Goal: Task Accomplishment & Management: Manage account settings

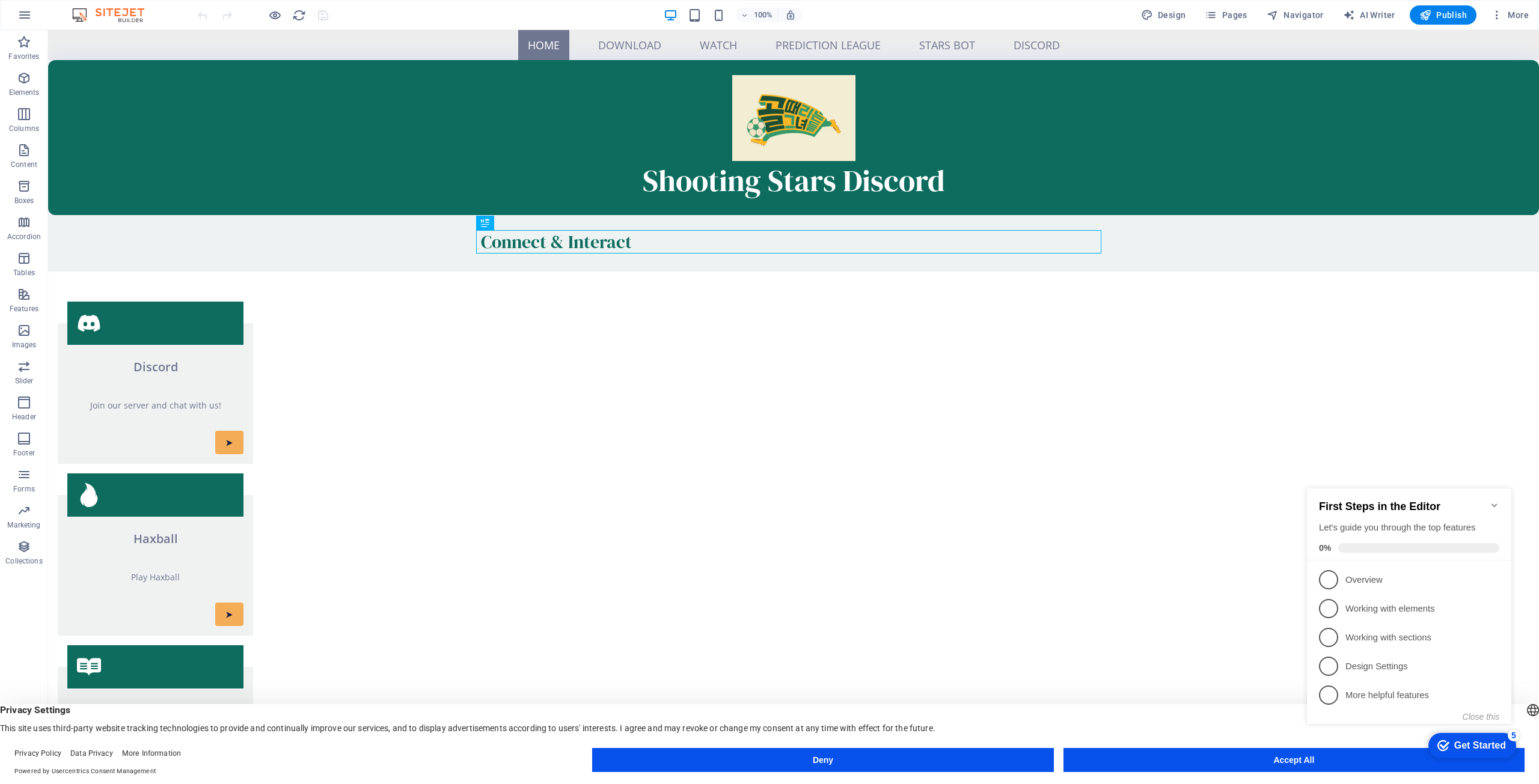
click at [1495, 502] on icon "Minimize checklist" at bounding box center [1494, 505] width 10 height 10
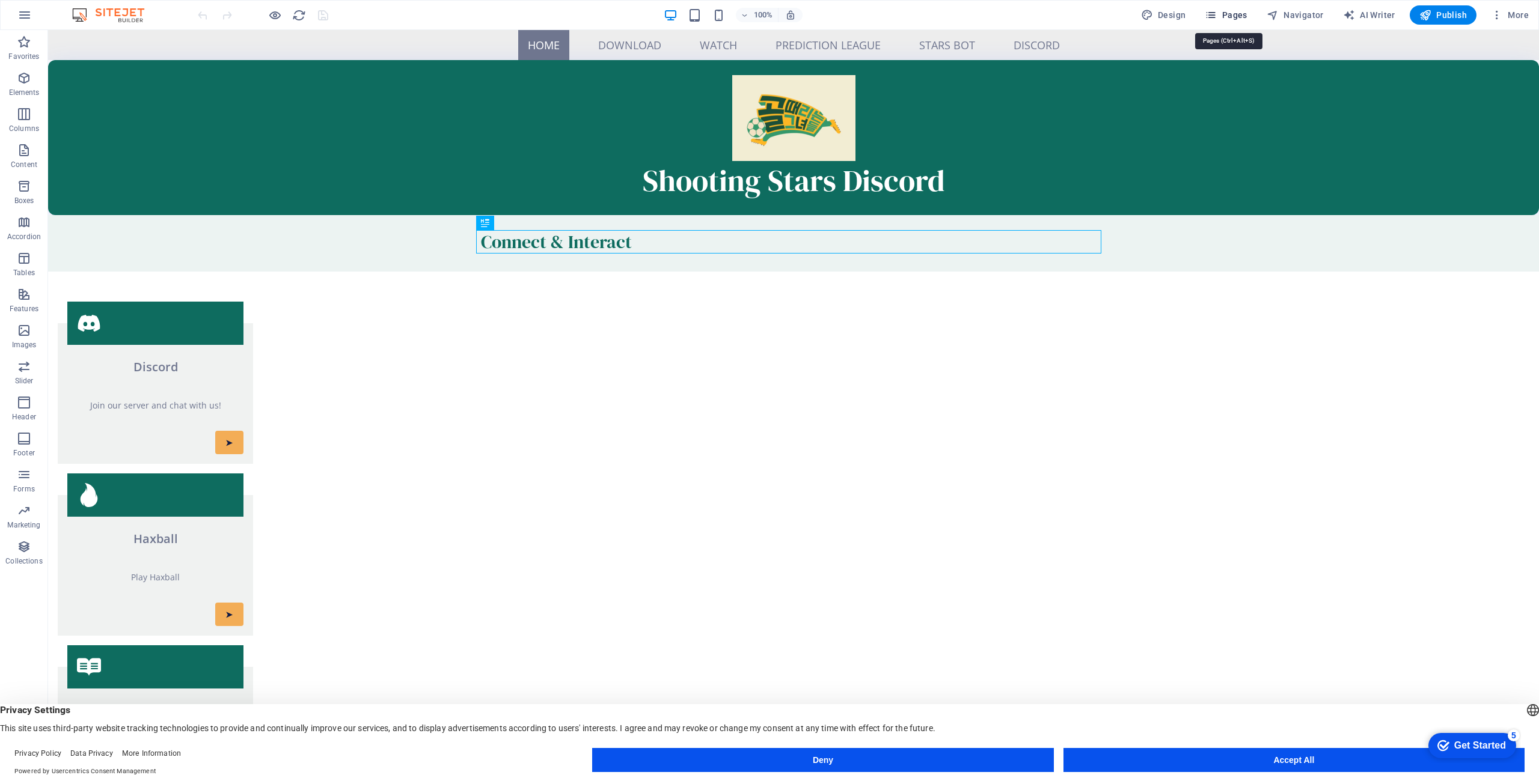
click at [1247, 11] on span "Pages" at bounding box center [1226, 15] width 42 height 12
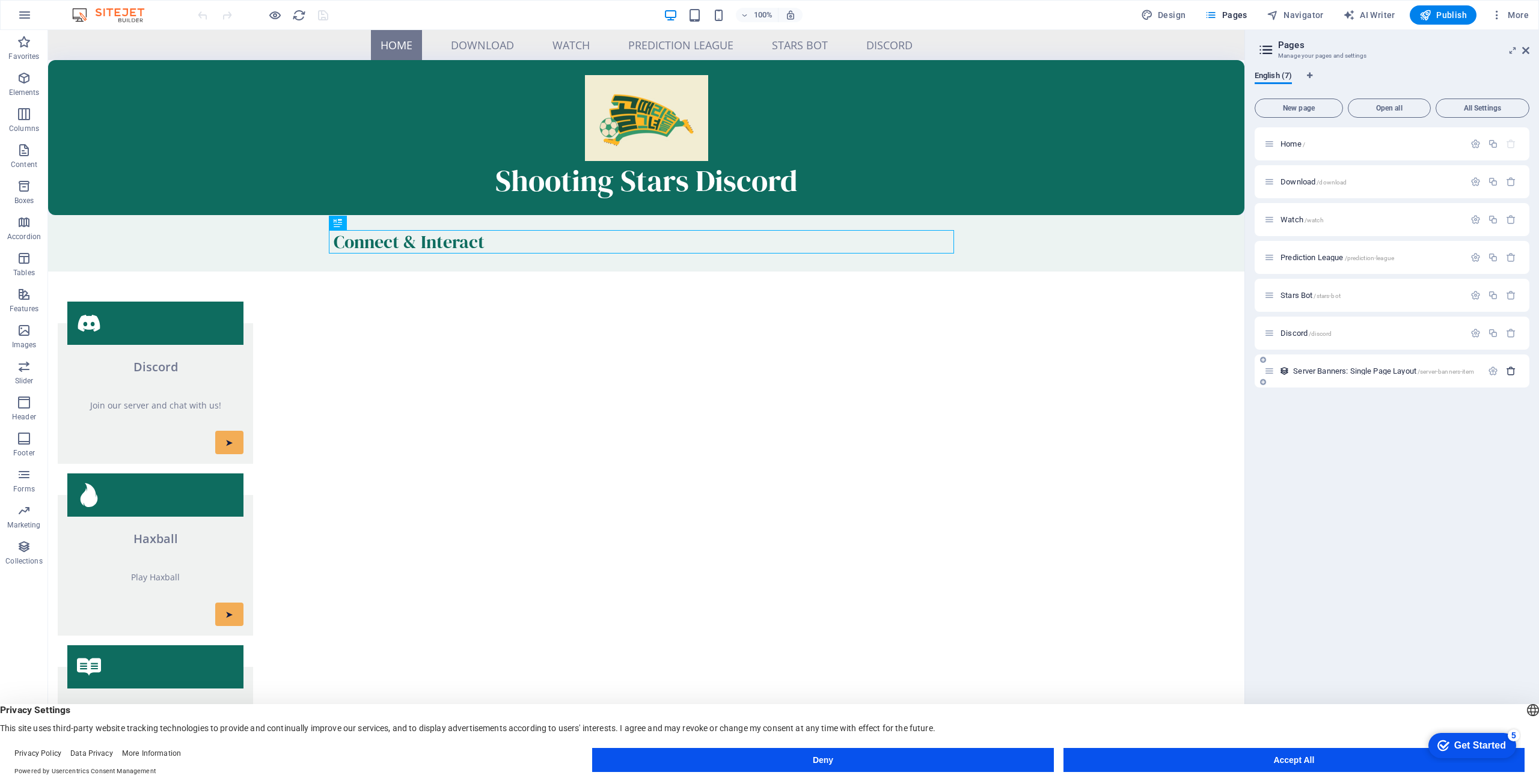
click at [1511, 369] on icon "button" at bounding box center [1511, 371] width 11 height 11
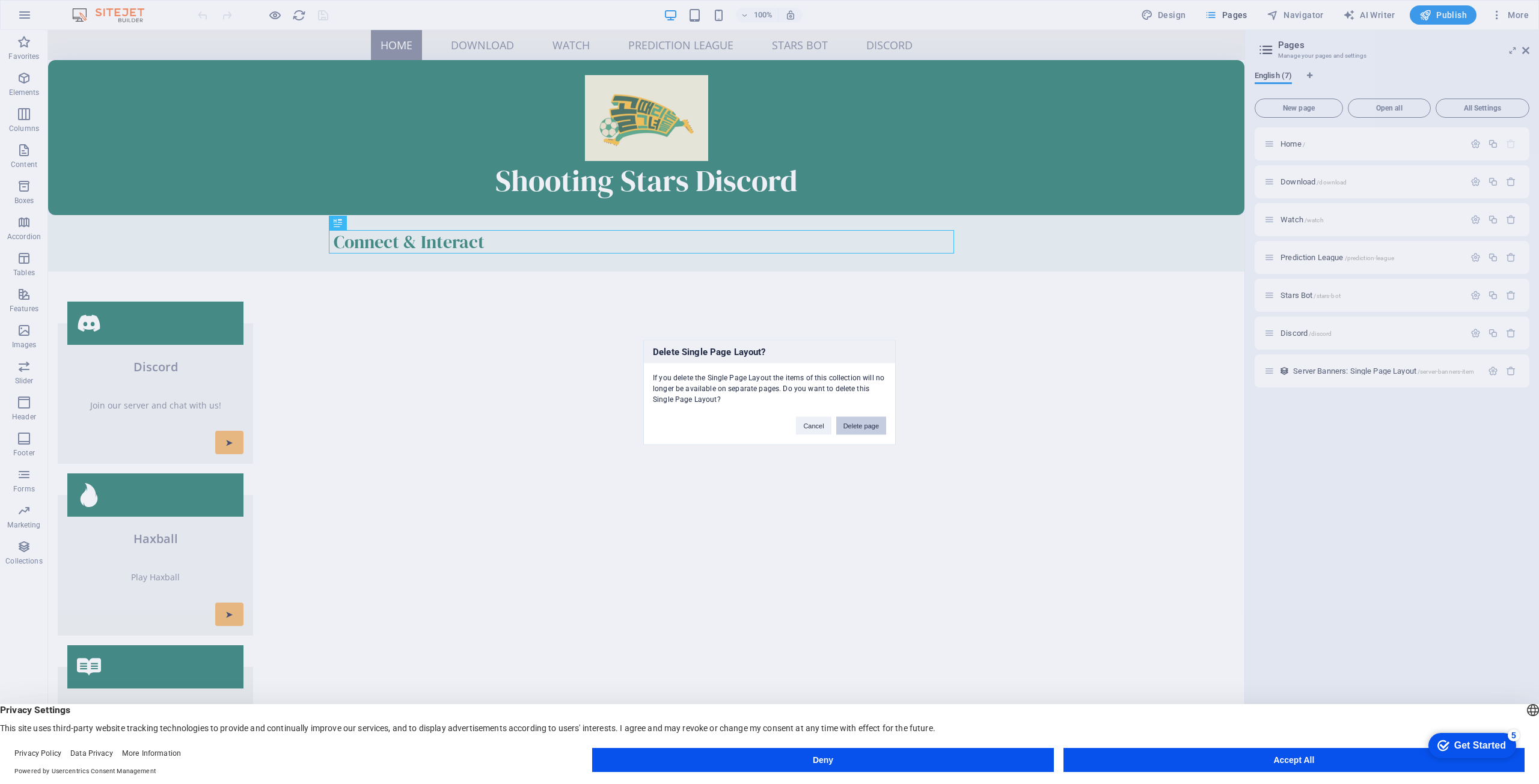
click at [862, 431] on button "Delete page" at bounding box center [861, 425] width 50 height 18
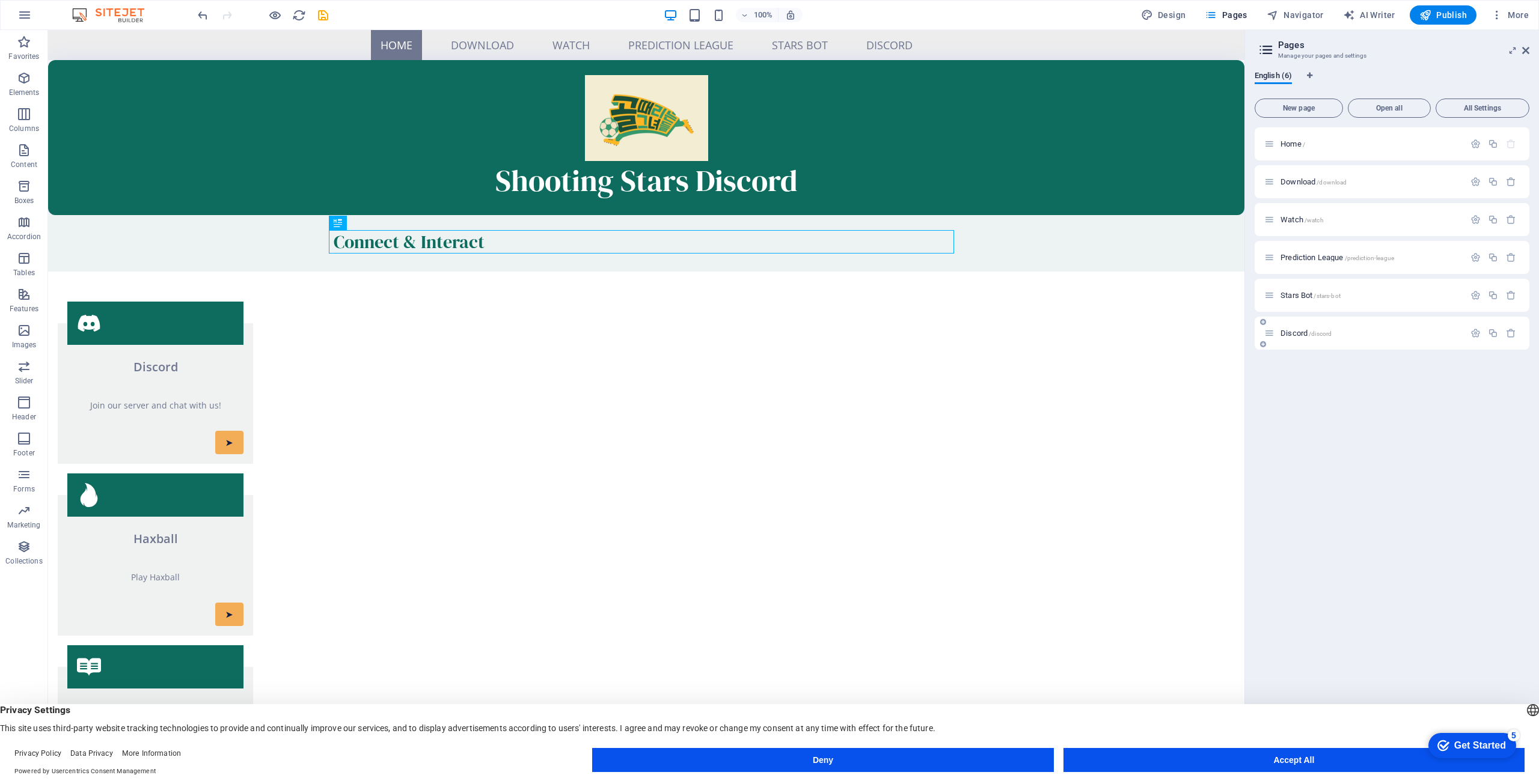
click at [1304, 329] on div "Discord /discord" at bounding box center [1364, 333] width 201 height 14
click at [1302, 332] on span "Discord /discord" at bounding box center [1306, 333] width 51 height 9
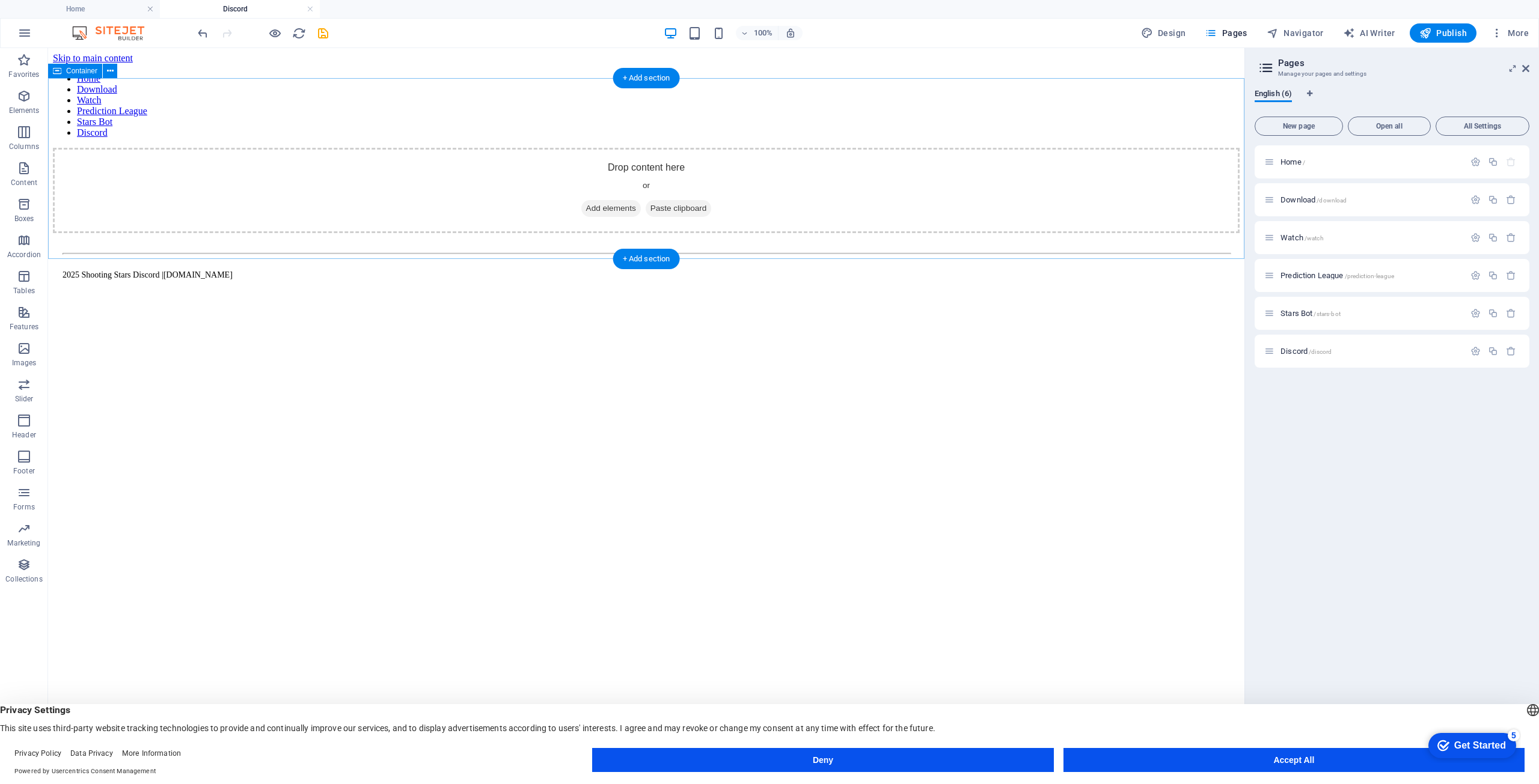
click at [609, 200] on span "Add elements" at bounding box center [611, 209] width 60 height 17
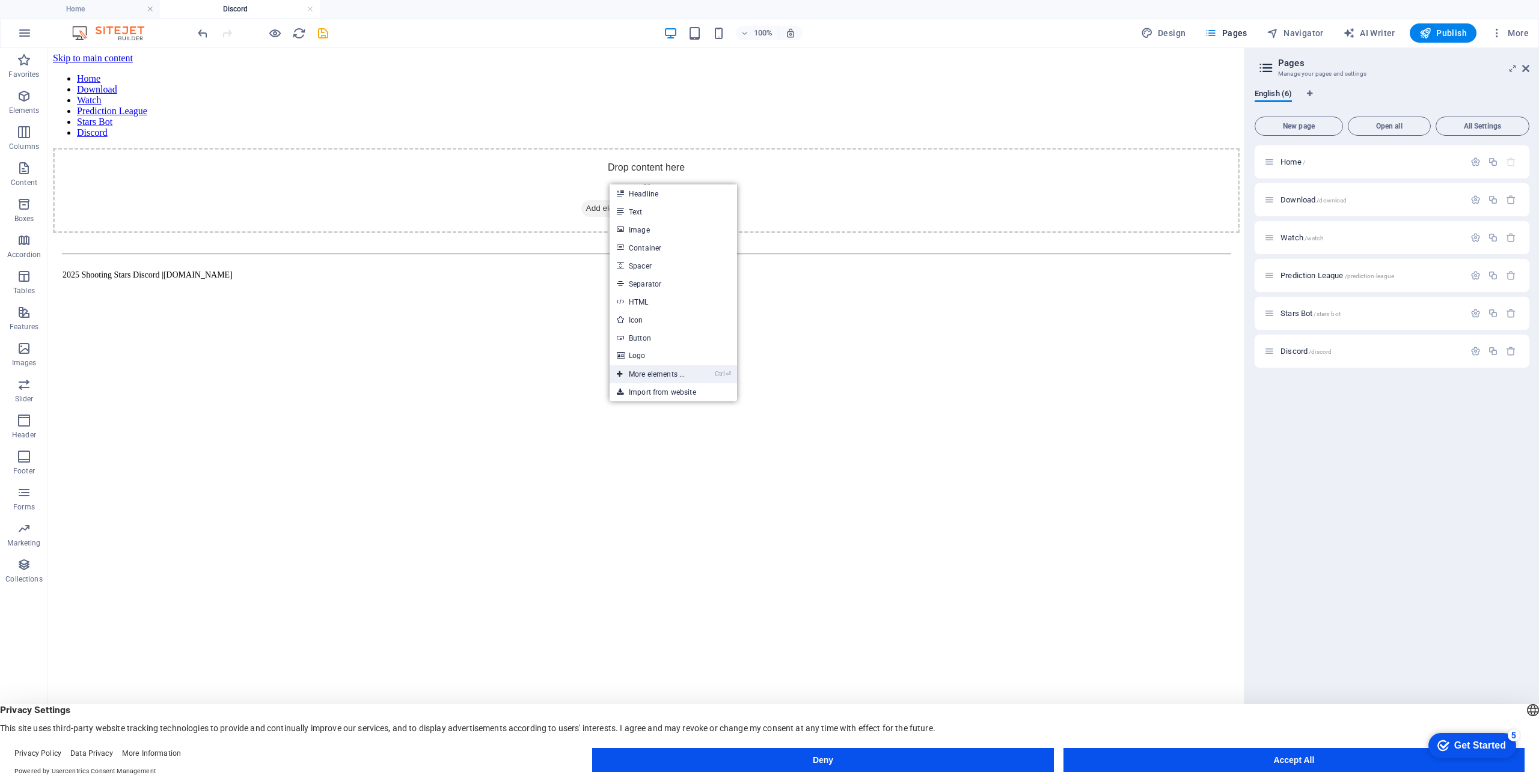
click at [646, 377] on link "Ctrl ⏎ More elements ..." at bounding box center [650, 374] width 82 height 18
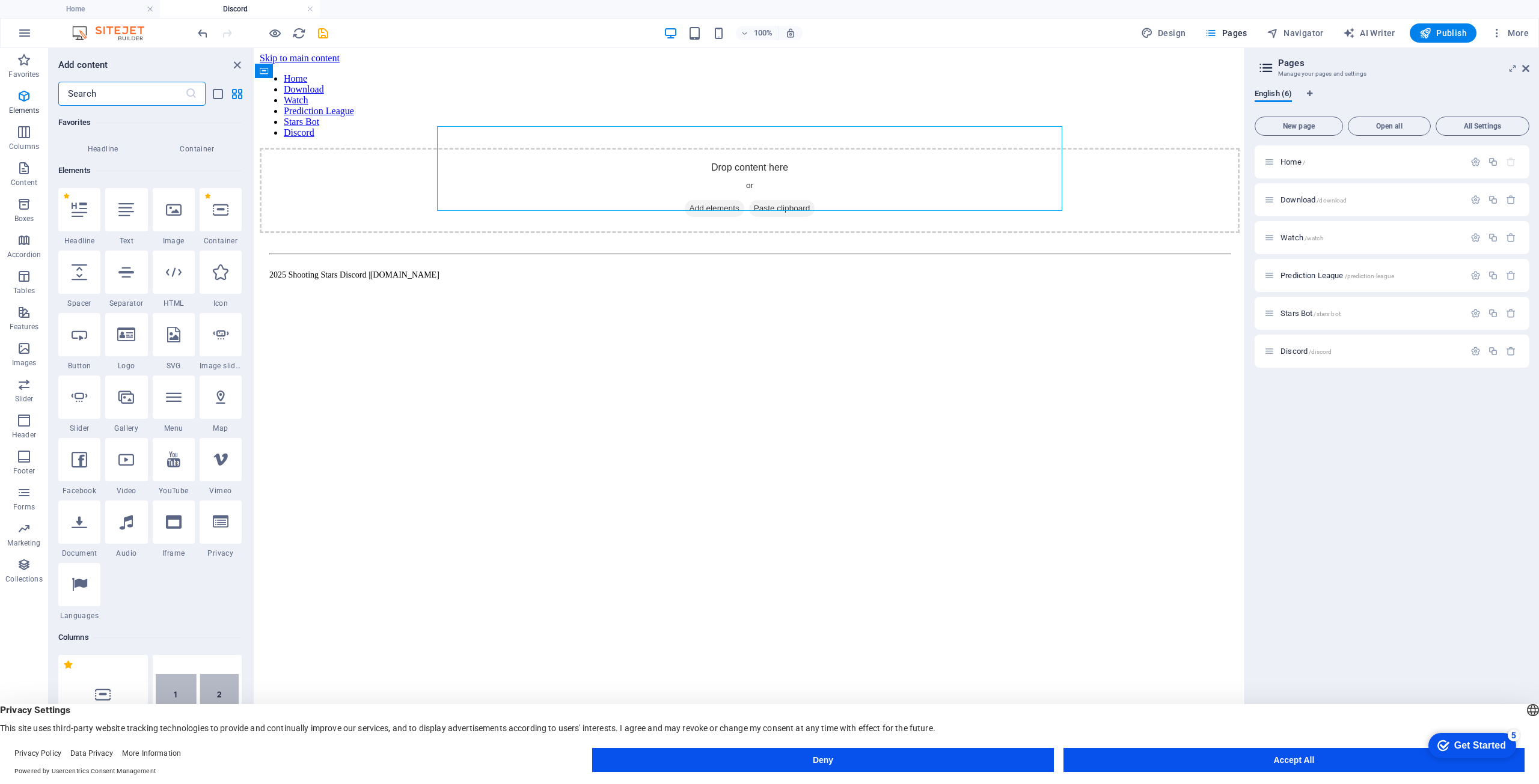
scroll to position [128, 0]
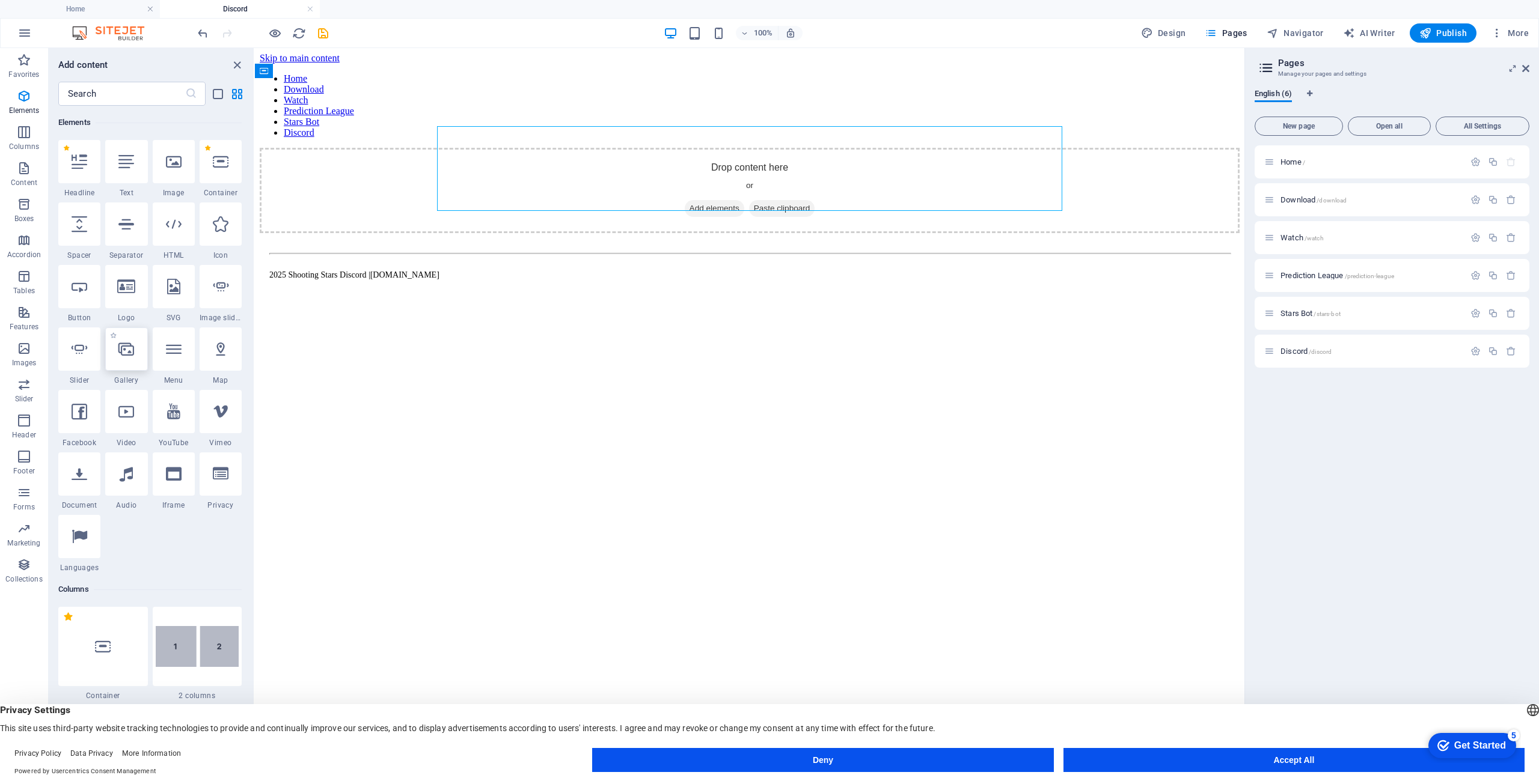
click at [116, 355] on div at bounding box center [126, 349] width 42 height 43
select select "4"
select select "%"
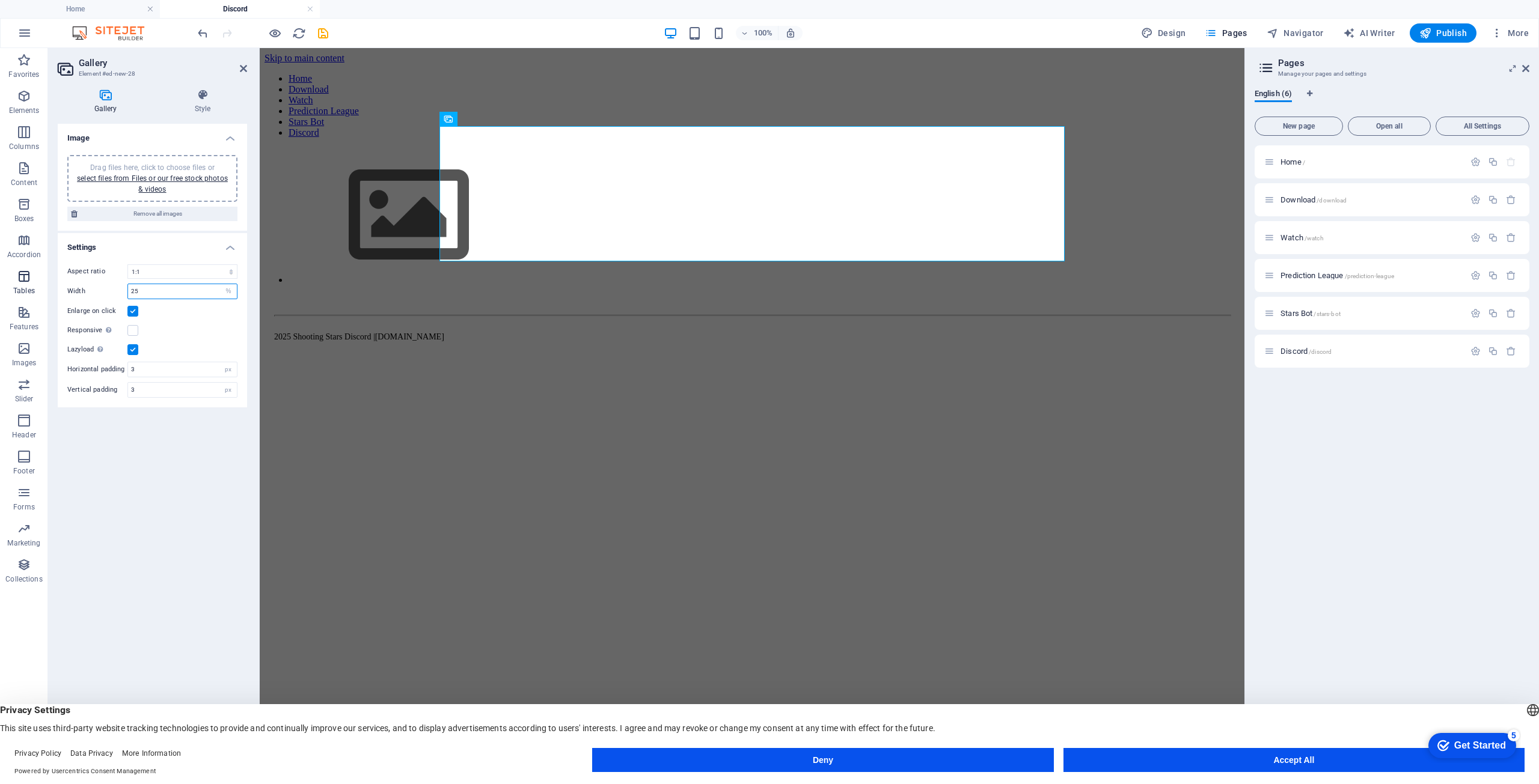
drag, startPoint x: 164, startPoint y: 292, endPoint x: 33, endPoint y: 290, distance: 131.0
click at [33, 290] on section "Favorites Elements Columns Content Boxes Accordion Tables Features Images Slide…" at bounding box center [622, 406] width 1244 height 717
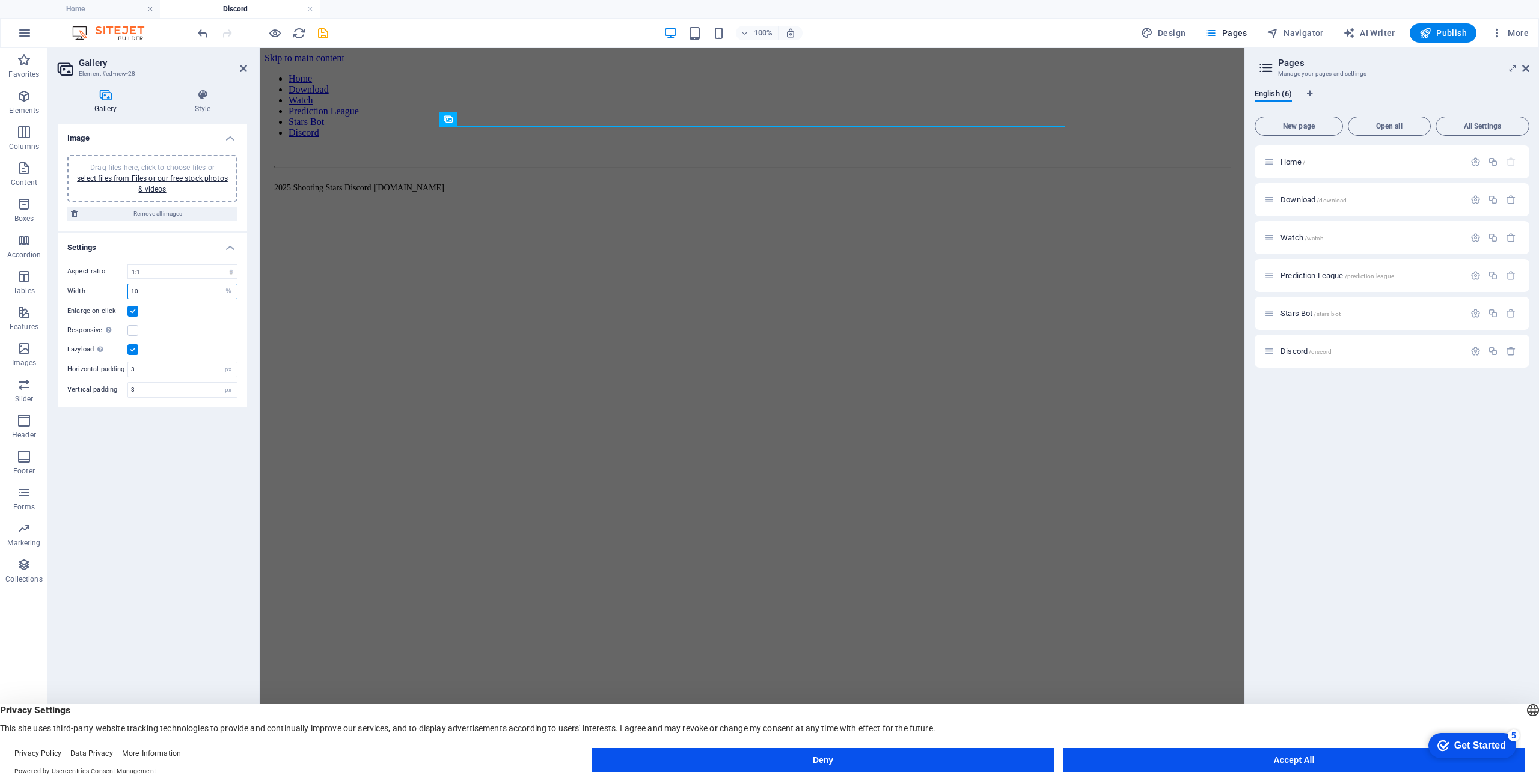
drag, startPoint x: 161, startPoint y: 278, endPoint x: -95, endPoint y: 233, distance: 259.9
click at [0, 233] on html "shootingstars.cc Home Discord Favorites Elements Columns Content Boxes Accordio…" at bounding box center [769, 392] width 1539 height 784
type input "25"
click at [144, 442] on div "Image Drag files here, click to choose files or select files from Files or our …" at bounding box center [153, 439] width 189 height 632
click at [174, 292] on input "25" at bounding box center [183, 292] width 109 height 14
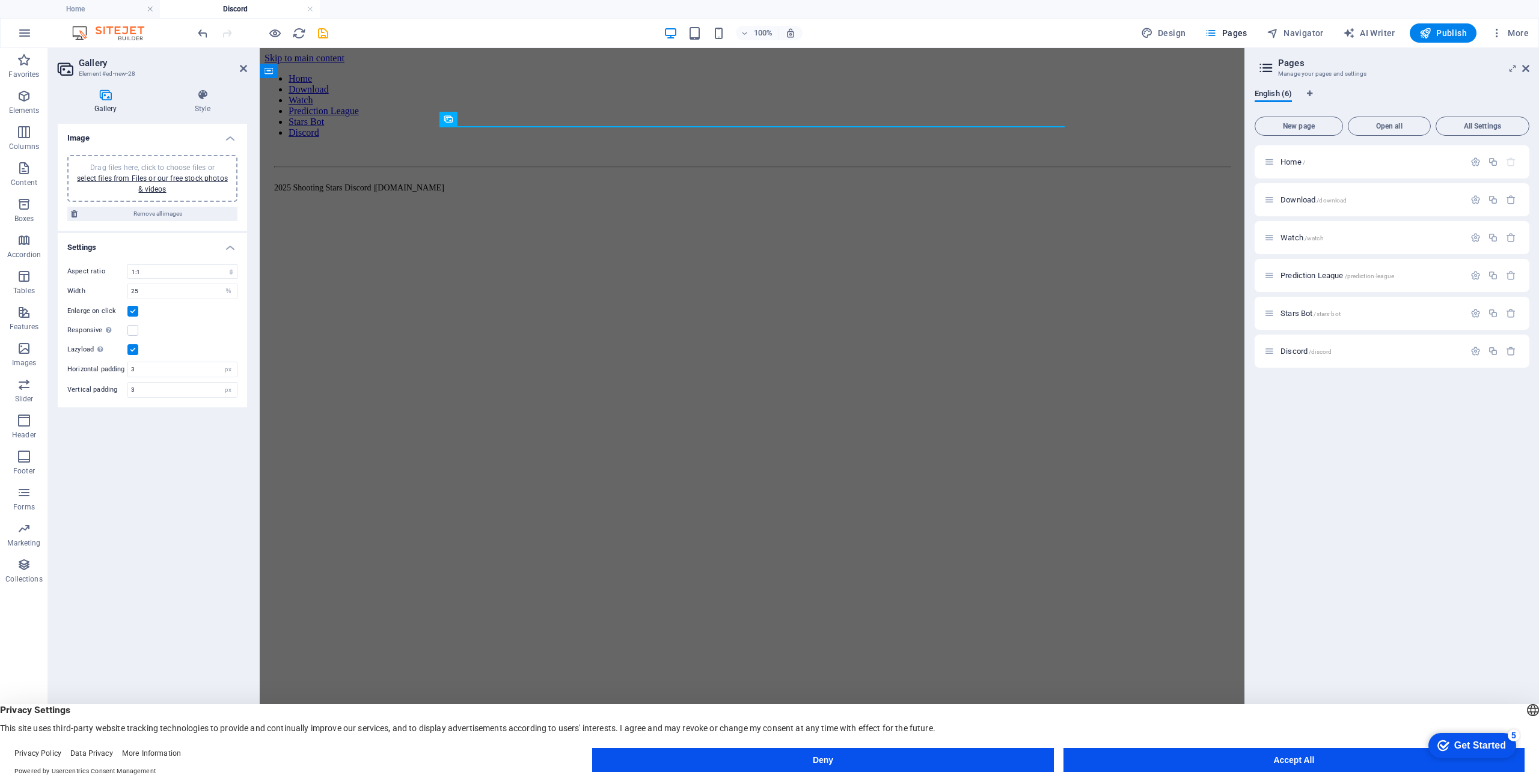
click at [170, 323] on div "Responsive Automatically load retina image and smartphone optimized sizes." at bounding box center [152, 331] width 170 height 14
click at [134, 313] on label at bounding box center [133, 311] width 11 height 11
click at [0, 0] on input "Enlarge on click" at bounding box center [0, 0] width 0 height 0
click at [133, 348] on label at bounding box center [133, 350] width 11 height 11
click at [0, 0] on input "Lazyload Loading images after the page loads improves page speed." at bounding box center [0, 0] width 0 height 0
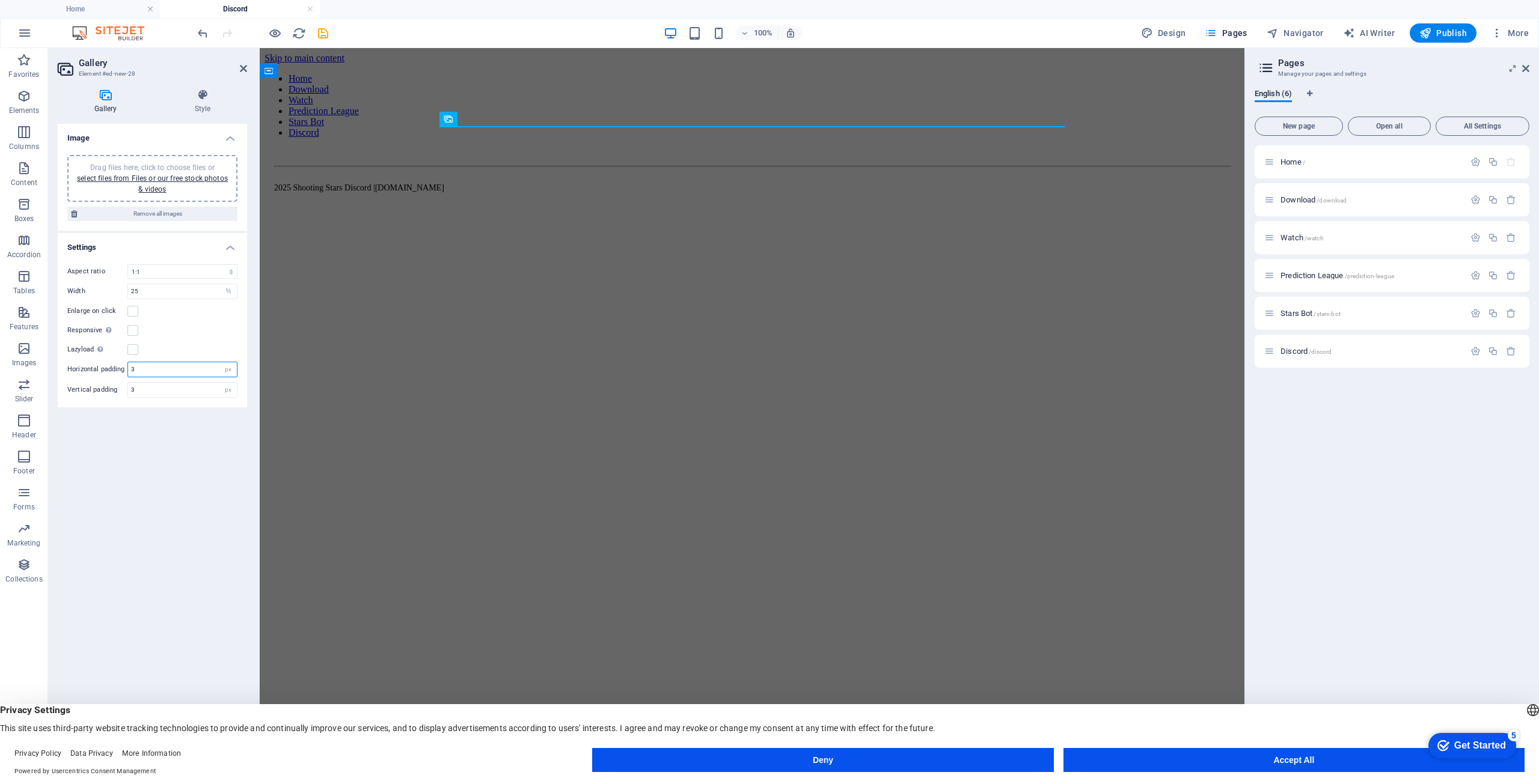
drag, startPoint x: 145, startPoint y: 371, endPoint x: 122, endPoint y: 363, distance: 24.4
click at [122, 363] on div "Horizontal padding 3 px" at bounding box center [152, 370] width 170 height 16
type input "5"
drag, startPoint x: 201, startPoint y: 383, endPoint x: 159, endPoint y: 382, distance: 42.0
click at [159, 382] on div "3 px" at bounding box center [182, 390] width 110 height 16
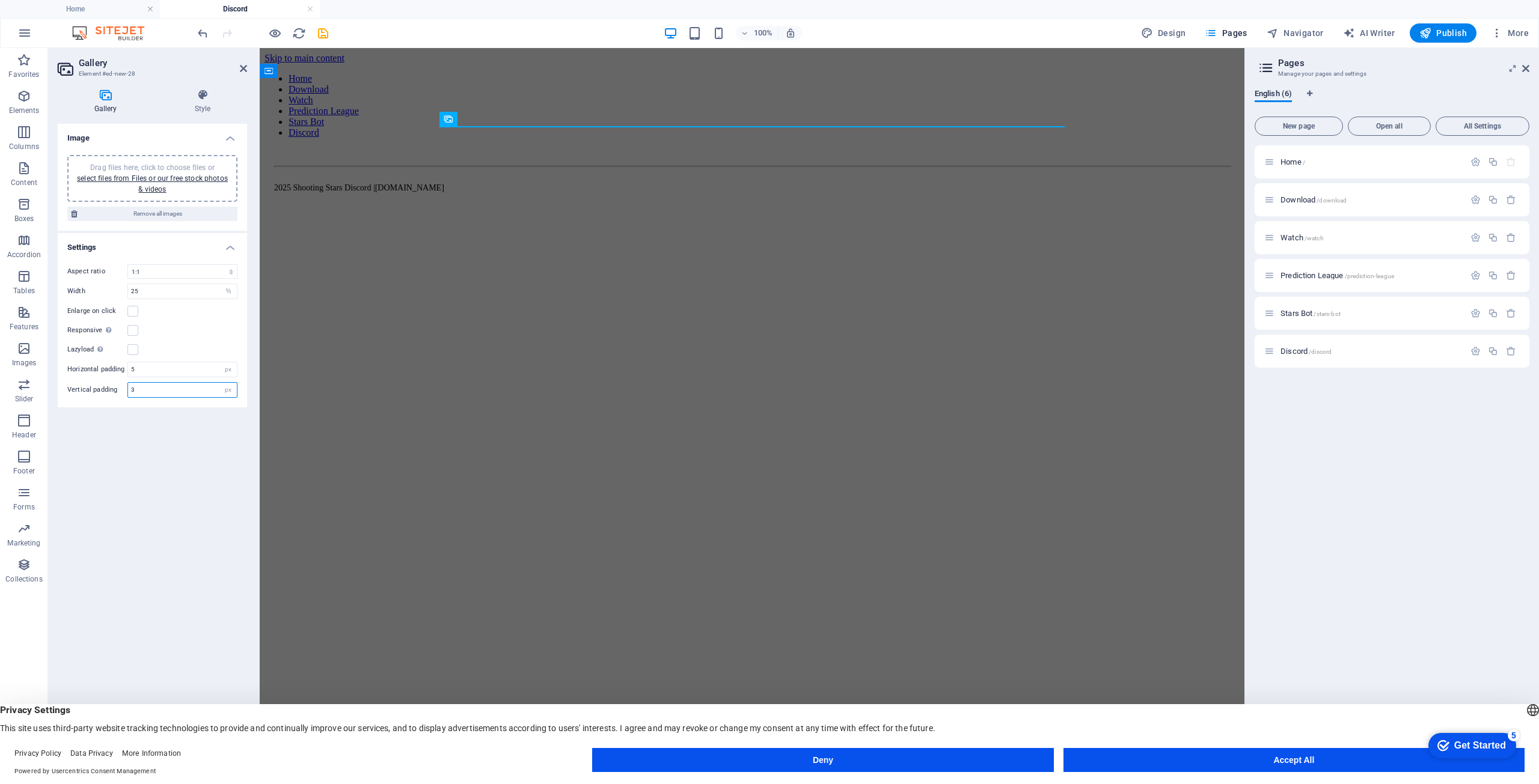
click at [0, 371] on html "shootingstars.cc Home Discord Favorites Elements Columns Content Boxes Accordio…" at bounding box center [769, 392] width 1539 height 784
type input "5"
click at [132, 456] on div "Image Drag files here, click to choose files or select files from Files or our …" at bounding box center [153, 439] width 189 height 632
click at [17, 361] on p "Images" at bounding box center [24, 363] width 24 height 10
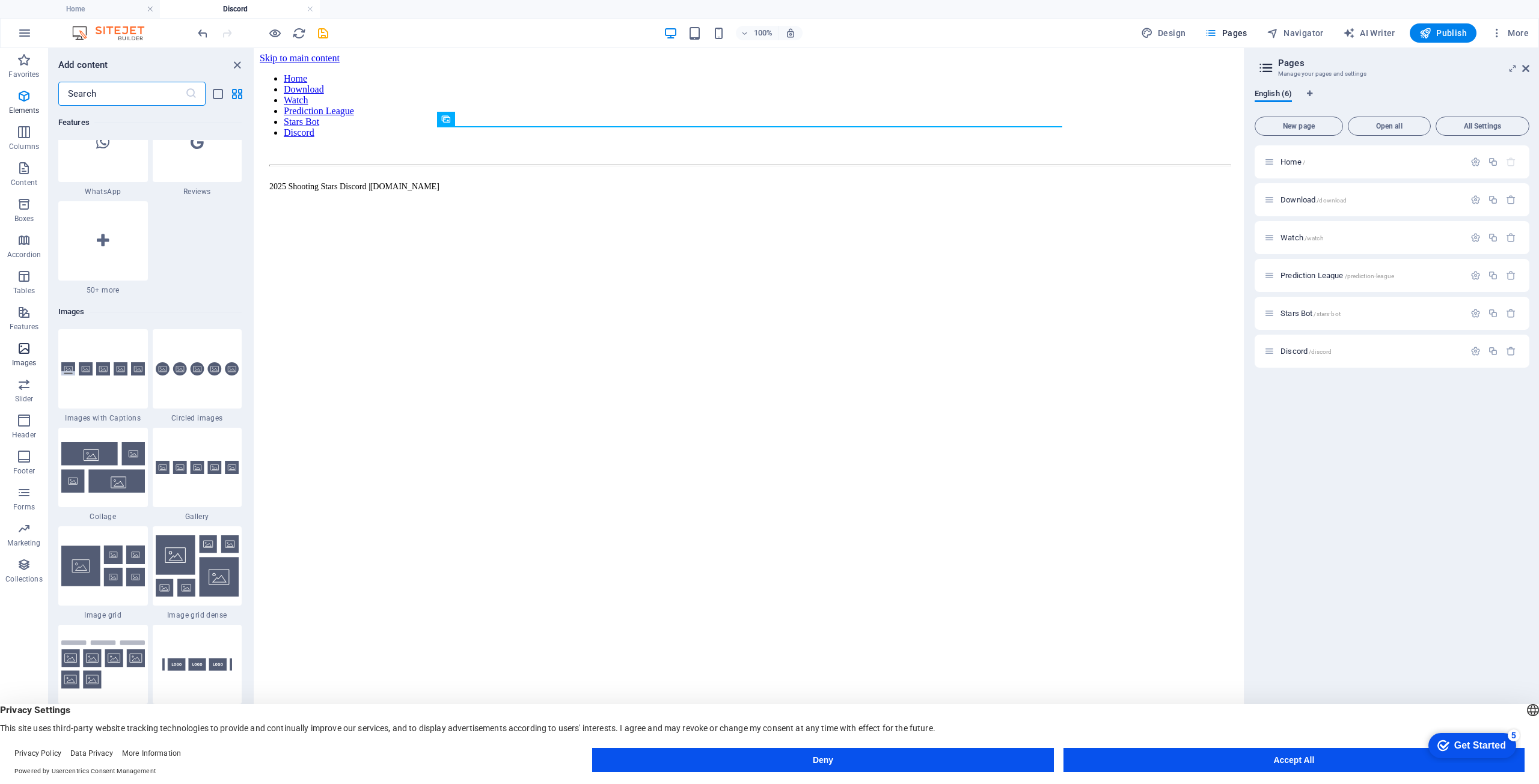
scroll to position [6094, 0]
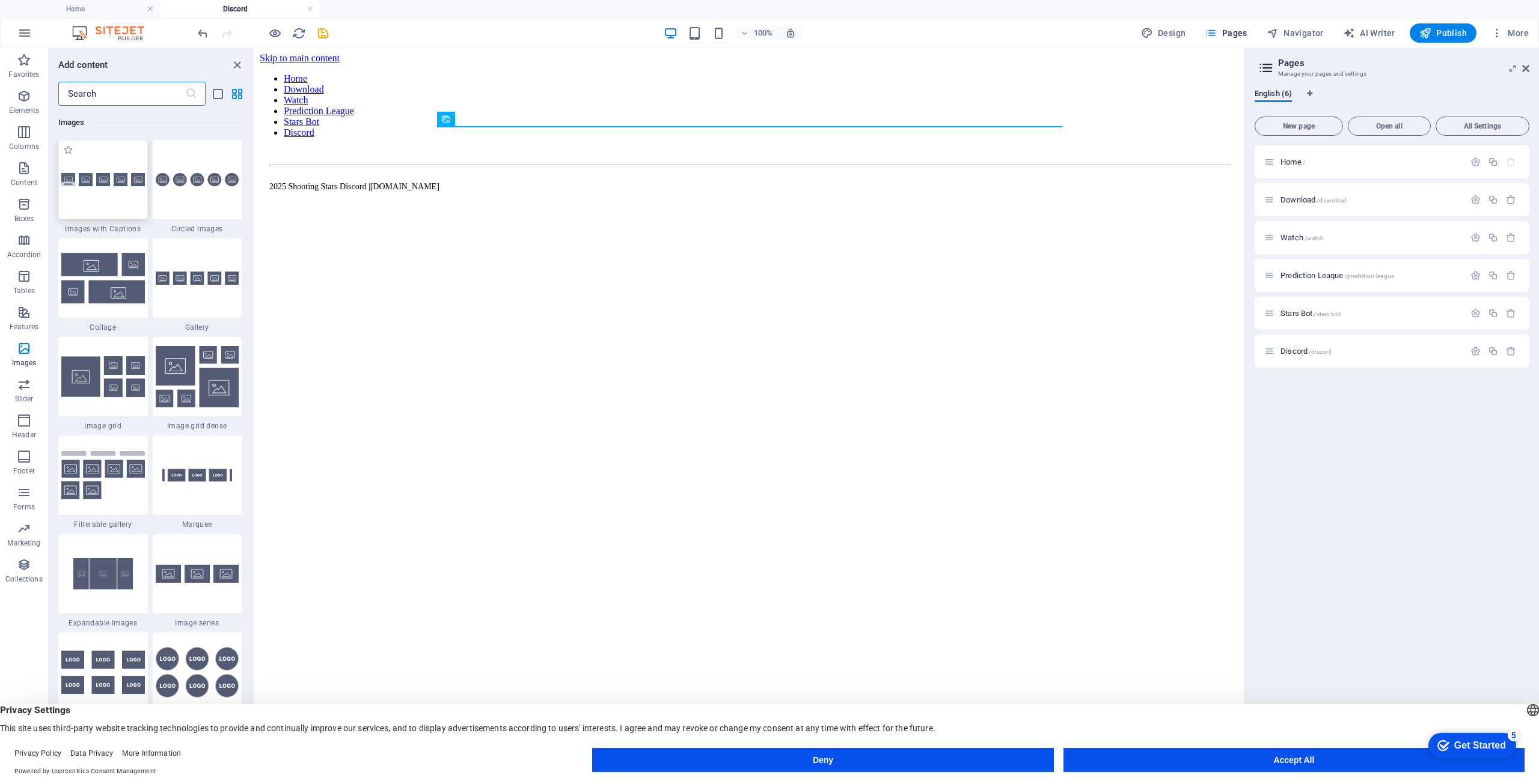
click at [80, 200] on div at bounding box center [103, 179] width 89 height 80
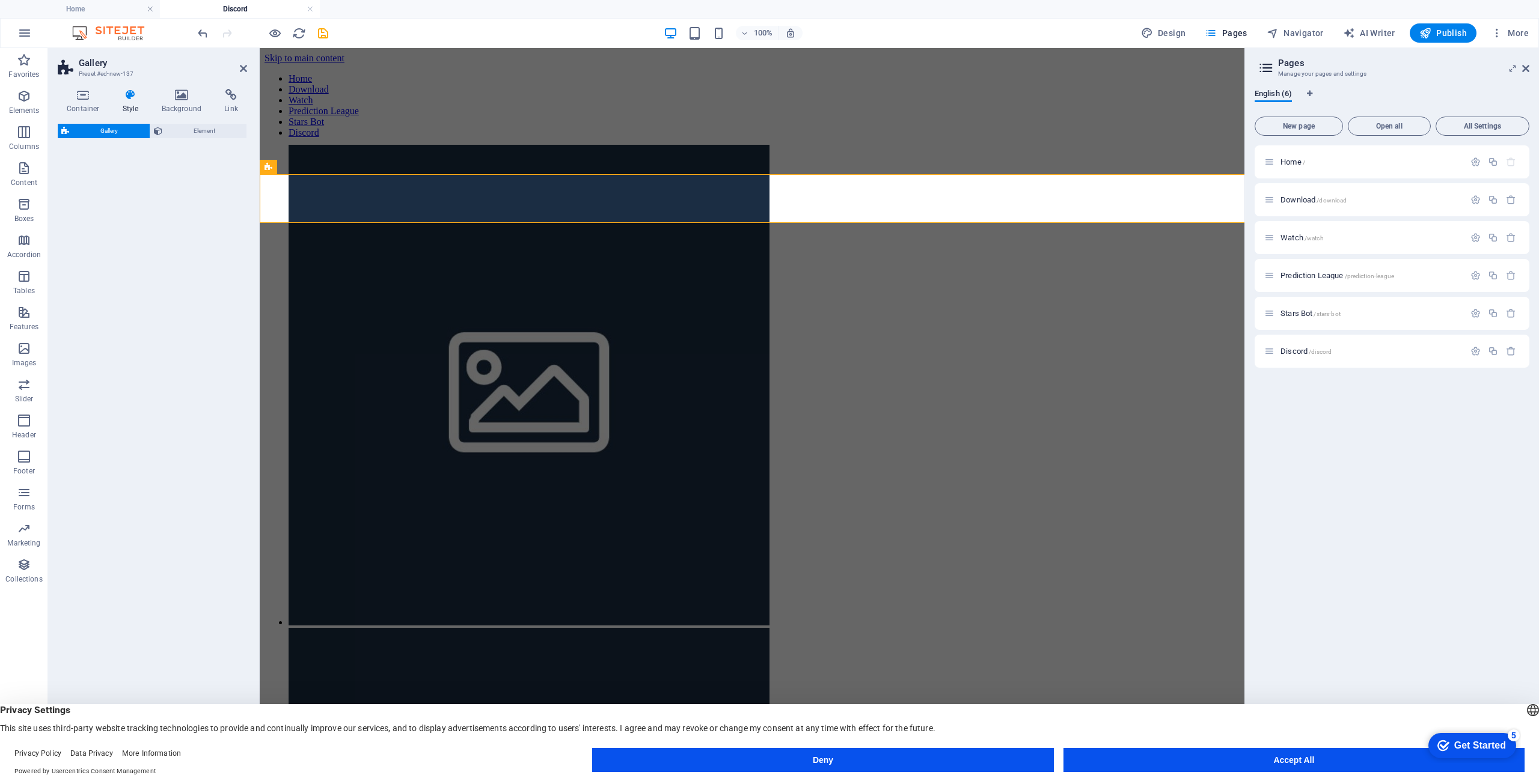
select select "rem"
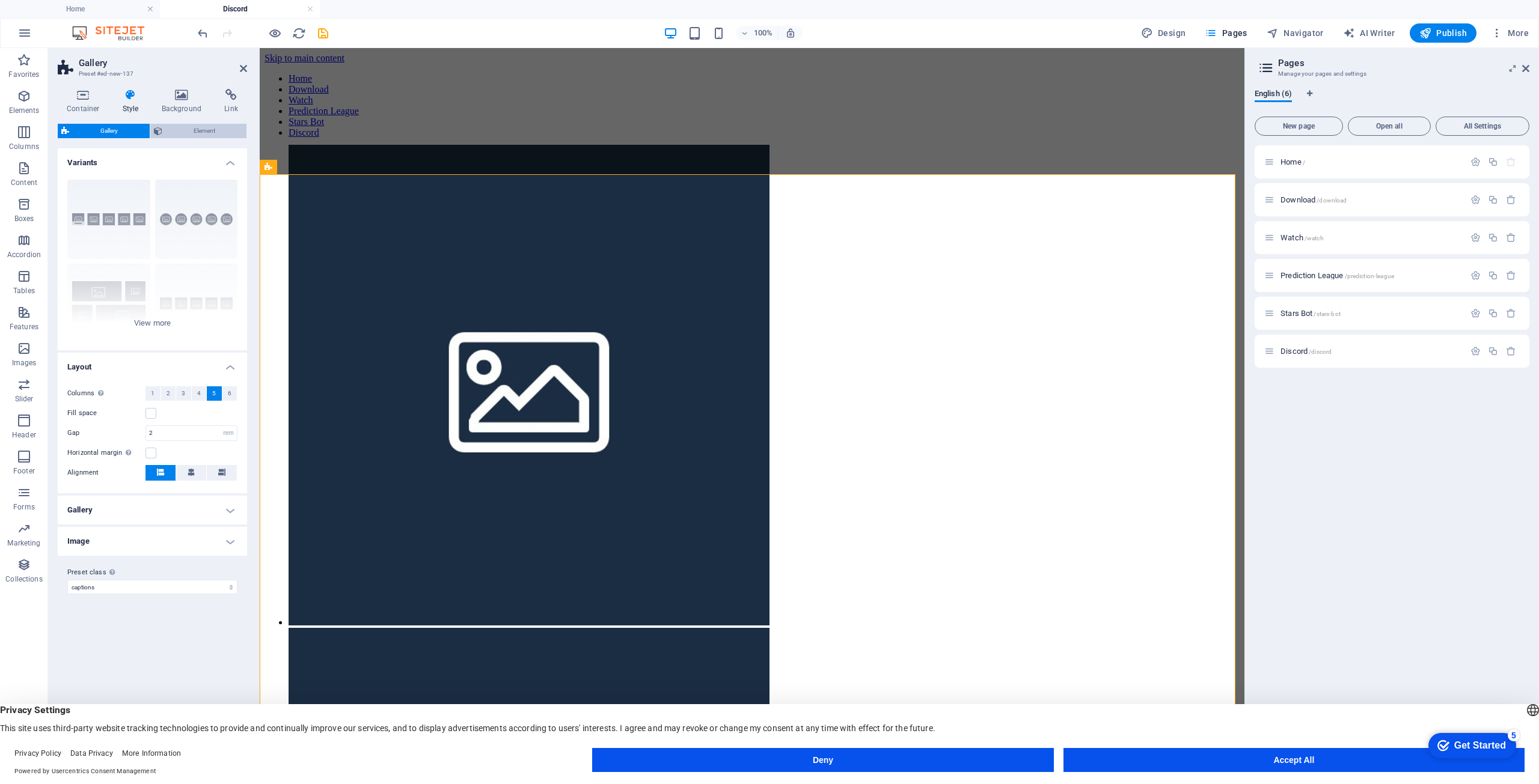
click at [166, 130] on span "Element" at bounding box center [204, 131] width 78 height 14
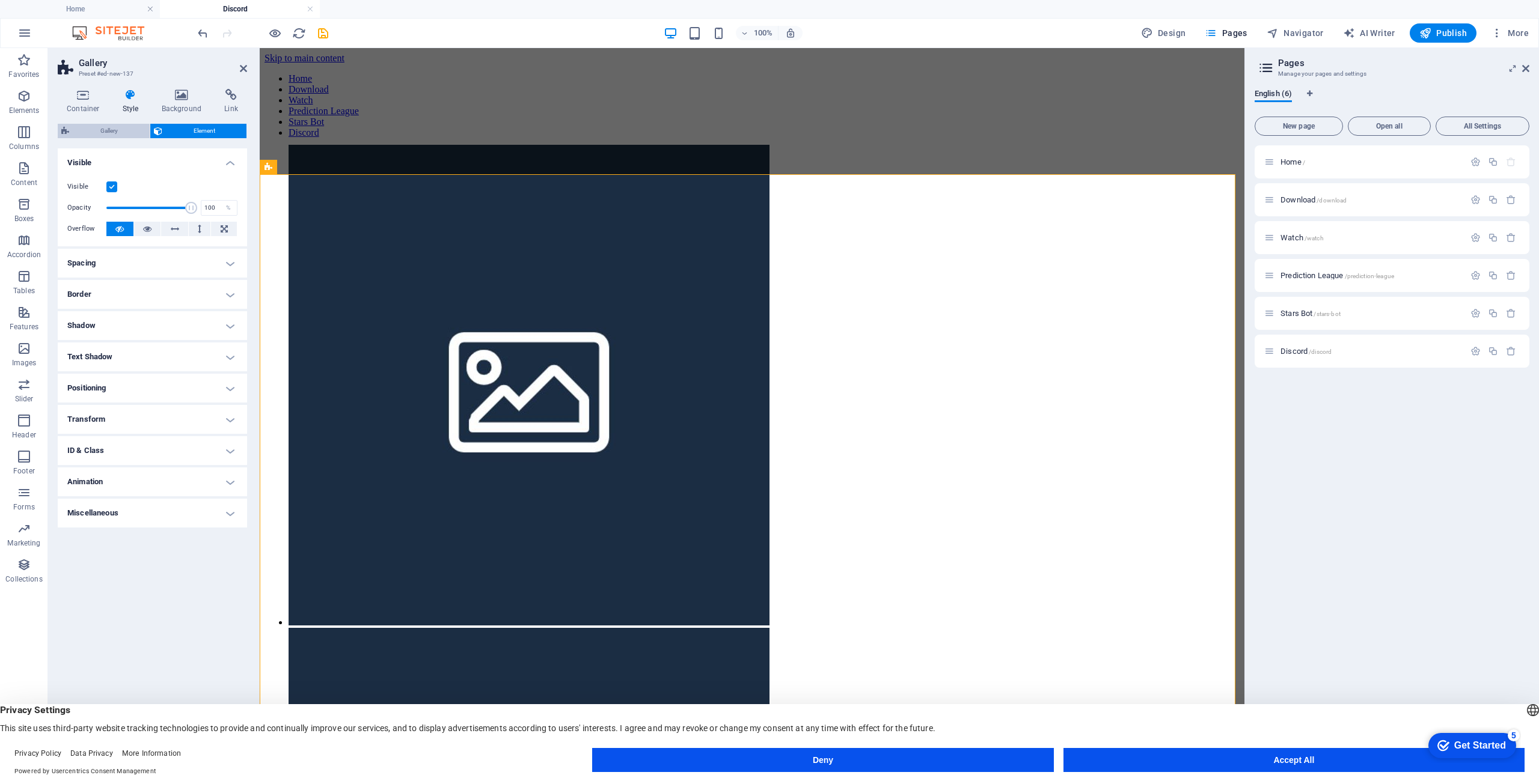
click at [132, 130] on span "Gallery" at bounding box center [110, 131] width 74 height 14
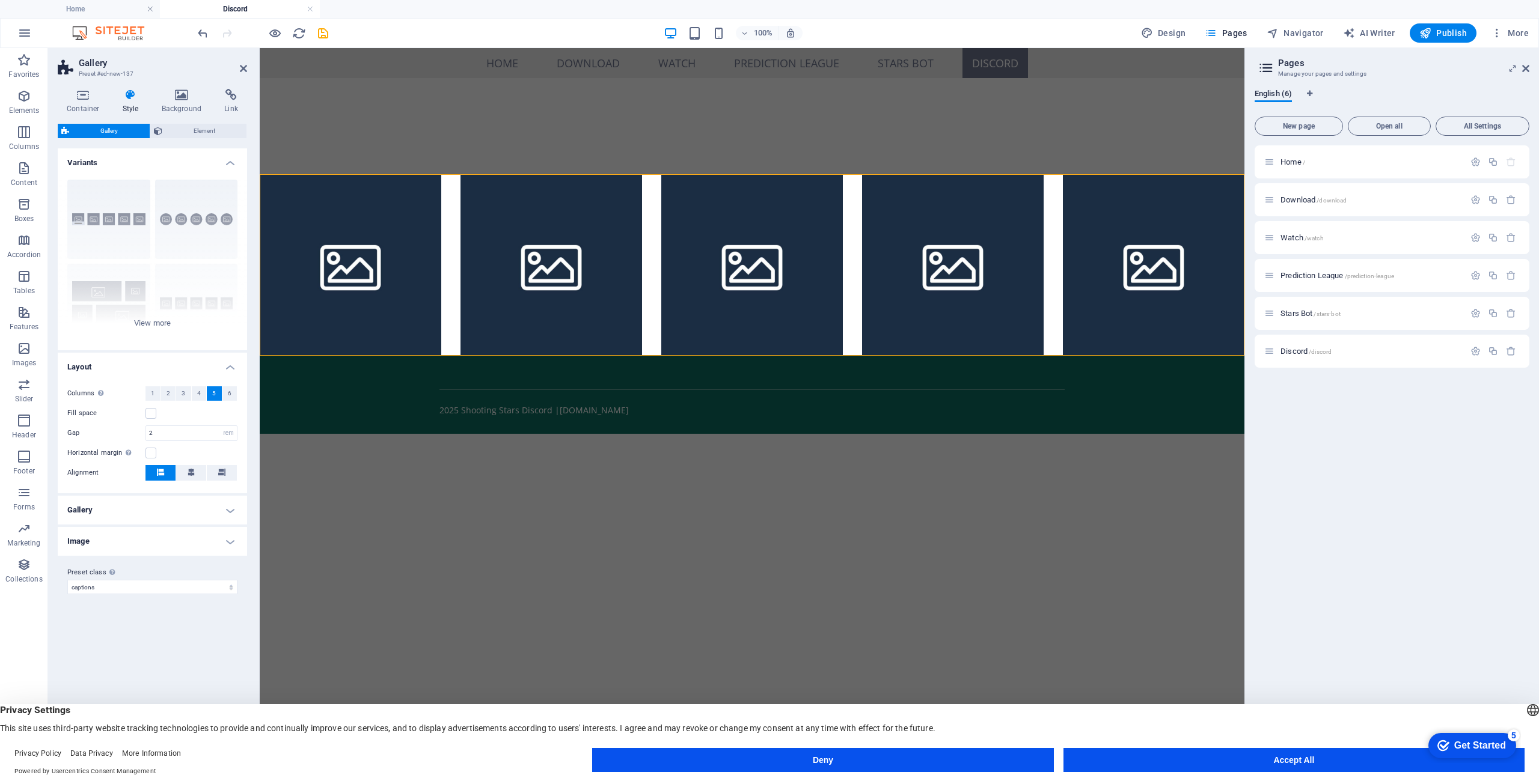
click at [160, 503] on h4 "Gallery" at bounding box center [153, 510] width 189 height 29
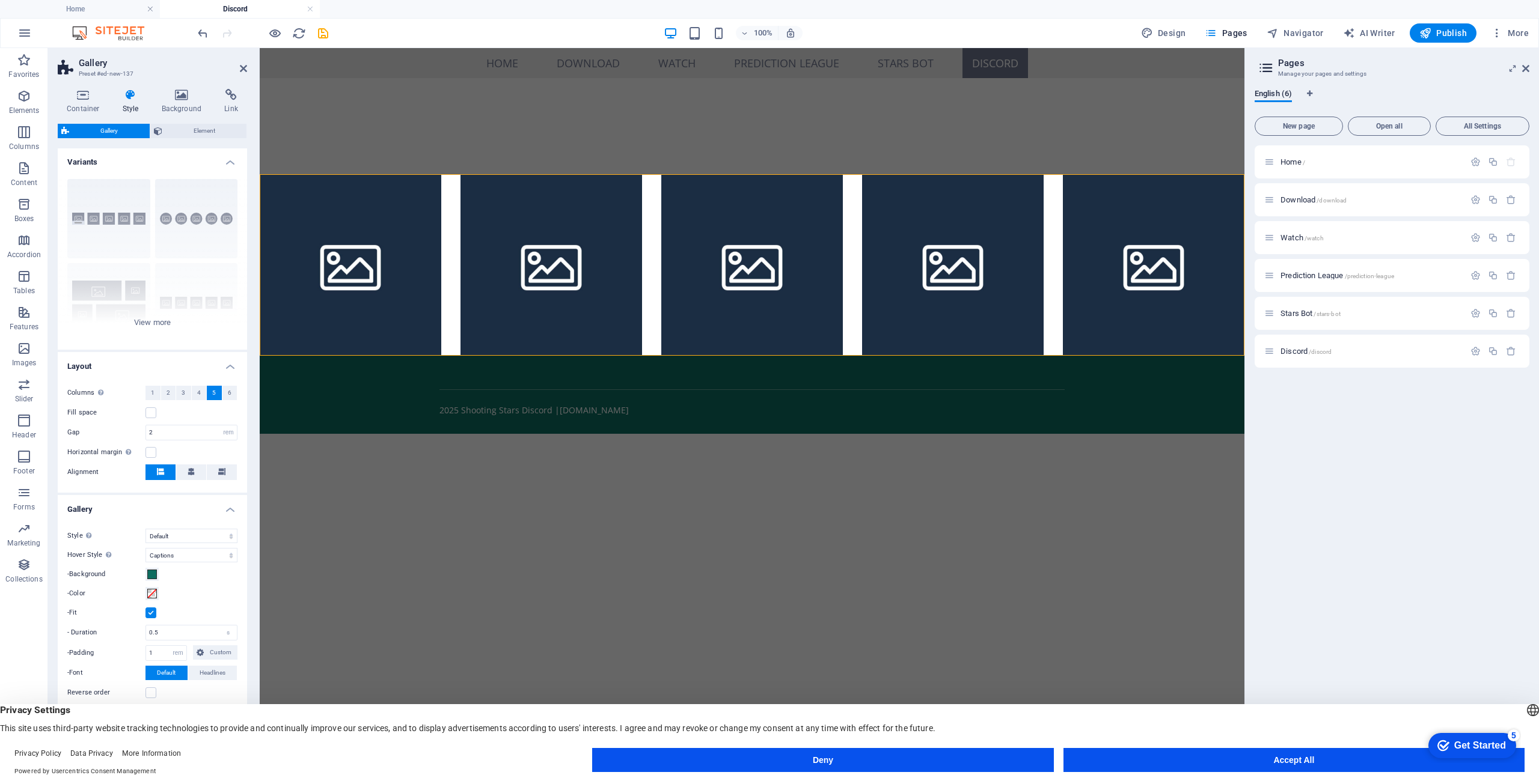
scroll to position [0, 0]
click at [138, 314] on div "Captions Circle Collage Default Grid Grid shifted" at bounding box center [153, 260] width 189 height 180
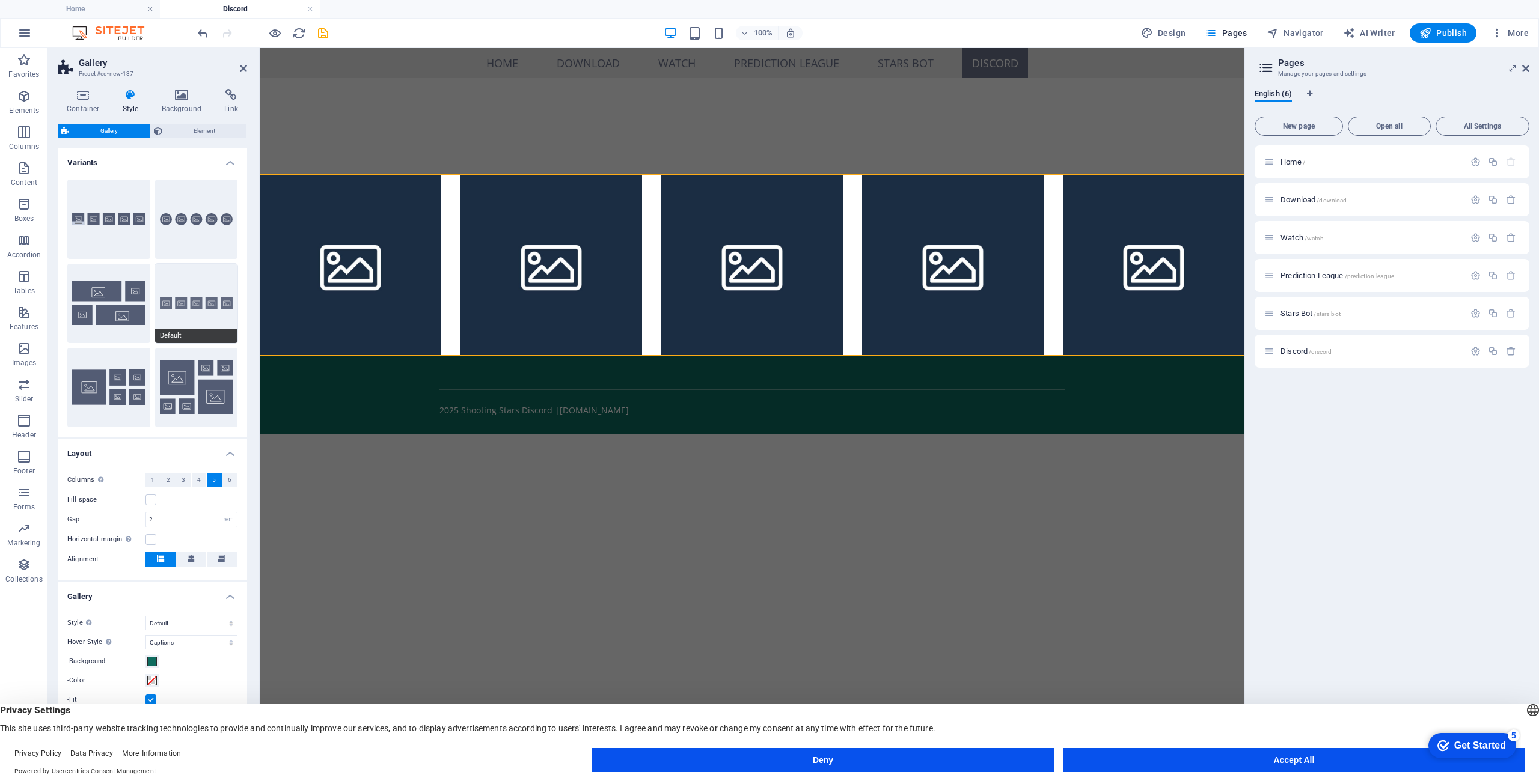
click at [181, 329] on button "Default" at bounding box center [197, 303] width 83 height 80
select select "fade"
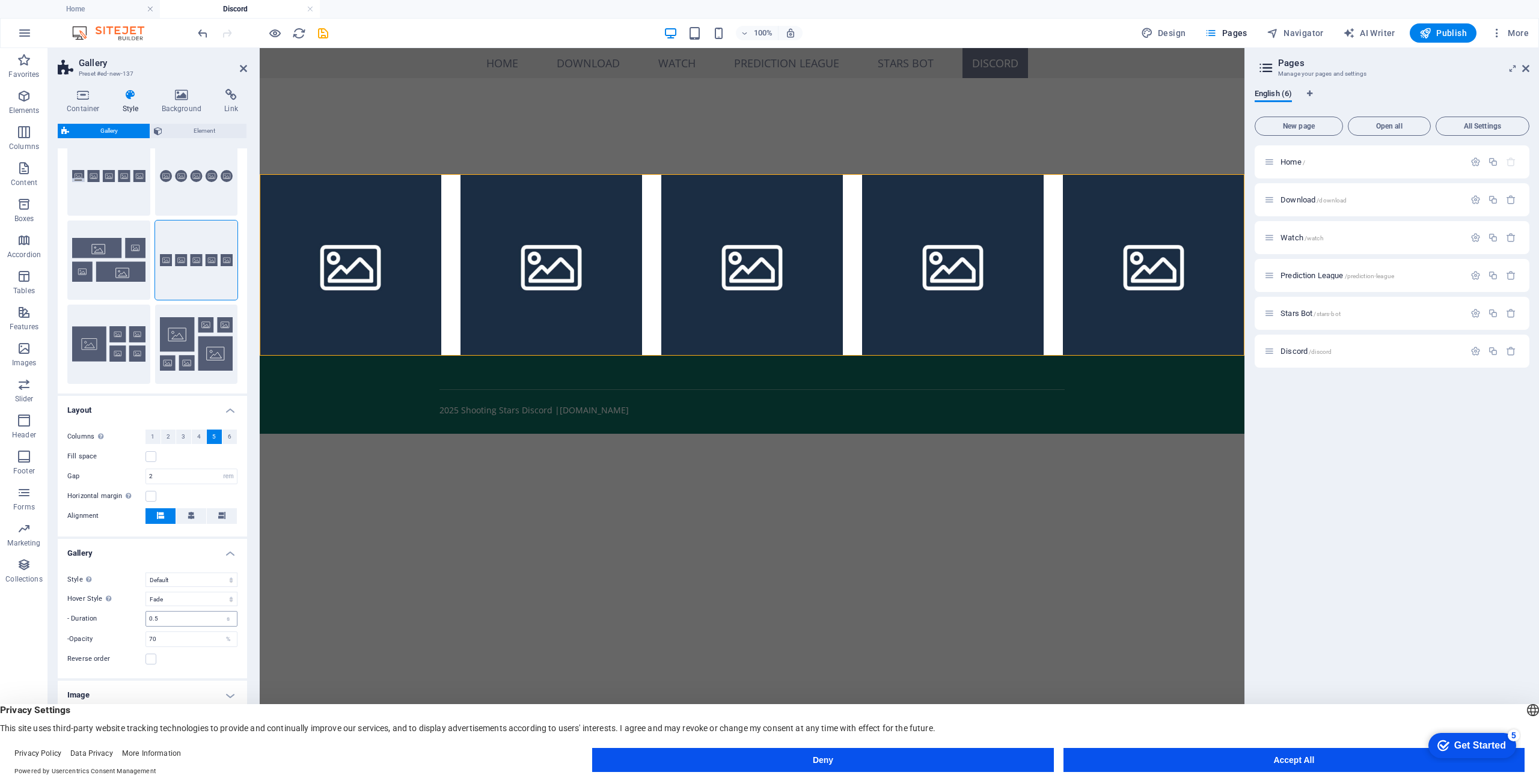
scroll to position [44, 0]
click at [183, 509] on button at bounding box center [191, 516] width 30 height 16
click at [197, 474] on input "2" at bounding box center [191, 476] width 91 height 14
click at [153, 455] on label at bounding box center [151, 456] width 11 height 11
click at [0, 0] on input "Fill space" at bounding box center [0, 0] width 0 height 0
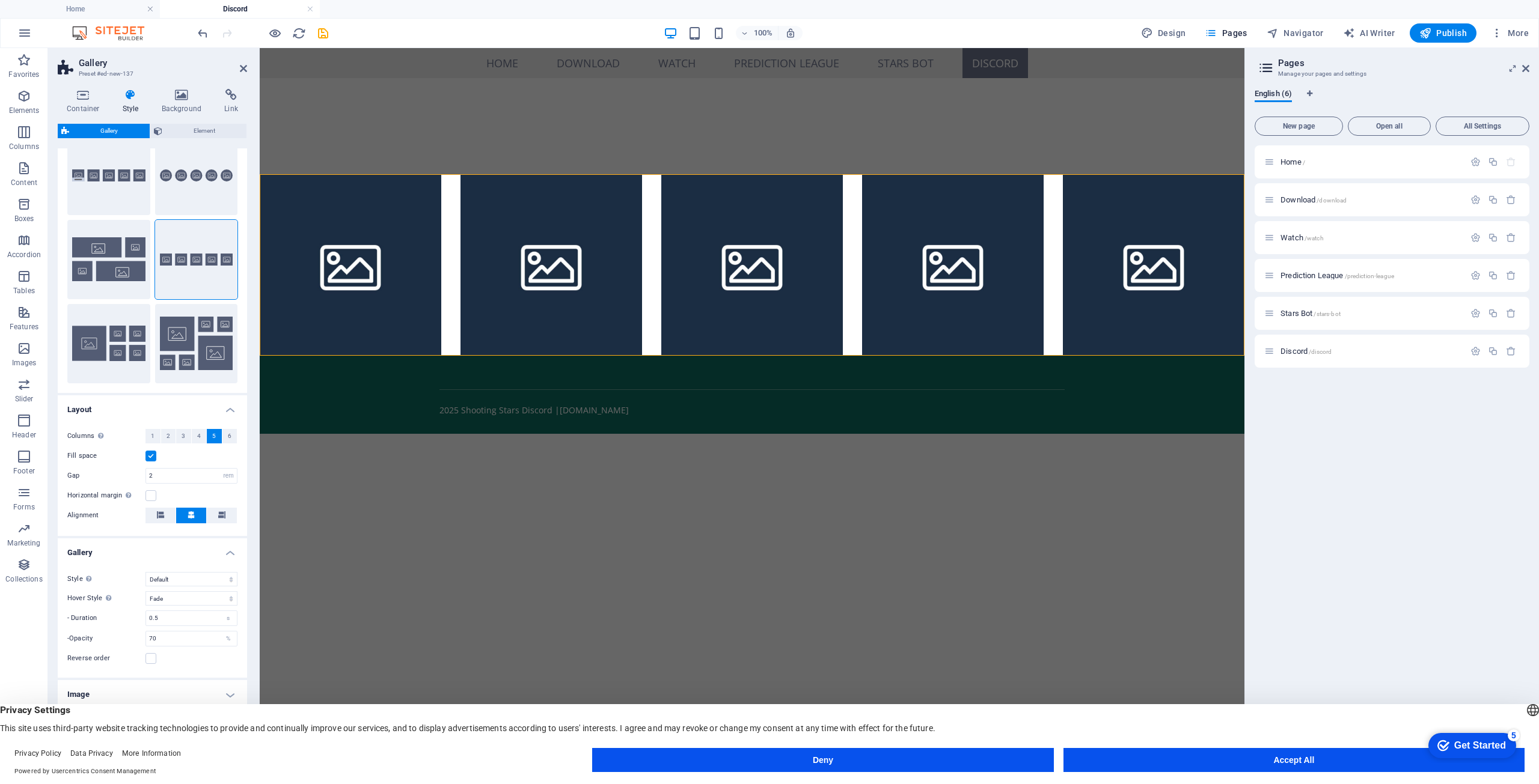
click at [153, 455] on label at bounding box center [151, 456] width 11 height 11
click at [0, 0] on input "Fill space" at bounding box center [0, 0] width 0 height 0
click at [993, 144] on div at bounding box center [752, 126] width 985 height 96
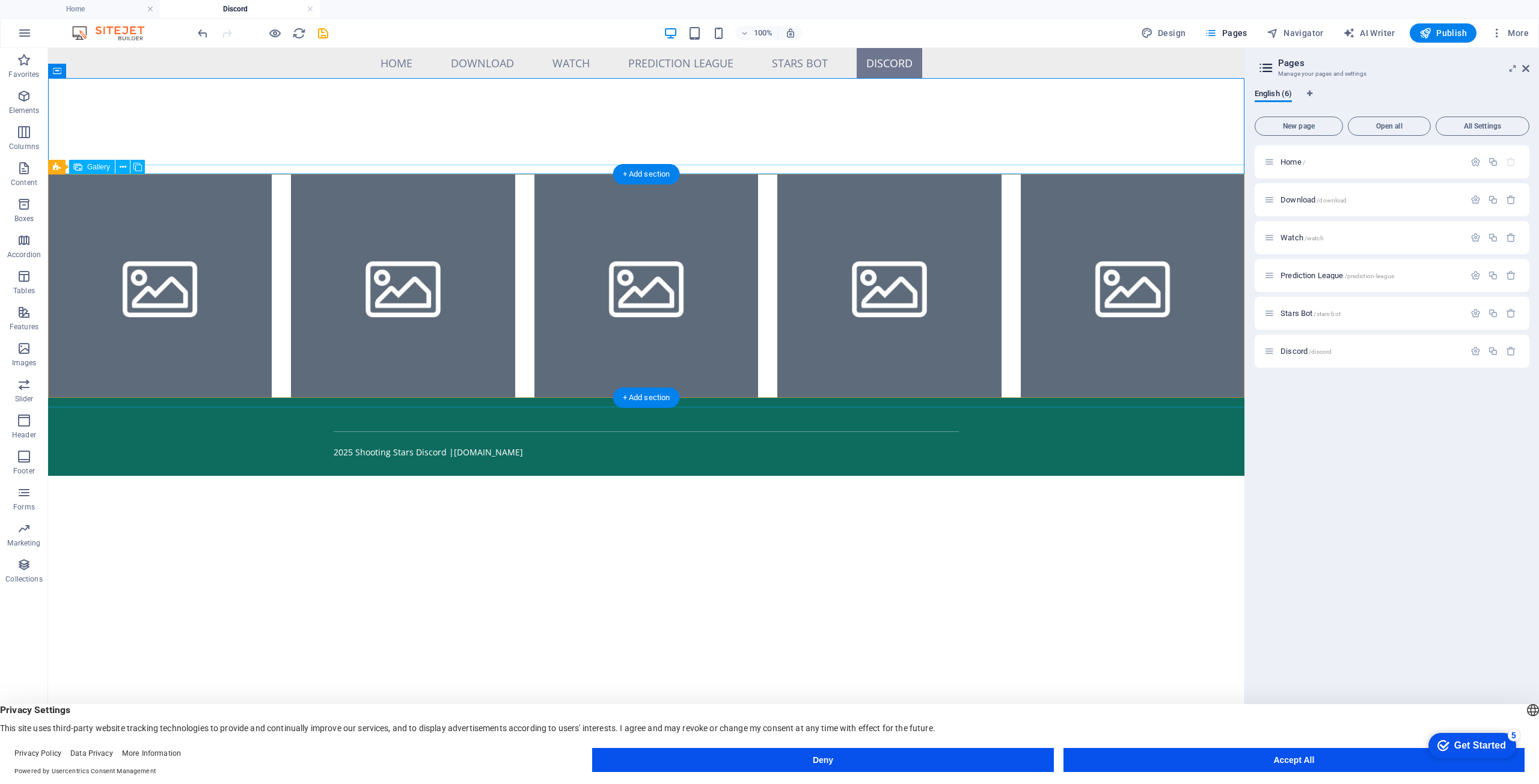
click at [606, 231] on li at bounding box center [646, 286] width 224 height 223
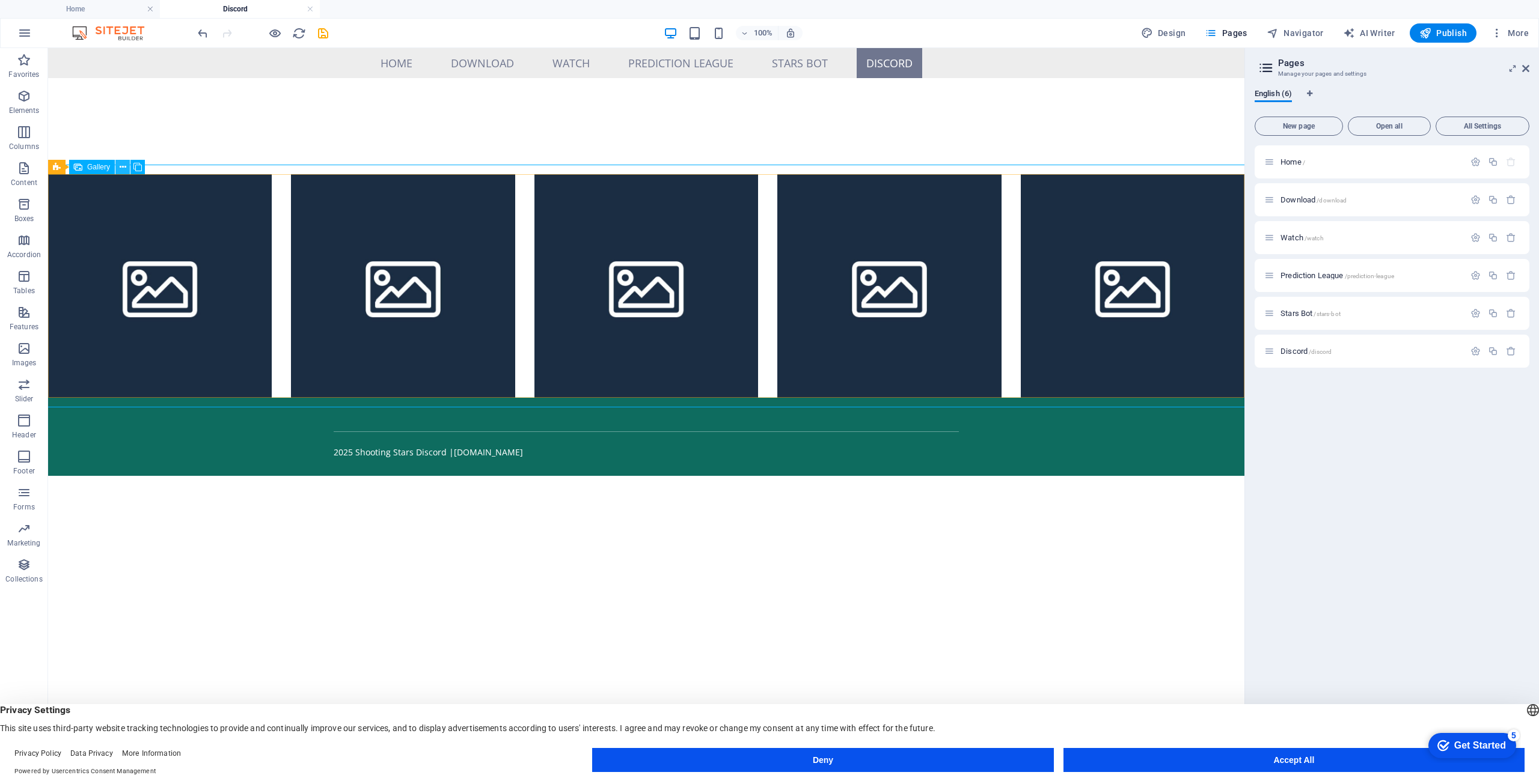
click at [123, 172] on icon at bounding box center [123, 167] width 7 height 12
click at [35, 147] on p "Columns" at bounding box center [24, 147] width 30 height 10
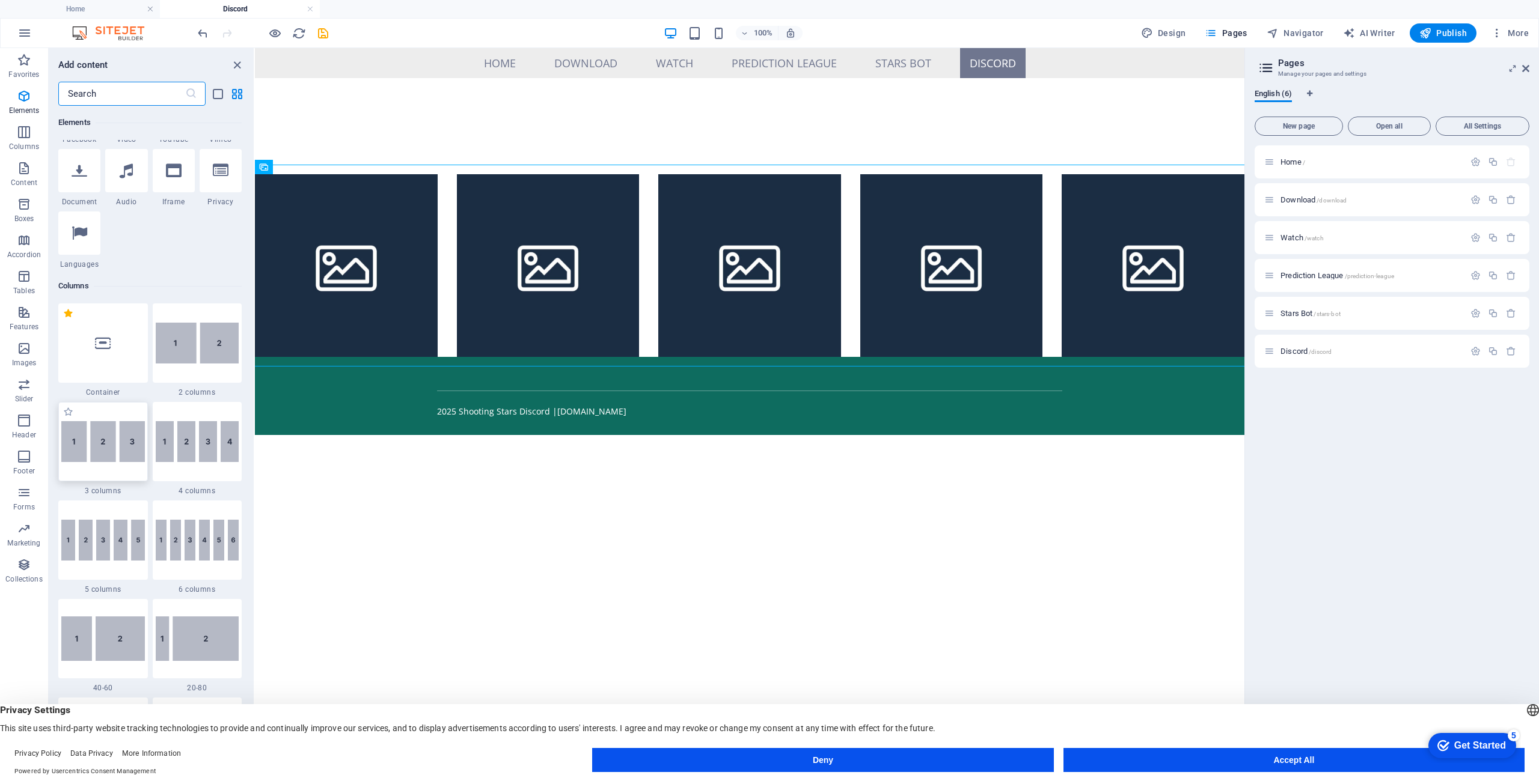
scroll to position [355, 0]
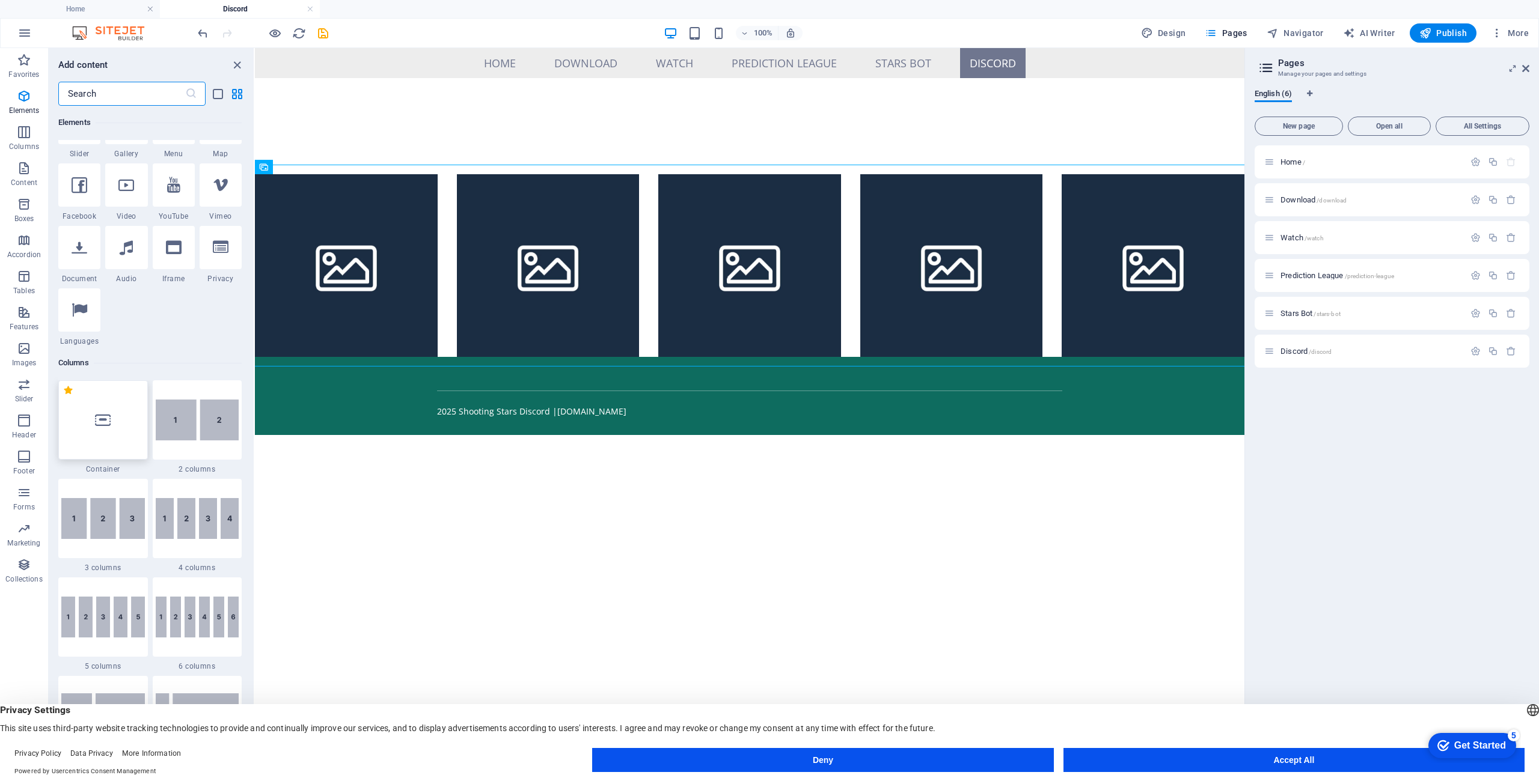
click at [99, 431] on div at bounding box center [103, 420] width 89 height 80
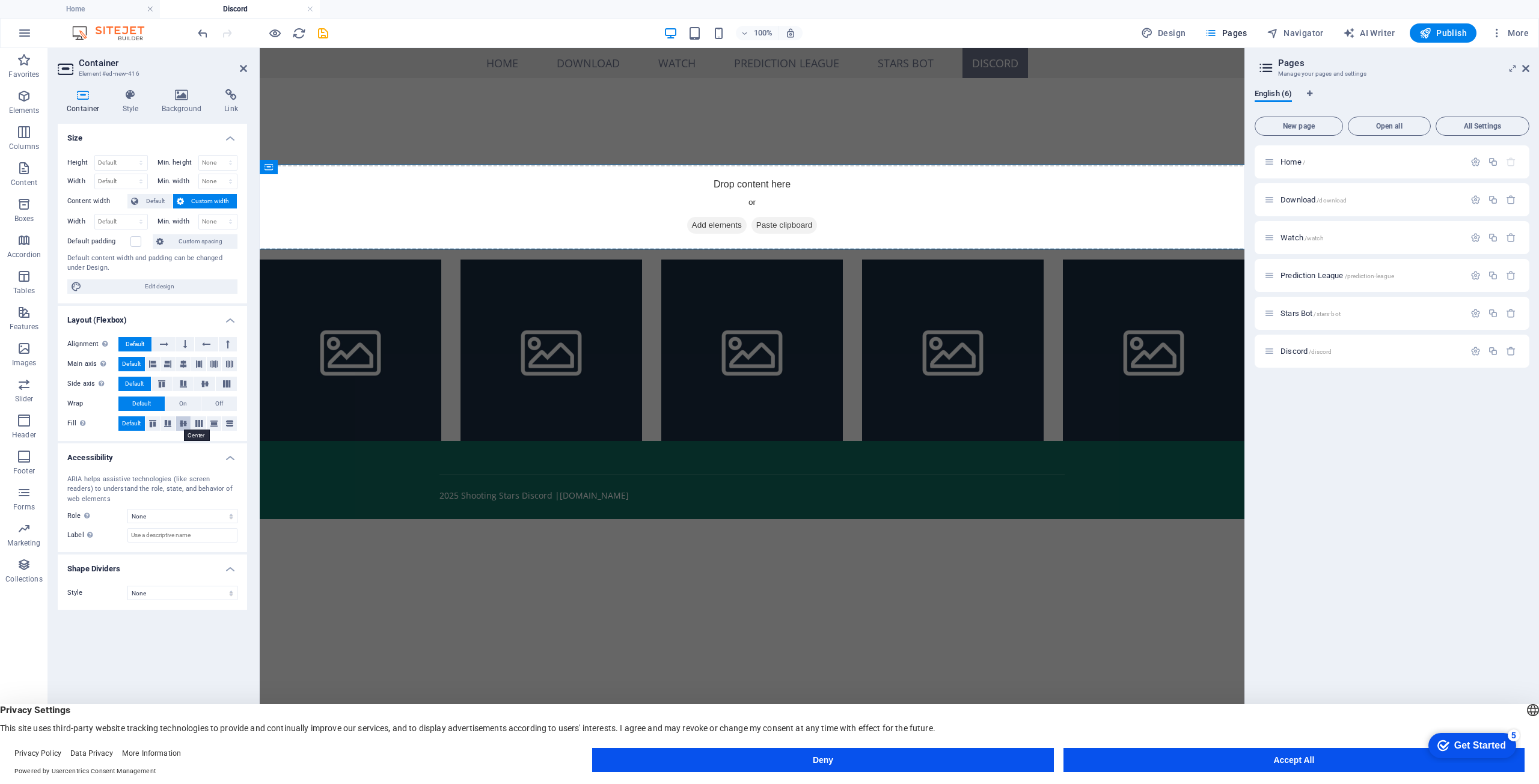
click at [179, 421] on icon at bounding box center [183, 423] width 14 height 7
click at [135, 424] on span "Default" at bounding box center [131, 424] width 18 height 14
click at [149, 517] on select "None Alert Article Banner Comment Complementary Dialog Footer Header Marquee Pr…" at bounding box center [182, 517] width 110 height 14
click at [140, 102] on h4 "Style" at bounding box center [133, 101] width 39 height 25
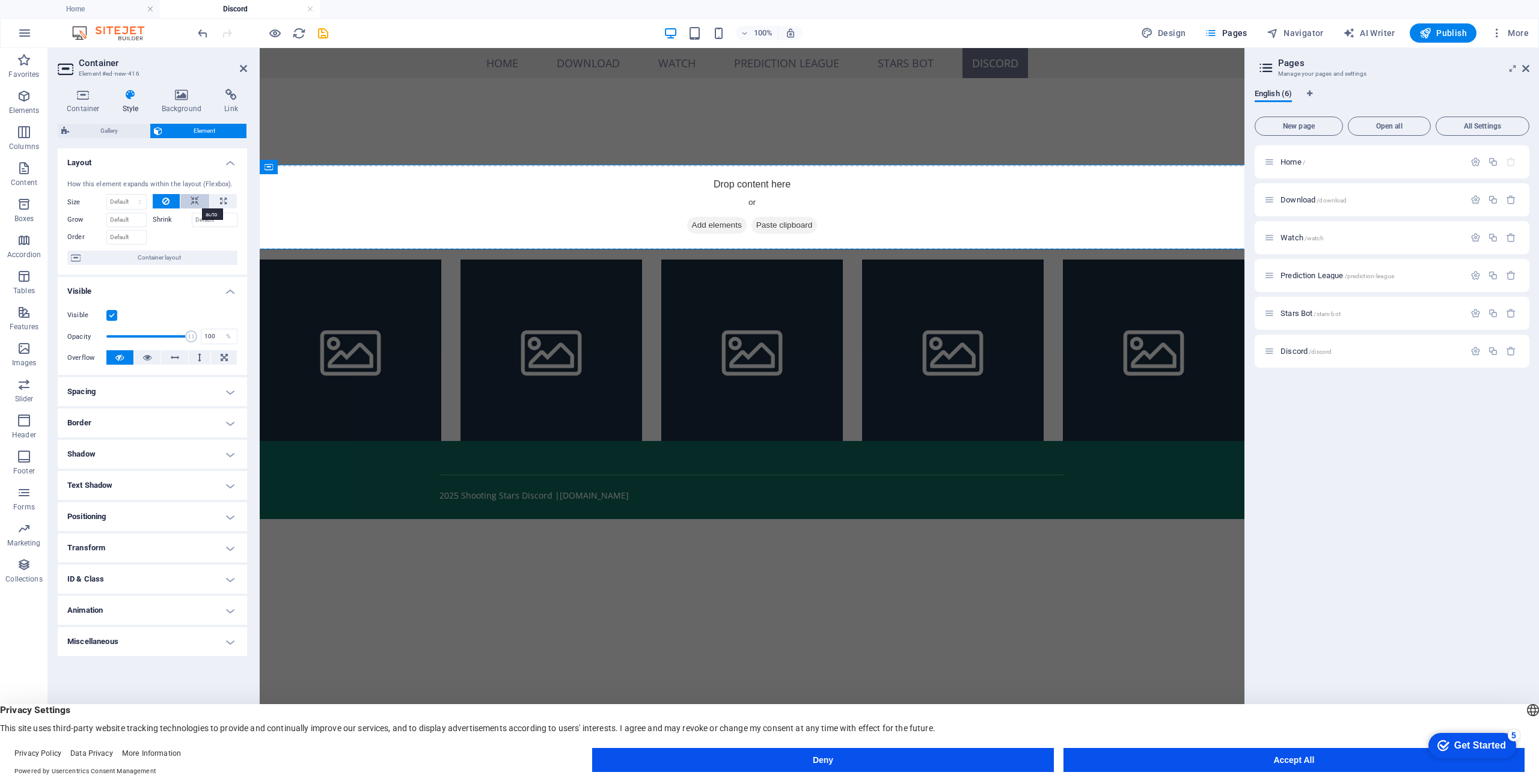
click at [187, 204] on button at bounding box center [195, 201] width 29 height 14
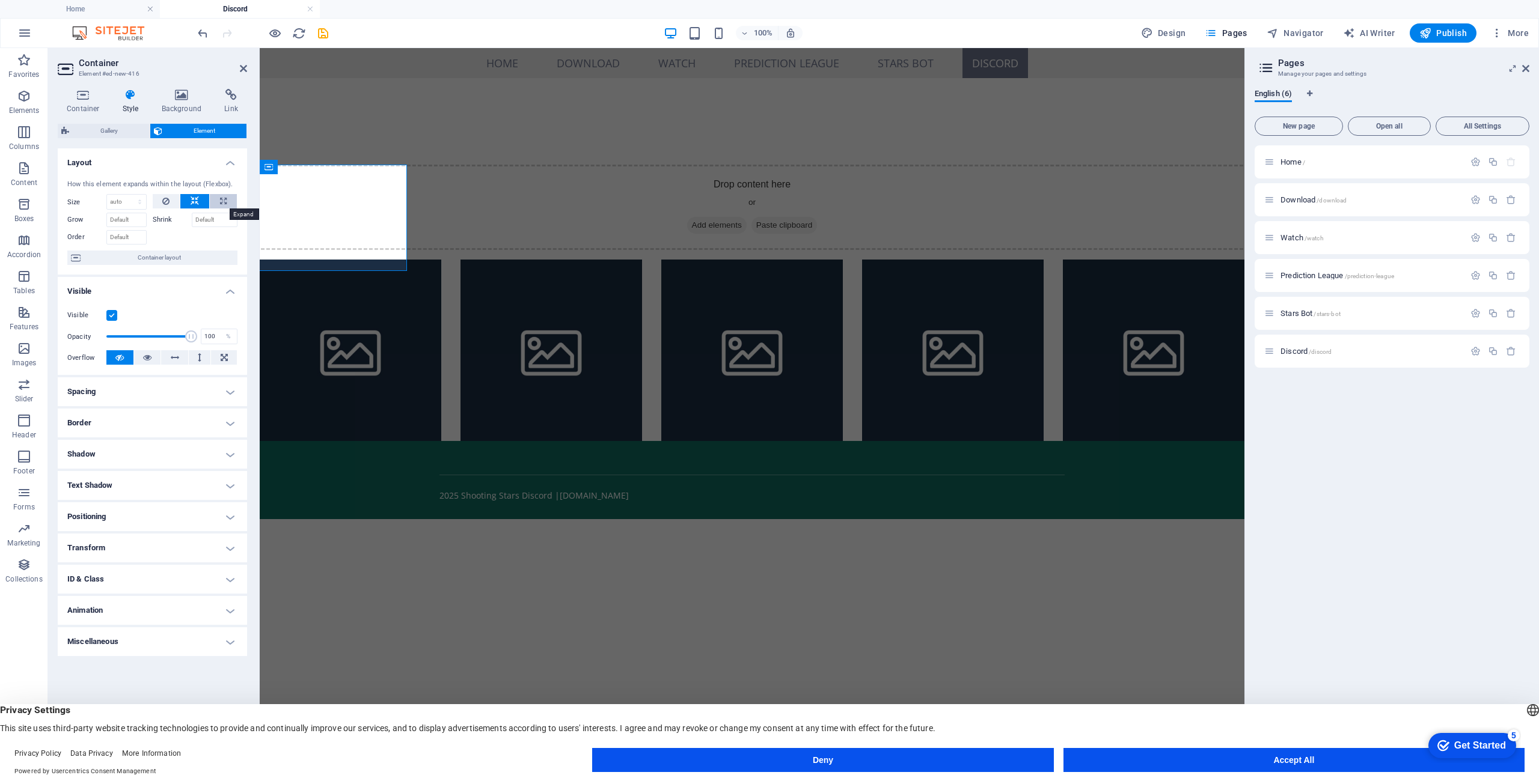
click at [224, 196] on icon at bounding box center [224, 201] width 7 height 14
type input "100"
select select "%"
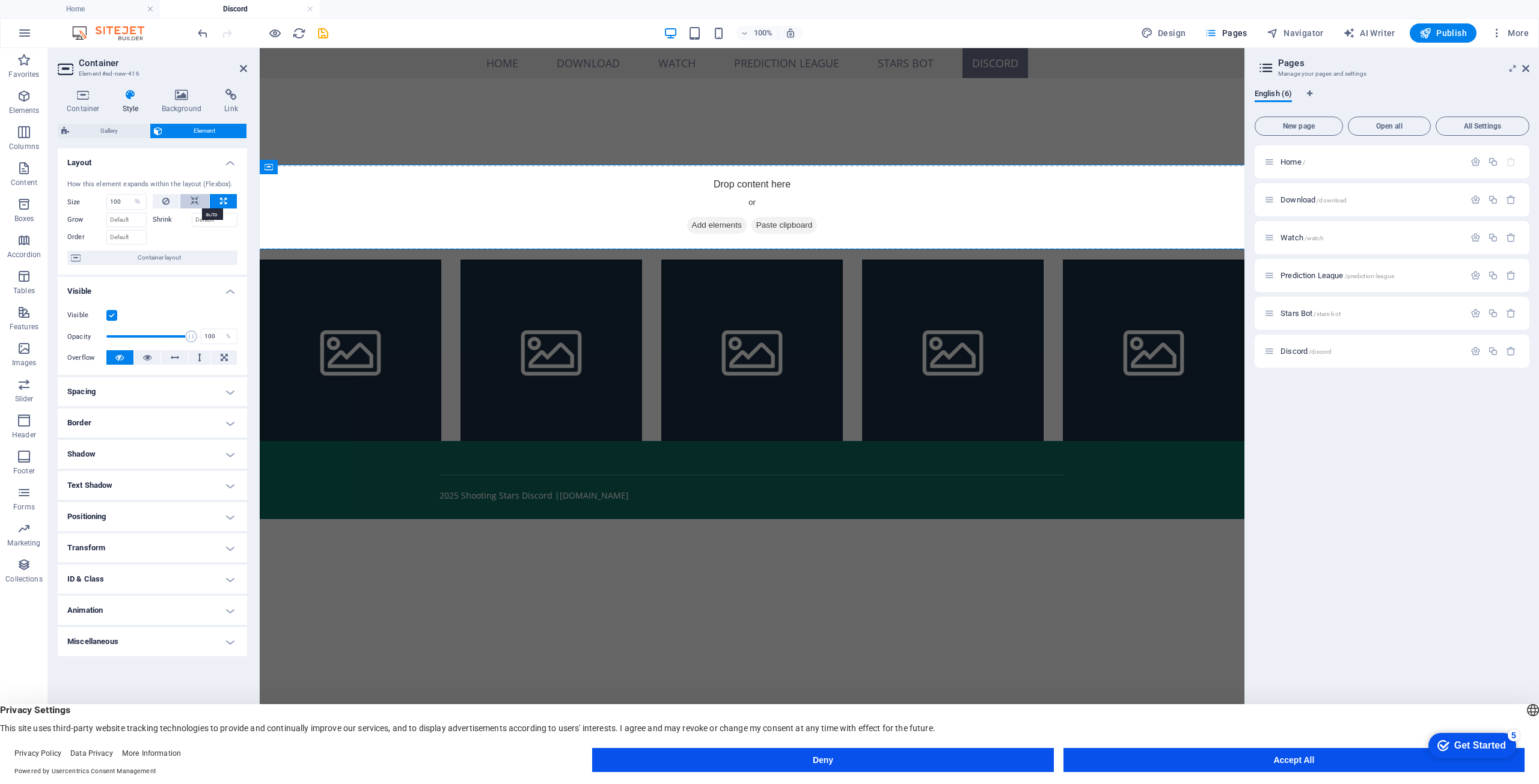
click at [206, 202] on button at bounding box center [195, 201] width 29 height 14
select select "DISABLED_OPTION_VALUE"
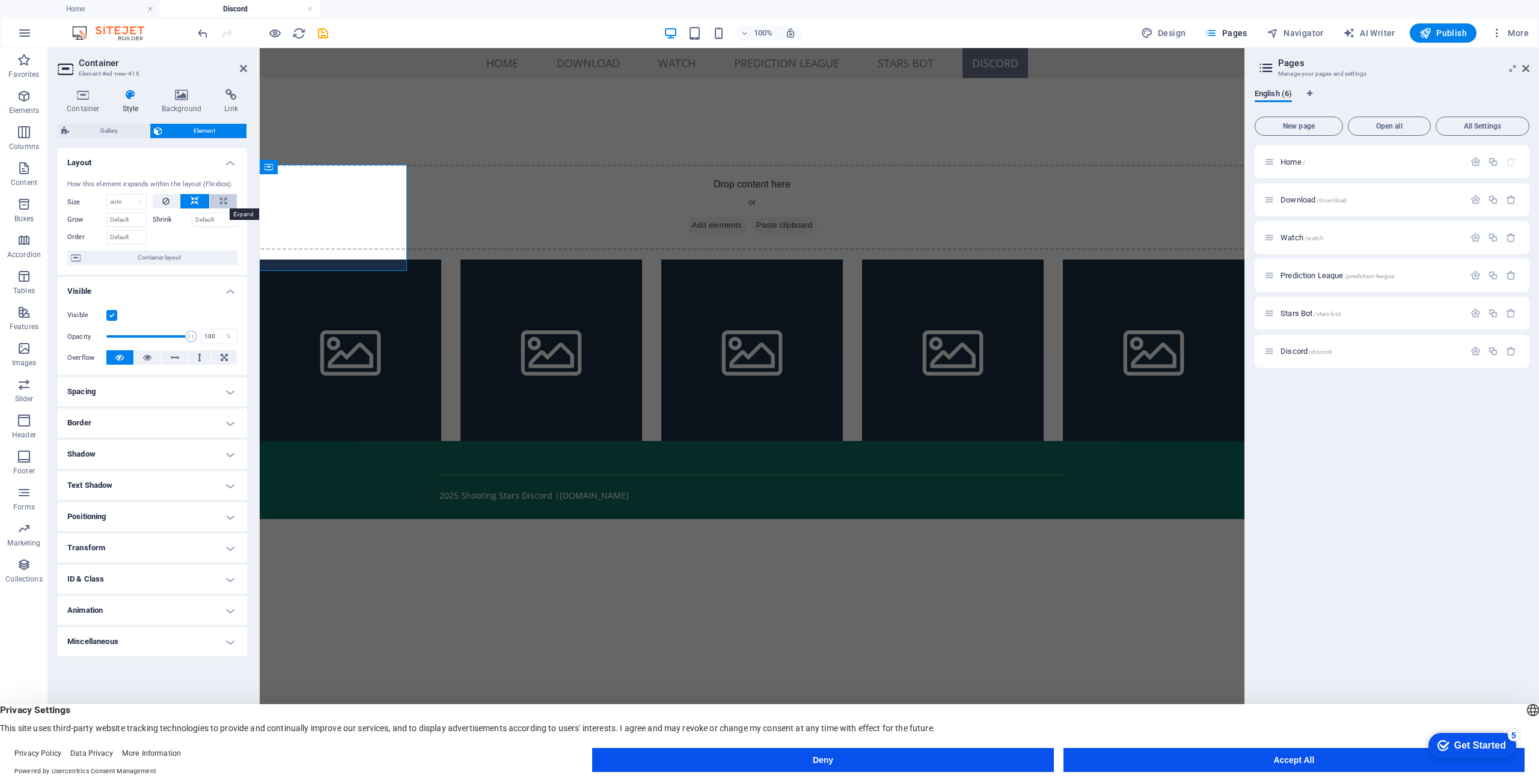
click at [218, 206] on button at bounding box center [223, 201] width 27 height 14
type input "100"
select select "%"
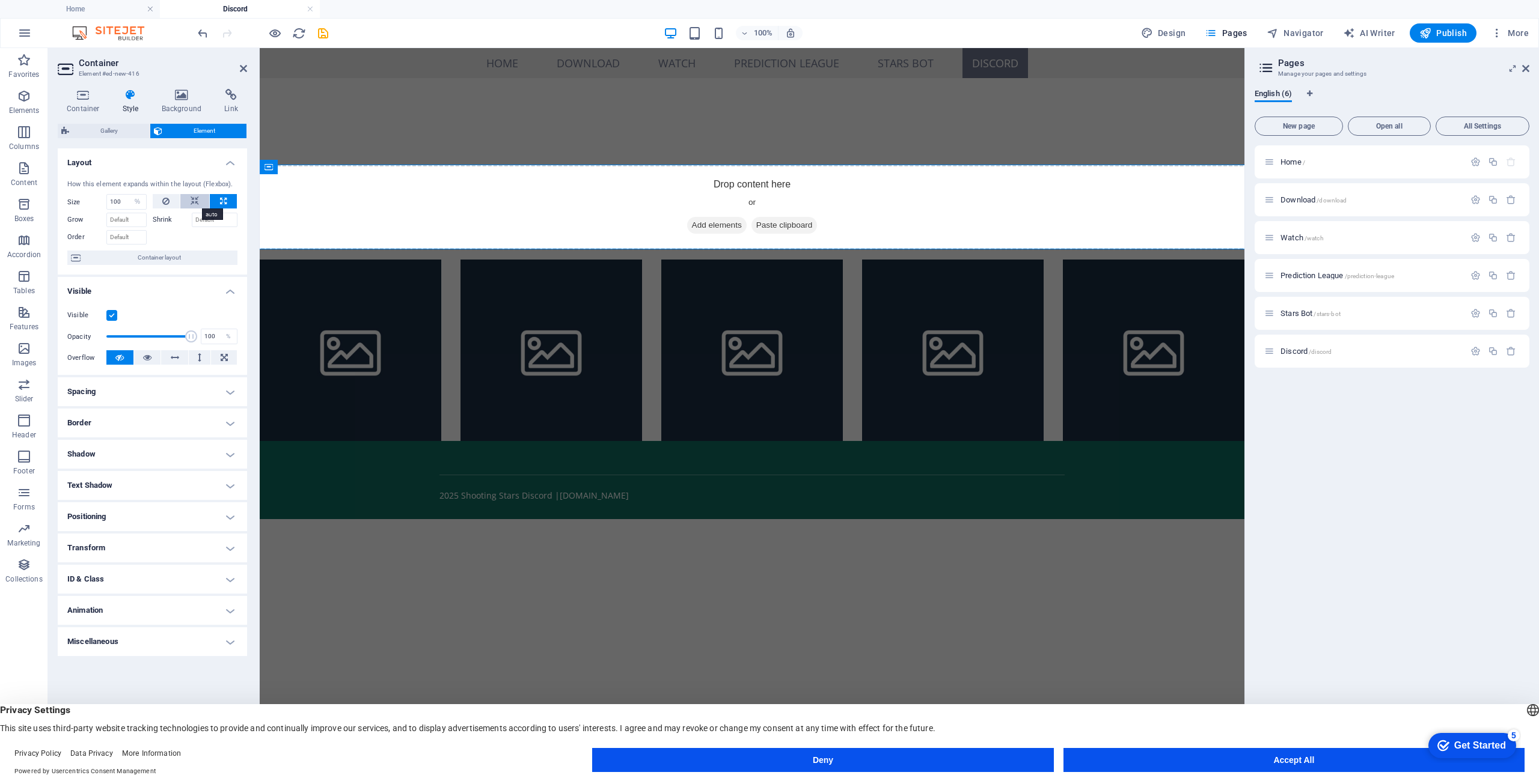
click at [201, 206] on button at bounding box center [195, 201] width 29 height 14
select select "DISABLED_OPTION_VALUE"
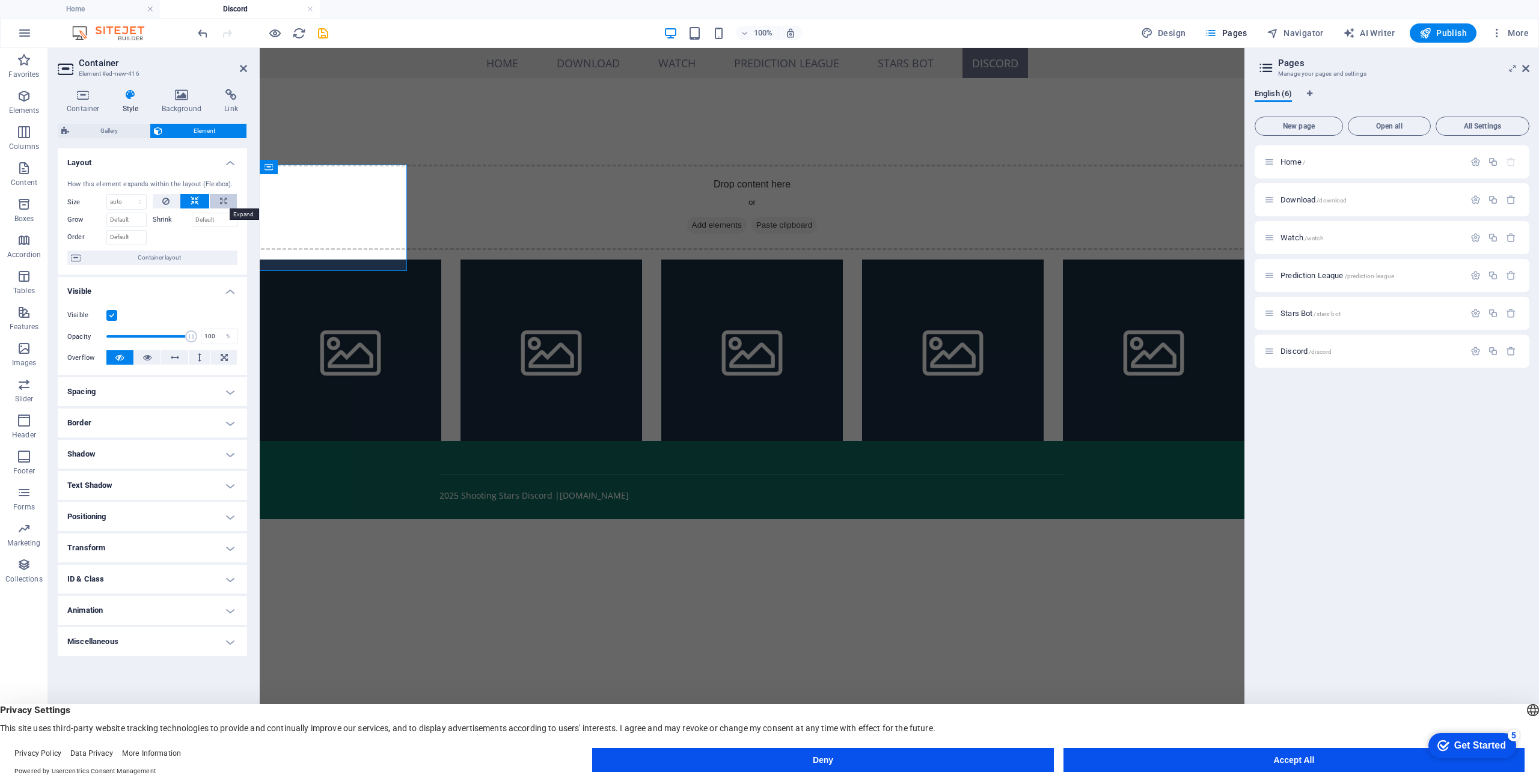
click at [218, 201] on button at bounding box center [223, 201] width 27 height 14
type input "100"
select select "%"
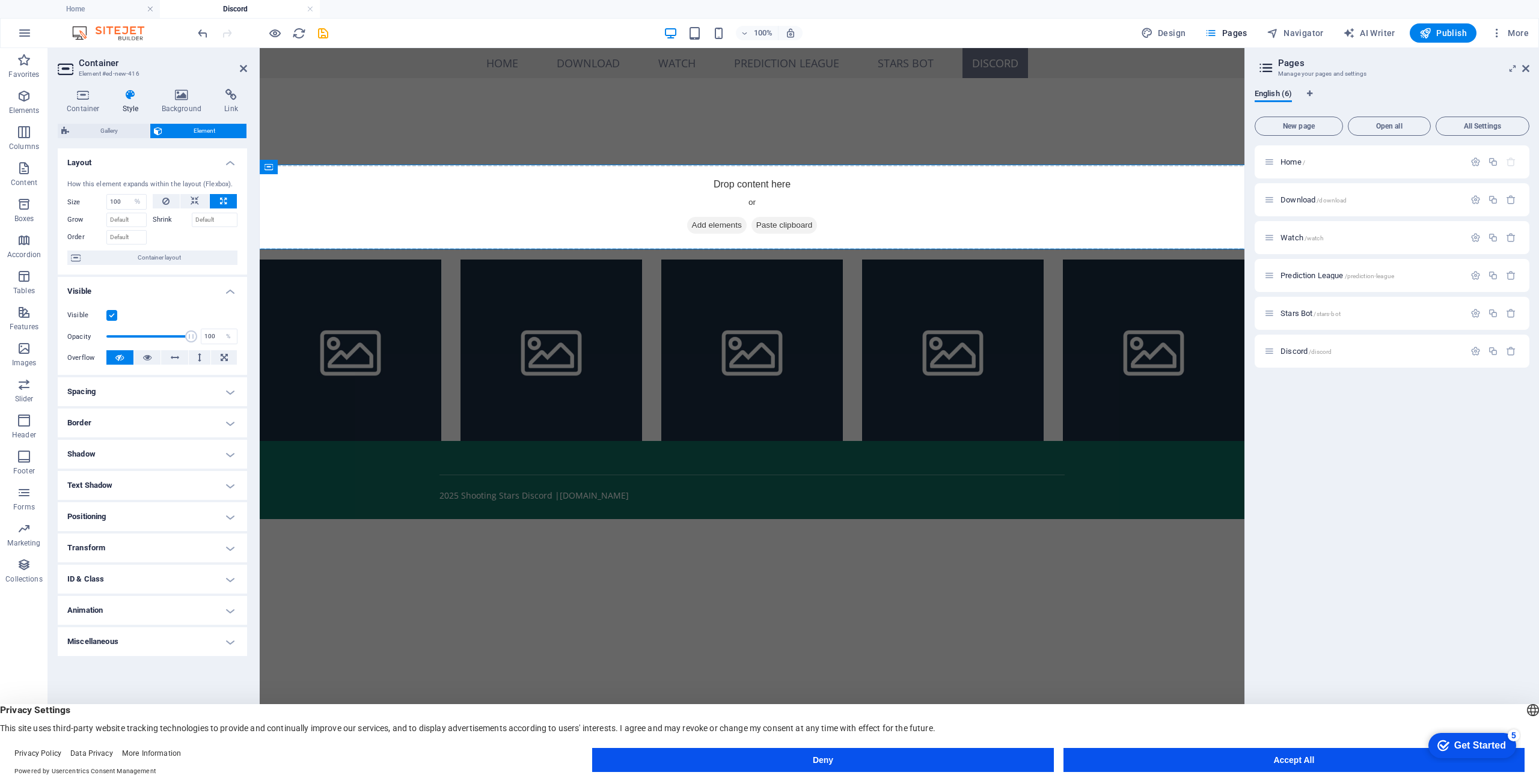
click at [176, 218] on label "Shrink" at bounding box center [172, 220] width 39 height 14
click at [192, 218] on input "Shrink" at bounding box center [215, 220] width 46 height 14
click at [168, 218] on label "Shrink" at bounding box center [172, 220] width 39 height 14
click at [192, 218] on input "Shrink" at bounding box center [215, 220] width 46 height 14
click at [155, 258] on span "Container layout" at bounding box center [159, 258] width 150 height 14
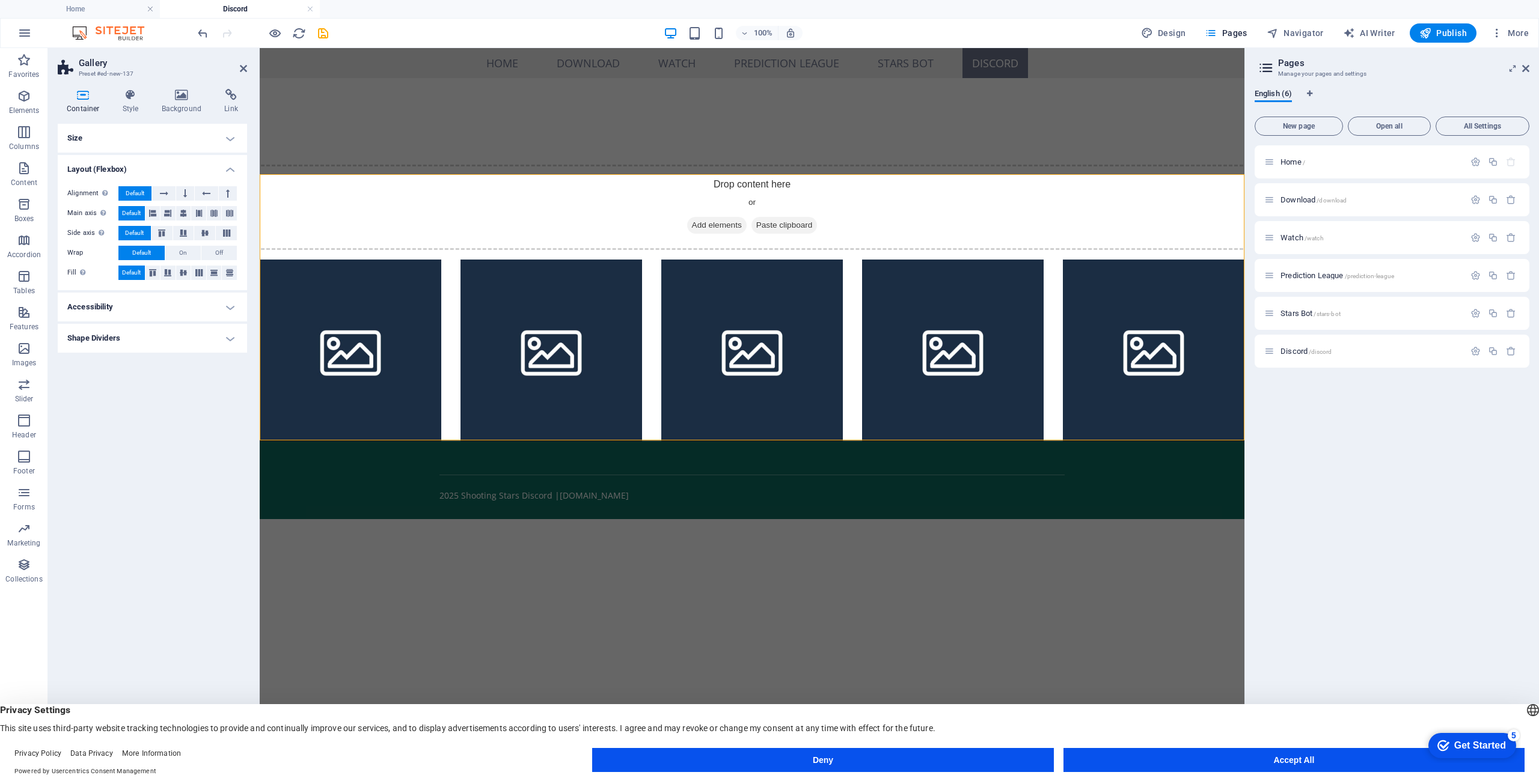
click at [161, 302] on h4 "Accessibility" at bounding box center [153, 307] width 189 height 29
click at [161, 299] on h4 "Accessibility" at bounding box center [153, 303] width 189 height 22
click at [159, 352] on h4 "Shape Dividers" at bounding box center [153, 338] width 189 height 29
click at [165, 336] on h4 "Shape Dividers" at bounding box center [153, 334] width 189 height 22
click at [128, 111] on h4 "Style" at bounding box center [133, 101] width 39 height 25
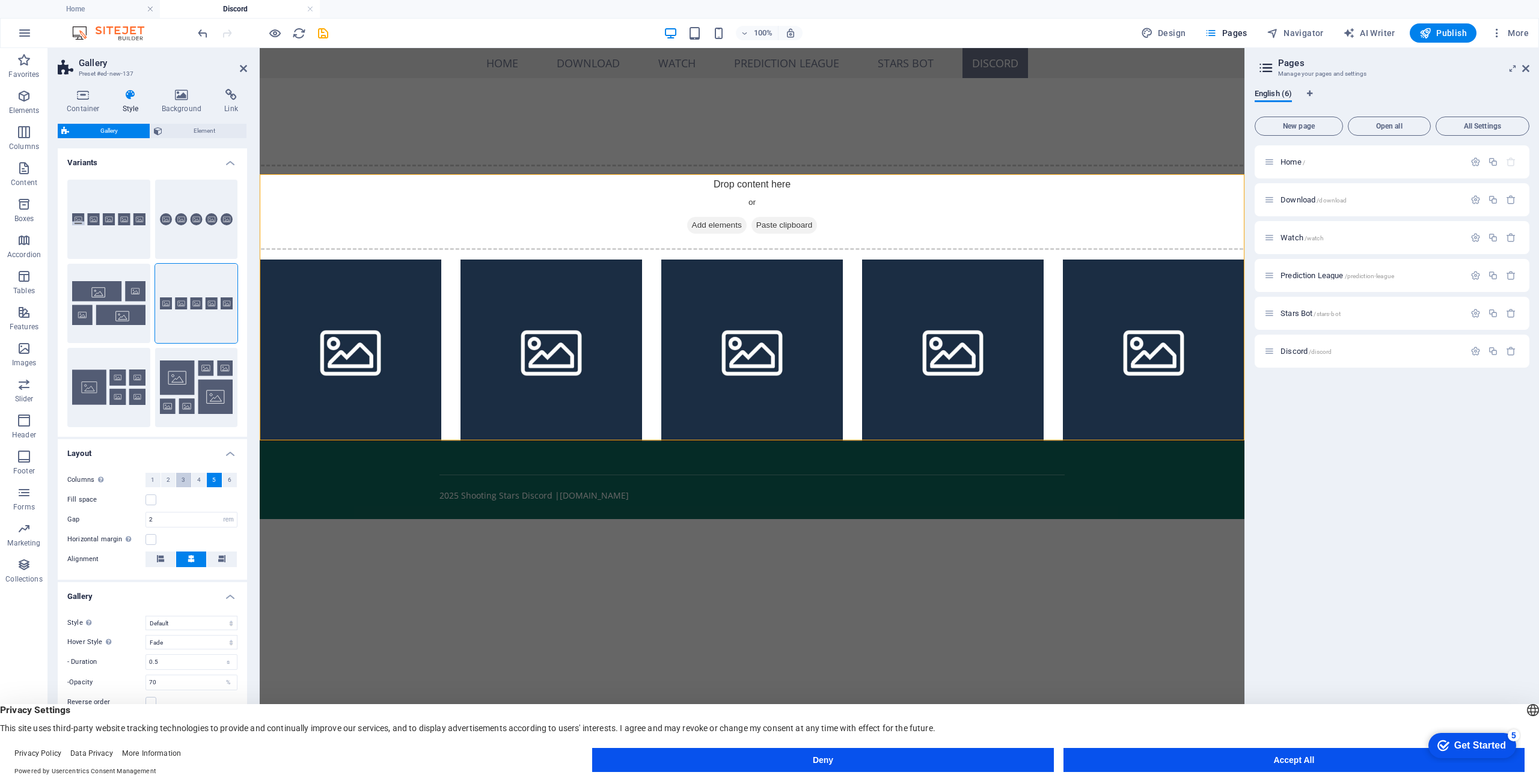
click at [183, 485] on span "3" at bounding box center [183, 480] width 3 height 14
click at [179, 481] on button "3" at bounding box center [183, 480] width 15 height 14
click at [195, 480] on button "4" at bounding box center [199, 480] width 15 height 14
click at [183, 476] on span "3" at bounding box center [183, 480] width 3 height 14
click at [243, 70] on icon at bounding box center [243, 68] width 7 height 10
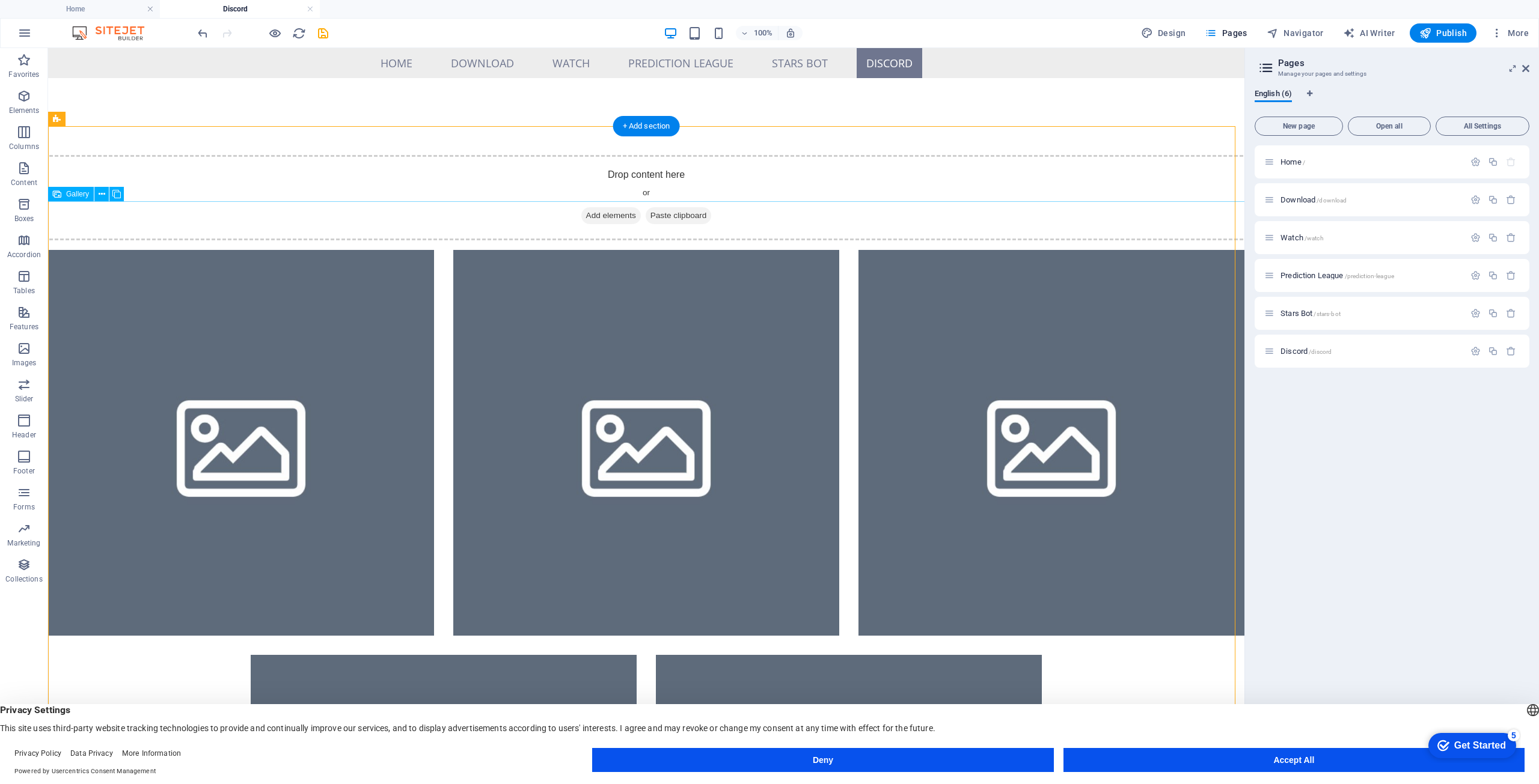
scroll to position [0, 0]
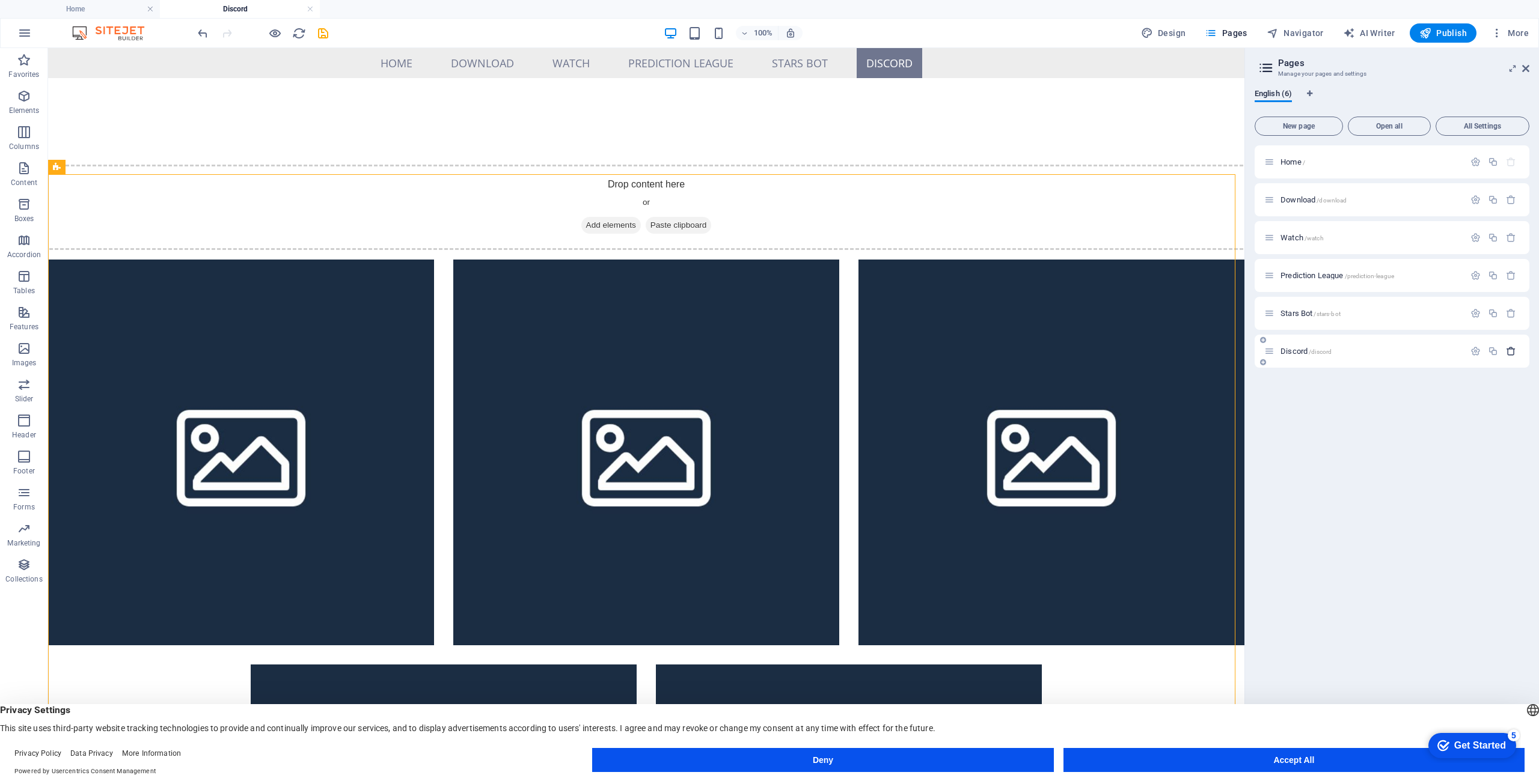
click at [1517, 353] on button "button" at bounding box center [1511, 352] width 18 height 11
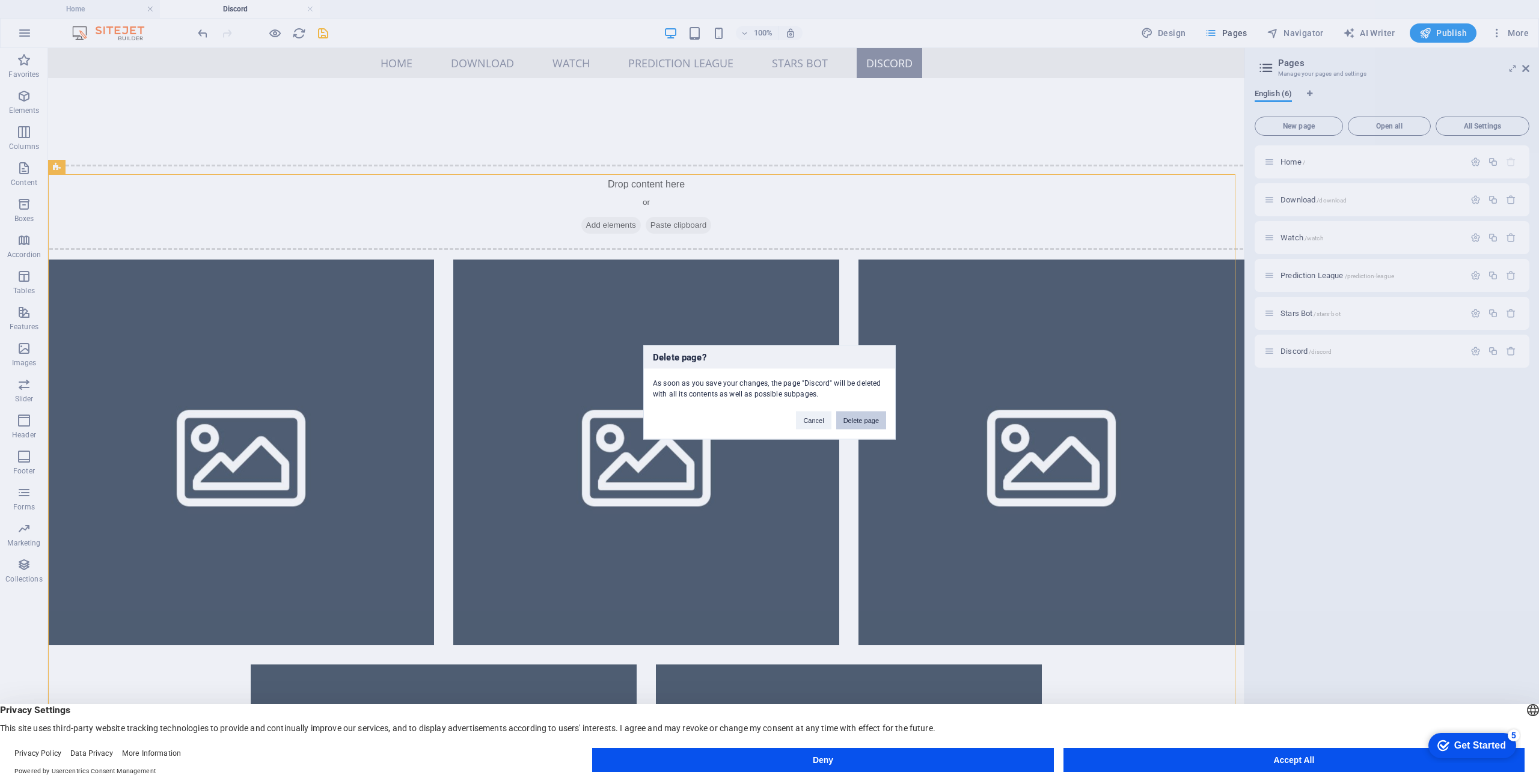
click at [863, 423] on button "Delete page" at bounding box center [861, 420] width 50 height 18
click at [797, 425] on button "Close anyway" at bounding box center [793, 420] width 55 height 18
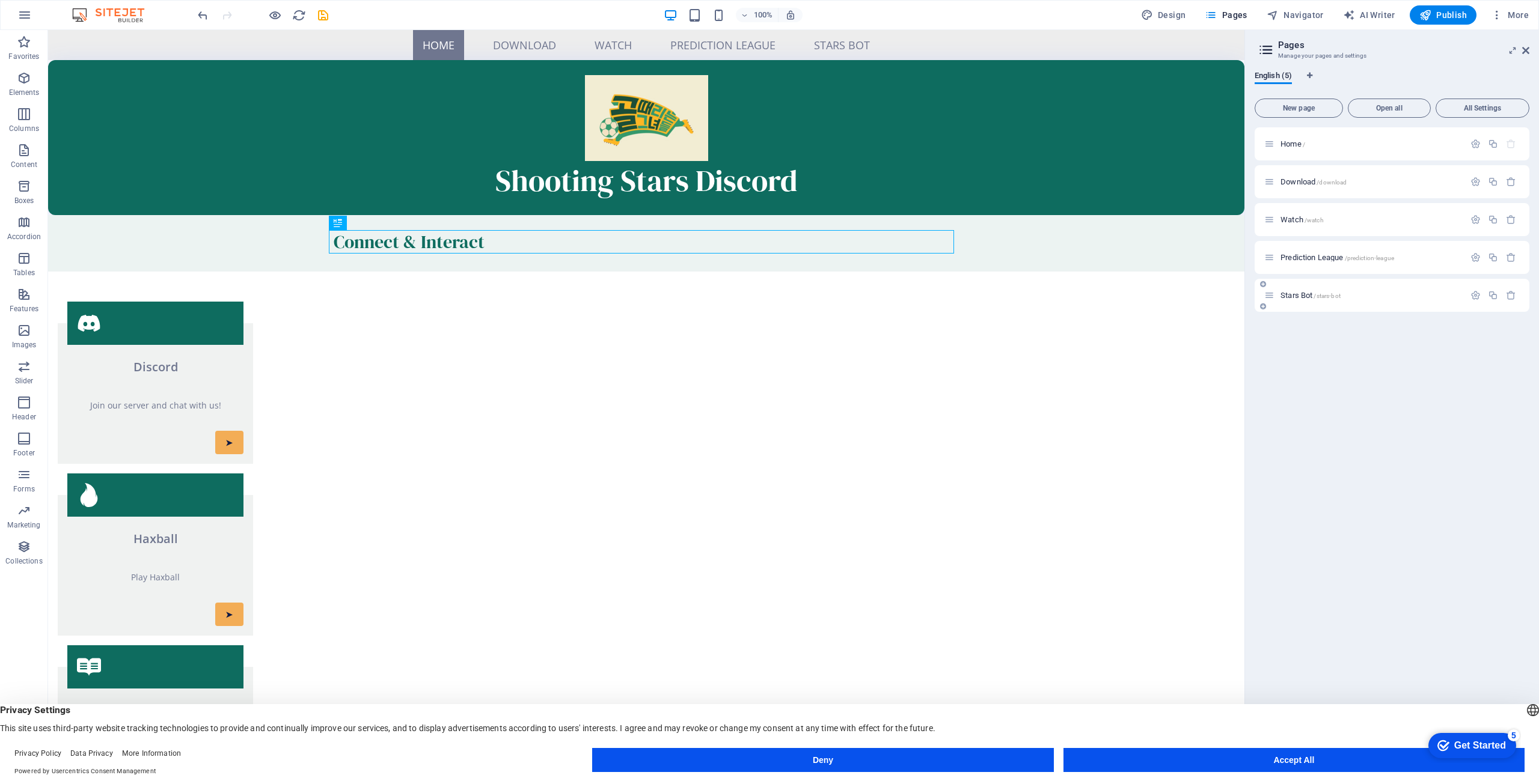
click at [1288, 292] on span "Stars Bot /stars-bot" at bounding box center [1310, 296] width 60 height 9
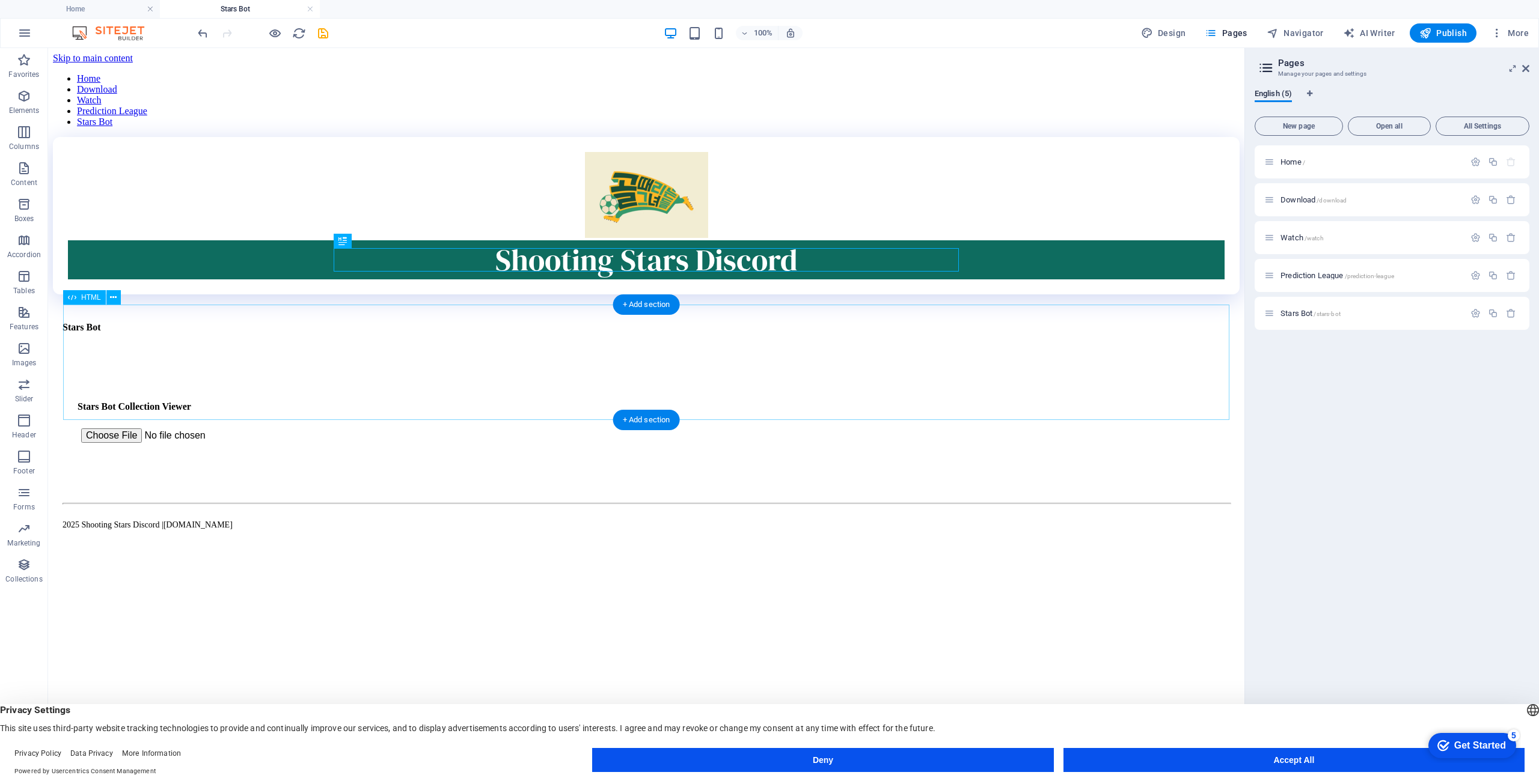
click at [617, 380] on div "Stars Bot Stars Bot Collection Viewer Filter: All Only Owned Not Owned" at bounding box center [646, 424] width 1157 height 89
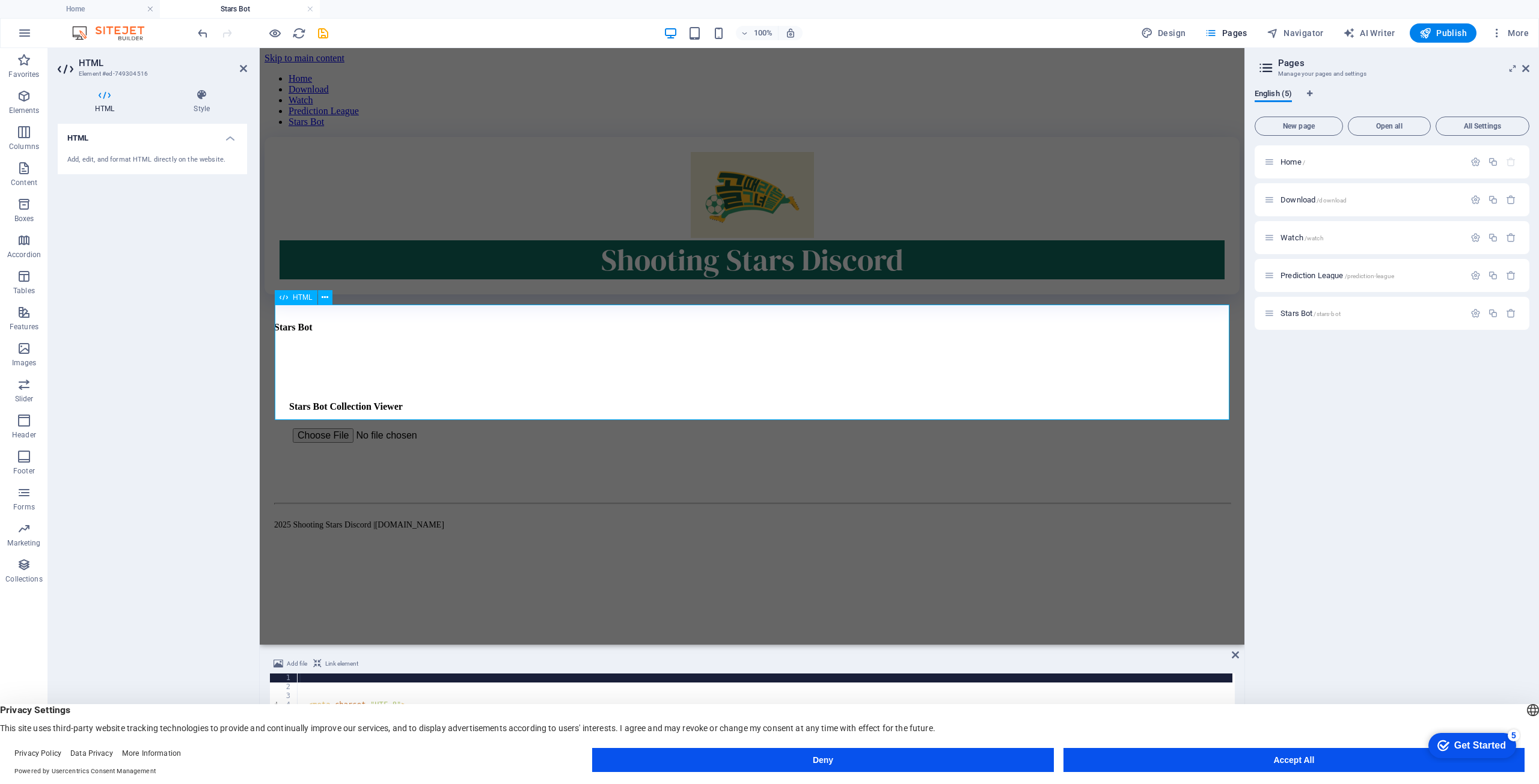
click at [292, 299] on div "HTML" at bounding box center [296, 298] width 43 height 14
click at [162, 160] on div "Add, edit, and format HTML directly on the website." at bounding box center [152, 160] width 170 height 11
click at [324, 296] on icon at bounding box center [325, 298] width 7 height 12
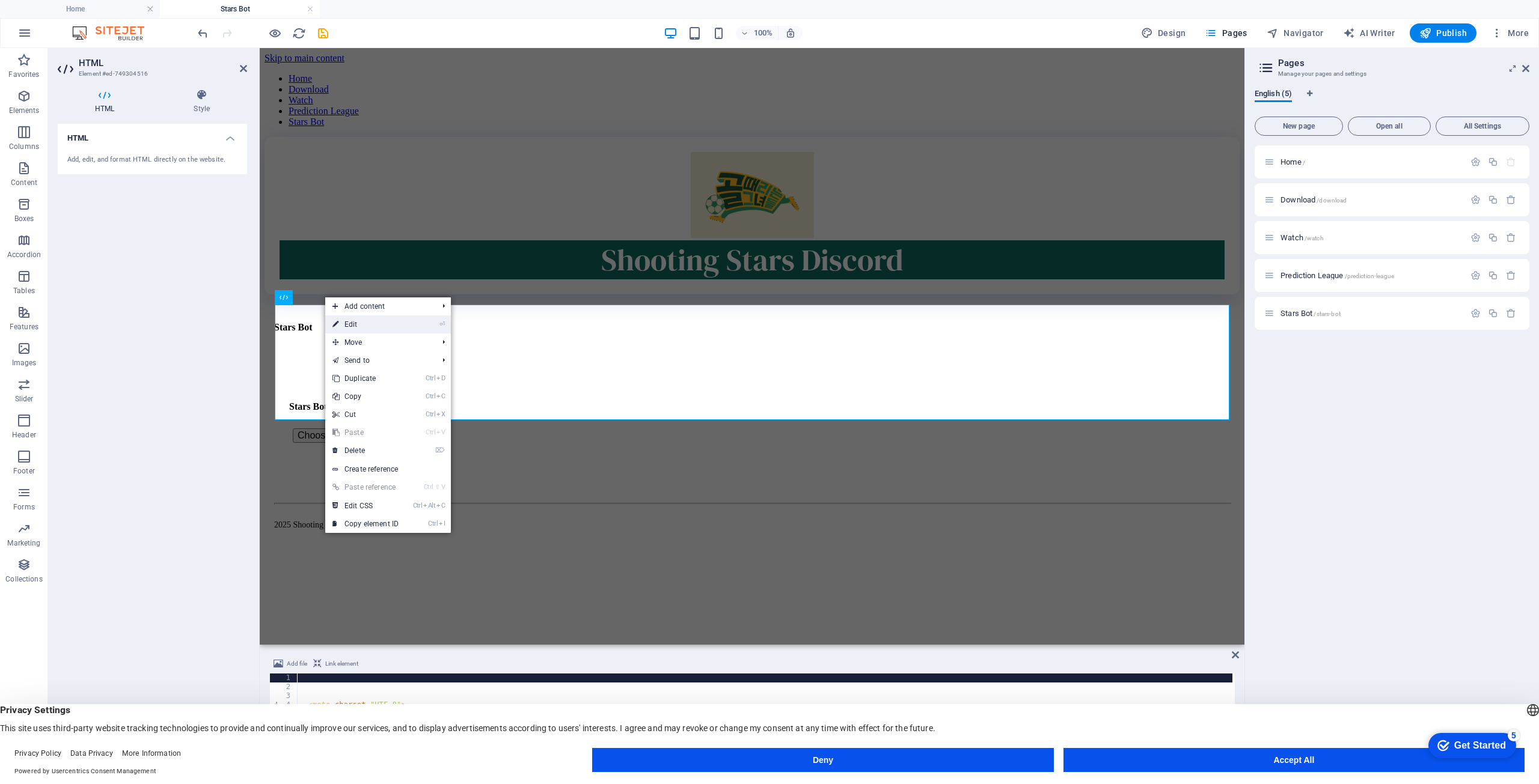
click at [350, 323] on link "⏎ Edit" at bounding box center [366, 324] width 81 height 18
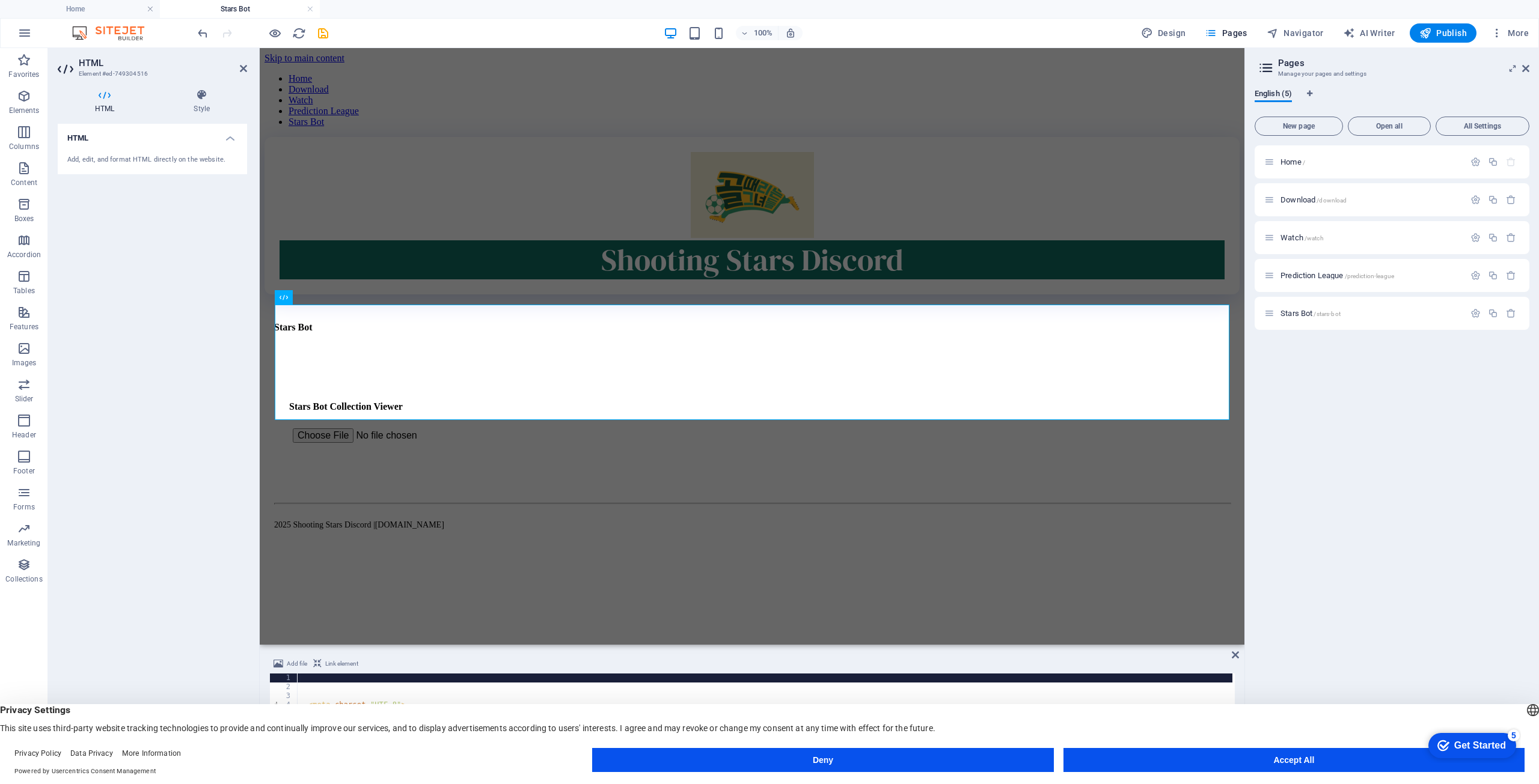
click at [192, 147] on div "Add, edit, and format HTML directly on the website." at bounding box center [153, 160] width 189 height 30
click at [284, 411] on div "Stars Bot Stars Bot Collection Viewer Filter: All Only Owned Not Owned" at bounding box center [752, 424] width 945 height 89
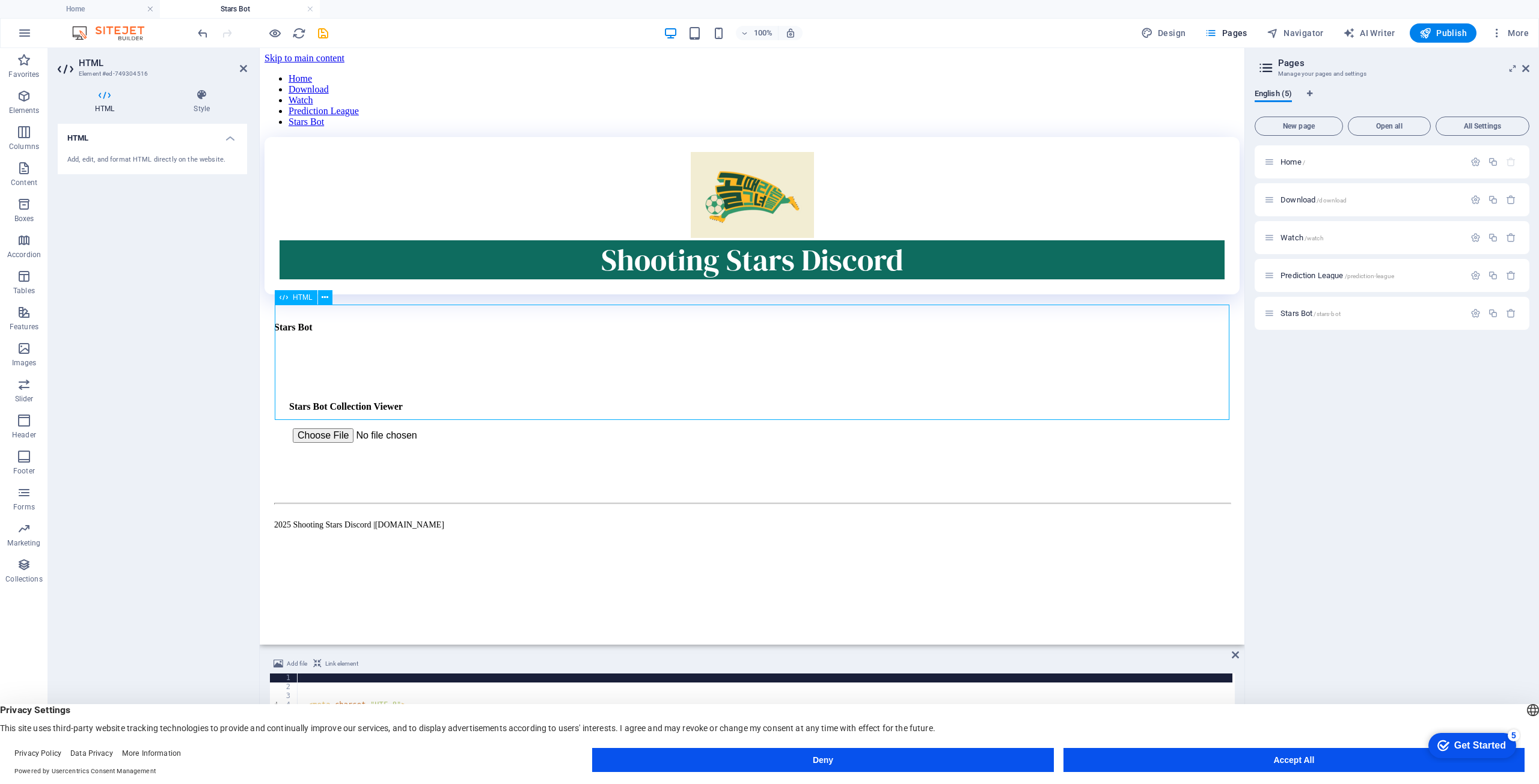
click at [284, 411] on div "Stars Bot Stars Bot Collection Viewer Filter: All Only Owned Not Owned" at bounding box center [752, 424] width 945 height 89
drag, startPoint x: 430, startPoint y: 423, endPoint x: 438, endPoint y: 384, distance: 39.8
click at [438, 384] on div "Stars Bot Stars Bot Collection Viewer Filter: All Only Owned Not Owned" at bounding box center [752, 424] width 945 height 89
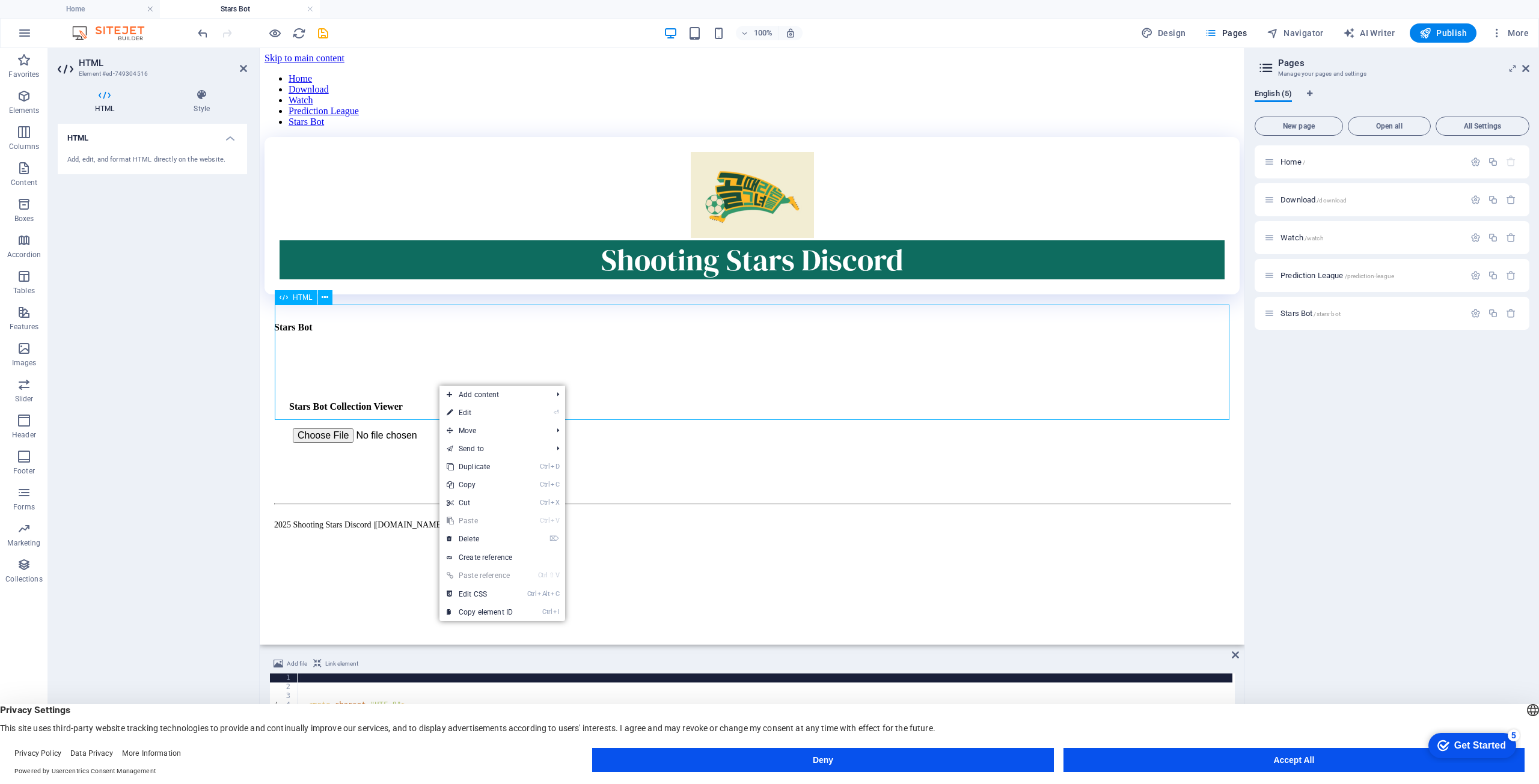
click at [306, 292] on div "HTML" at bounding box center [296, 298] width 43 height 14
click at [320, 296] on button at bounding box center [325, 298] width 14 height 14
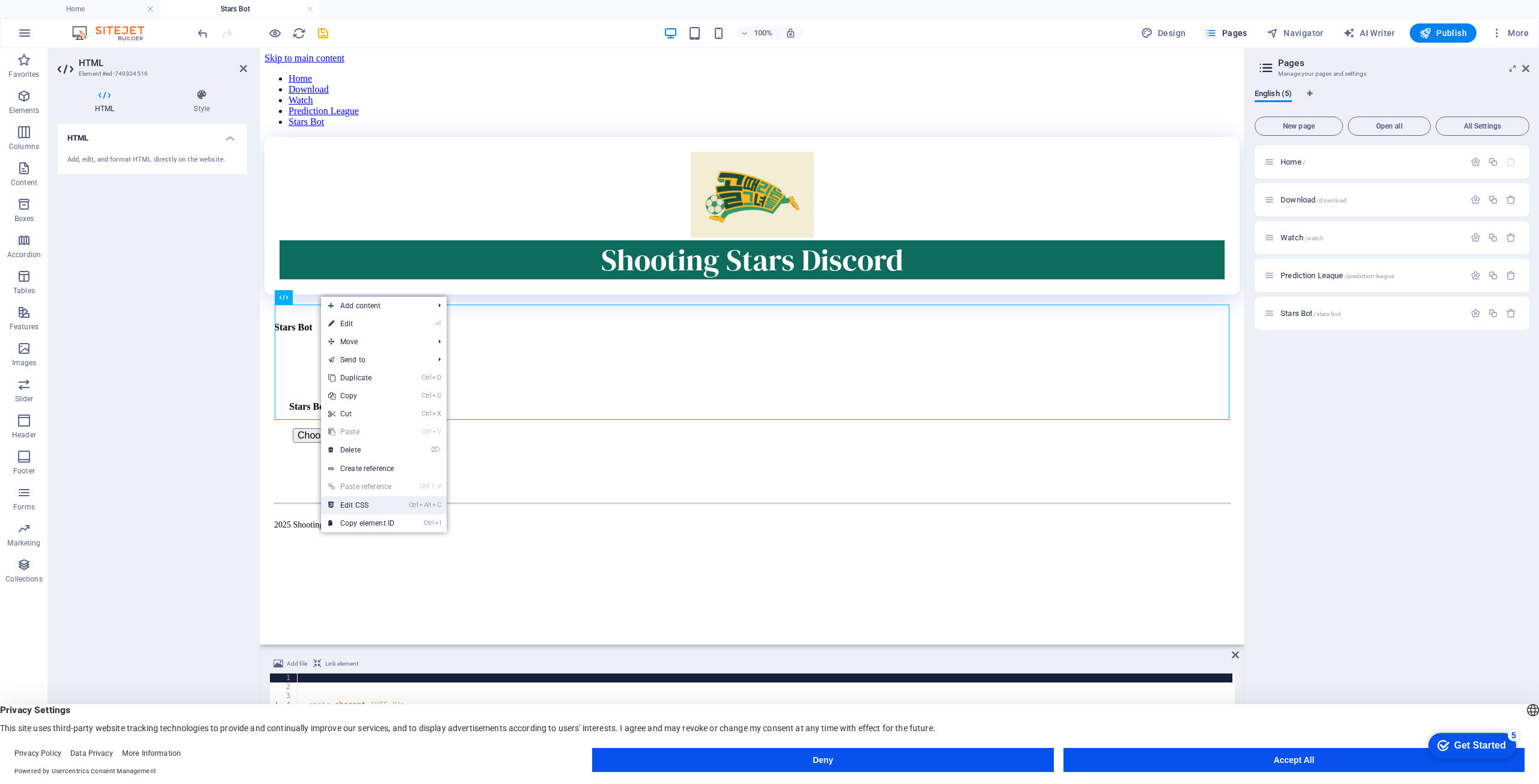
click at [382, 500] on link "Ctrl Alt C Edit CSS" at bounding box center [361, 505] width 81 height 18
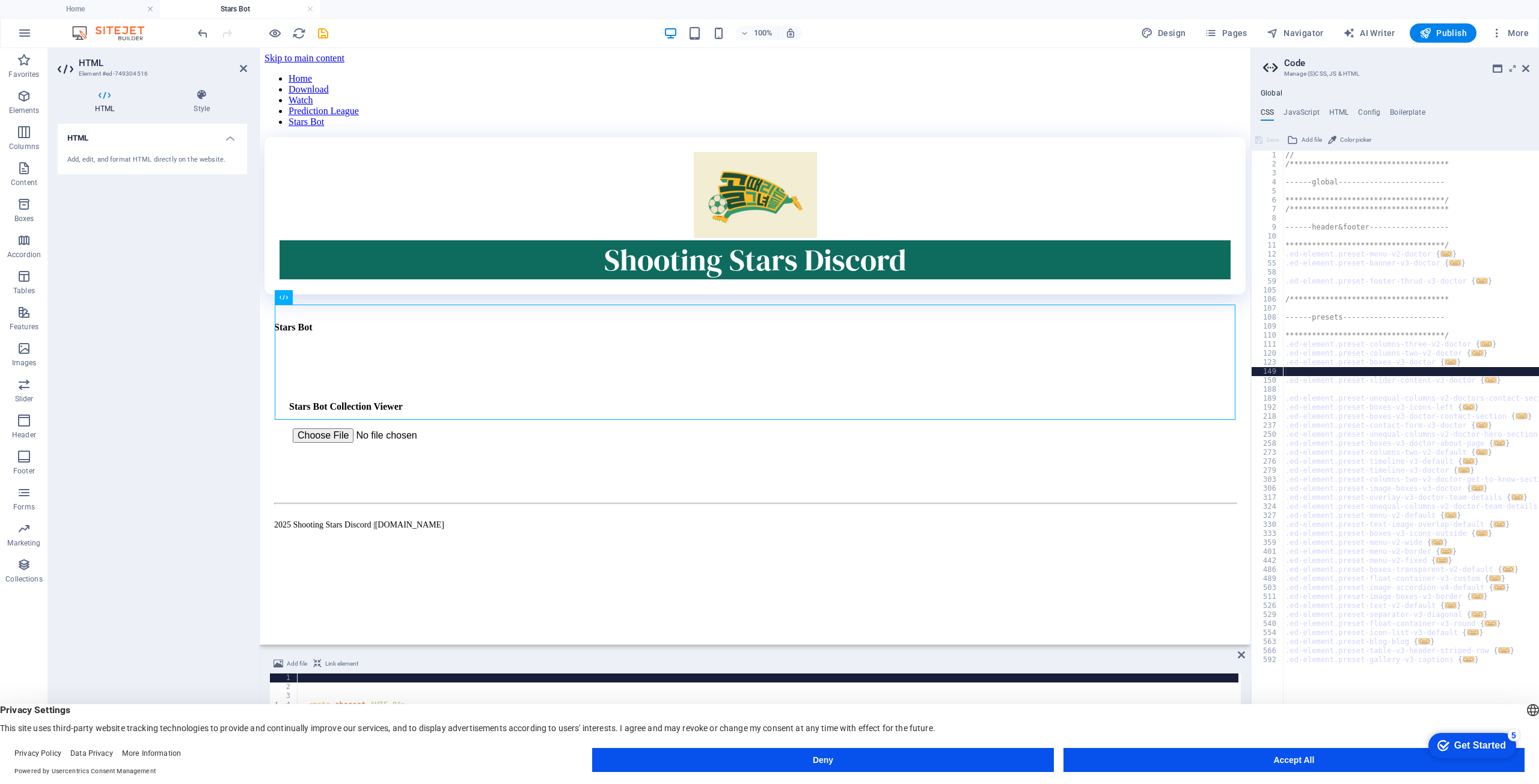
click at [1387, 369] on div "**********" at bounding box center [1413, 463] width 260 height 623
click at [1396, 340] on div "**********" at bounding box center [1413, 463] width 260 height 623
type textarea "**********"
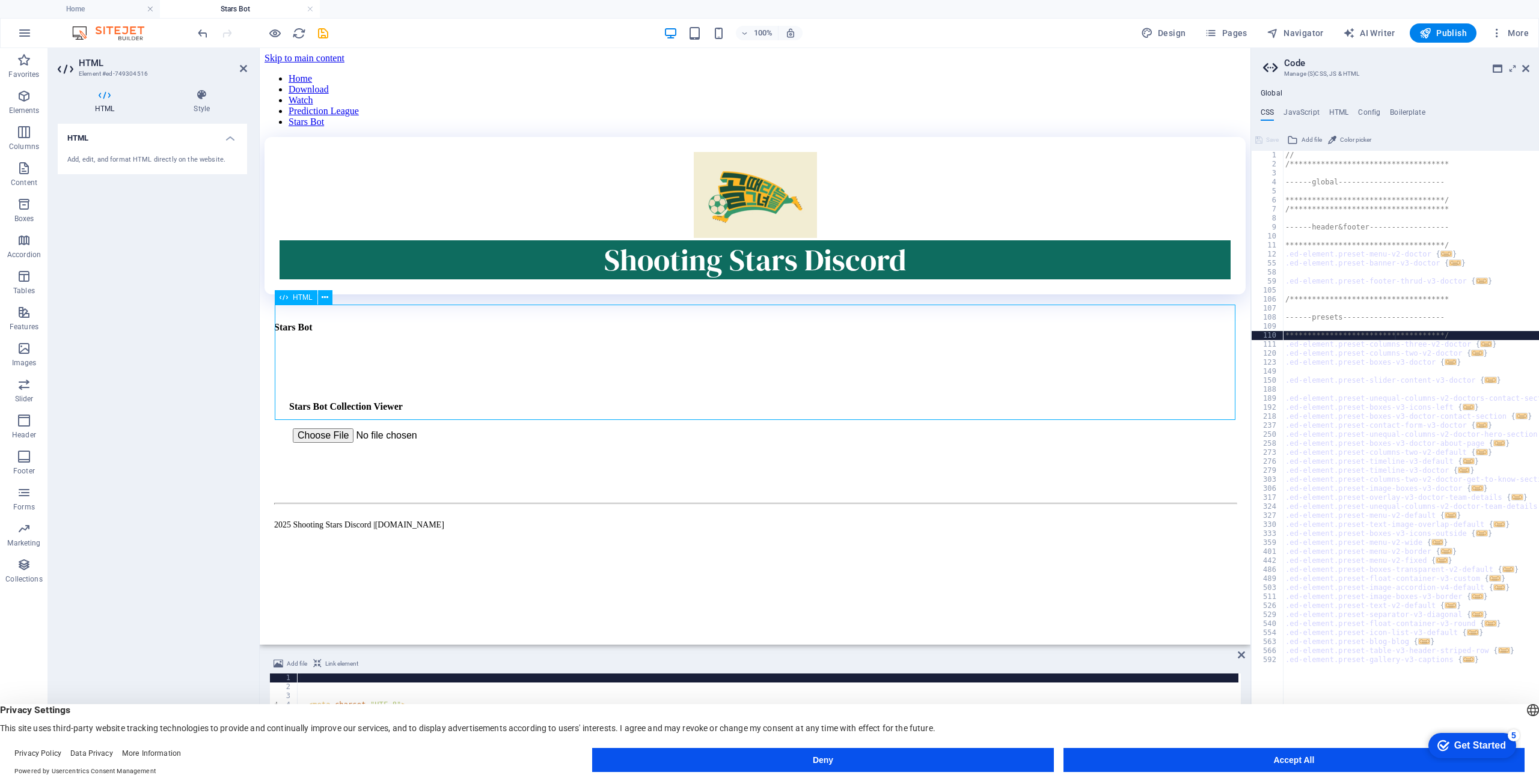
click at [508, 379] on div "Stars Bot Stars Bot Collection Viewer Filter: All Only Owned Not Owned" at bounding box center [755, 424] width 951 height 89
click at [1338, 112] on h4 "HTML" at bounding box center [1339, 115] width 20 height 13
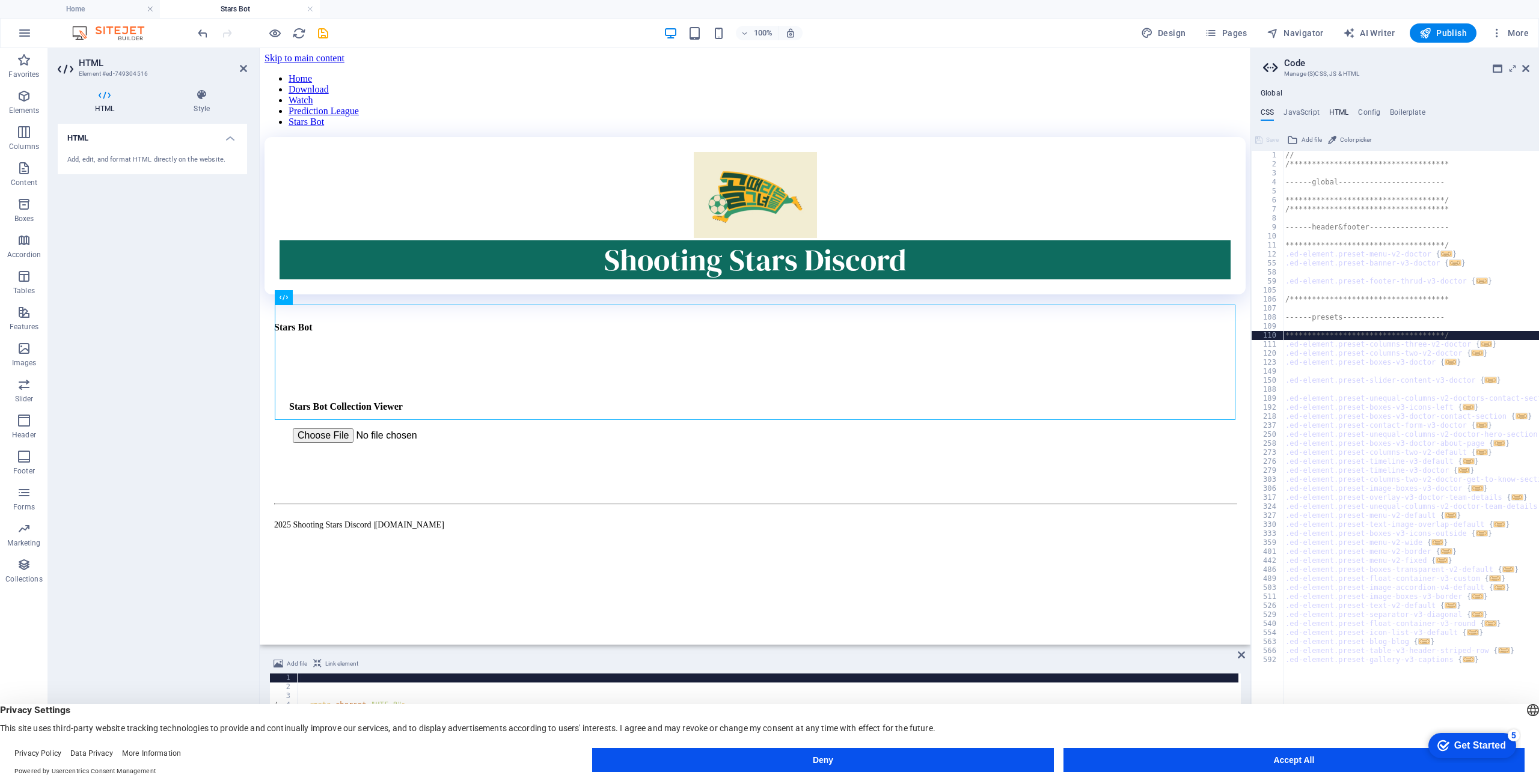
type textarea "<a href="#main-content" class="wv-link-content button">Skip to main content</a>"
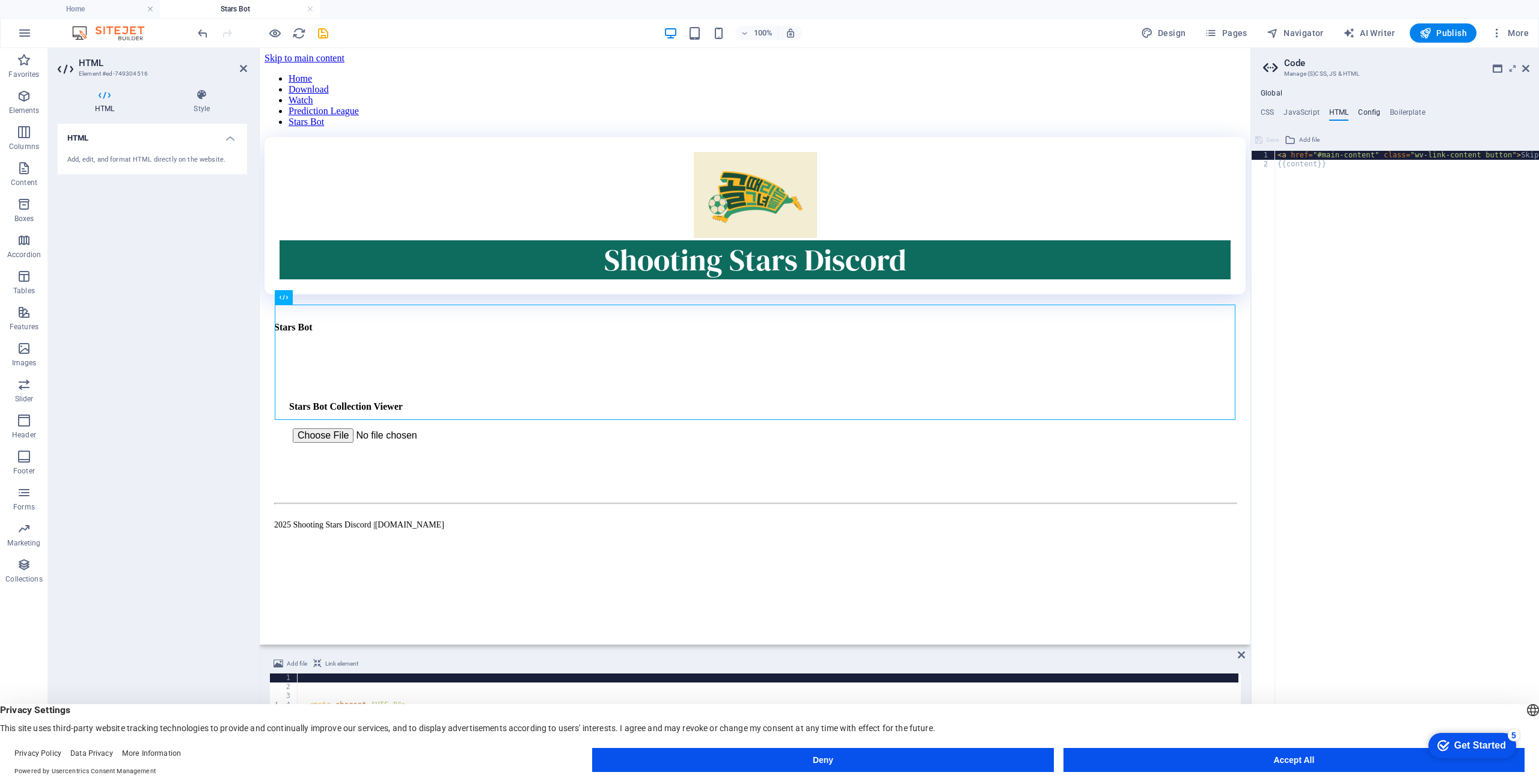
click at [1369, 108] on h4 "Config" at bounding box center [1369, 115] width 22 height 13
type textarea "$color-background: #ffffff;"
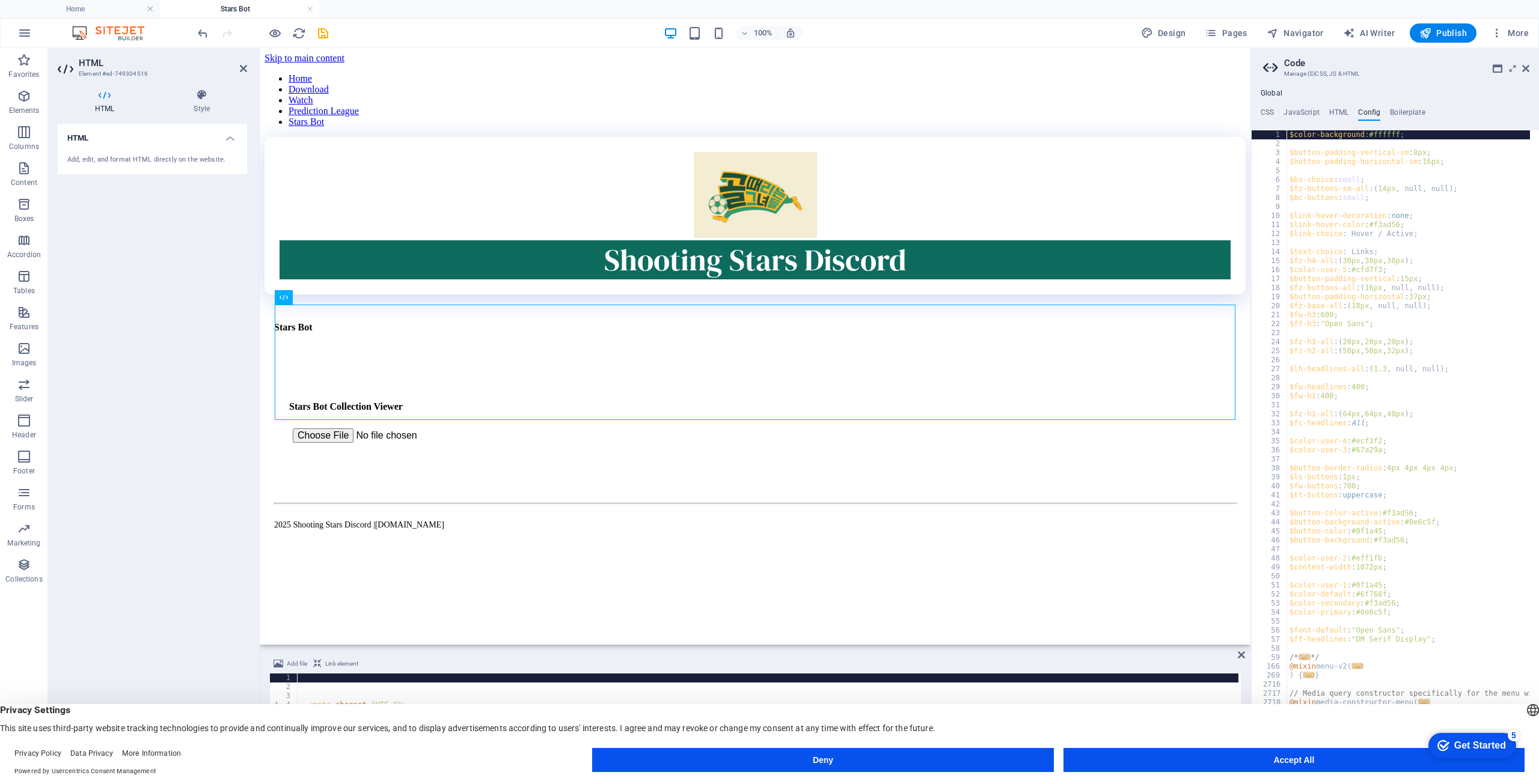
click at [1408, 106] on div "**********" at bounding box center [1395, 427] width 288 height 676
click at [1408, 109] on h4 "Boilerplate" at bounding box center [1408, 115] width 36 height 13
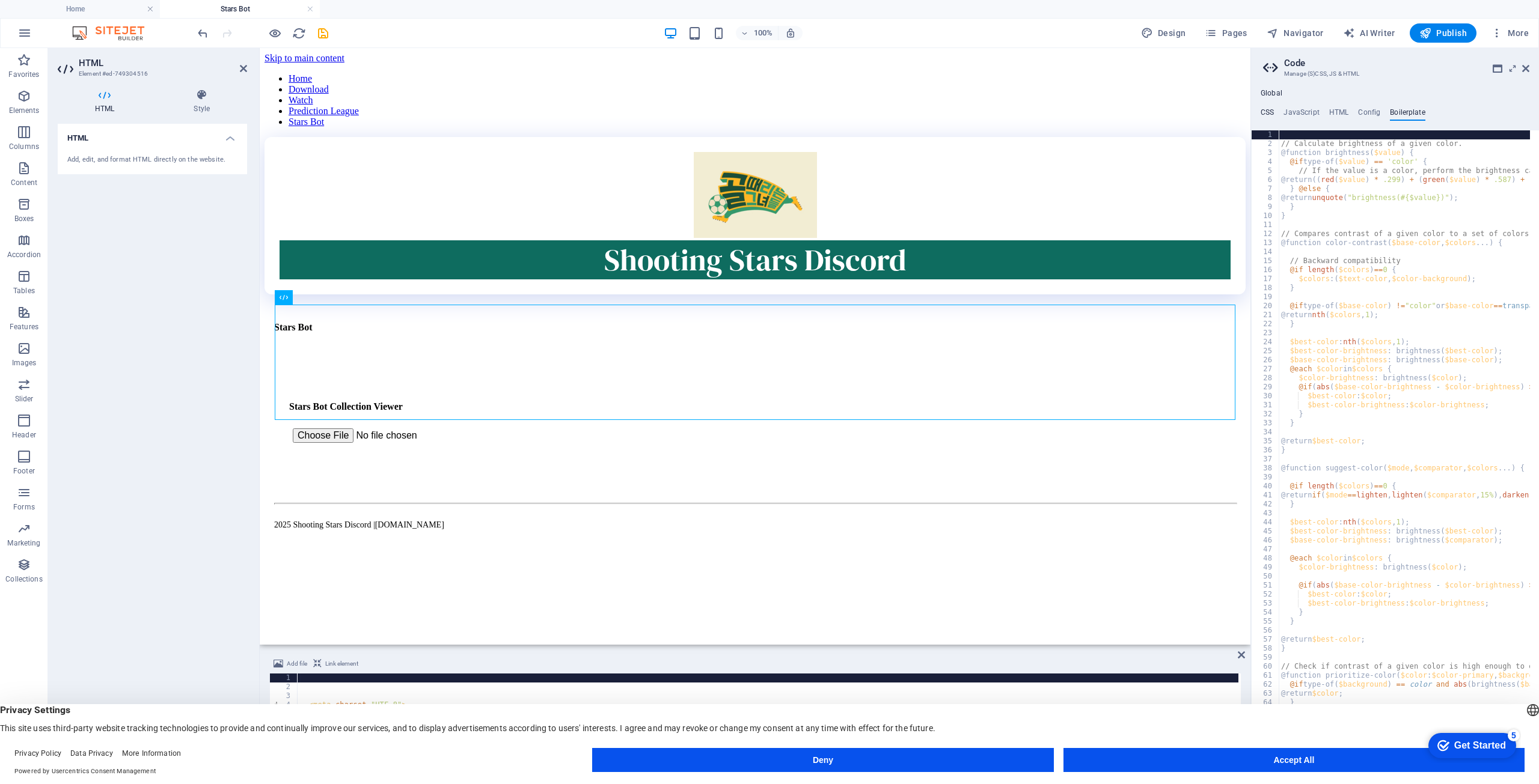
click at [1273, 110] on h4 "CSS" at bounding box center [1267, 115] width 13 height 13
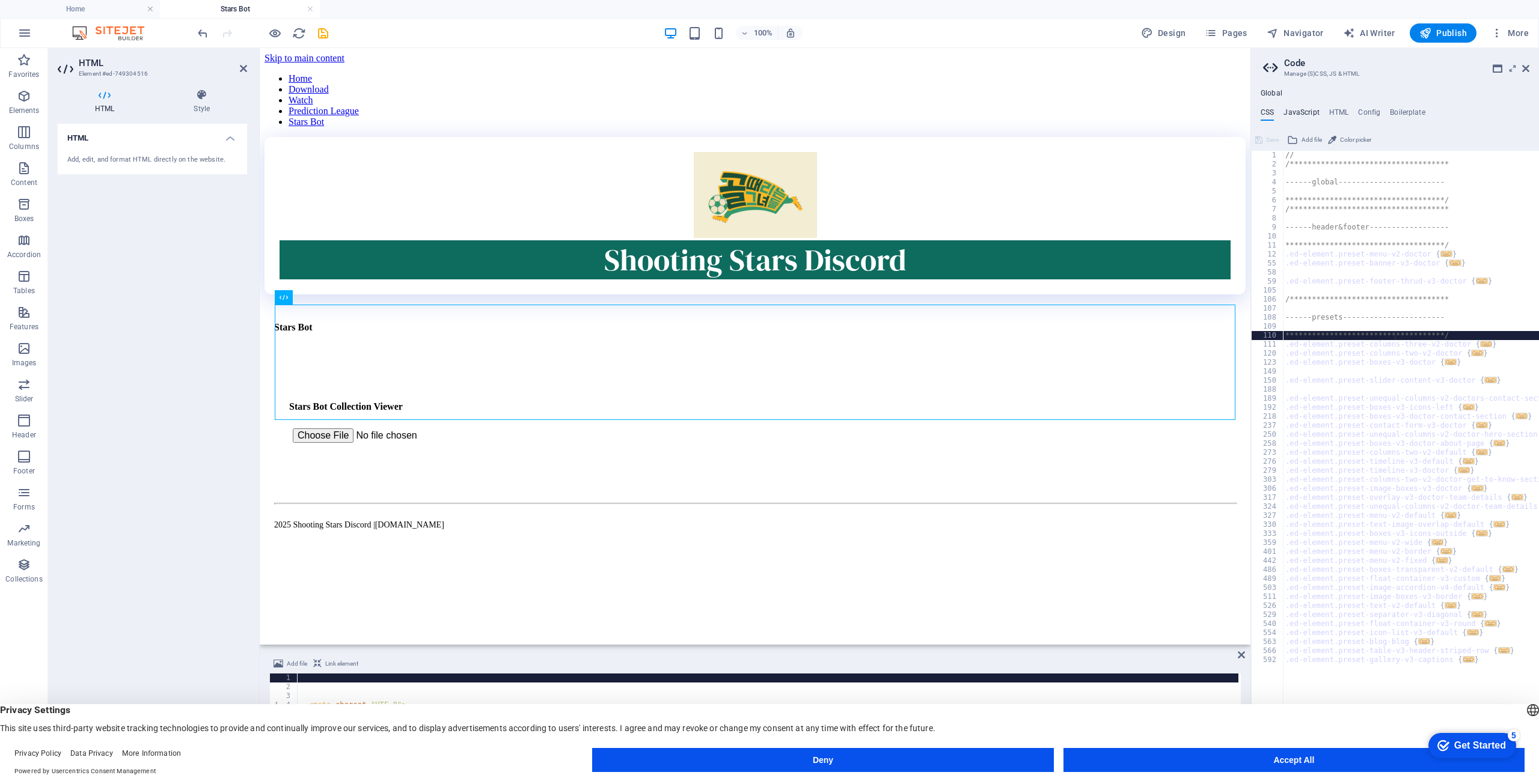
click at [1294, 112] on h4 "JavaScript" at bounding box center [1302, 115] width 36 height 13
type textarea "/* JS for preset "Menu V2" */"
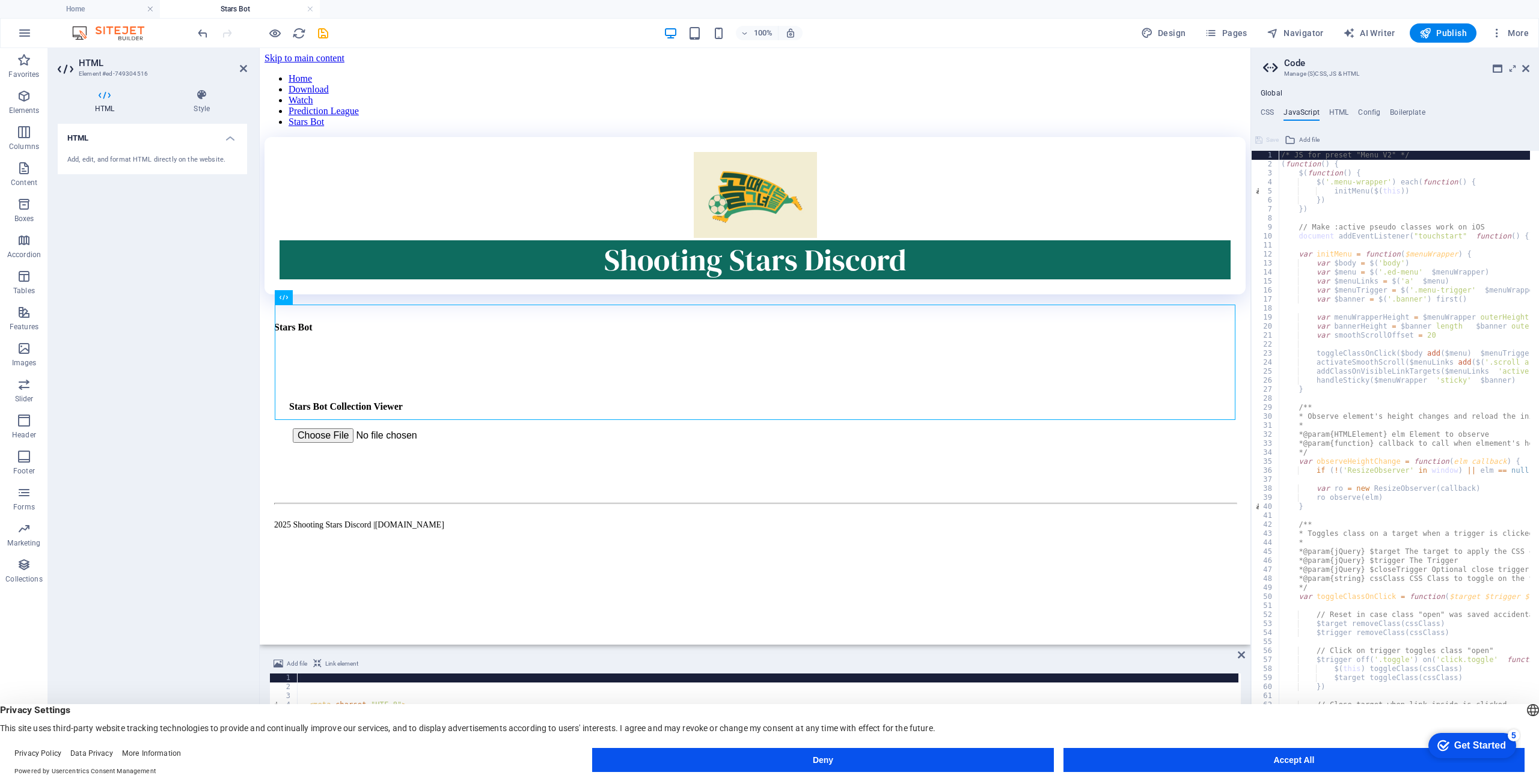
click at [1279, 87] on div "**********" at bounding box center [1395, 422] width 288 height 685
click at [1279, 88] on div "**********" at bounding box center [1395, 422] width 288 height 685
click at [1279, 91] on h4 "Global" at bounding box center [1271, 93] width 22 height 10
click at [1267, 111] on h4 "CSS" at bounding box center [1267, 115] width 13 height 13
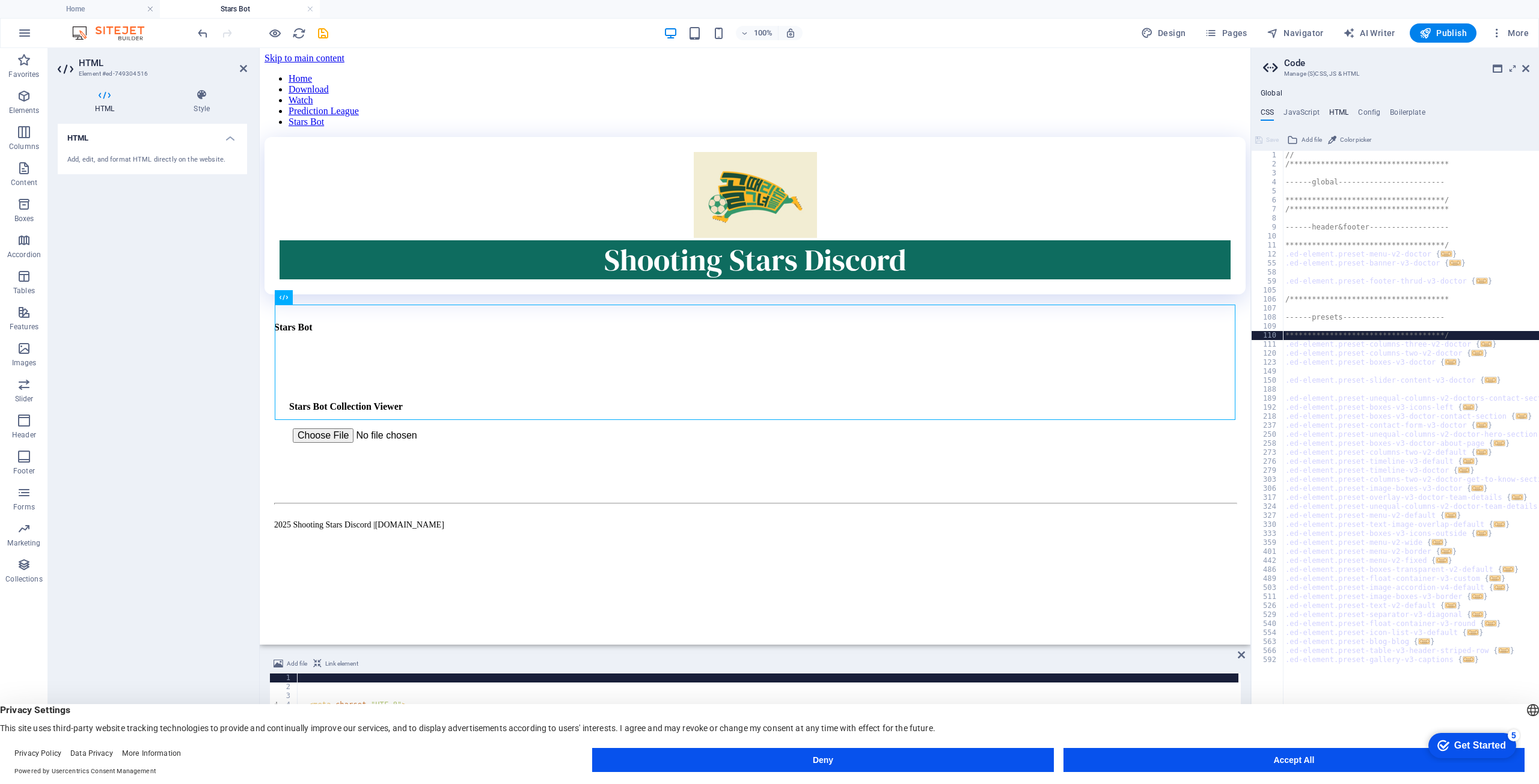
click at [1342, 112] on h4 "HTML" at bounding box center [1339, 115] width 20 height 13
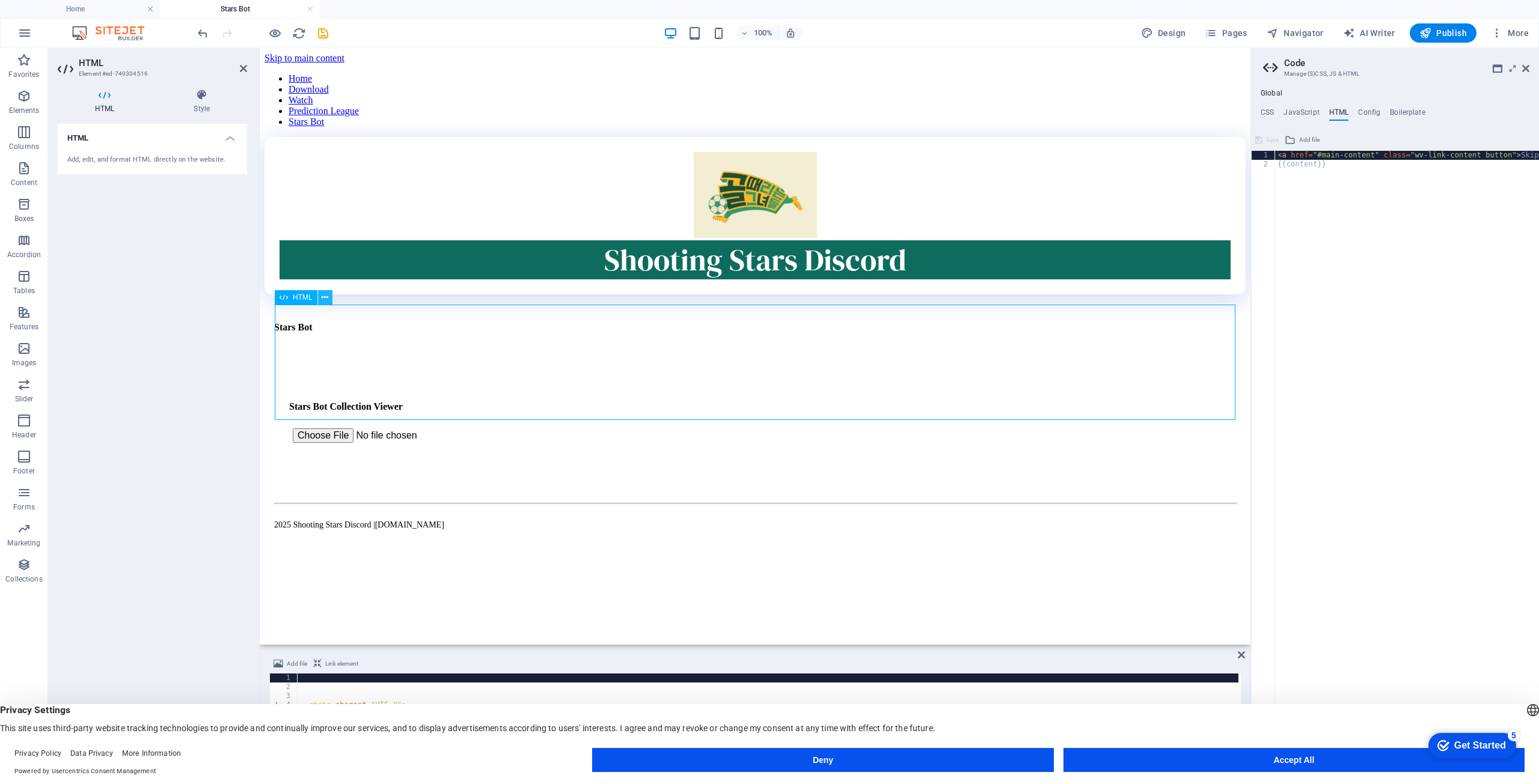
click at [327, 300] on icon at bounding box center [325, 298] width 7 height 12
click at [243, 421] on div "HTML Add, edit, and format HTML directly on the website." at bounding box center [153, 439] width 189 height 632
click at [325, 302] on icon at bounding box center [325, 298] width 7 height 12
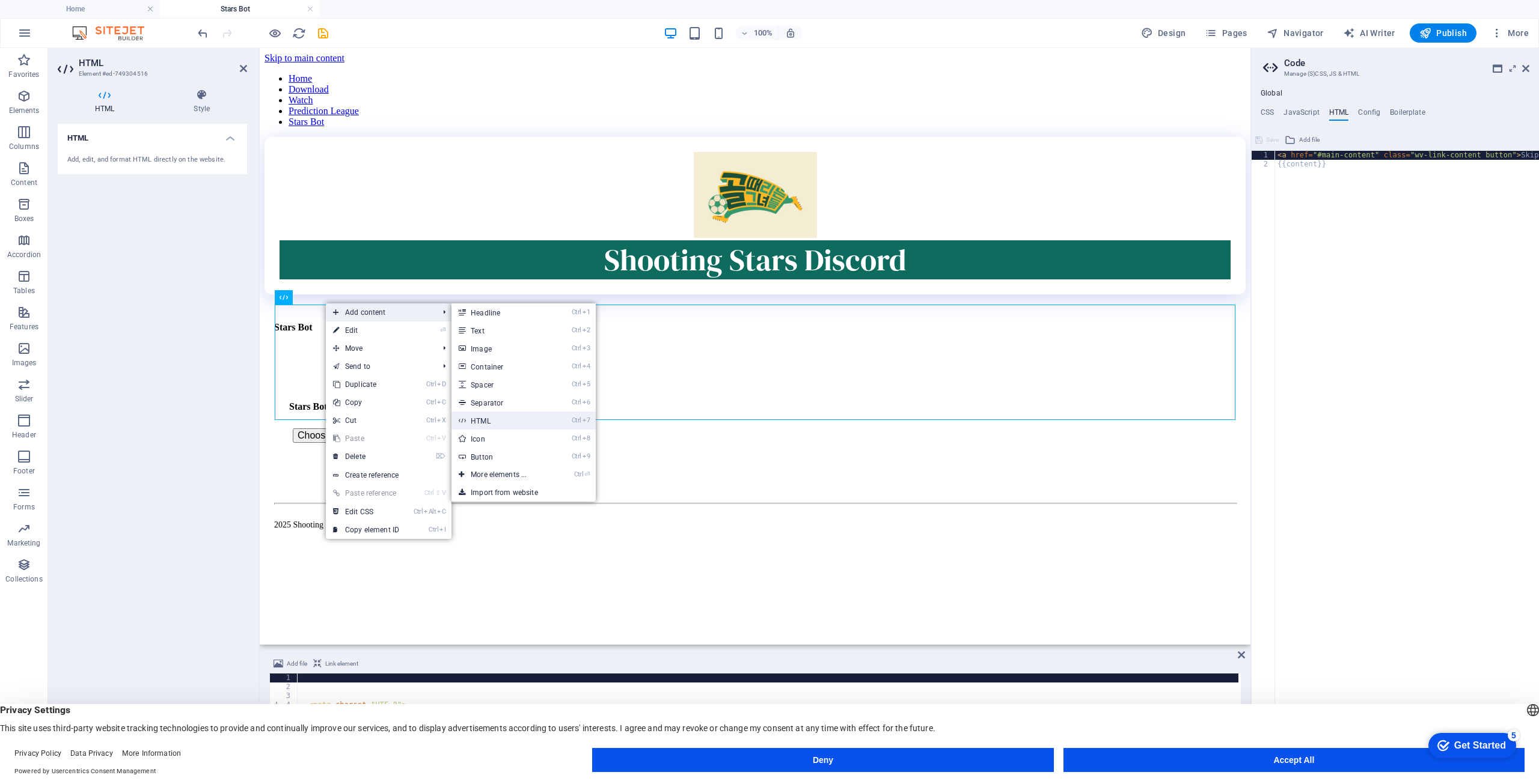
click at [502, 419] on link "Ctrl 7 HTML" at bounding box center [501, 420] width 99 height 18
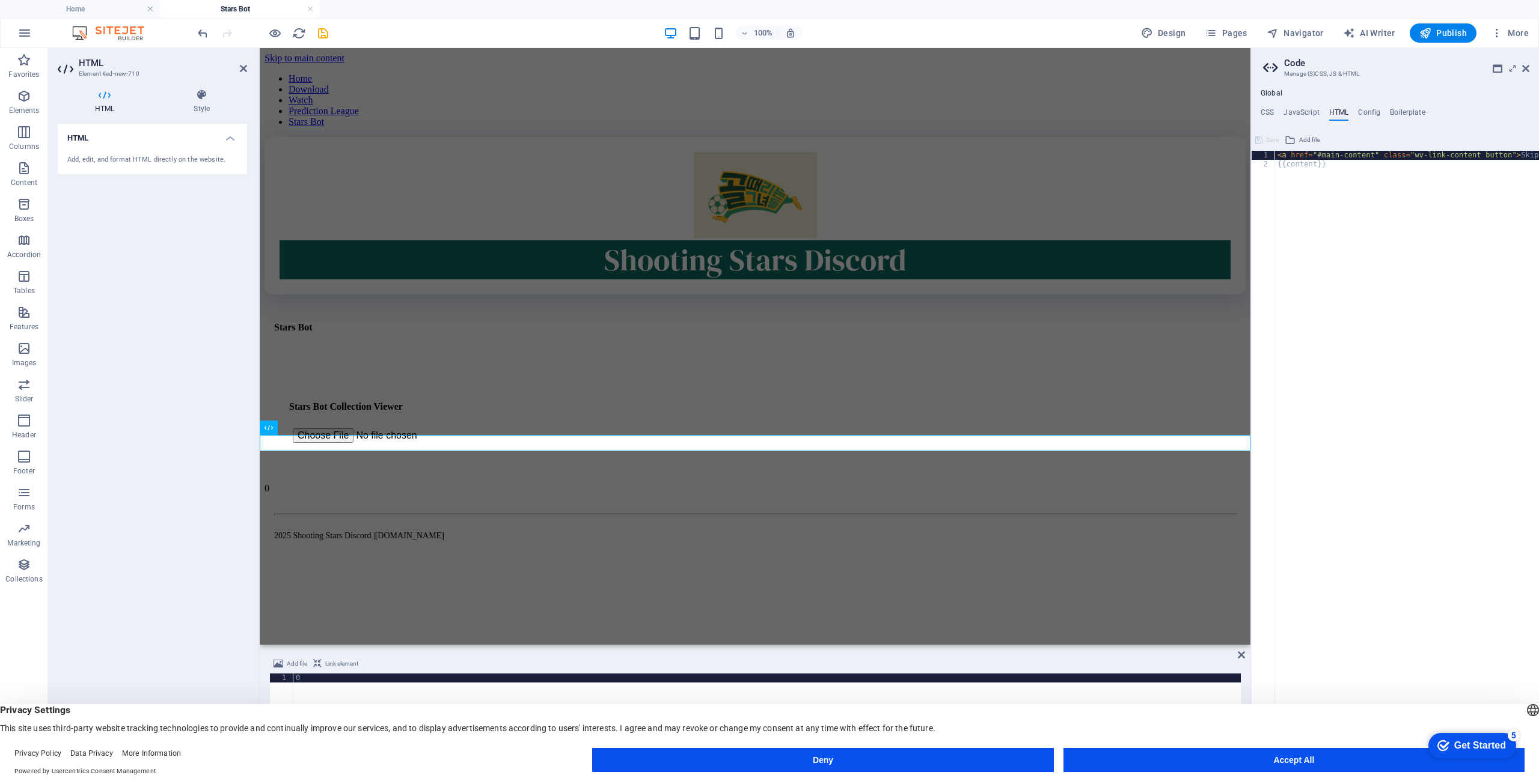
type textarea "0"
click div "< a href = "#main-content" class = "wv-link-content button" > Skip to main cont…"
paste textarea "<a href="#main-content" class="wv-link-content button">Skip to main content</a>"
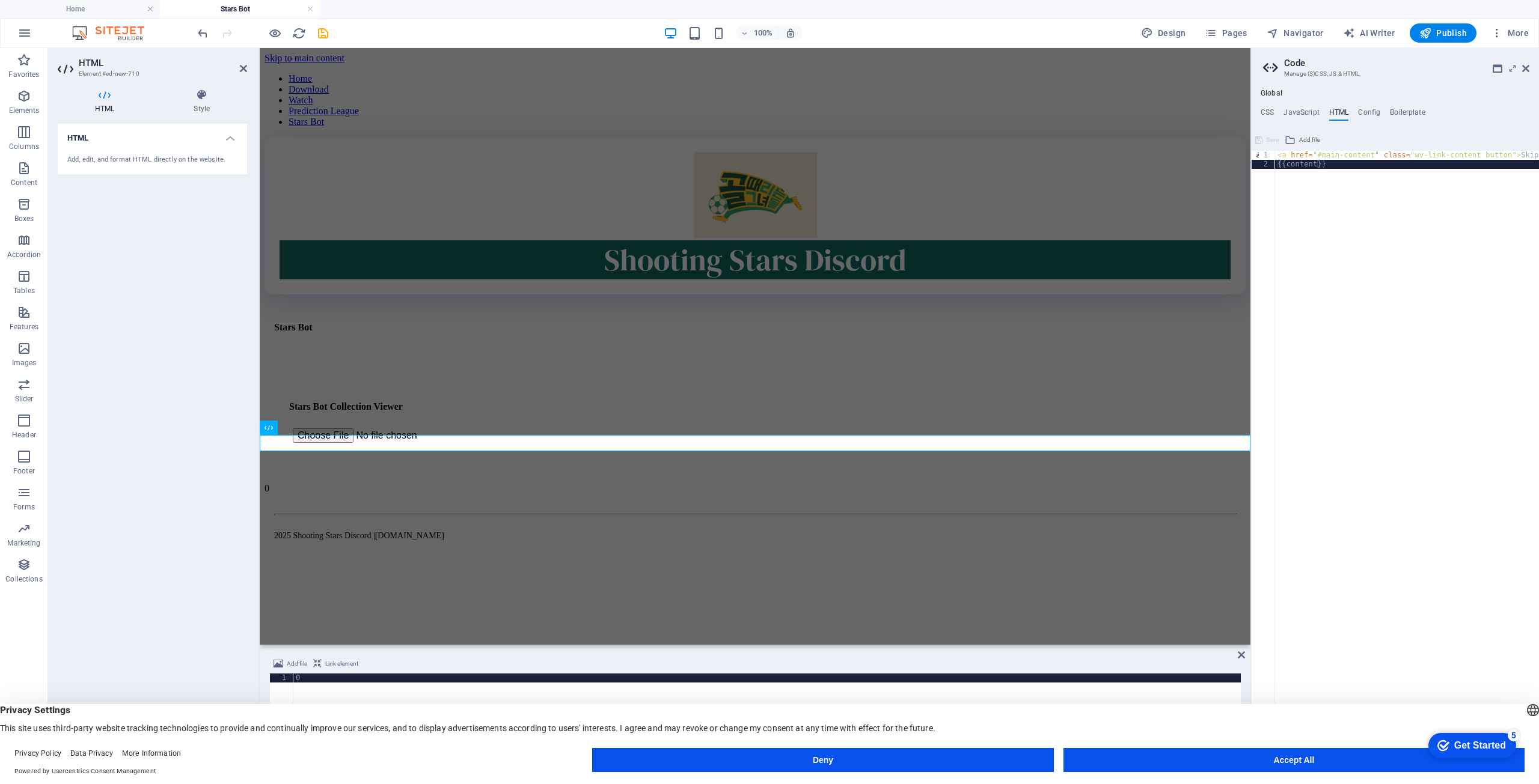
type textarea "<a href="#main-content" class="wv-link-content button">Skip to main content</a>"
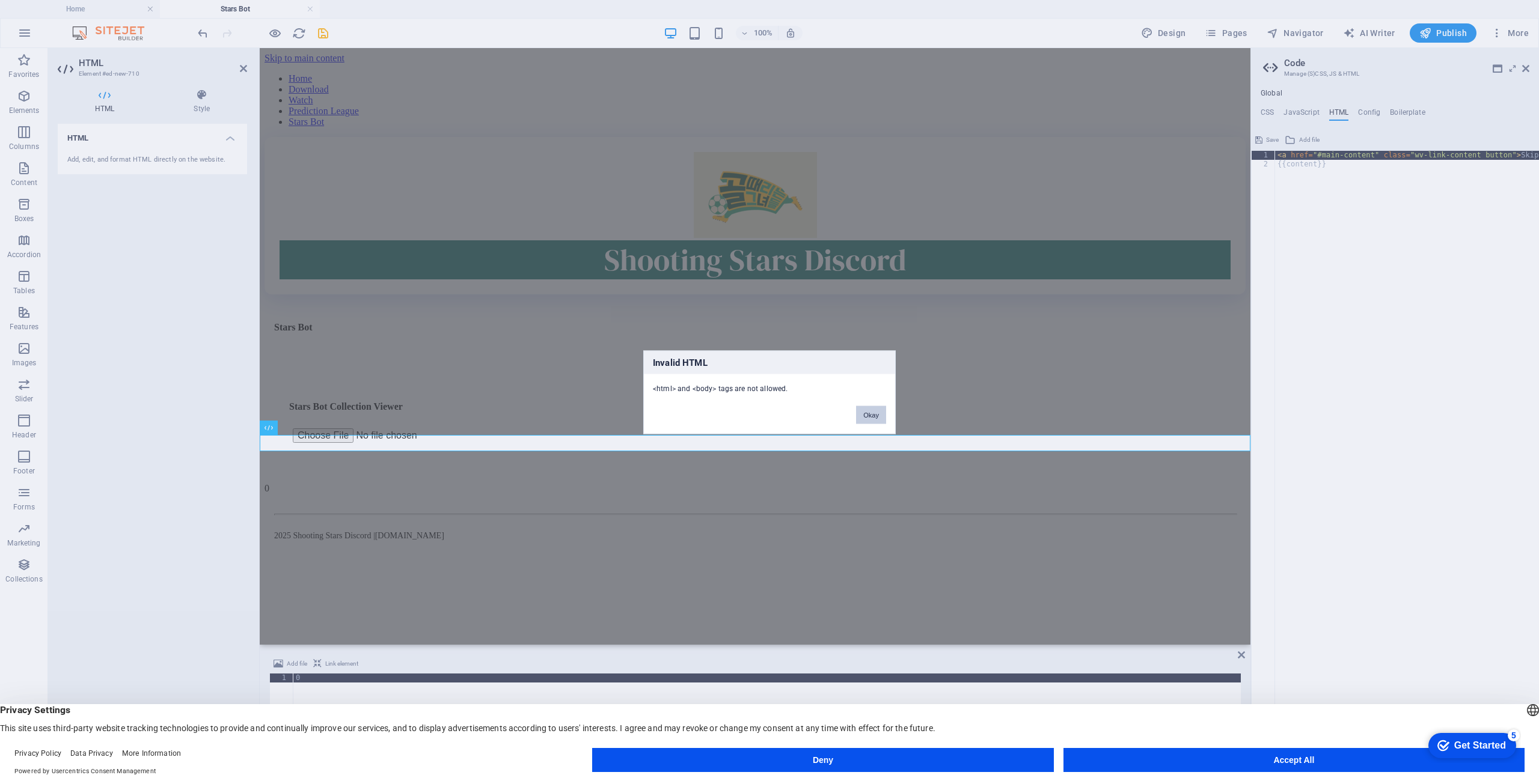
click button "Okay"
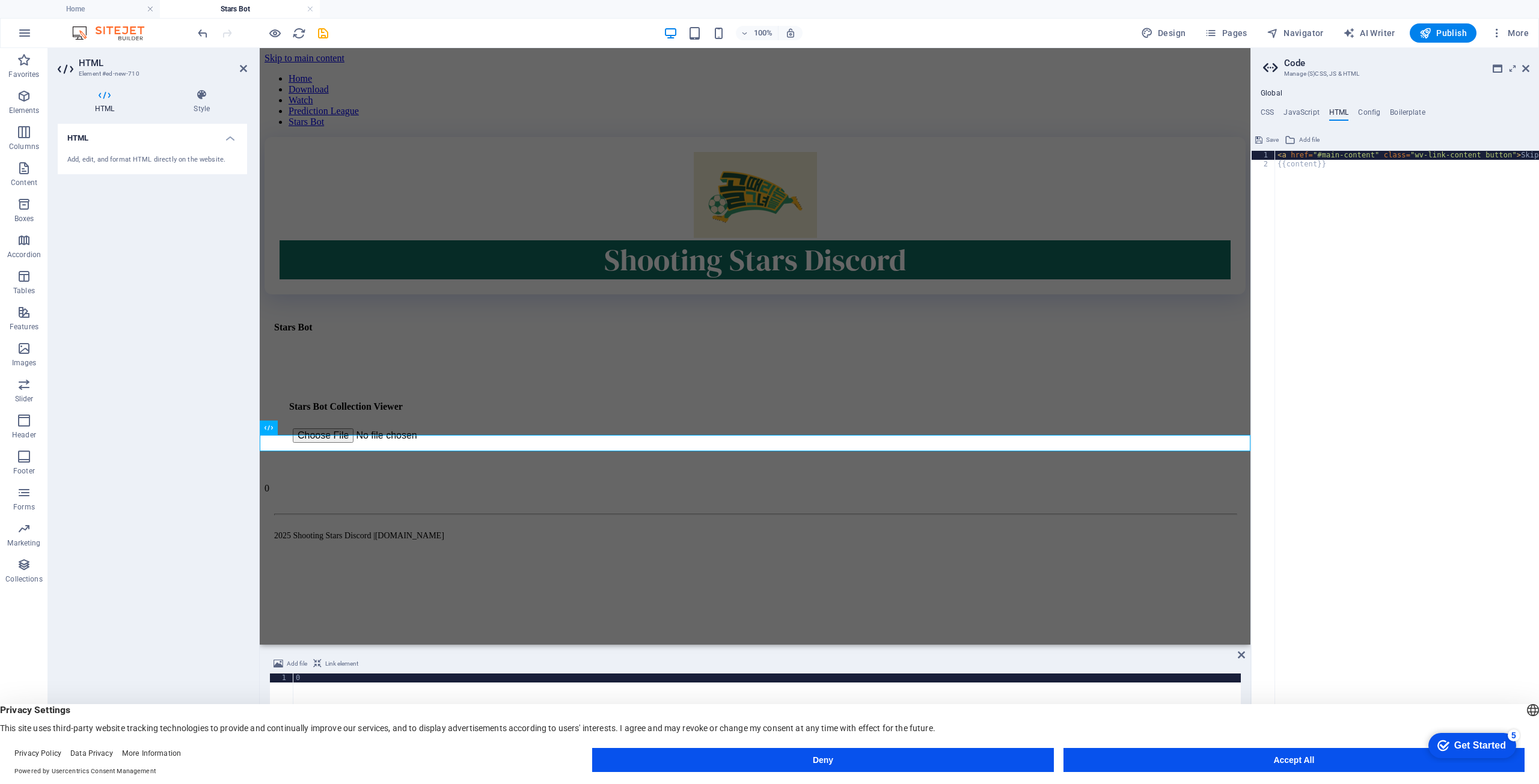
click div "< a href = "#main-content" class = "wv-link-content button" > Skip to main cont…"
paste textarea "<a href="#main-content" class="wv-link-content button">Skip to main content</a>"
type textarea "<a href="#main-content" class="wv-link-content button">Skip to main content</a>"
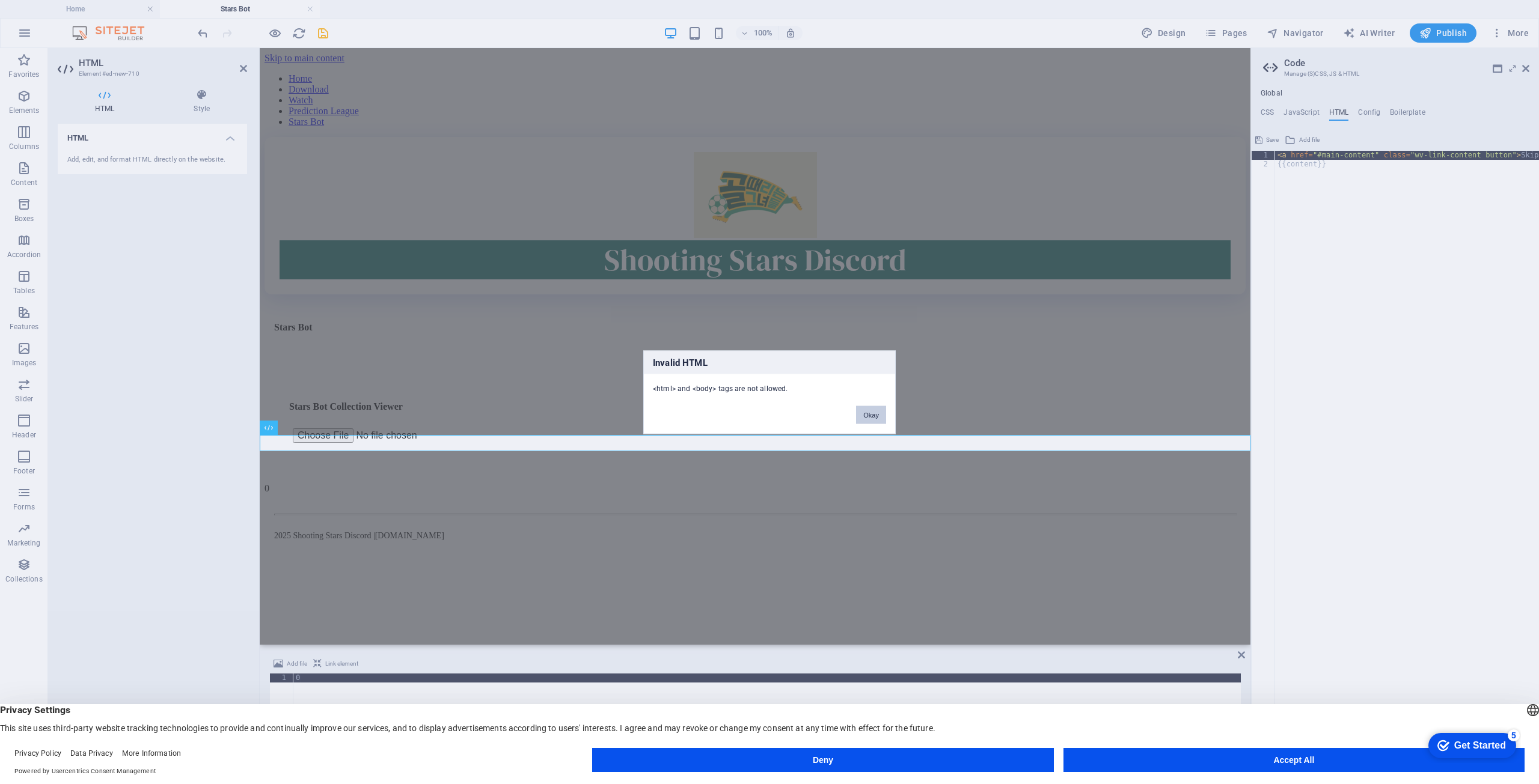
click button "Okay"
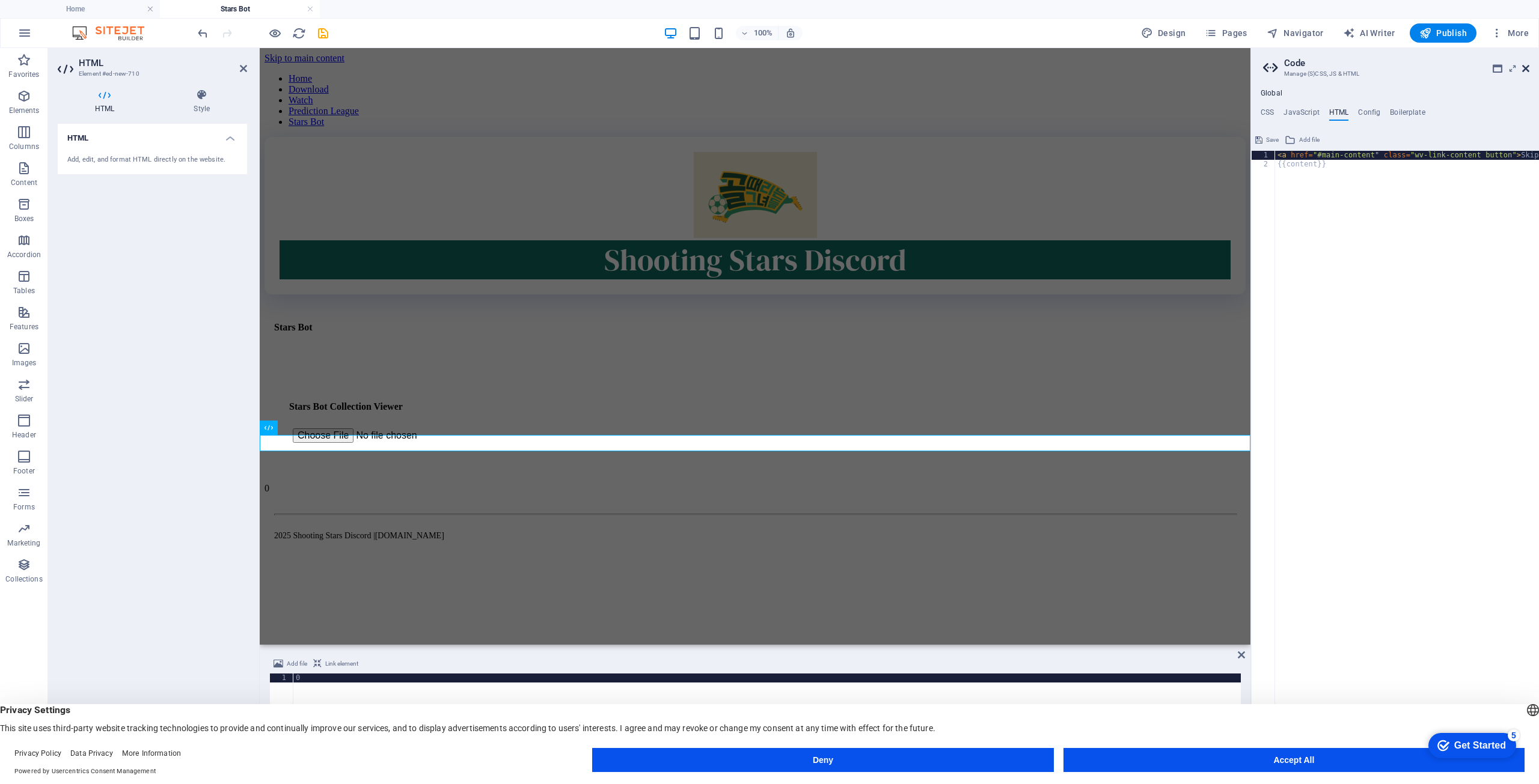
click icon
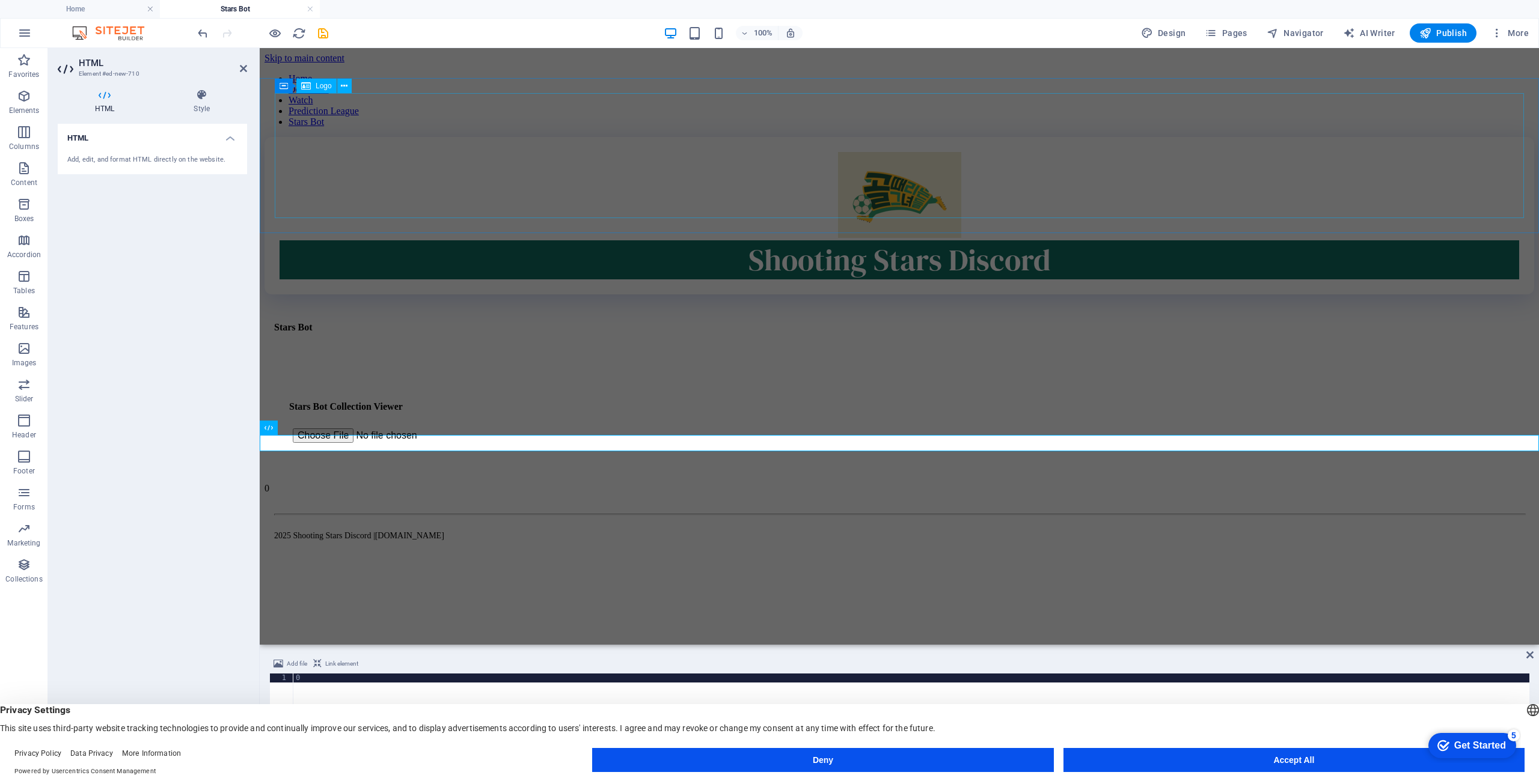
click div "Shooting Stars Discord"
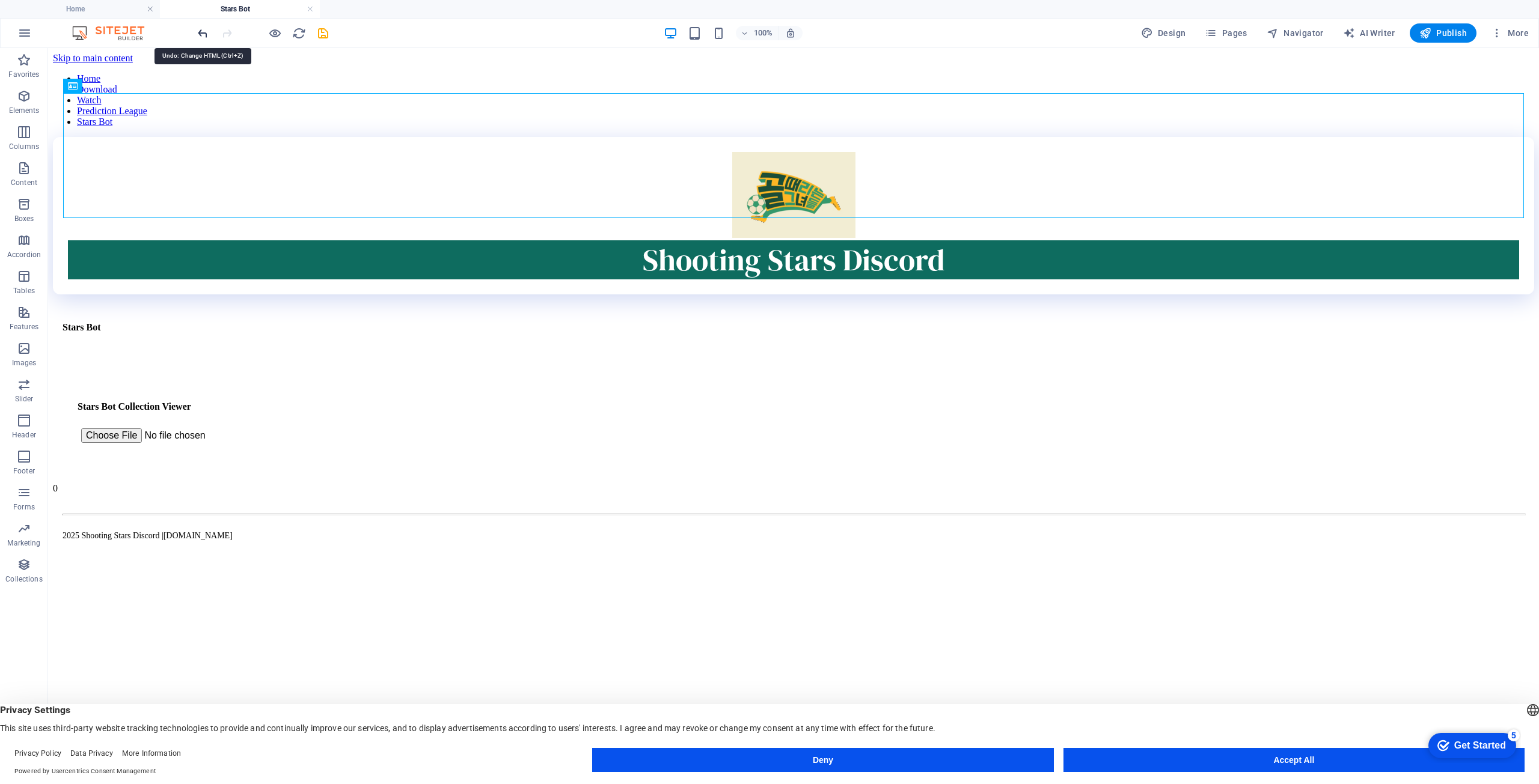
click icon "undo"
click div "+ Add section"
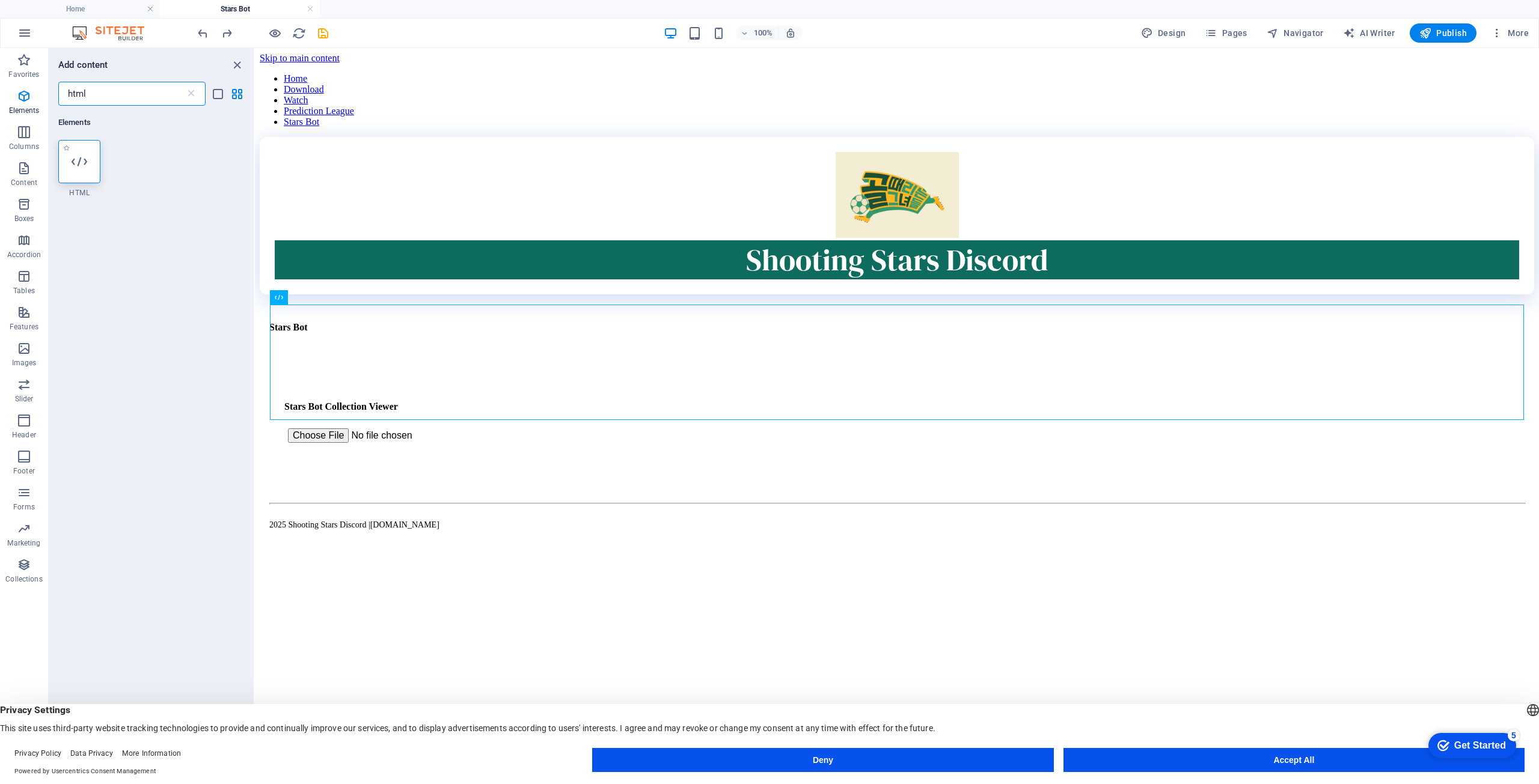
type input "html"
click icon
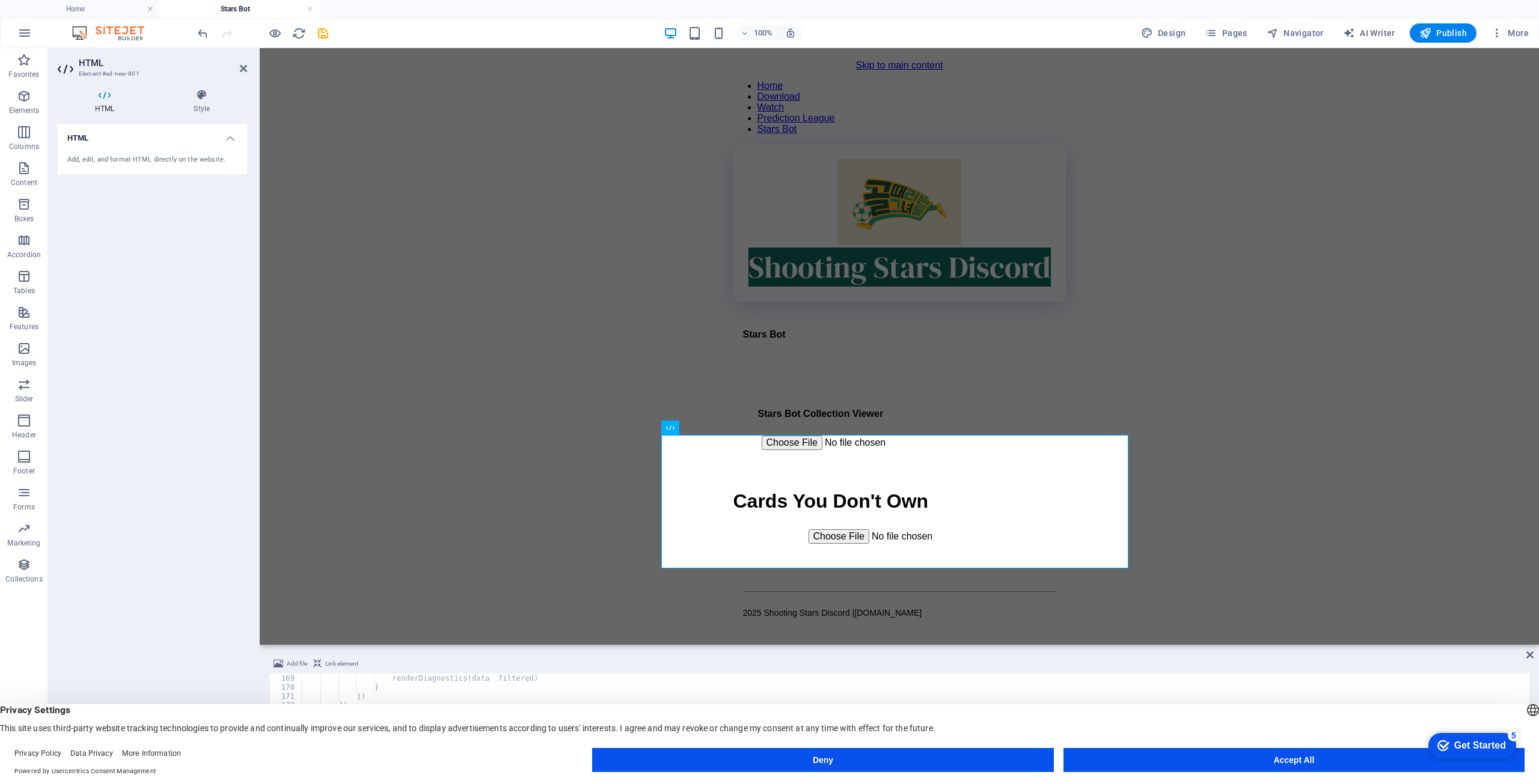
scroll to position [24, 0]
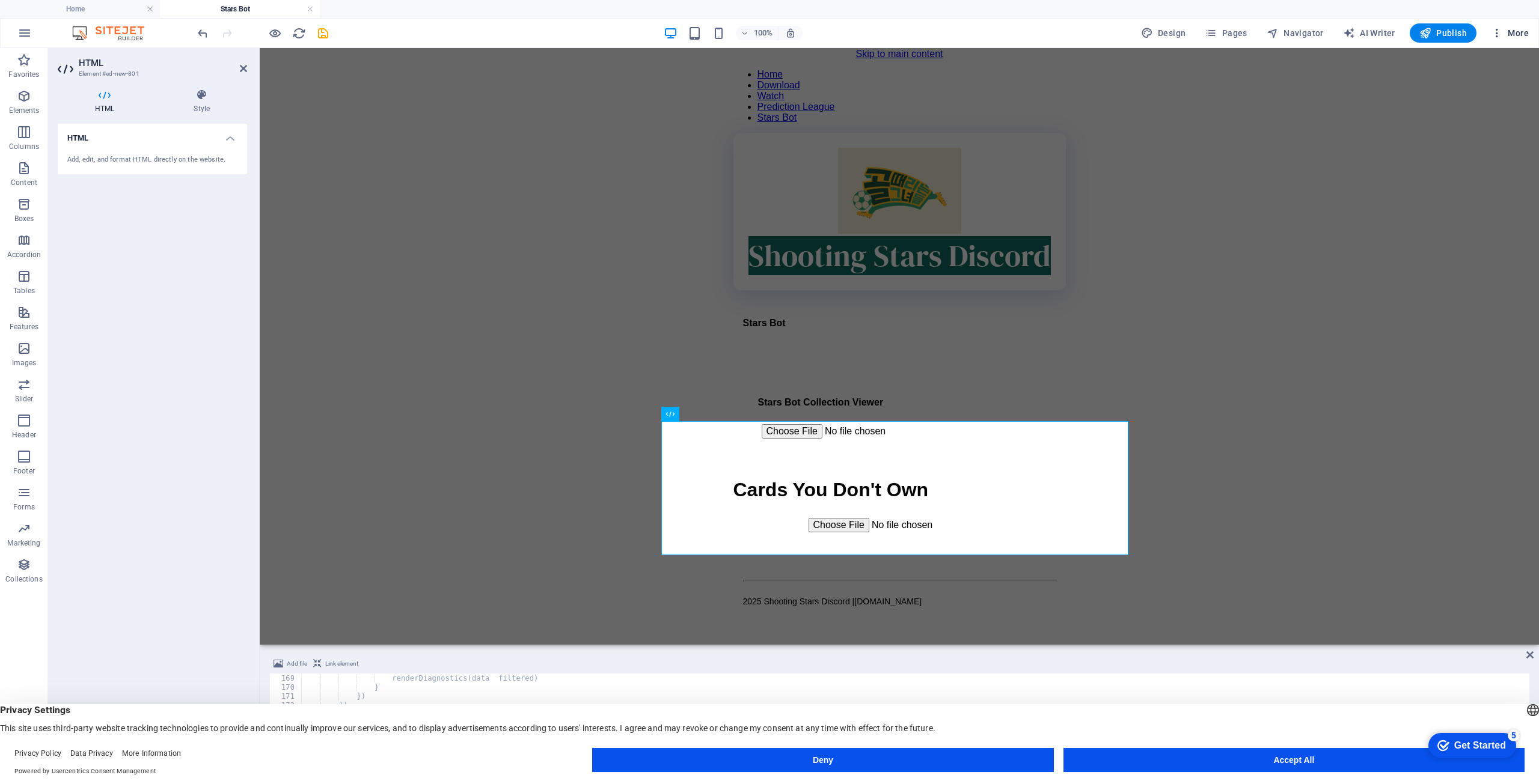
click icon "button"
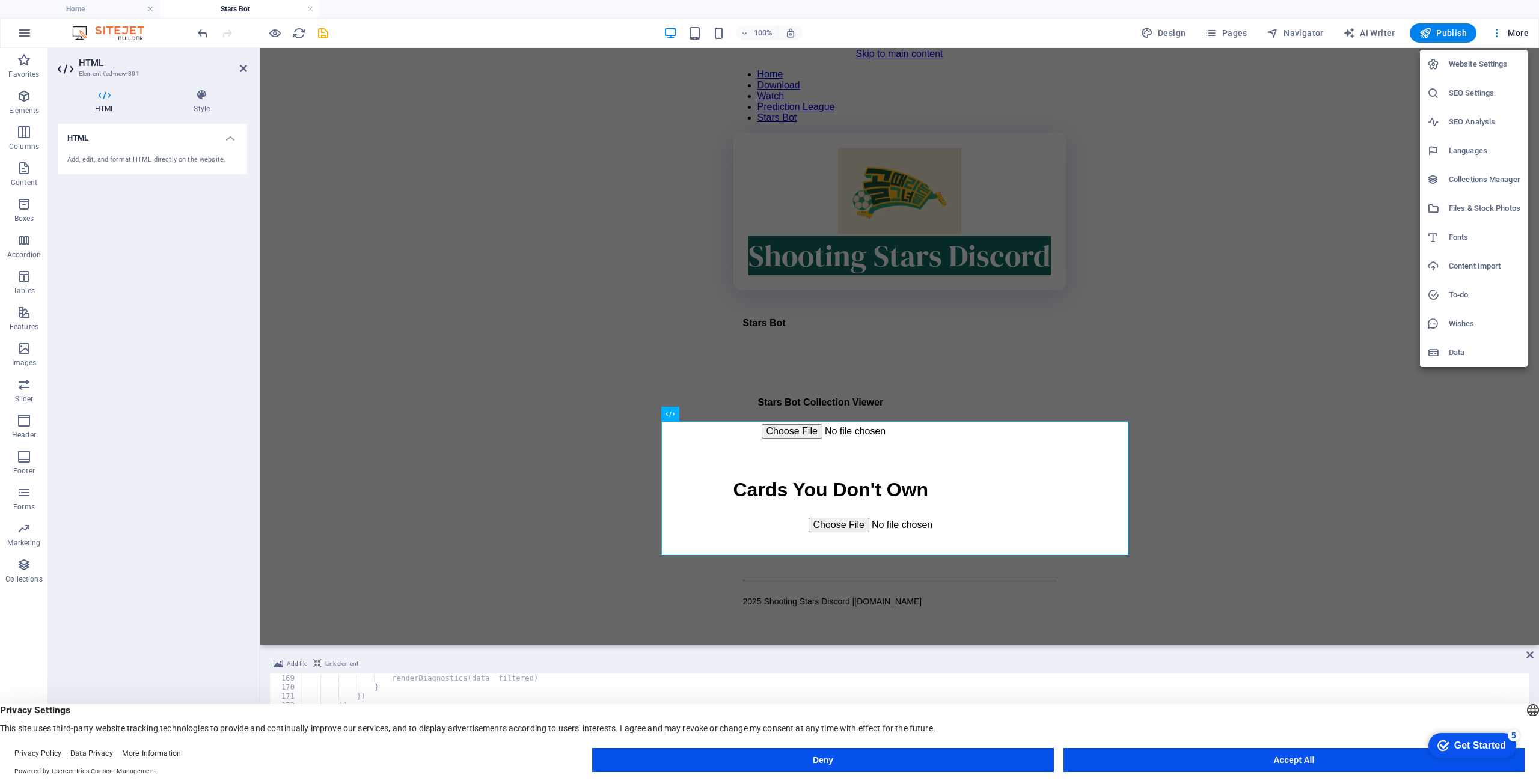
click div
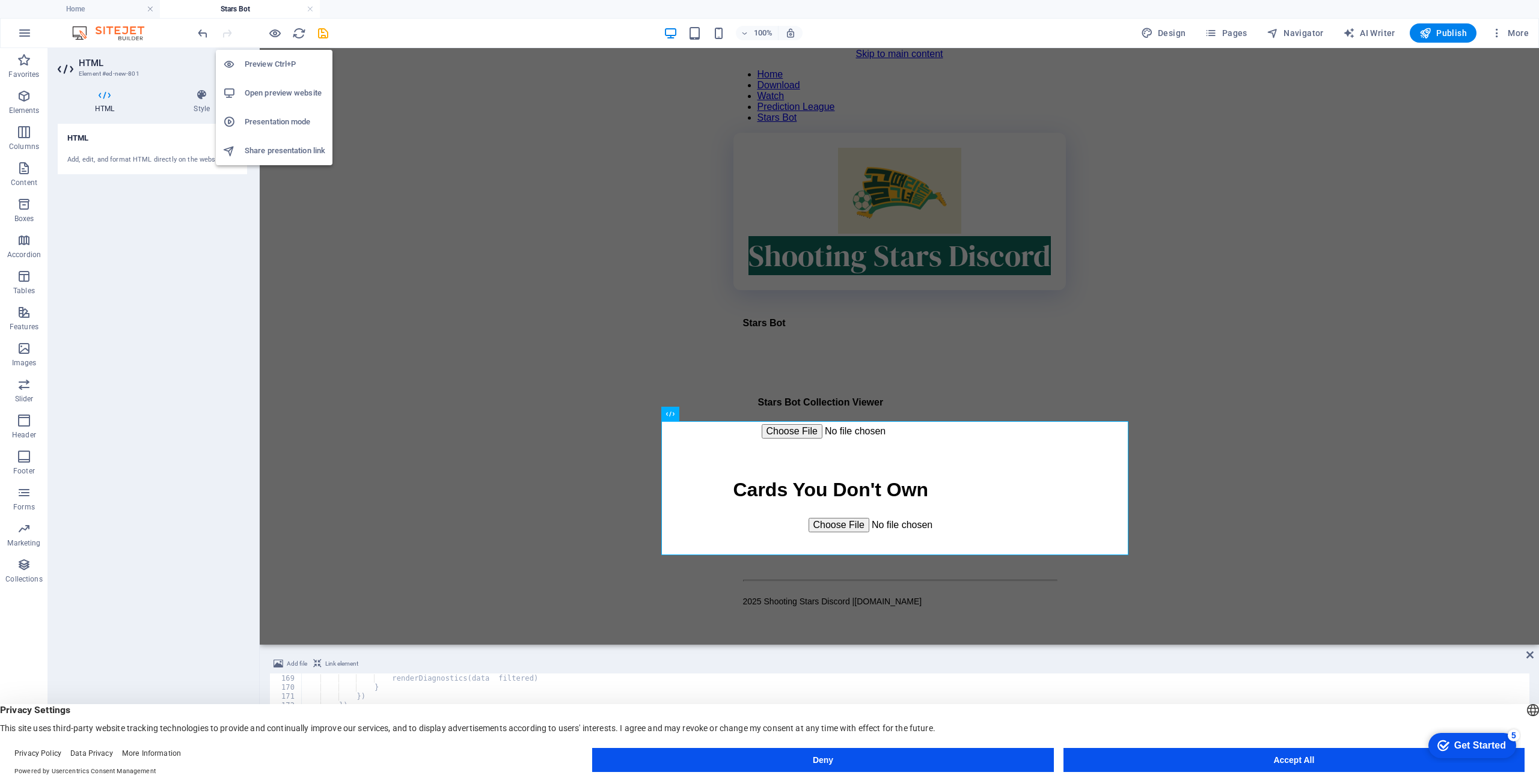
click h6 "Open preview website"
click div "Unowned Cards Viewer Cards You Don't Own This page is not available on mobile d…"
click icon
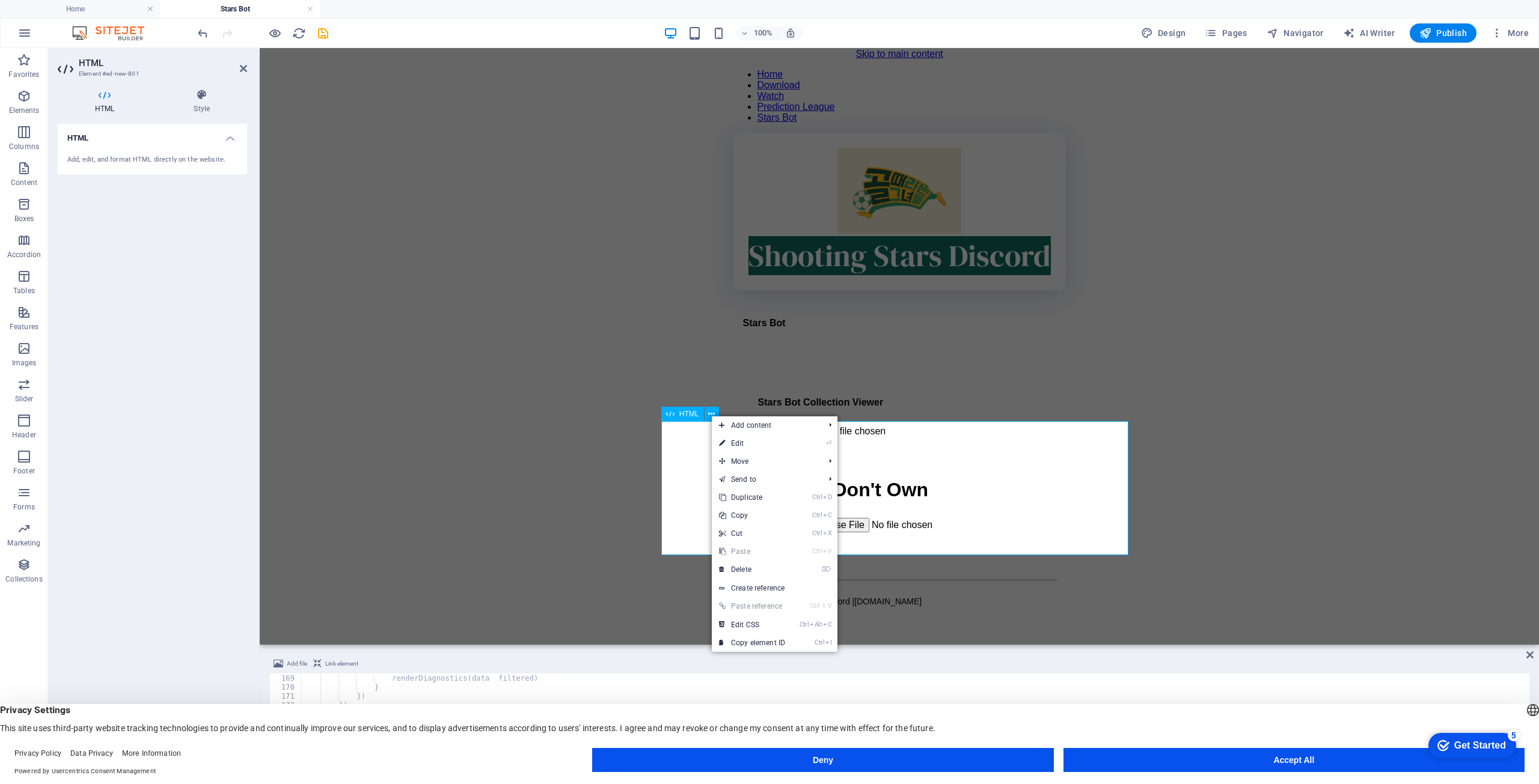
click div "Unowned Cards Viewer Cards You Don't Own This page is not available on mobile d…"
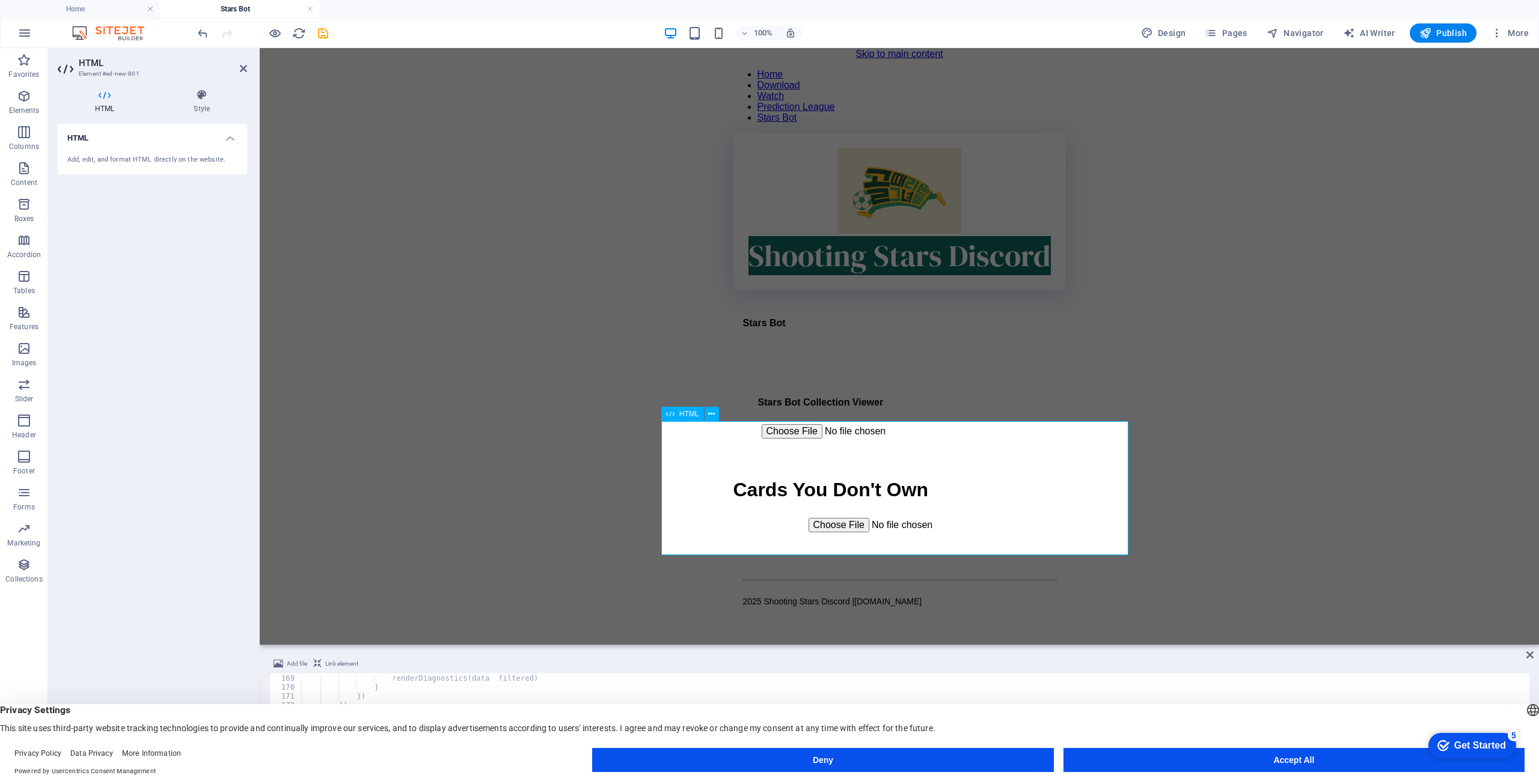
click input "file"
click icon "button"
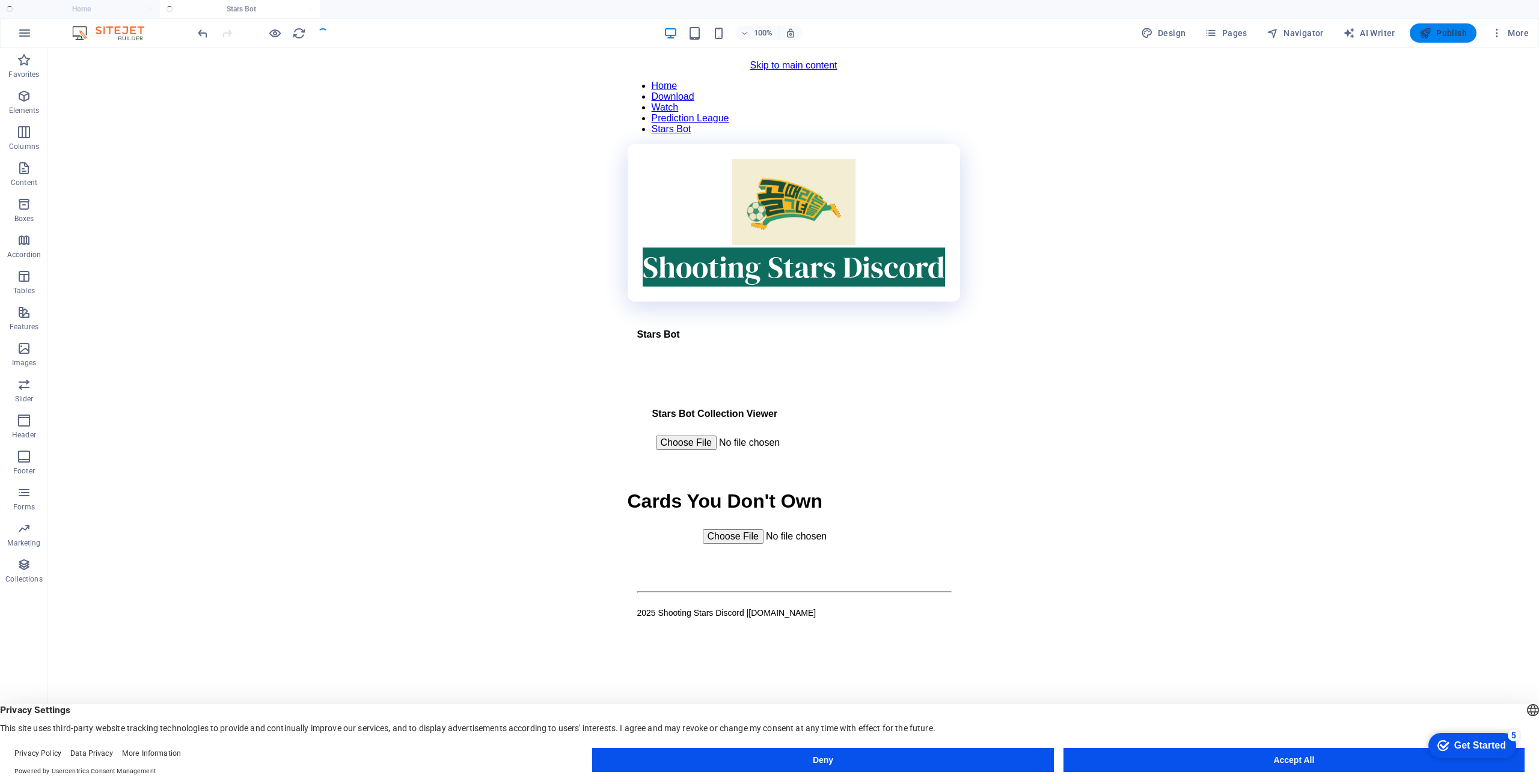
scroll to position [0, 0]
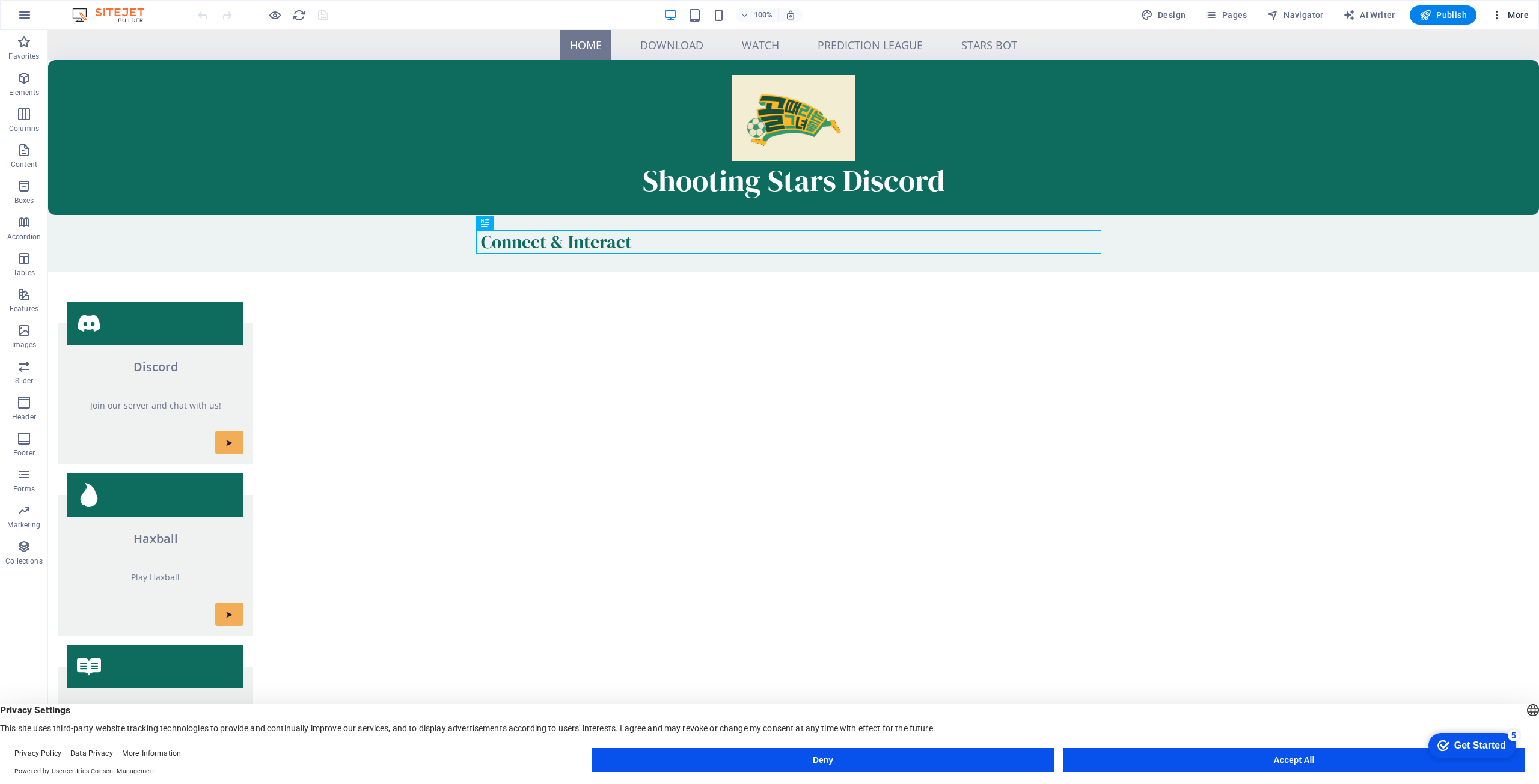
click at [1525, 15] on span "More" at bounding box center [1510, 15] width 38 height 12
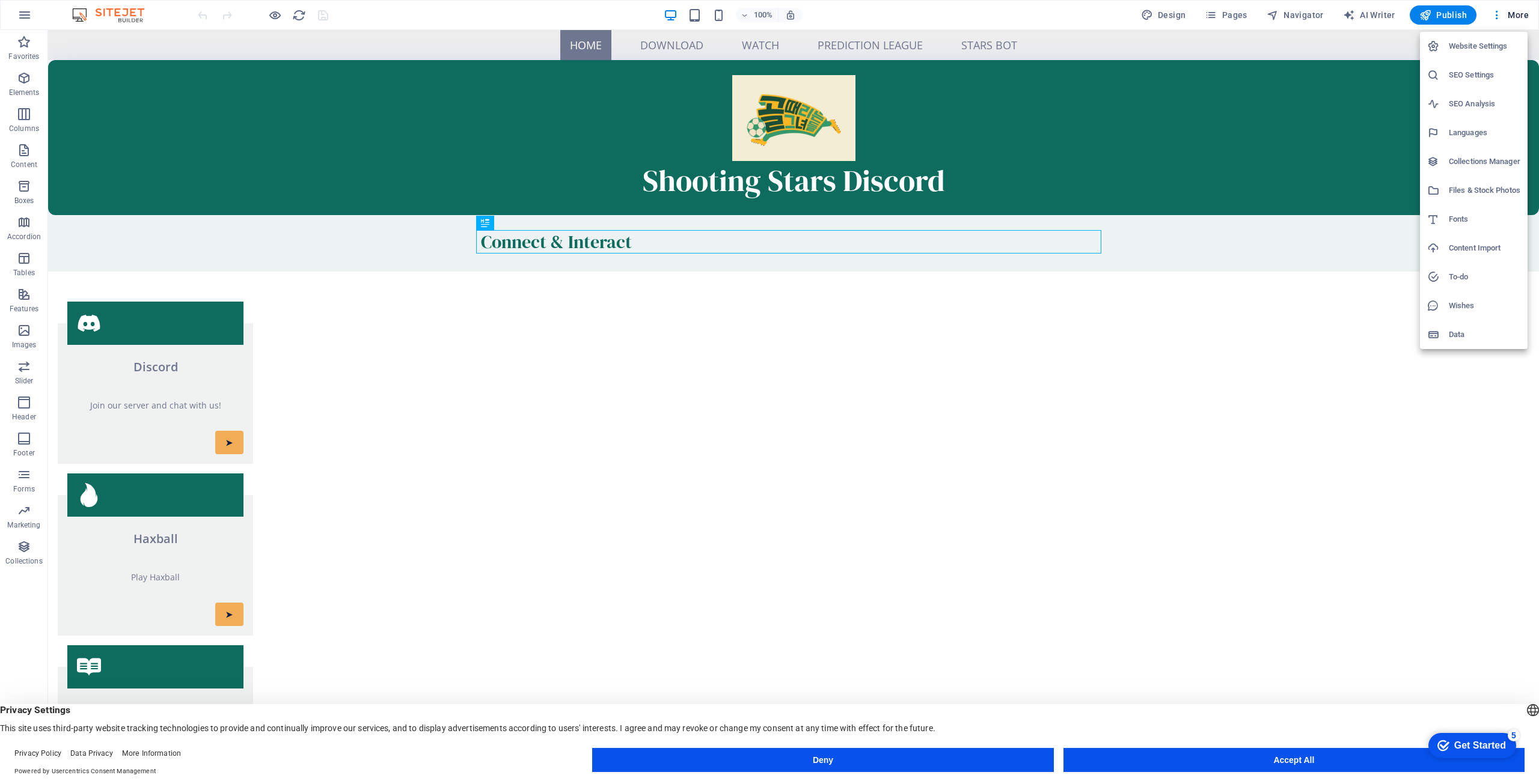
click at [1496, 12] on div at bounding box center [769, 392] width 1539 height 784
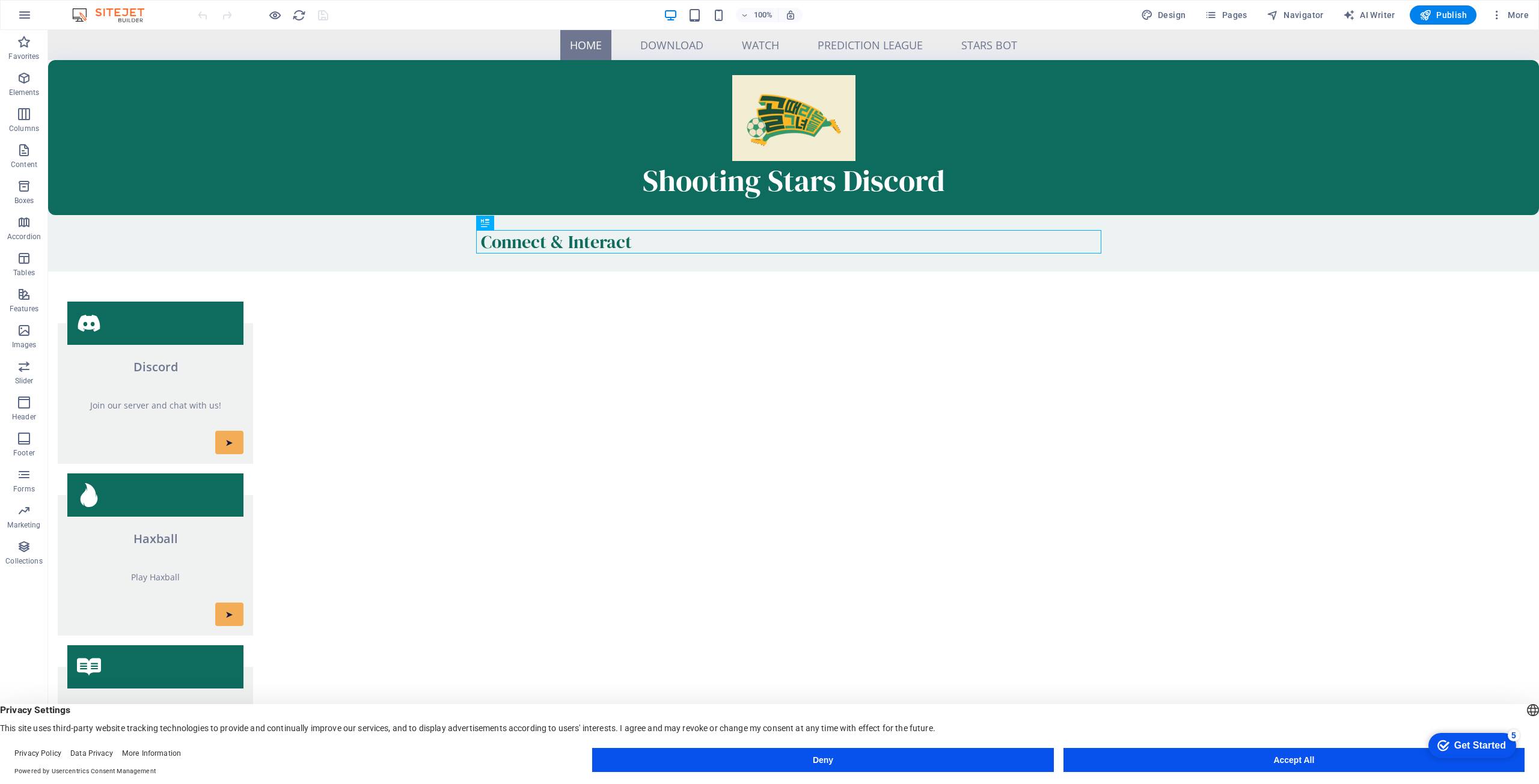
click at [1498, 16] on icon "button" at bounding box center [1497, 15] width 12 height 12
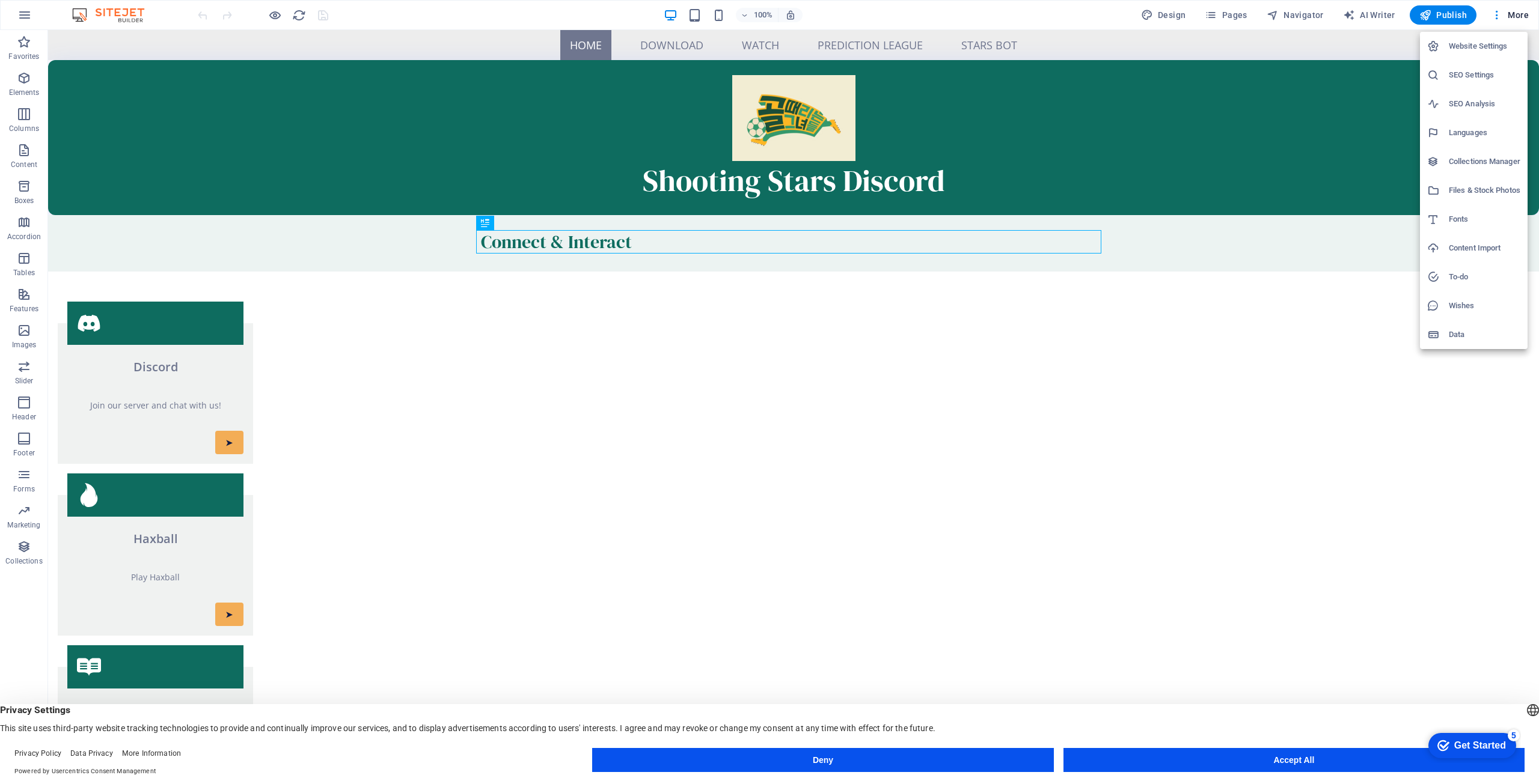
click at [400, 22] on div at bounding box center [769, 392] width 1539 height 784
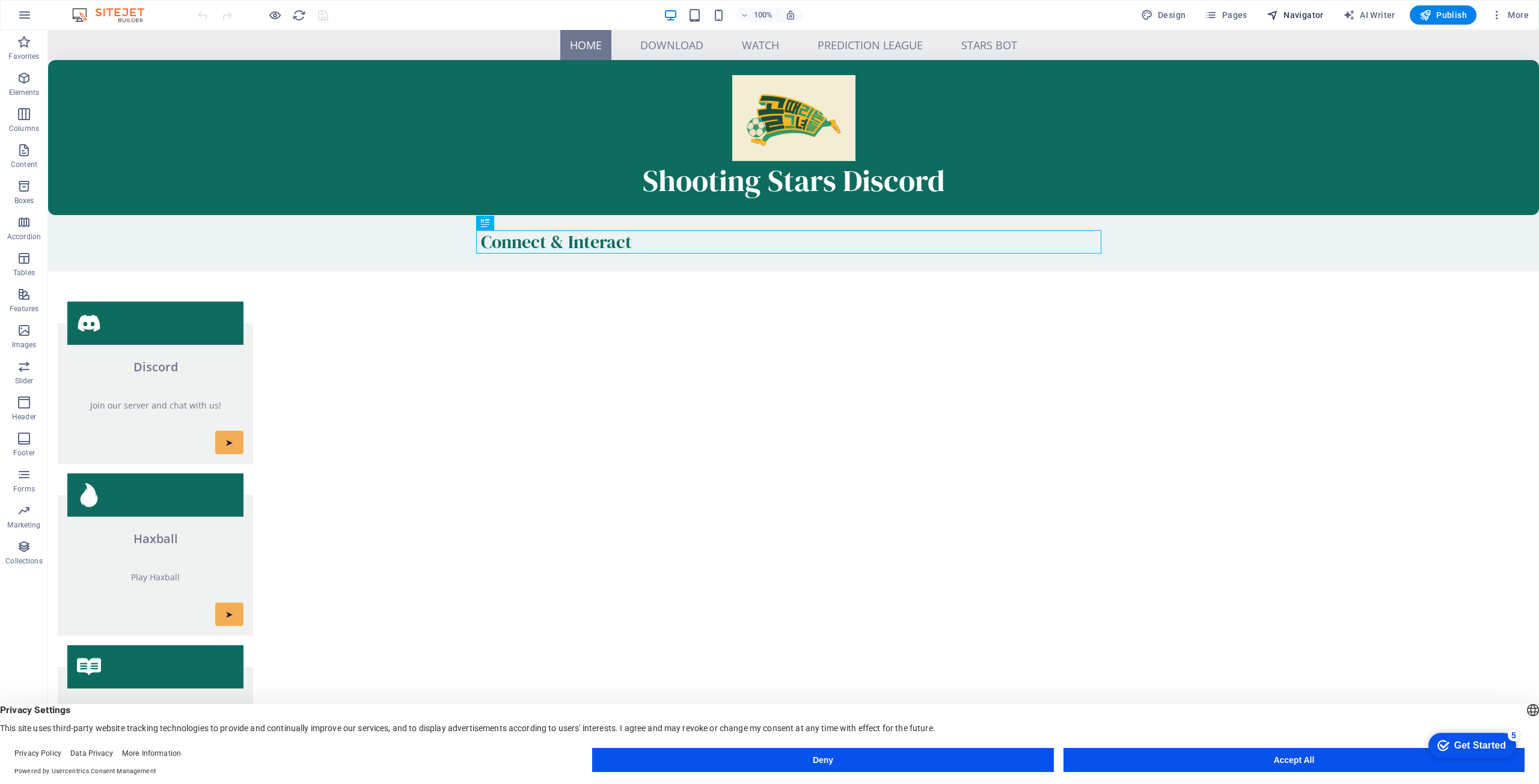
click at [1315, 20] on span "Navigator" at bounding box center [1295, 15] width 57 height 12
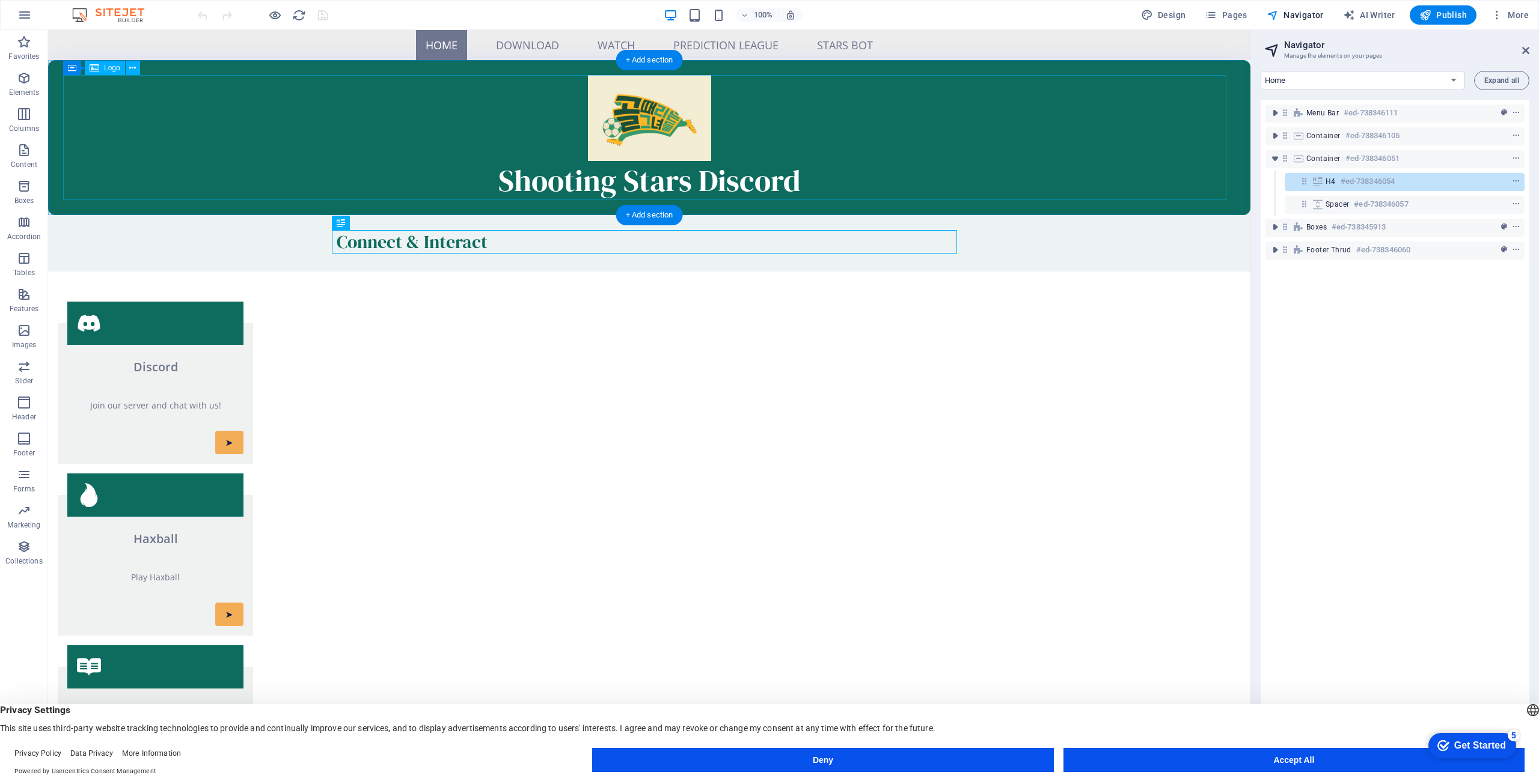
click at [136, 172] on h2 "Shooting Stars Discord" at bounding box center [649, 180] width 1172 height 39
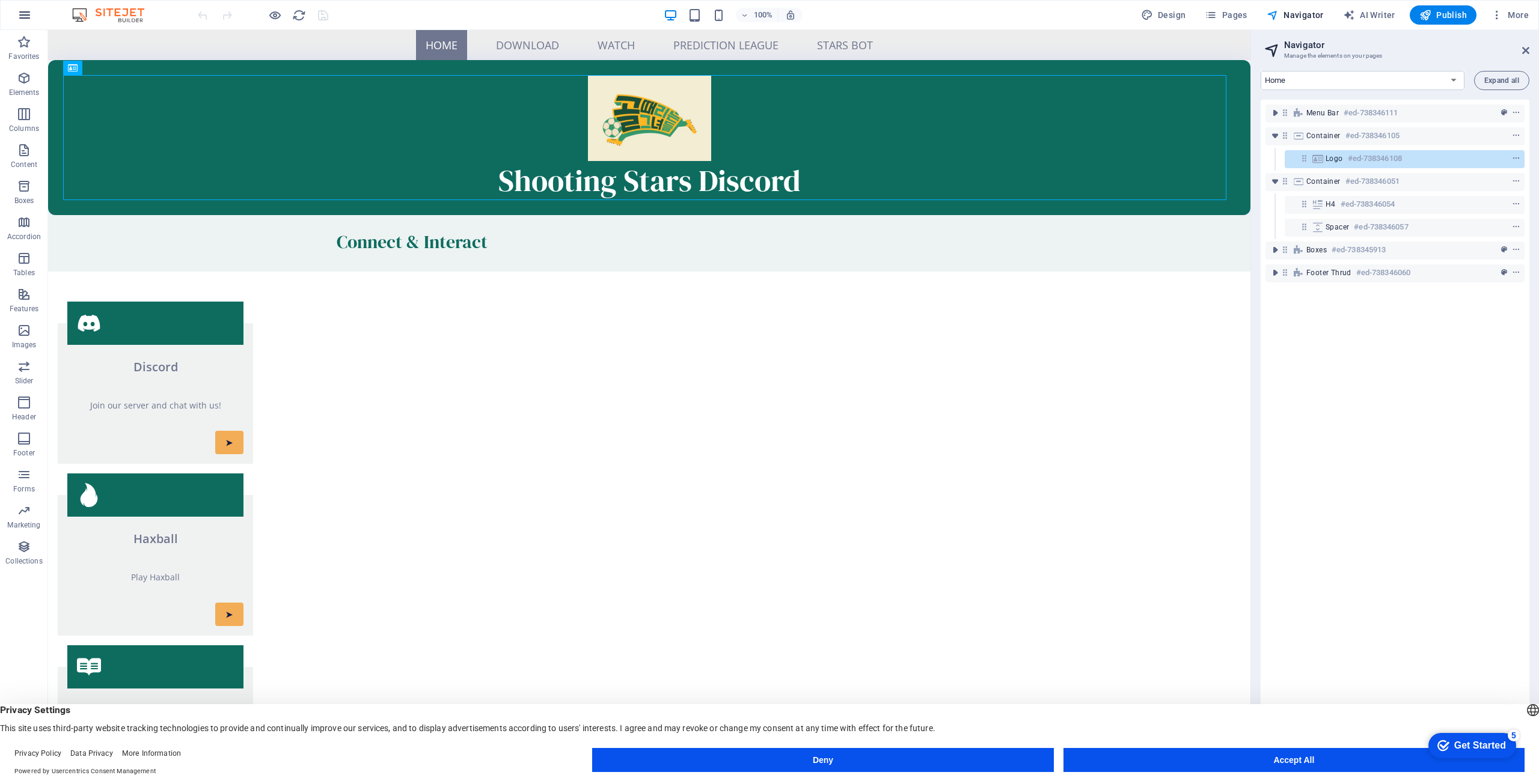
click at [25, 16] on icon "button" at bounding box center [25, 15] width 14 height 14
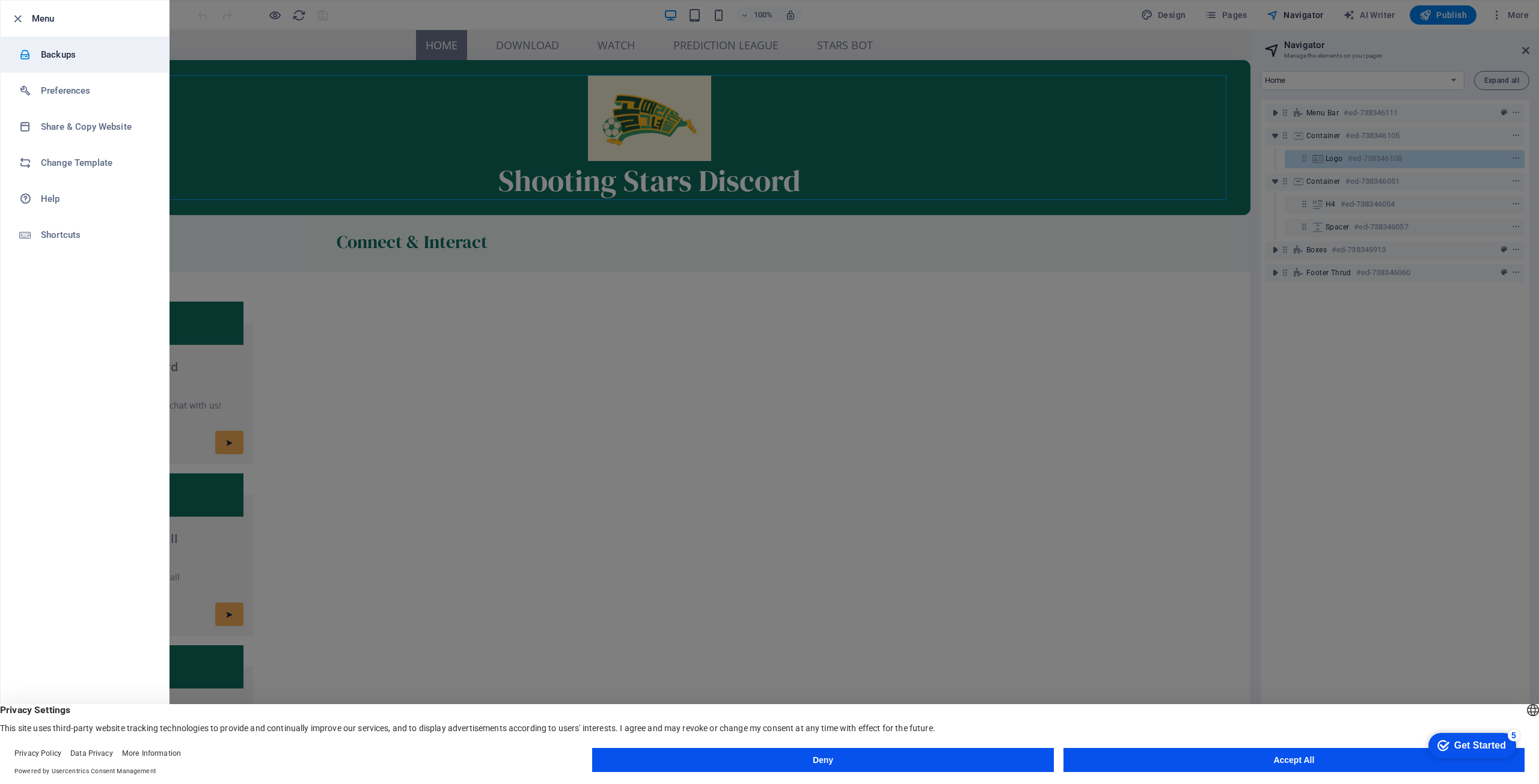
click at [60, 49] on h6 "Backups" at bounding box center [96, 55] width 111 height 14
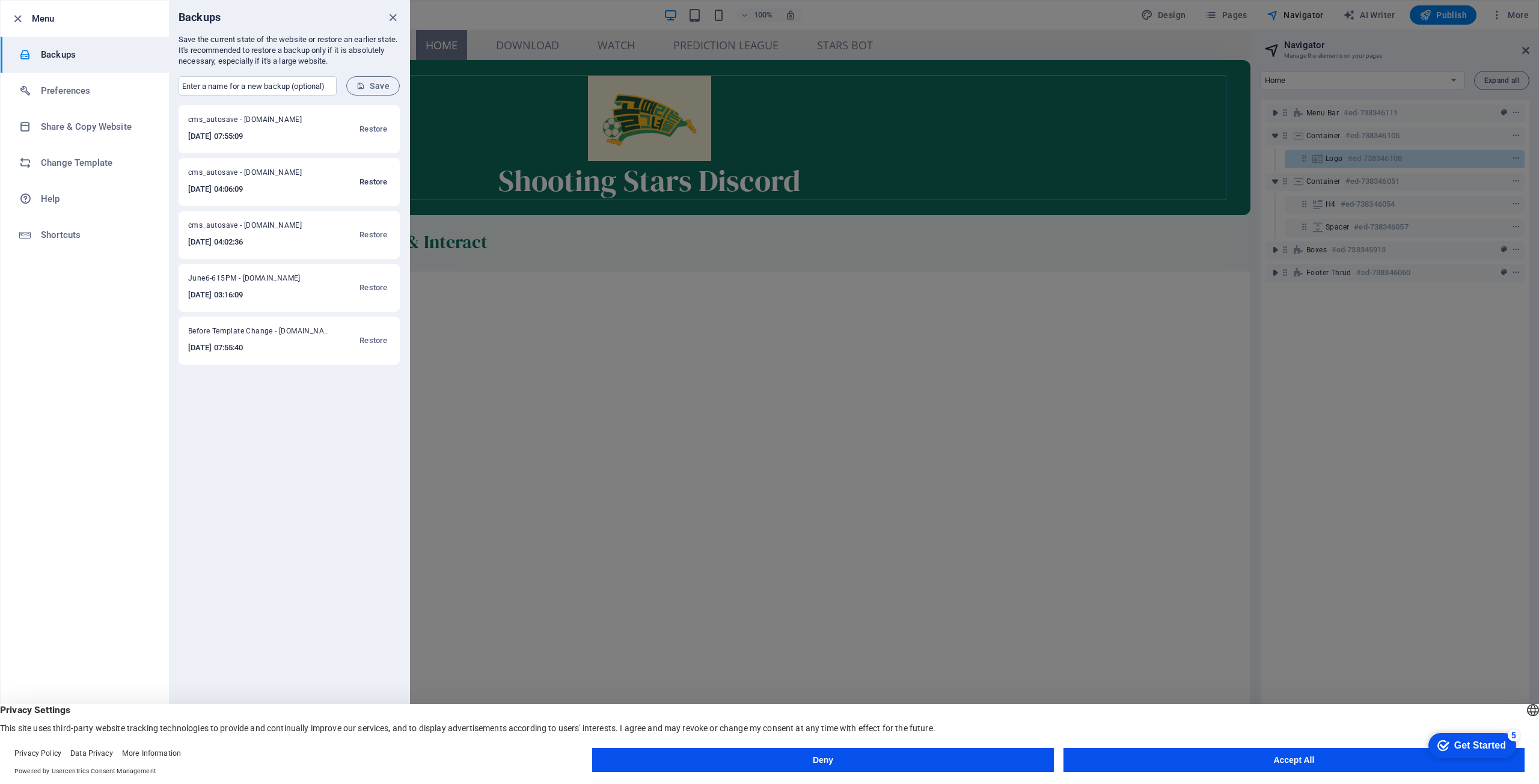
click at [377, 175] on span "Restore" at bounding box center [373, 182] width 28 height 14
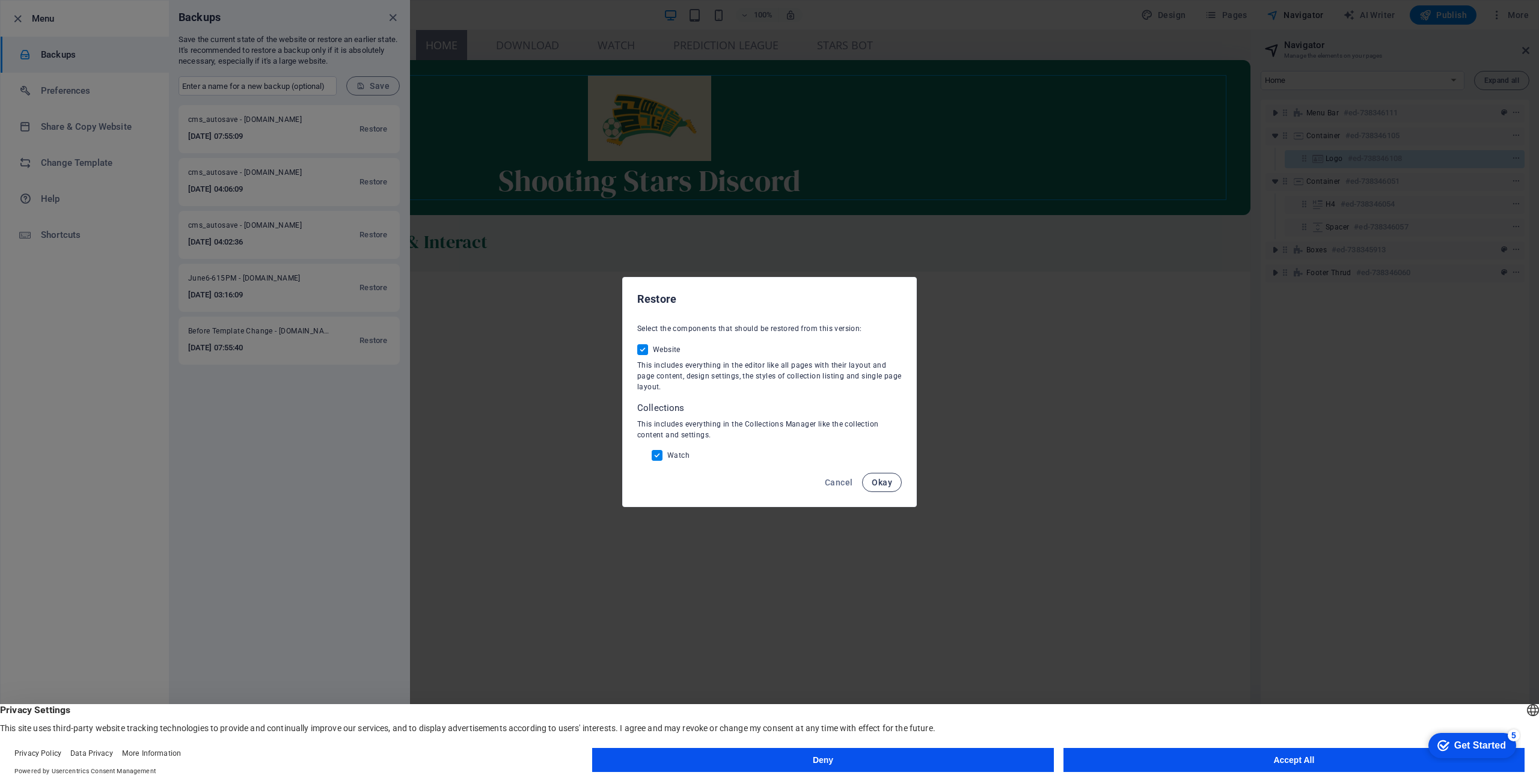
click at [874, 484] on span "Okay" at bounding box center [882, 482] width 20 height 10
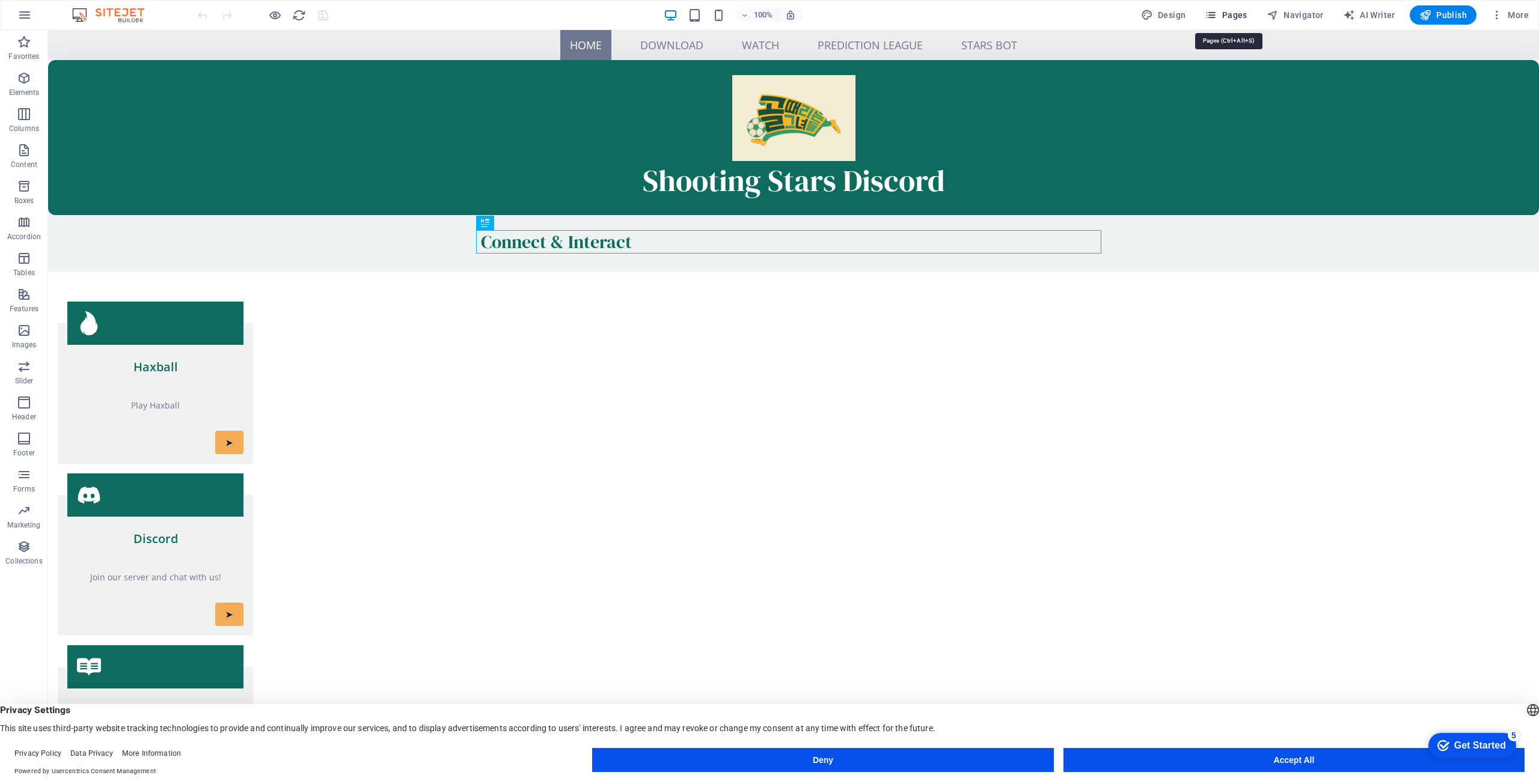
click at [1223, 9] on span "Pages" at bounding box center [1226, 15] width 42 height 12
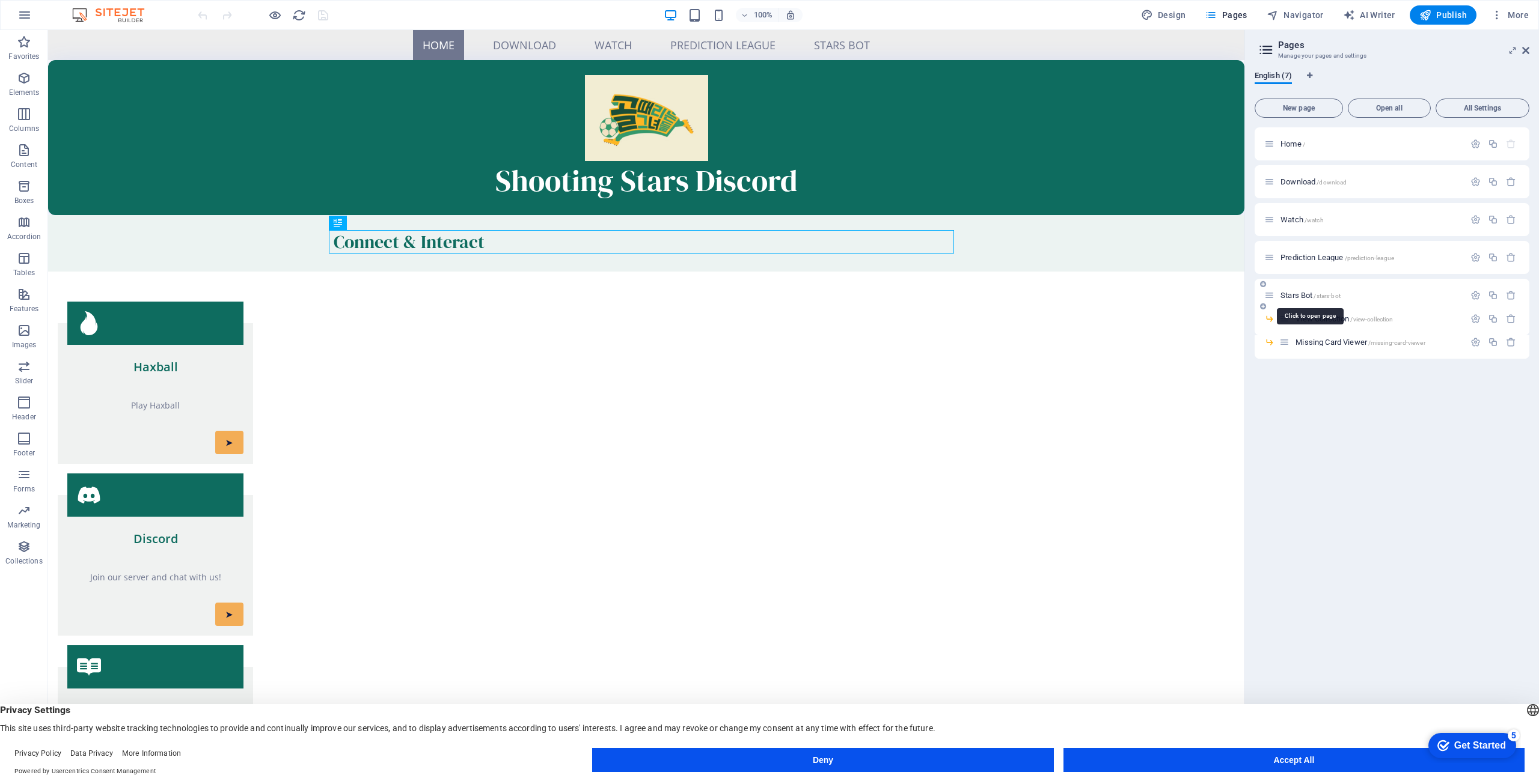
click at [1302, 298] on span "Stars Bot /stars-bot" at bounding box center [1310, 296] width 60 height 9
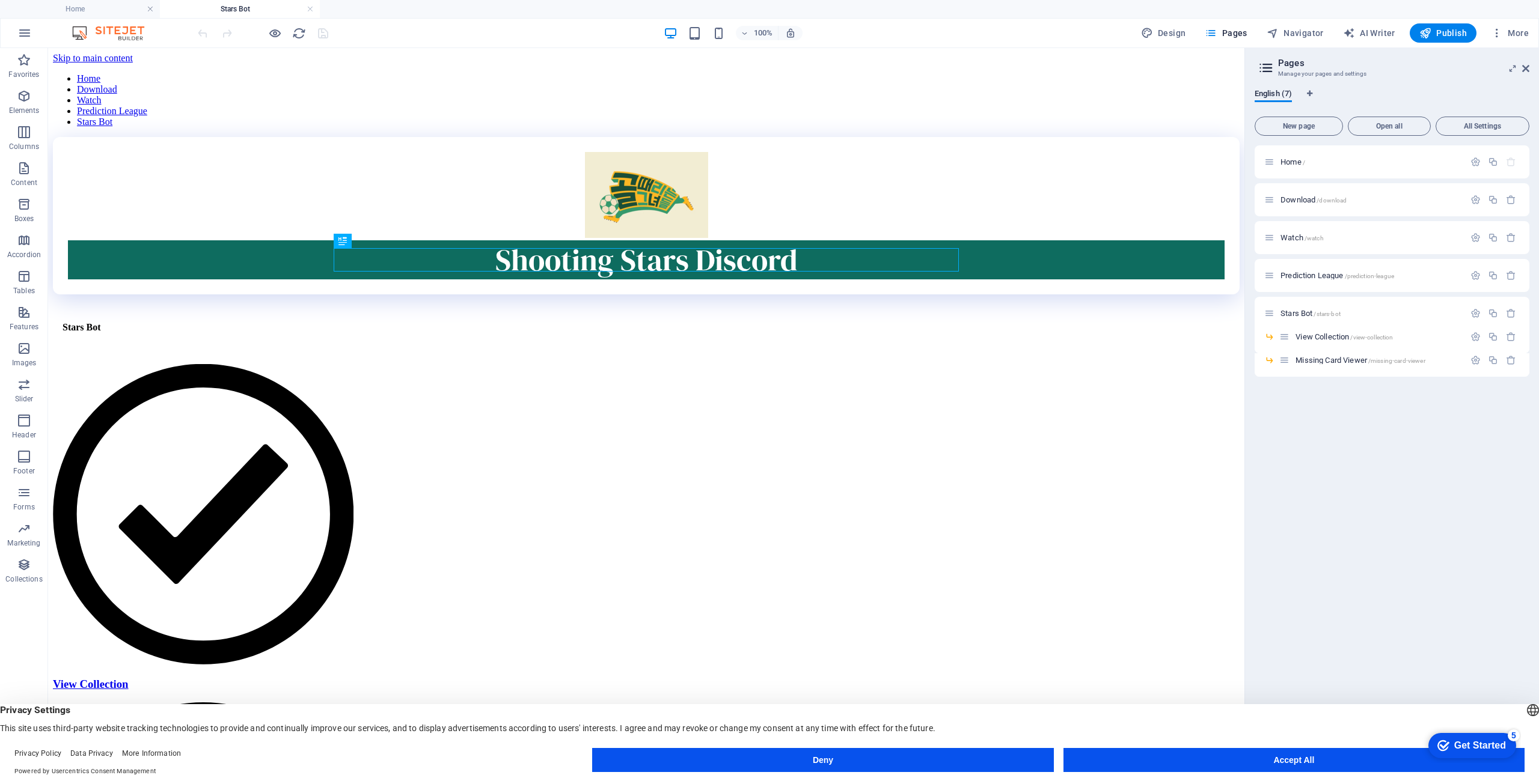
click at [524, 375] on div "Home Download Watch Prediction League Stars Bot Shooting Stars Discord Stars Bo…" at bounding box center [646, 589] width 1187 height 1050
click at [24, 26] on icon "button" at bounding box center [25, 33] width 14 height 14
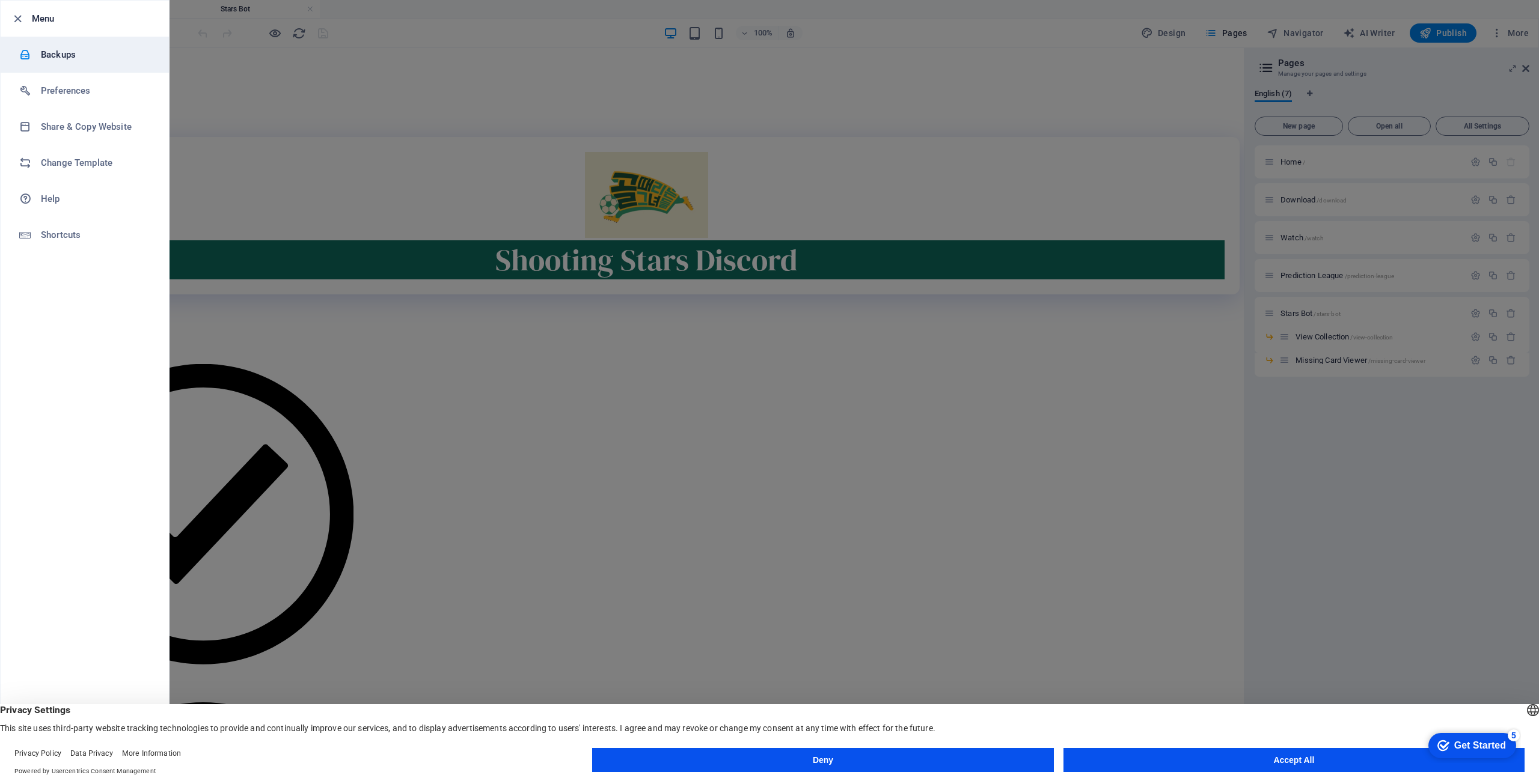
click at [73, 56] on h6 "Backups" at bounding box center [96, 55] width 111 height 14
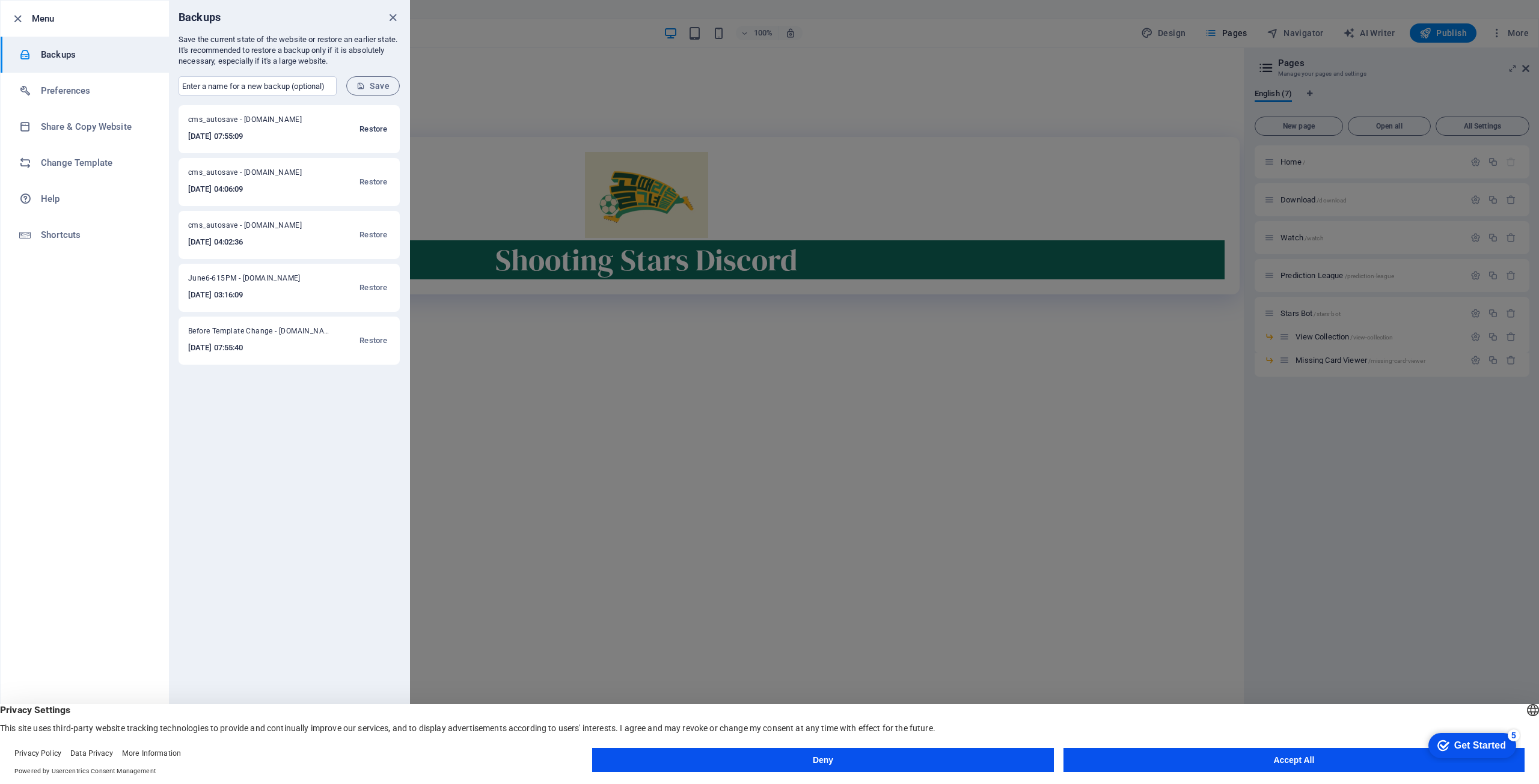
click at [375, 127] on span "Restore" at bounding box center [373, 129] width 28 height 14
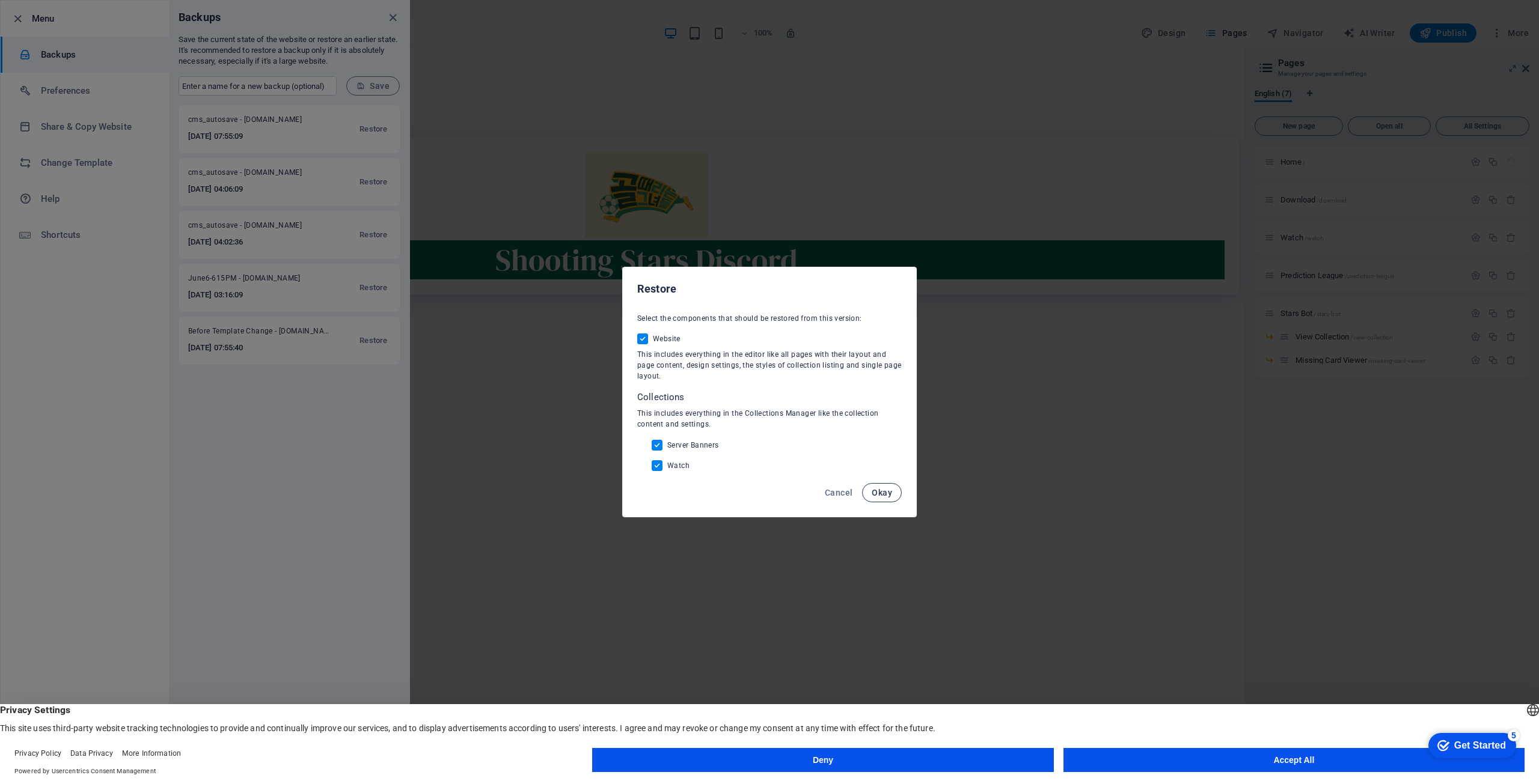
click at [883, 498] on button "Okay" at bounding box center [882, 492] width 39 height 19
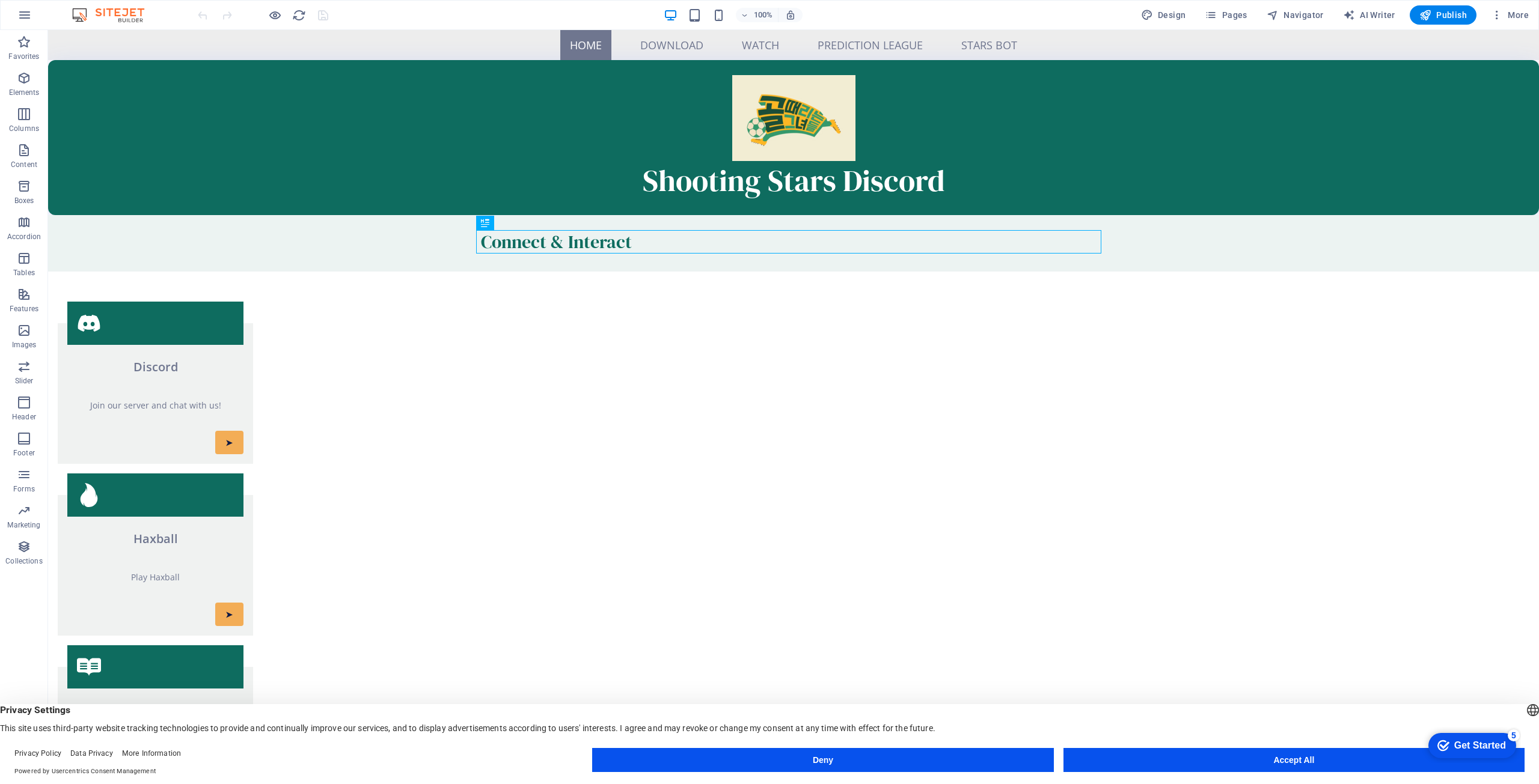
click at [1227, 4] on div "100% Design Pages Navigator AI Writer Publish More" at bounding box center [769, 15] width 1538 height 29
click at [1233, 18] on span "Pages" at bounding box center [1226, 15] width 42 height 12
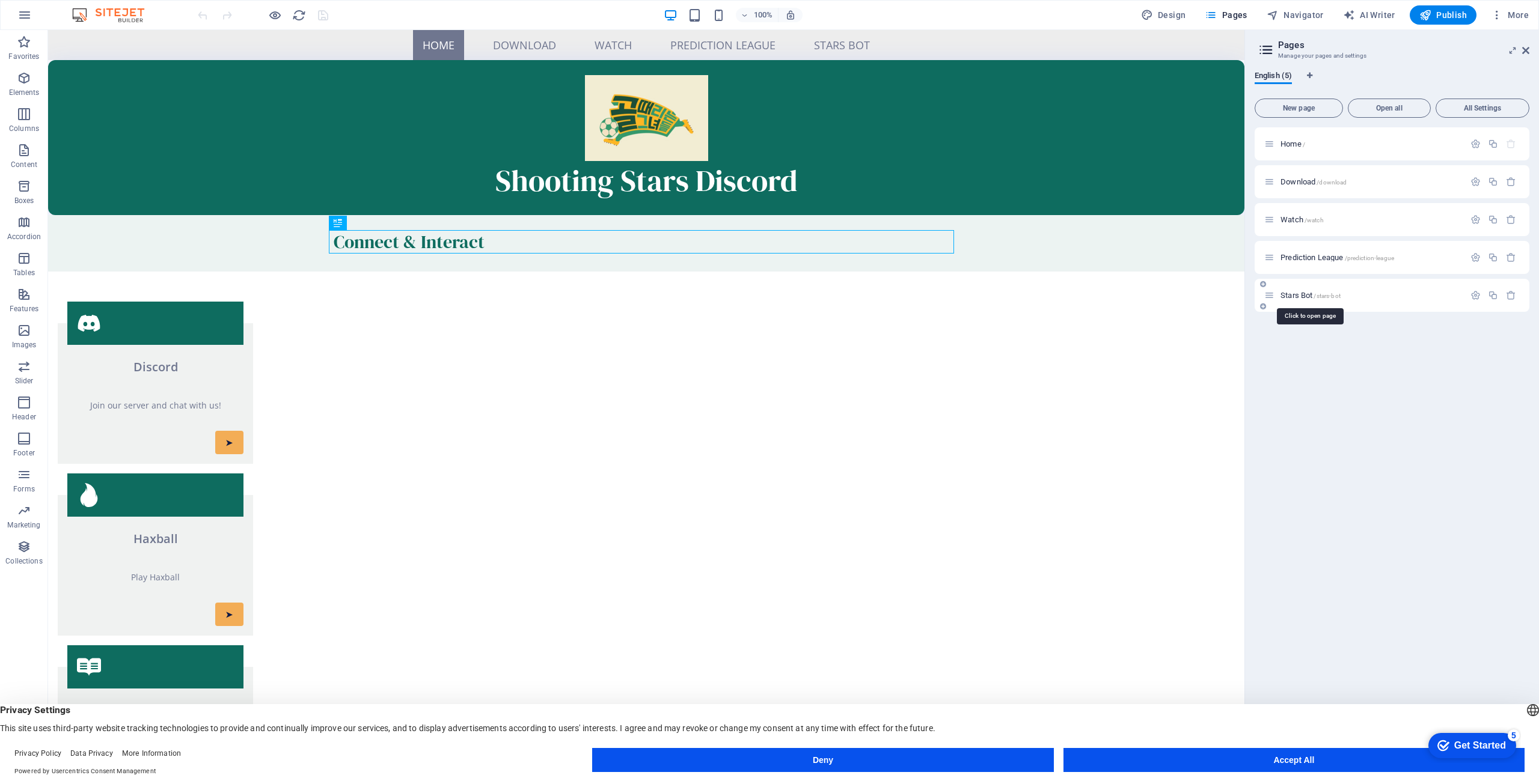
click at [1295, 292] on span "Stars Bot /stars-bot" at bounding box center [1310, 296] width 60 height 9
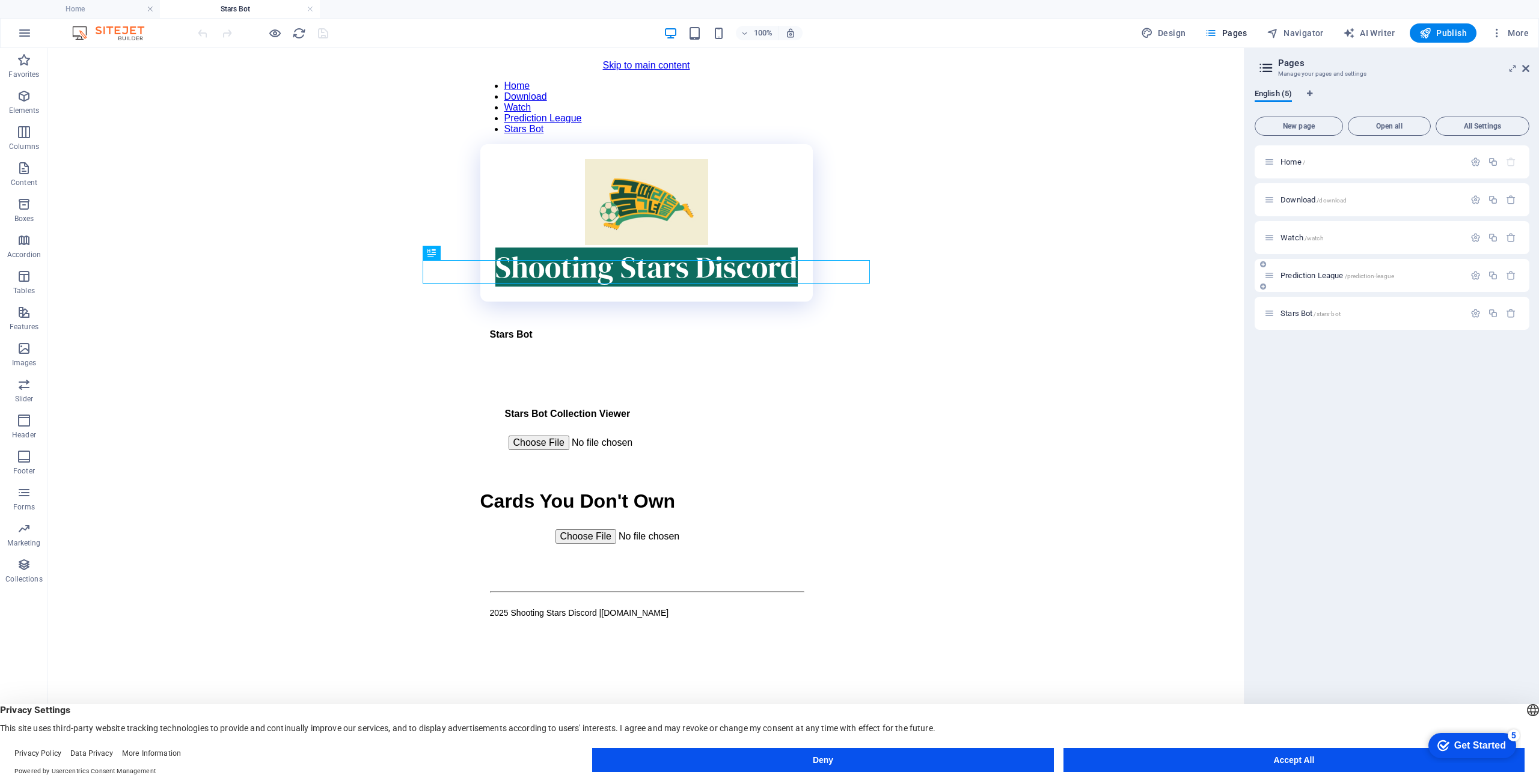
click at [1312, 278] on span "Prediction League /prediction-league" at bounding box center [1337, 275] width 114 height 9
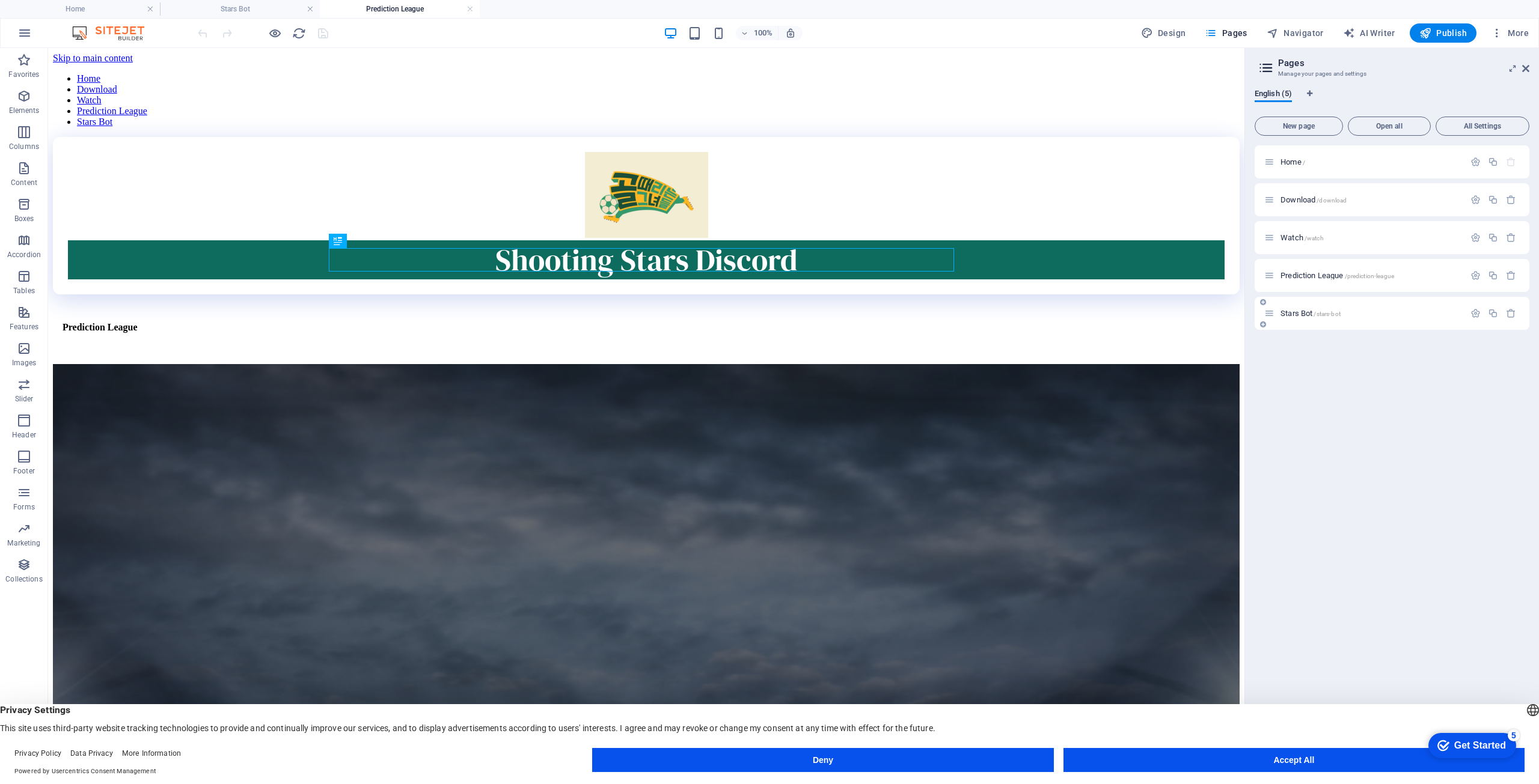
click at [1311, 315] on span "Stars Bot /stars-bot" at bounding box center [1310, 313] width 60 height 9
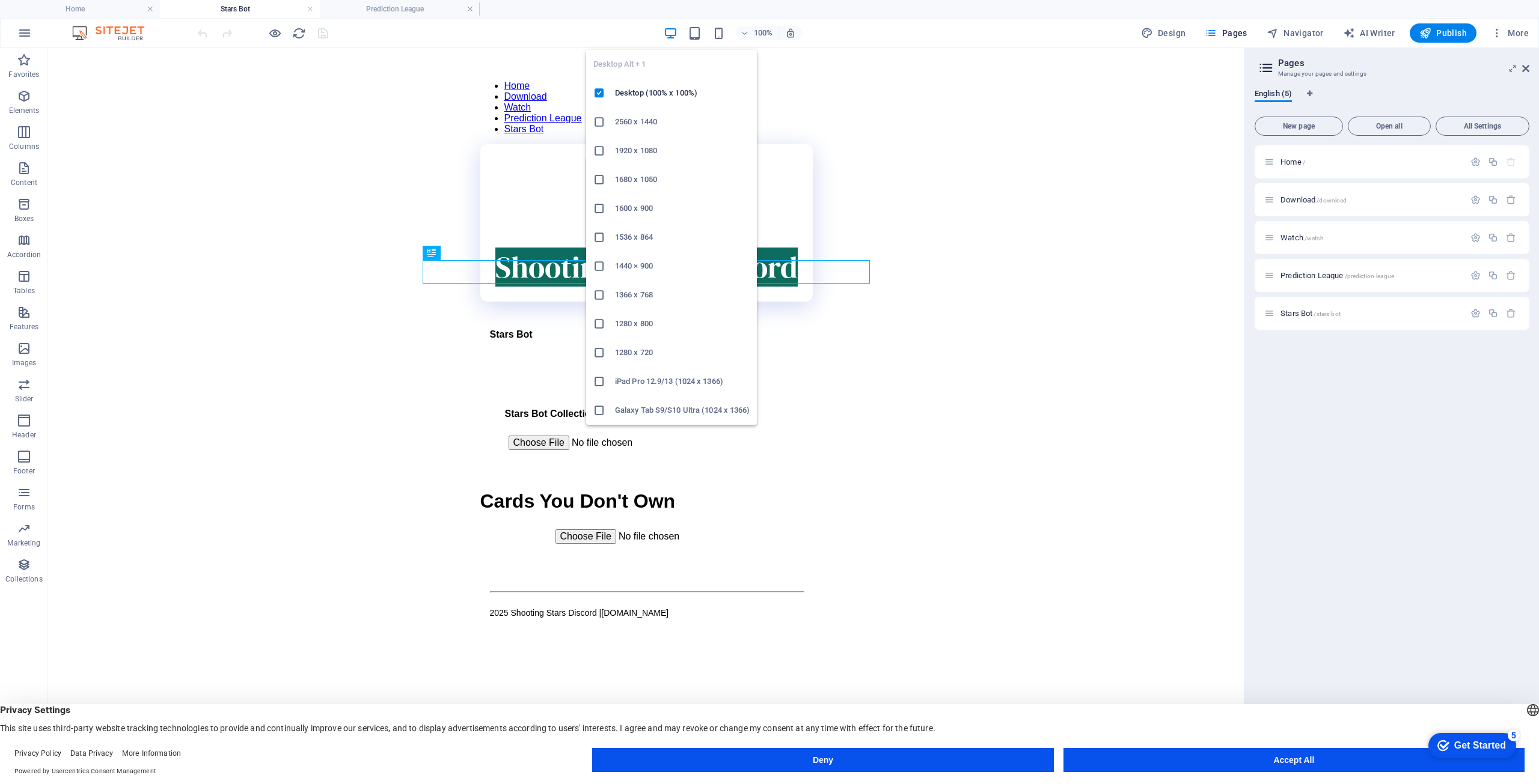
click at [673, 28] on icon "button" at bounding box center [671, 33] width 14 height 14
click at [656, 95] on h6 "Desktop (100% x 100%)" at bounding box center [682, 93] width 135 height 14
click at [674, 30] on icon "button" at bounding box center [671, 33] width 14 height 14
click at [661, 89] on h6 "Desktop (100% x 100%)" at bounding box center [682, 93] width 135 height 14
click at [678, 24] on div "100%" at bounding box center [733, 33] width 139 height 19
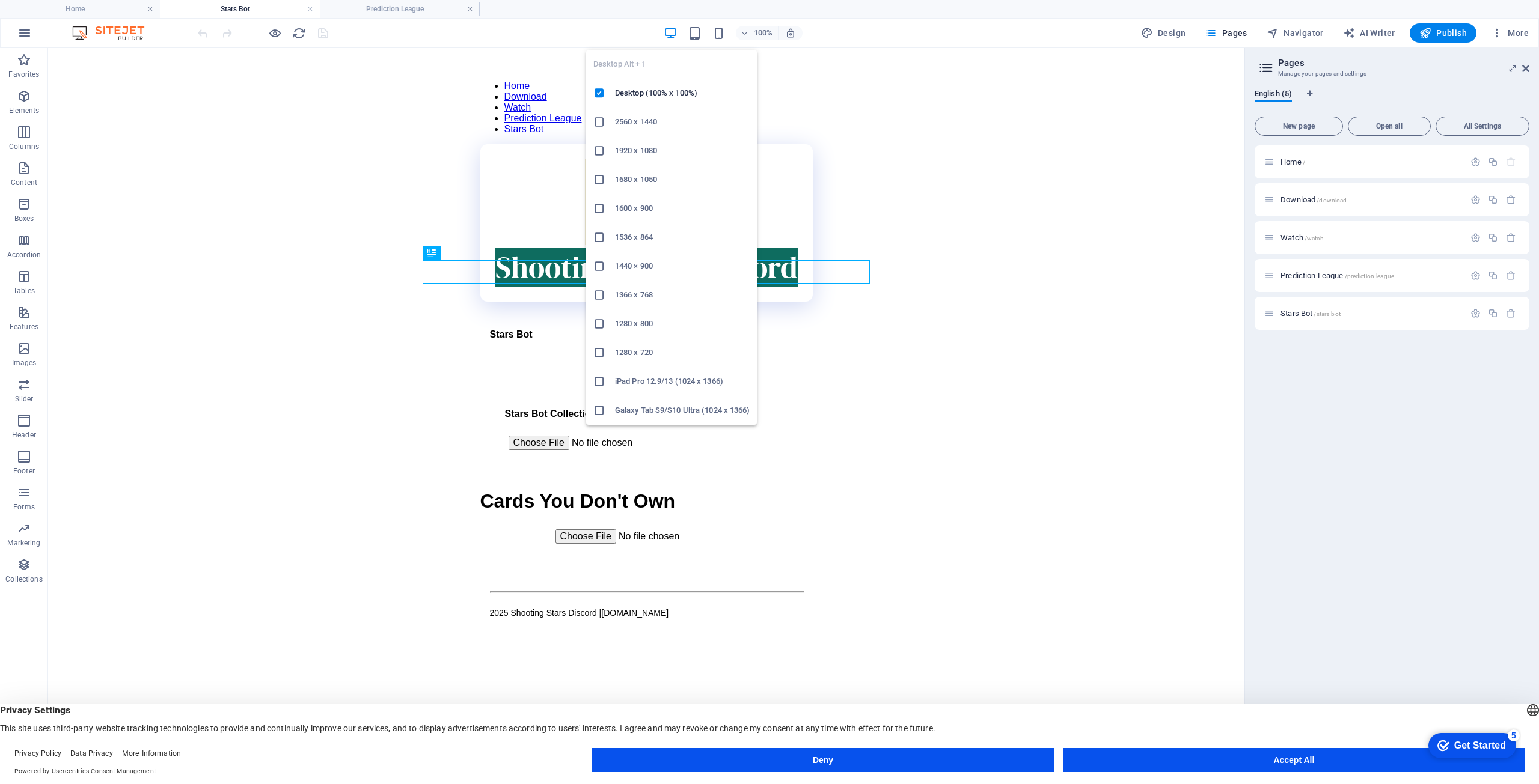
click at [673, 32] on icon "button" at bounding box center [671, 33] width 14 height 14
click at [664, 89] on h6 "Desktop (100% x 100%)" at bounding box center [682, 93] width 135 height 14
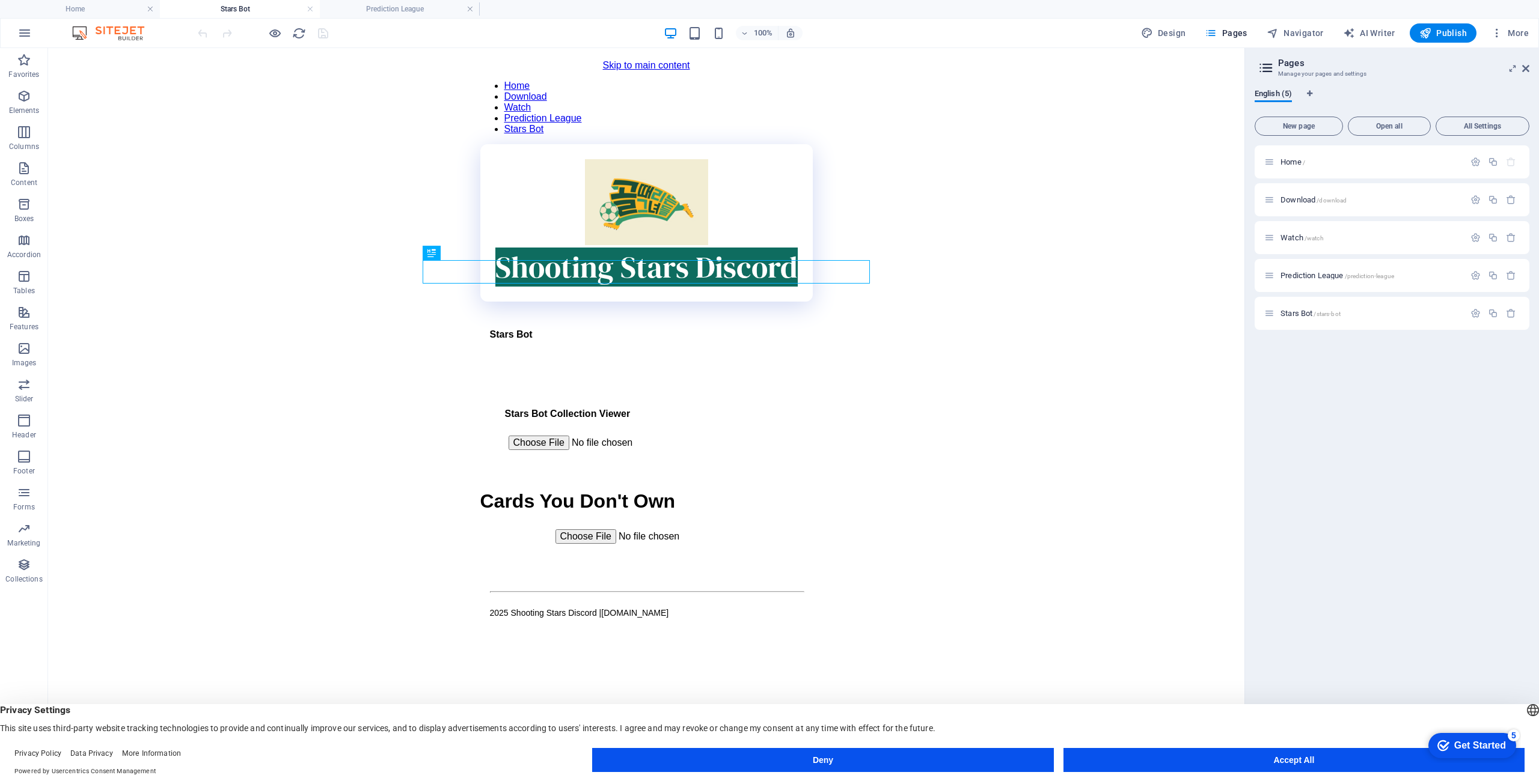
click at [922, 275] on body "Skip to main content Home Download Watch Prediction League Stars Bot Shooting S…" at bounding box center [646, 352] width 1172 height 584
click at [689, 490] on div "Unowned Cards Viewer Cards You Don't Own This page is not available on mobile d…" at bounding box center [647, 530] width 333 height 81
click at [465, 442] on button at bounding box center [463, 439] width 14 height 14
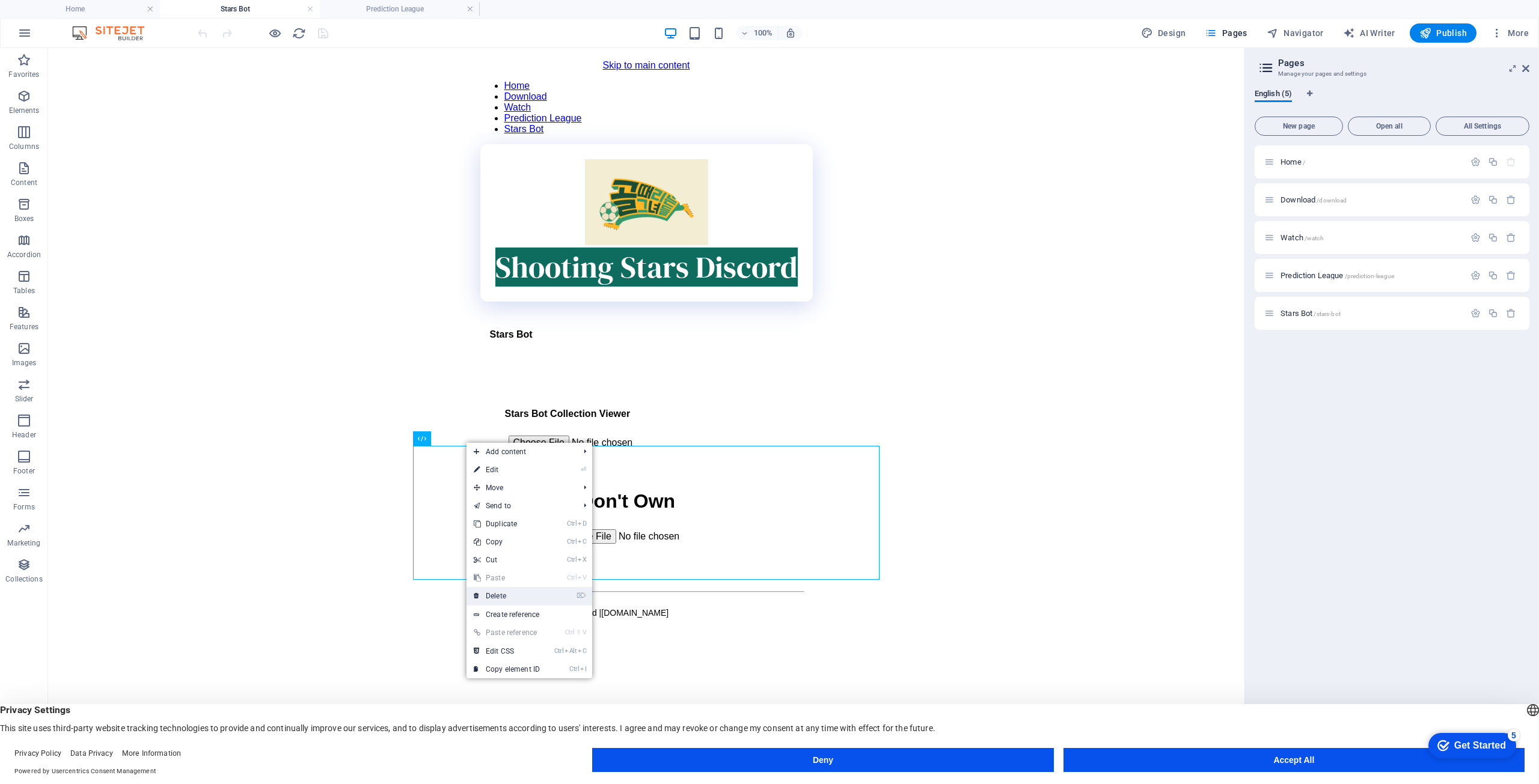
click at [500, 592] on link "⌦ Delete" at bounding box center [507, 596] width 81 height 18
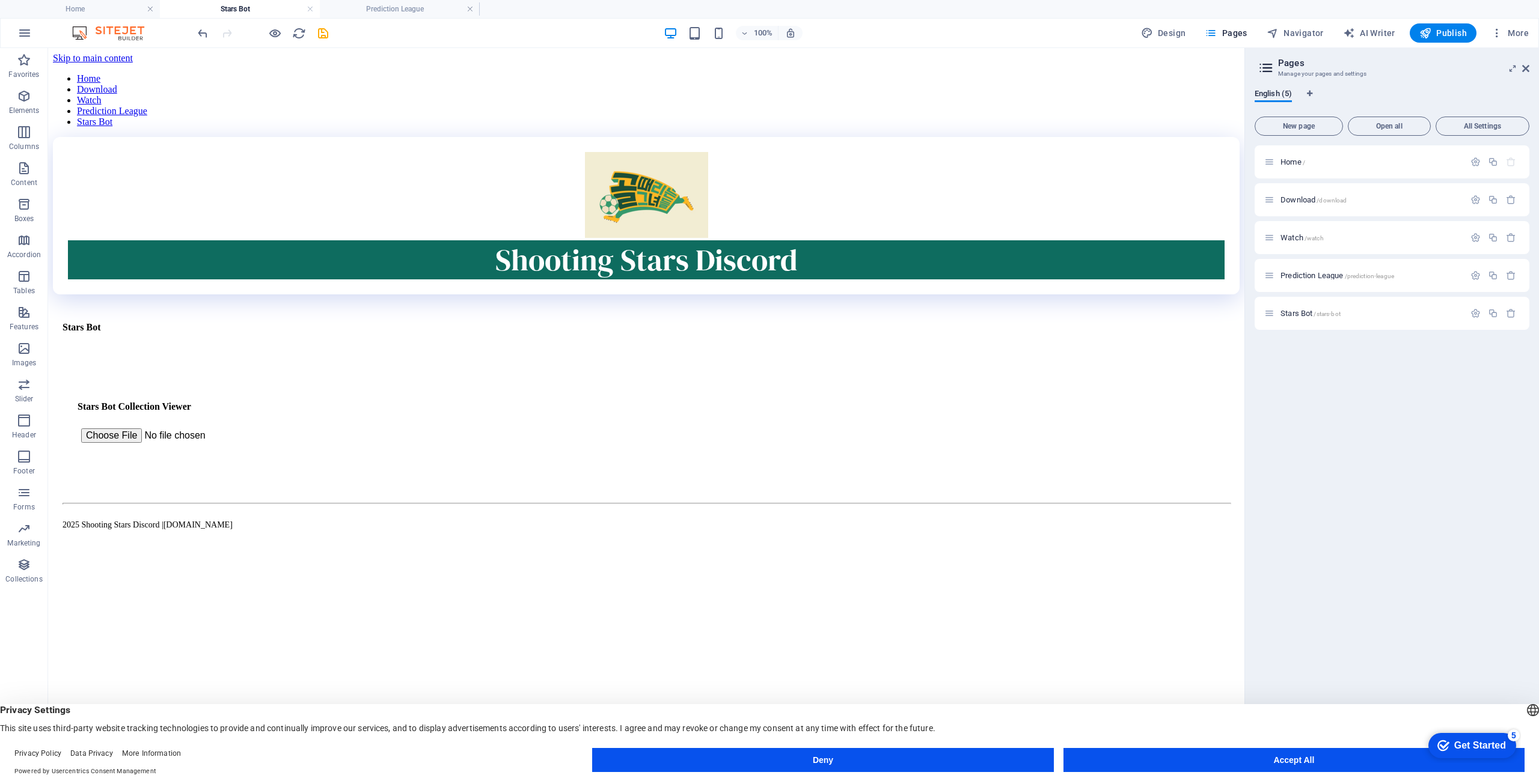
click at [481, 561] on html "Skip to main content Home Download Watch Prediction League Stars Bot Shooting S…" at bounding box center [646, 304] width 1196 height 513
click at [493, 379] on div "Stars Bot Stars Bot Collection Viewer Filter: All Only Owned Not Owned" at bounding box center [646, 424] width 1157 height 89
click at [113, 297] on icon at bounding box center [113, 298] width 7 height 12
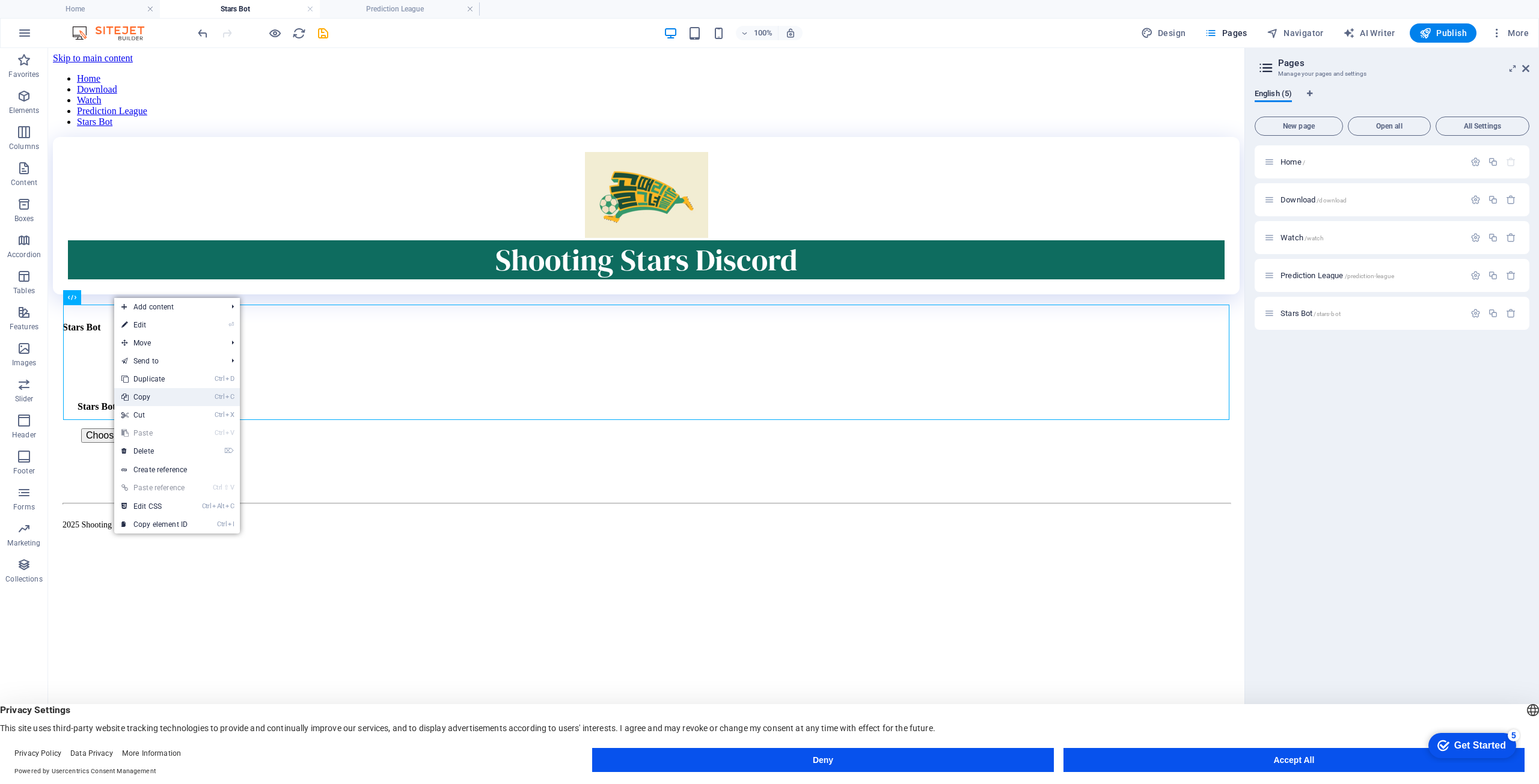
click at [159, 392] on link "Ctrl C Copy" at bounding box center [154, 397] width 81 height 18
click at [116, 302] on button at bounding box center [114, 298] width 14 height 14
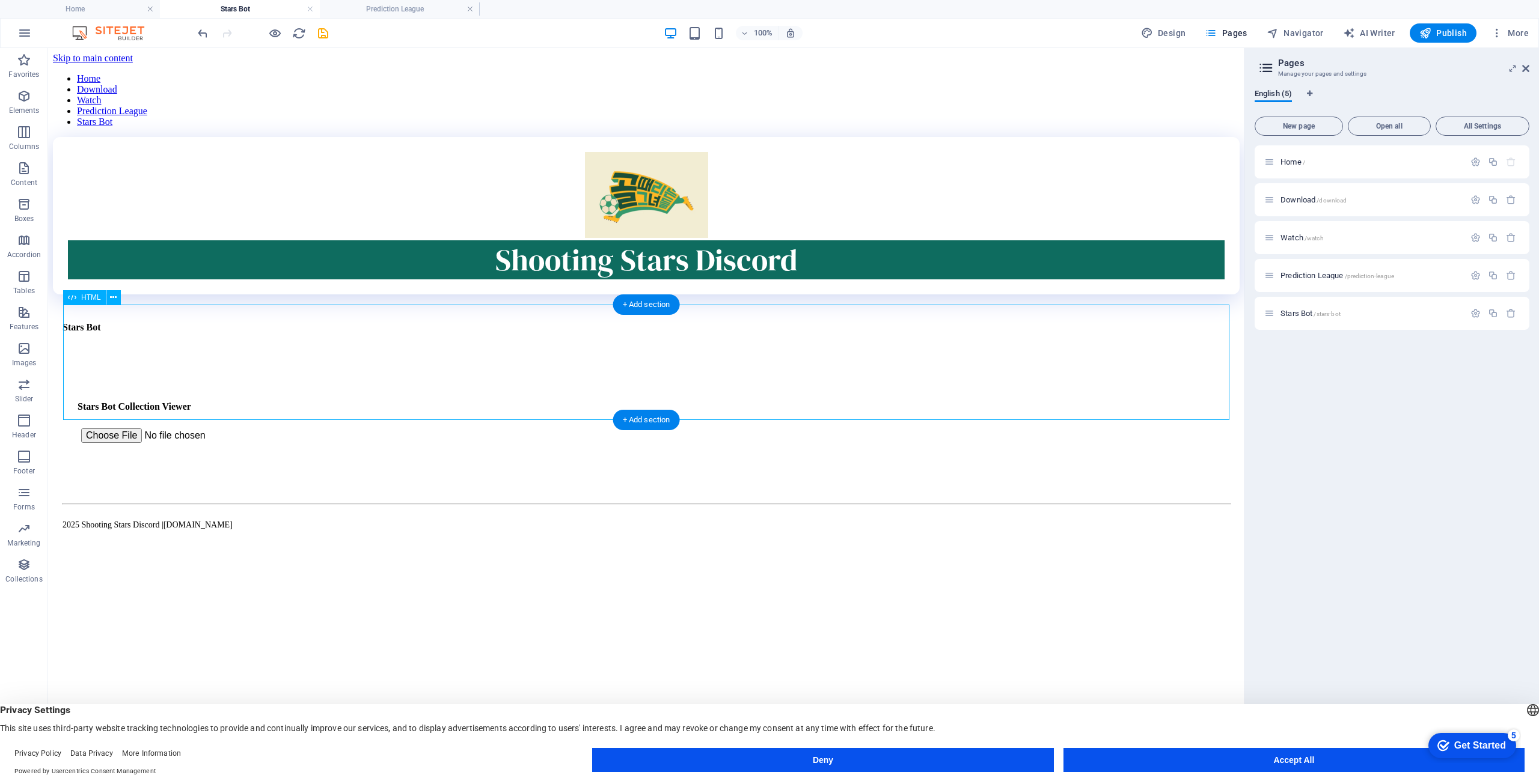
click at [468, 390] on div "Stars Bot Stars Bot Collection Viewer Filter: All Only Owned Not Owned" at bounding box center [646, 424] width 1157 height 89
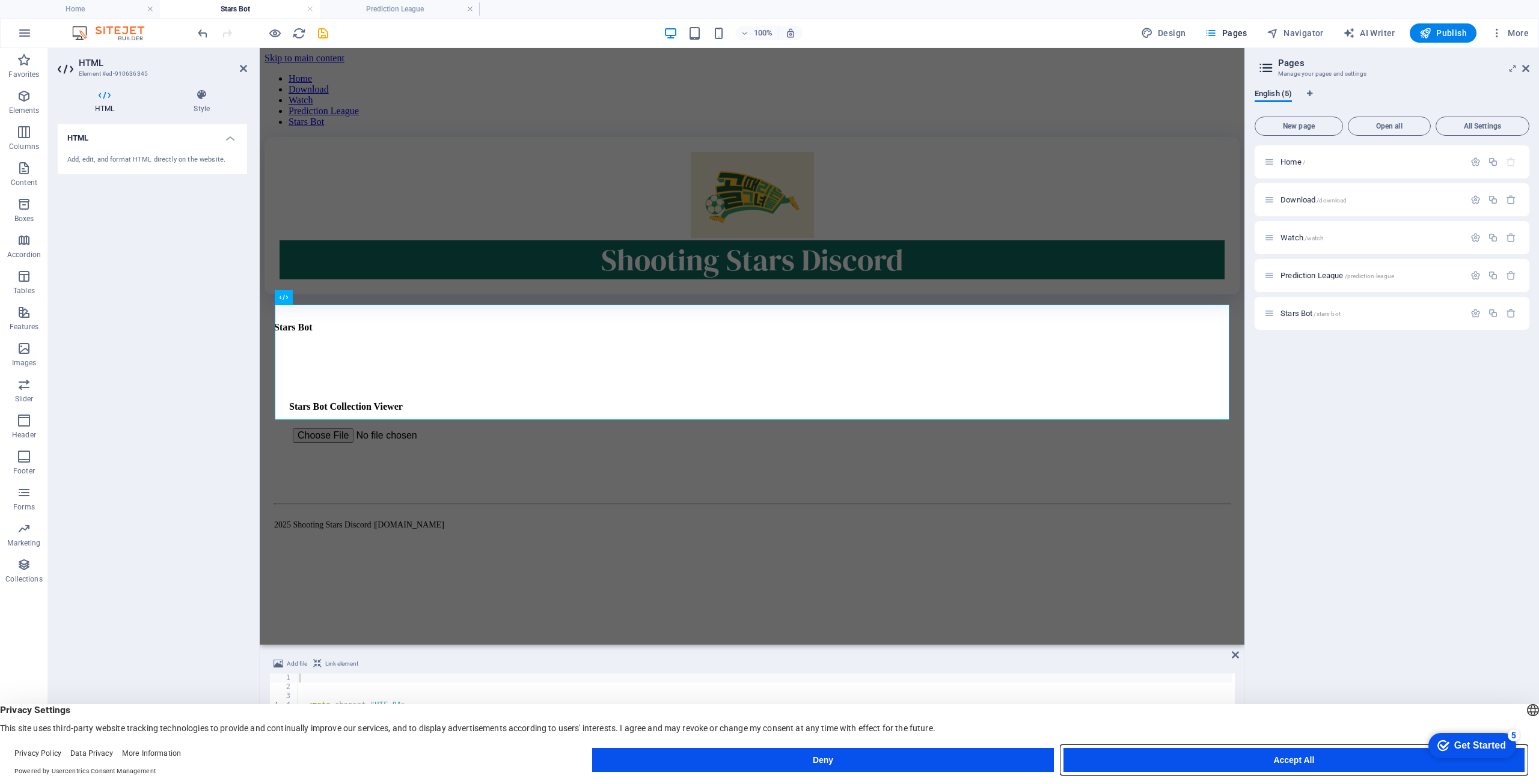
click at [1145, 756] on button "Accept All" at bounding box center [1294, 760] width 461 height 24
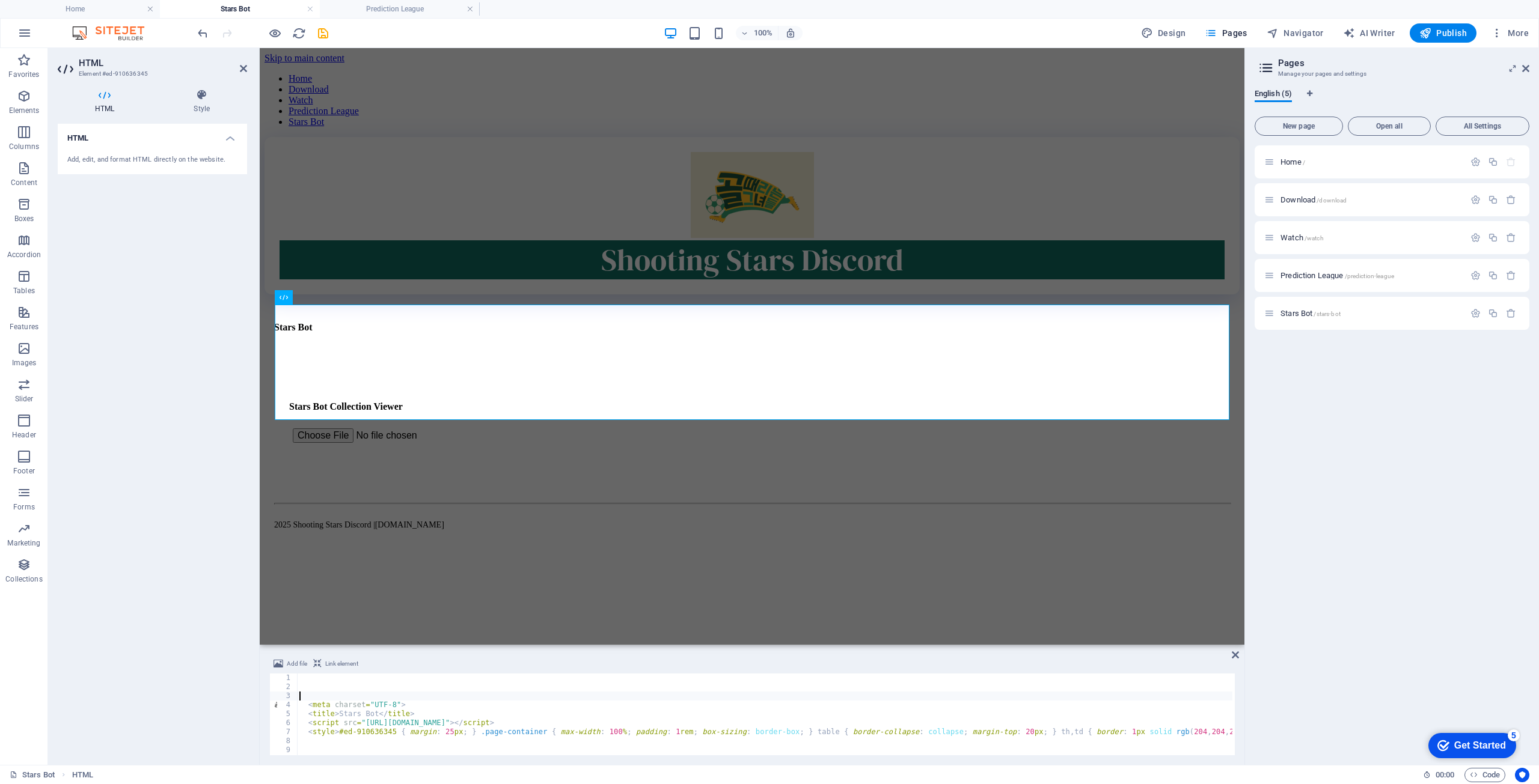
click at [452, 699] on div "< meta charset = "UTF-8" > < title > Stars Bot </ title > < script src = "https…" at bounding box center [1413, 722] width 2233 height 97
click at [594, 741] on div "< meta charset = "UTF-8" > < title > Stars Bot </ title > < script src = "https…" at bounding box center [1413, 722] width 2233 height 97
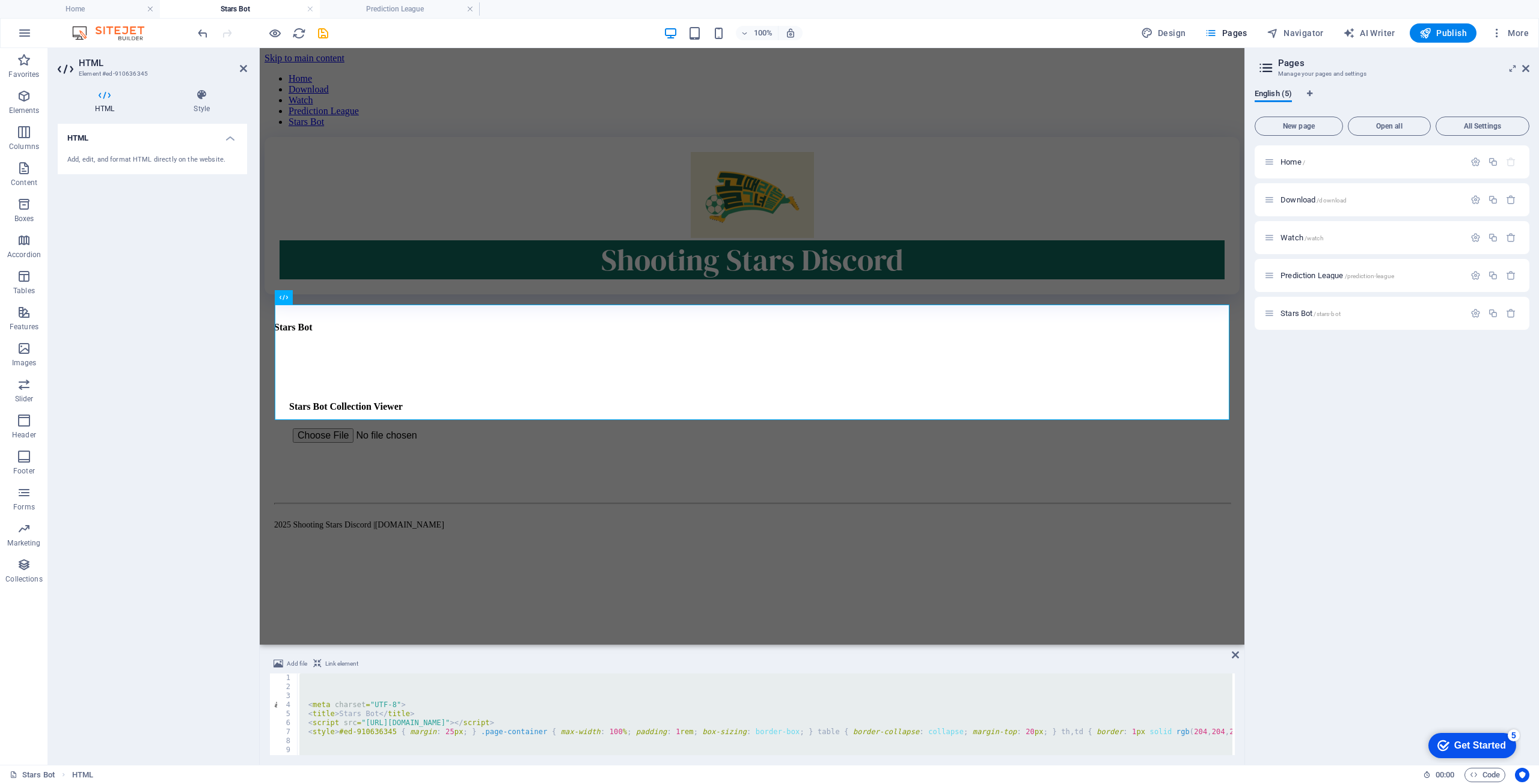
paste textarea
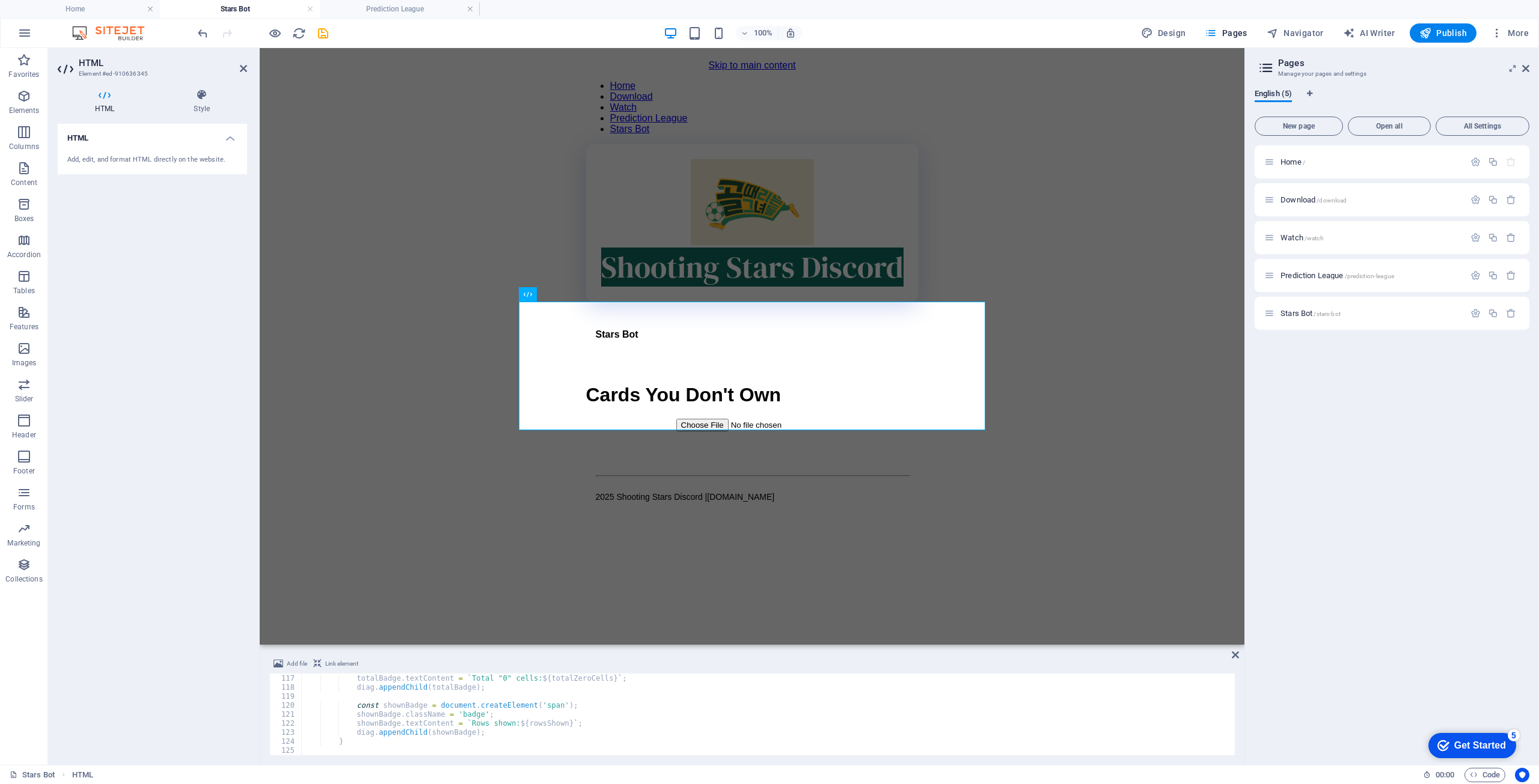
scroll to position [973, 0]
click at [358, 189] on body "Skip to main content Home Download Watch Prediction League Stars Bot Shooting S…" at bounding box center [751, 294] width 960 height 468
click at [201, 32] on icon "undo" at bounding box center [202, 33] width 14 height 14
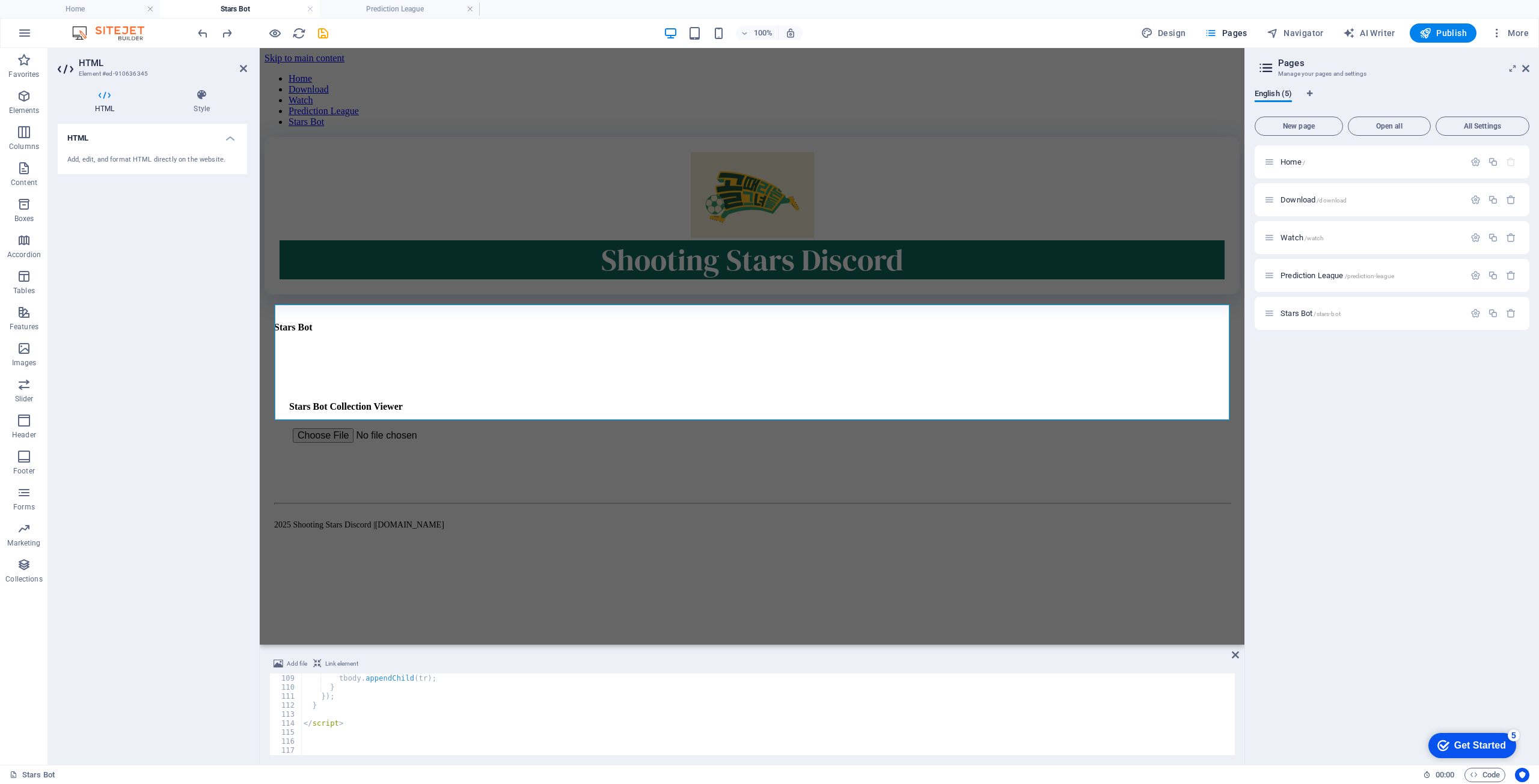
click at [384, 741] on div "}) ; tbody . appendChild ( tr ) ; } }) ; } </ script >" at bounding box center [1417, 714] width 2233 height 97
click at [389, 739] on div "}) ; tbody . appendChild ( tr ) ; } }) ; } </ script >" at bounding box center [1417, 714] width 2233 height 97
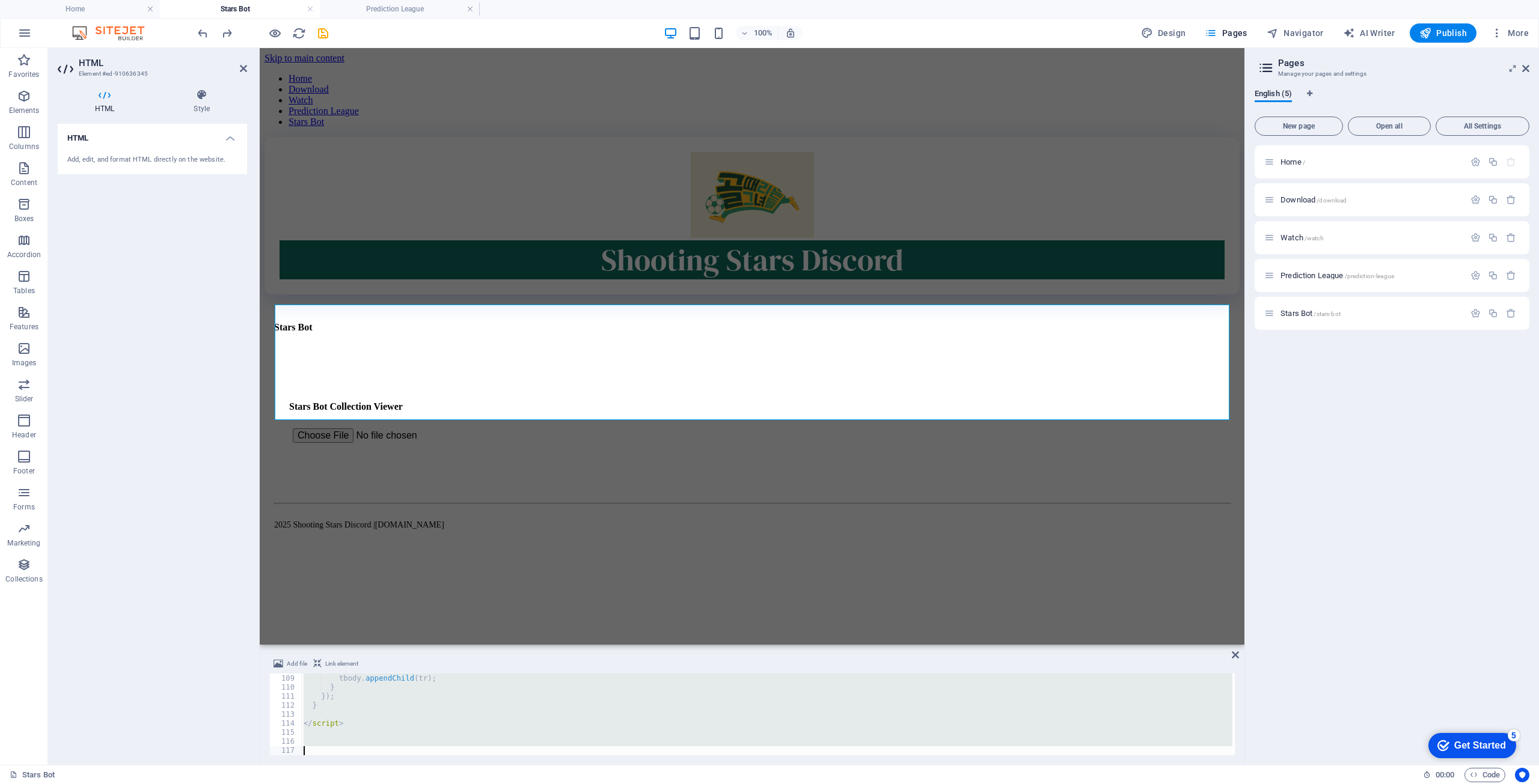
click at [391, 739] on div "}) ; tbody . appendChild ( tr ) ; } }) ; } </ script >" at bounding box center [767, 714] width 932 height 81
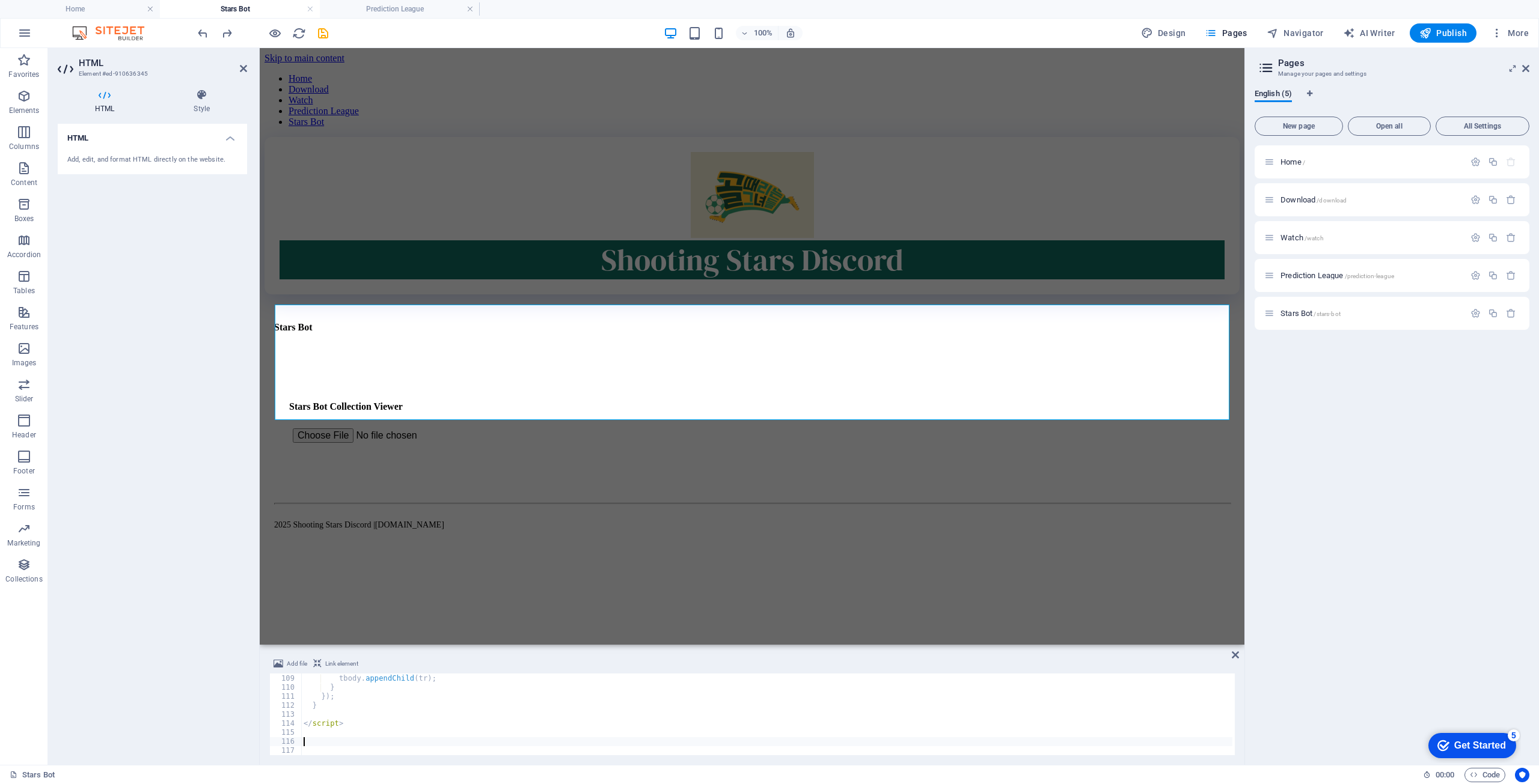
click at [398, 745] on div "}) ; tbody . appendChild ( tr ) ; } }) ; } </ script >" at bounding box center [1417, 714] width 2233 height 97
type textarea "</script>"
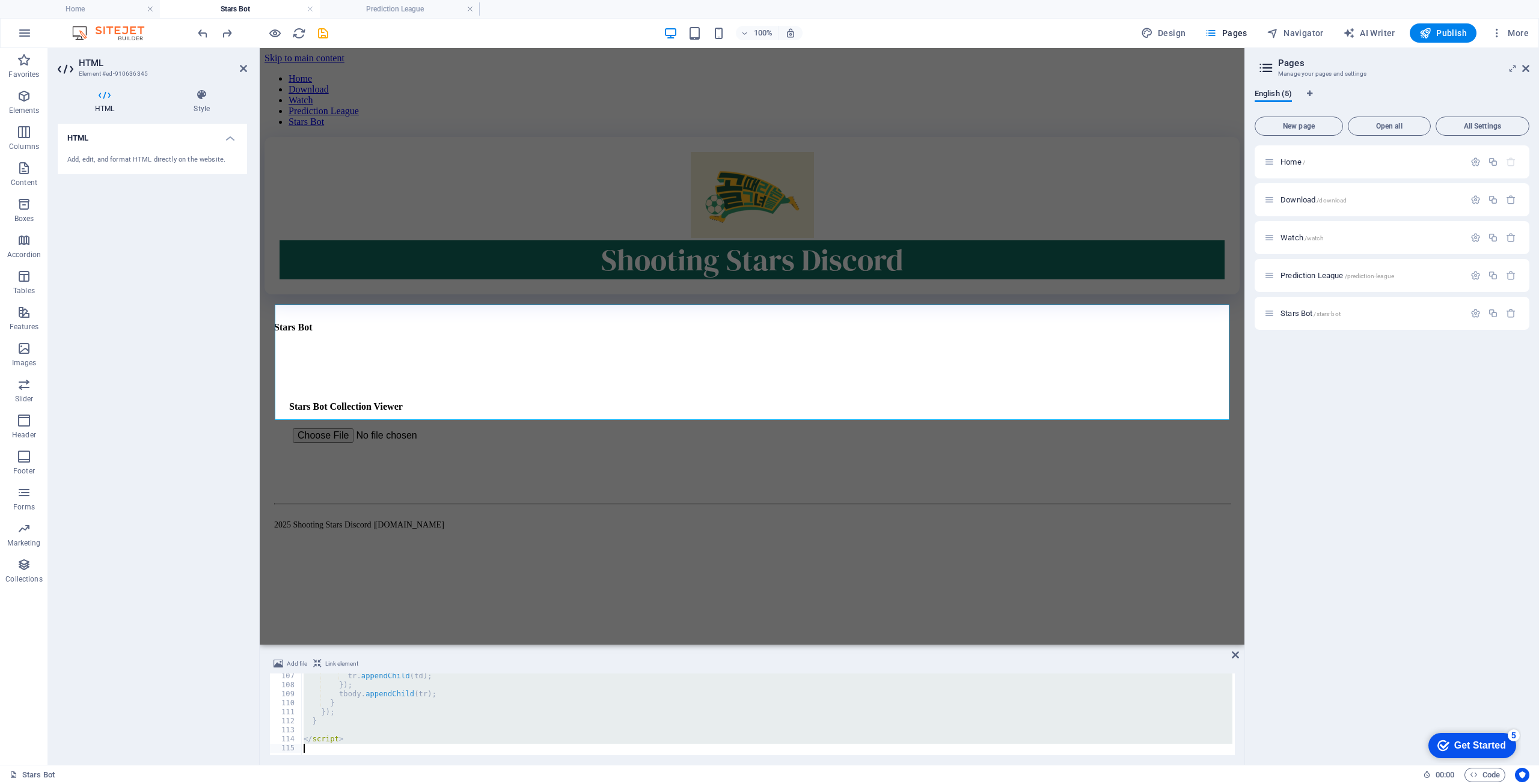
click at [398, 745] on div "tr . appendChild ( td ) ; }) ; tbody . appendChild ( tr ) ; } }) ; } </ script >" at bounding box center [767, 714] width 932 height 81
click at [421, 718] on div "tr . appendChild ( td ) ; }) ; tbody . appendChild ( tr ) ; } }) ; } </ script >" at bounding box center [767, 714] width 932 height 81
type textarea "</script>"
paste textarea
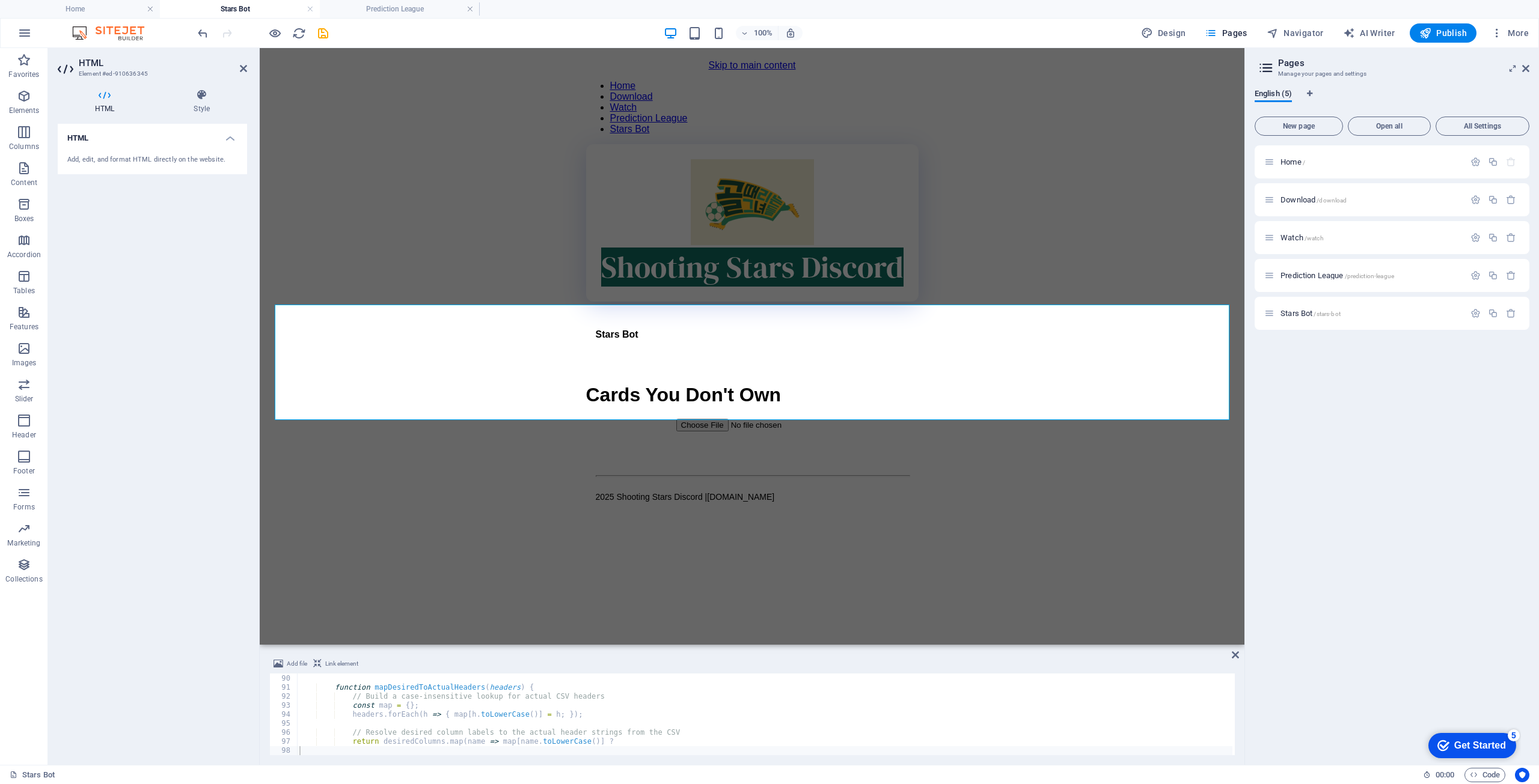
click at [247, 659] on div "HTML Add, edit, and format HTML directly on the website." at bounding box center [153, 439] width 189 height 632
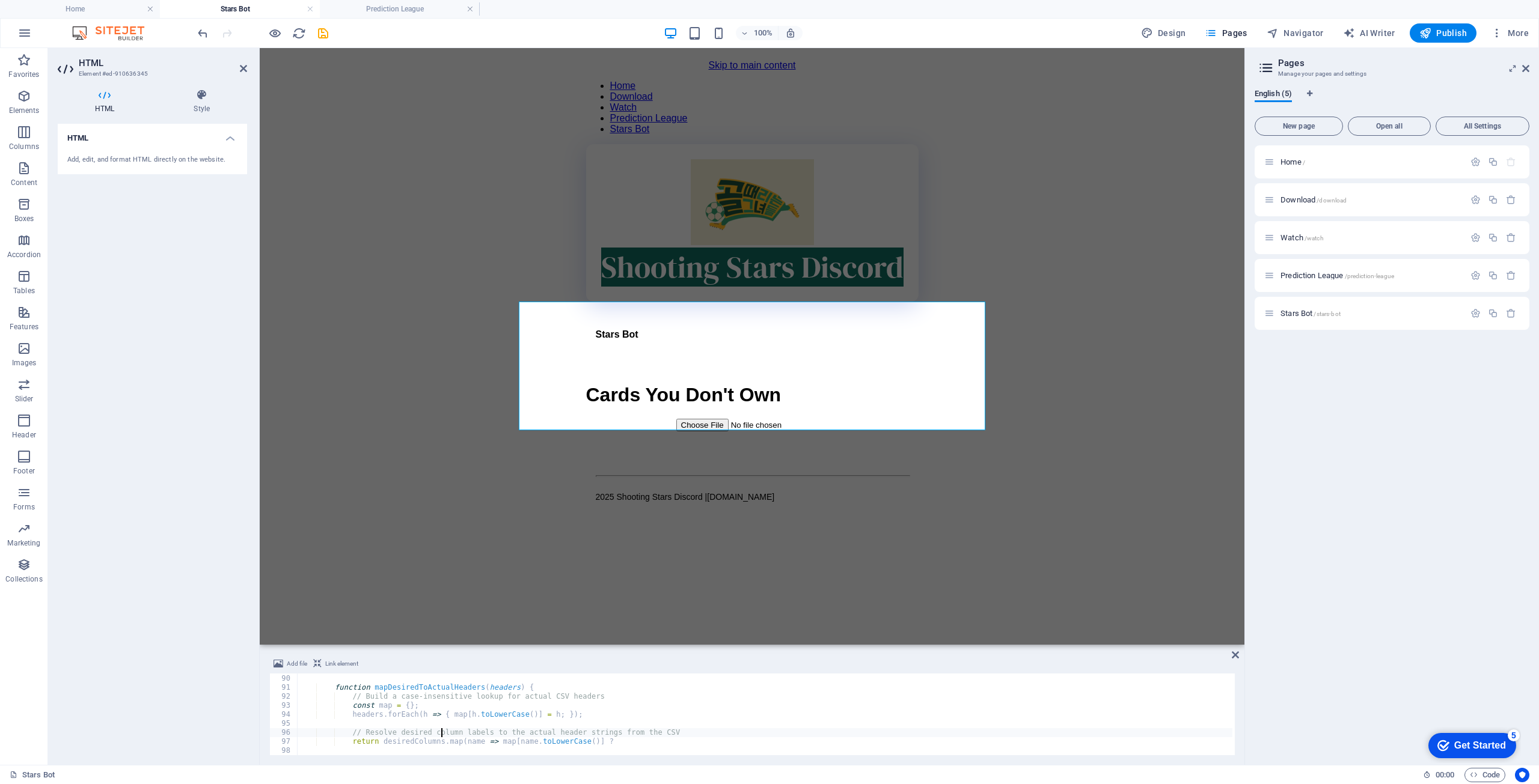
drag, startPoint x: 440, startPoint y: 731, endPoint x: 397, endPoint y: 720, distance: 44.4
click at [397, 720] on div "} function mapDesiredToActualHeaders ( headers ) { // Build a case-insensitive …" at bounding box center [765, 715] width 935 height 100
type textarea "headers.forEach(h => { map[h.toLowerCase()] = h; });"
click at [199, 26] on icon "undo" at bounding box center [202, 33] width 14 height 14
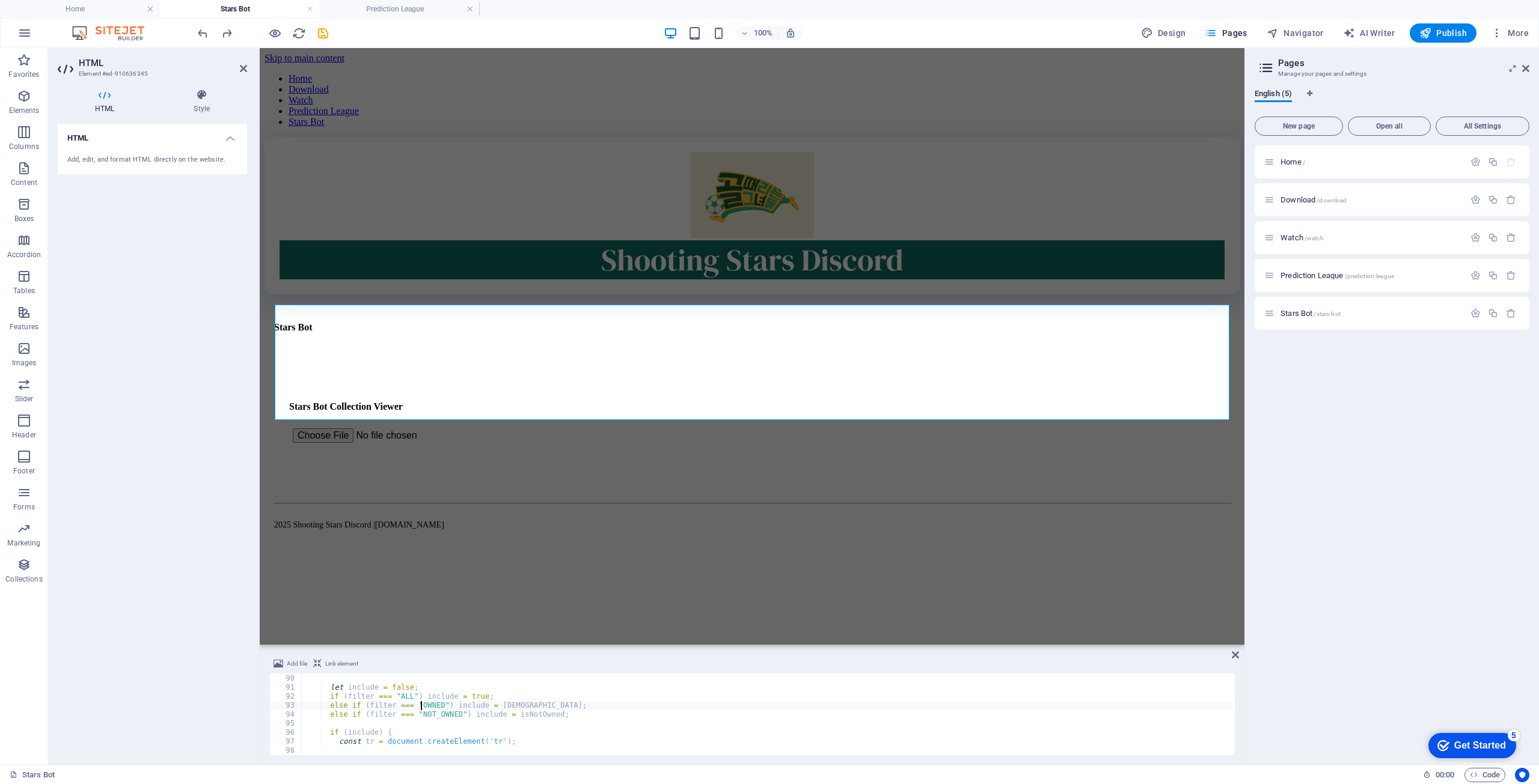
click at [420, 705] on div "const isOwned = ownedStatuses . some ( val => val !== "0" && val !== "-" ) ; le…" at bounding box center [1417, 714] width 2233 height 97
type textarea "</script>"
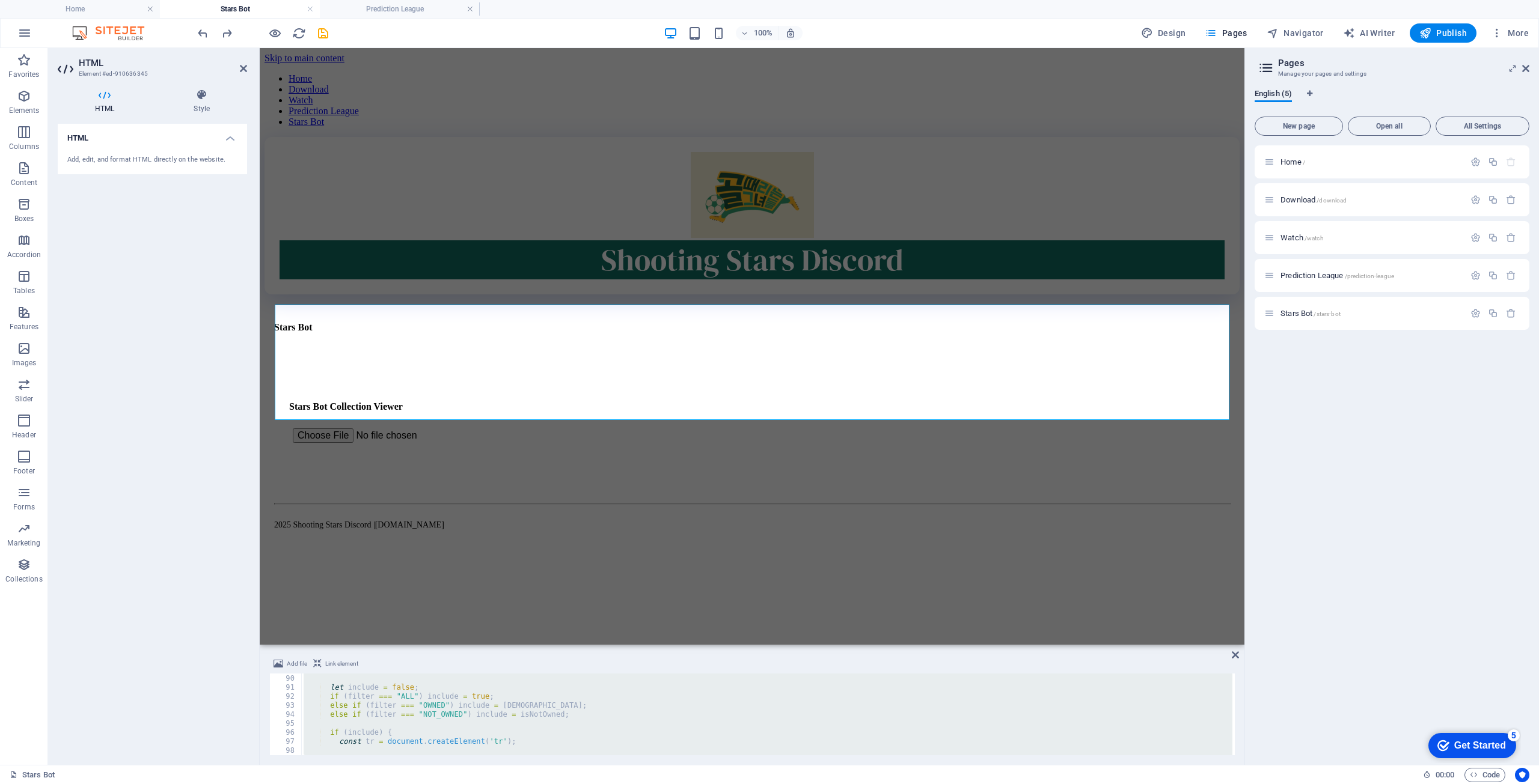
paste textarea
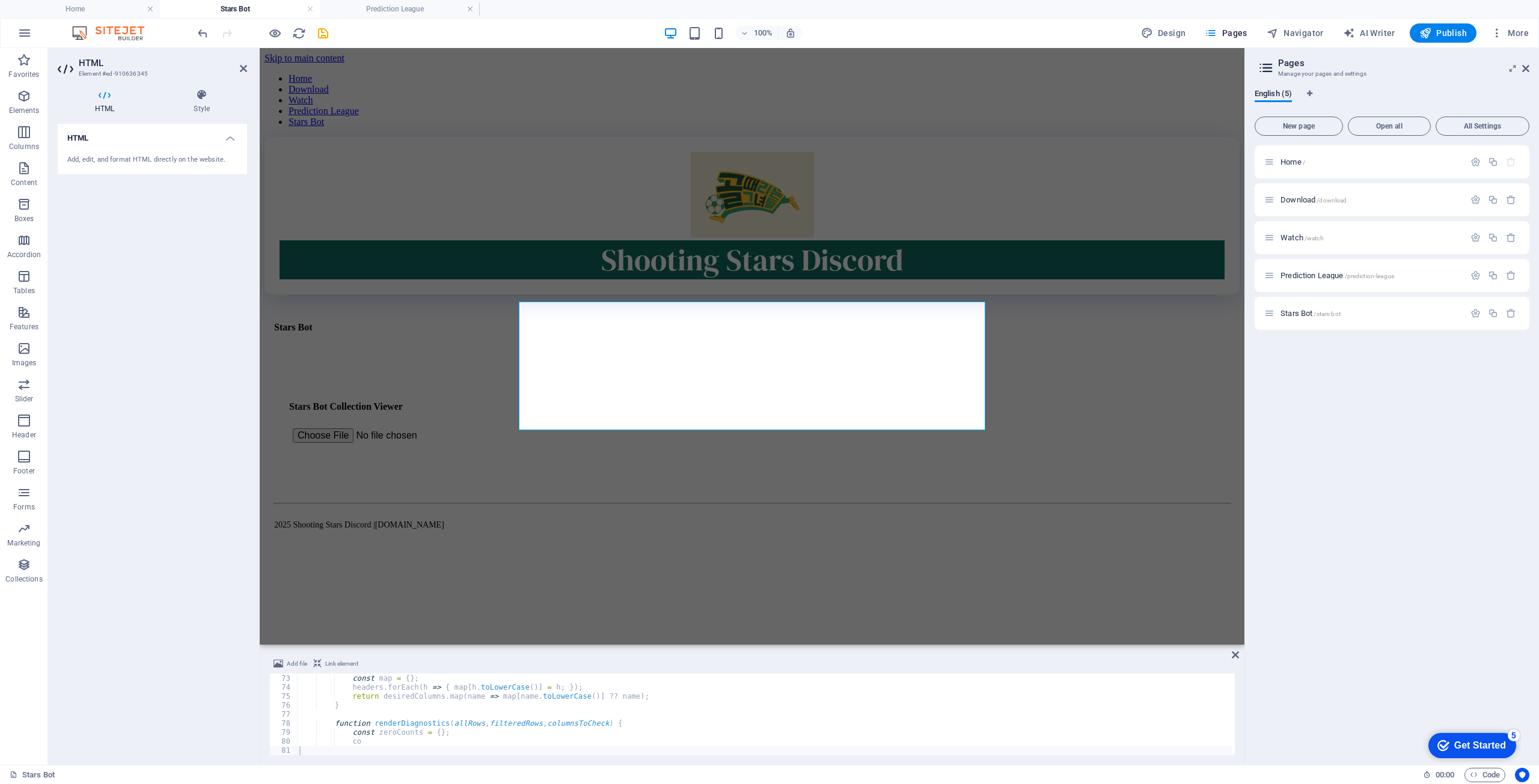
click at [234, 556] on div "HTML Add, edit, and format HTML directly on the website." at bounding box center [153, 439] width 189 height 632
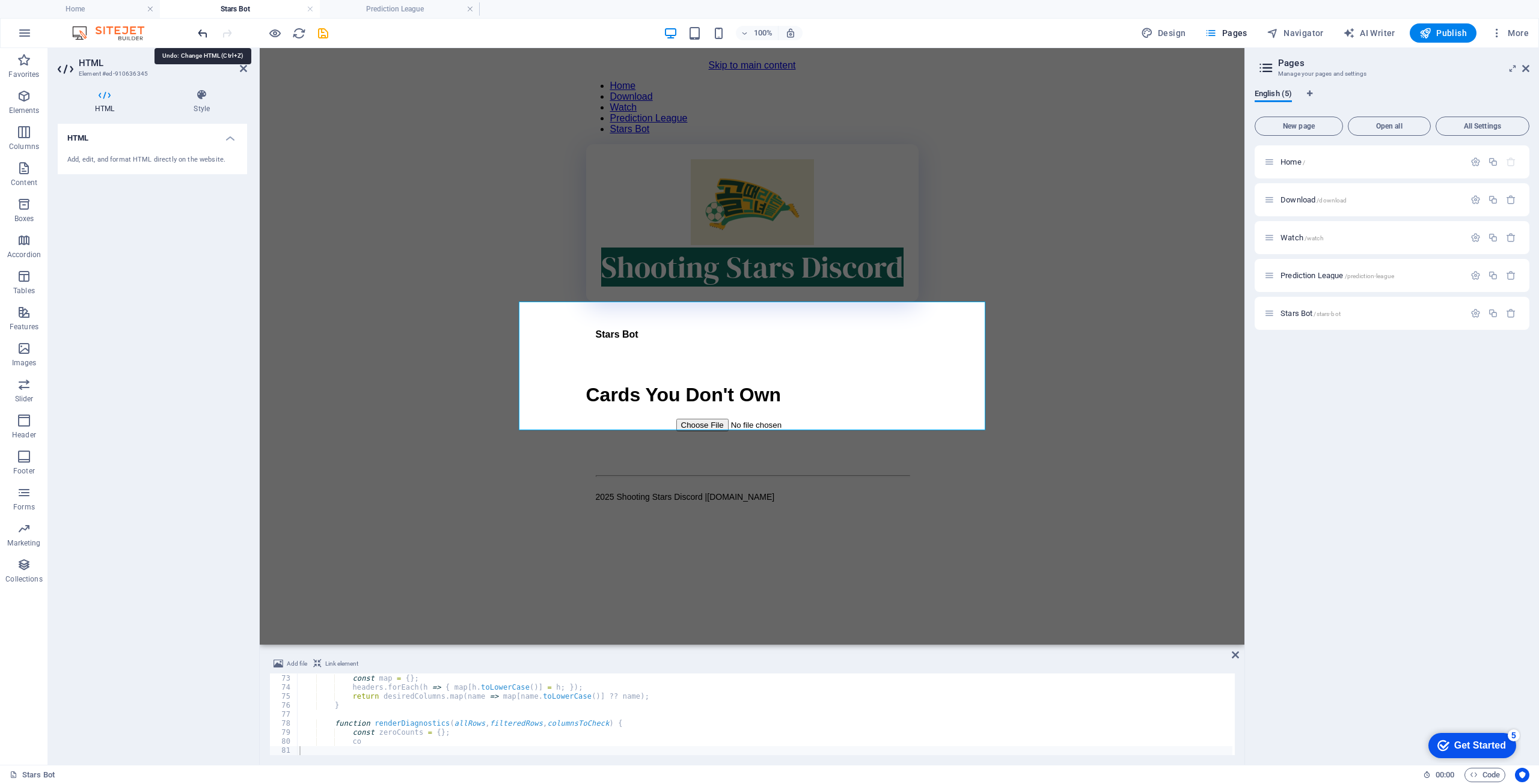
click at [204, 30] on icon "undo" at bounding box center [202, 33] width 14 height 14
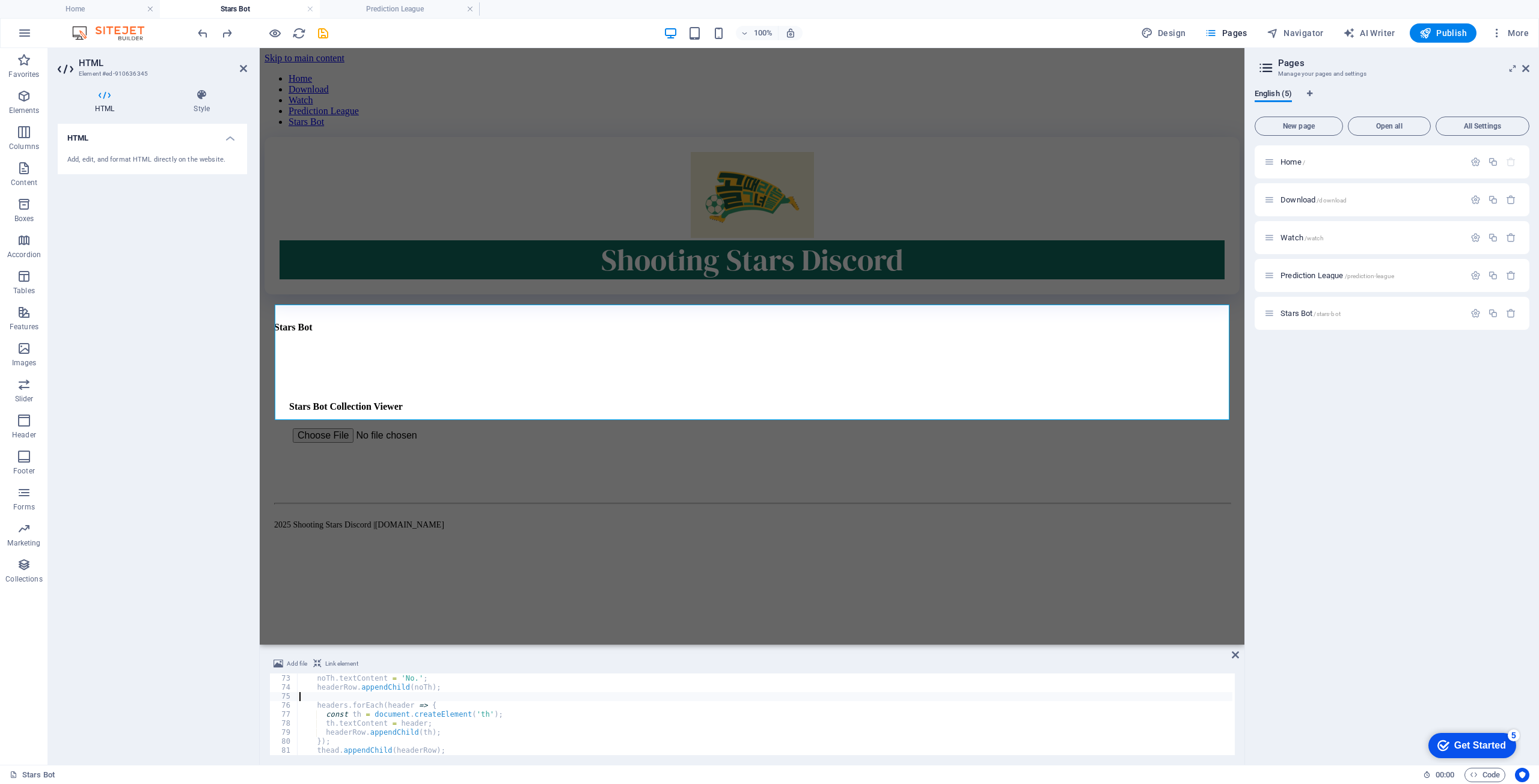
click at [435, 693] on div "const noTh = document . createElement ( 'th' ) ; noTh . textContent = 'No.' ; h…" at bounding box center [1413, 714] width 2233 height 97
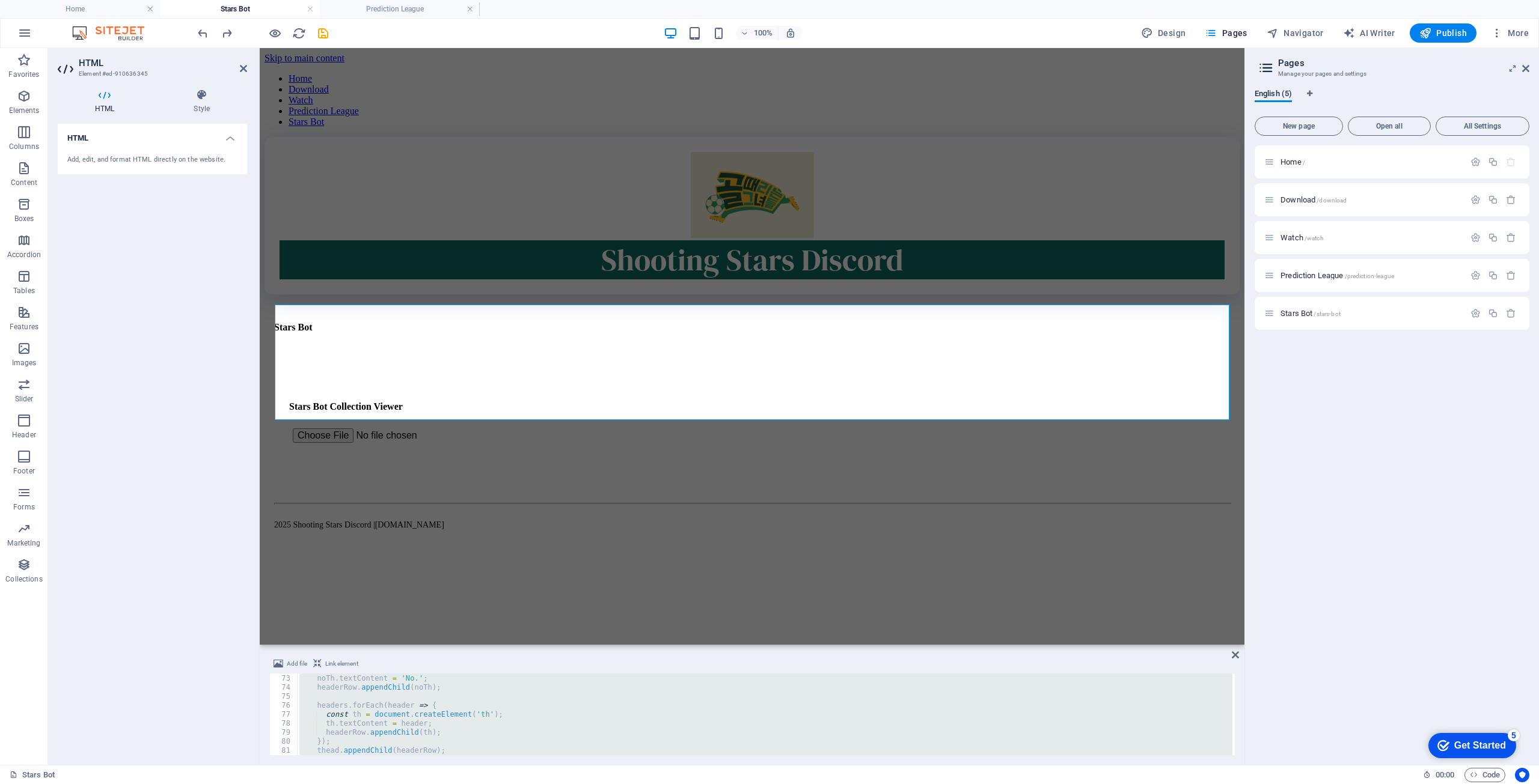
click at [504, 693] on div "const noTh = document . createElement ( 'th' ) ; noTh . textContent = 'No.' ; h…" at bounding box center [765, 714] width 935 height 81
type textarea "headerRow.appendChild(noTh);"
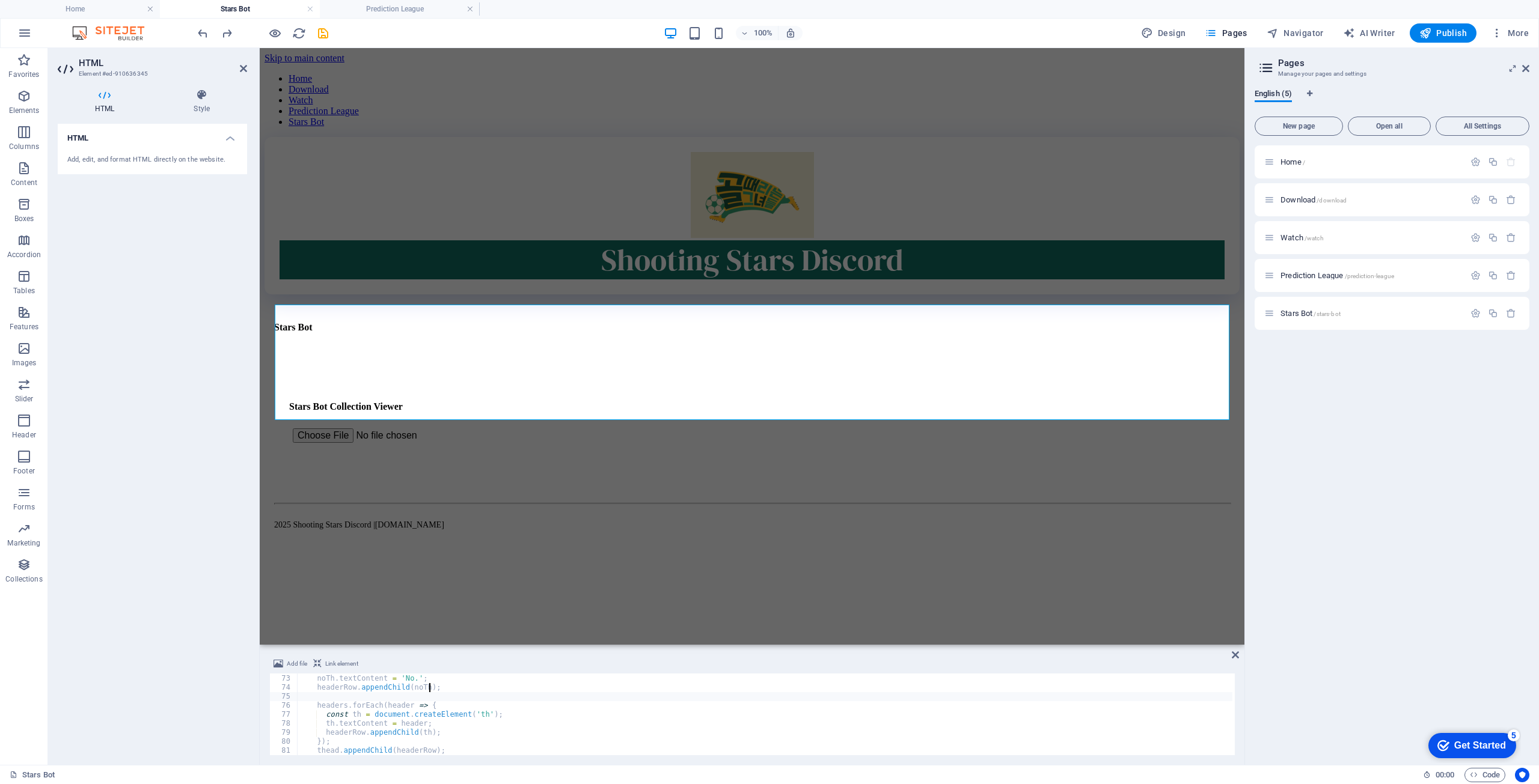
click at [505, 701] on div "const noTh = document . createElement ( 'th' ) ; noTh . textContent = 'No.' ; h…" at bounding box center [1413, 714] width 2233 height 97
type textarea "</script>"
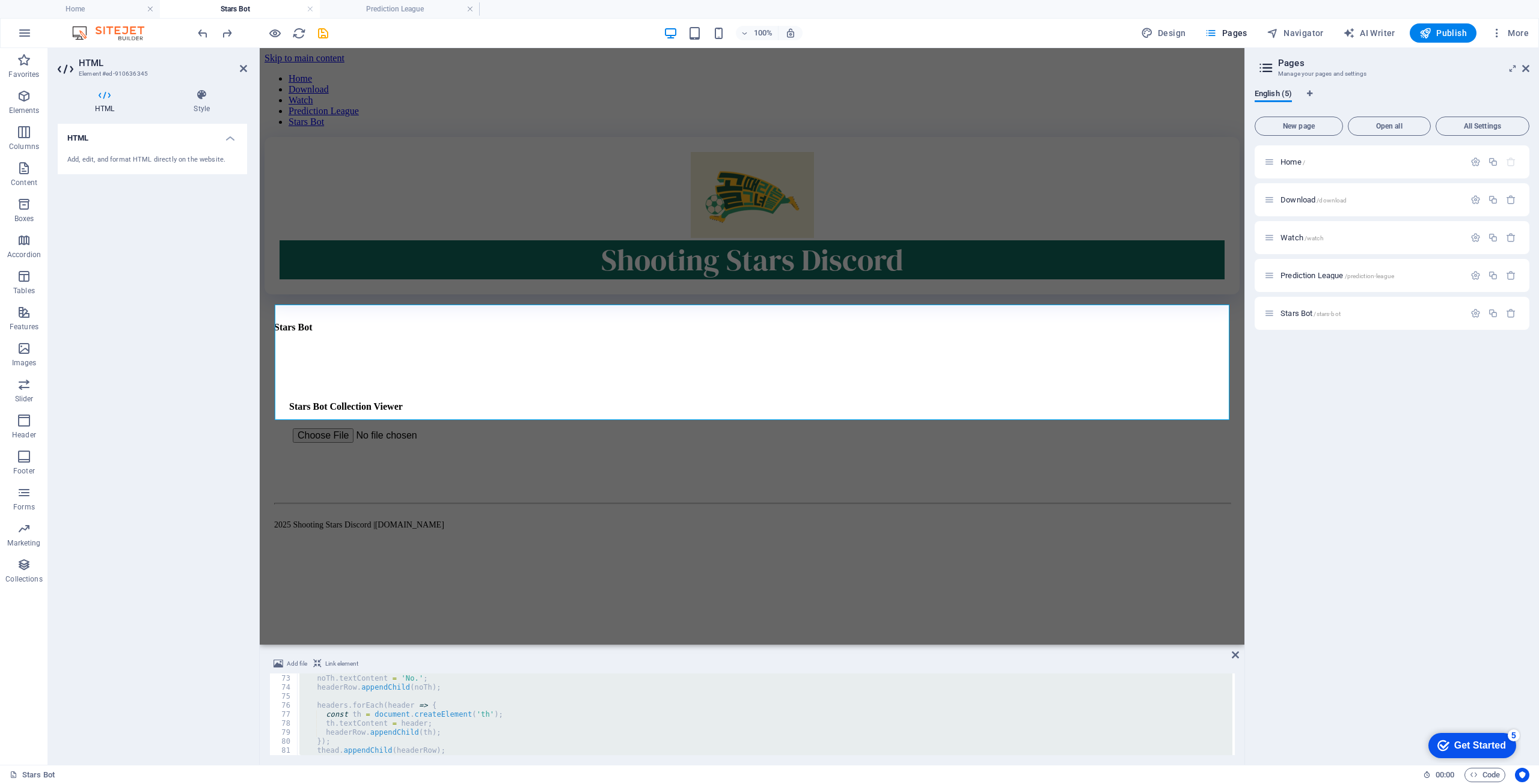
paste textarea
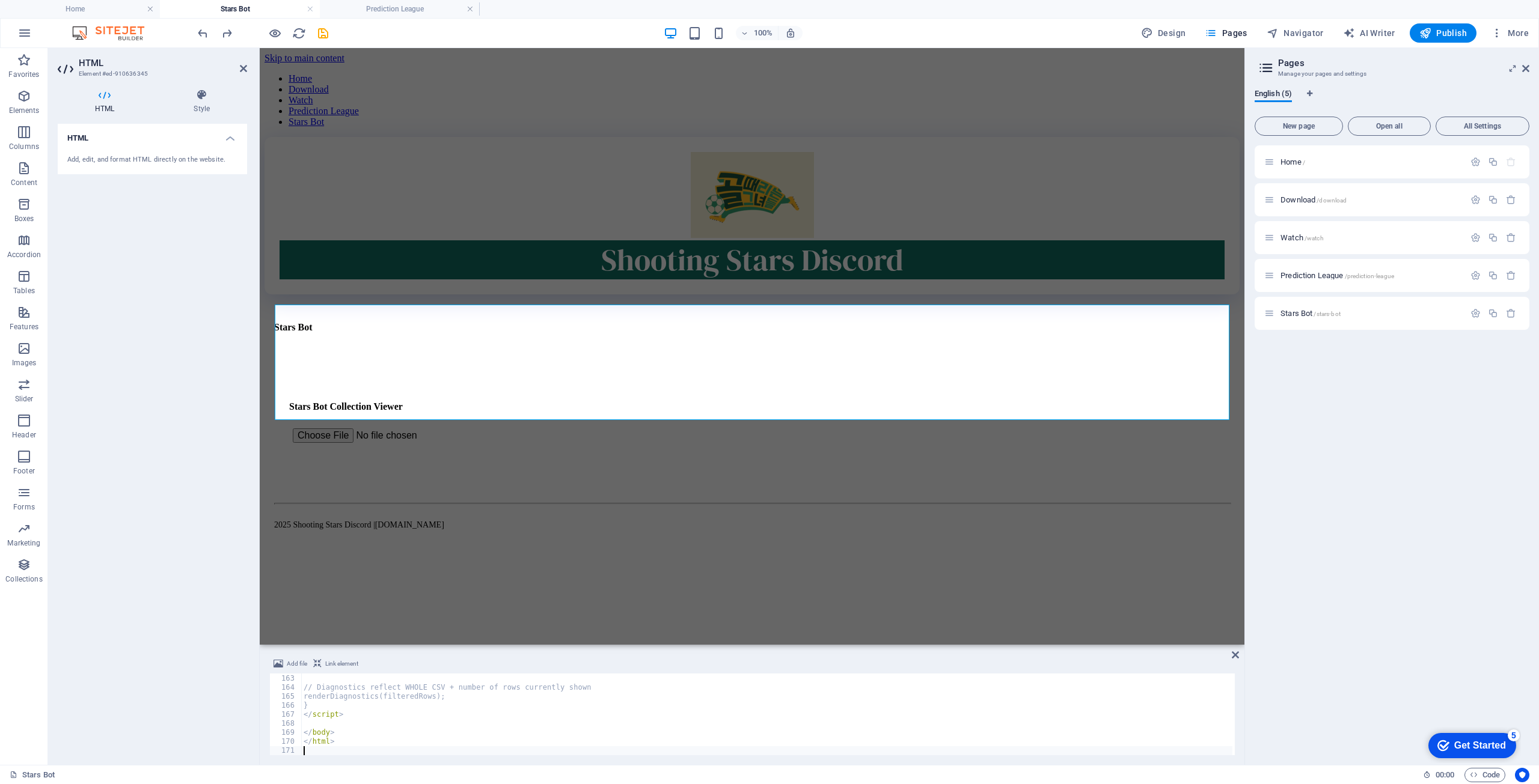
scroll to position [1460, 0]
click at [178, 594] on div "HTML Add, edit, and format HTML directly on the website." at bounding box center [153, 439] width 189 height 632
click at [1443, 33] on span "Publish" at bounding box center [1443, 33] width 47 height 12
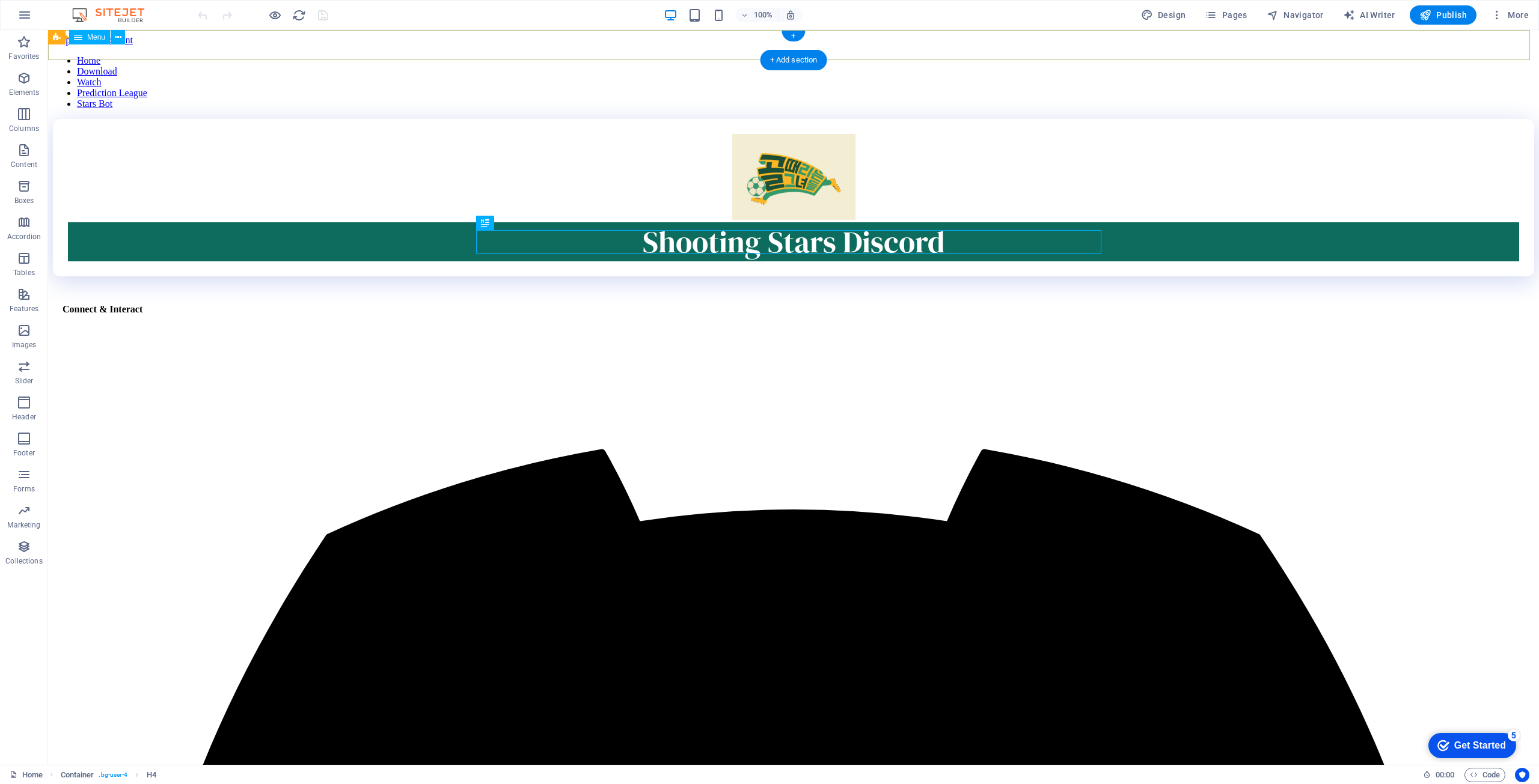
click at [1005, 55] on nav "Home Download Watch Prediction League Stars Bot" at bounding box center [793, 82] width 1481 height 54
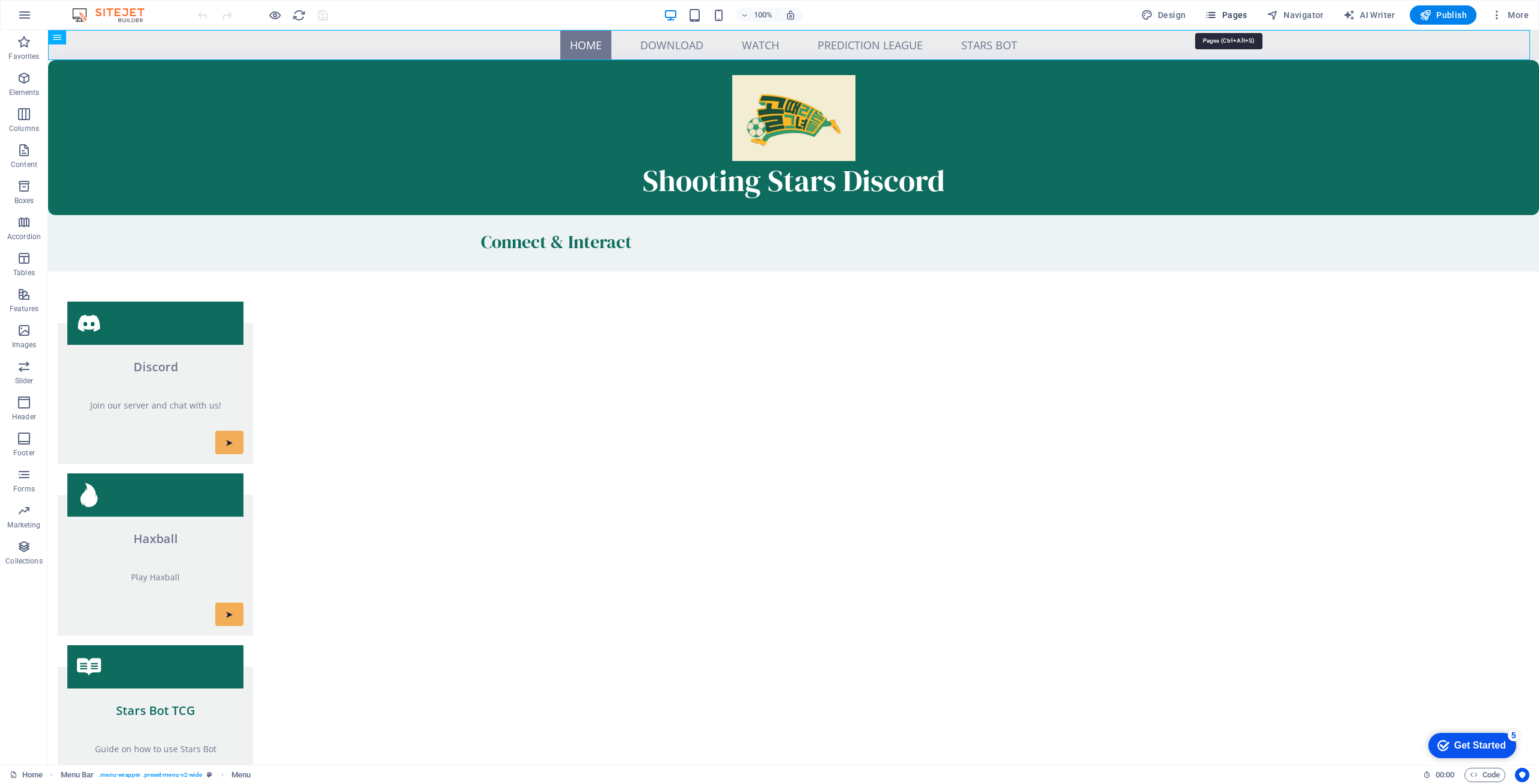
click at [1247, 14] on span "Pages" at bounding box center [1226, 15] width 42 height 12
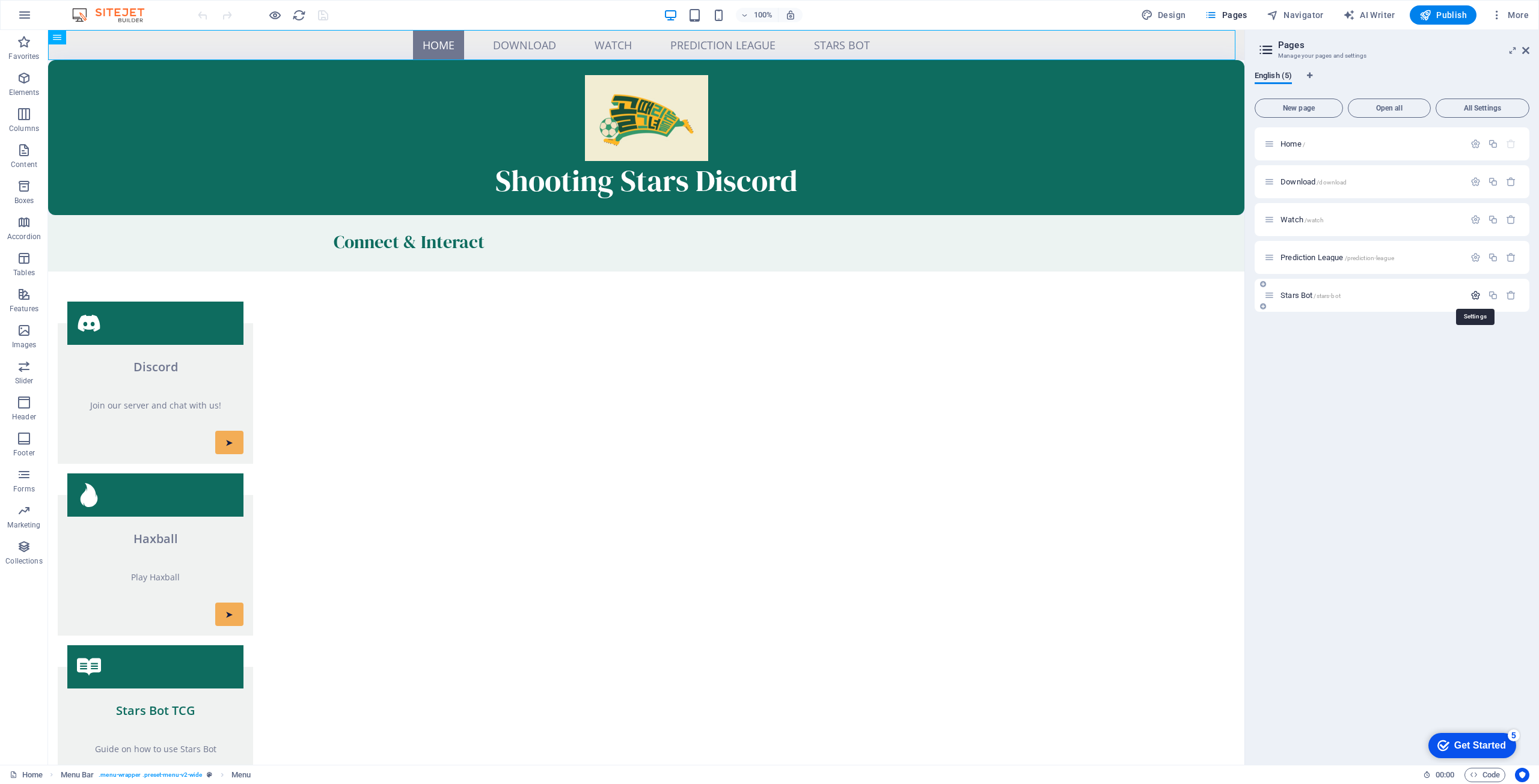
click at [1477, 292] on icon "button" at bounding box center [1476, 296] width 11 height 11
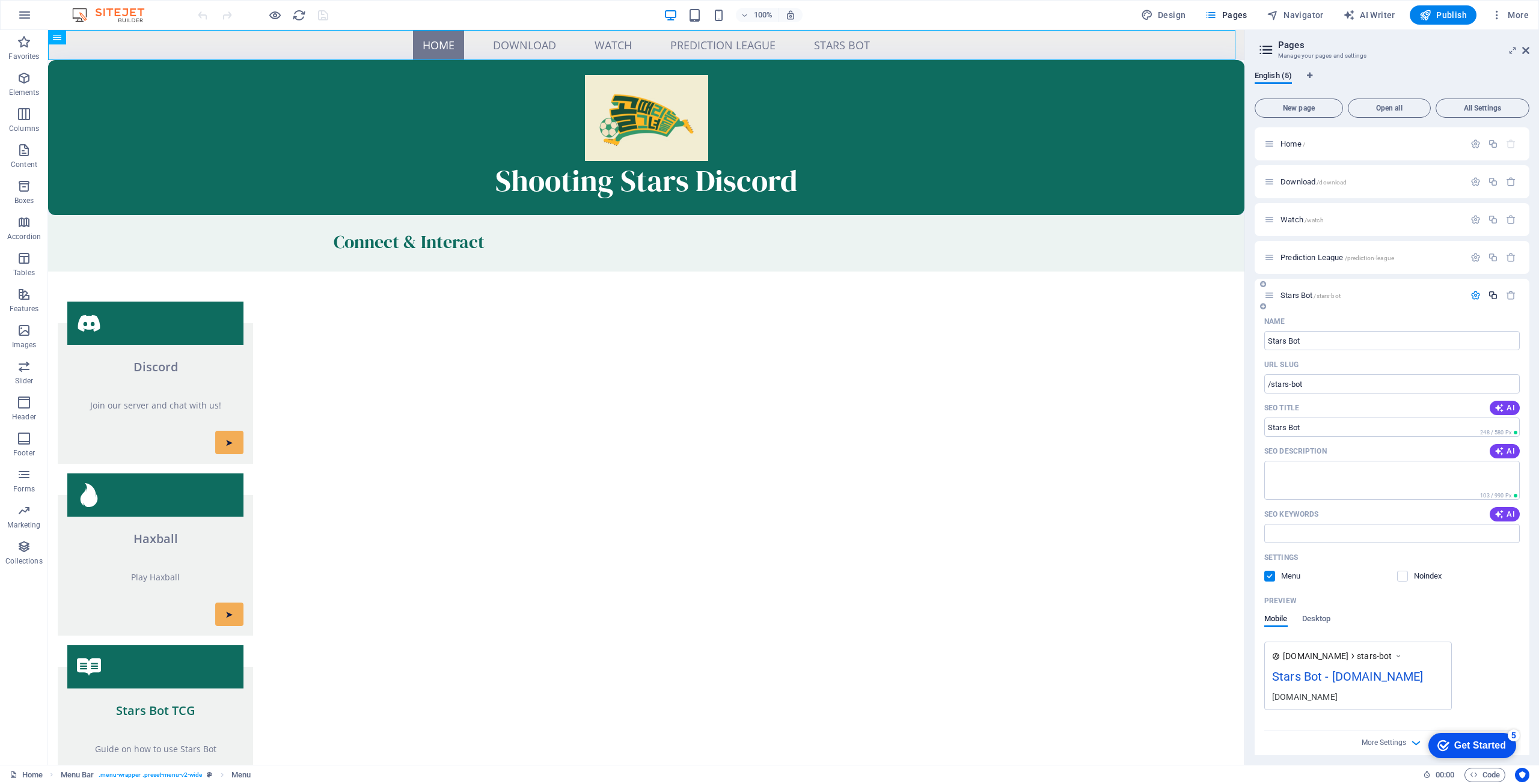
click at [1494, 295] on icon "button" at bounding box center [1493, 296] width 11 height 11
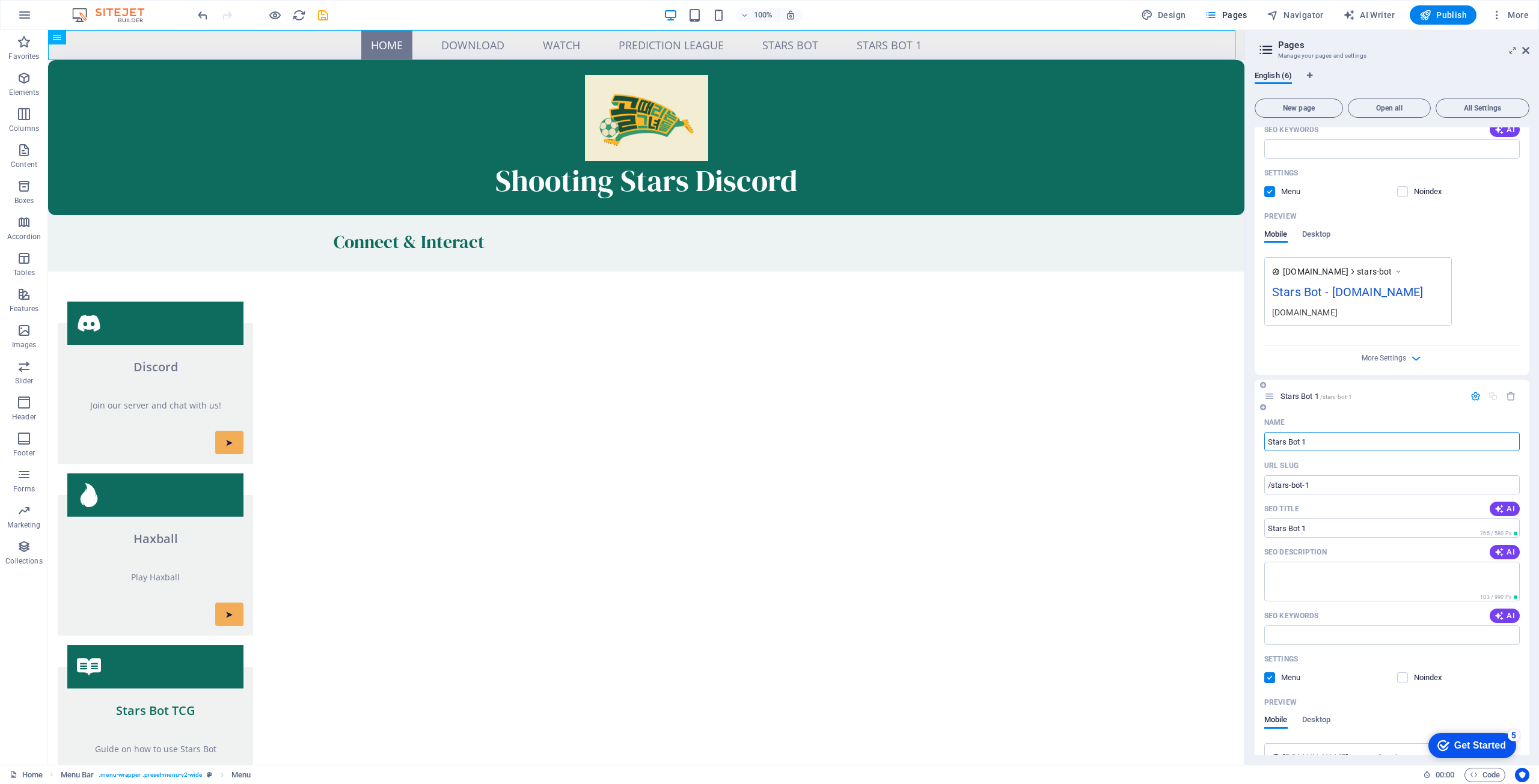
click at [1326, 443] on input "Stars Bot 1" at bounding box center [1392, 442] width 256 height 19
type input "Stars Bot t"
type input "/stars-bot-6"
type input "Stars Bot"
type input "Stars Bot testing"
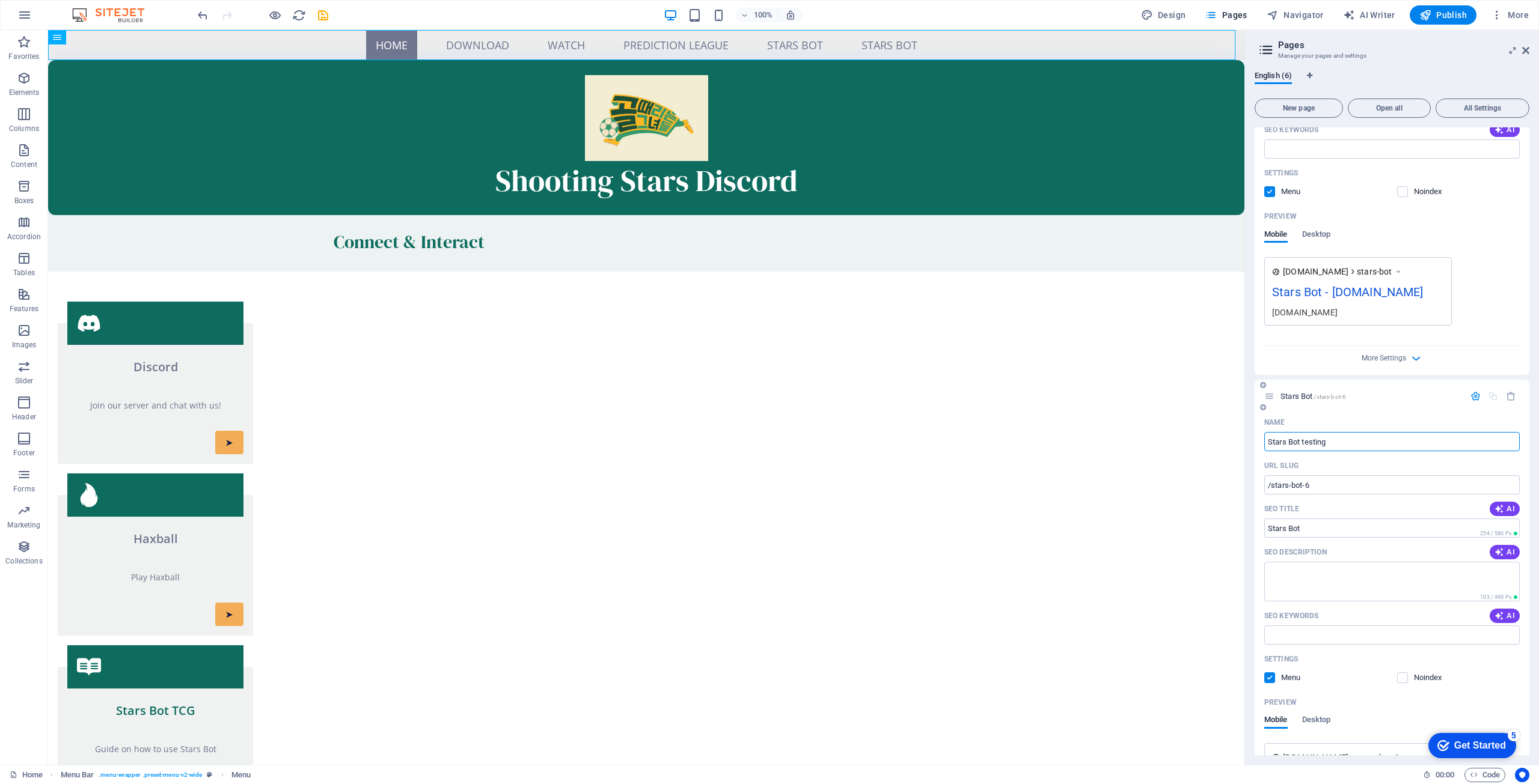
type input "Stars Bot testing"
drag, startPoint x: 1233, startPoint y: 448, endPoint x: 1183, endPoint y: 486, distance: 62.8
click at [1241, 24] on div "100% Design Pages Navigator AI Writer Publish More" at bounding box center [769, 15] width 1538 height 29
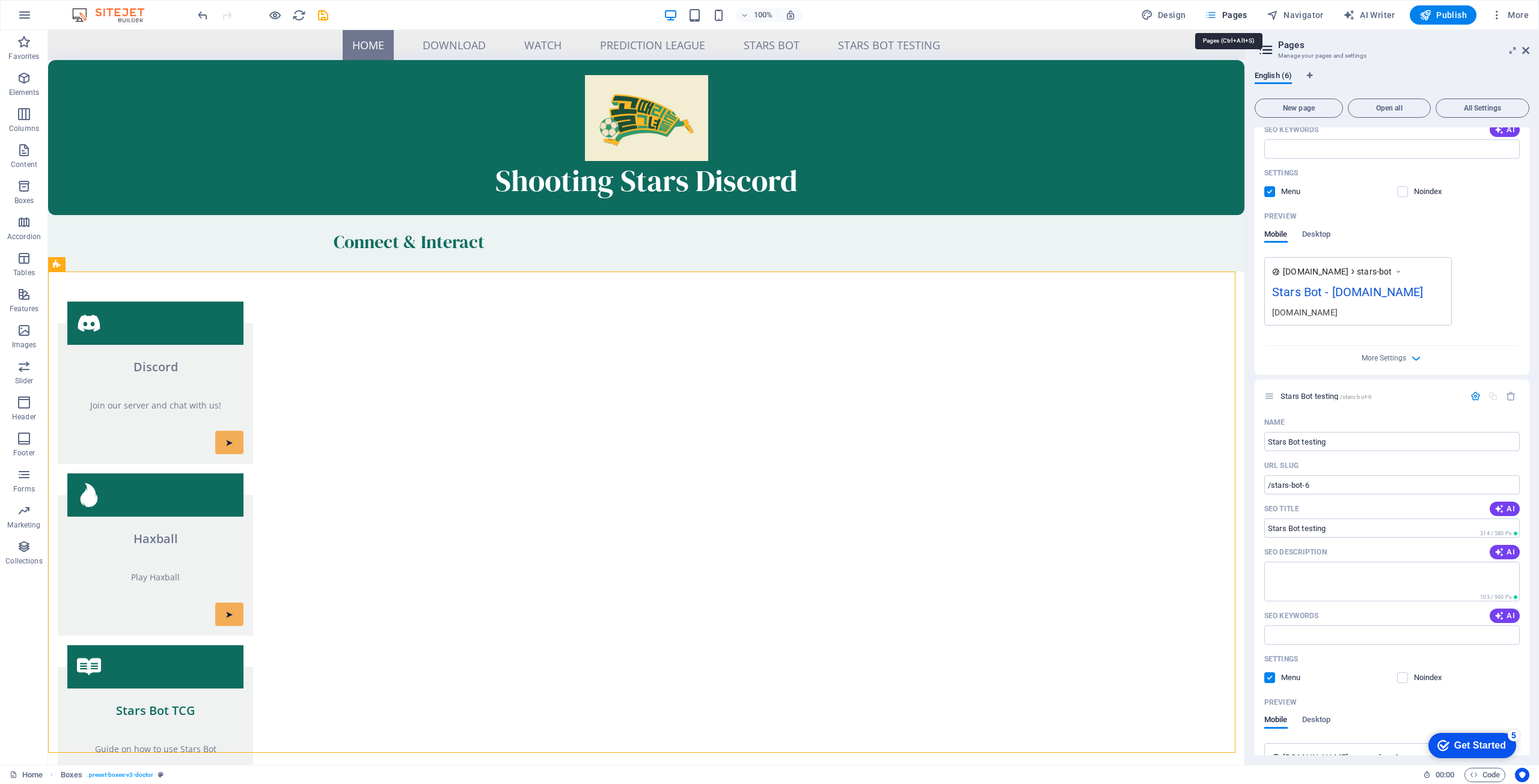
click at [1239, 14] on span "Pages" at bounding box center [1226, 15] width 42 height 12
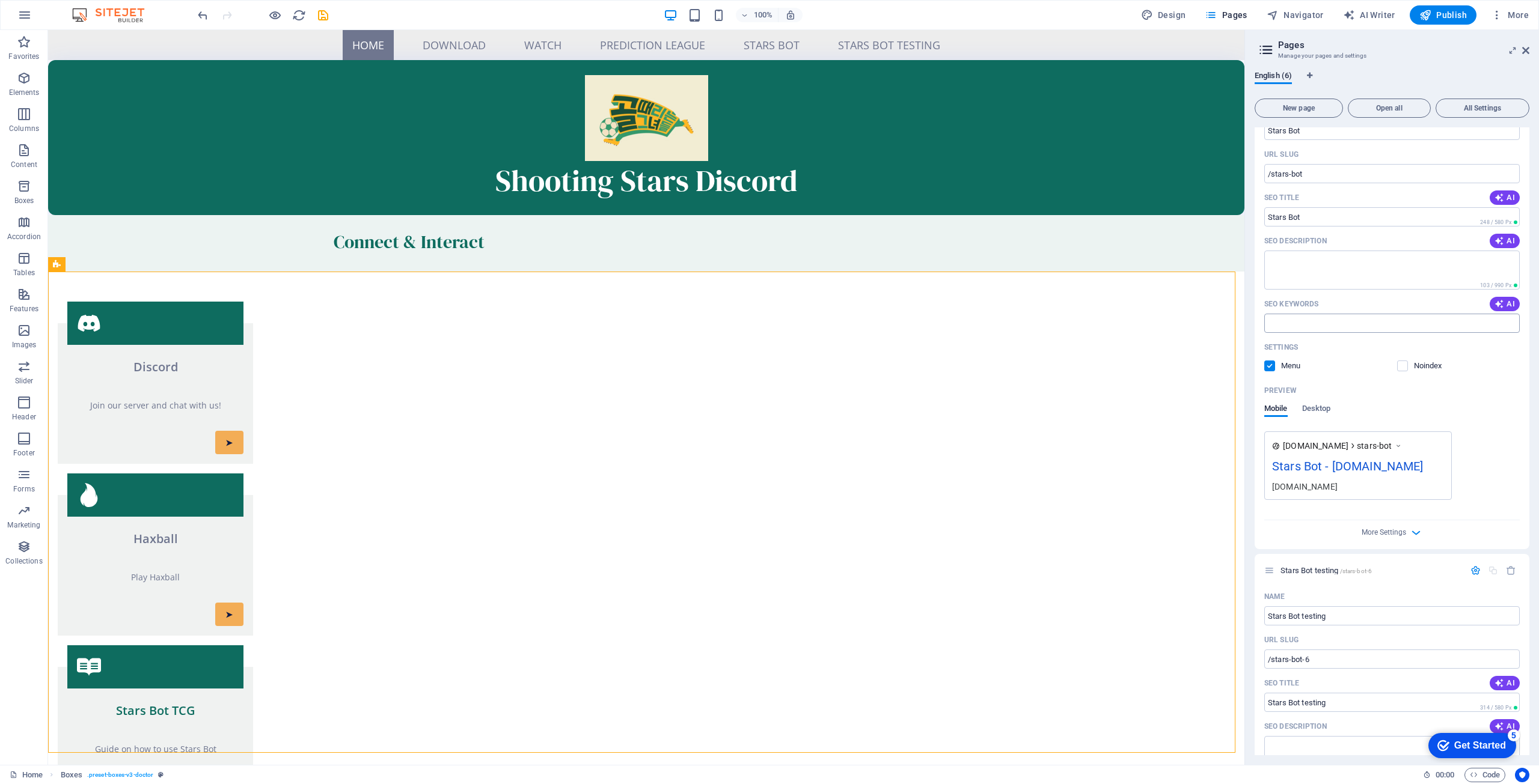
scroll to position [0, 0]
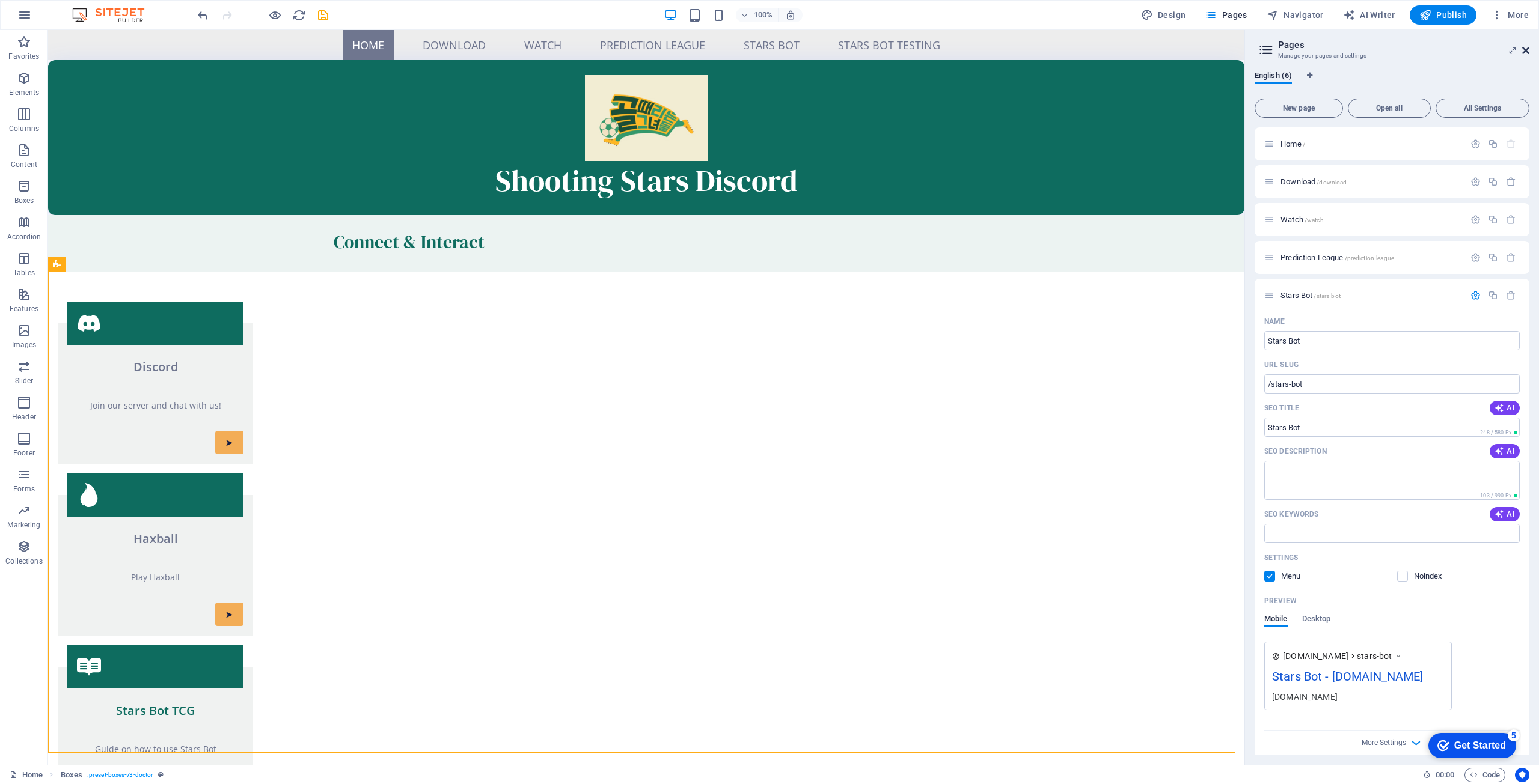
click at [1523, 51] on icon at bounding box center [1526, 51] width 7 height 10
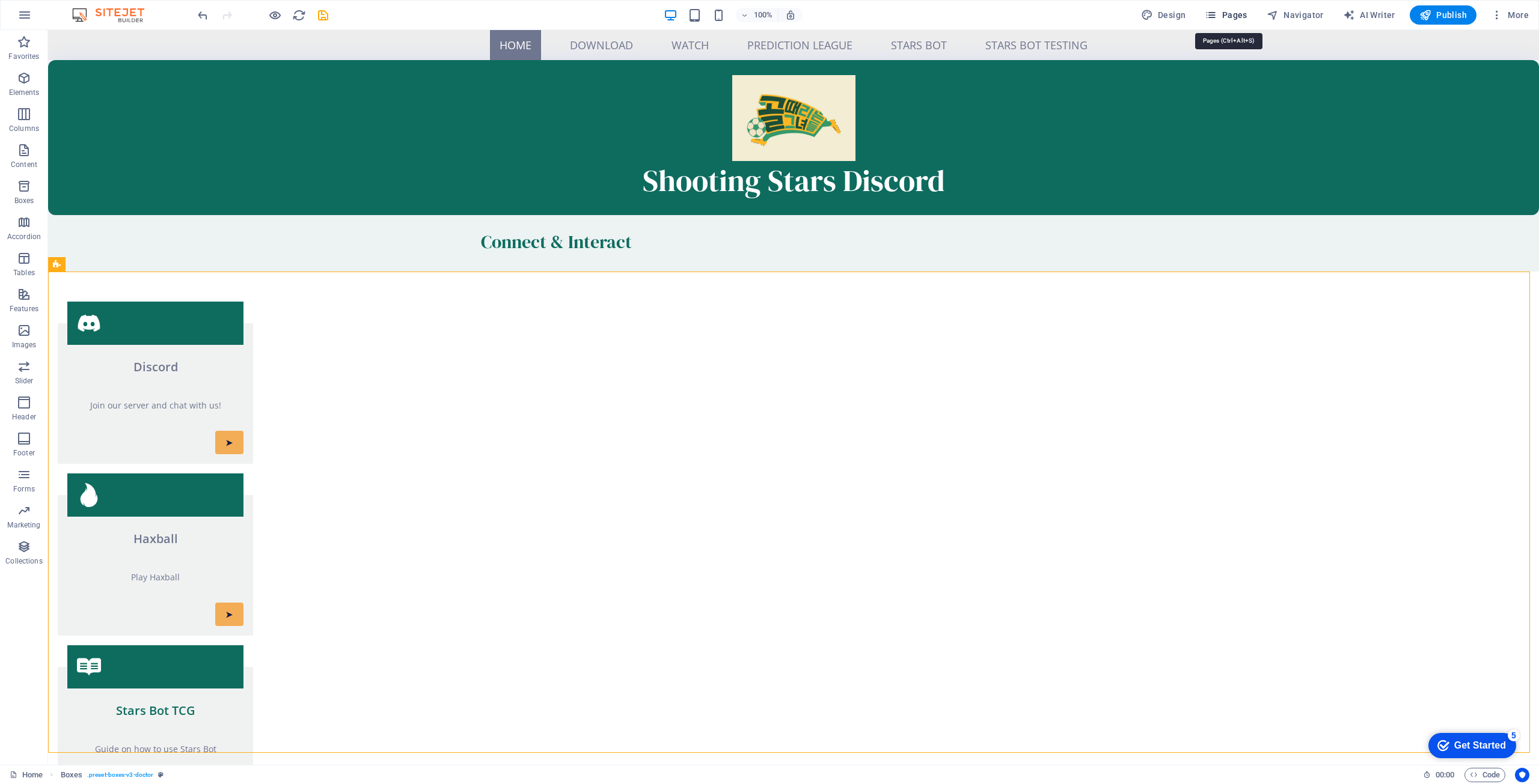
click at [1216, 9] on icon "button" at bounding box center [1211, 15] width 12 height 12
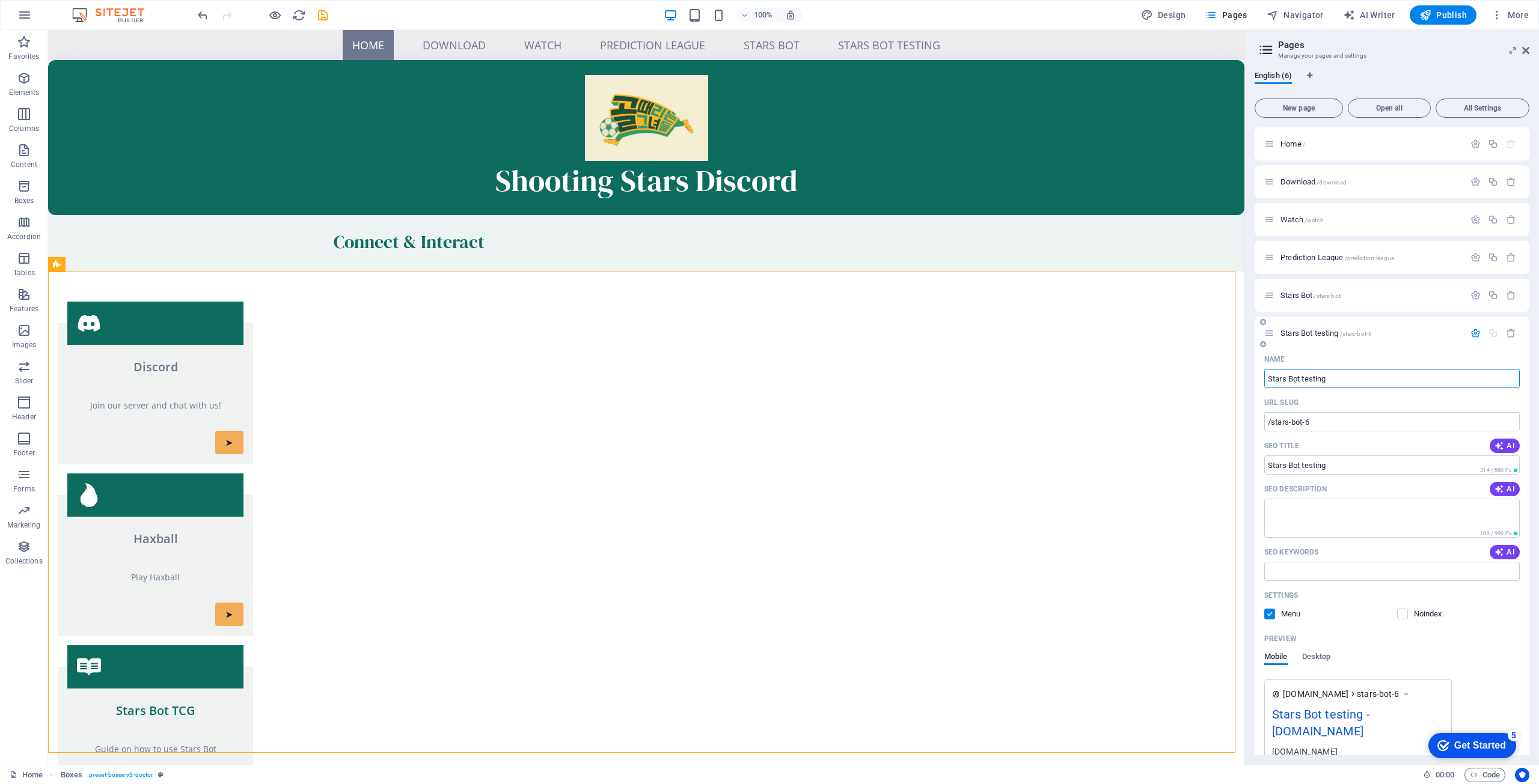
click at [1313, 332] on span "Stars Bot testing /stars-bot-6" at bounding box center [1326, 333] width 91 height 9
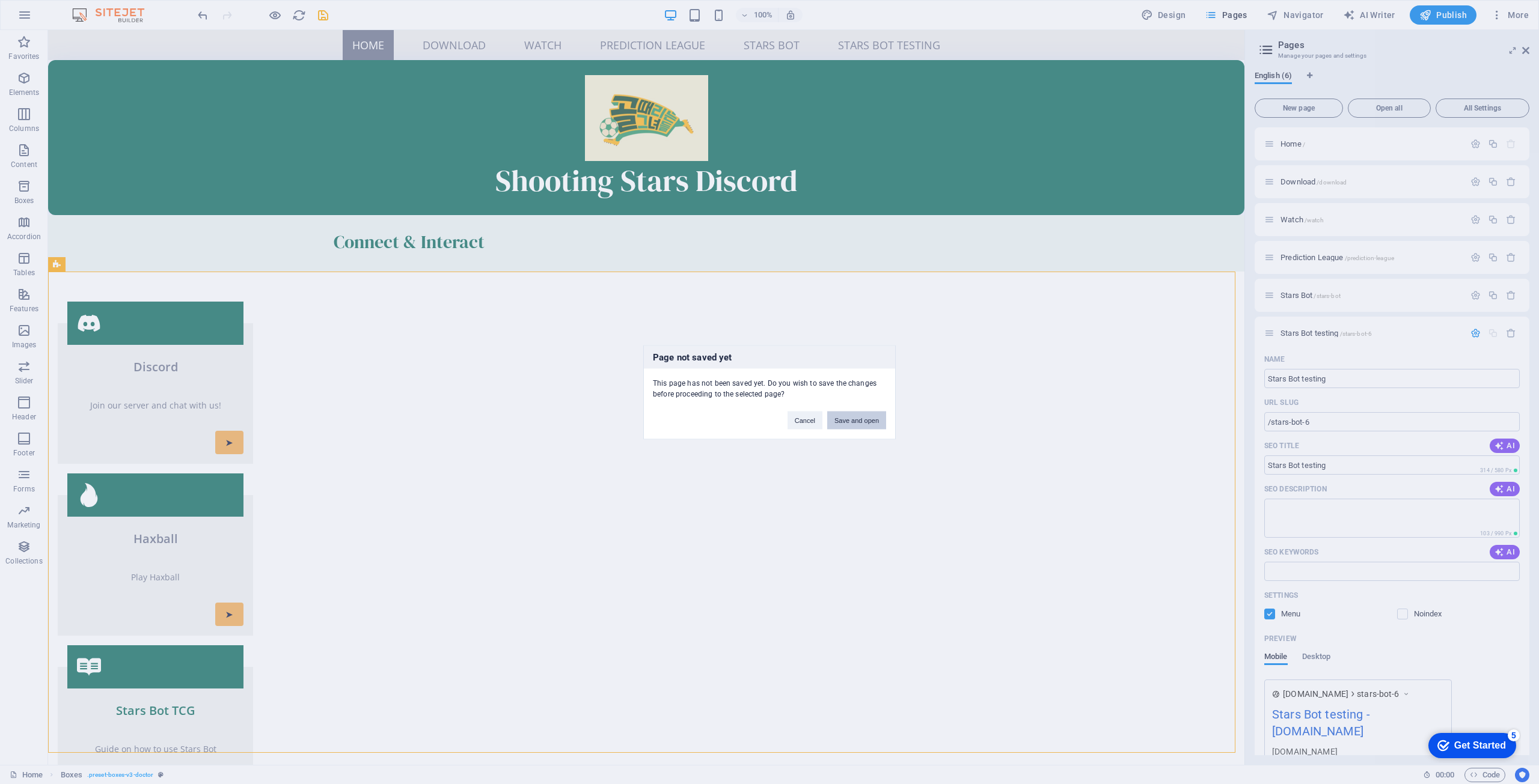
click at [840, 418] on button "Save and open" at bounding box center [857, 420] width 59 height 18
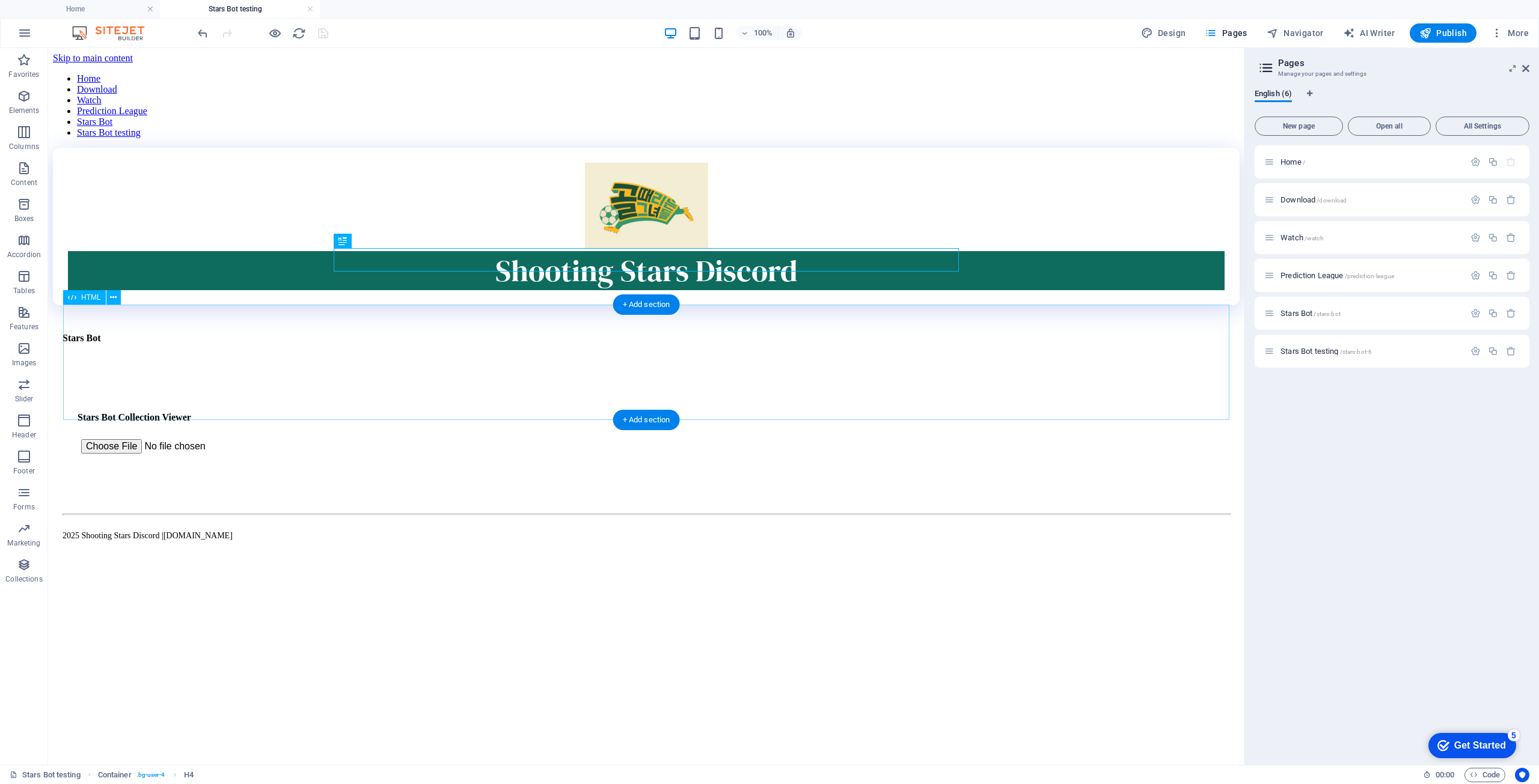
click at [300, 390] on div "Stars Bot Stars Bot Collection Viewer Filter: All Only Owned Not Owned" at bounding box center [646, 435] width 1157 height 89
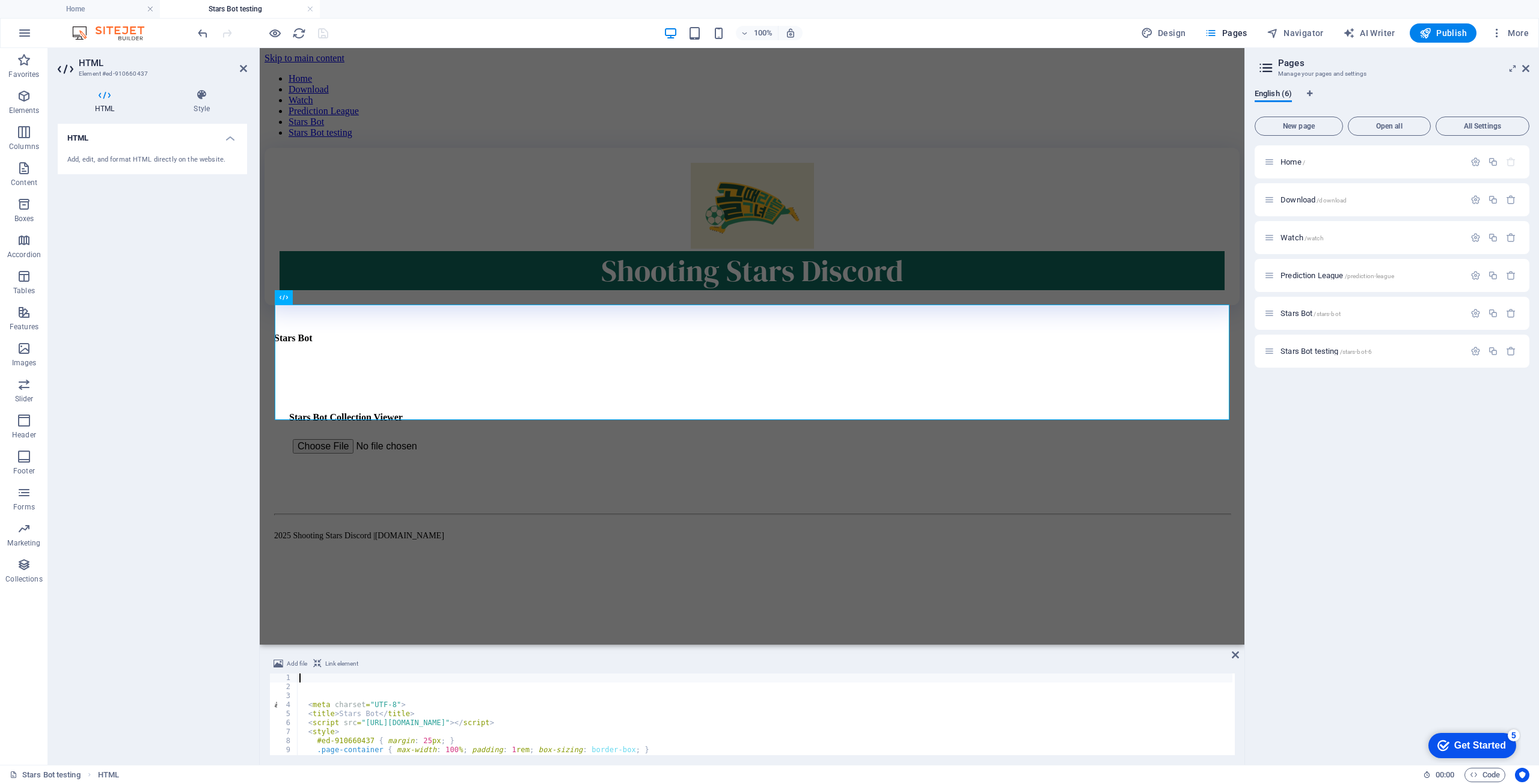
click at [407, 686] on div "< meta charset = "UTF-8" > < title > Stars Bot </ title > < script src = "https…" at bounding box center [765, 724] width 935 height 100
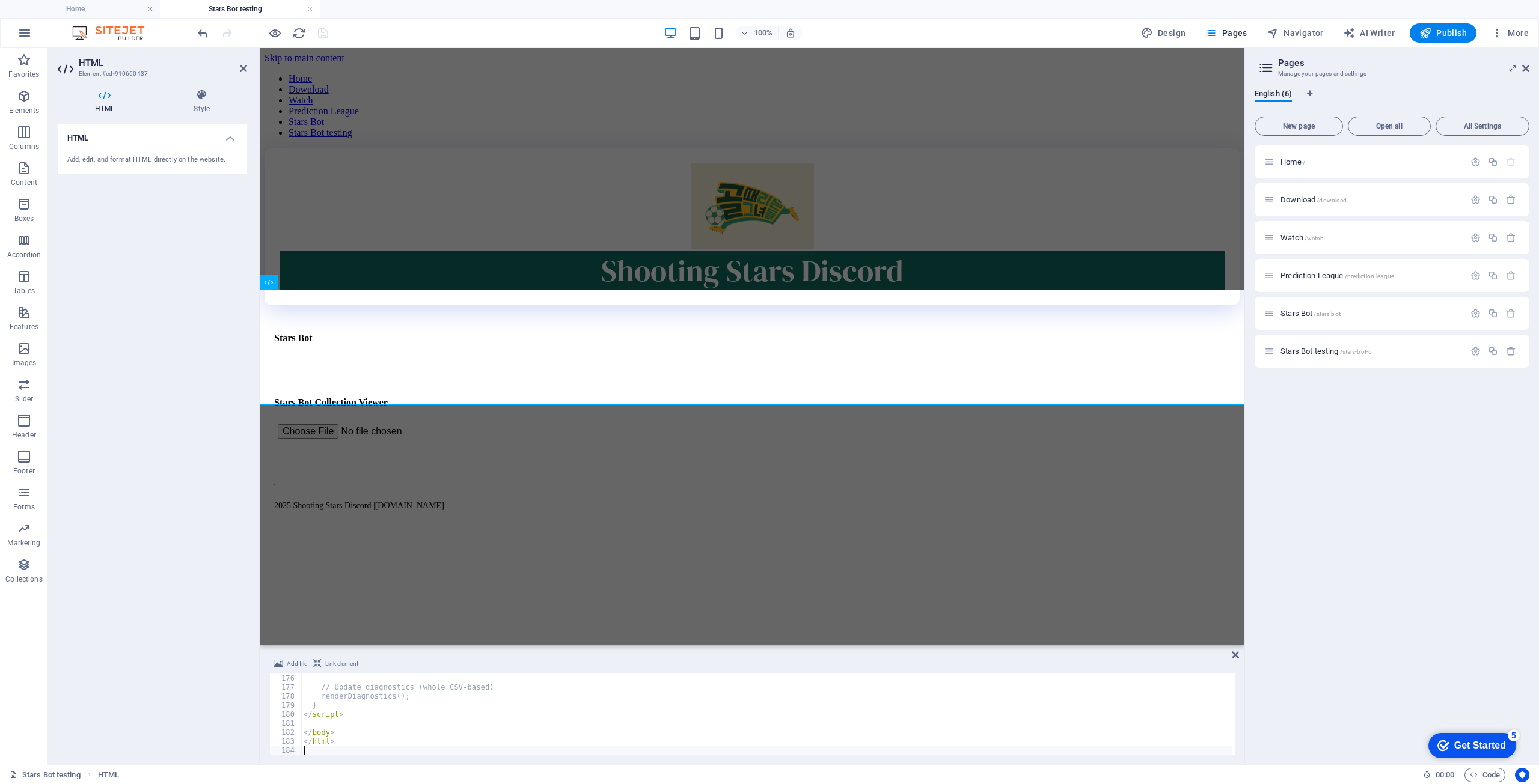
click at [423, 530] on html "Skip to main content Home Download Watch Prediction League Stars Bot Stars Bot …" at bounding box center [752, 294] width 985 height 494
click at [444, 421] on input "file" at bounding box center [369, 431] width 189 height 22
click at [312, 285] on icon at bounding box center [310, 283] width 7 height 12
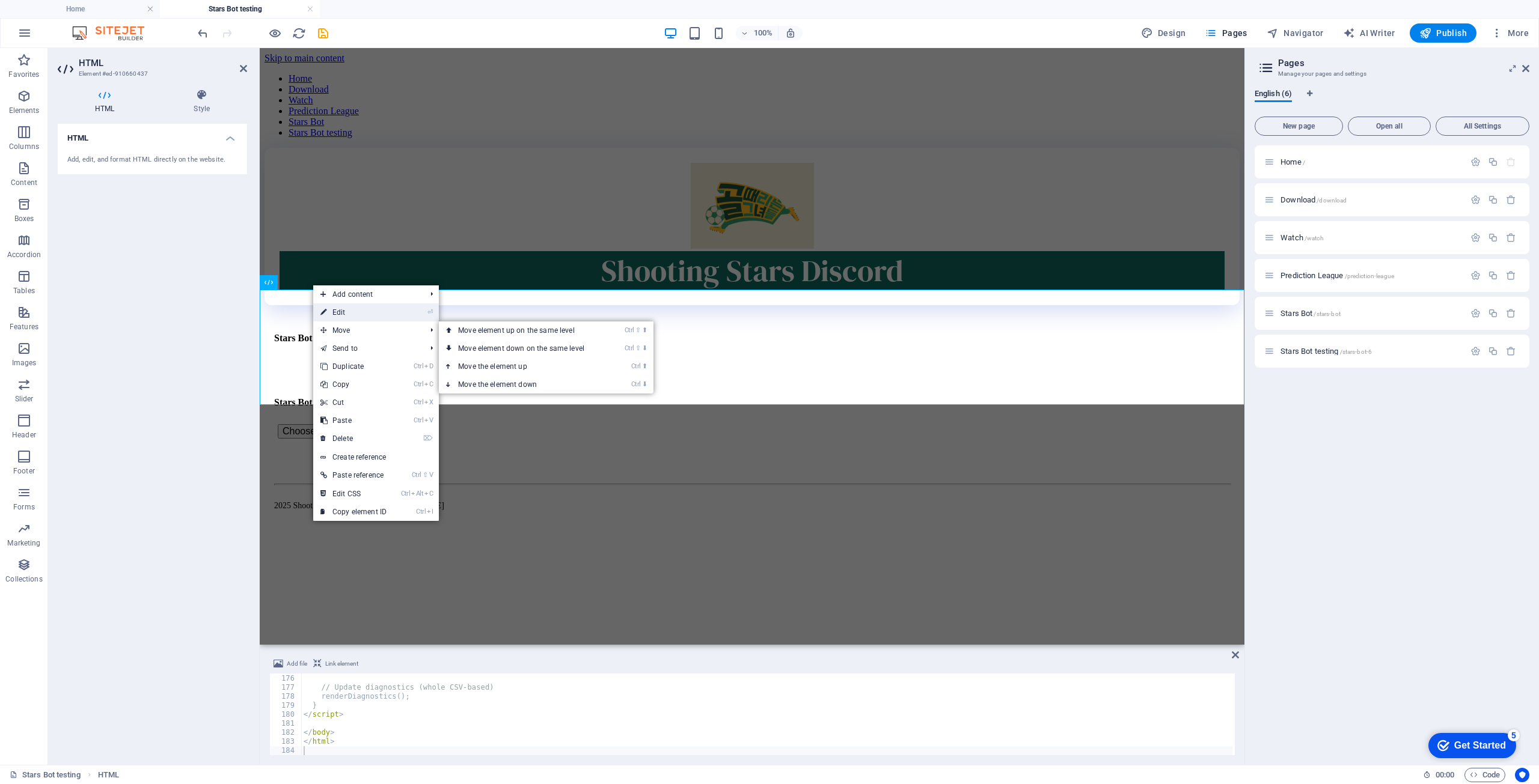
click at [358, 314] on link "⏎ Edit" at bounding box center [353, 312] width 81 height 18
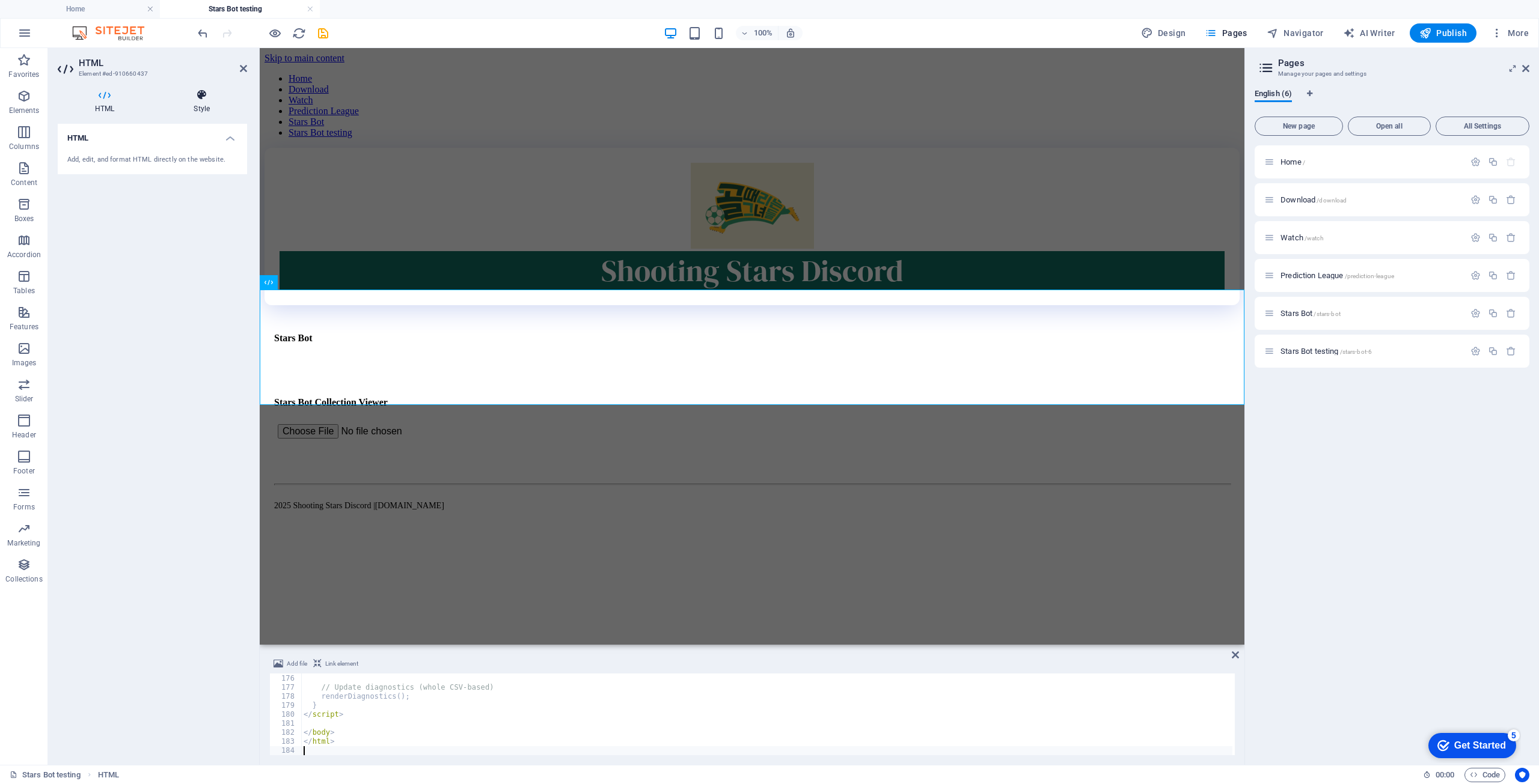
click at [190, 101] on icon at bounding box center [202, 95] width 91 height 12
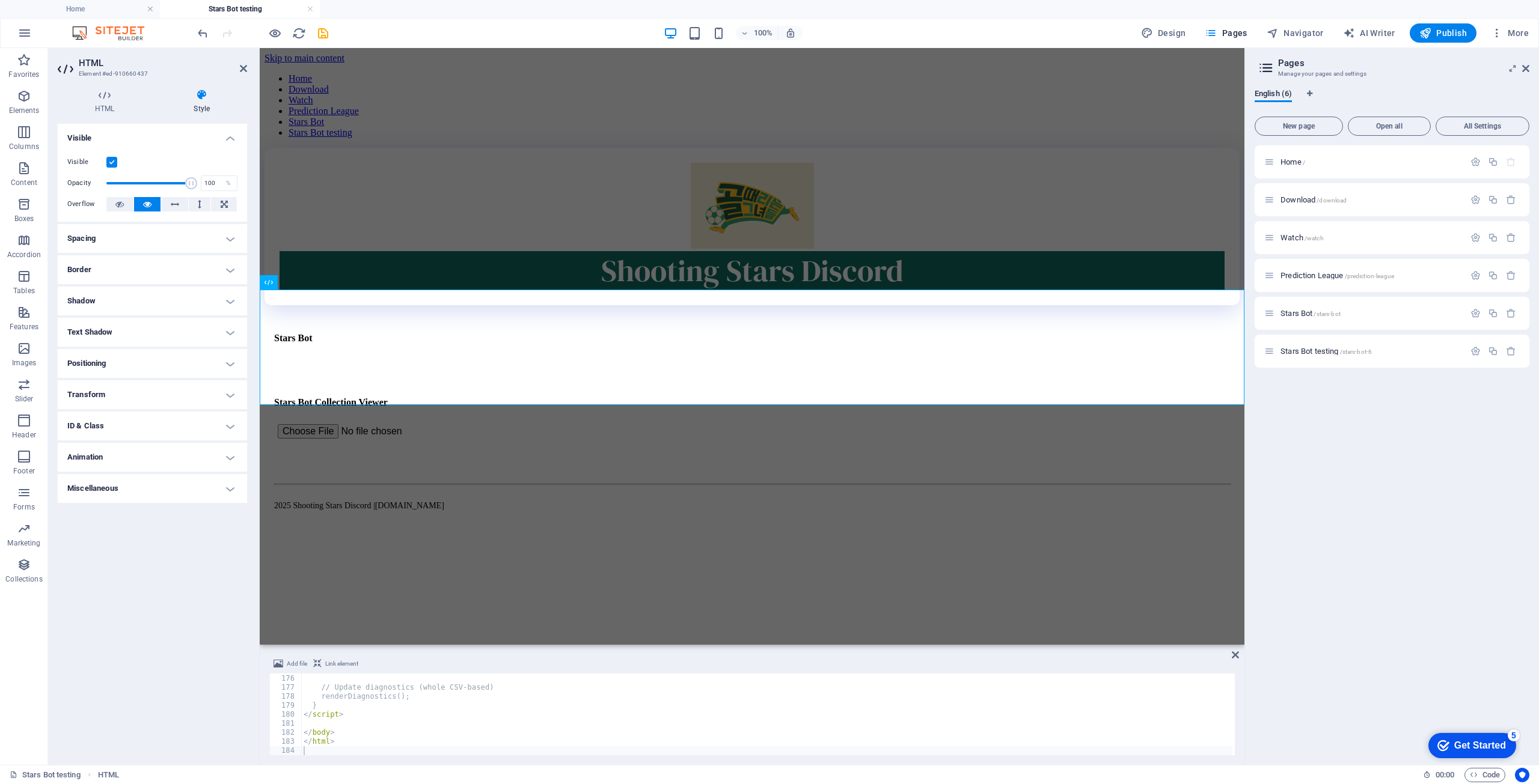
click at [170, 237] on h4 "Spacing" at bounding box center [153, 239] width 189 height 29
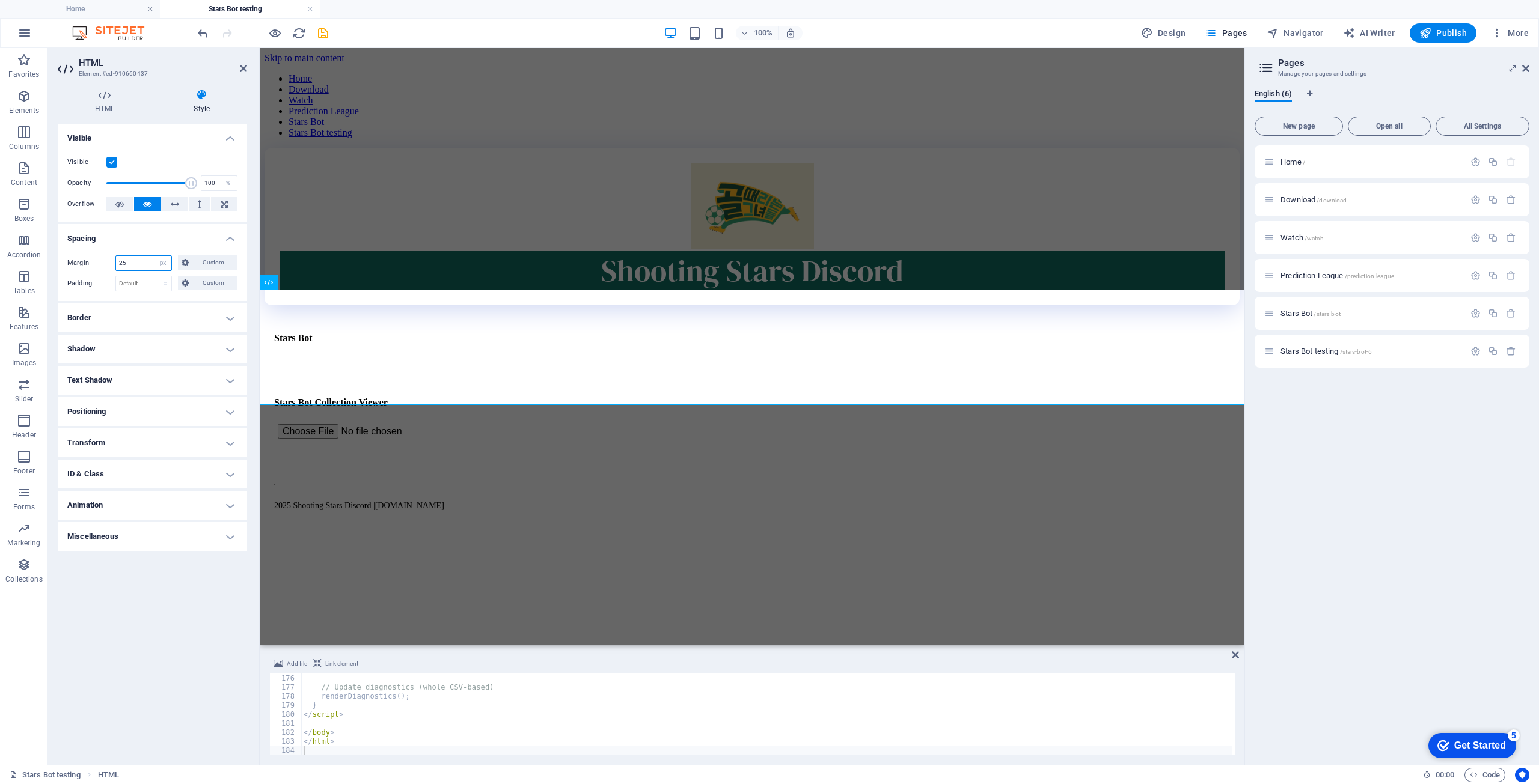
drag, startPoint x: 147, startPoint y: 266, endPoint x: 97, endPoint y: 262, distance: 50.2
click at [97, 262] on div "Margin 25 Default auto px % rem vw vh Custom Custom" at bounding box center [152, 264] width 170 height 16
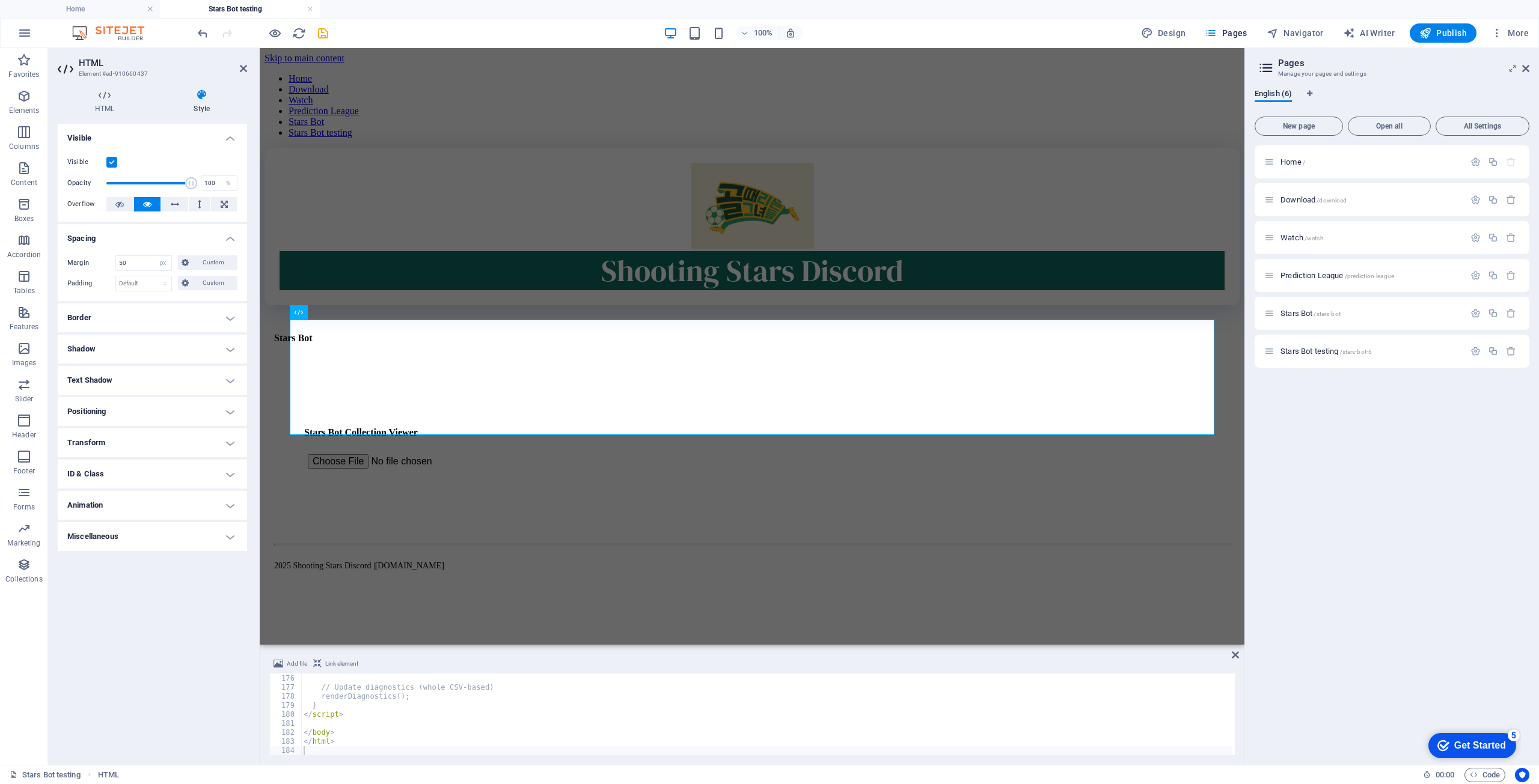
click at [178, 246] on div "Margin 50 Default auto px % rem vw vh Custom Custom 50 auto px % rem vw vh 50 a…" at bounding box center [153, 273] width 189 height 55
drag, startPoint x: 144, startPoint y: 262, endPoint x: 43, endPoint y: 259, distance: 101.0
click at [43, 259] on section "Favorites Elements Columns Content Boxes Accordion Tables Features Images Slide…" at bounding box center [622, 406] width 1244 height 717
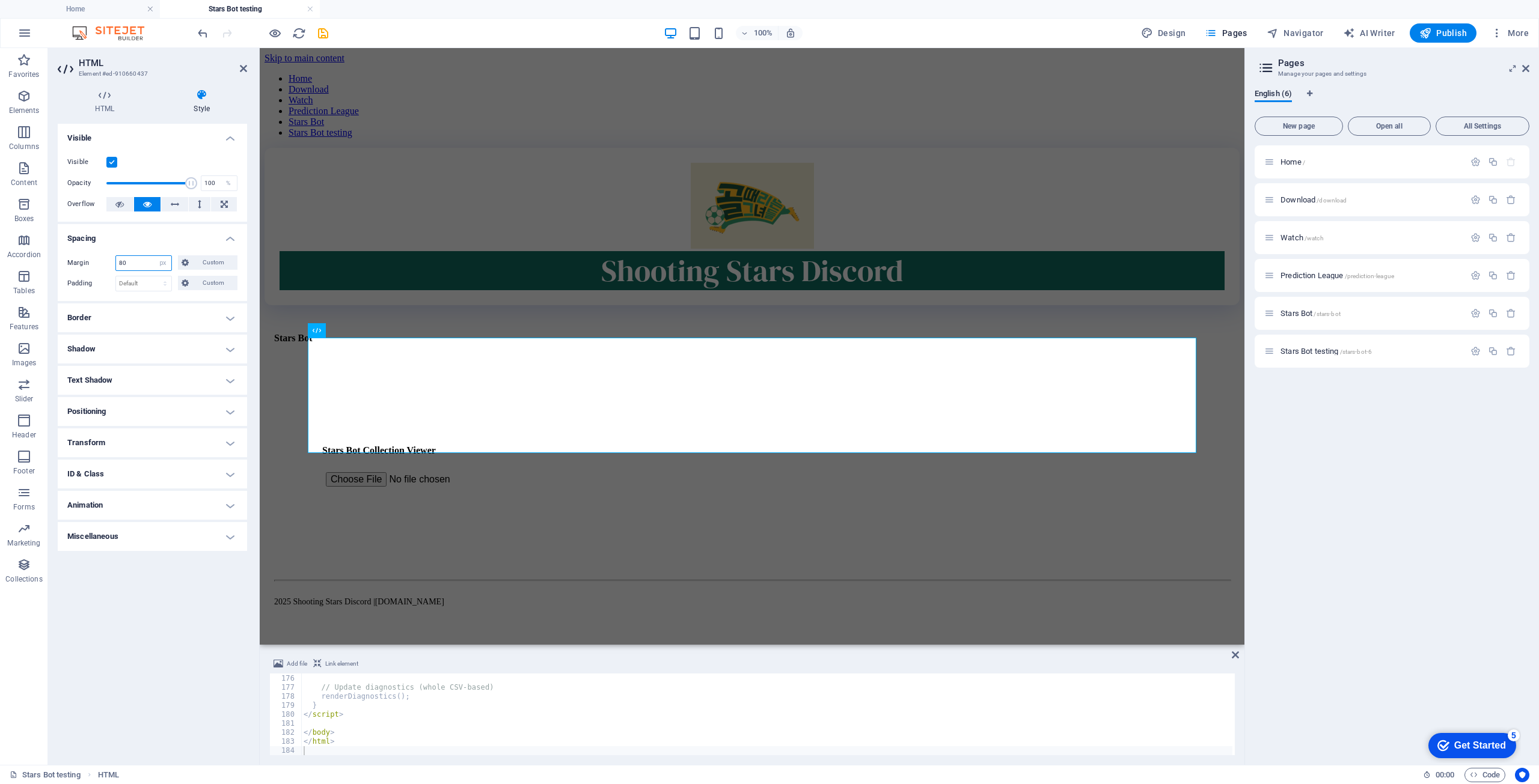
drag, startPoint x: 151, startPoint y: 262, endPoint x: -18, endPoint y: 265, distance: 169.0
click at [0, 265] on html "shootingstars.cc Home Stars Bot testing Favorites Elements Columns Content Boxe…" at bounding box center [769, 392] width 1539 height 784
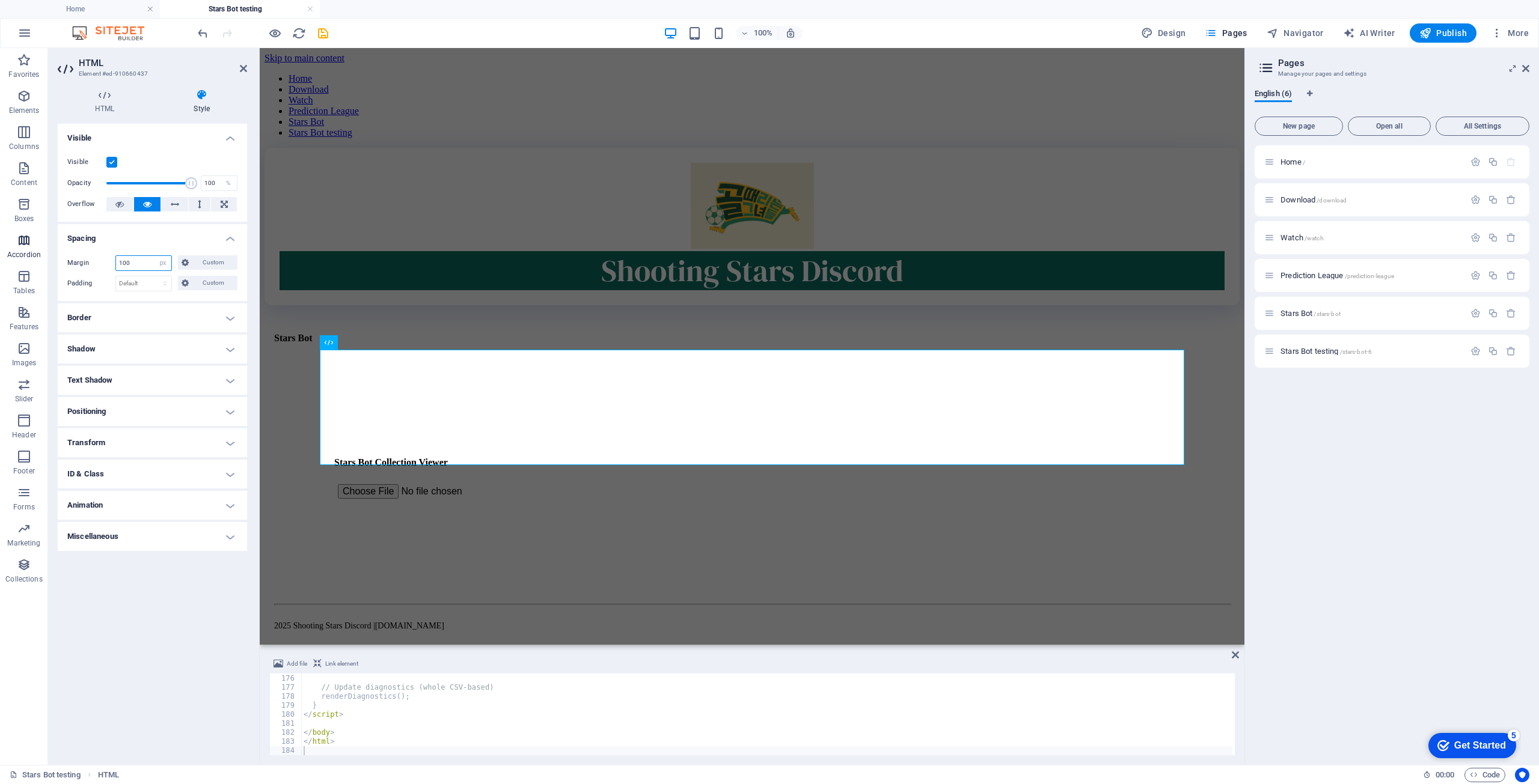
drag, startPoint x: 151, startPoint y: 263, endPoint x: 37, endPoint y: 259, distance: 114.1
click at [37, 259] on section "Favorites Elements Columns Content Boxes Accordion Tables Features Images Slide…" at bounding box center [622, 406] width 1244 height 717
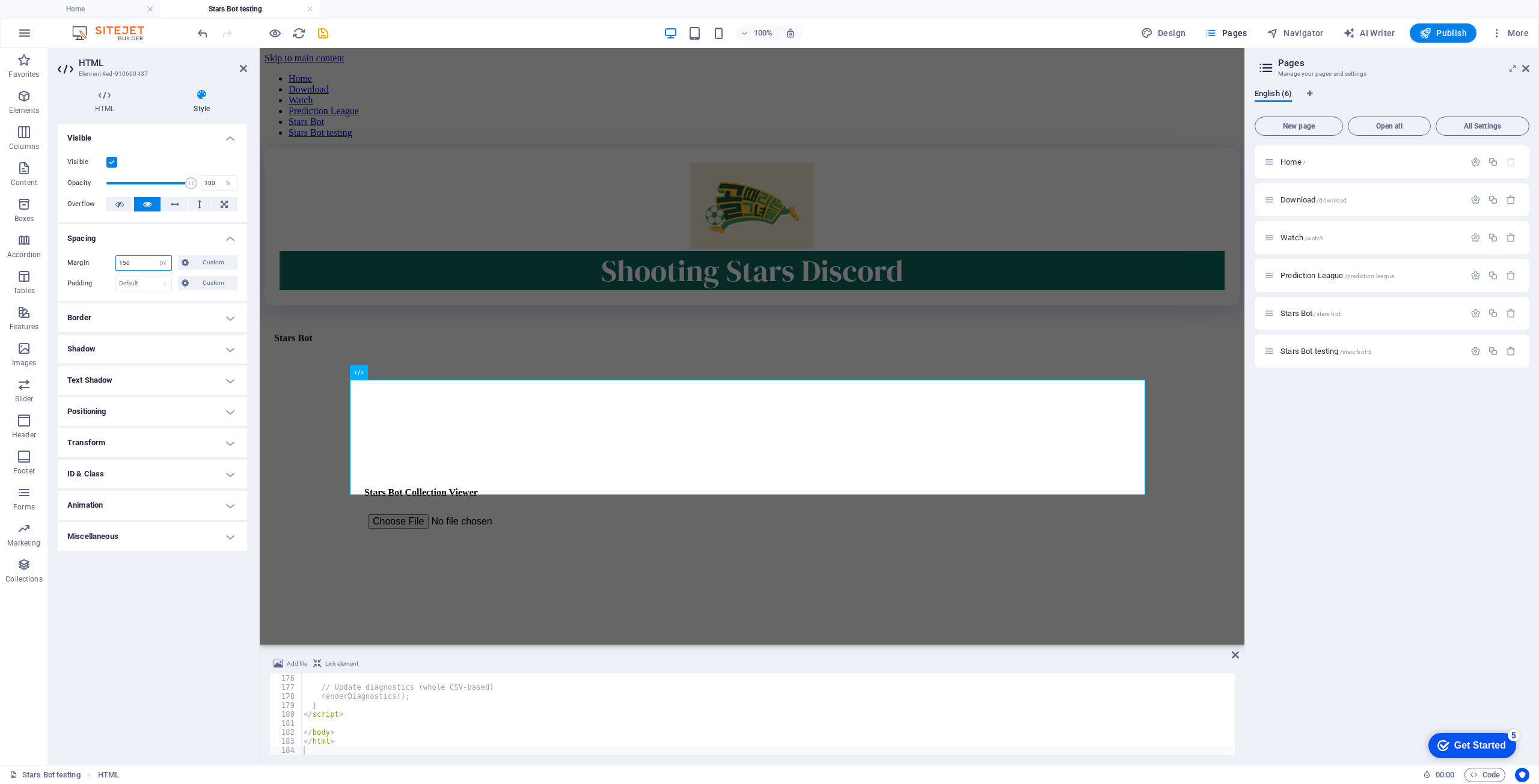
drag, startPoint x: 141, startPoint y: 262, endPoint x: 95, endPoint y: 263, distance: 46.0
click at [95, 263] on div "Margin 150 Default auto px % rem vw vh Custom Custom" at bounding box center [152, 264] width 170 height 16
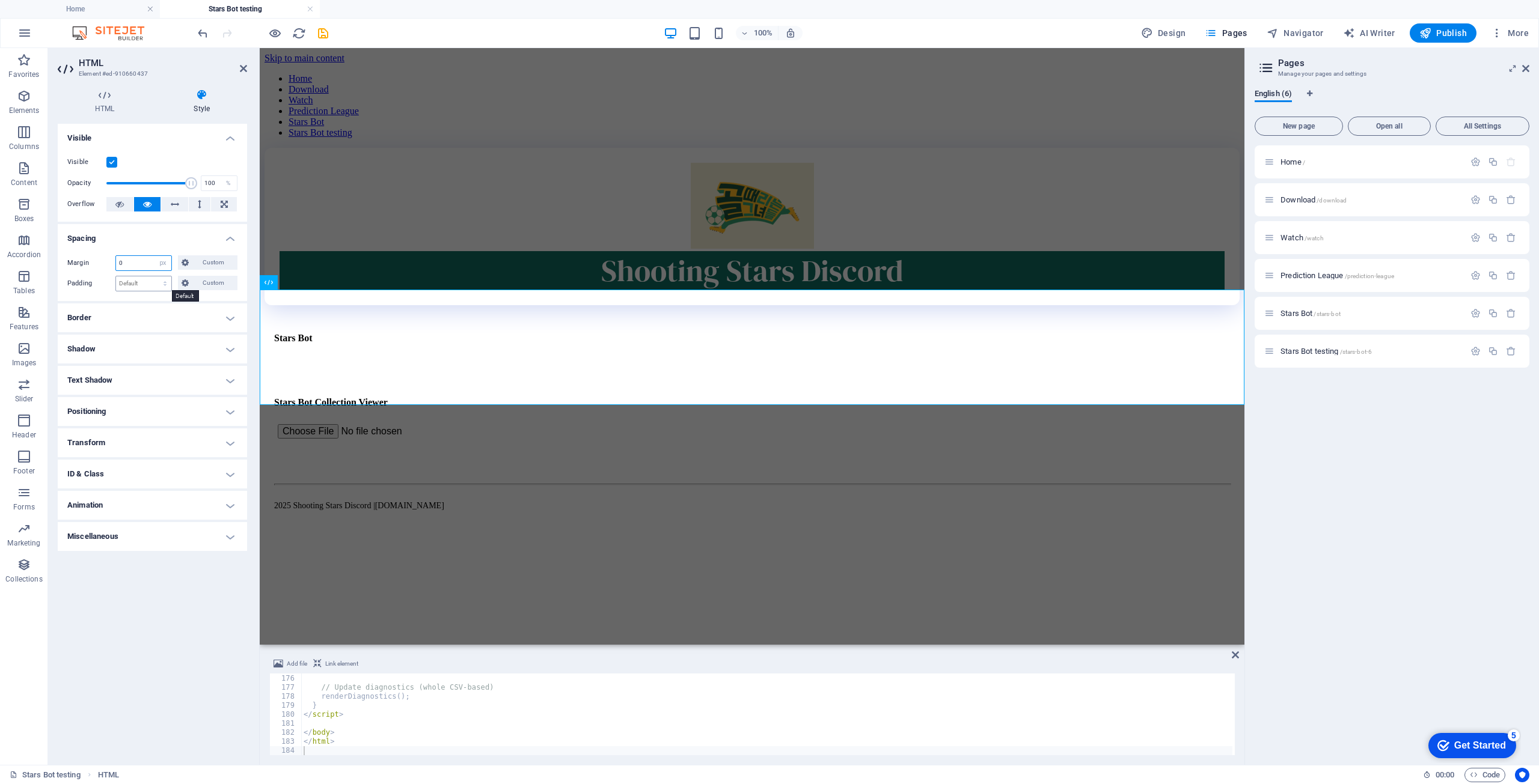
type input "0"
click at [137, 283] on select "Default px rem % vh vw Custom" at bounding box center [144, 284] width 55 height 14
select select "px"
click at [155, 277] on select "Default px rem % vh vw Custom" at bounding box center [144, 284] width 55 height 14
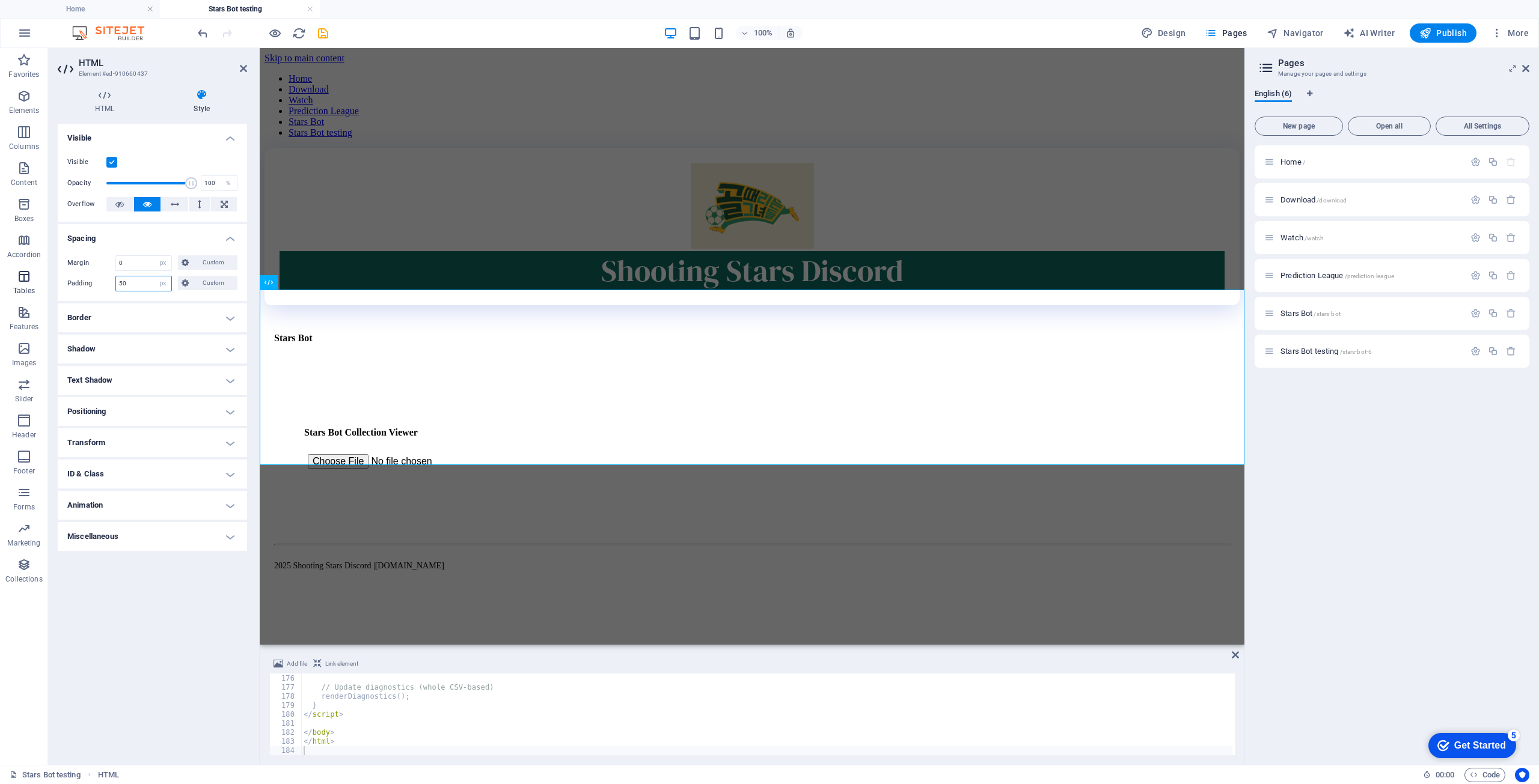
drag, startPoint x: 144, startPoint y: 285, endPoint x: 36, endPoint y: 279, distance: 108.2
click at [36, 279] on section "Favorites Elements Columns Content Boxes Accordion Tables Features Images Slide…" at bounding box center [622, 406] width 1244 height 717
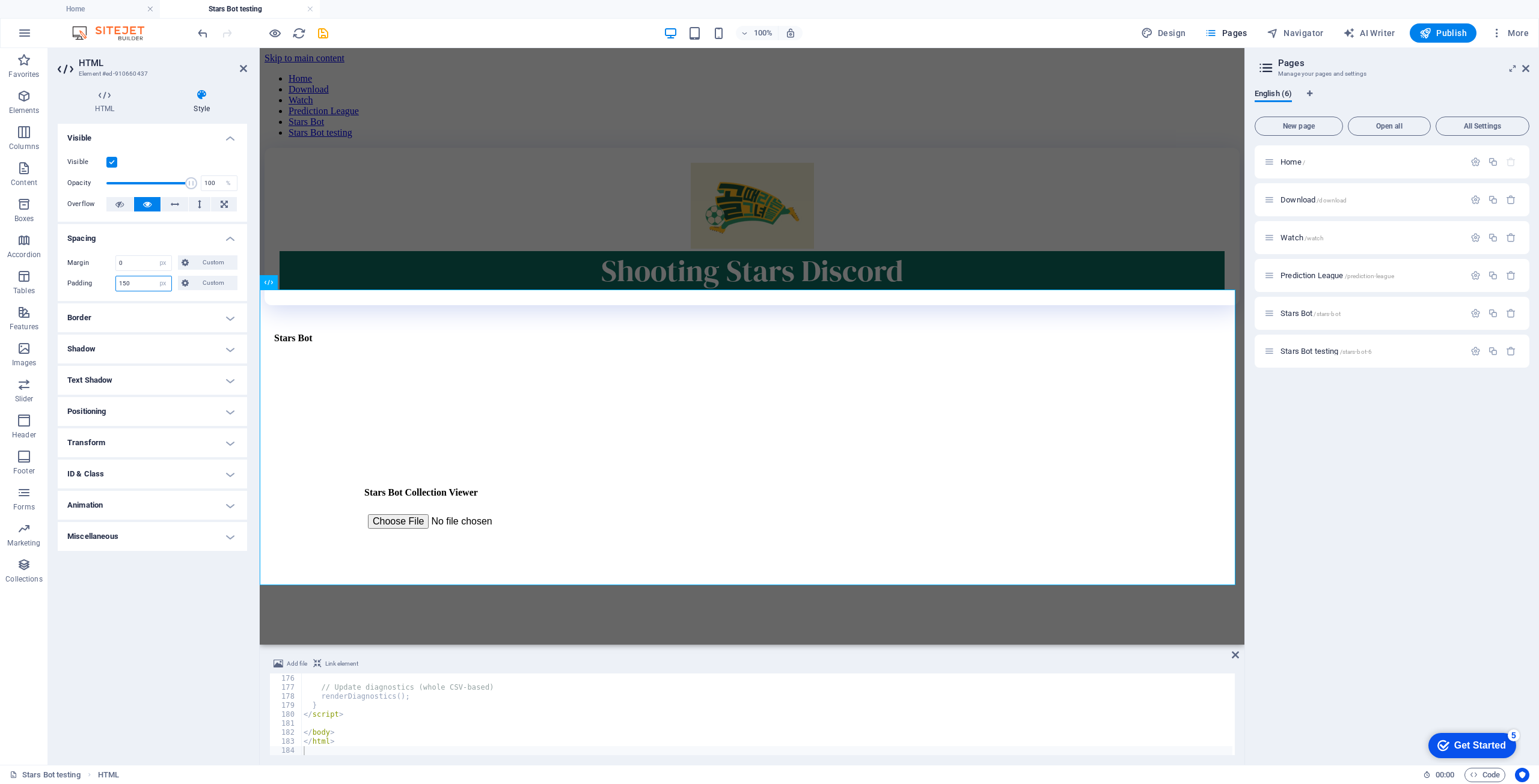
drag, startPoint x: 141, startPoint y: 281, endPoint x: 76, endPoint y: 290, distance: 65.6
click at [76, 290] on div "Padding 150 Default px rem % vh vw Custom Custom" at bounding box center [152, 284] width 170 height 16
type input "0"
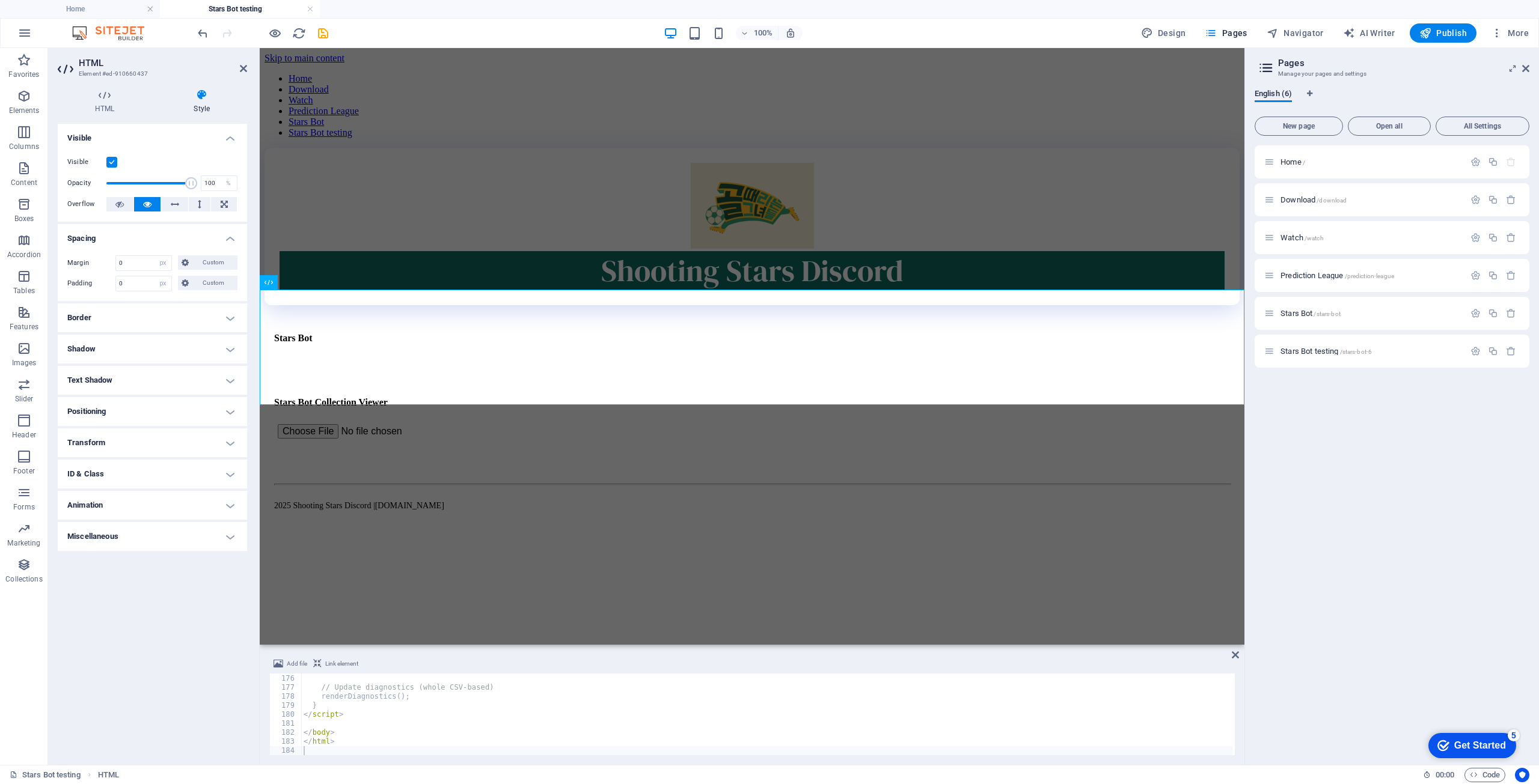
click at [120, 315] on h4 "Border" at bounding box center [153, 318] width 189 height 29
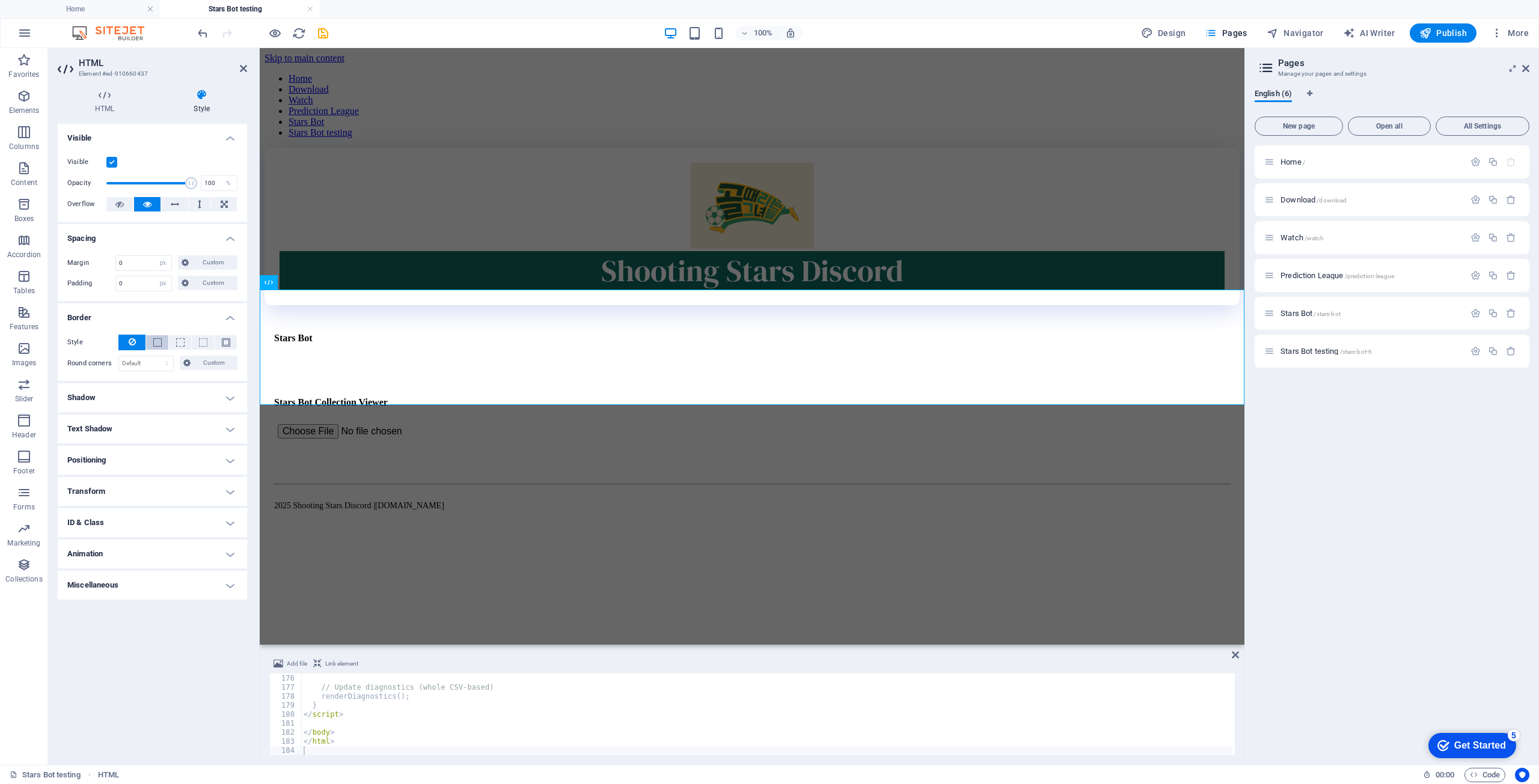
click at [158, 346] on button at bounding box center [157, 342] width 22 height 14
click at [184, 338] on button at bounding box center [180, 342] width 22 height 14
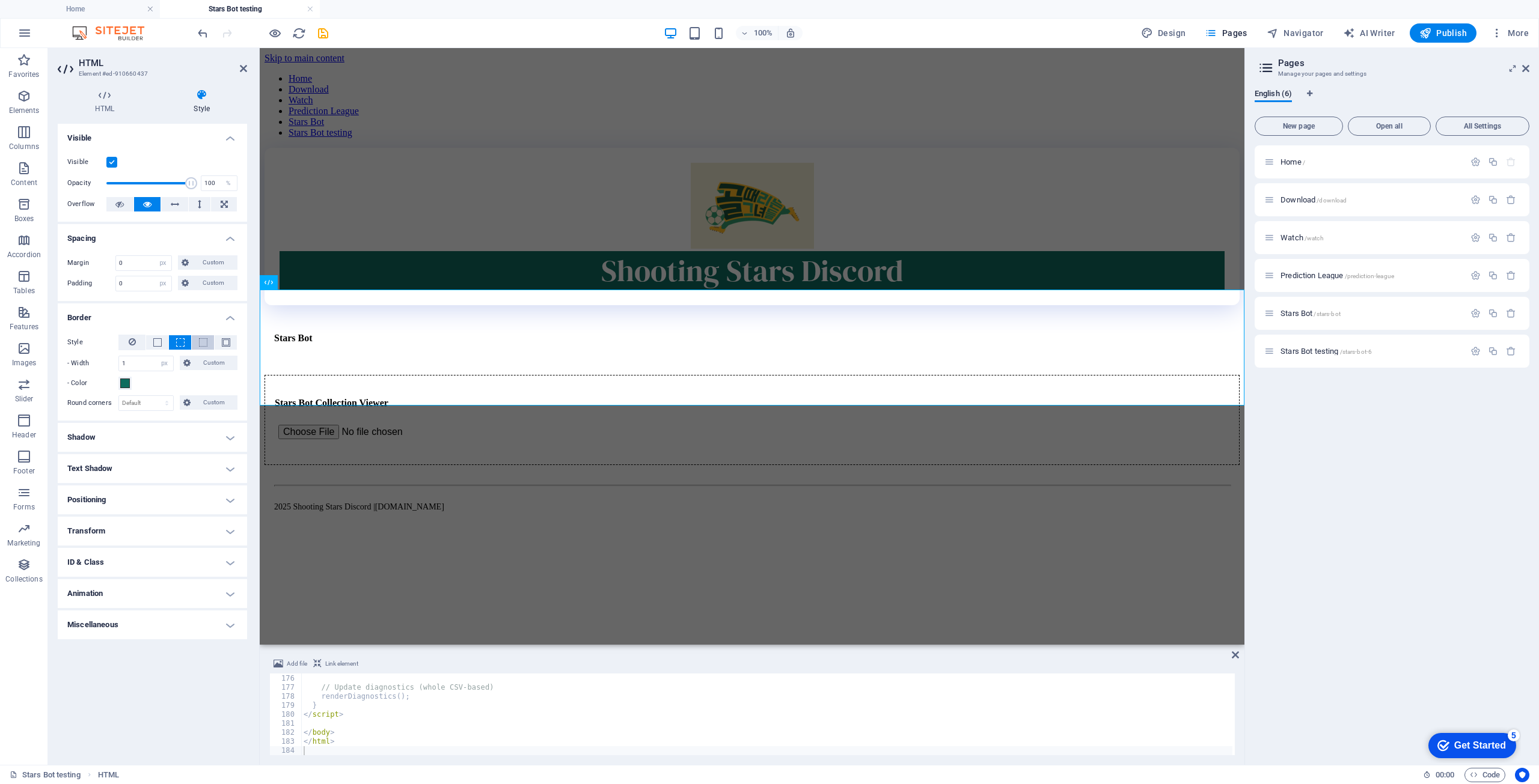
click at [205, 335] on button at bounding box center [203, 342] width 22 height 14
click at [137, 341] on button at bounding box center [131, 342] width 27 height 16
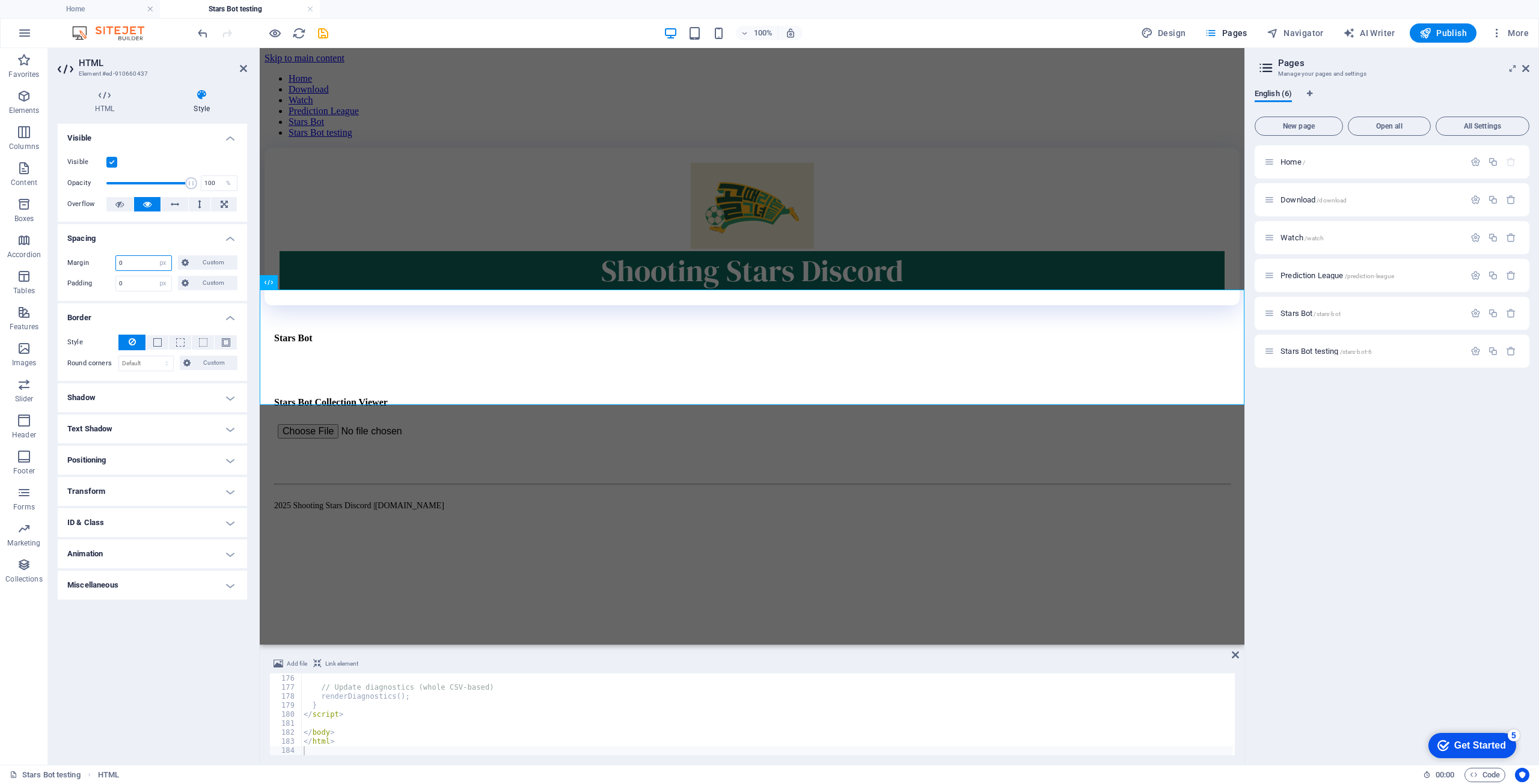
click at [137, 265] on input "0" at bounding box center [144, 264] width 55 height 14
click at [82, 263] on label "Margin" at bounding box center [91, 264] width 48 height 14
drag, startPoint x: 90, startPoint y: 239, endPoint x: 178, endPoint y: 250, distance: 88.7
click at [91, 239] on h4 "Spacing" at bounding box center [153, 235] width 189 height 22
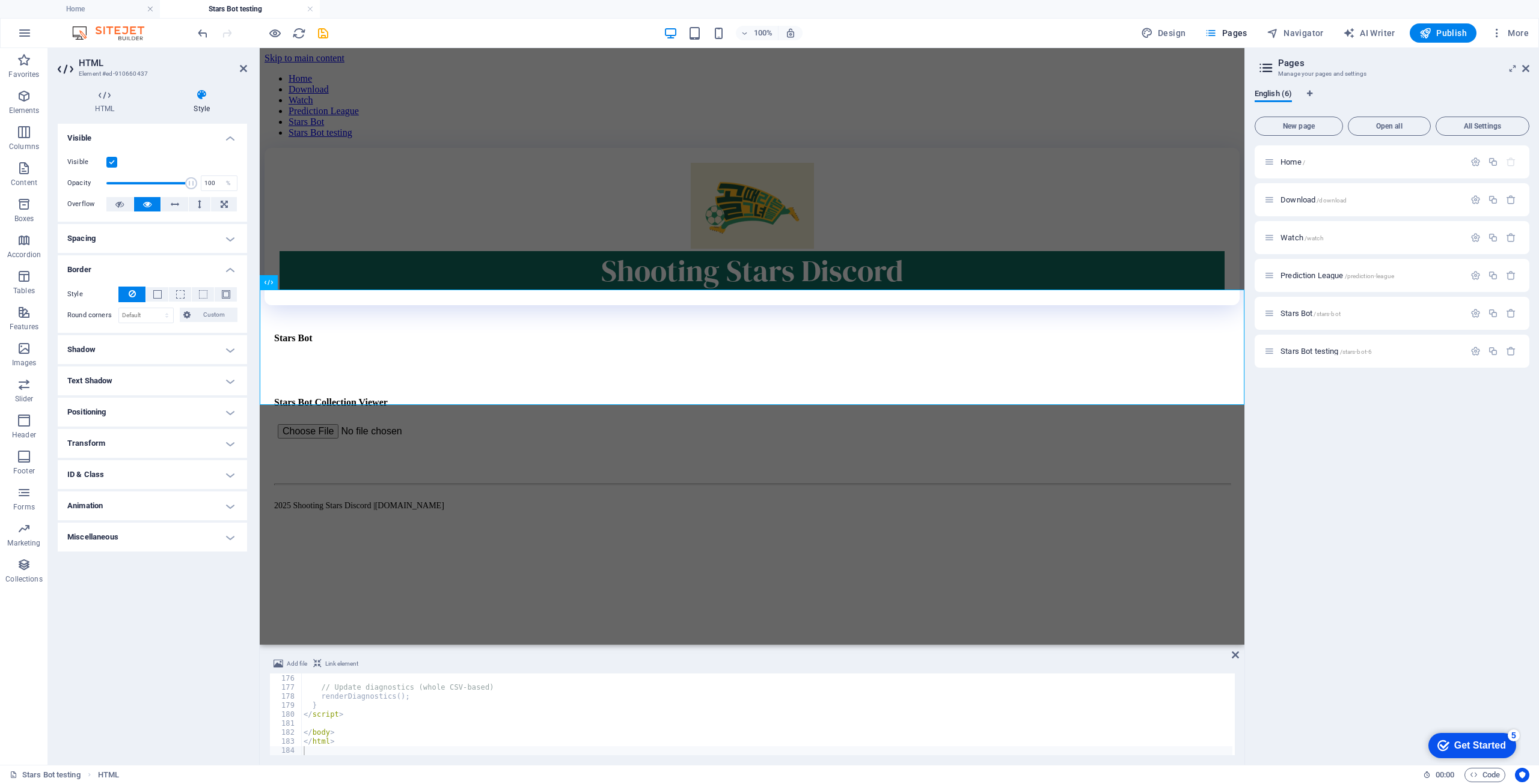
click at [234, 243] on h4 "Spacing" at bounding box center [153, 239] width 189 height 29
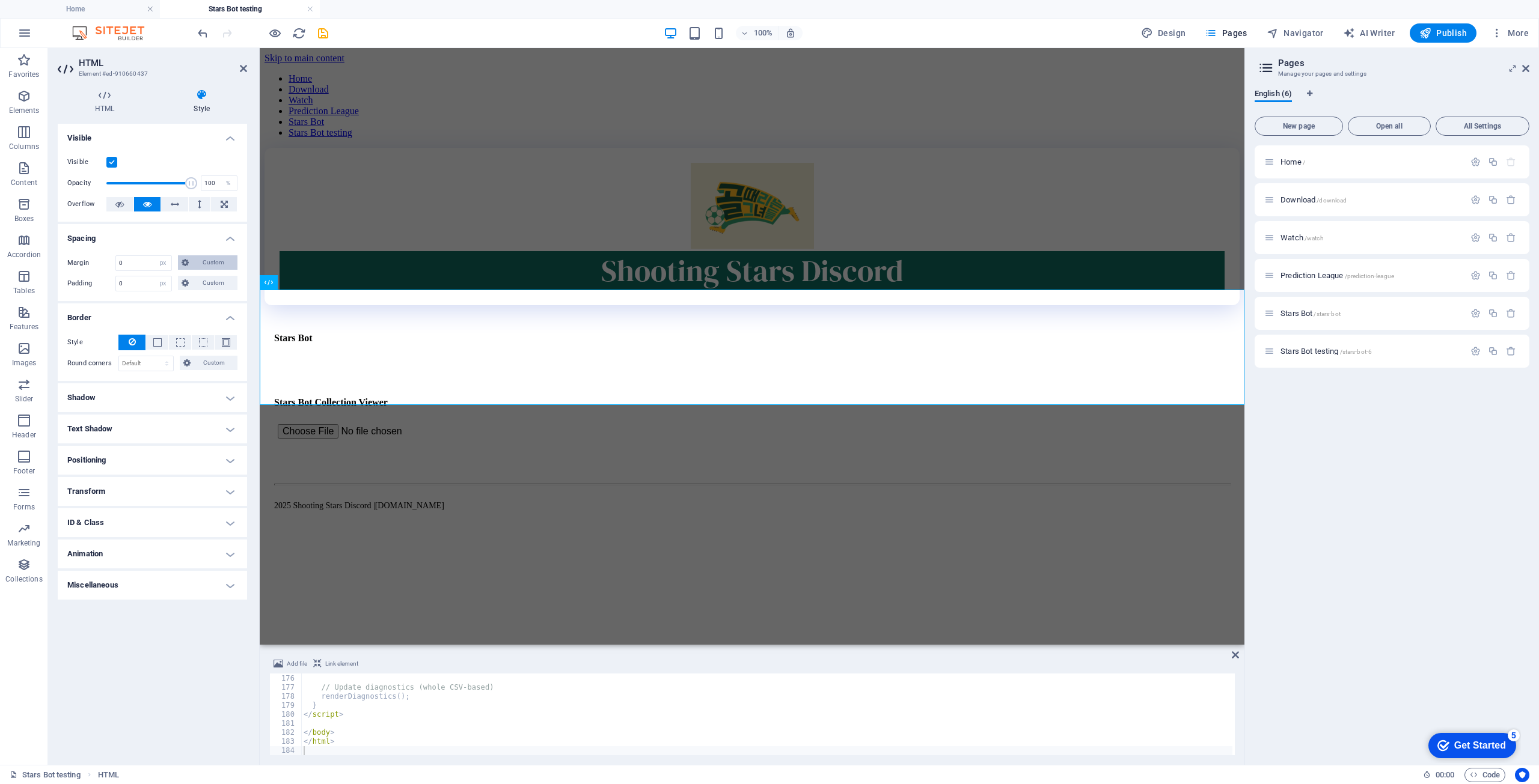
click at [218, 264] on span "Custom" at bounding box center [213, 263] width 41 height 14
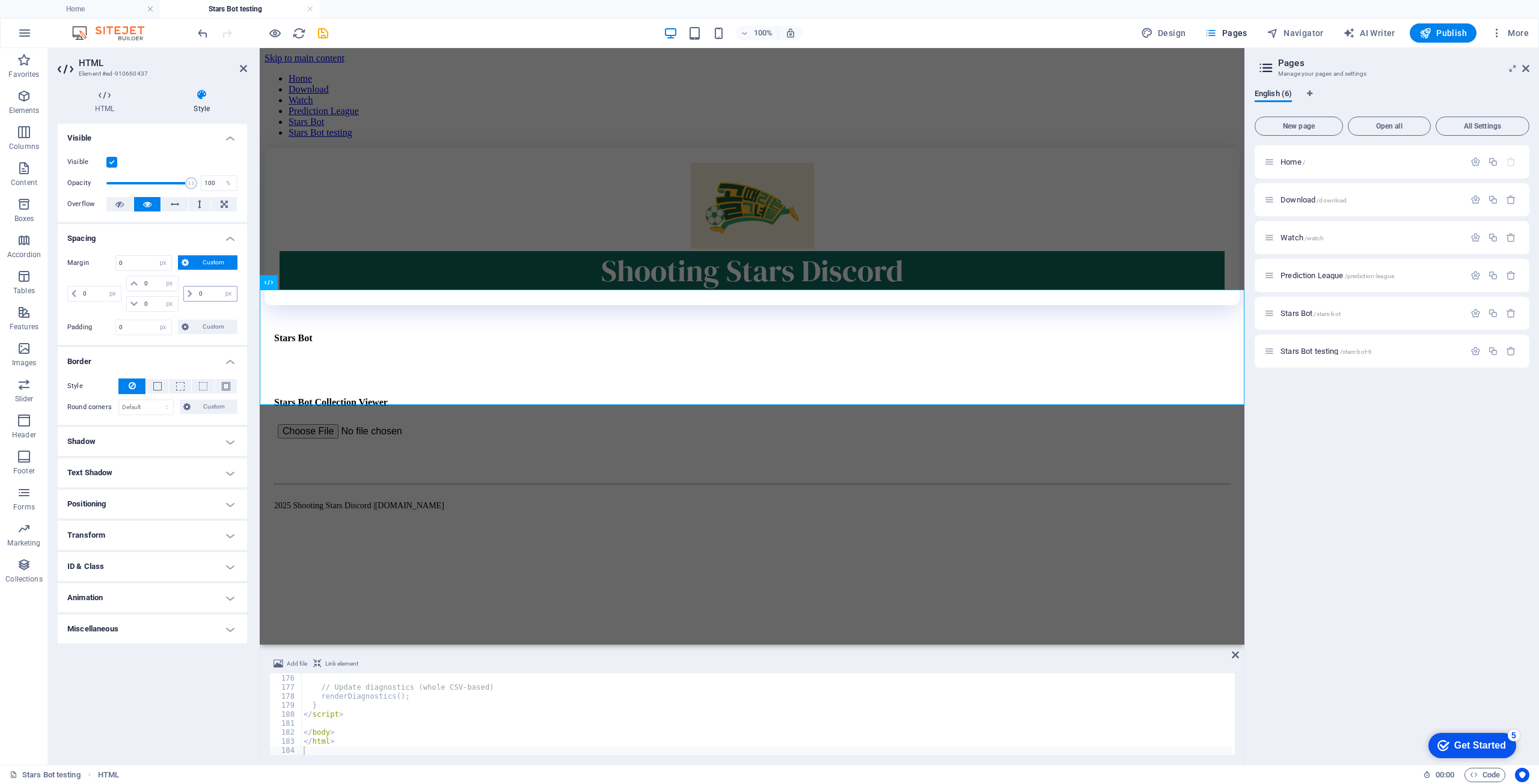
click at [191, 294] on icon at bounding box center [189, 294] width 5 height 7
click at [187, 293] on icon at bounding box center [189, 294] width 5 height 7
click at [187, 290] on span at bounding box center [190, 294] width 12 height 14
click at [207, 294] on input "0" at bounding box center [216, 294] width 41 height 14
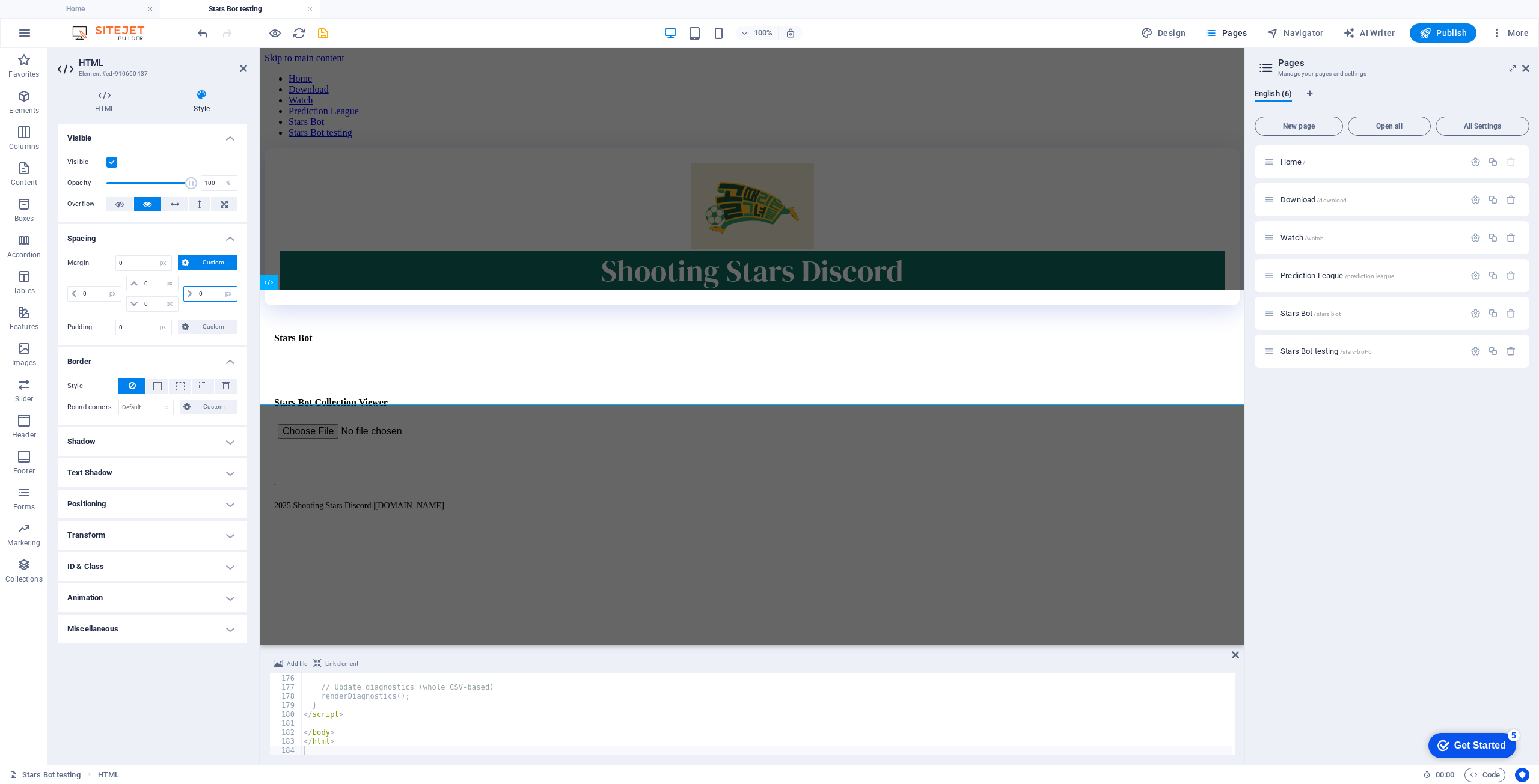
drag, startPoint x: 207, startPoint y: 294, endPoint x: 181, endPoint y: 300, distance: 26.7
click at [181, 300] on div "0 auto px % rem vw vh" at bounding box center [209, 294] width 57 height 36
type input "20"
select select "DISABLED_OPTION_VALUE"
type input "20"
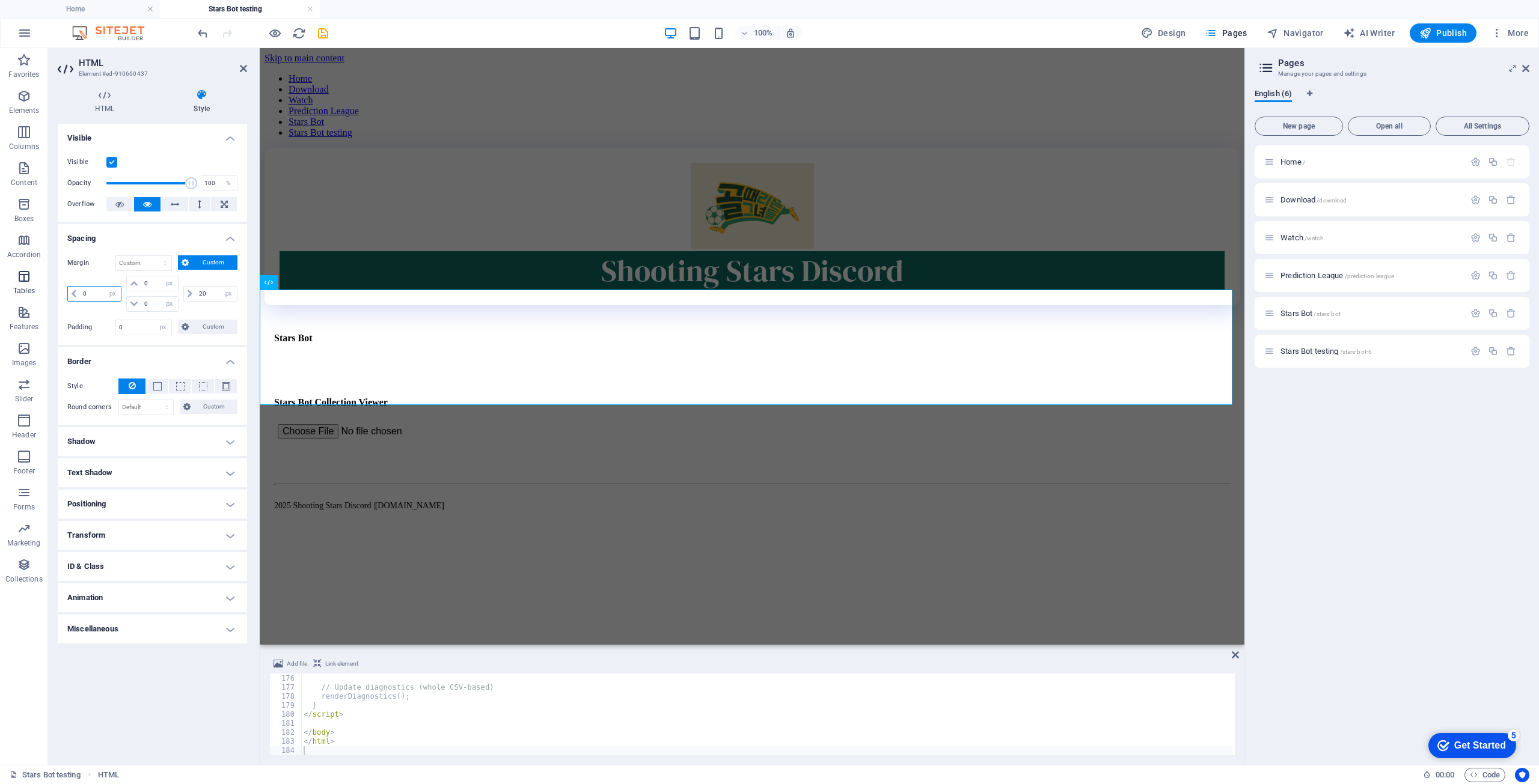
drag, startPoint x: 101, startPoint y: 293, endPoint x: 16, endPoint y: 289, distance: 85.1
click at [16, 289] on section "Favorites Elements Columns Content Boxes Accordion Tables Features Images Slide…" at bounding box center [622, 406] width 1244 height 717
click at [76, 293] on span at bounding box center [74, 294] width 12 height 14
click at [74, 296] on icon at bounding box center [74, 294] width 5 height 7
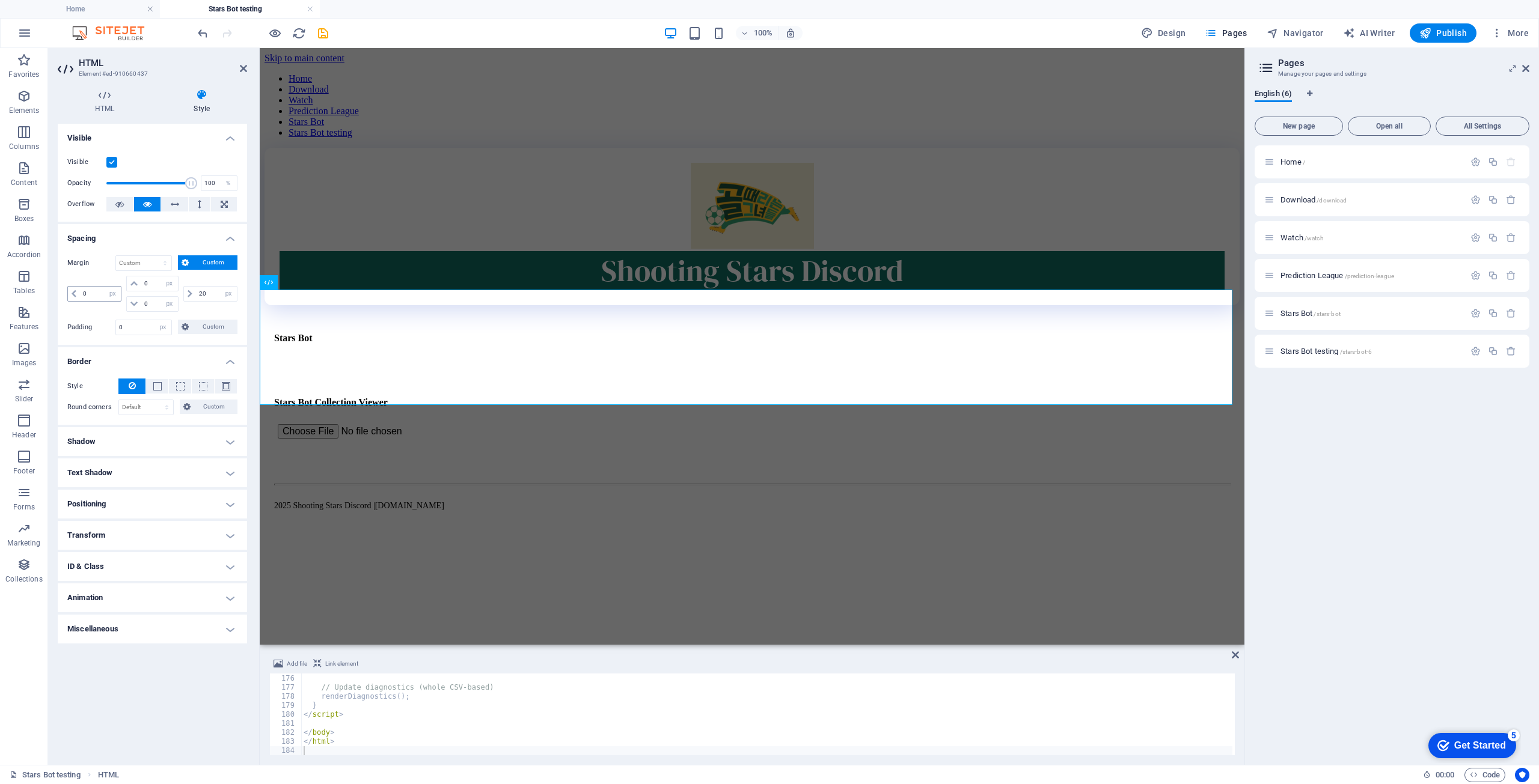
click at [74, 296] on icon at bounding box center [74, 294] width 5 height 7
drag, startPoint x: 100, startPoint y: 290, endPoint x: -8, endPoint y: 290, distance: 108.0
click at [0, 290] on html "shootingstars.cc Home Stars Bot testing Favorites Elements Columns Content Boxe…" at bounding box center [769, 392] width 1539 height 784
drag, startPoint x: 102, startPoint y: 293, endPoint x: 26, endPoint y: 290, distance: 76.1
click at [26, 290] on section "Favorites Elements Columns Content Boxes Accordion Tables Features Images Slide…" at bounding box center [622, 406] width 1244 height 717
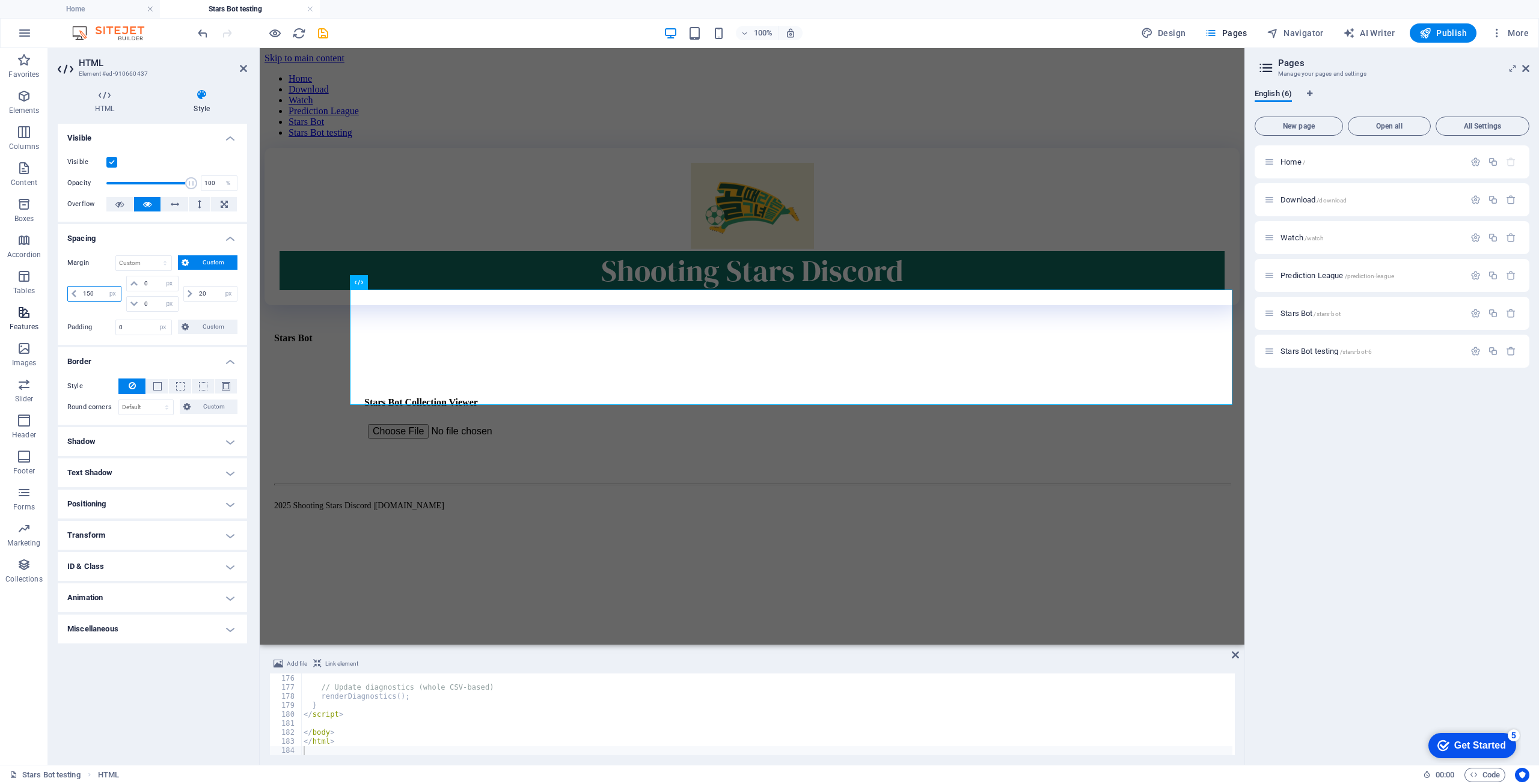
drag, startPoint x: 101, startPoint y: 292, endPoint x: 3, endPoint y: 306, distance: 99.0
click at [3, 306] on section "Favorites Elements Columns Content Boxes Accordion Tables Features Images Slide…" at bounding box center [622, 406] width 1244 height 717
drag, startPoint x: 103, startPoint y: 292, endPoint x: 59, endPoint y: 299, distance: 44.6
click at [59, 299] on div "Margin Default auto px % rem vw vh Custom Custom 200 auto px % rem vw vh 0 auto…" at bounding box center [153, 295] width 189 height 99
click at [81, 306] on div "250 auto px % rem vw vh" at bounding box center [95, 294] width 57 height 36
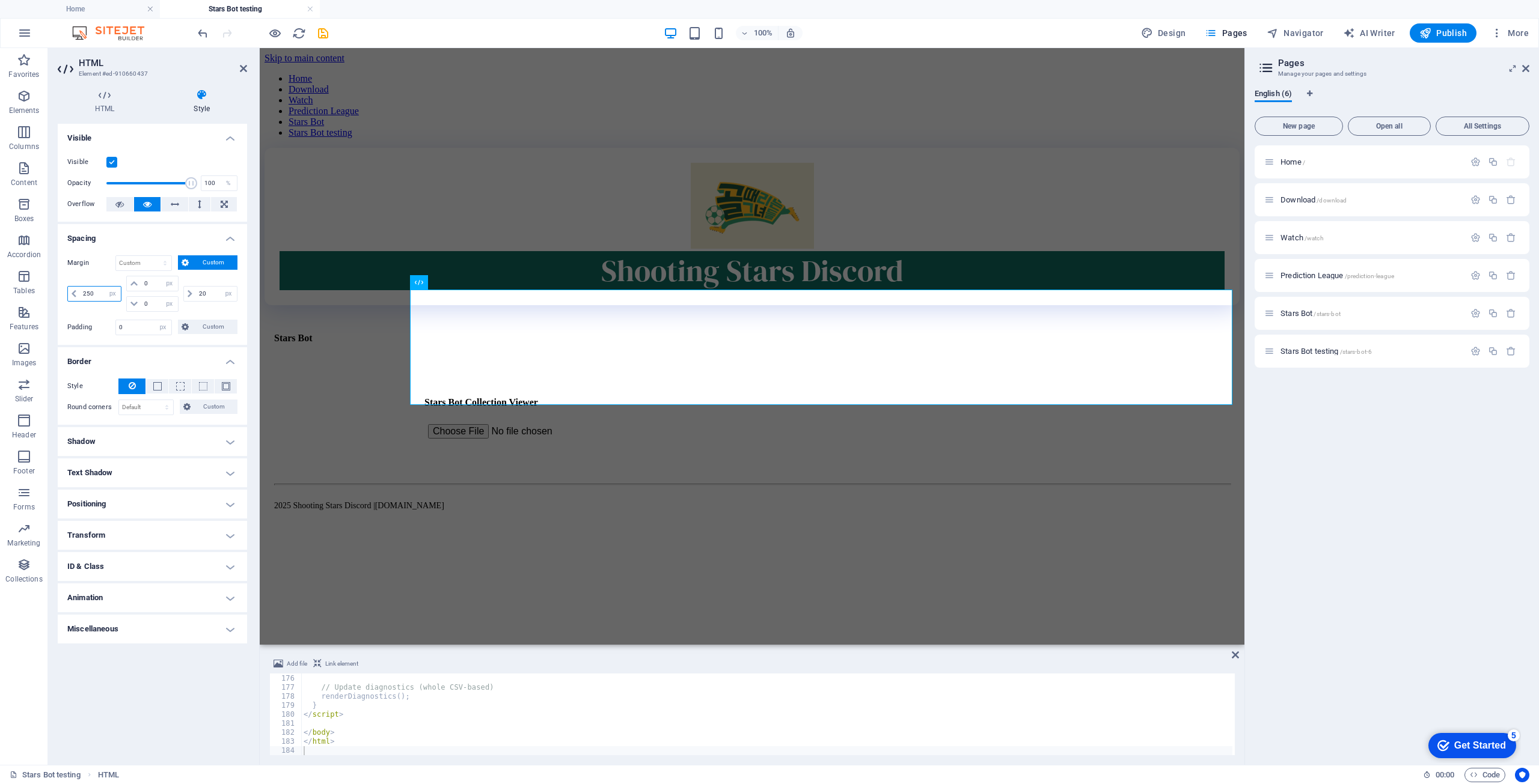
click at [96, 298] on input "250" at bounding box center [101, 294] width 41 height 14
drag, startPoint x: 96, startPoint y: 293, endPoint x: 61, endPoint y: 294, distance: 35.0
click at [61, 294] on div "Margin Default auto px % rem vw vh Custom Custom 250 auto px % rem vw vh 0 auto…" at bounding box center [153, 295] width 189 height 99
type input "300"
drag, startPoint x: 213, startPoint y: 292, endPoint x: 179, endPoint y: 292, distance: 34.0
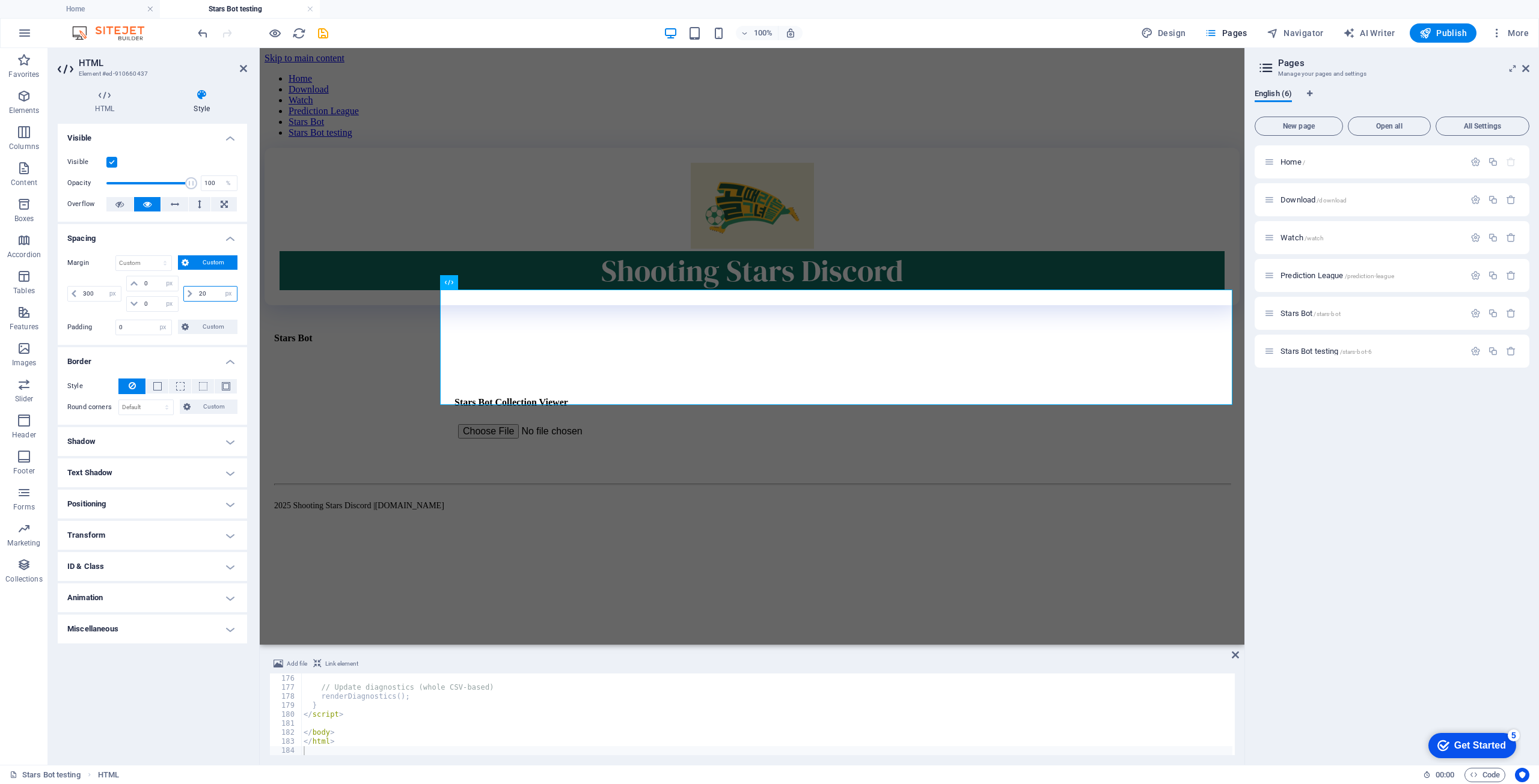
click at [179, 292] on div "300 auto px % rem vw vh 0 auto px % rem vw vh 0 auto px % rem vw vh 20 auto px …" at bounding box center [152, 294] width 170 height 36
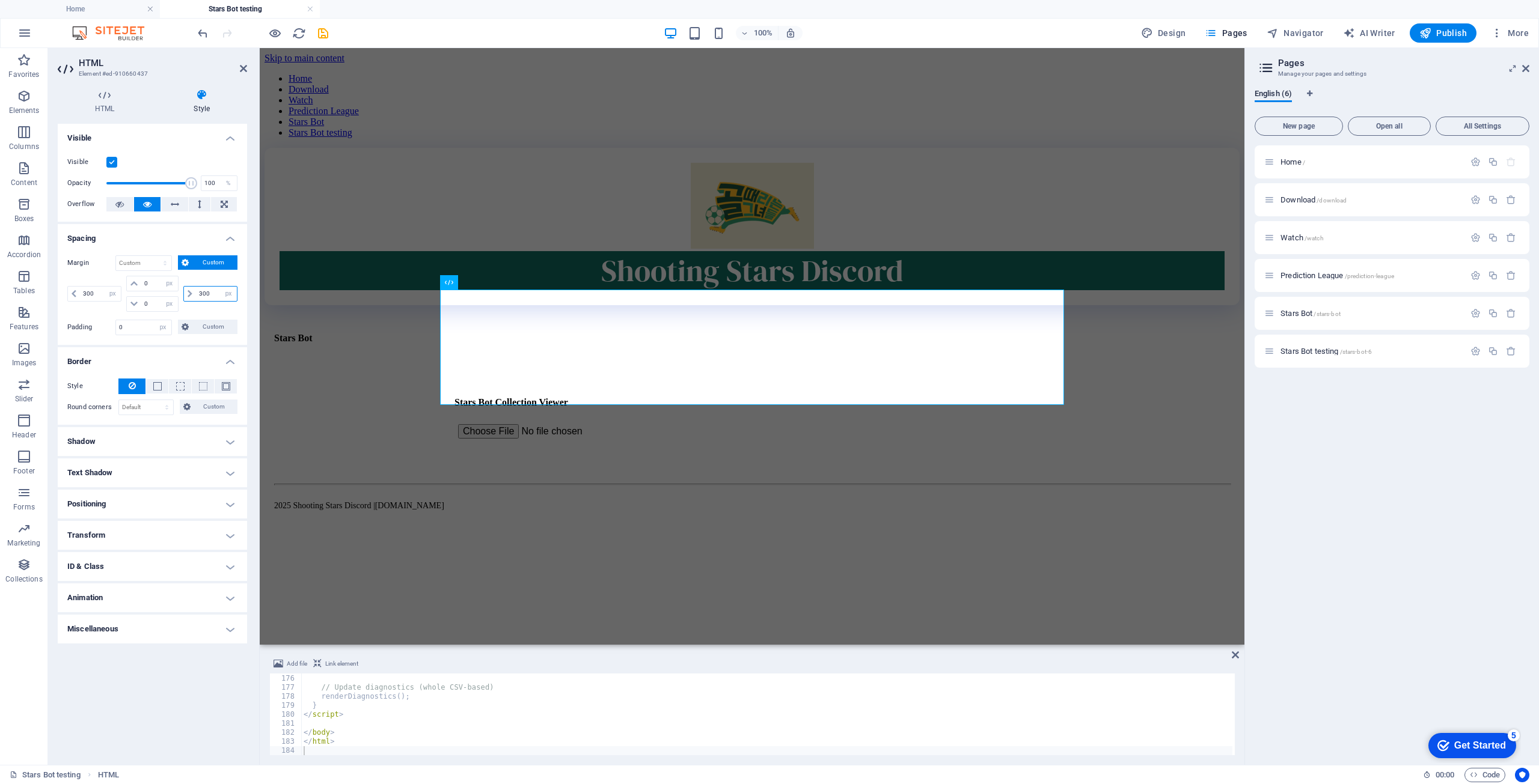
type input "300"
click at [1419, 36] on button "Publish" at bounding box center [1444, 33] width 67 height 19
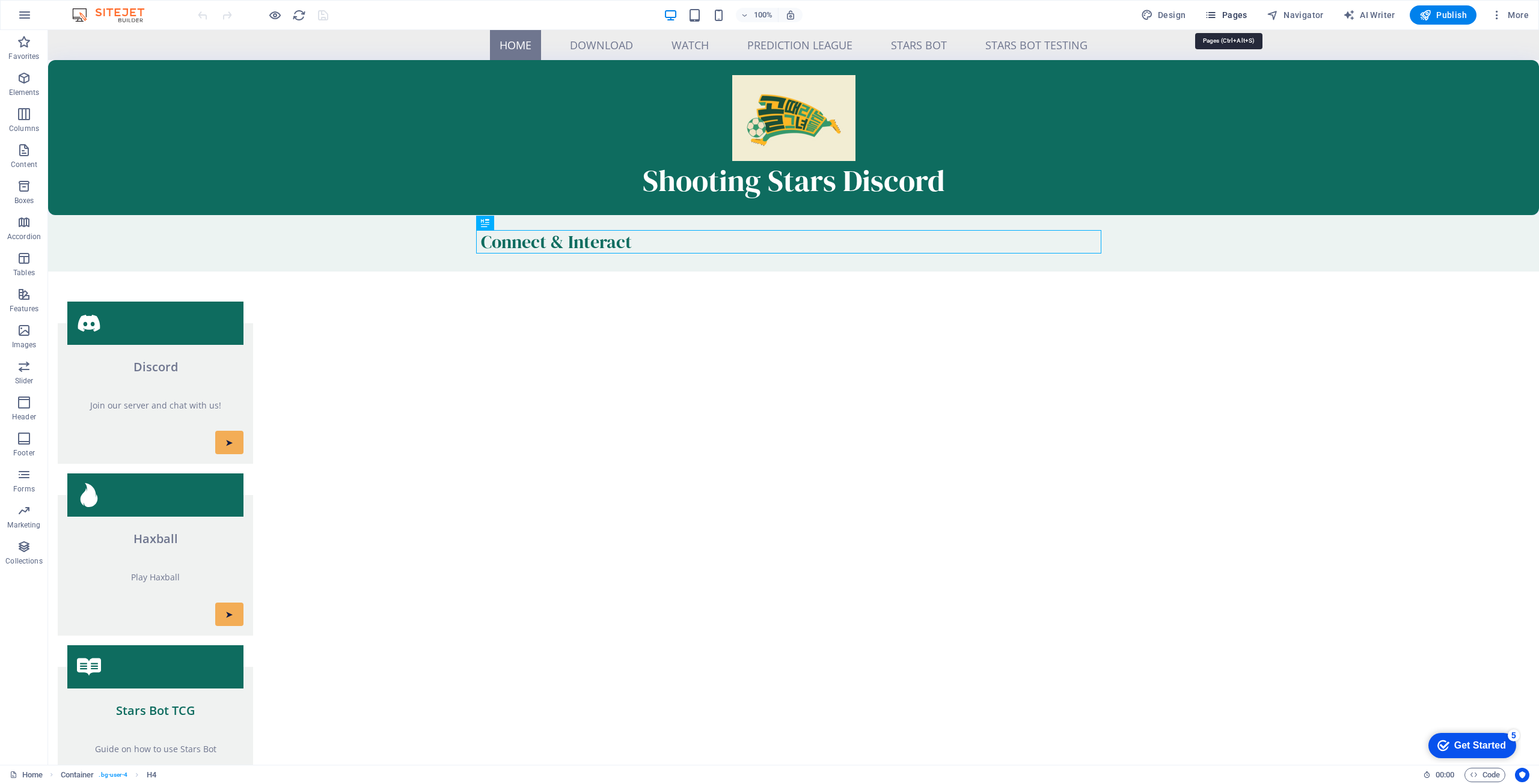
click at [1229, 21] on button "Pages" at bounding box center [1225, 14] width 52 height 19
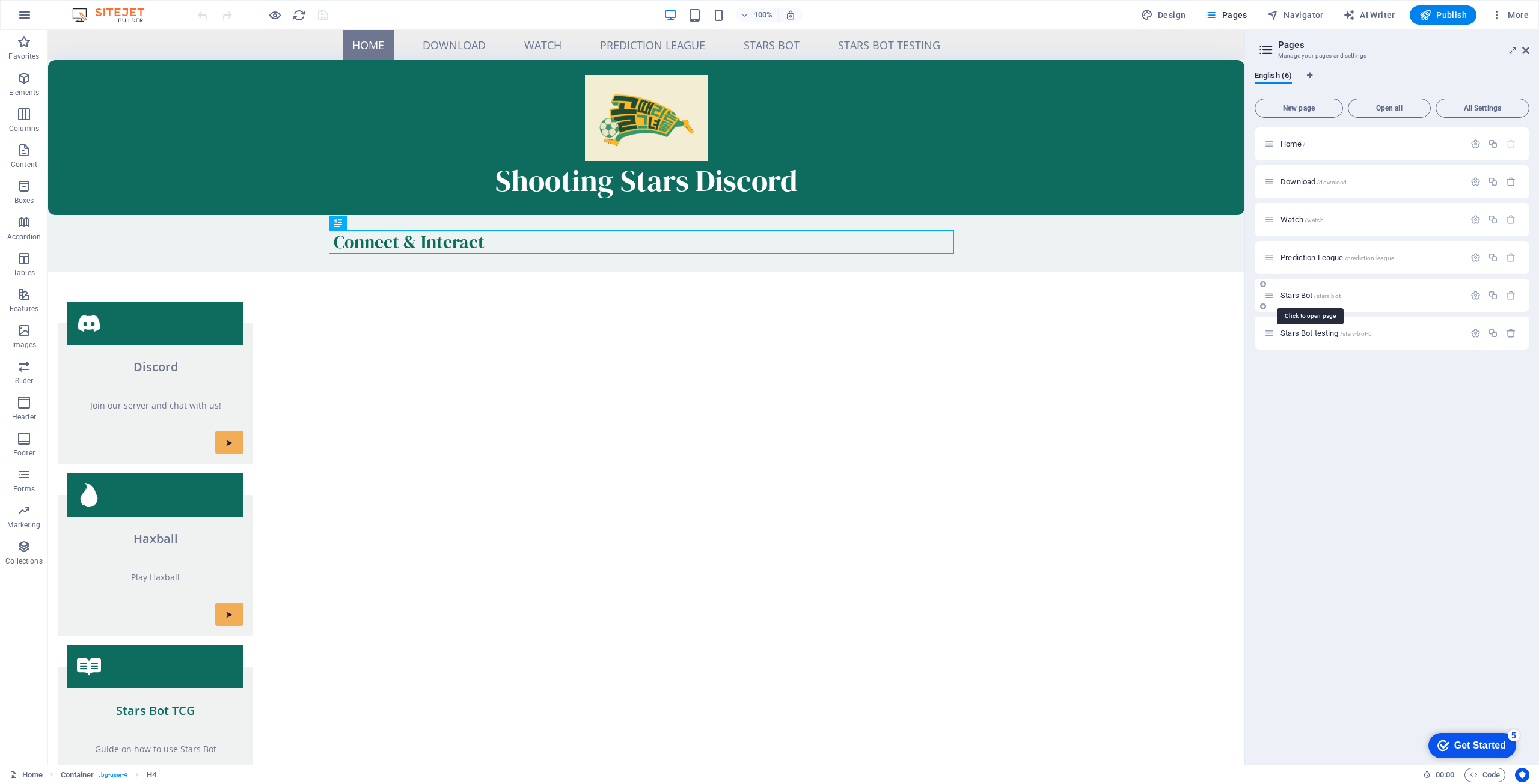
click at [1305, 296] on span "Stars Bot /stars-bot" at bounding box center [1310, 296] width 60 height 9
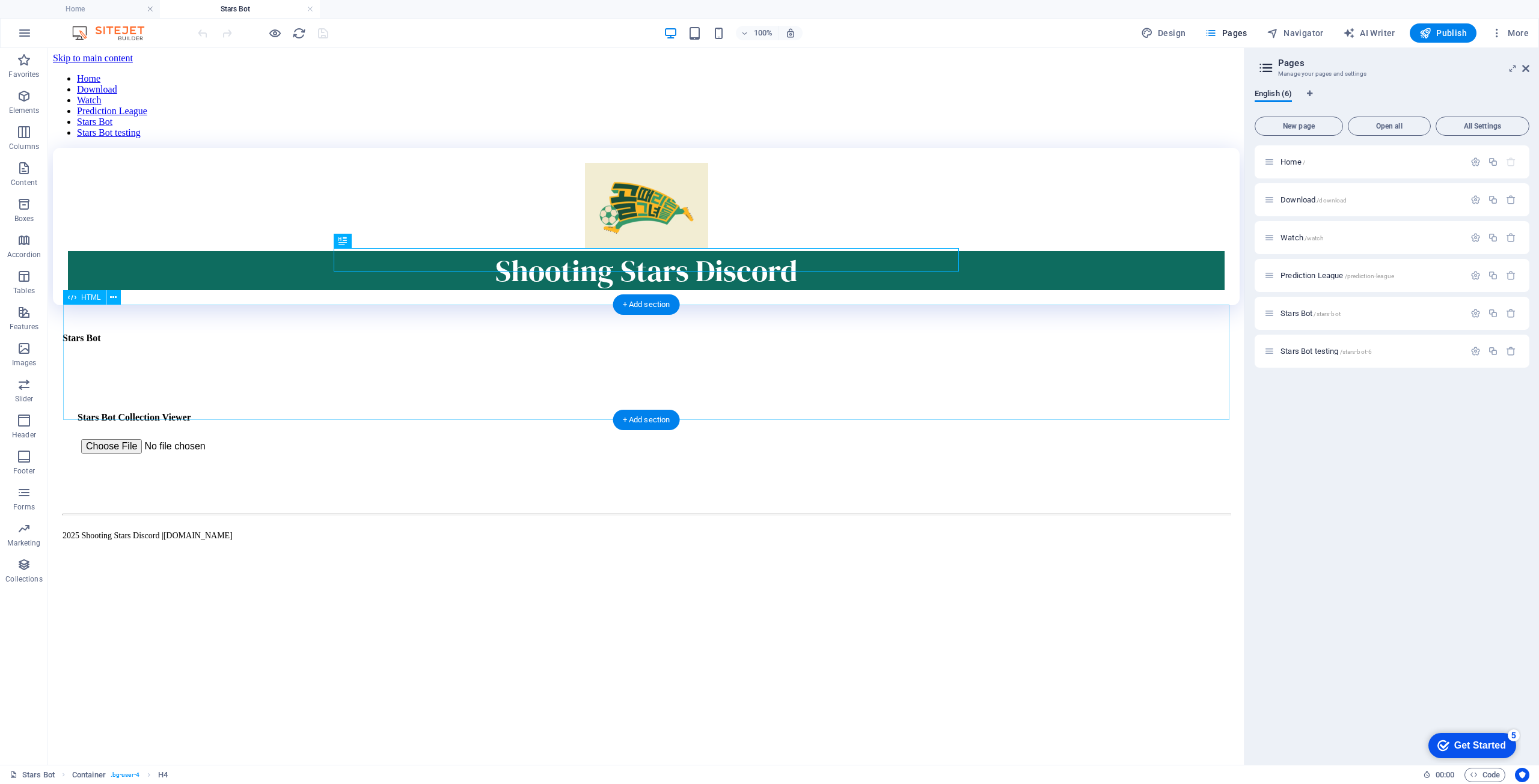
click at [234, 394] on div "Stars Bot Stars Bot Collection Viewer Filter: All Only Owned Not Owned" at bounding box center [646, 435] width 1157 height 89
click at [112, 302] on icon at bounding box center [113, 298] width 7 height 12
click at [95, 390] on div "Stars Bot Stars Bot Collection Viewer Filter: All Only Owned Not Owned" at bounding box center [646, 435] width 1157 height 89
click at [112, 299] on icon at bounding box center [113, 298] width 7 height 12
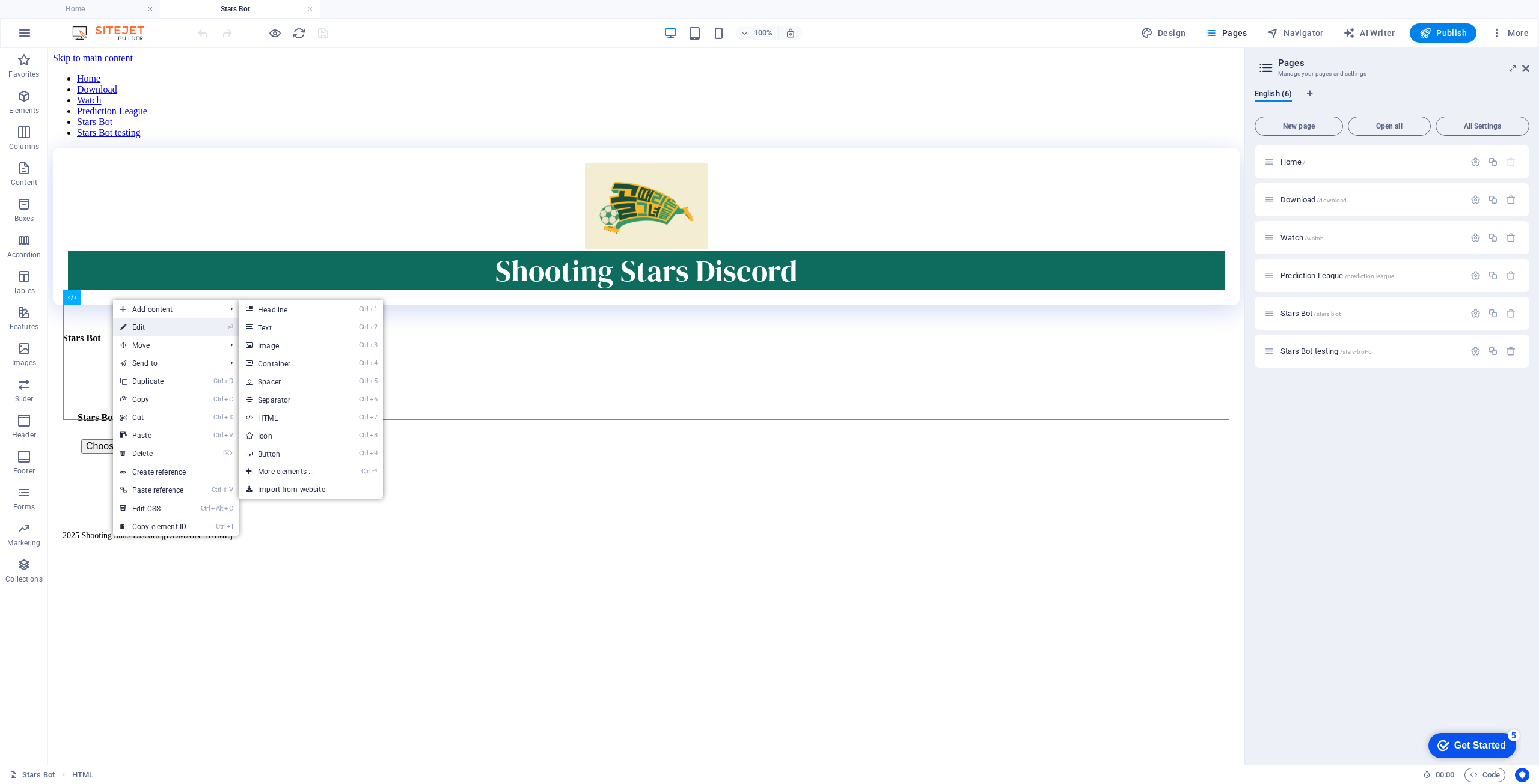
click at [136, 326] on link "⏎ Edit" at bounding box center [153, 327] width 81 height 18
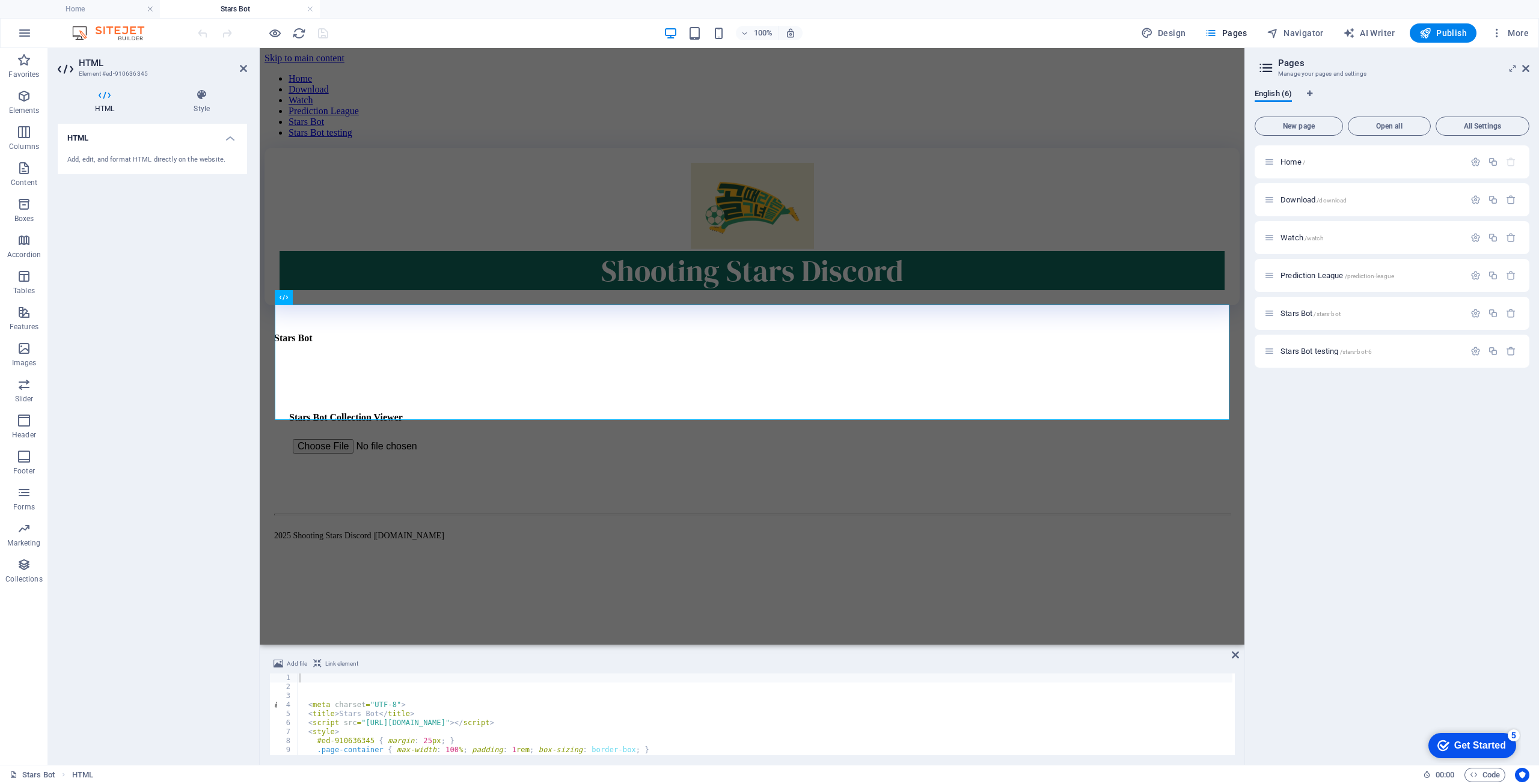
click at [160, 164] on div "Add, edit, and format HTML directly on the website." at bounding box center [152, 160] width 170 height 11
click at [322, 299] on icon at bounding box center [325, 298] width 7 height 12
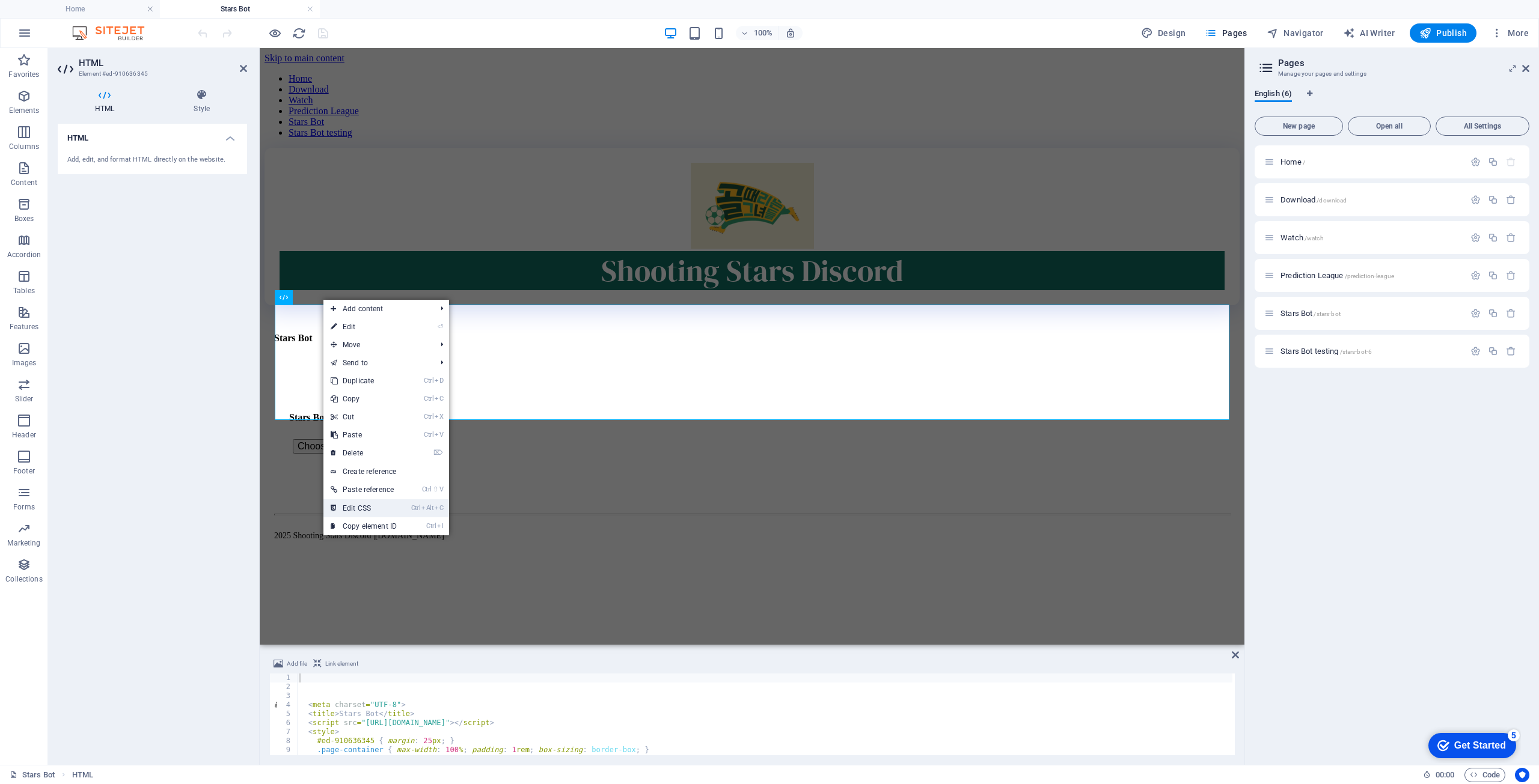
click at [403, 503] on link "Ctrl Alt C Edit CSS" at bounding box center [364, 508] width 81 height 18
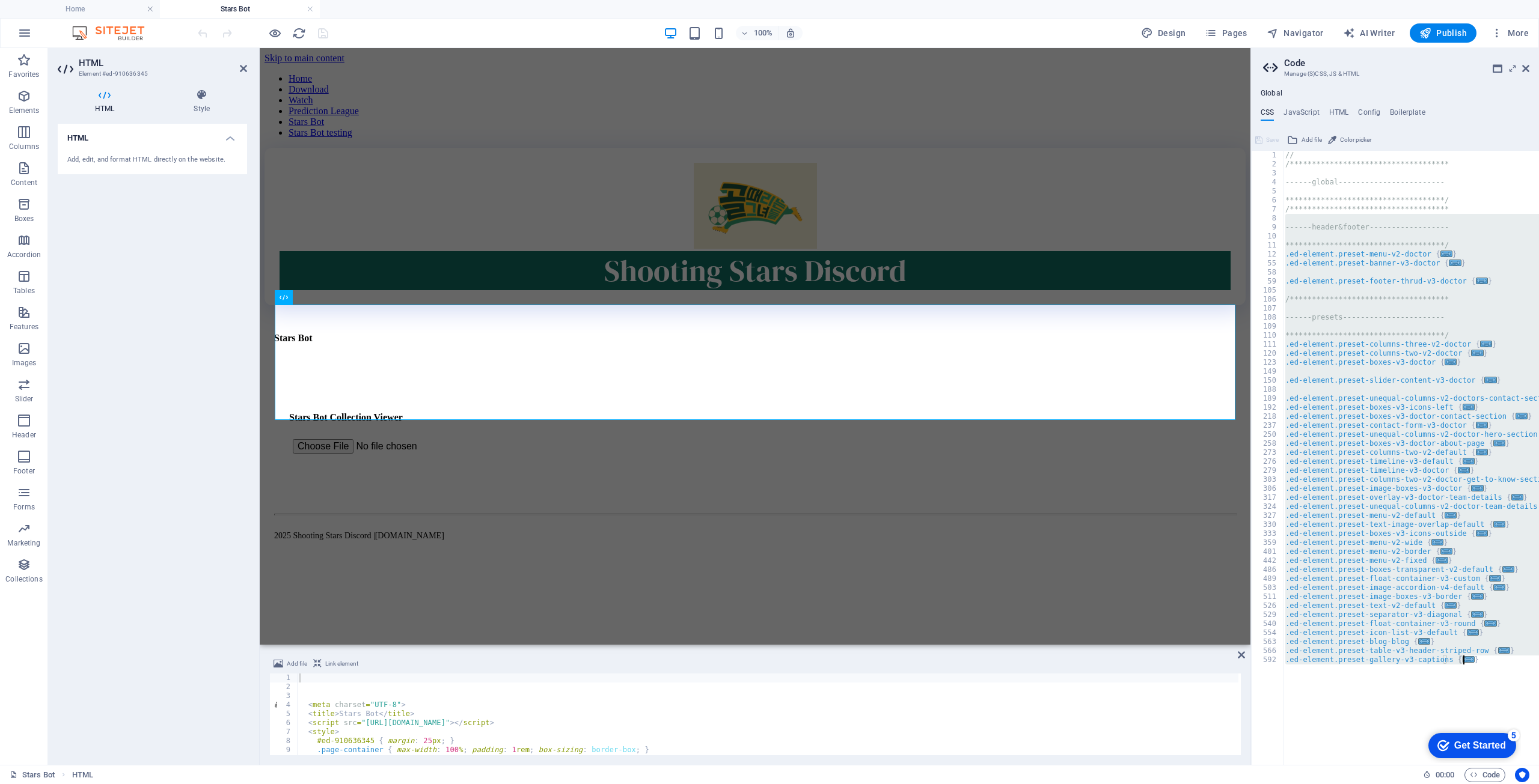
drag, startPoint x: 1437, startPoint y: 216, endPoint x: 1436, endPoint y: 812, distance: 596.0
click at [1436, 784] on html "shootingstars.cc Home Stars Bot Favorites Elements Columns Content Boxes Accord…" at bounding box center [769, 392] width 1539 height 784
click at [1467, 672] on div "**********" at bounding box center [1411, 458] width 256 height 614
type textarea "}"
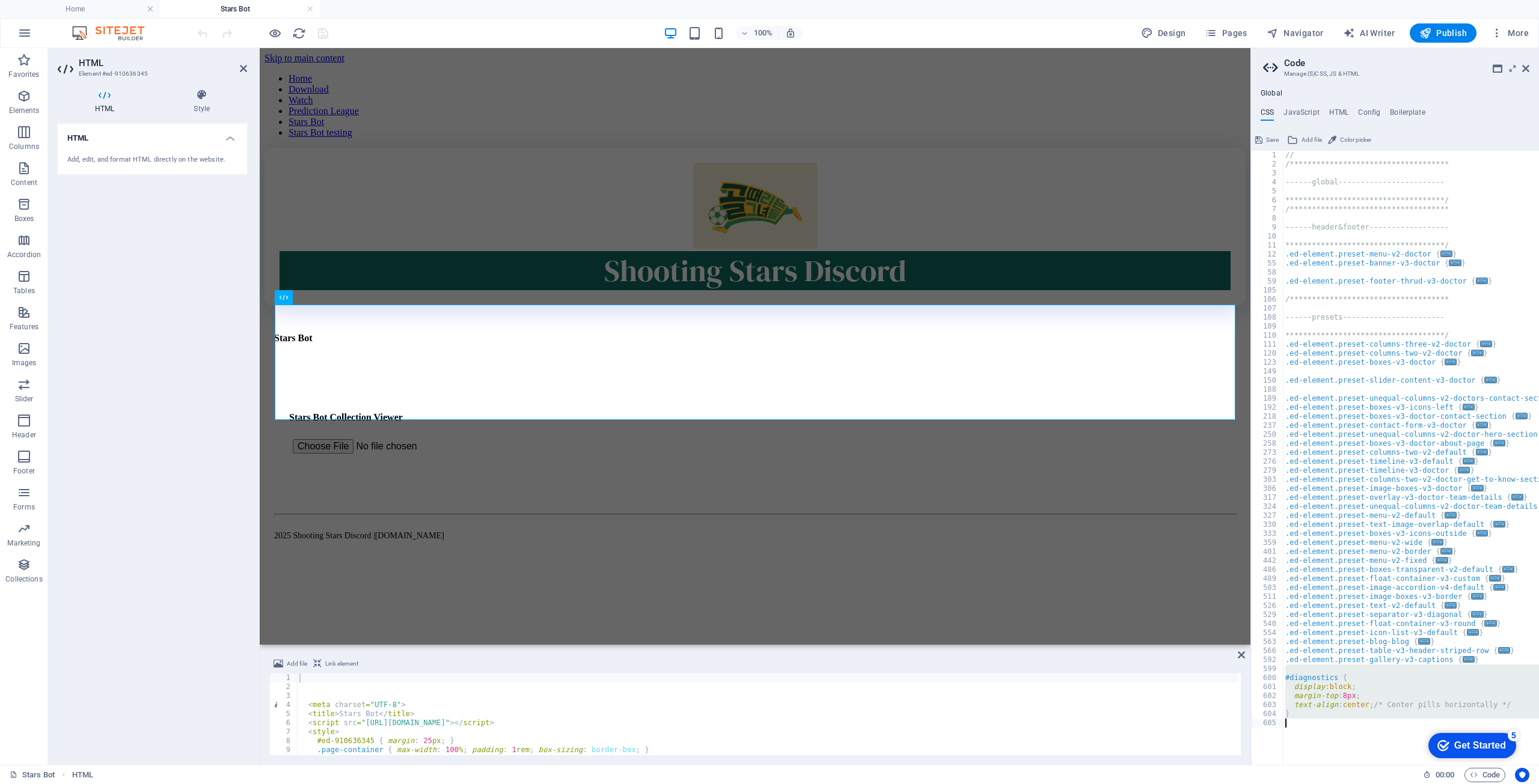
drag, startPoint x: 1354, startPoint y: 672, endPoint x: 1379, endPoint y: 750, distance: 81.9
click at [1379, 750] on div "**********" at bounding box center [1413, 463] width 260 height 623
type textarea "}"
click at [1533, 72] on aside "**********" at bounding box center [1394, 406] width 289 height 717
click at [1528, 62] on h2 "Code" at bounding box center [1406, 63] width 245 height 11
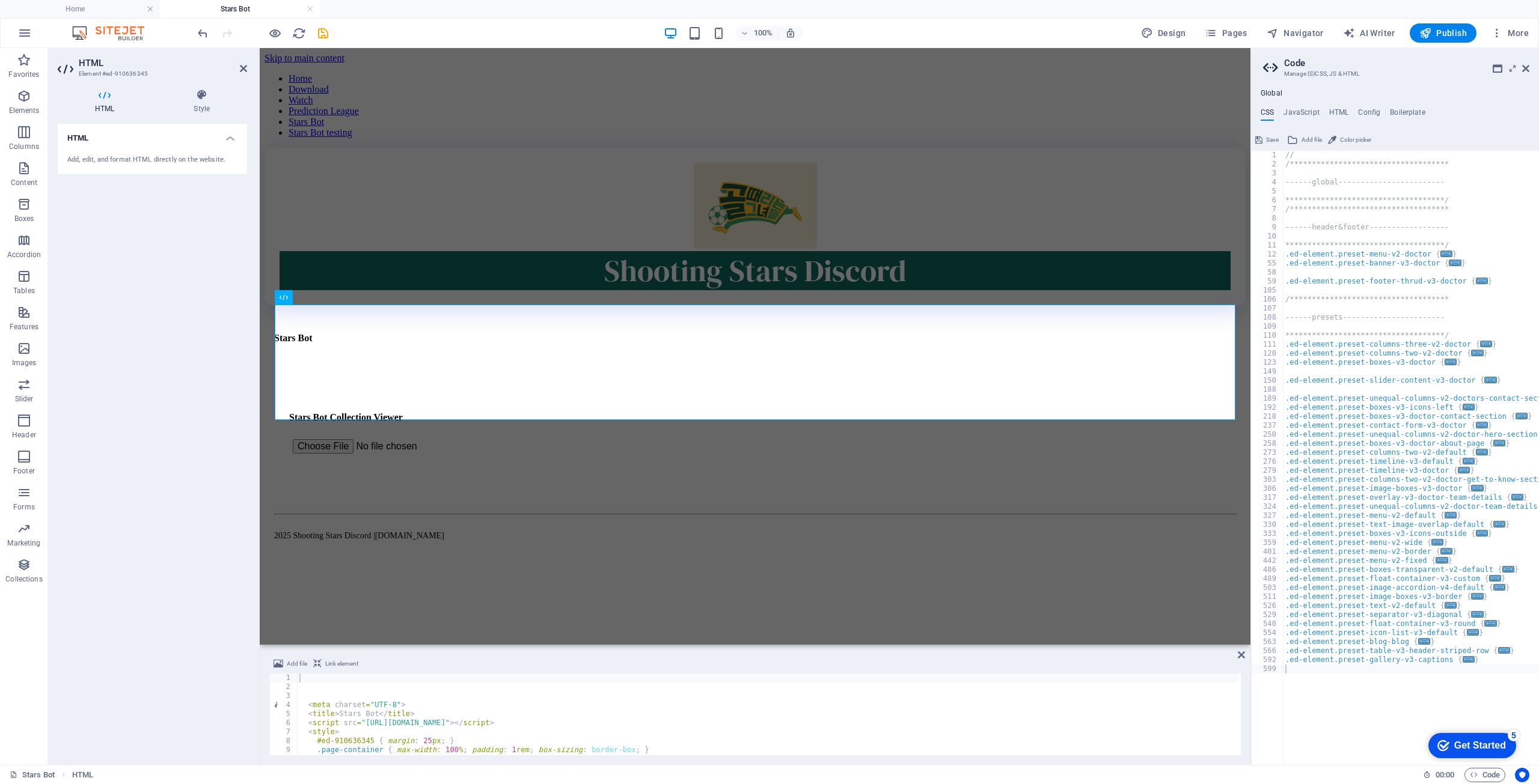
click at [1534, 67] on aside "**********" at bounding box center [1394, 406] width 289 height 717
click at [1531, 66] on aside "**********" at bounding box center [1394, 406] width 289 height 717
click at [1524, 65] on icon at bounding box center [1526, 68] width 7 height 10
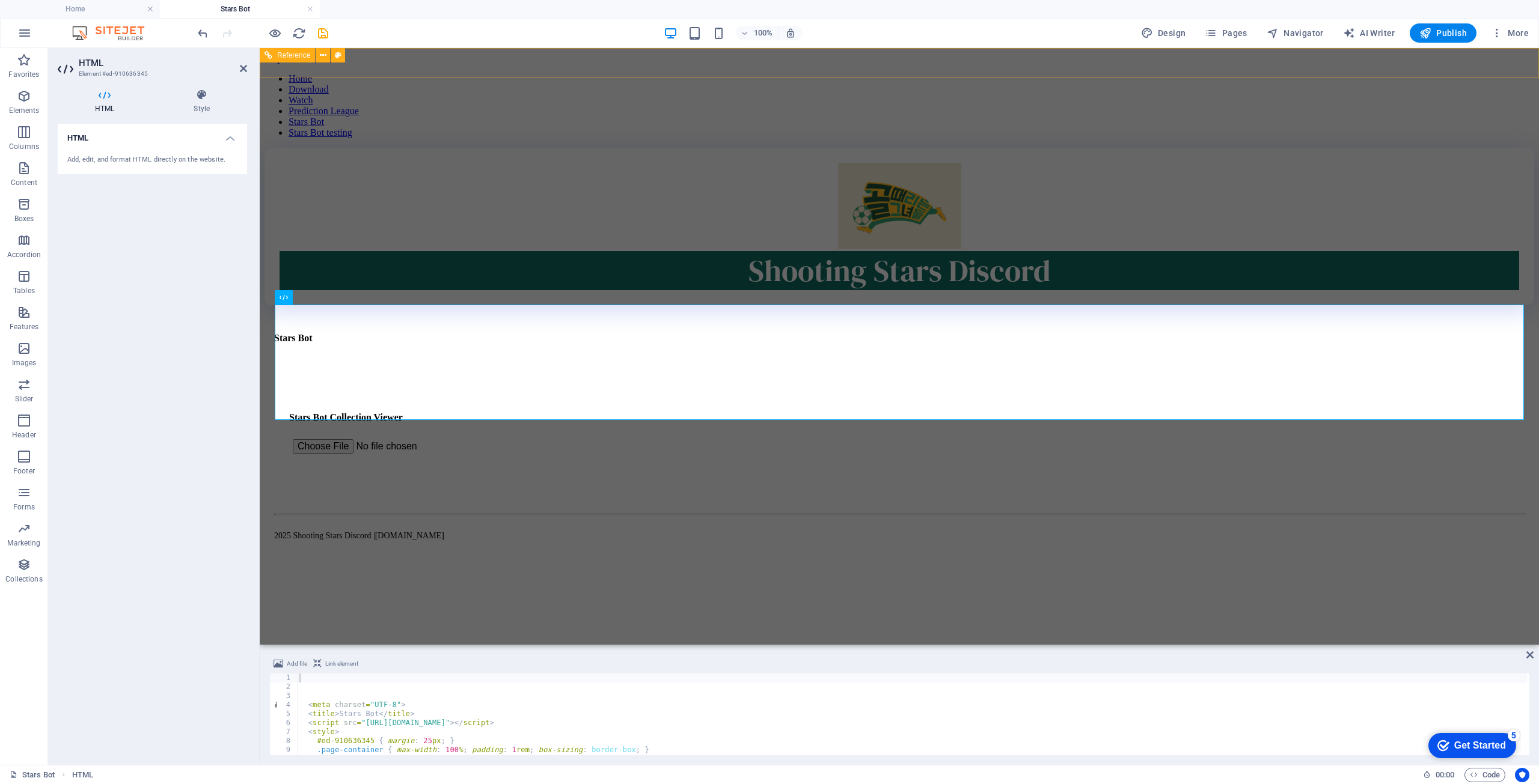
click at [1524, 74] on nav "Home Download Watch Prediction League Stars Bot Stars Bot testing" at bounding box center [899, 106] width 1270 height 65
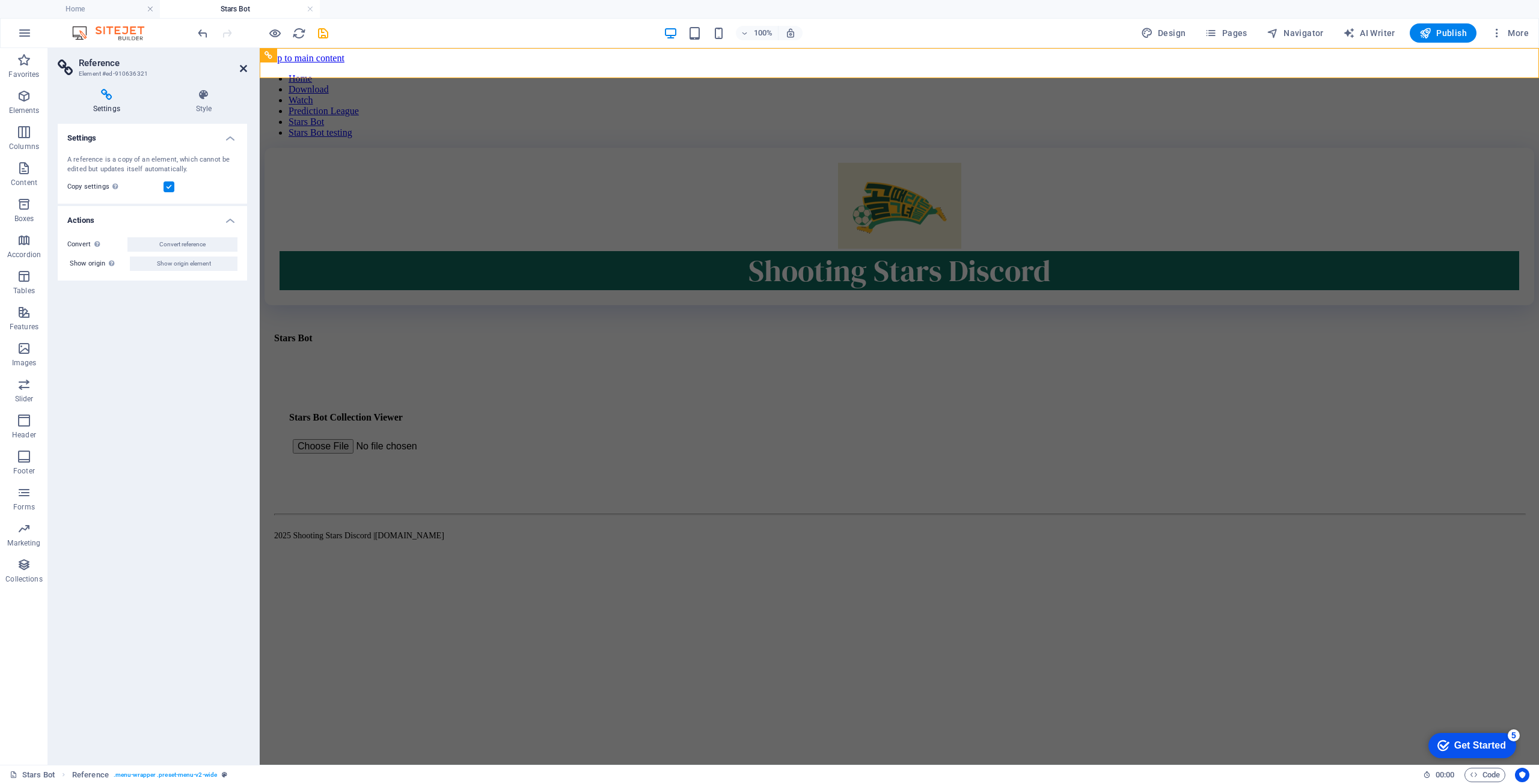
click at [246, 64] on icon at bounding box center [243, 68] width 7 height 10
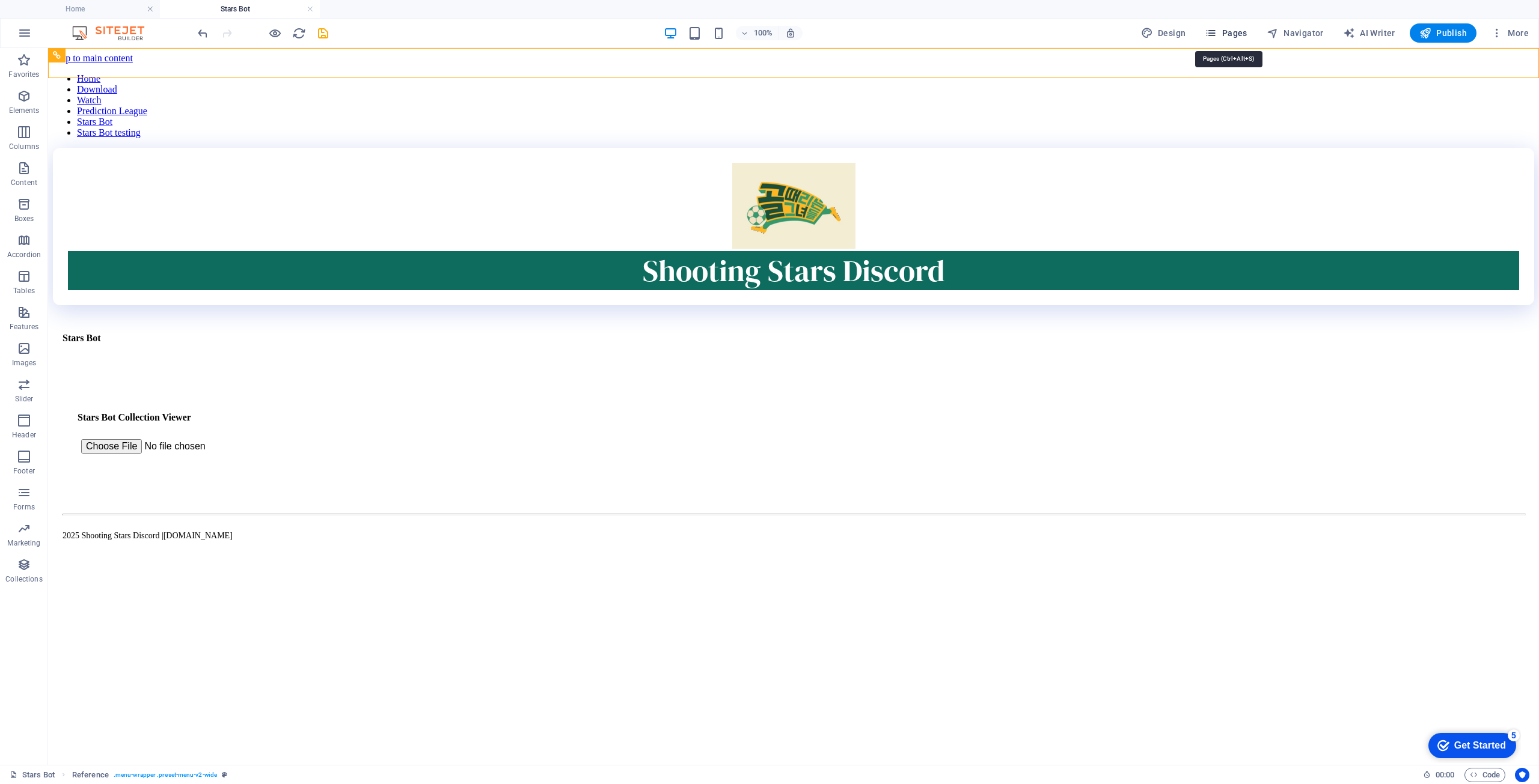
click at [1246, 28] on span "Pages" at bounding box center [1226, 33] width 42 height 12
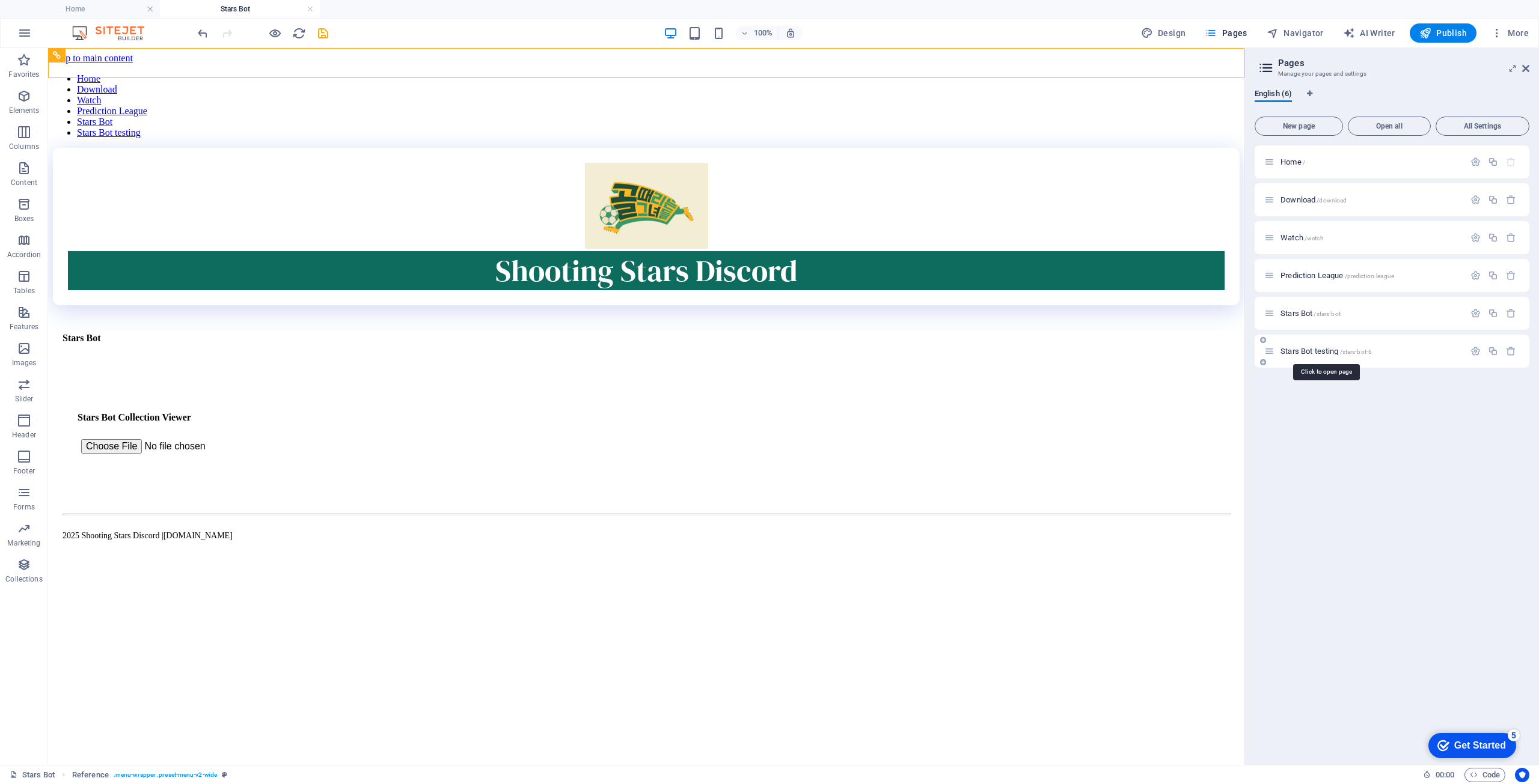
click at [1305, 346] on div "Stars Bot testing /stars-bot-6" at bounding box center [1364, 351] width 201 height 14
click at [1276, 350] on div "Stars Bot testing /stars-bot-6" at bounding box center [1364, 351] width 201 height 14
click at [1292, 347] on span "Stars Bot testing /stars-bot-6" at bounding box center [1326, 352] width 91 height 9
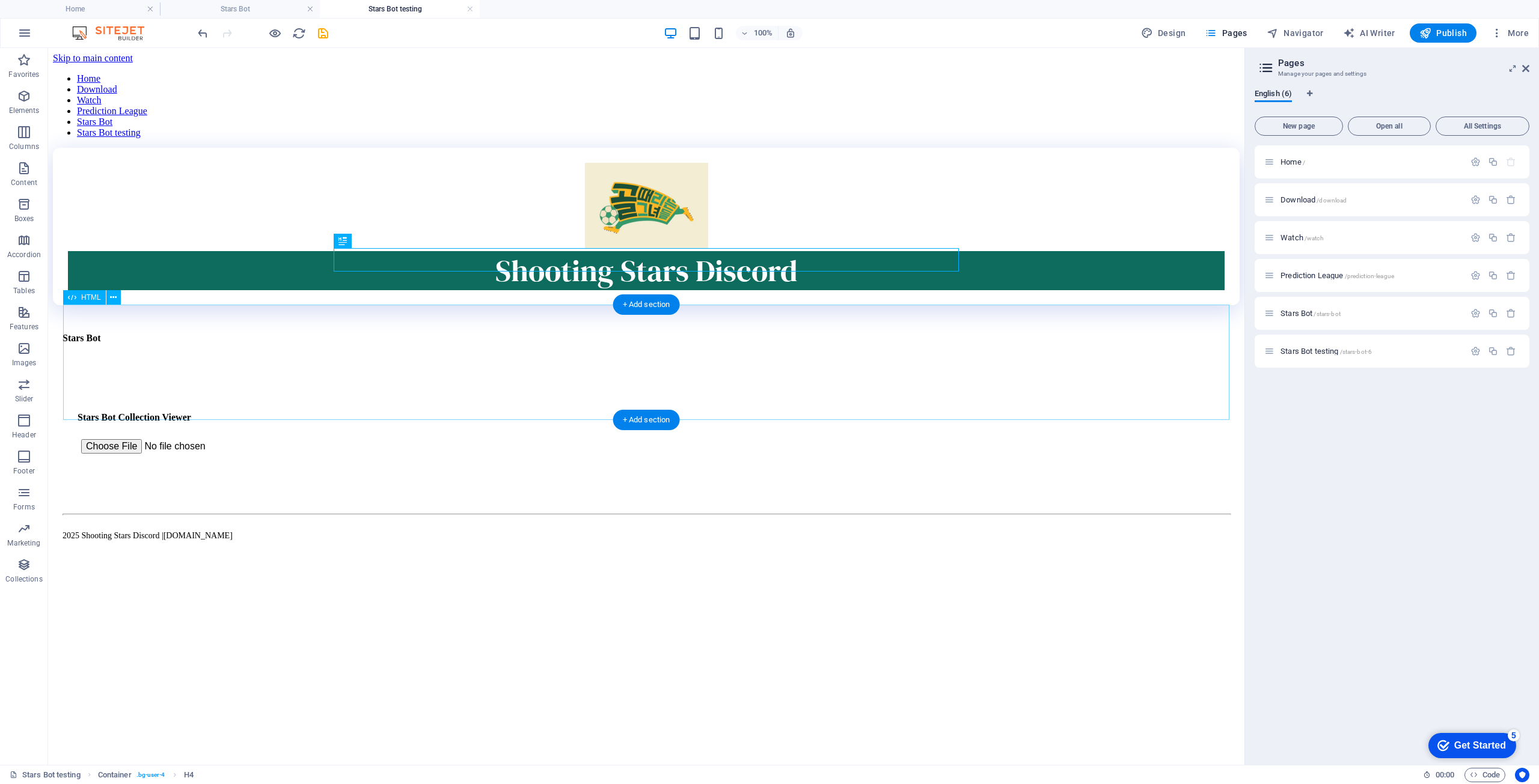
click at [310, 390] on div "Stars Bot Stars Bot Collection Viewer Filter: All Only Owned Not Owned" at bounding box center [646, 435] width 1157 height 89
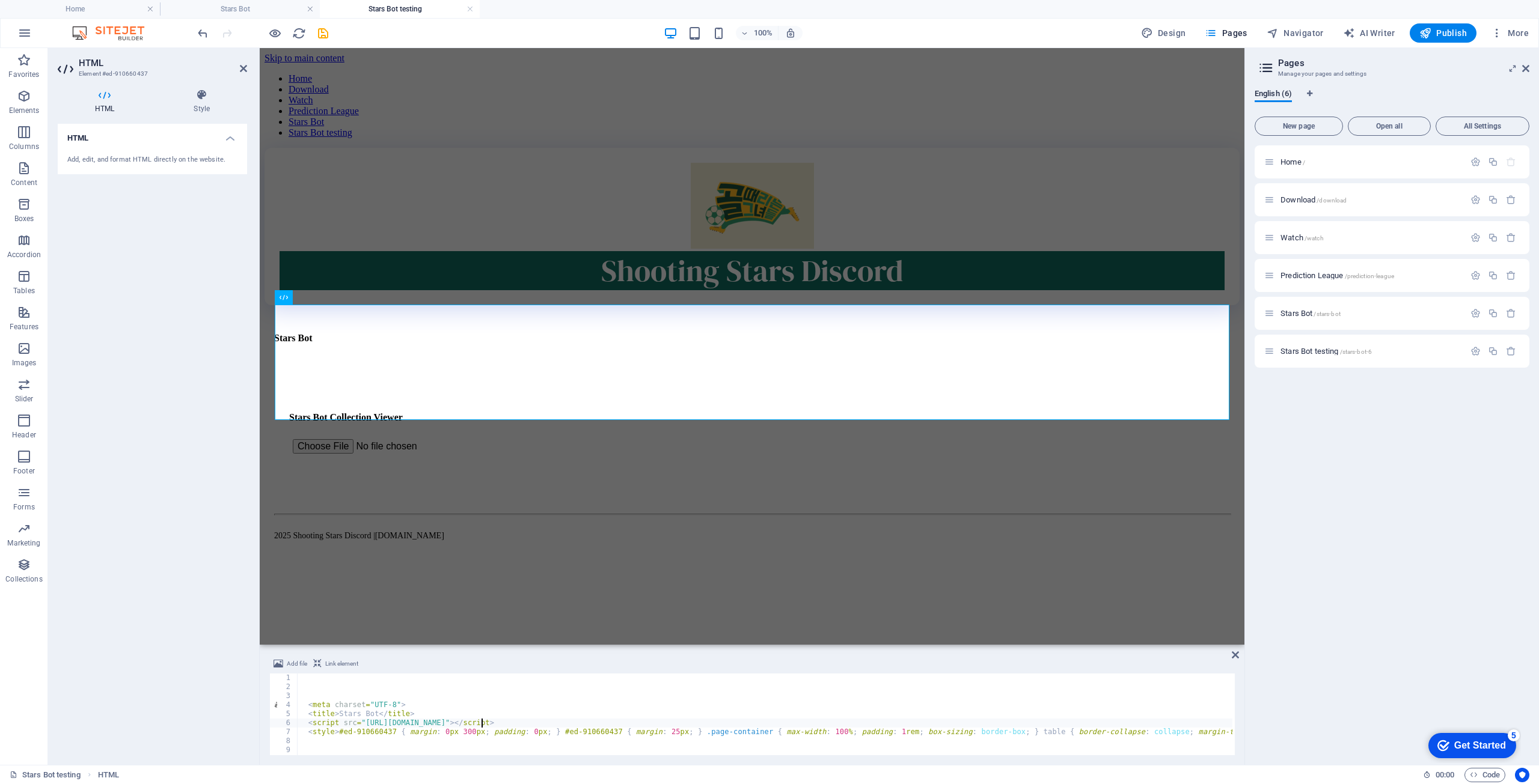
click at [481, 721] on div "< meta charset = "UTF-8" > < title > Stars Bot </ title > < script src = "https…" at bounding box center [1517, 722] width 2440 height 97
type textarea "<script src="https://cdn.jsdelivr.net/npm/papaparse@5.3.2/papaparse.min.js"></s…"
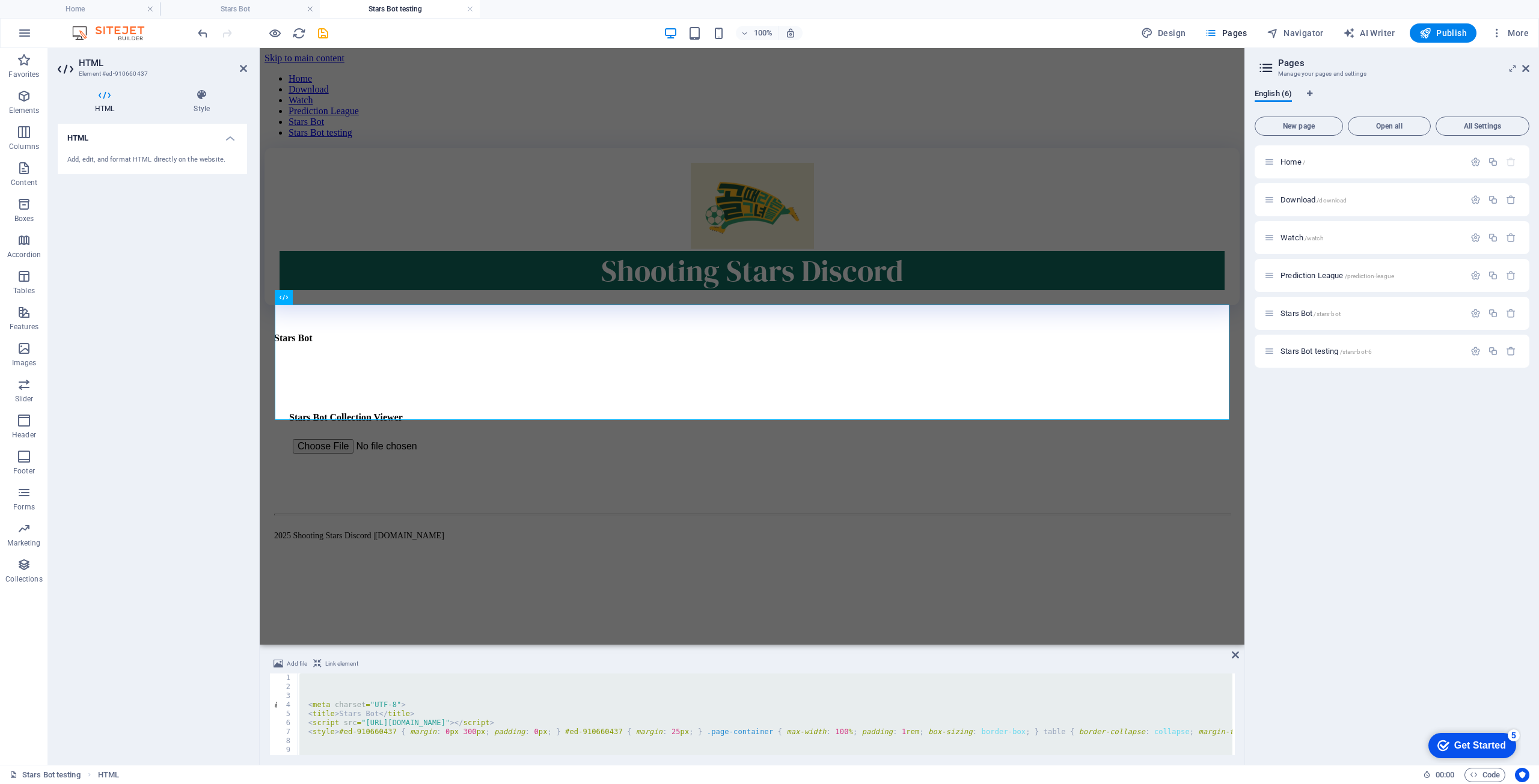
scroll to position [1640, 0]
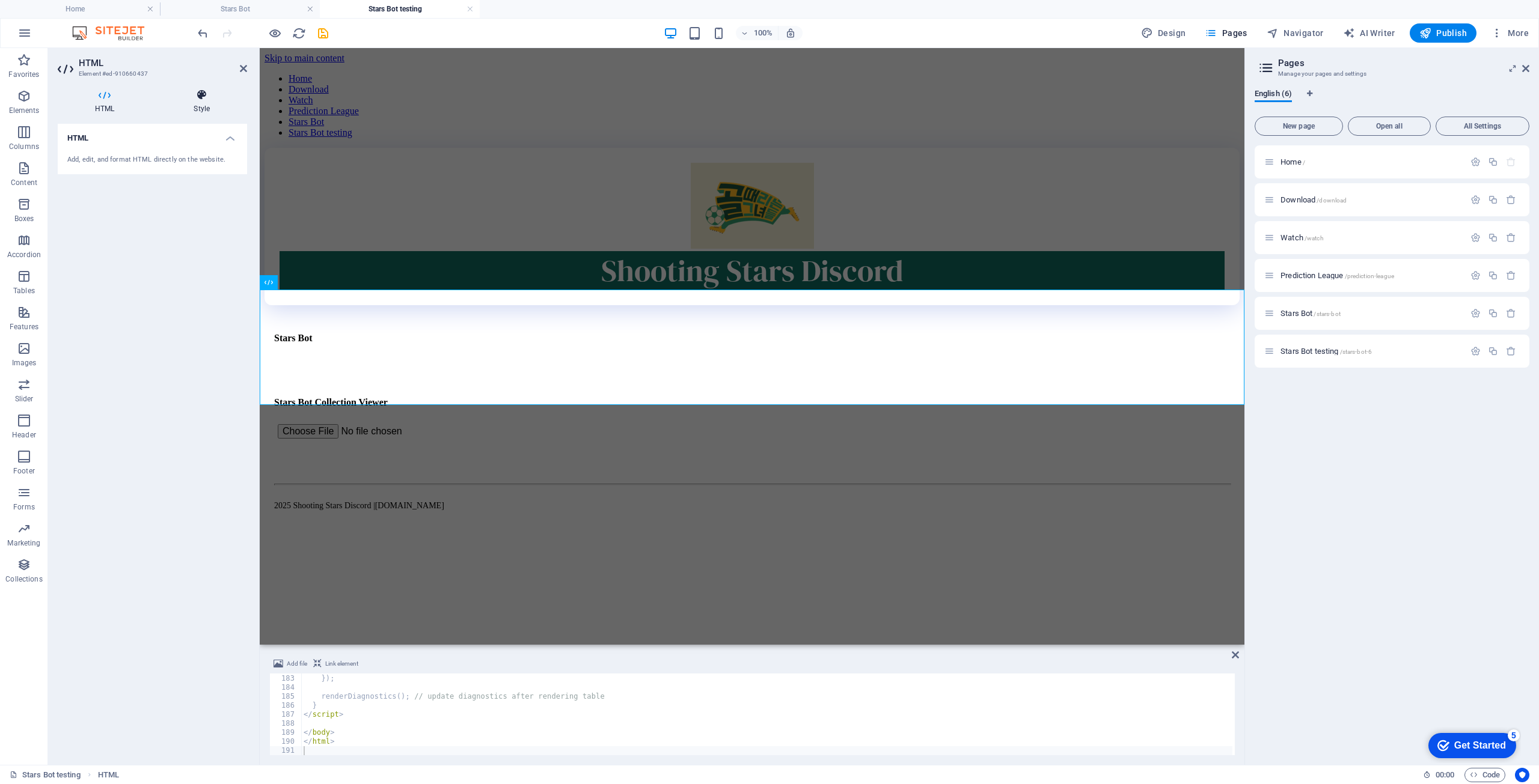
click at [195, 101] on icon at bounding box center [202, 95] width 91 height 12
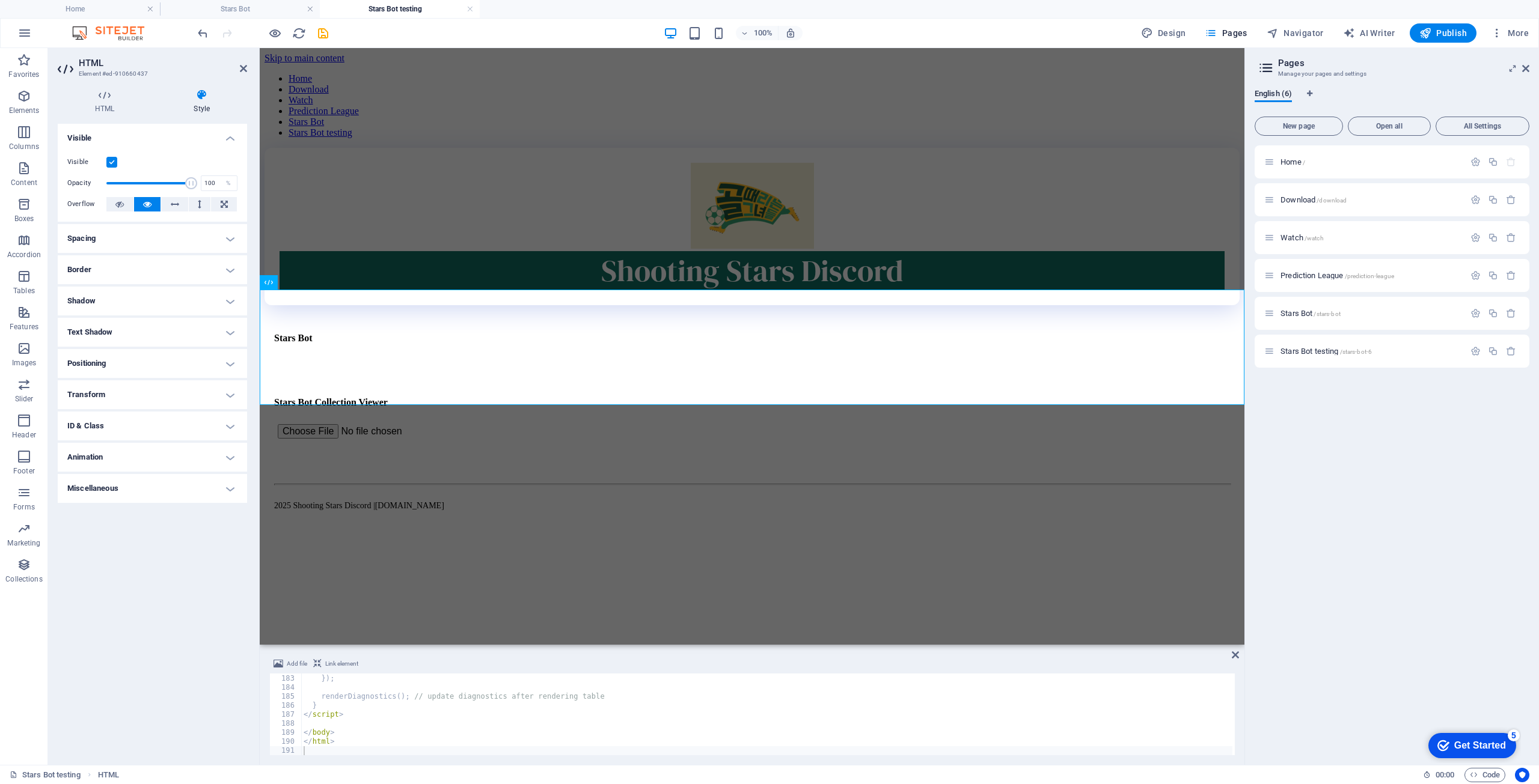
click at [158, 362] on h4 "Positioning" at bounding box center [153, 363] width 189 height 29
click at [135, 396] on div "Default Static Relative Absolute Fixed Sticky Z-Index Sets the order of the ele…" at bounding box center [152, 396] width 170 height 30
click at [135, 384] on span "Relative" at bounding box center [136, 388] width 20 height 14
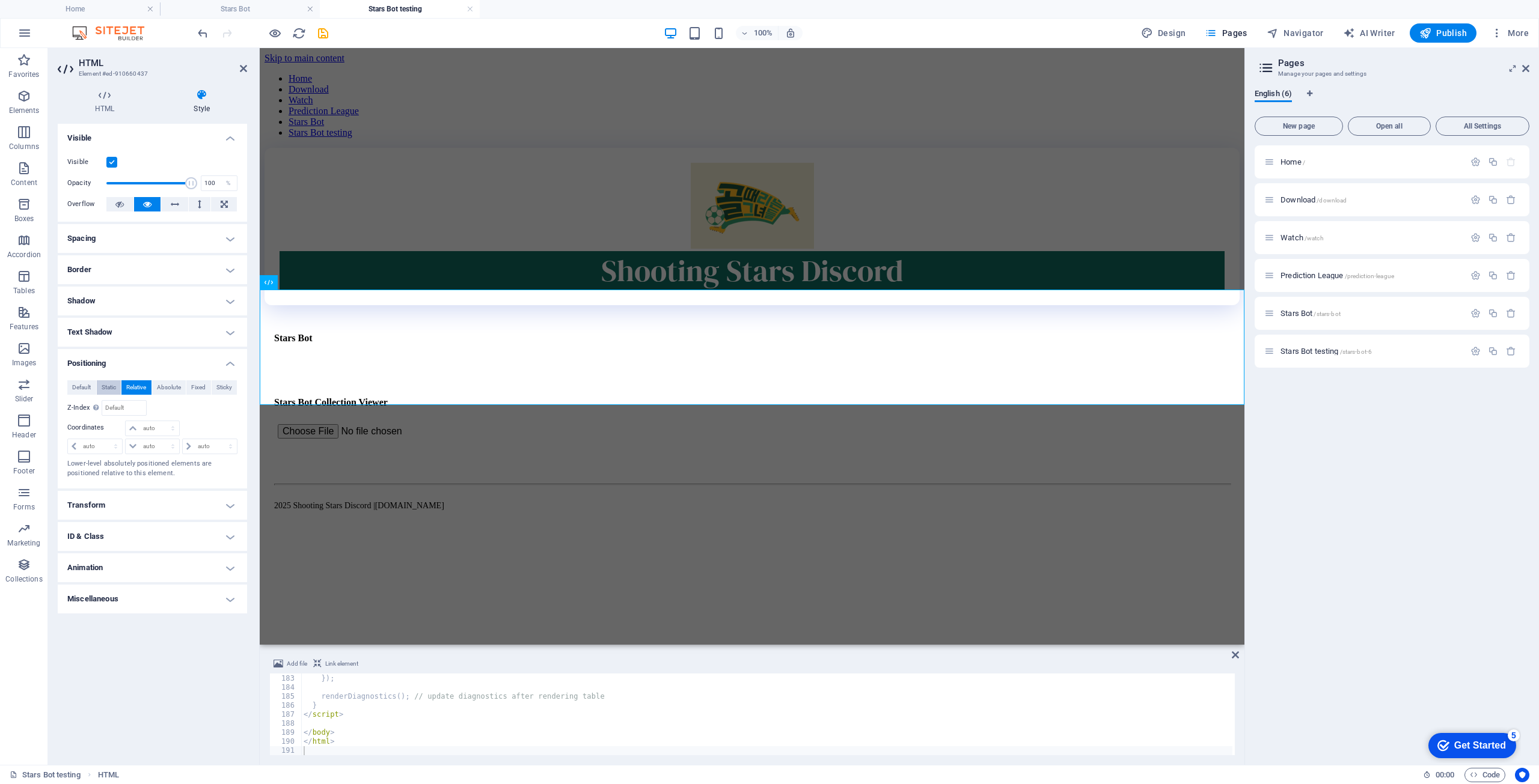
click at [103, 389] on span "Static" at bounding box center [109, 388] width 14 height 14
click at [144, 389] on span "Relative" at bounding box center [136, 388] width 20 height 14
click at [174, 382] on span "Absolute" at bounding box center [169, 388] width 24 height 14
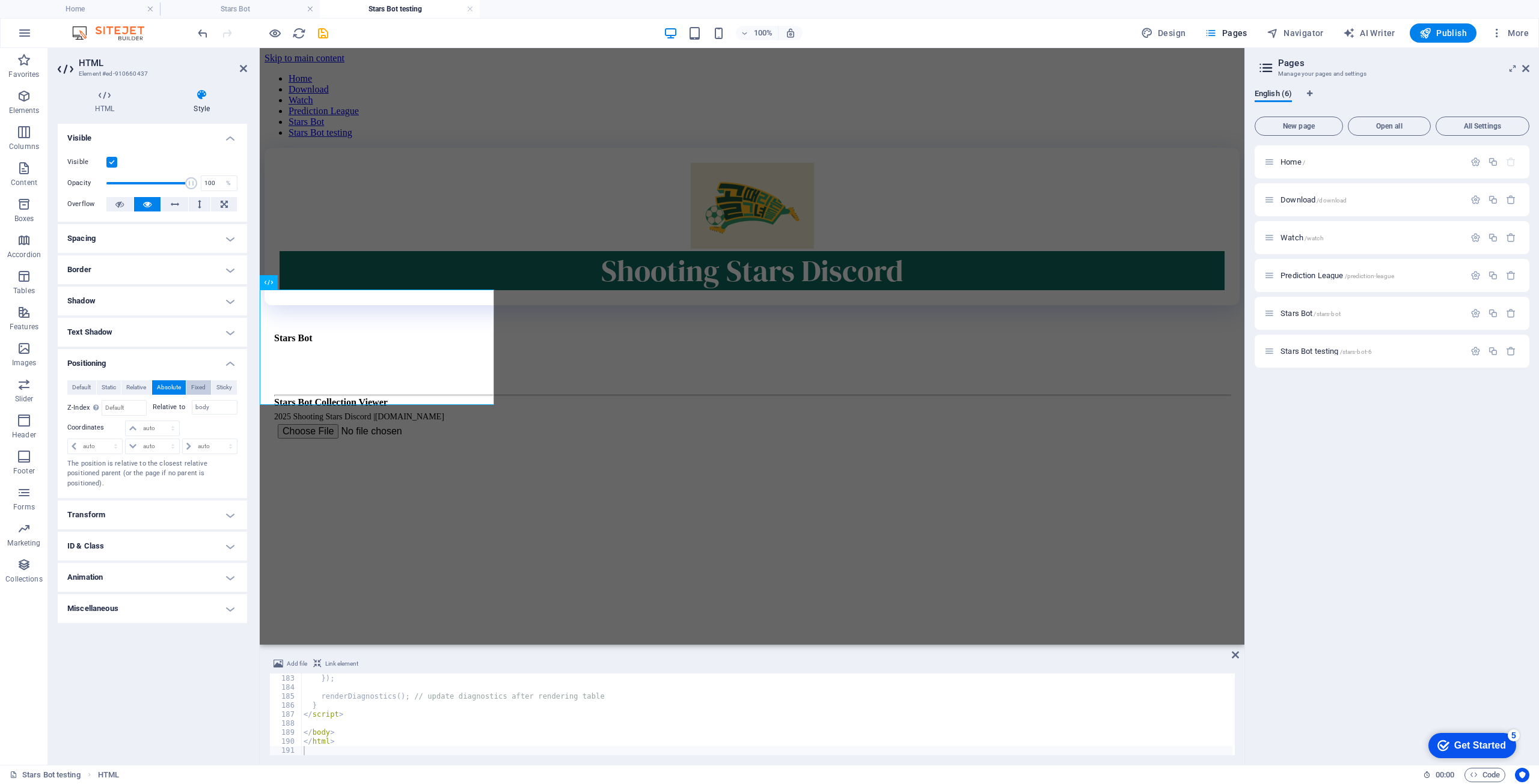
click at [190, 382] on button "Fixed" at bounding box center [199, 388] width 24 height 14
click at [220, 384] on span "Sticky" at bounding box center [224, 388] width 16 height 14
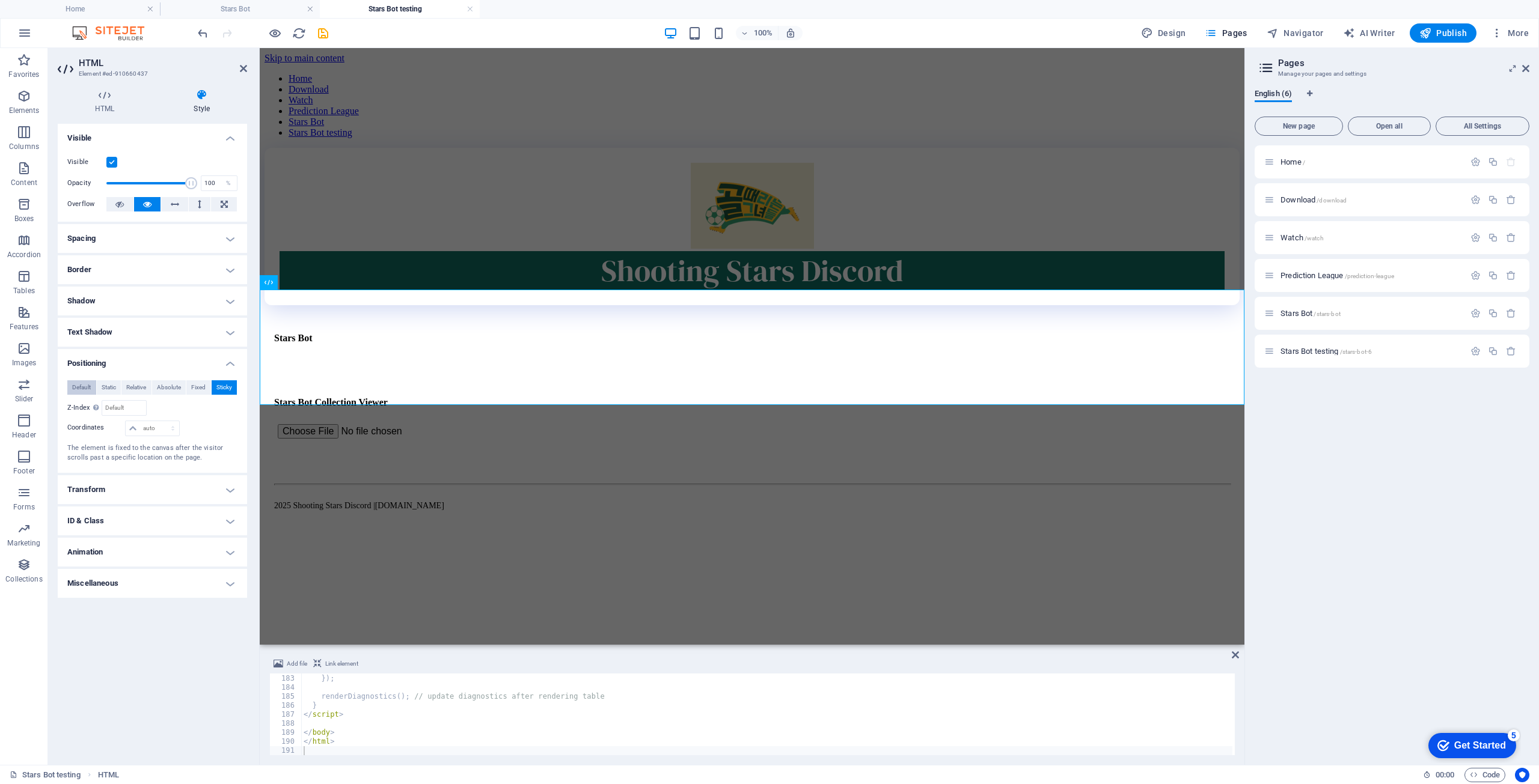
click at [75, 386] on span "Default" at bounding box center [82, 388] width 18 height 14
click at [95, 436] on h4 "Transform" at bounding box center [153, 436] width 189 height 29
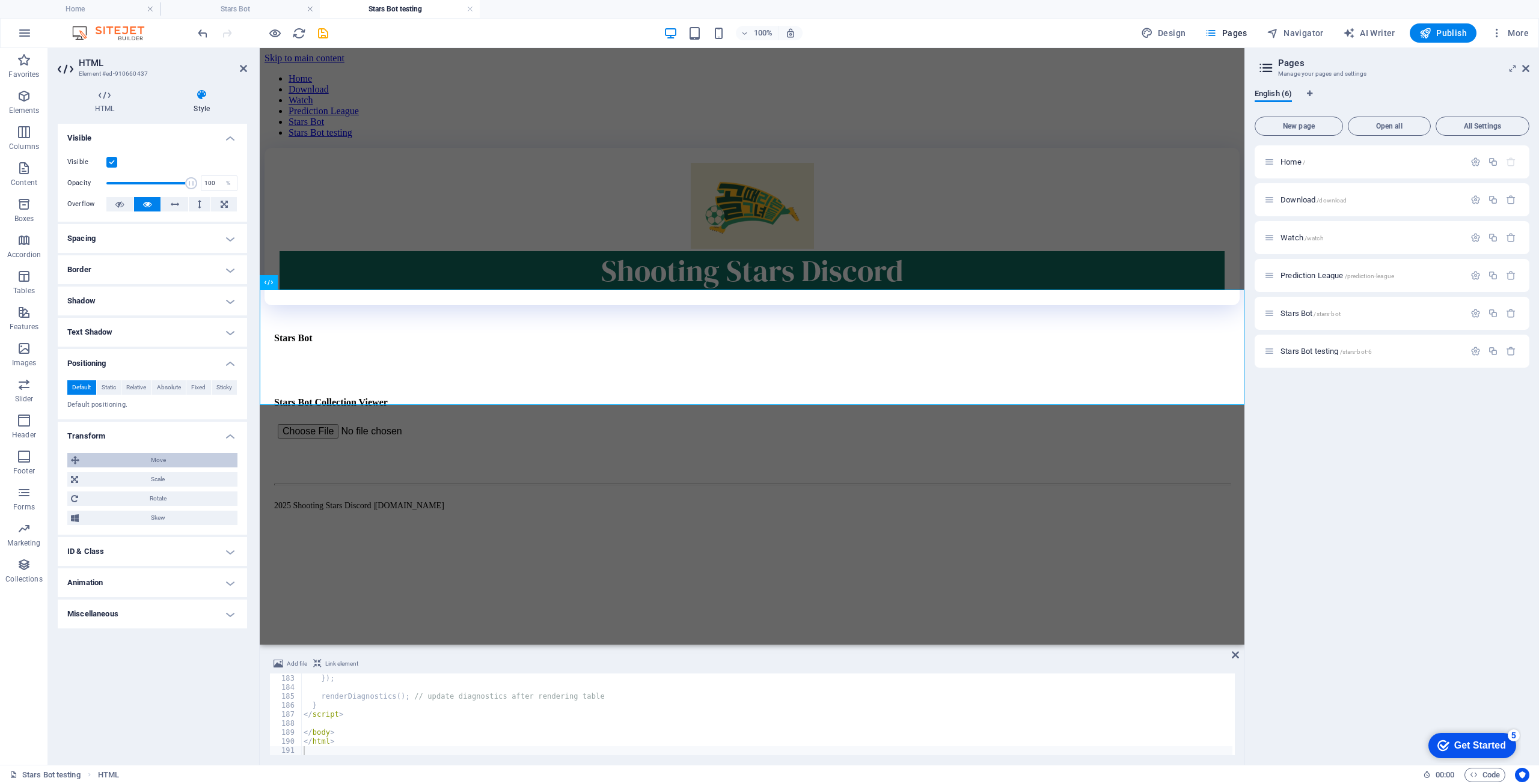
click at [85, 461] on span "Move" at bounding box center [158, 461] width 151 height 14
drag, startPoint x: 124, startPoint y: 478, endPoint x: 72, endPoint y: 479, distance: 52.0
click at [72, 479] on div "X offset 0 px rem % em vh vw" at bounding box center [108, 483] width 82 height 16
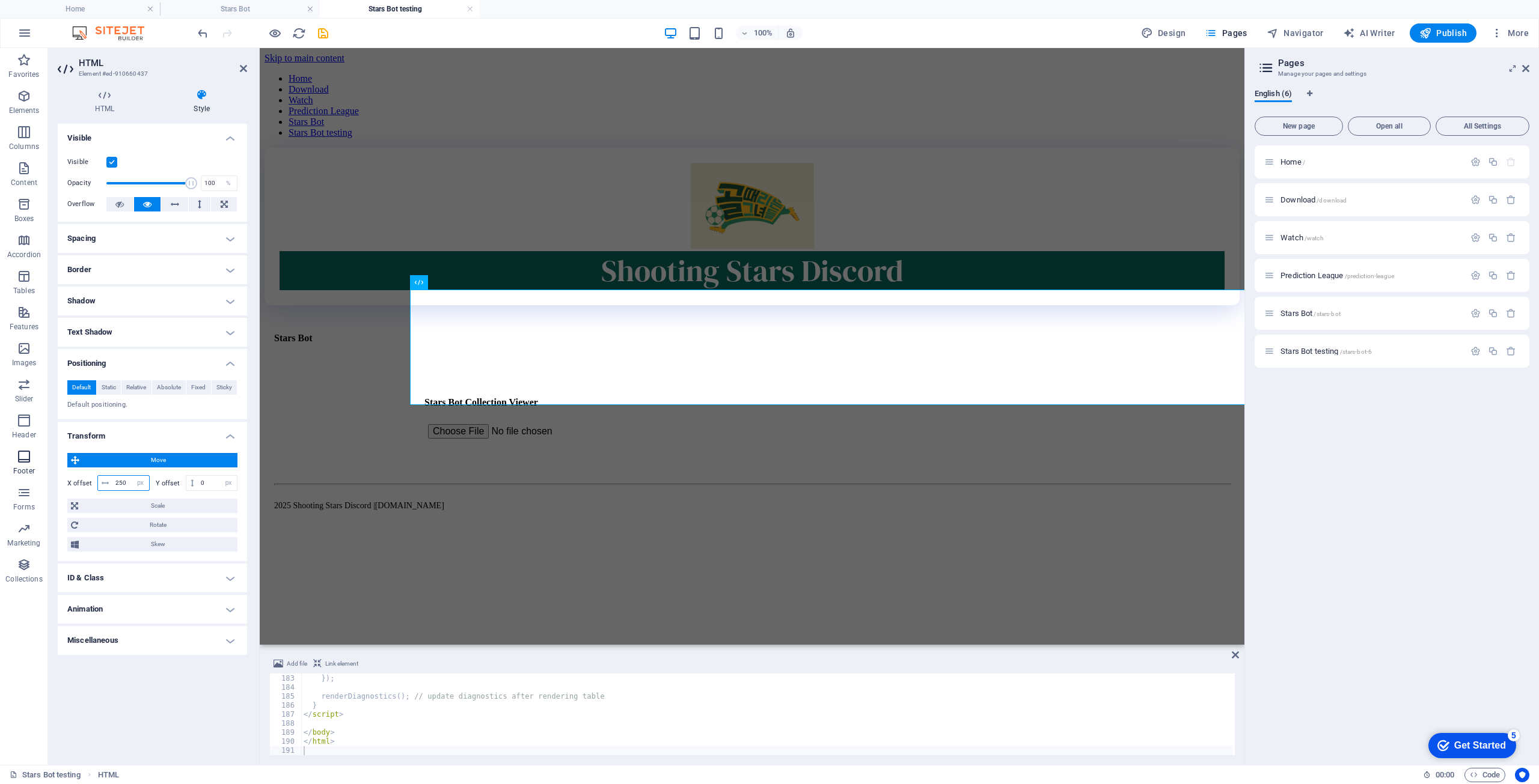
drag, startPoint x: 128, startPoint y: 481, endPoint x: 19, endPoint y: 473, distance: 109.3
click at [19, 473] on section "Favorites Elements Columns Content Boxes Accordion Tables Features Images Slide…" at bounding box center [622, 406] width 1244 height 717
type input "300"
drag, startPoint x: 210, startPoint y: 482, endPoint x: 99, endPoint y: 466, distance: 112.1
click at [102, 494] on div "Move X offset 300 px rem % em vh vw Y offset 0 px rem % em vh vw Scale Zoom 100…" at bounding box center [152, 503] width 170 height 99
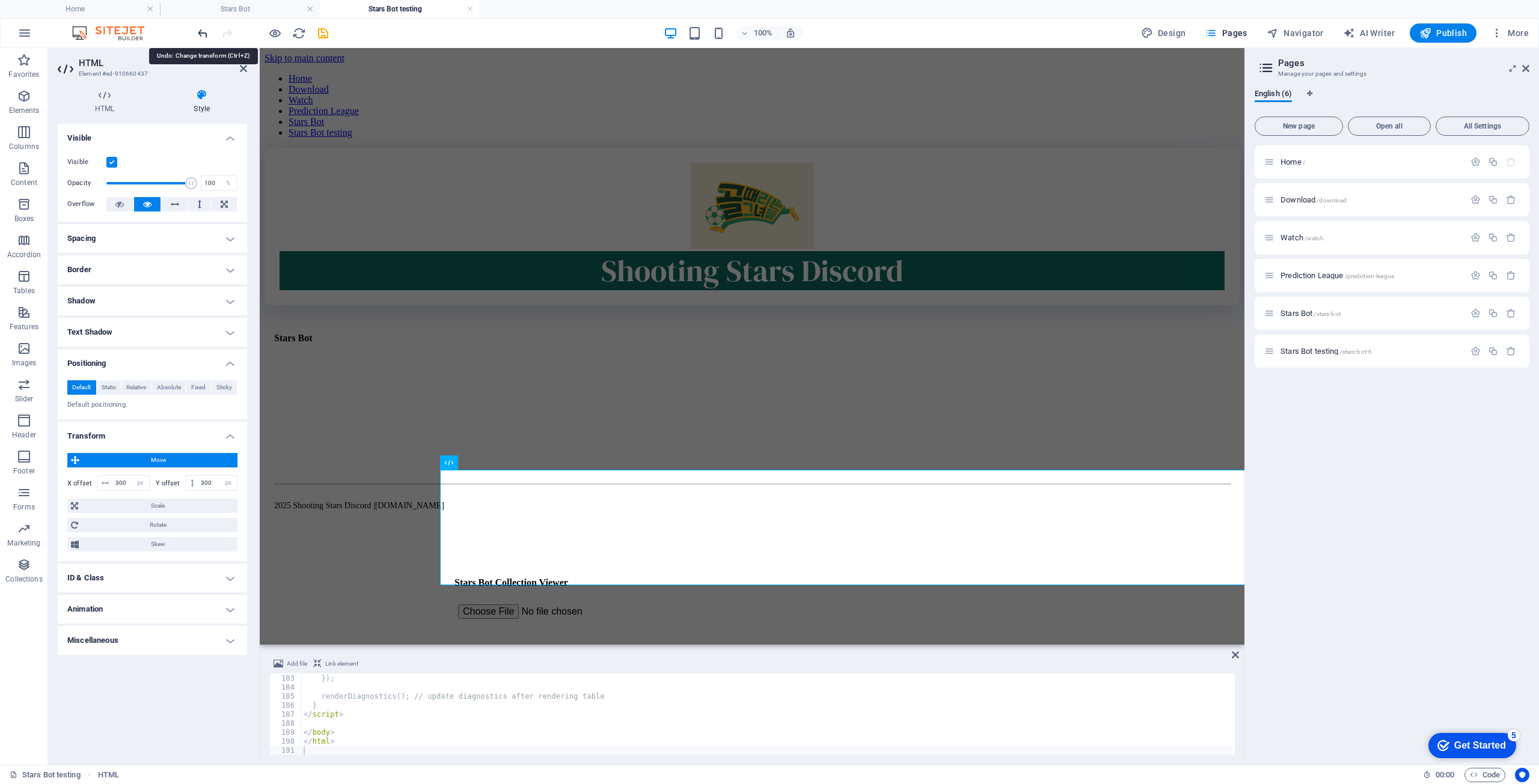
click at [208, 30] on icon "undo" at bounding box center [202, 33] width 14 height 14
type input "0"
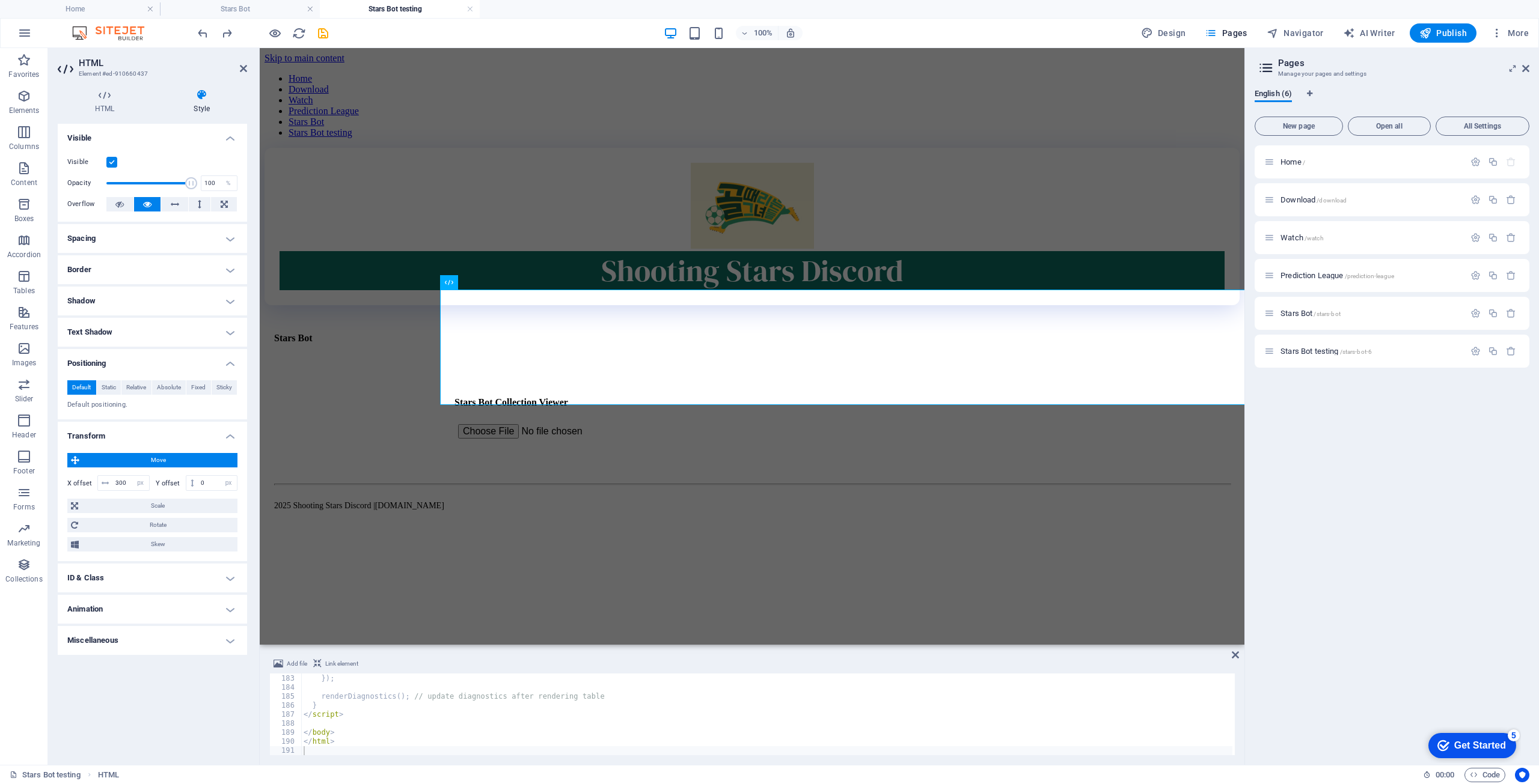
click at [135, 465] on span "Move" at bounding box center [158, 461] width 151 height 14
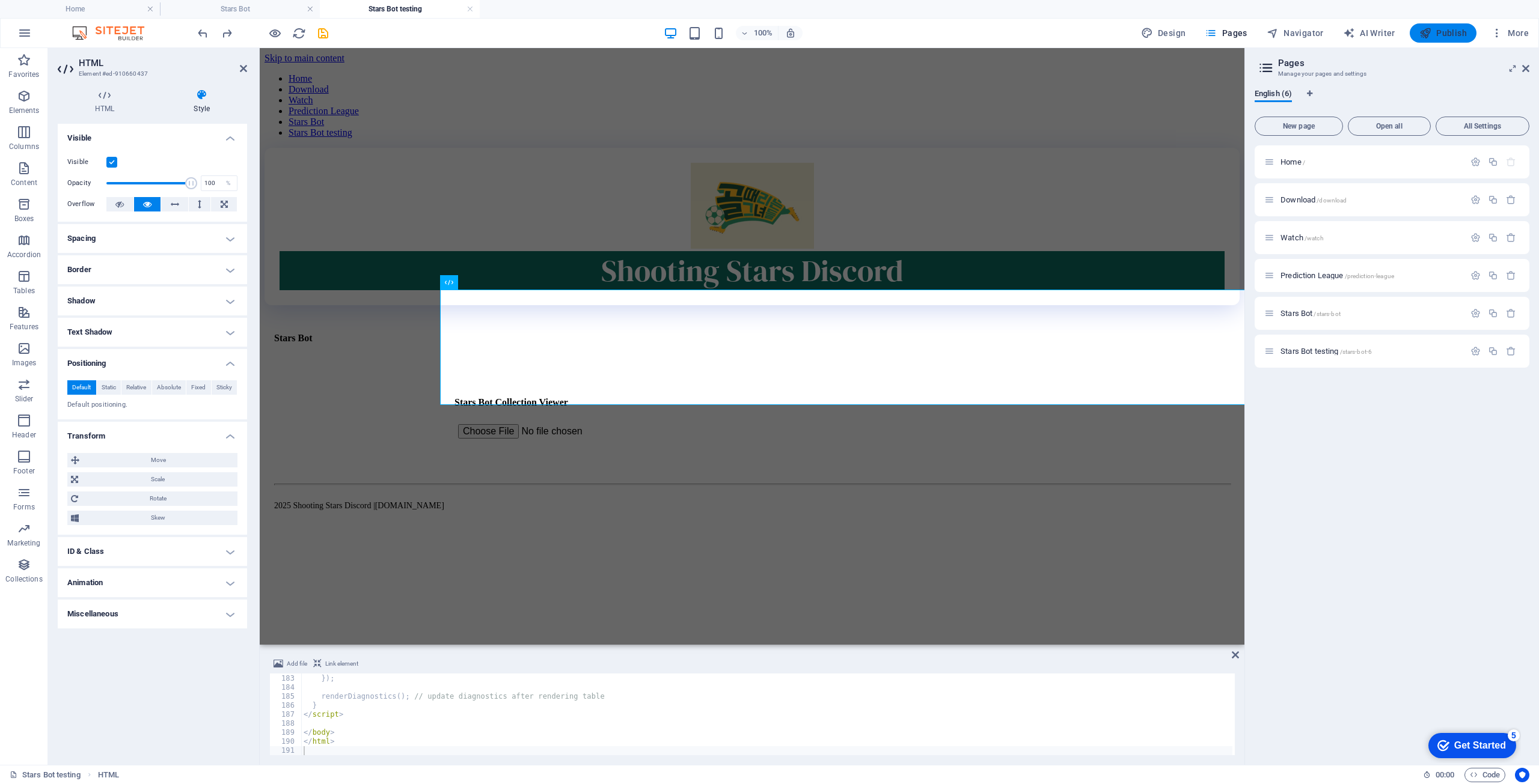
click at [1449, 35] on span "Publish" at bounding box center [1443, 33] width 47 height 12
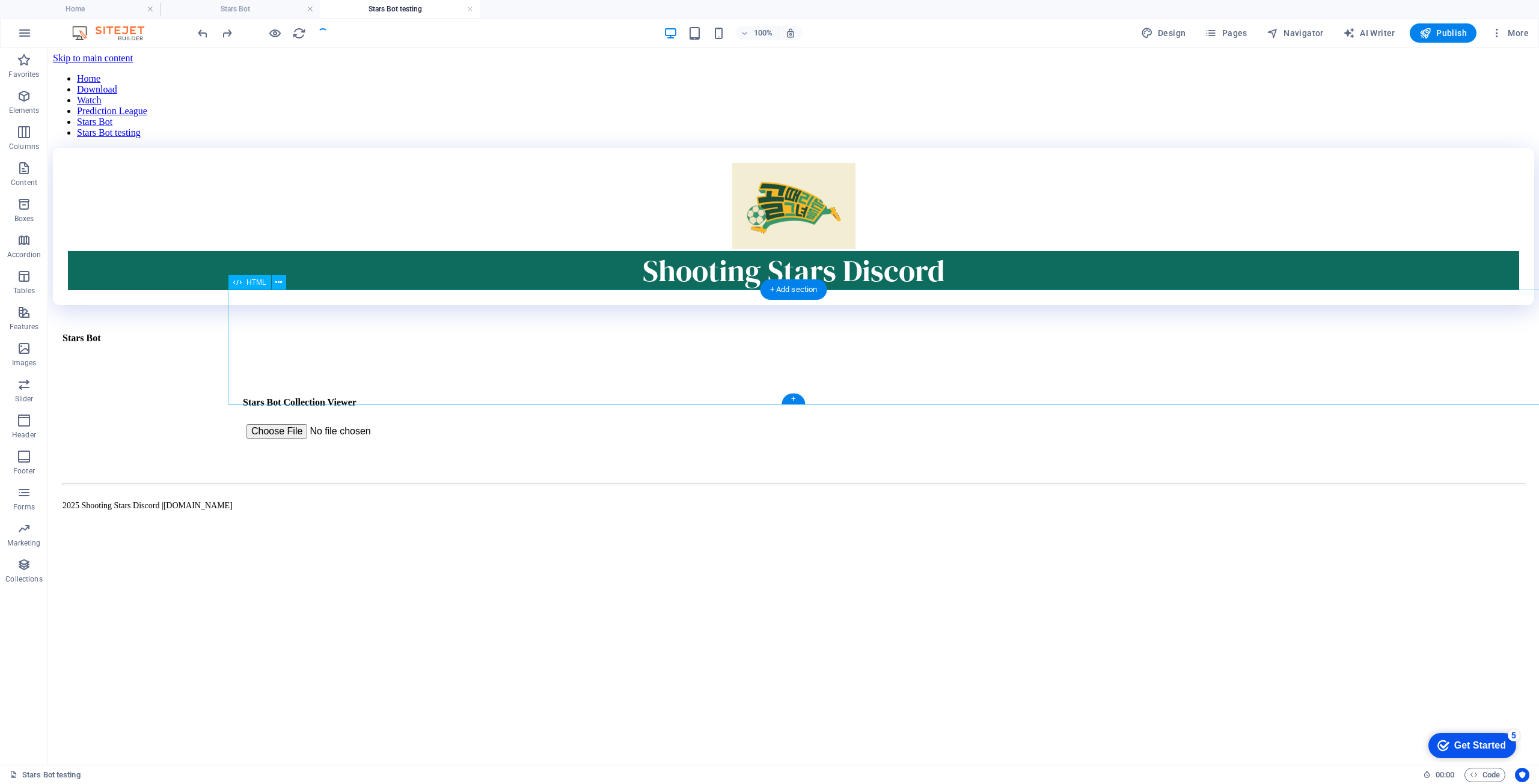
click at [295, 375] on div "Stars Bot Stars Bot Collection Viewer Filter: All Only Owned Not Owned" at bounding box center [974, 420] width 1481 height 89
select select "px"
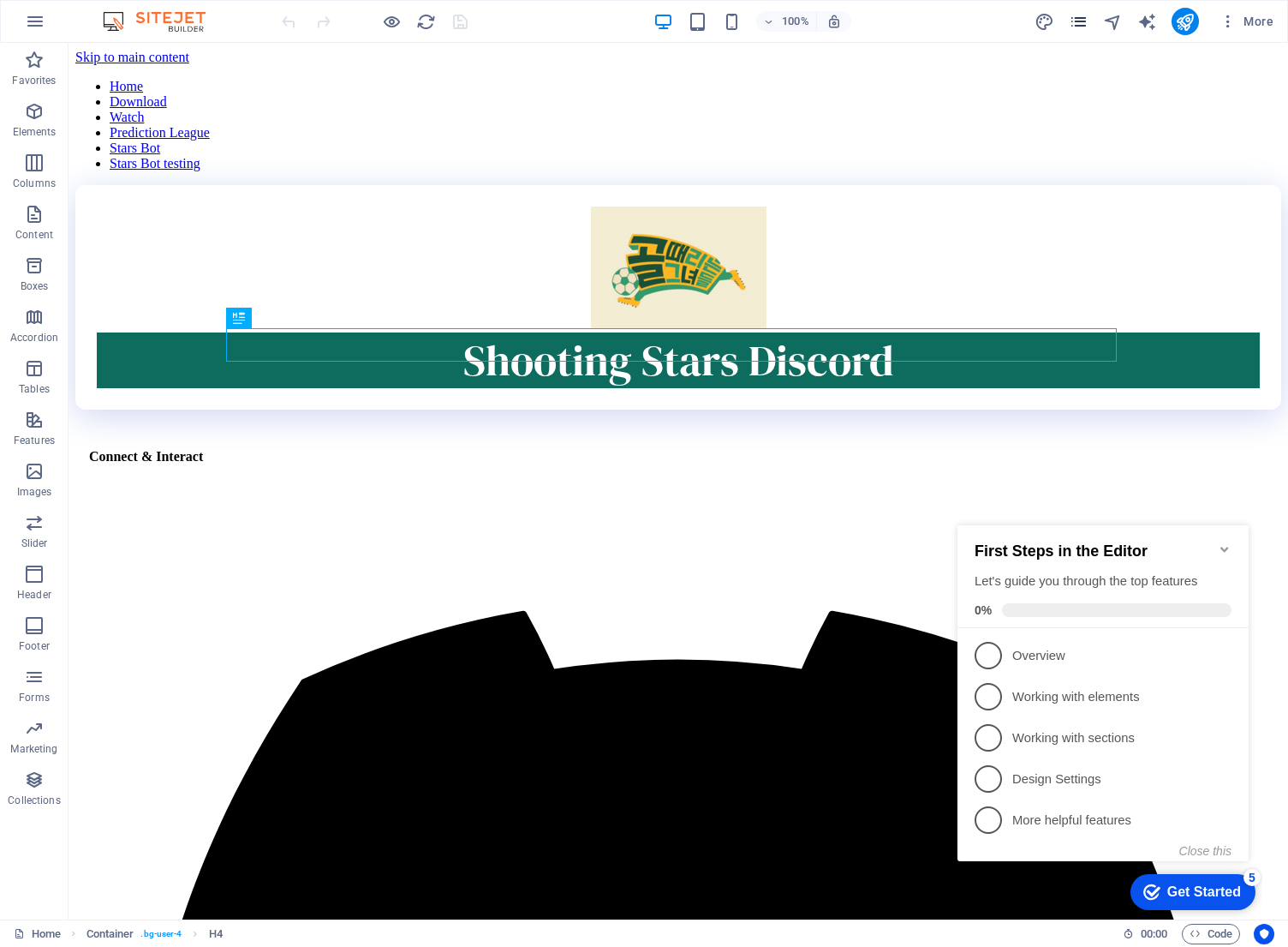
click at [1083, 15] on icon "pages" at bounding box center [1078, 22] width 20 height 20
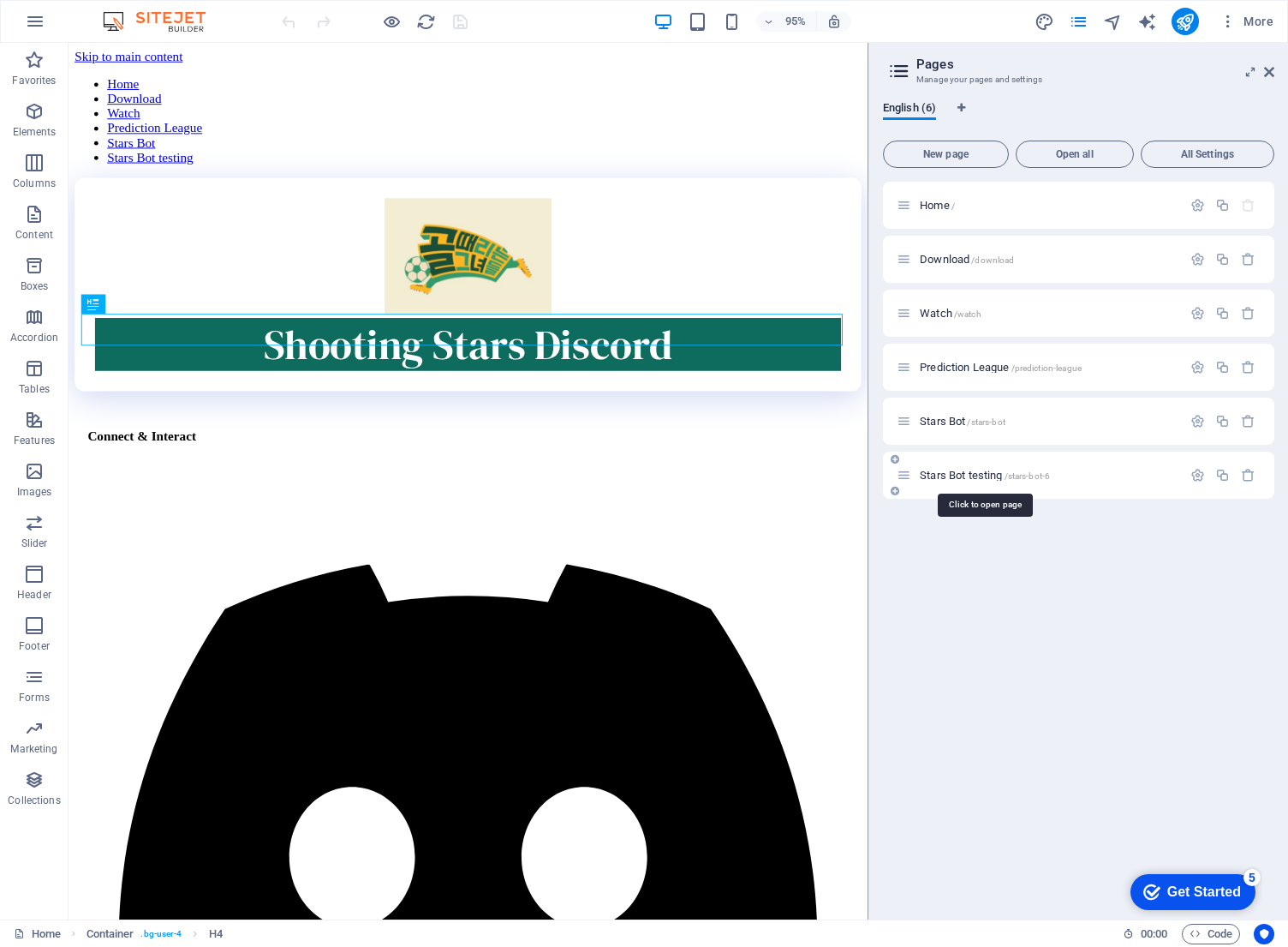
click at [938, 466] on div "Stars Bot testing /stars-bot-6" at bounding box center [1040, 475] width 286 height 20
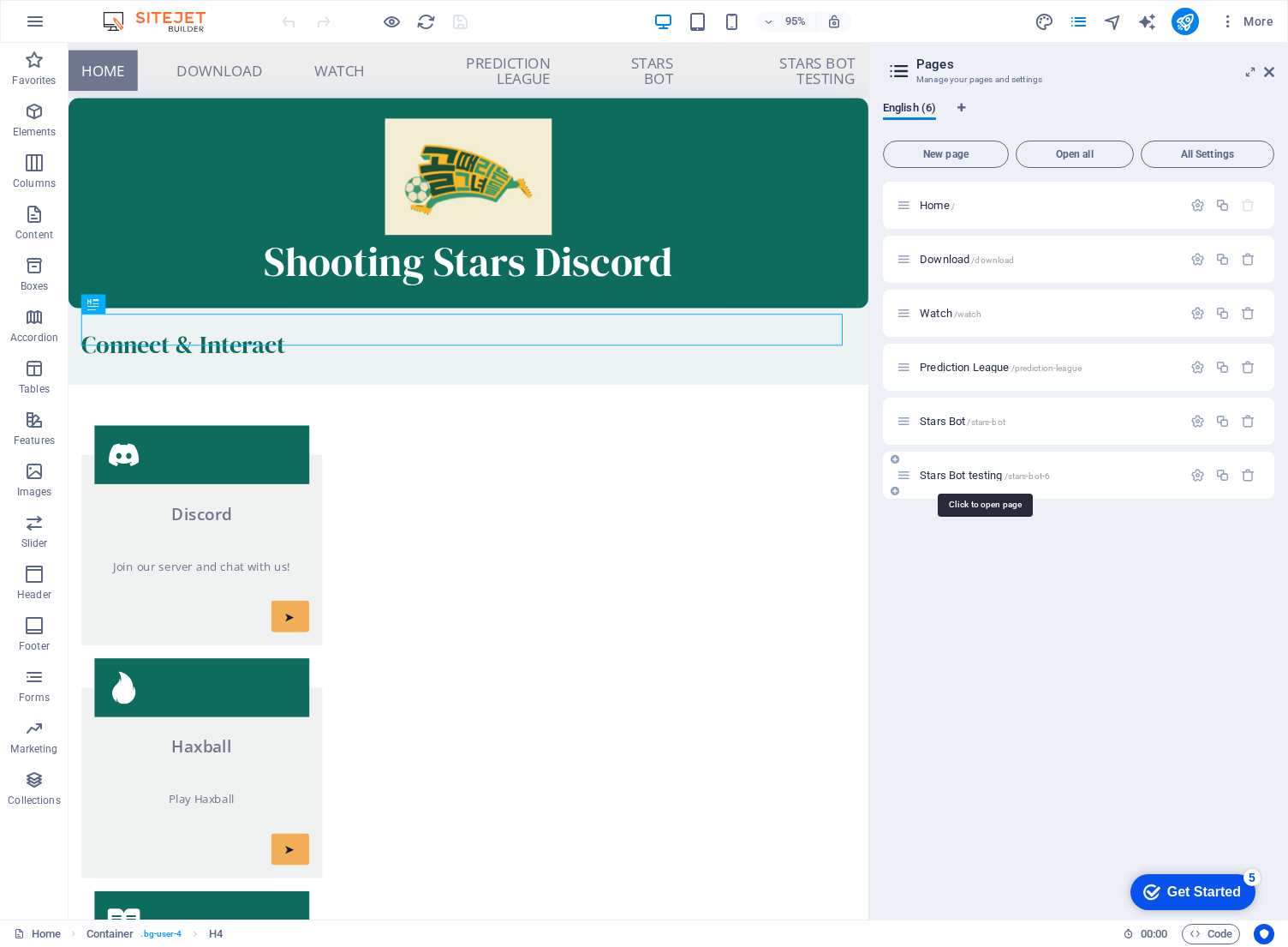
click at [939, 473] on span "Stars Bot testing /stars-bot-6" at bounding box center [985, 475] width 130 height 13
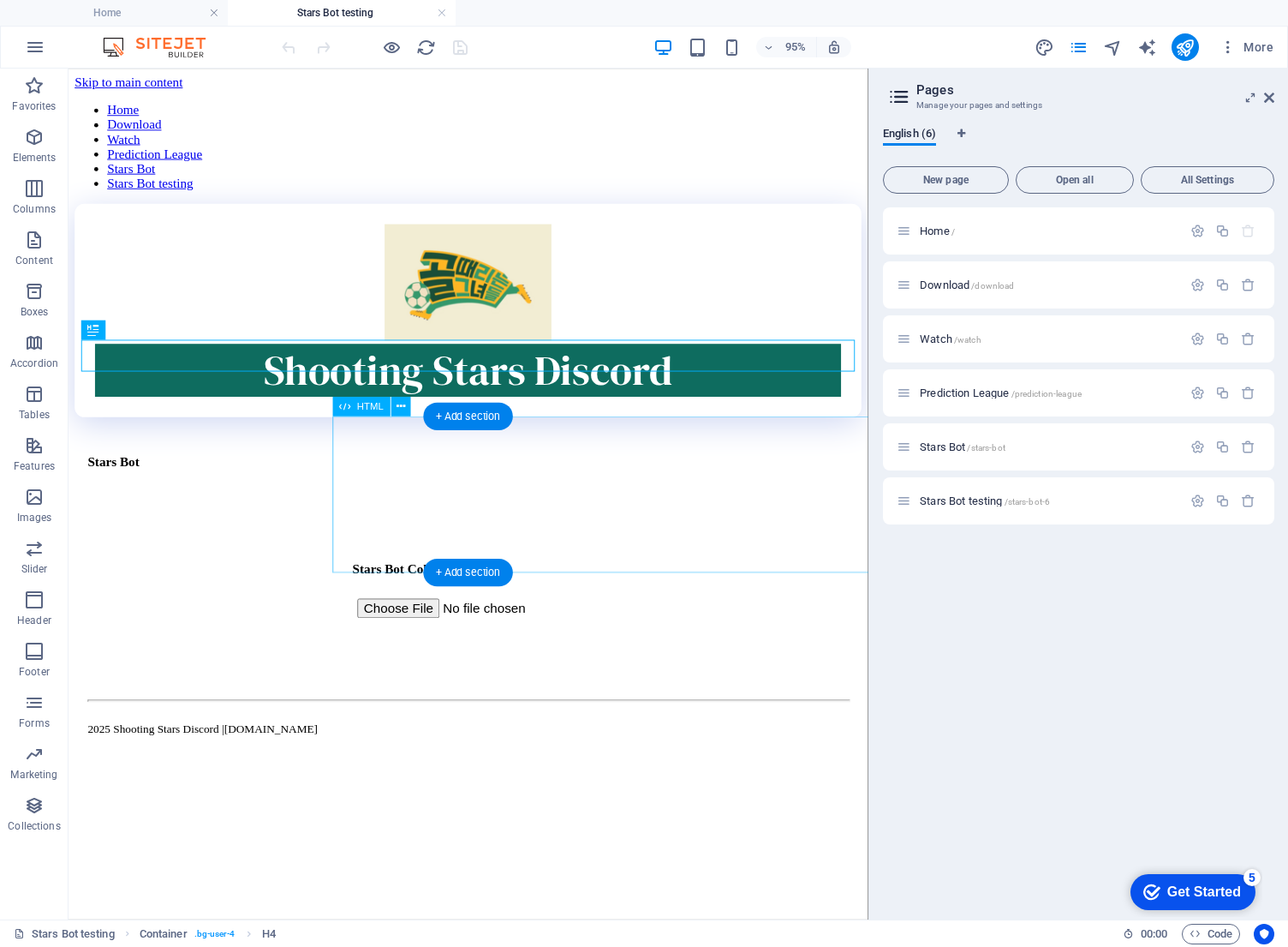
click at [401, 556] on div "Stars Bot Stars Bot Collection Viewer Filter: All Only Owned Not Owned" at bounding box center [747, 620] width 786 height 127
click at [404, 556] on div "Stars Bot Stars Bot Collection Viewer Filter: All Only Owned Not Owned" at bounding box center [747, 620] width 786 height 127
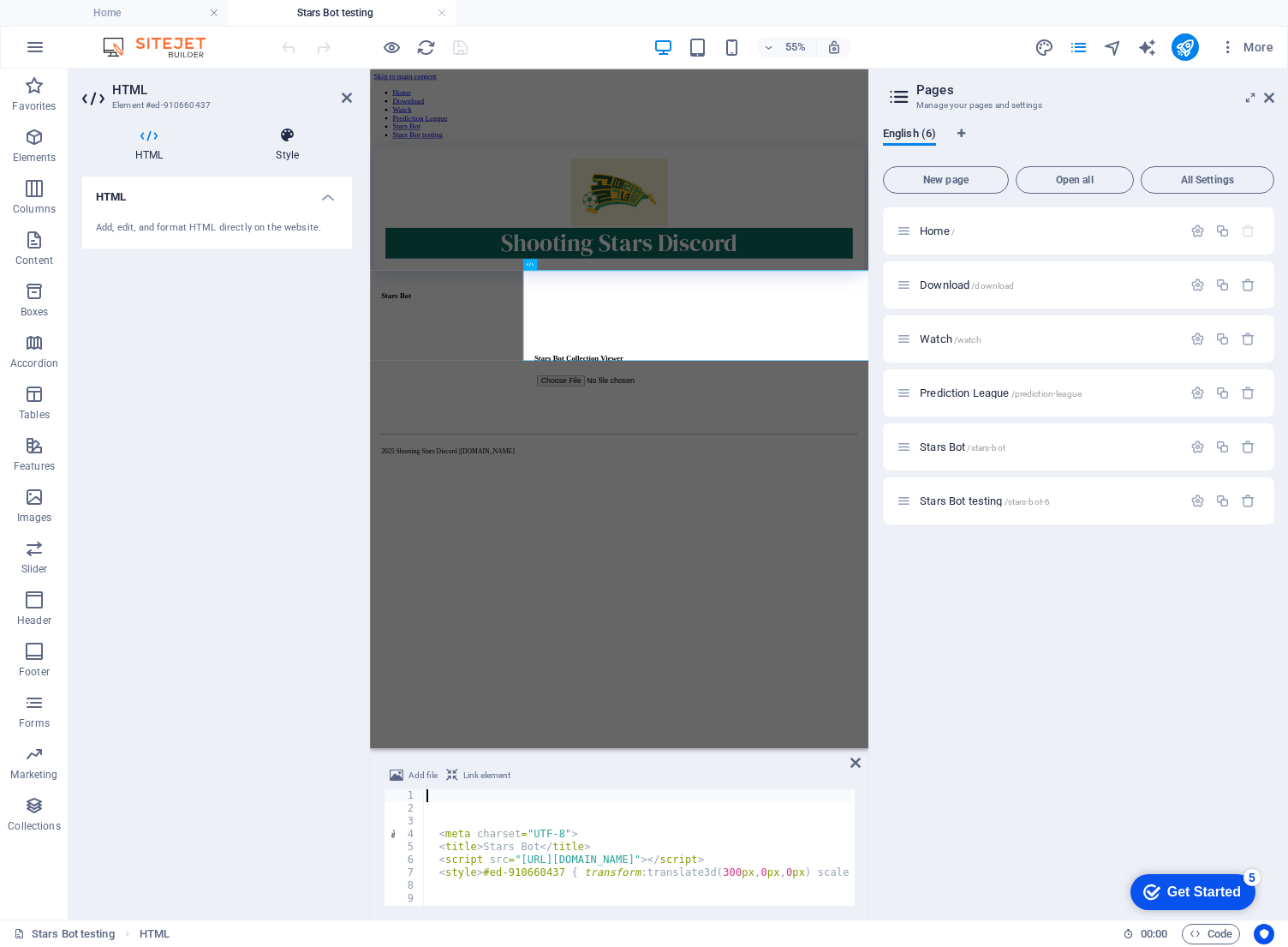
click at [259, 158] on h4 "Style" at bounding box center [288, 144] width 129 height 36
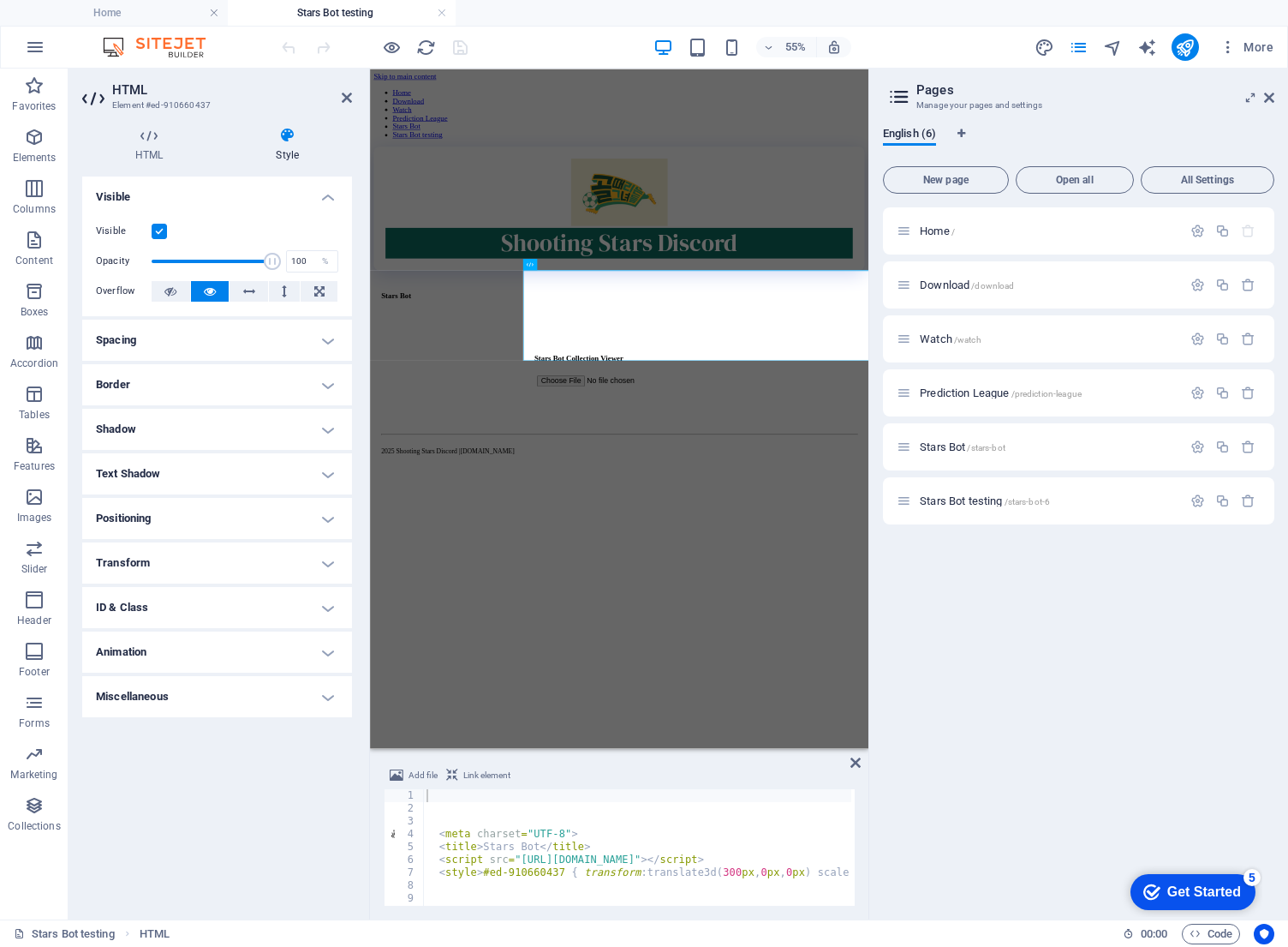
click at [235, 398] on h4 "Border" at bounding box center [217, 385] width 270 height 41
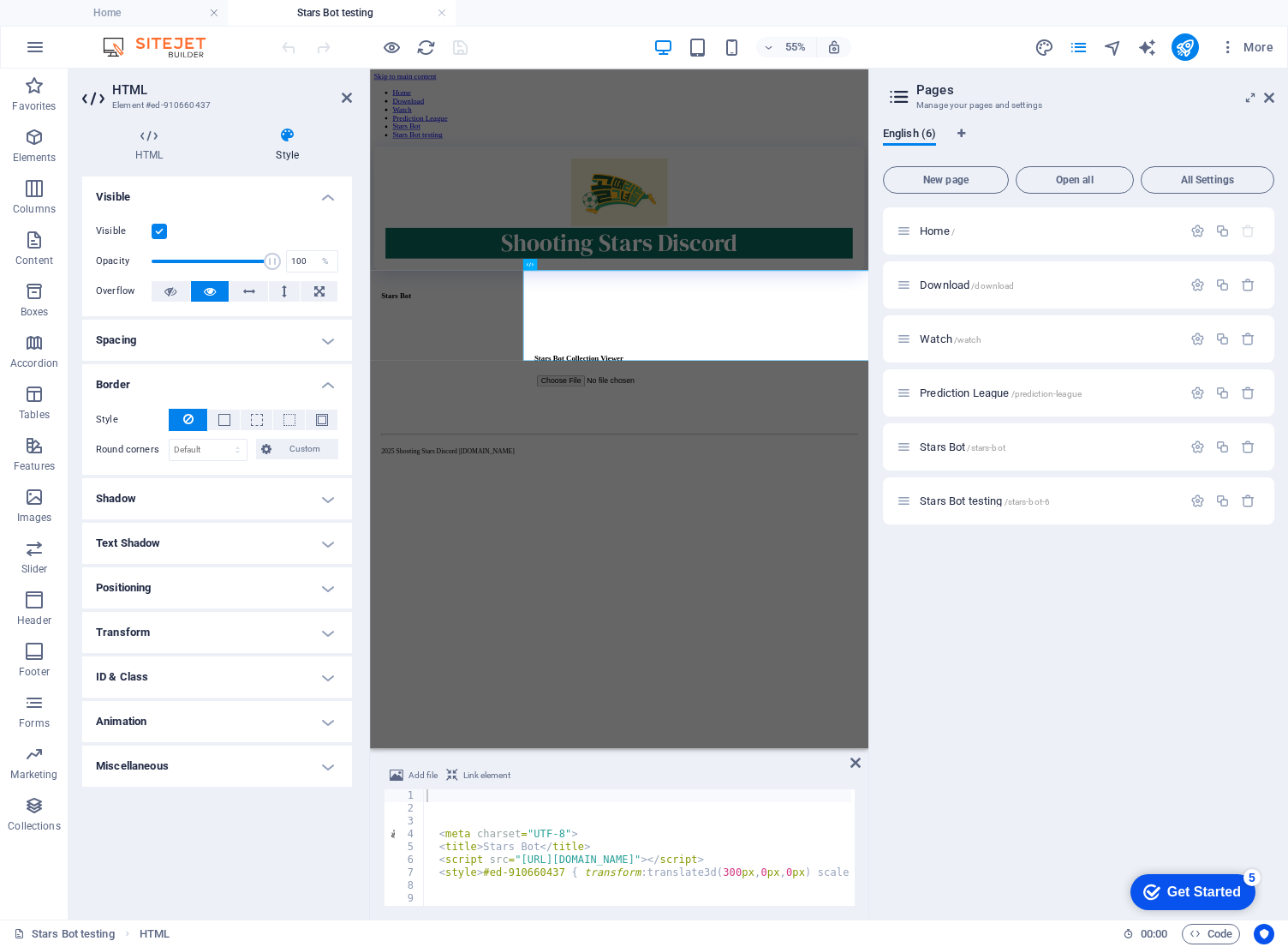
click at [242, 388] on h4 "Border" at bounding box center [217, 379] width 270 height 31
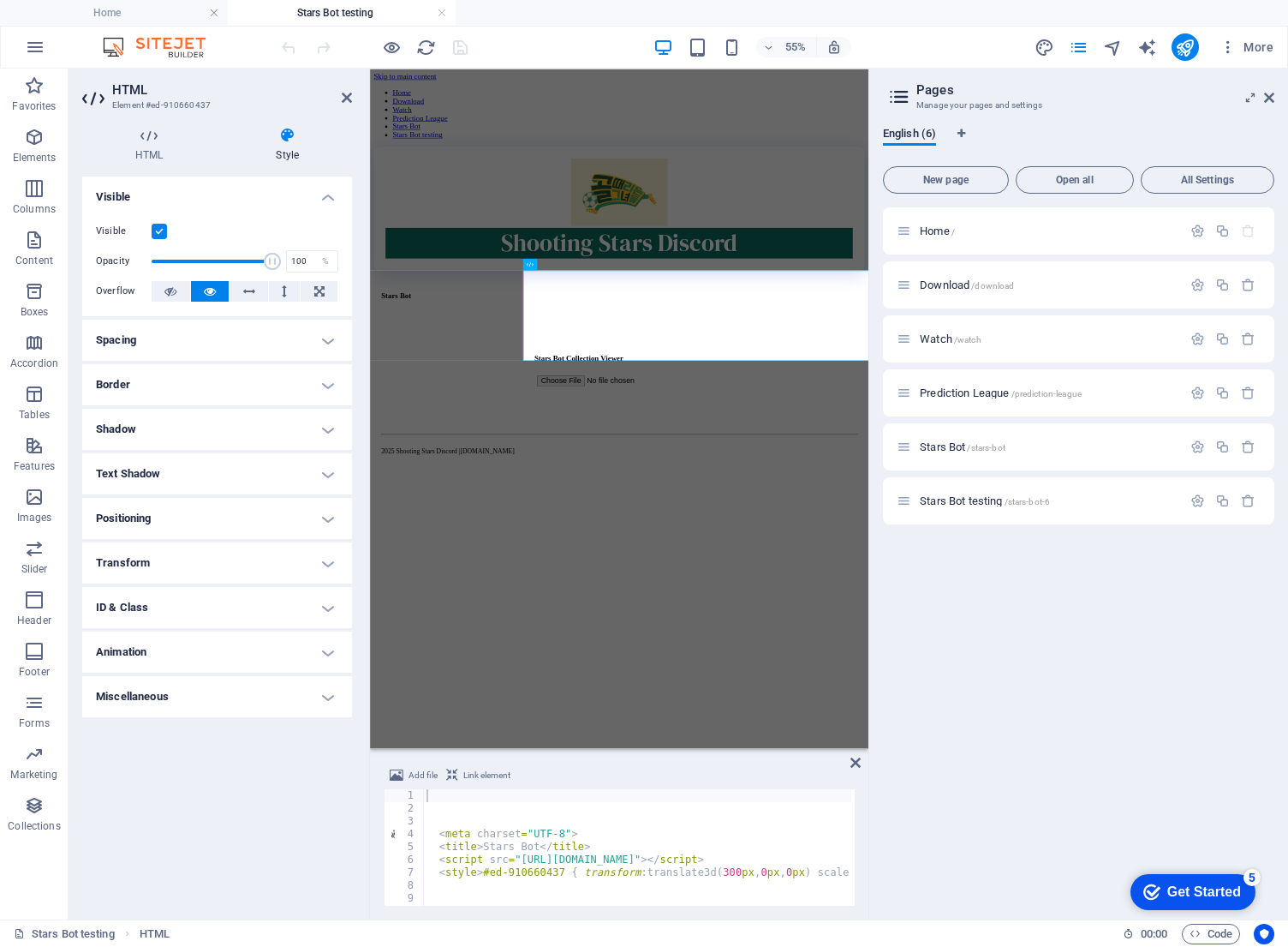
click at [203, 466] on h4 "Text Shadow" at bounding box center [217, 474] width 270 height 41
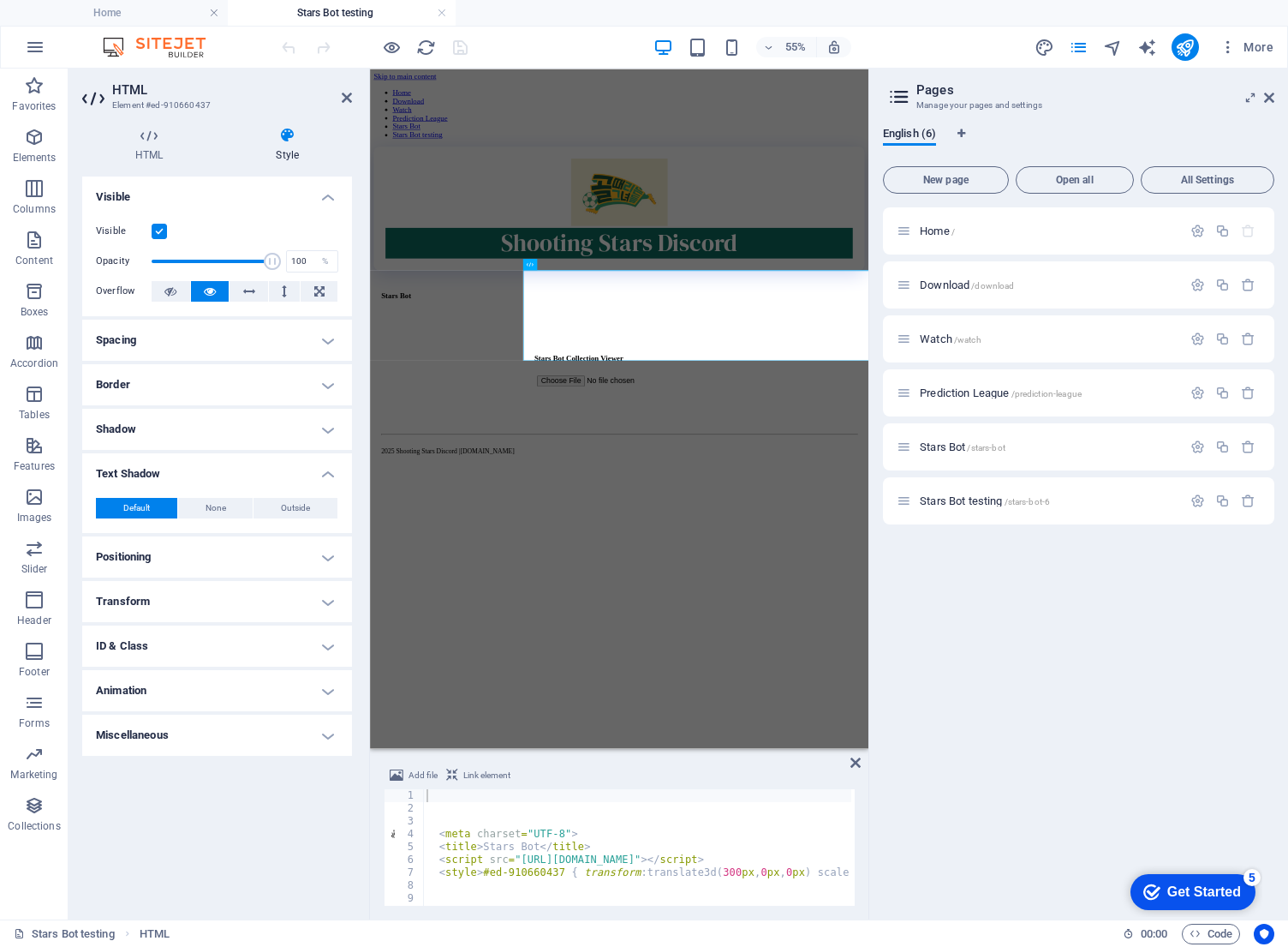
click at [211, 462] on h4 "Text Shadow" at bounding box center [217, 468] width 270 height 31
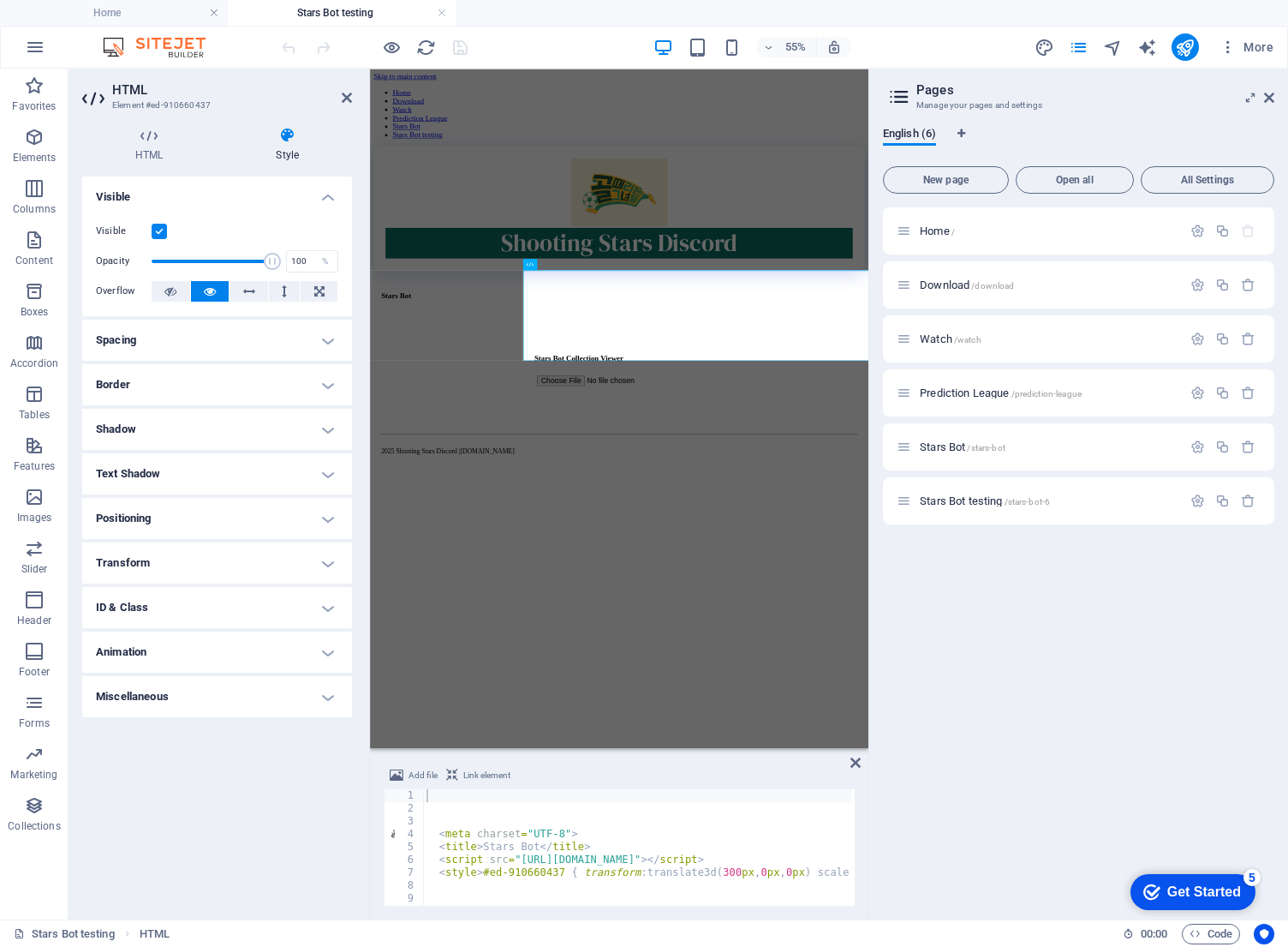
click at [226, 435] on h4 "Shadow" at bounding box center [217, 429] width 270 height 41
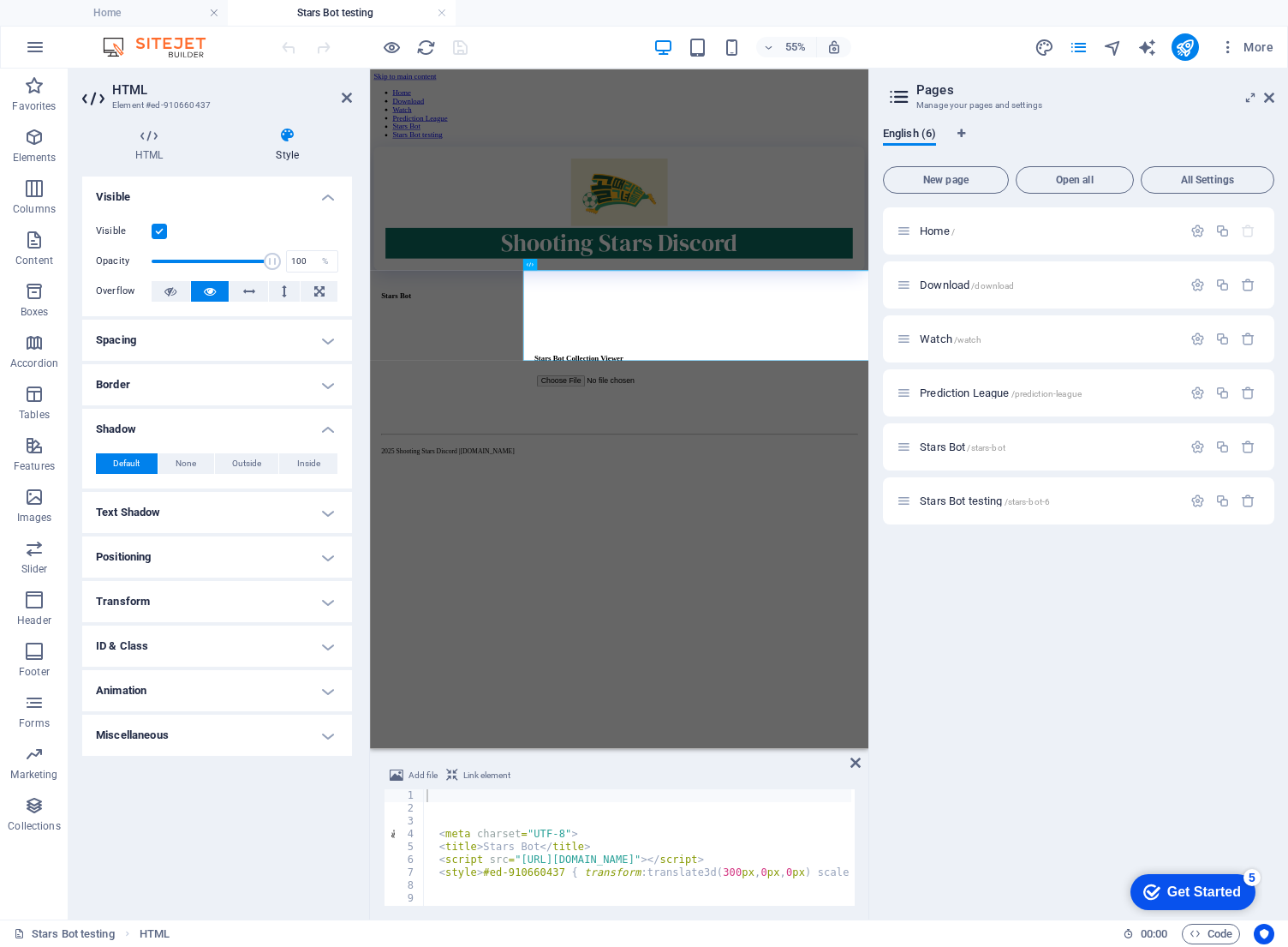
click at [155, 546] on h4 "Positioning" at bounding box center [217, 557] width 270 height 41
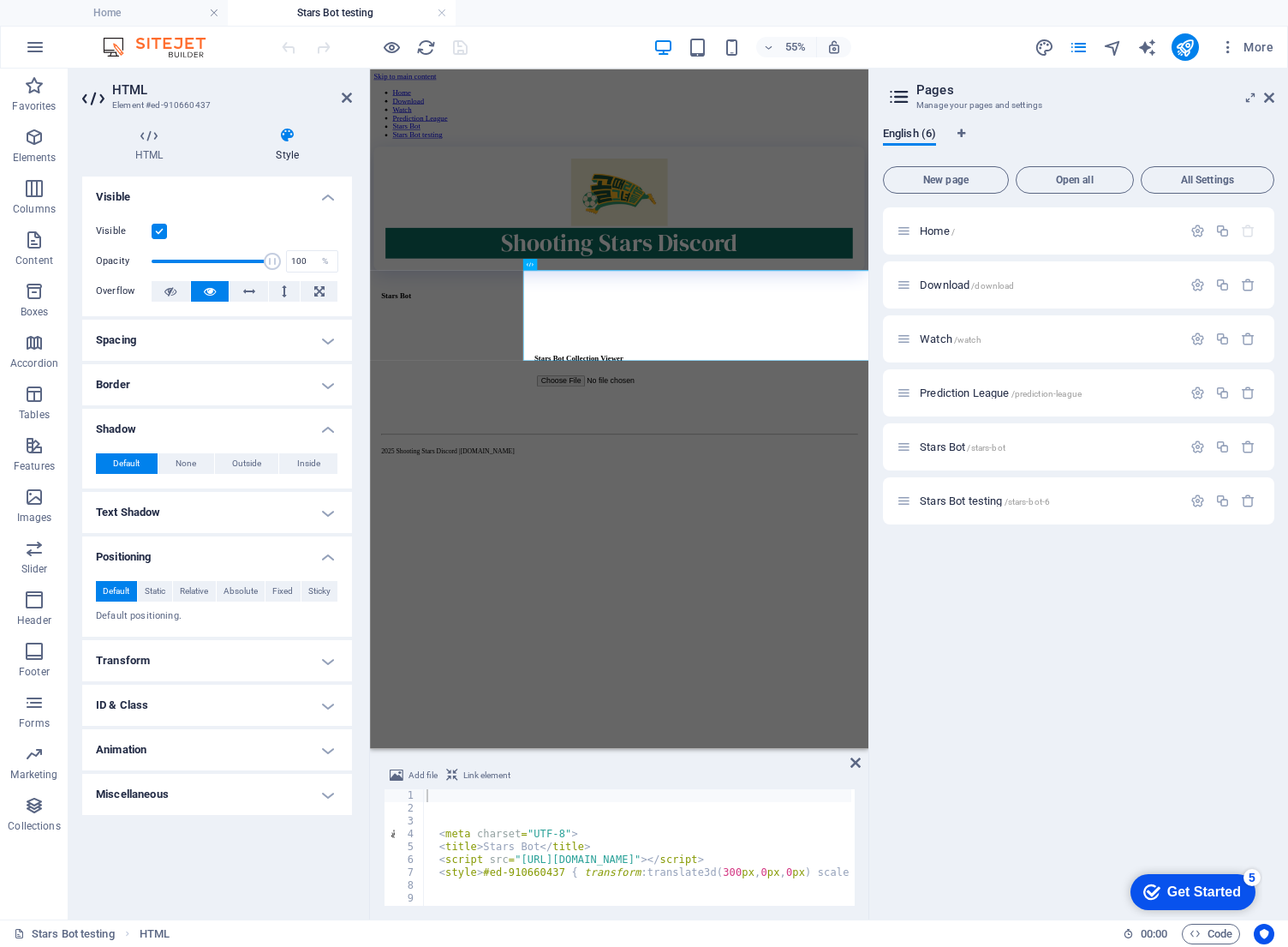
click at [124, 653] on h4 "Transform" at bounding box center [217, 660] width 270 height 41
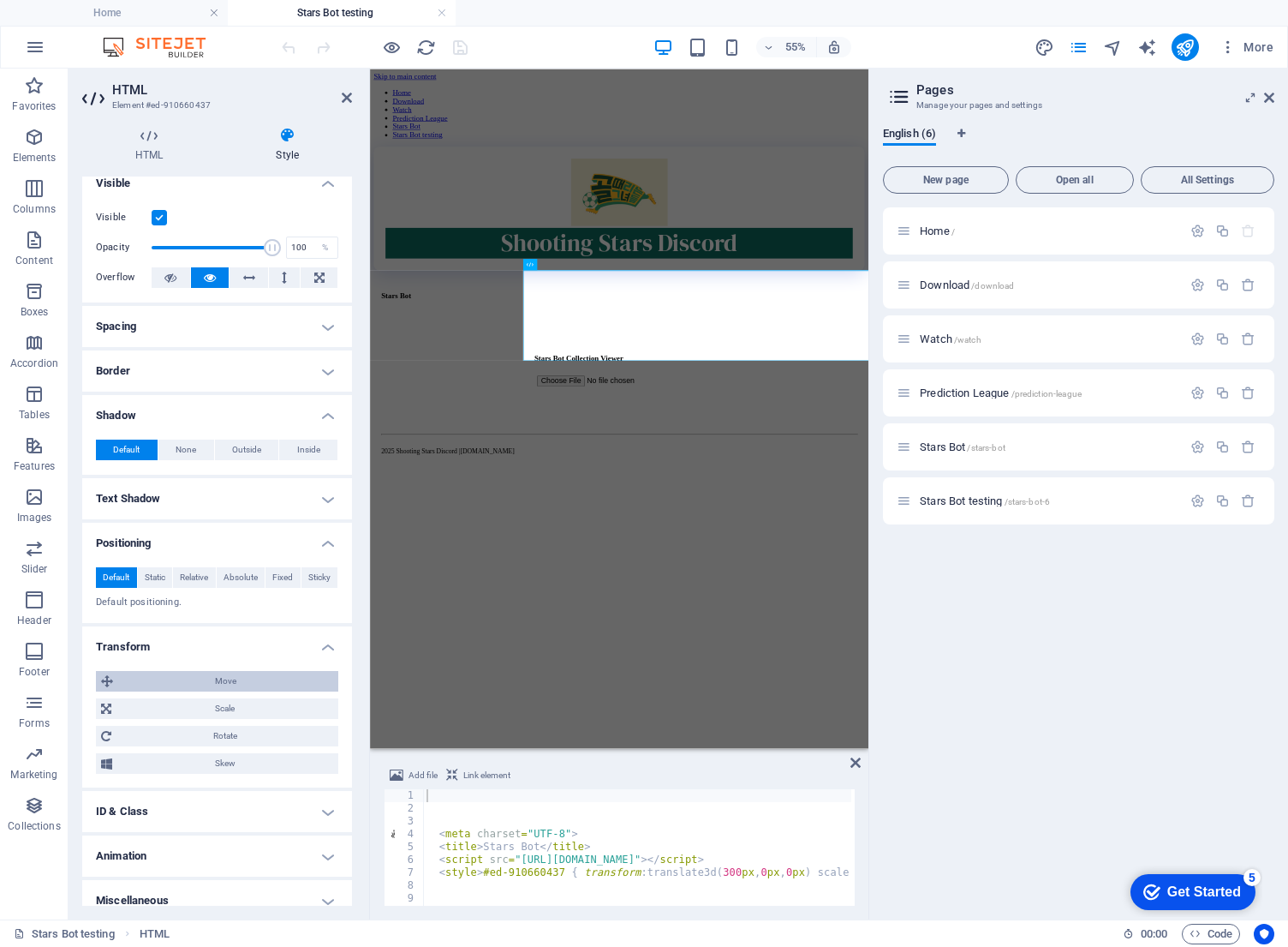
scroll to position [28, 0]
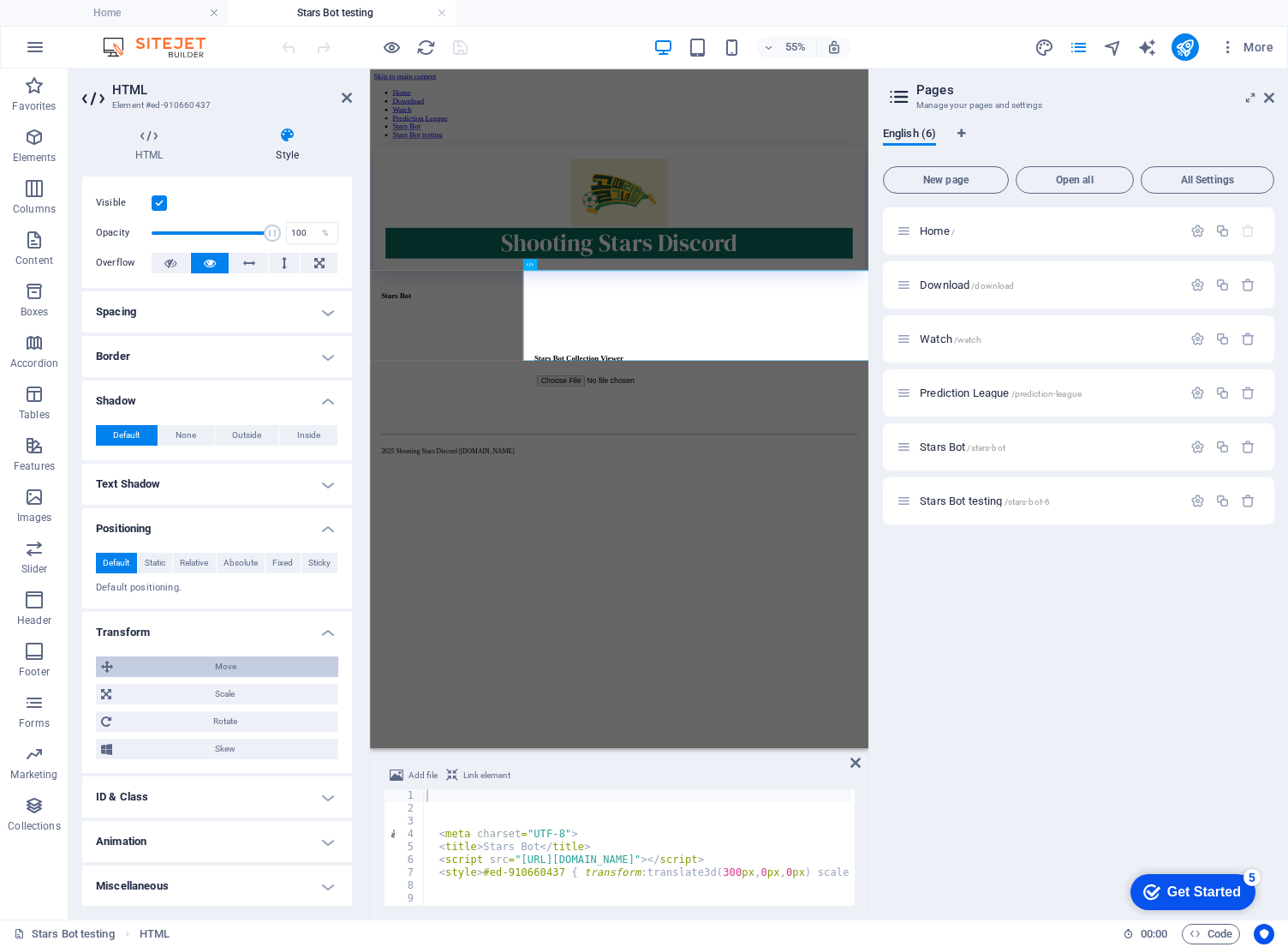
click at [179, 668] on span "Move" at bounding box center [226, 667] width 215 height 21
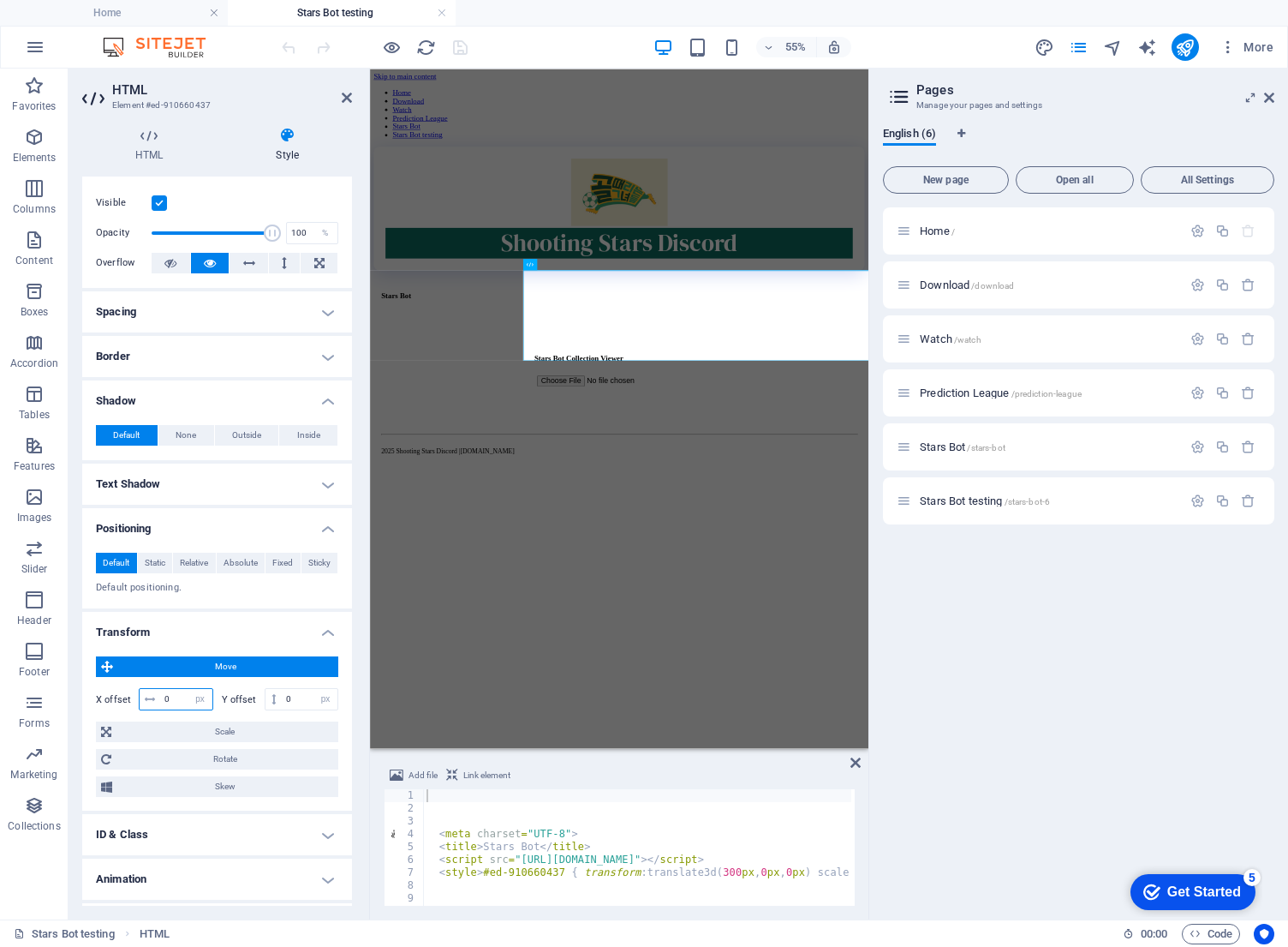
drag, startPoint x: 173, startPoint y: 700, endPoint x: 147, endPoint y: 716, distance: 30.5
click at [147, 716] on div "Move X offset 0 px rem % em vh vw Y offset 0 px rem % em vh vw Scale Zoom 100 %…" at bounding box center [216, 727] width 243 height 141
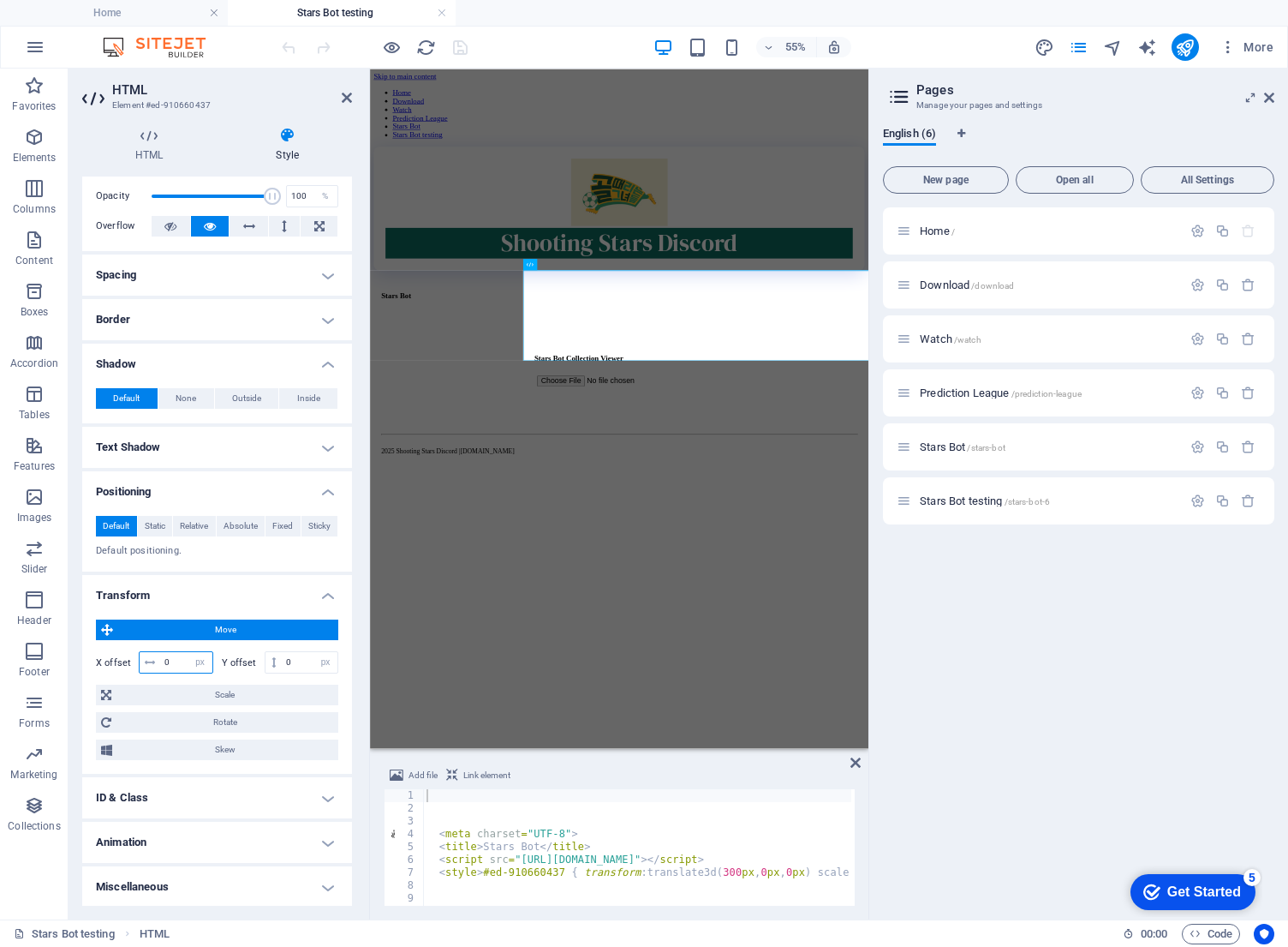
scroll to position [66, 0]
click at [155, 696] on span "Scale" at bounding box center [224, 695] width 216 height 21
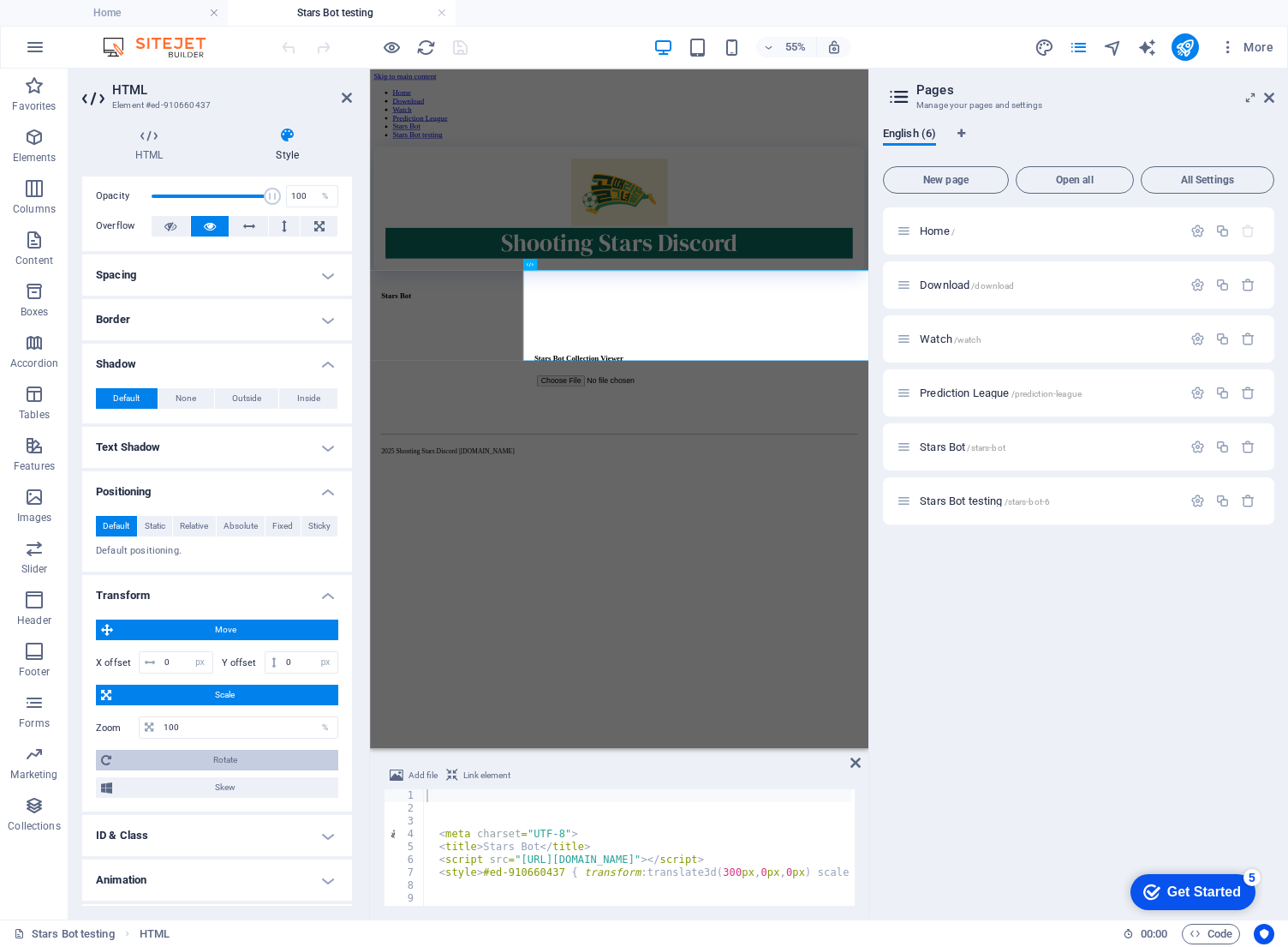
click at [143, 767] on span "Rotate" at bounding box center [224, 760] width 216 height 21
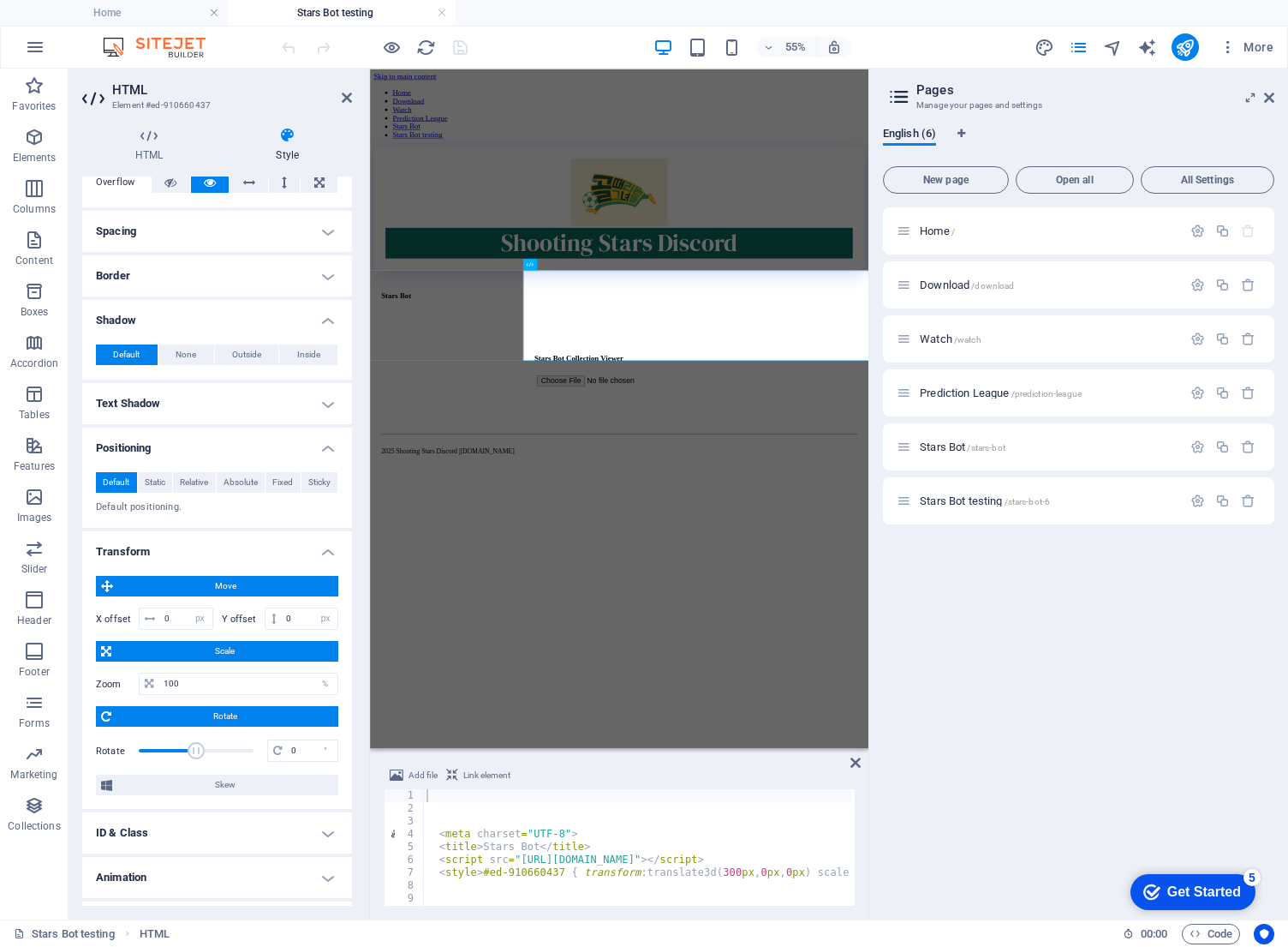
scroll to position [144, 0]
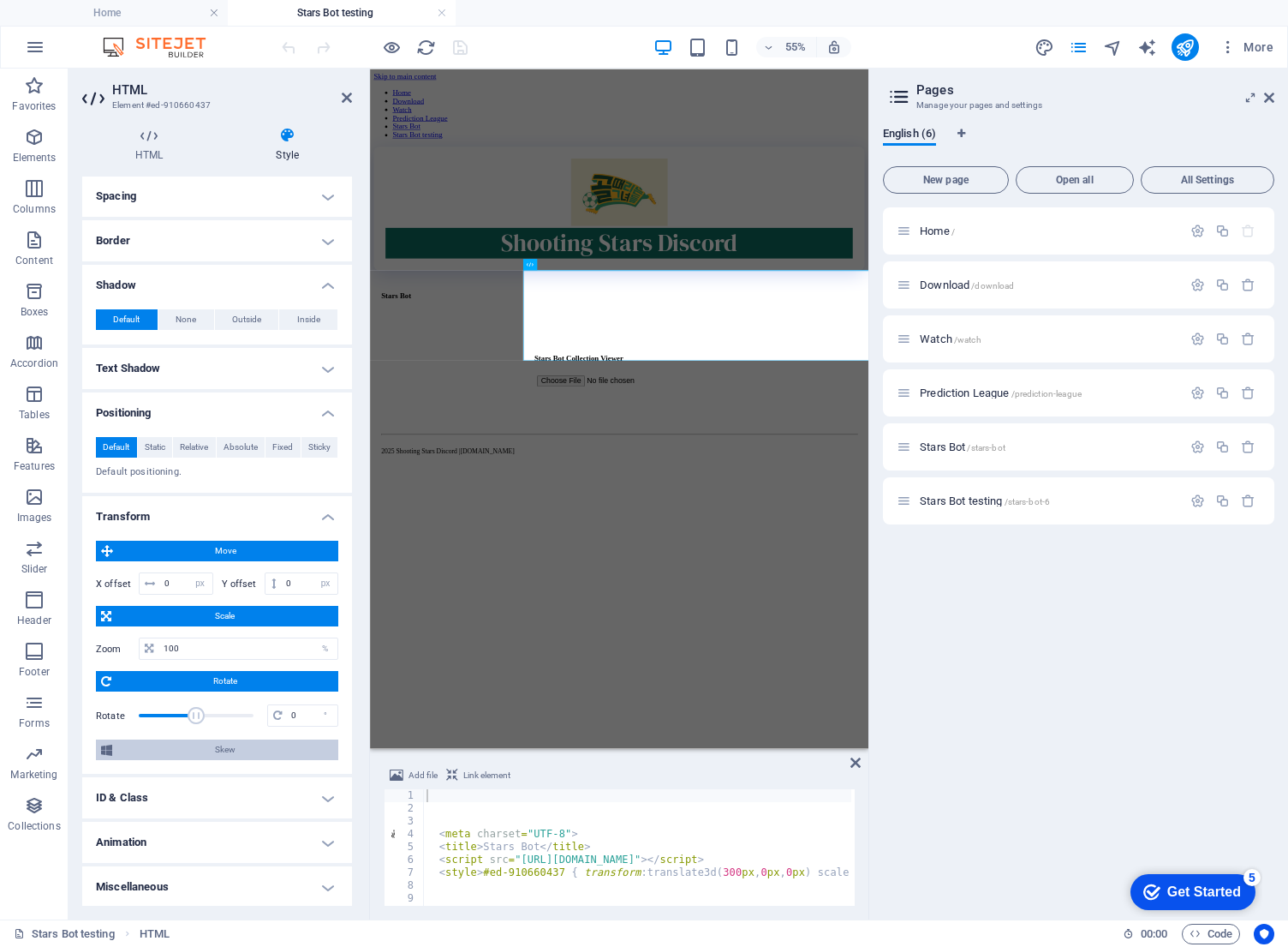
click at [151, 757] on span "Skew" at bounding box center [225, 749] width 215 height 21
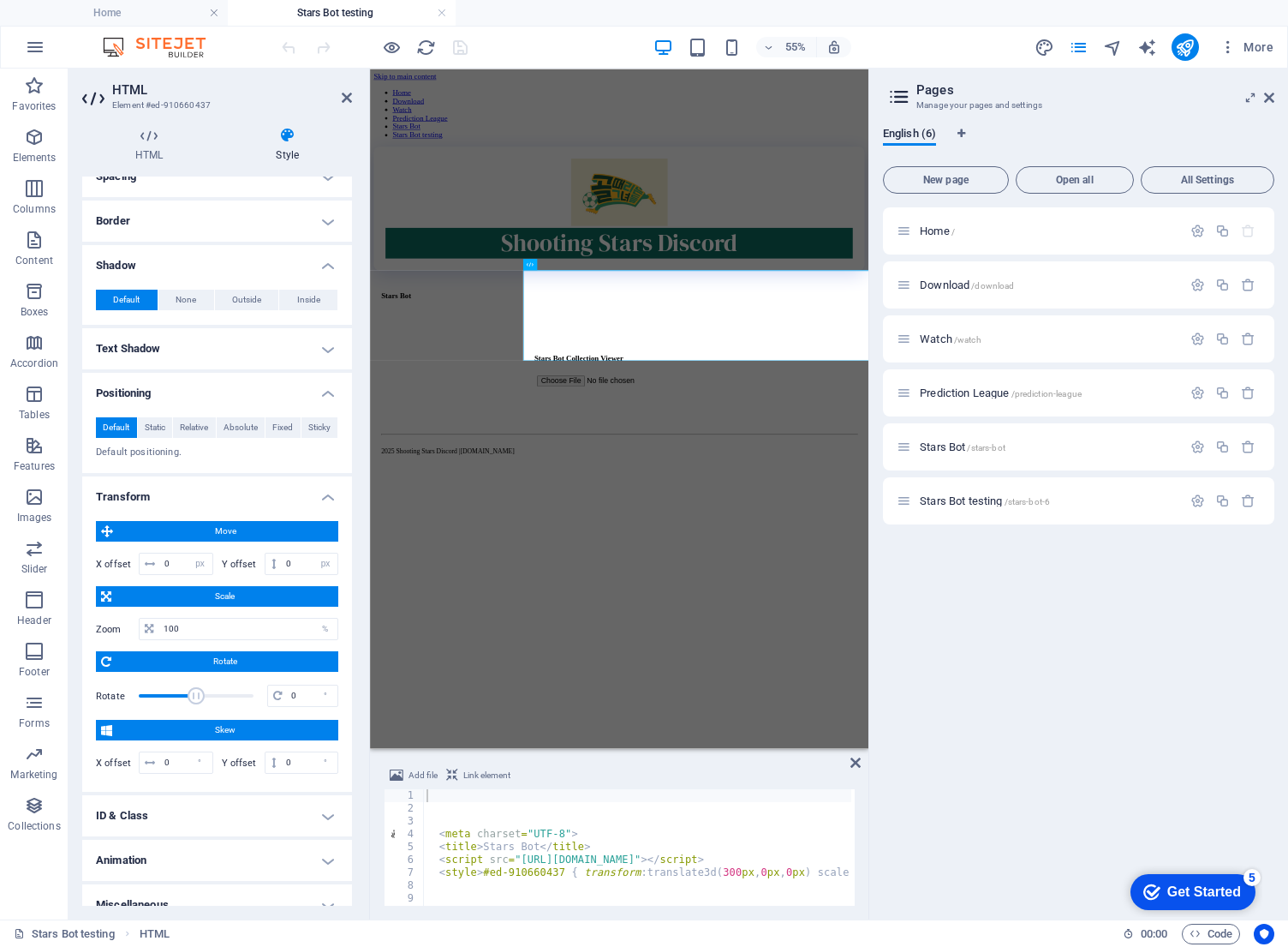
scroll to position [181, 0]
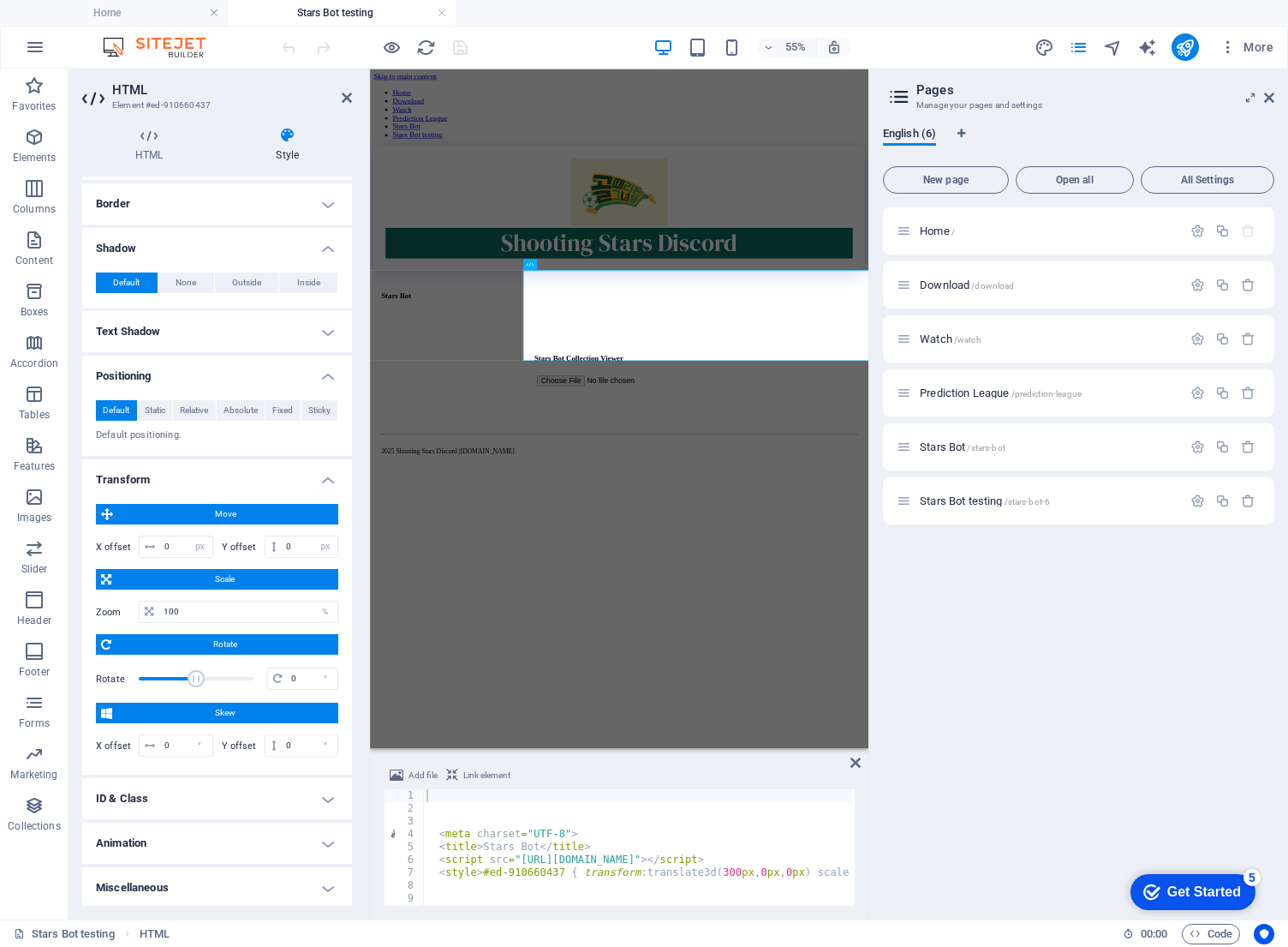
click at [137, 786] on h4 "ID & Class" at bounding box center [217, 798] width 270 height 41
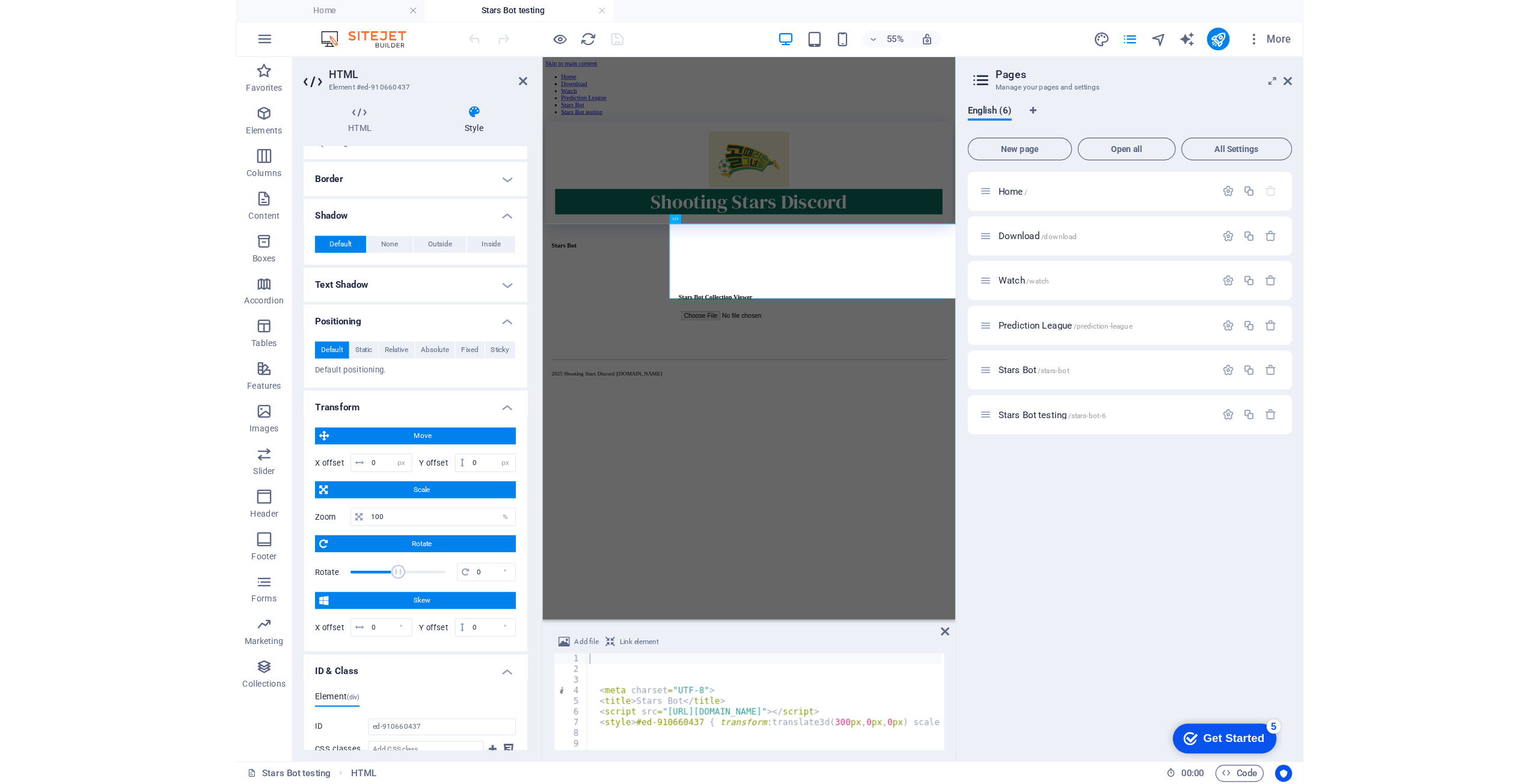
scroll to position [120, 0]
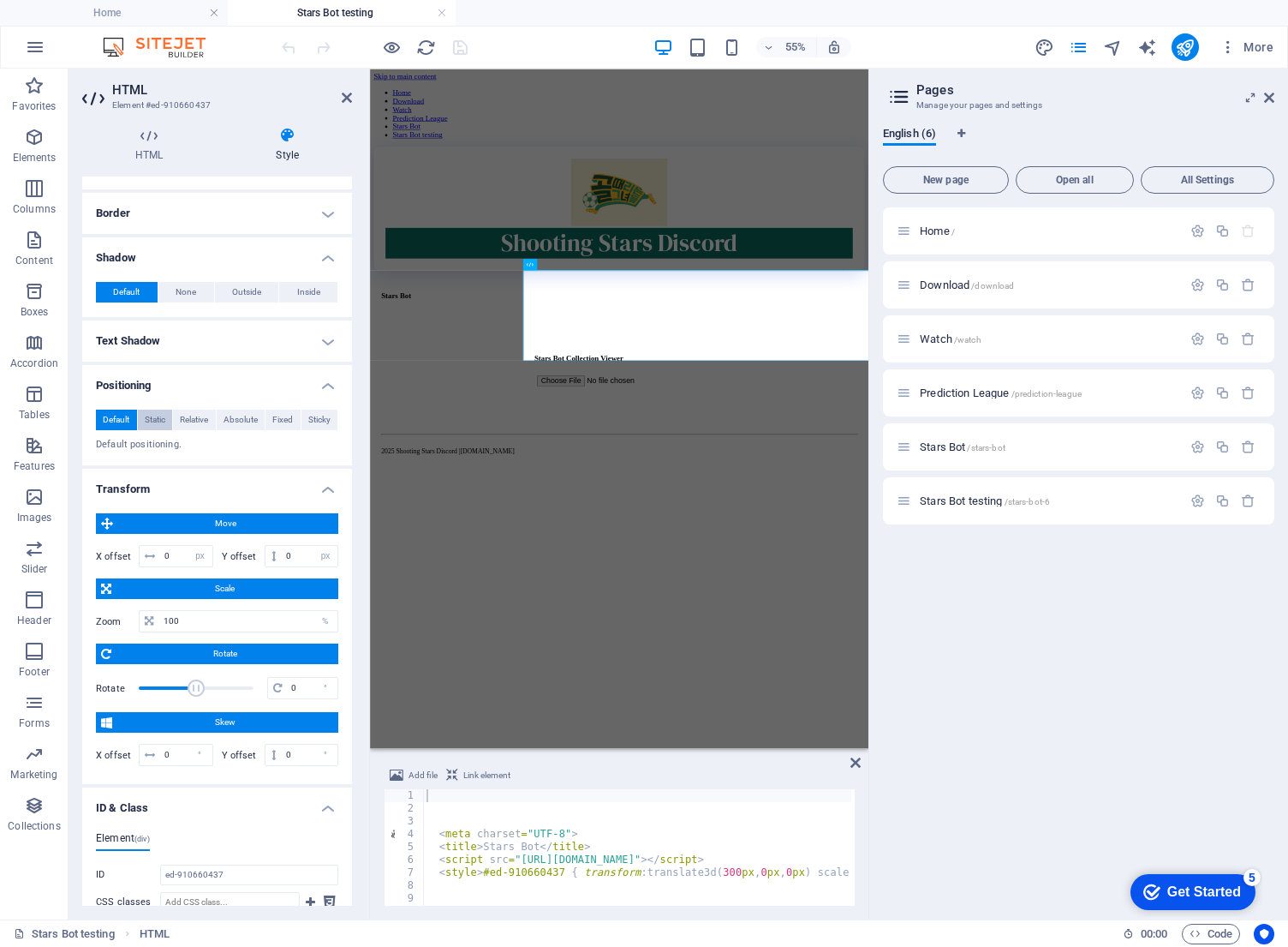
click at [155, 416] on span "Static" at bounding box center [155, 420] width 21 height 21
click at [122, 420] on span "Default" at bounding box center [116, 420] width 26 height 21
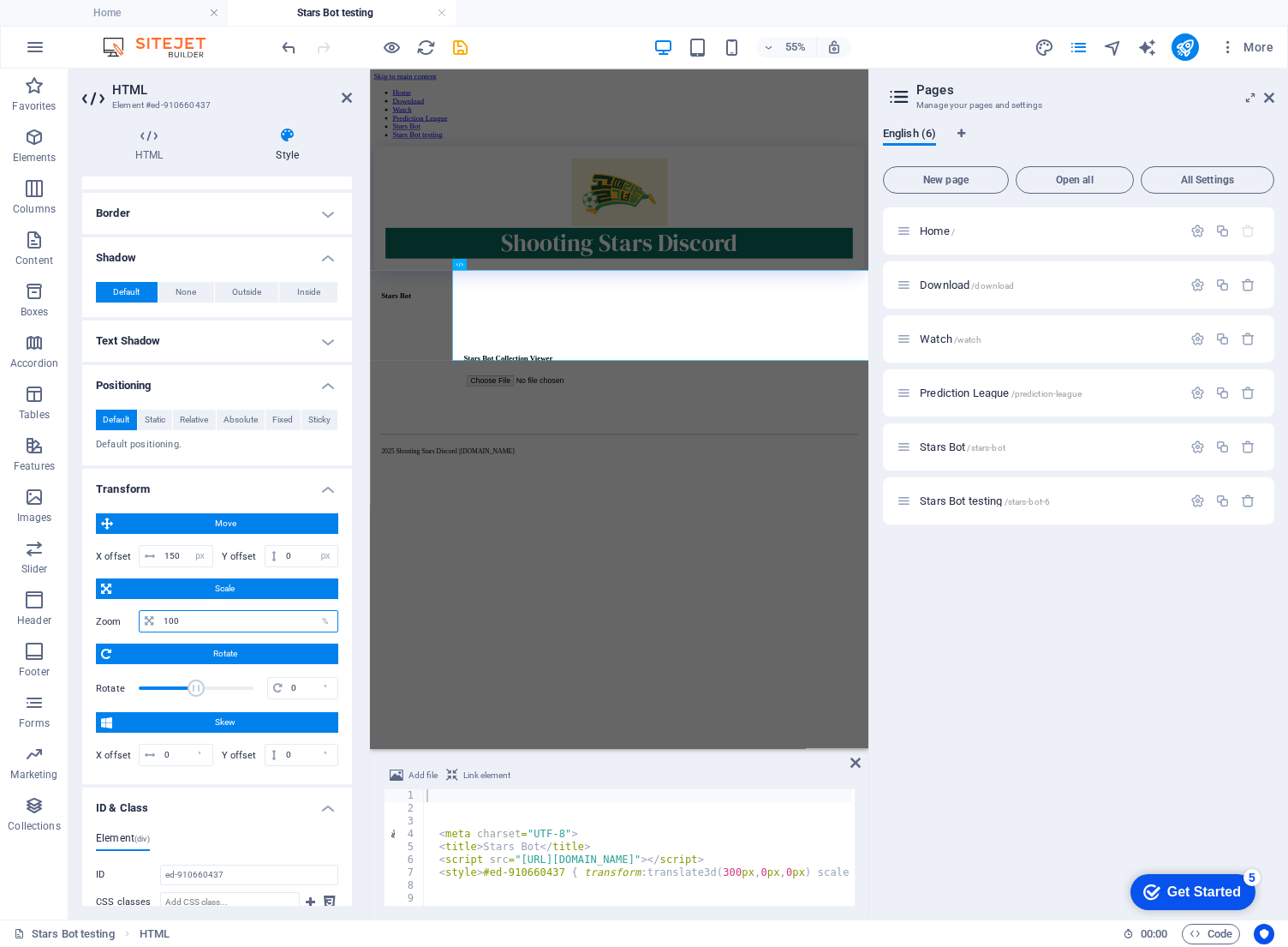
drag, startPoint x: 184, startPoint y: 621, endPoint x: 141, endPoint y: 623, distance: 43.0
click at [141, 623] on div "100 %" at bounding box center [238, 621] width 200 height 22
drag, startPoint x: 175, startPoint y: 559, endPoint x: 155, endPoint y: 563, distance: 20.4
click at [155, 561] on div "150 px rem % em vh vw" at bounding box center [176, 556] width 75 height 22
click at [196, 566] on select "px rem % em vh vw" at bounding box center [200, 556] width 24 height 21
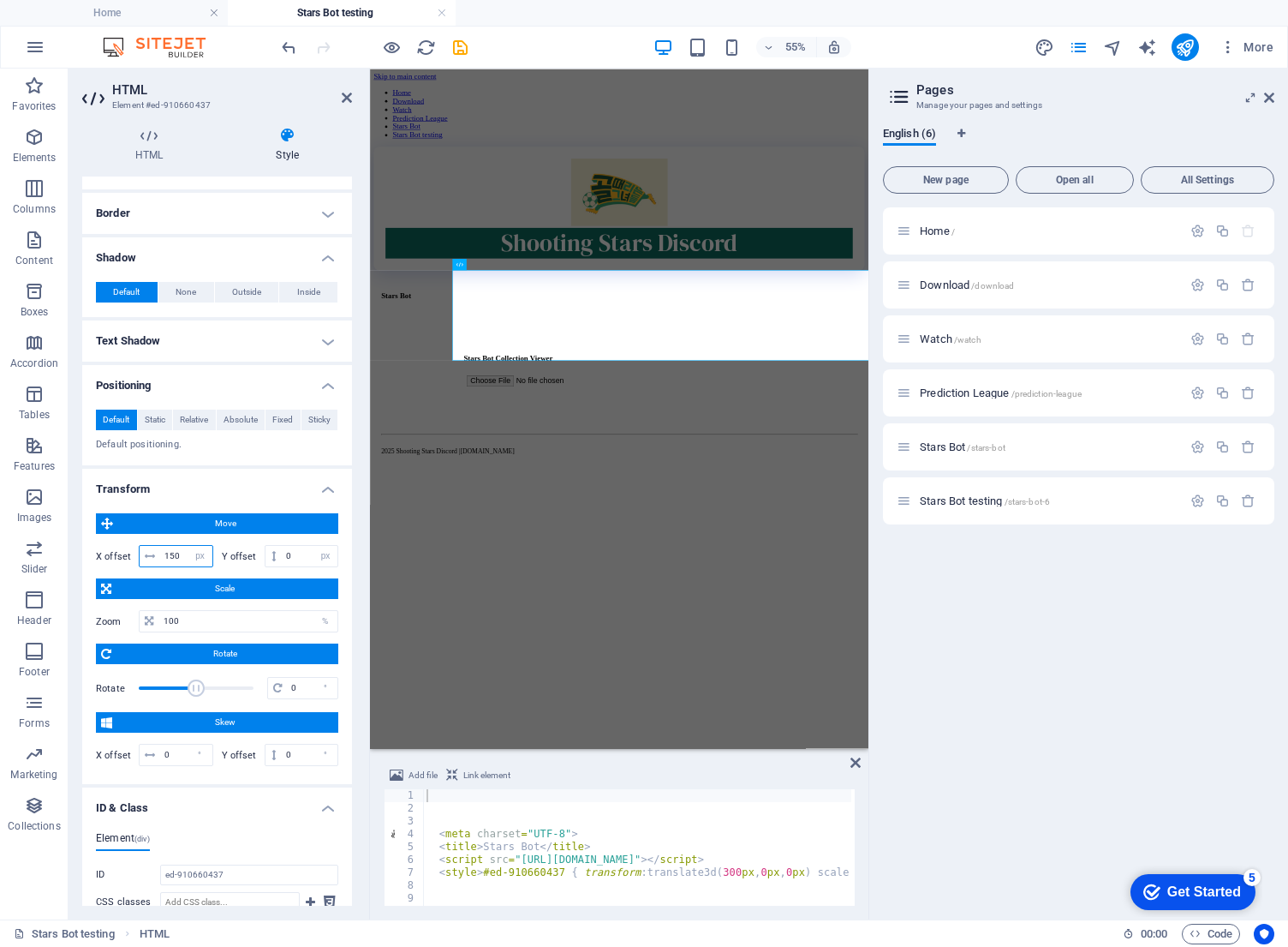
click at [182, 551] on input "150" at bounding box center [186, 556] width 52 height 21
drag, startPoint x: 177, startPoint y: 553, endPoint x: 113, endPoint y: 582, distance: 70.3
click at [113, 582] on div "Move X offset 150 px rem % em vh vw Y offset 0 px rem % em vh vw Scale Zoom 100…" at bounding box center [216, 642] width 243 height 257
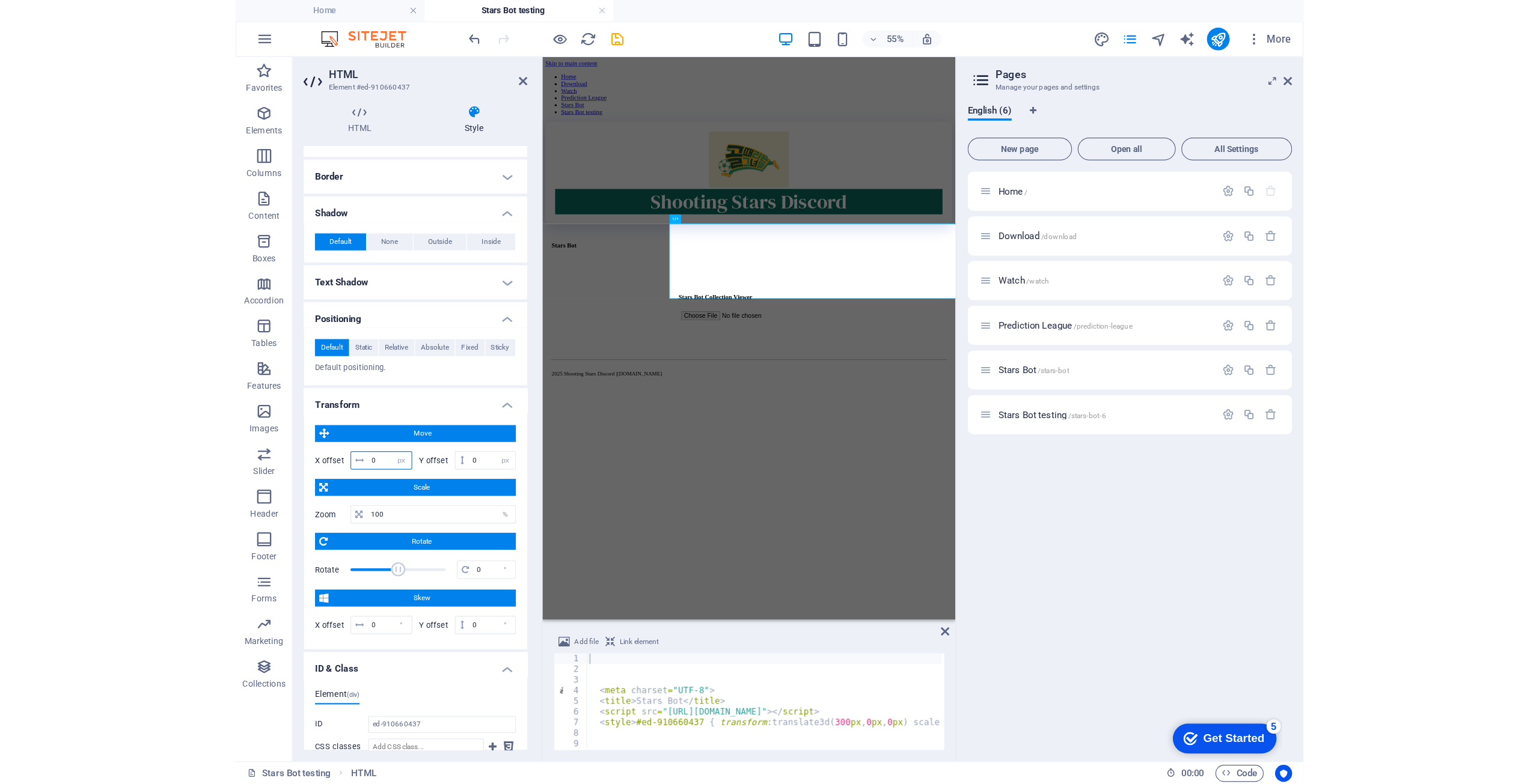
scroll to position [115, 0]
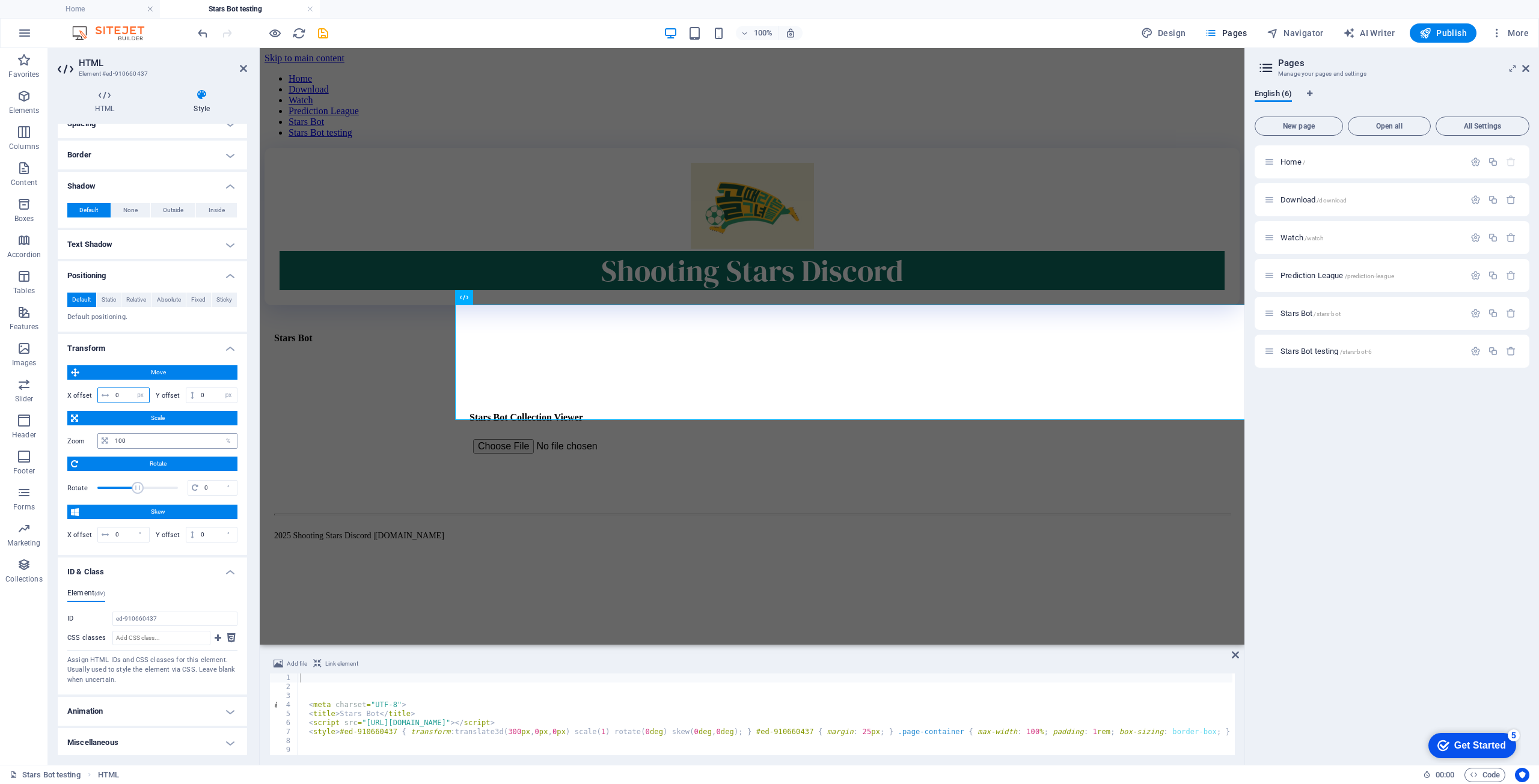
type input "0"
click at [139, 439] on input "100" at bounding box center [174, 441] width 125 height 14
drag, startPoint x: 158, startPoint y: 436, endPoint x: 36, endPoint y: 432, distance: 122.1
click at [36, 432] on section "Favorites Elements Columns Content Boxes Accordion Tables Features Images Slide…" at bounding box center [622, 406] width 1244 height 717
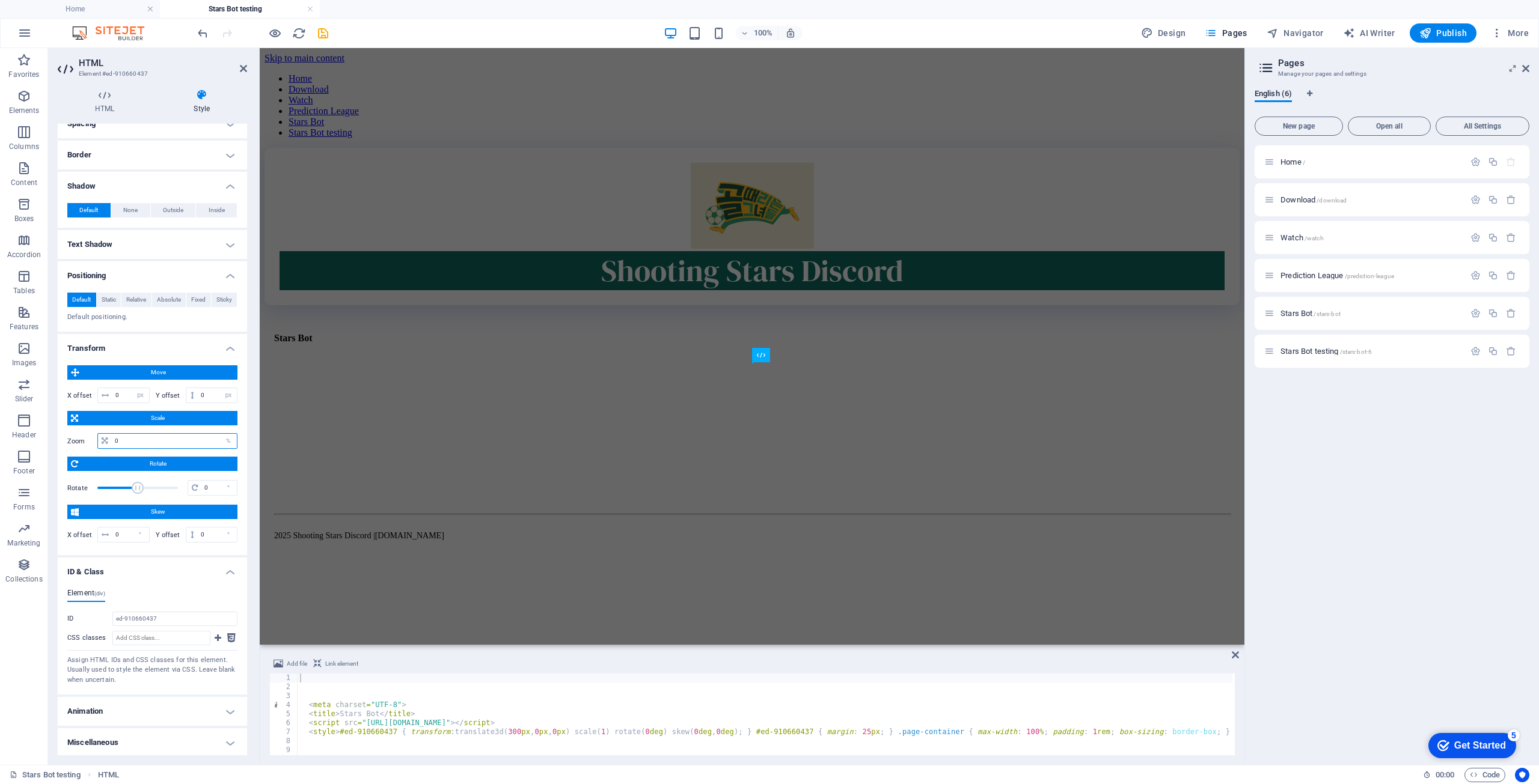
click at [130, 446] on input "0" at bounding box center [174, 441] width 125 height 14
drag, startPoint x: 142, startPoint y: 437, endPoint x: 95, endPoint y: 428, distance: 47.9
click at [95, 428] on div "Move X offset 0 px rem % em vh vw Y offset 0 px rem % em vh vw Scale Zoom 0 % R…" at bounding box center [152, 455] width 170 height 180
type input "100"
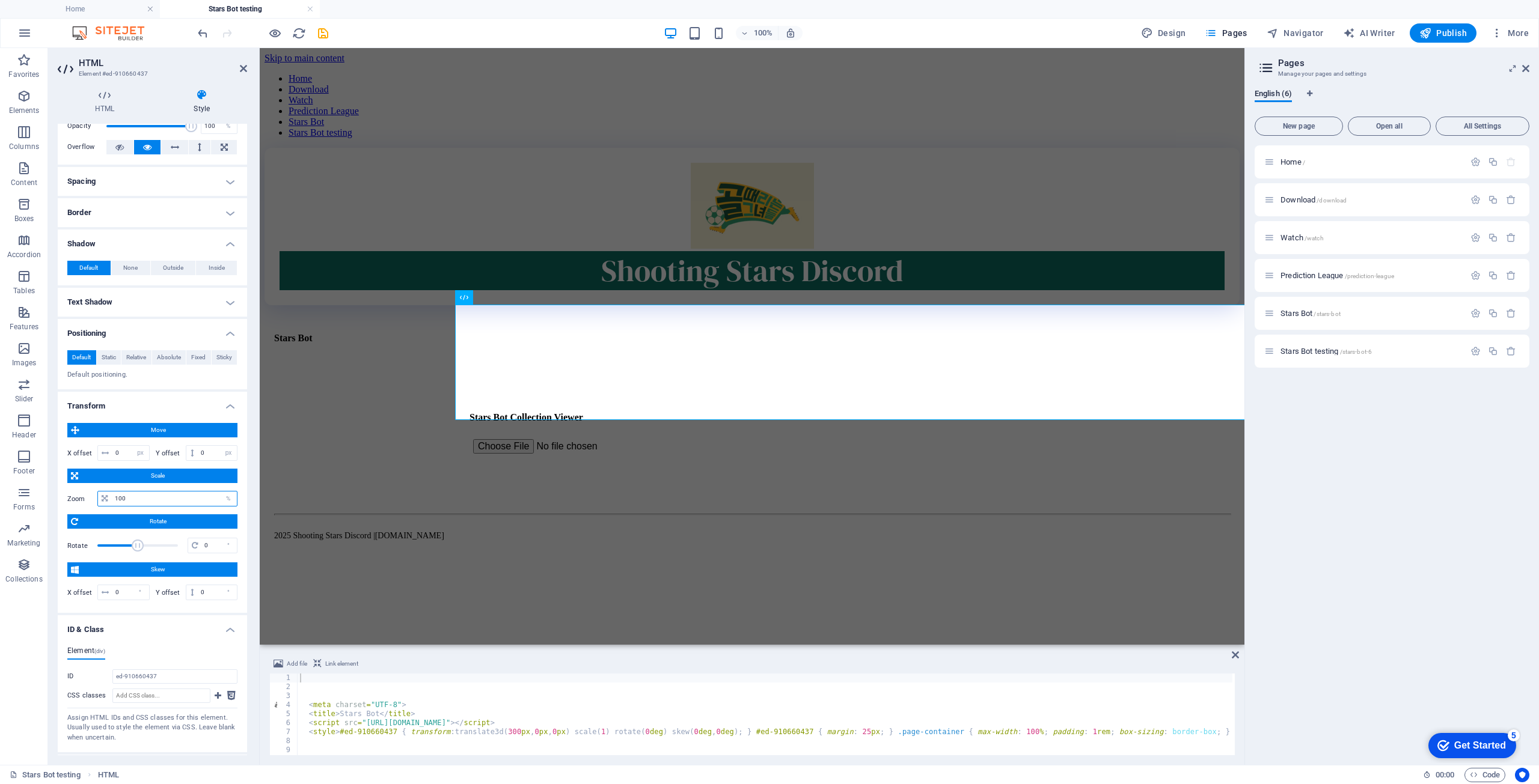
scroll to position [55, 0]
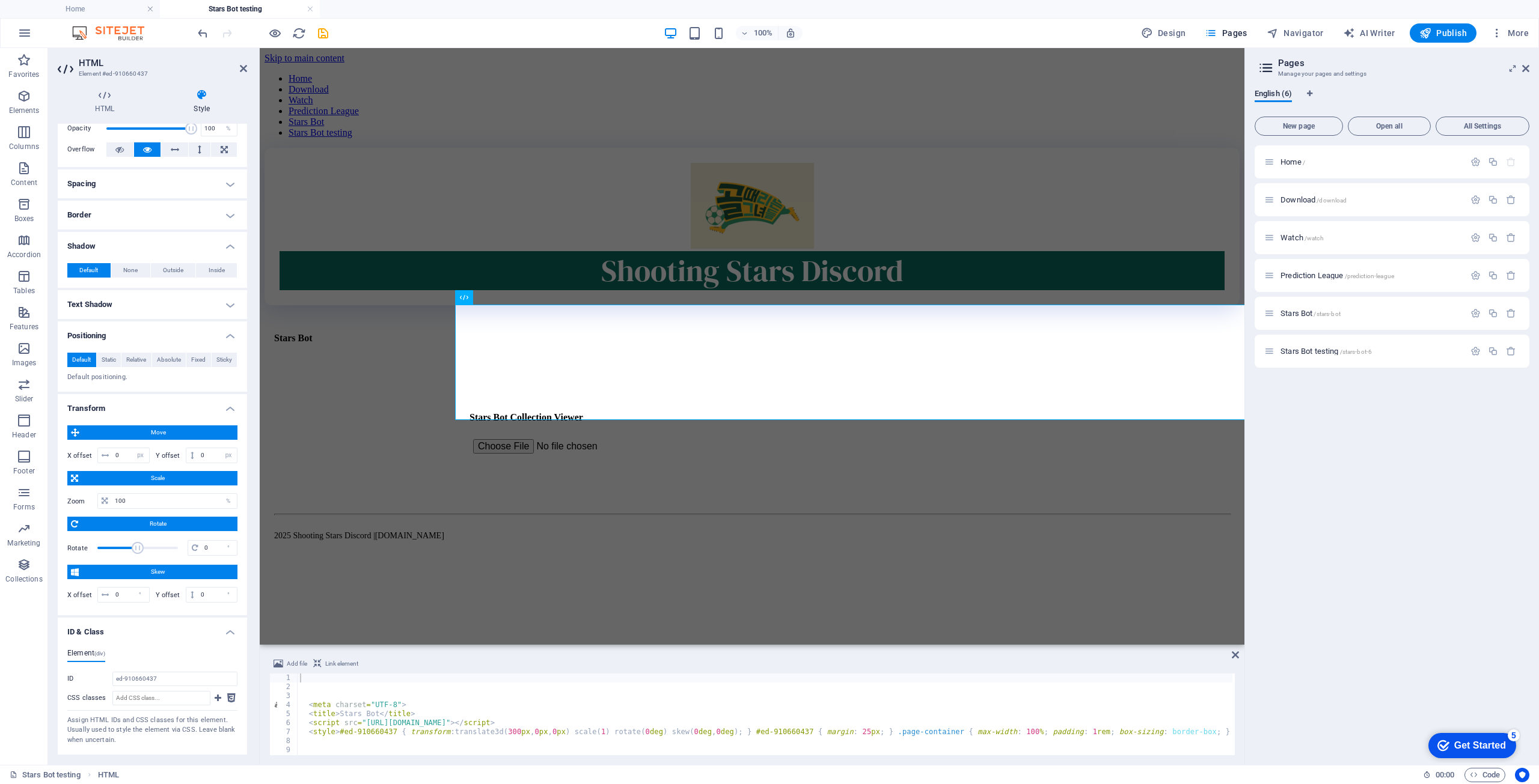
click at [103, 191] on h4 "Spacing" at bounding box center [153, 184] width 189 height 29
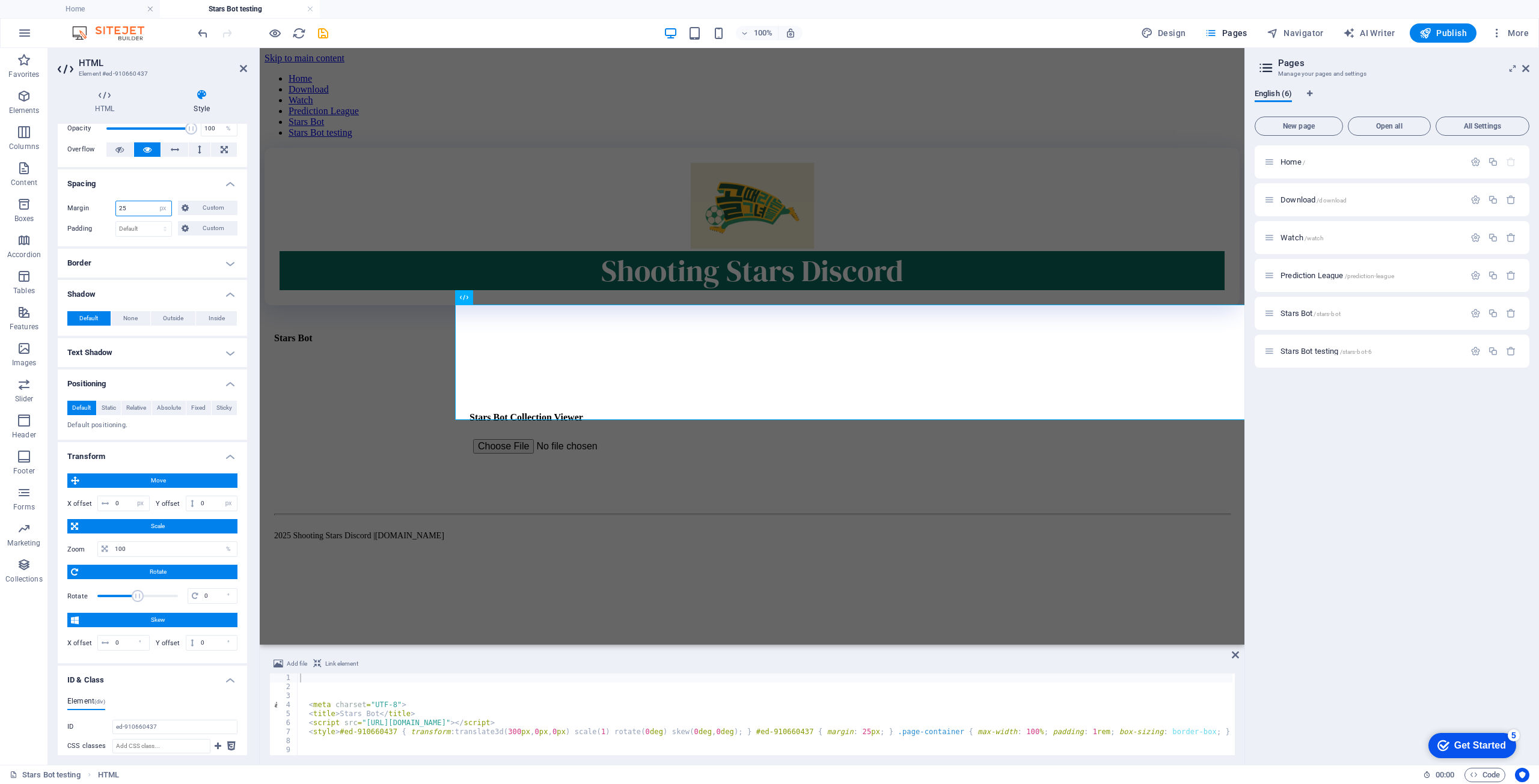
drag, startPoint x: 135, startPoint y: 208, endPoint x: 99, endPoint y: 198, distance: 37.4
click at [99, 198] on div "Margin 25 Default auto px % rem vw vh Custom Custom 25 auto px % rem vw vh 25 a…" at bounding box center [153, 219] width 189 height 55
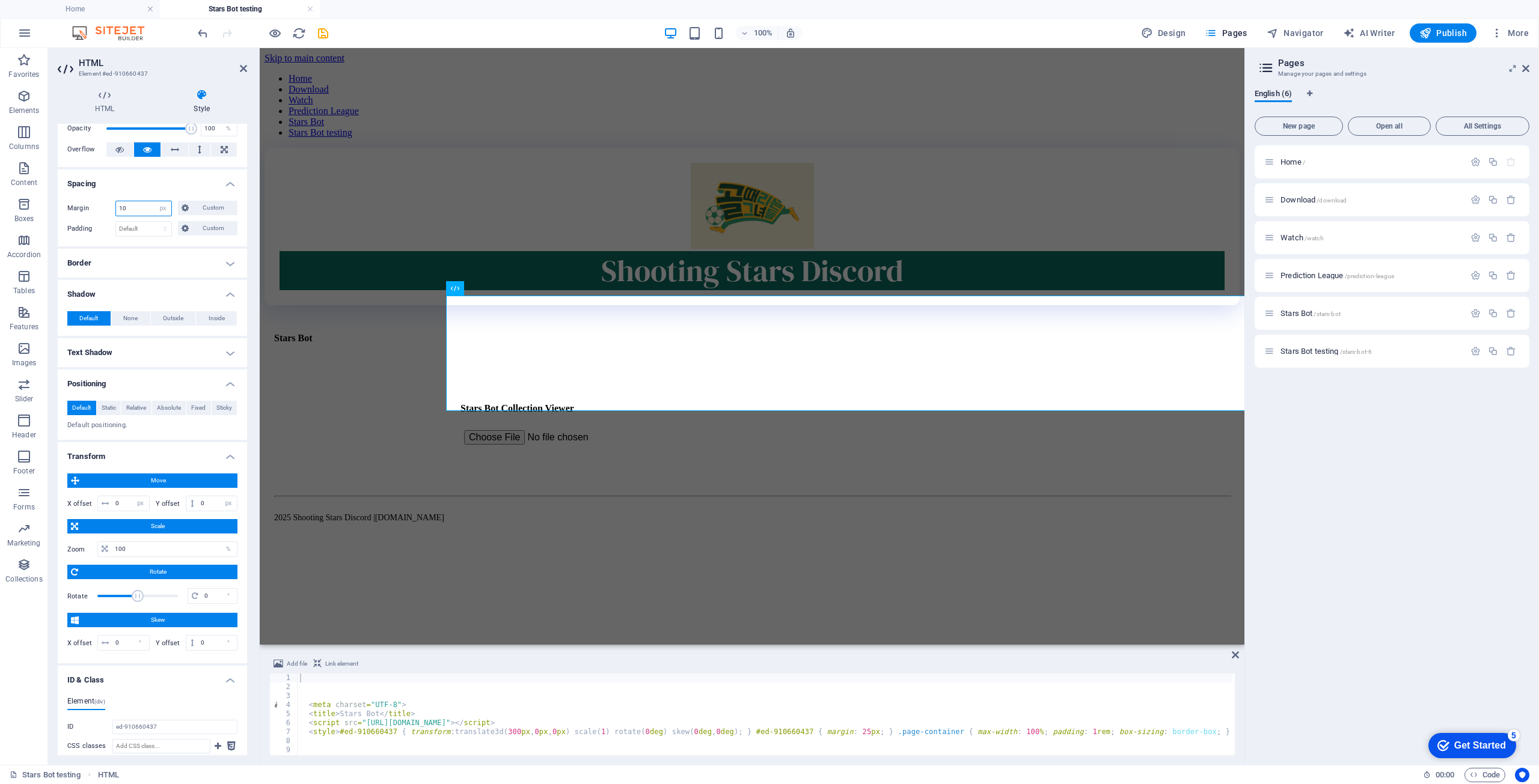
type input "10"
click at [904, 312] on span "Stars Bot /stars-bot" at bounding box center [1310, 313] width 60 height 9
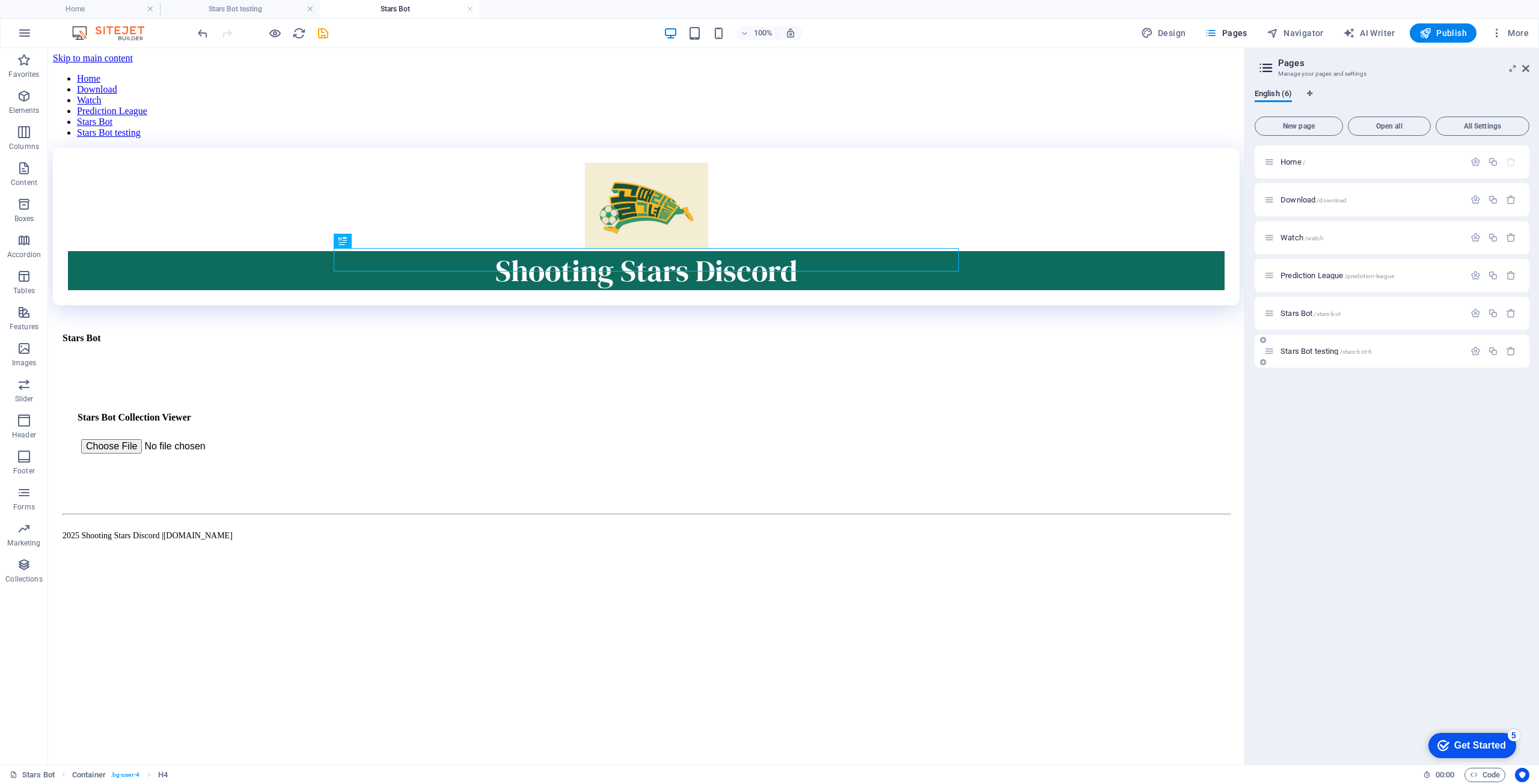
scroll to position [0, 0]
click at [904, 353] on span "Stars Bot testing /stars-bot-6" at bounding box center [1326, 352] width 91 height 9
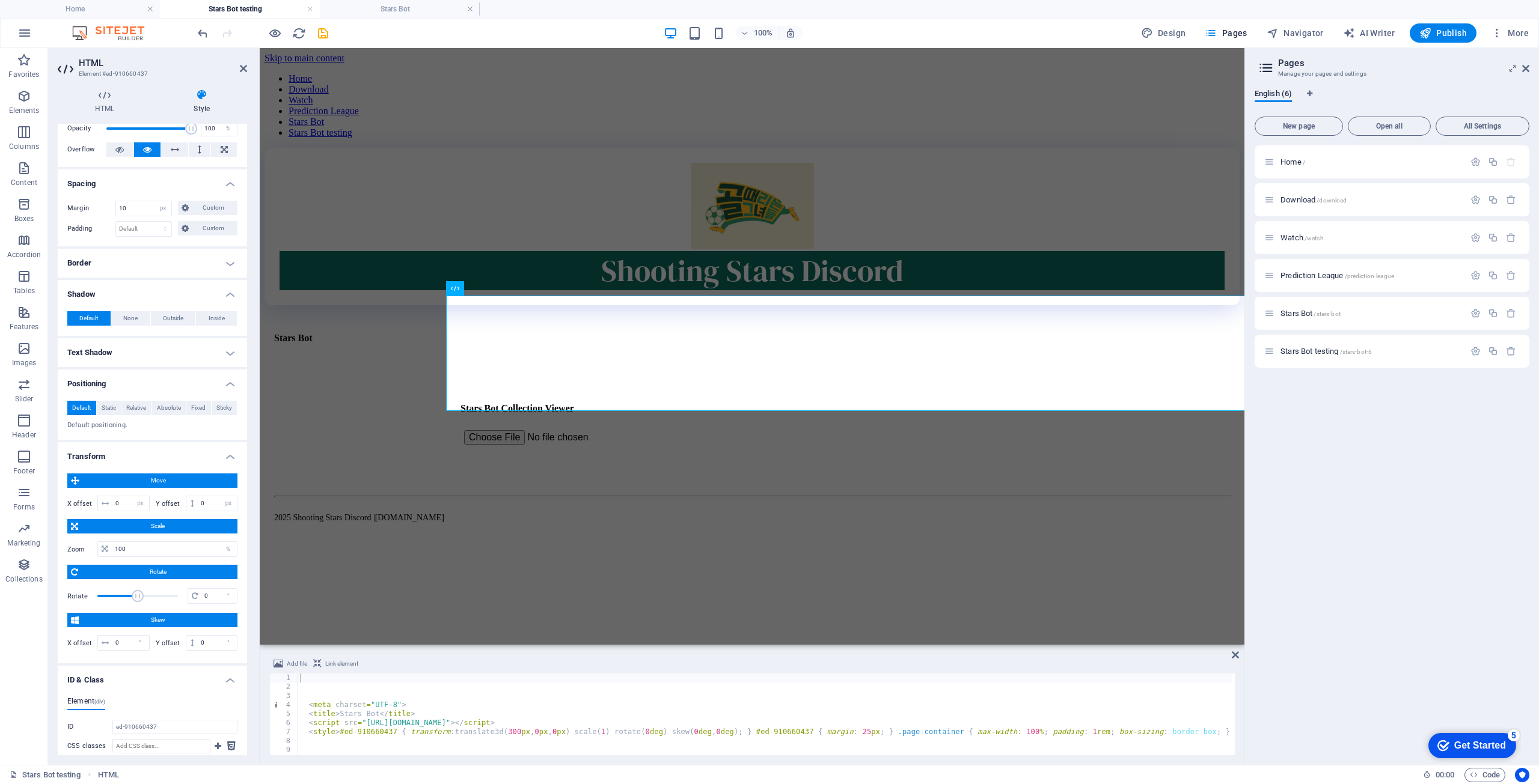
click at [346, 553] on html "Skip to main content Home Download Watch Prediction League Stars Bot Stars Bot …" at bounding box center [752, 300] width 985 height 505
click at [588, 476] on div "2025 Shooting Stars Discord | shootingstars.cc" at bounding box center [751, 512] width 975 height 73
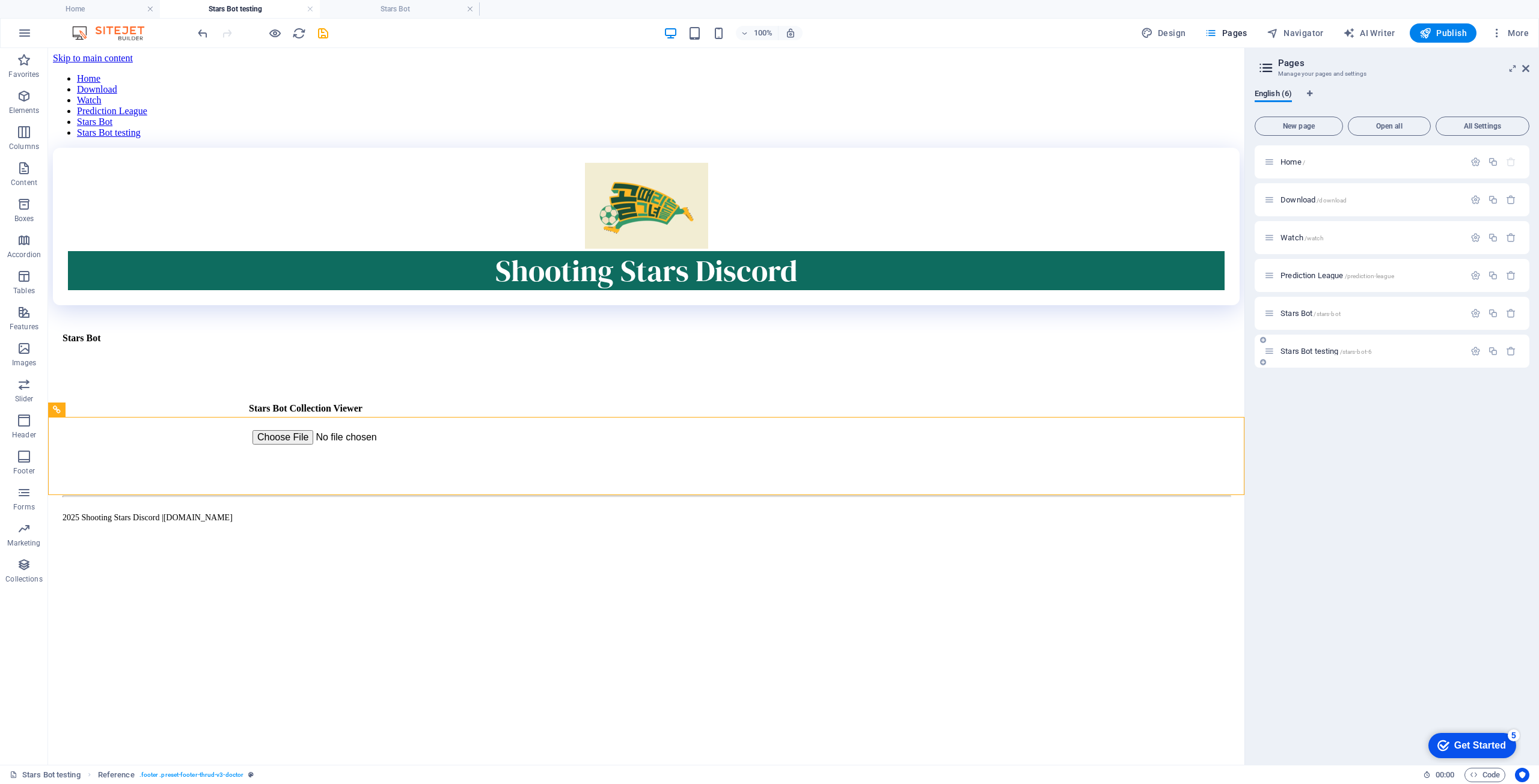
click at [904, 344] on div "Stars Bot testing /stars-bot-6" at bounding box center [1364, 351] width 201 height 14
click at [904, 350] on span "Stars Bot testing /stars-bot-6" at bounding box center [1326, 352] width 91 height 9
click at [482, 381] on div "Stars Bot Stars Bot Collection Viewer Filter: All Only Owned Not Owned" at bounding box center [826, 426] width 1175 height 89
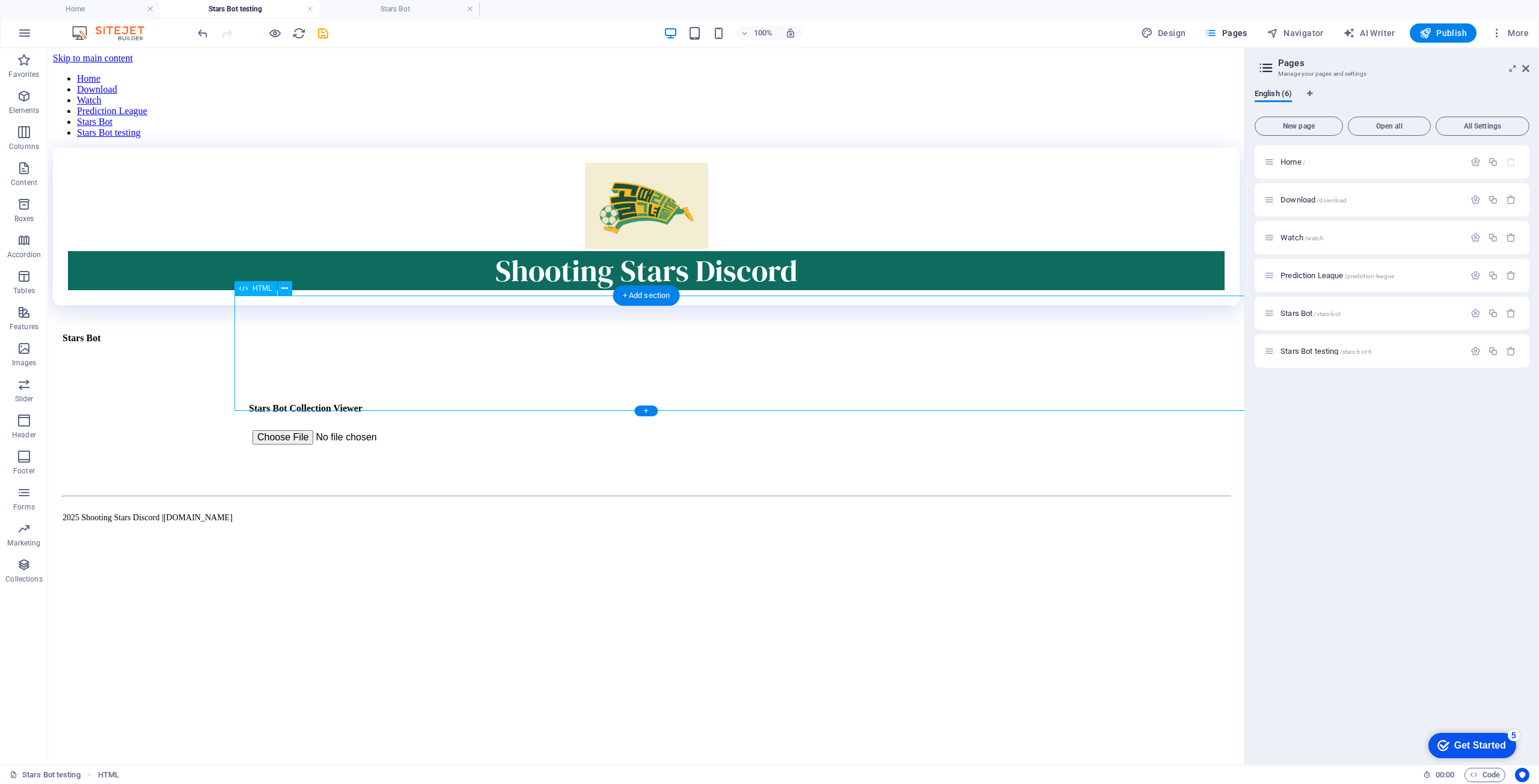
click at [482, 381] on div "Stars Bot Stars Bot Collection Viewer Filter: All Only Owned Not Owned" at bounding box center [826, 426] width 1175 height 89
select select "px"
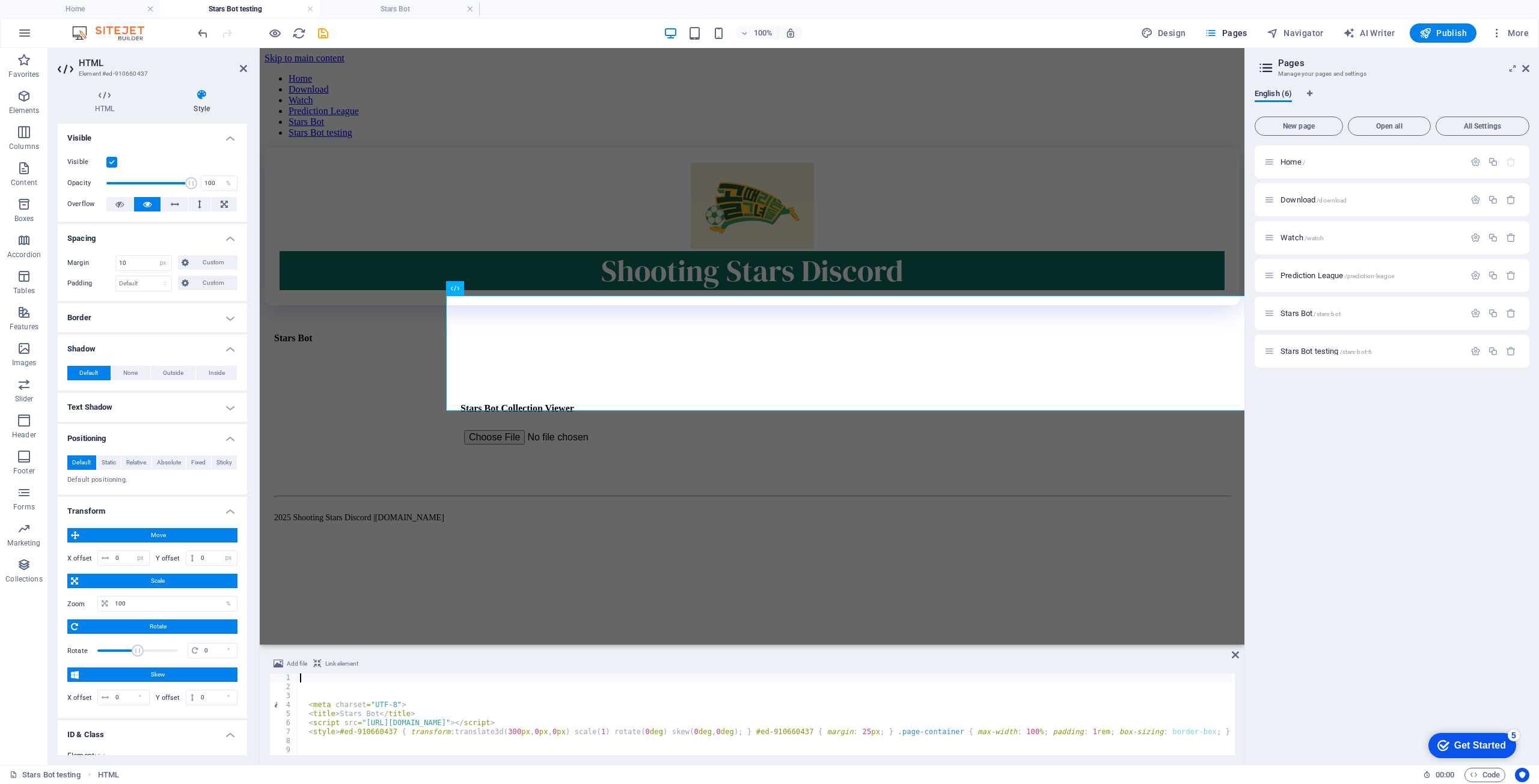
type textarea "<meta charset="UTF-8">"
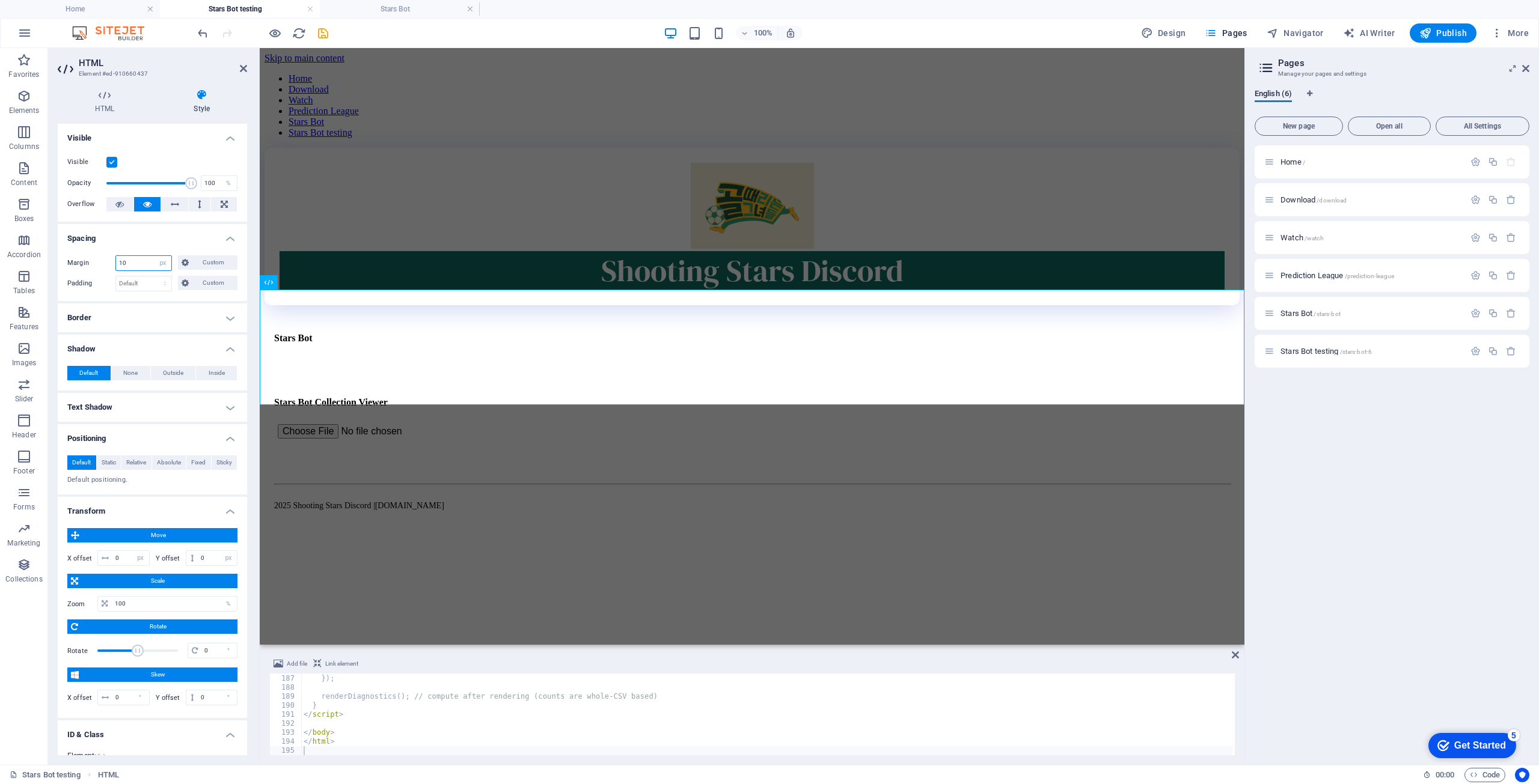
drag, startPoint x: 141, startPoint y: 263, endPoint x: 80, endPoint y: 264, distance: 61.0
click at [89, 258] on div "Margin 10 Default auto px % rem vw vh Custom Custom" at bounding box center [152, 264] width 170 height 16
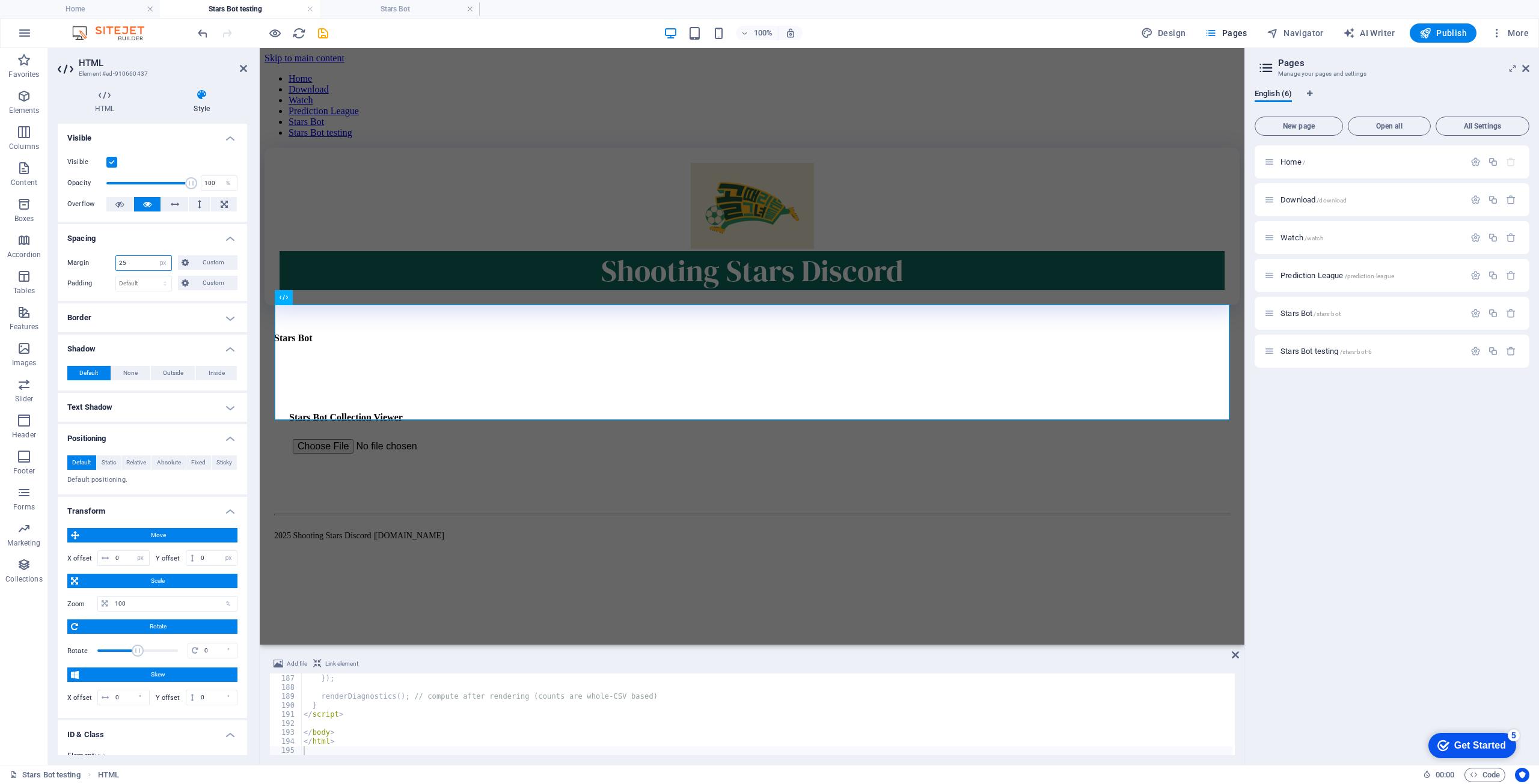
drag, startPoint x: 143, startPoint y: 260, endPoint x: -3, endPoint y: 225, distance: 150.1
click at [0, 225] on html "shootingstars.cc Home Stars Bot testing Stars Bot Favorites Elements Columns Co…" at bounding box center [769, 392] width 1539 height 784
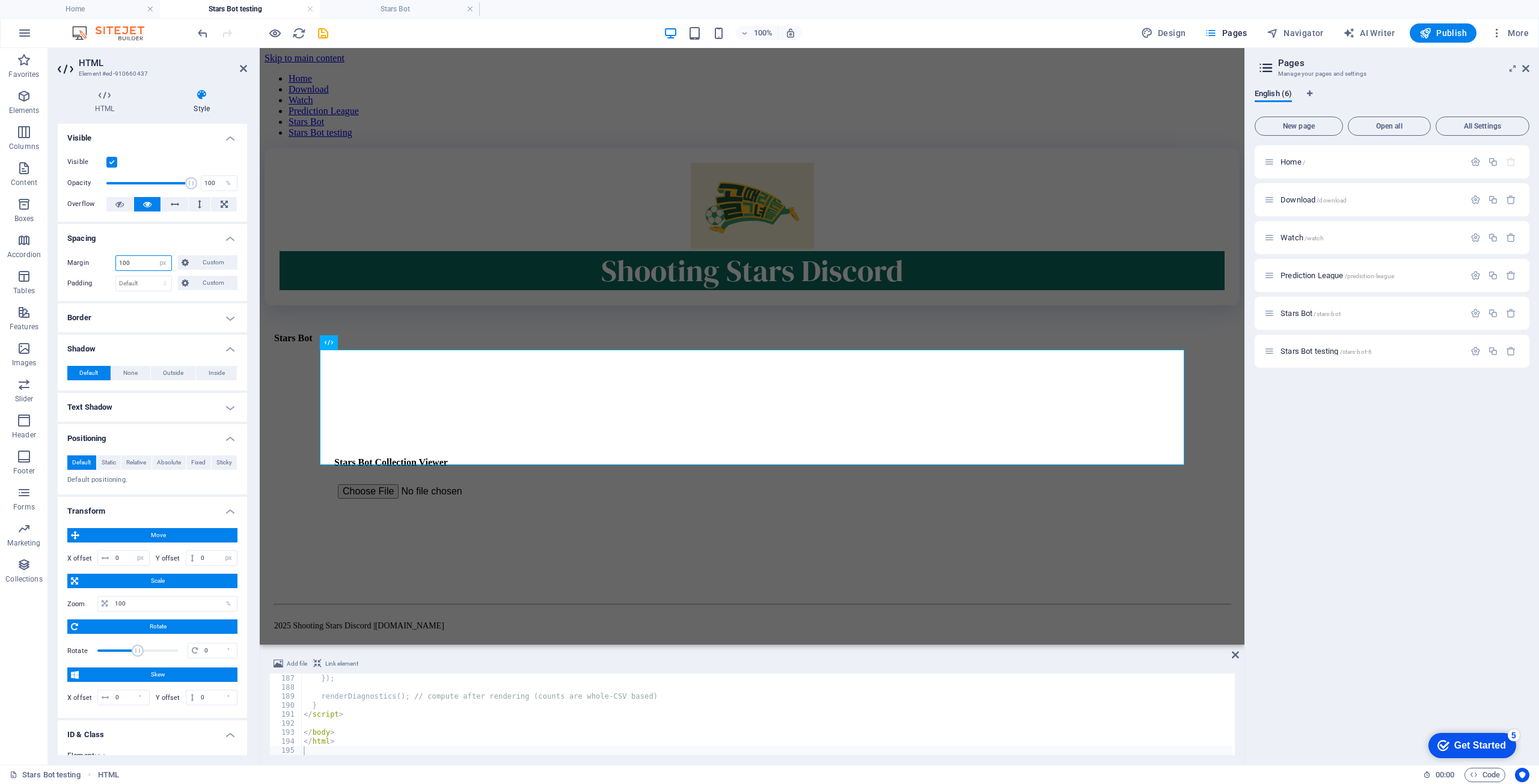
drag, startPoint x: 151, startPoint y: 264, endPoint x: 48, endPoint y: 254, distance: 103.5
click at [89, 248] on div "Margin 100 Default auto px % rem vw vh Custom Custom 100 auto px % rem vw vh 10…" at bounding box center [153, 273] width 189 height 55
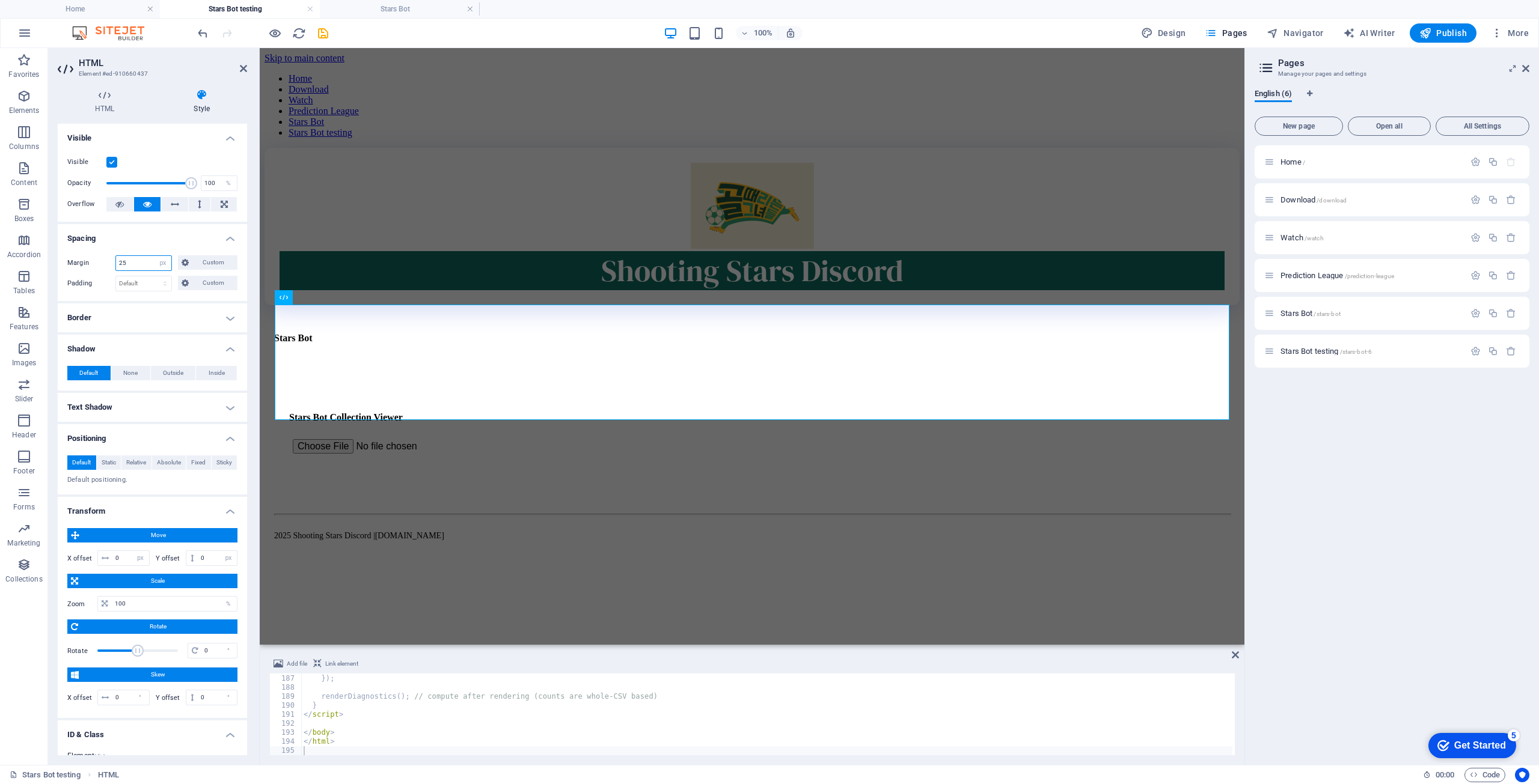
type input "25"
click at [161, 536] on span "Move" at bounding box center [158, 536] width 151 height 14
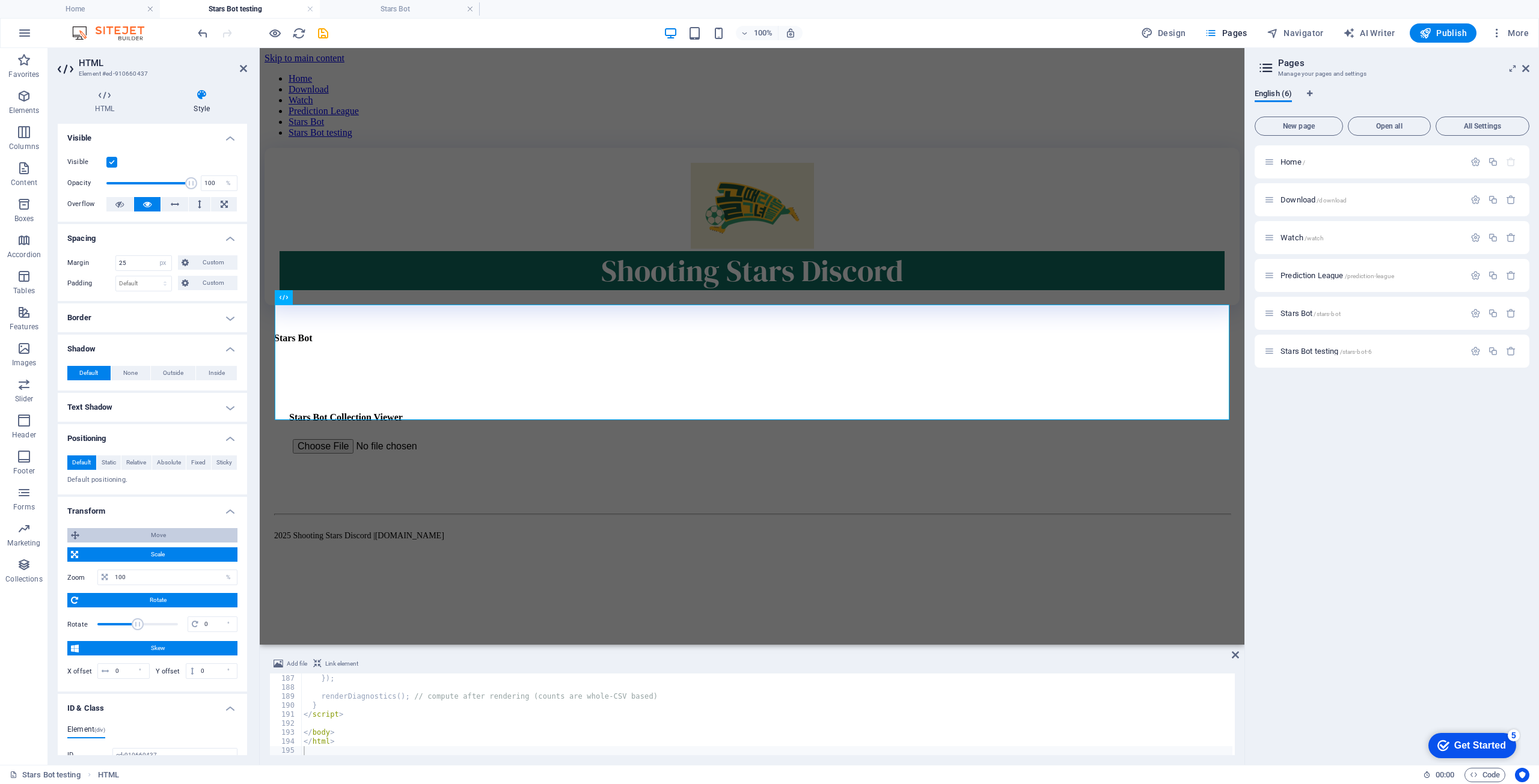
click at [158, 537] on span "Move" at bounding box center [158, 536] width 151 height 14
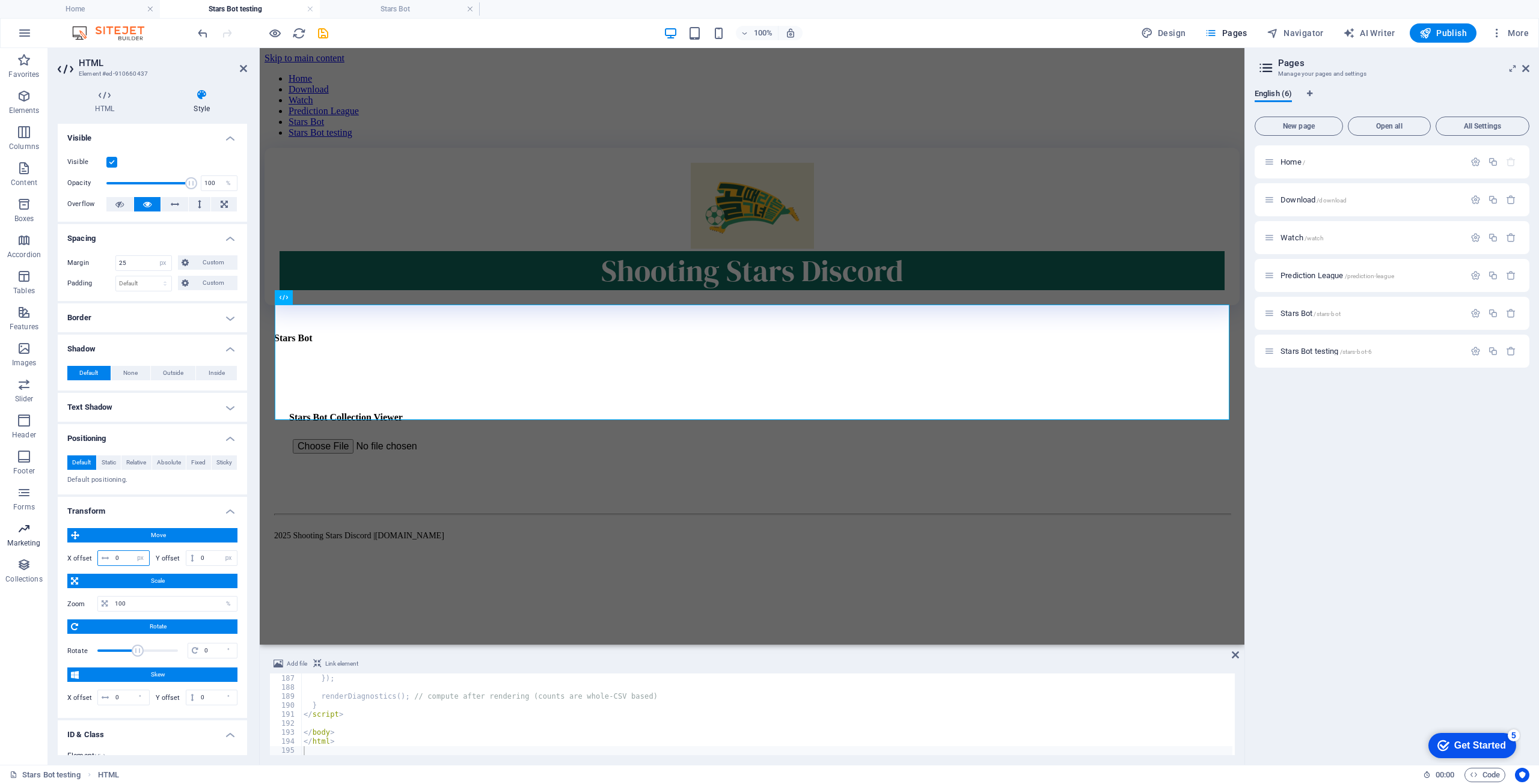
drag, startPoint x: 125, startPoint y: 555, endPoint x: 12, endPoint y: 541, distance: 113.9
click at [12, 541] on section "Favorites Elements Columns Content Boxes Accordion Tables Features Images Slide…" at bounding box center [622, 406] width 1244 height 717
click at [144, 554] on select "px rem % em vh vw" at bounding box center [141, 559] width 17 height 14
select select "rem"
click at [132, 551] on select "px rem % em vh vw" at bounding box center [141, 559] width 17 height 14
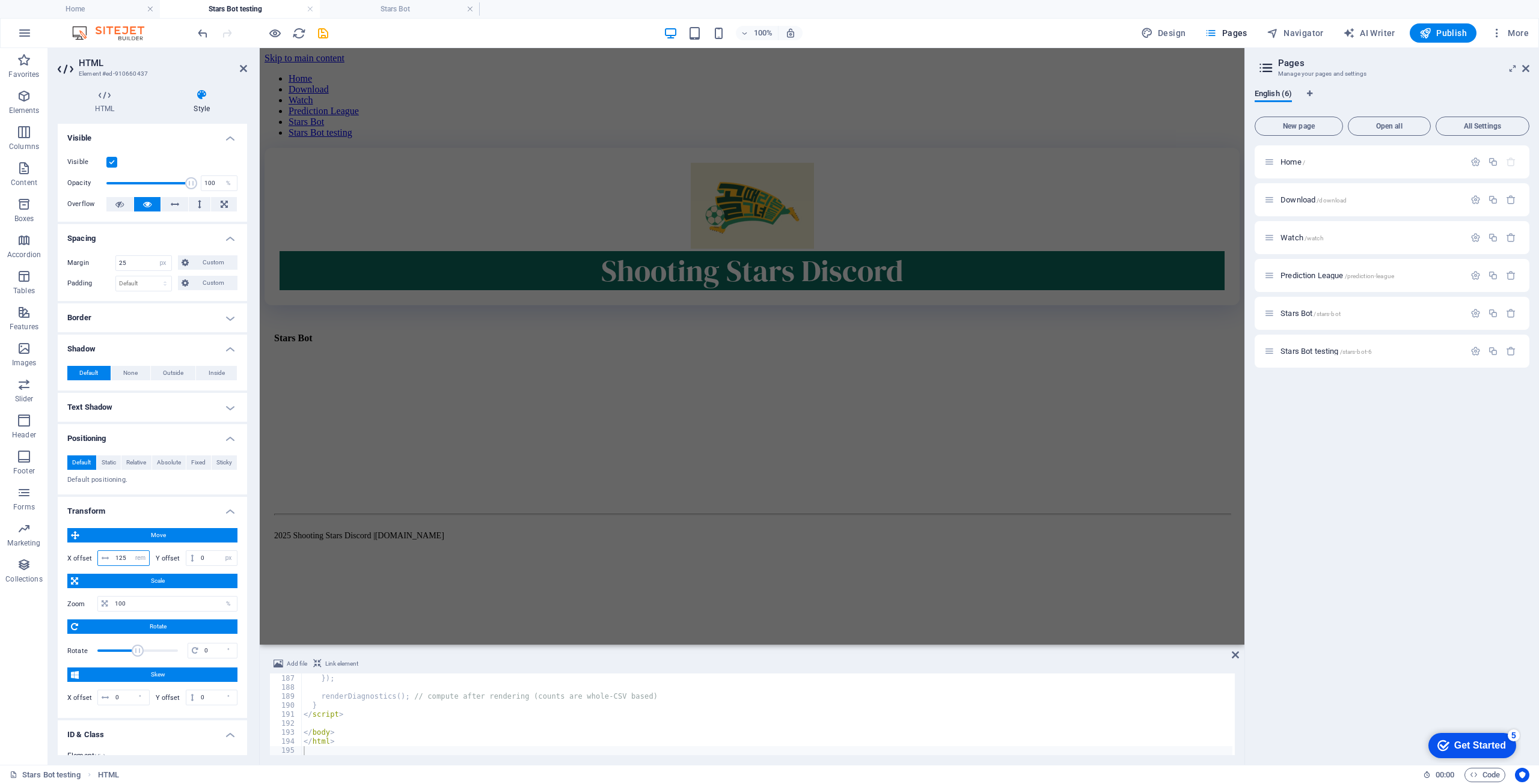
drag, startPoint x: 122, startPoint y: 563, endPoint x: 92, endPoint y: 557, distance: 30.6
click at [92, 557] on div "X offset 125 px rem % em vh vw" at bounding box center [108, 559] width 82 height 16
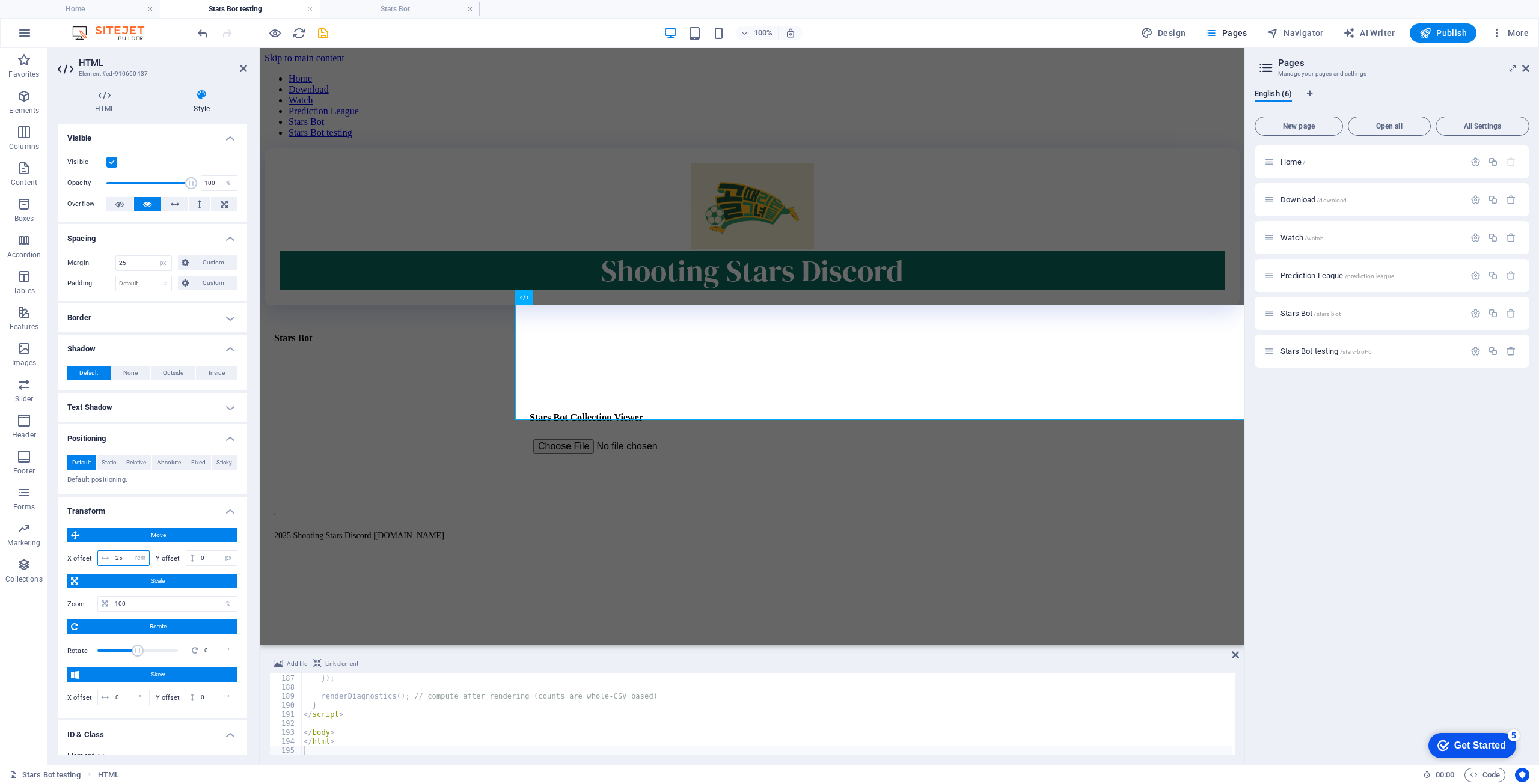
drag, startPoint x: 126, startPoint y: 562, endPoint x: 63, endPoint y: 551, distance: 64.0
click at [63, 551] on div "Move X offset 25 px rem % em vh vw Y offset 0 px rem % em vh vw Scale Zoom 100 …" at bounding box center [153, 618] width 189 height 200
drag, startPoint x: 124, startPoint y: 554, endPoint x: 18, endPoint y: 532, distance: 108.3
click at [57, 556] on div "HTML Style HTML Add, edit, and format HTML directly on the website. Preset Elem…" at bounding box center [152, 422] width 208 height 685
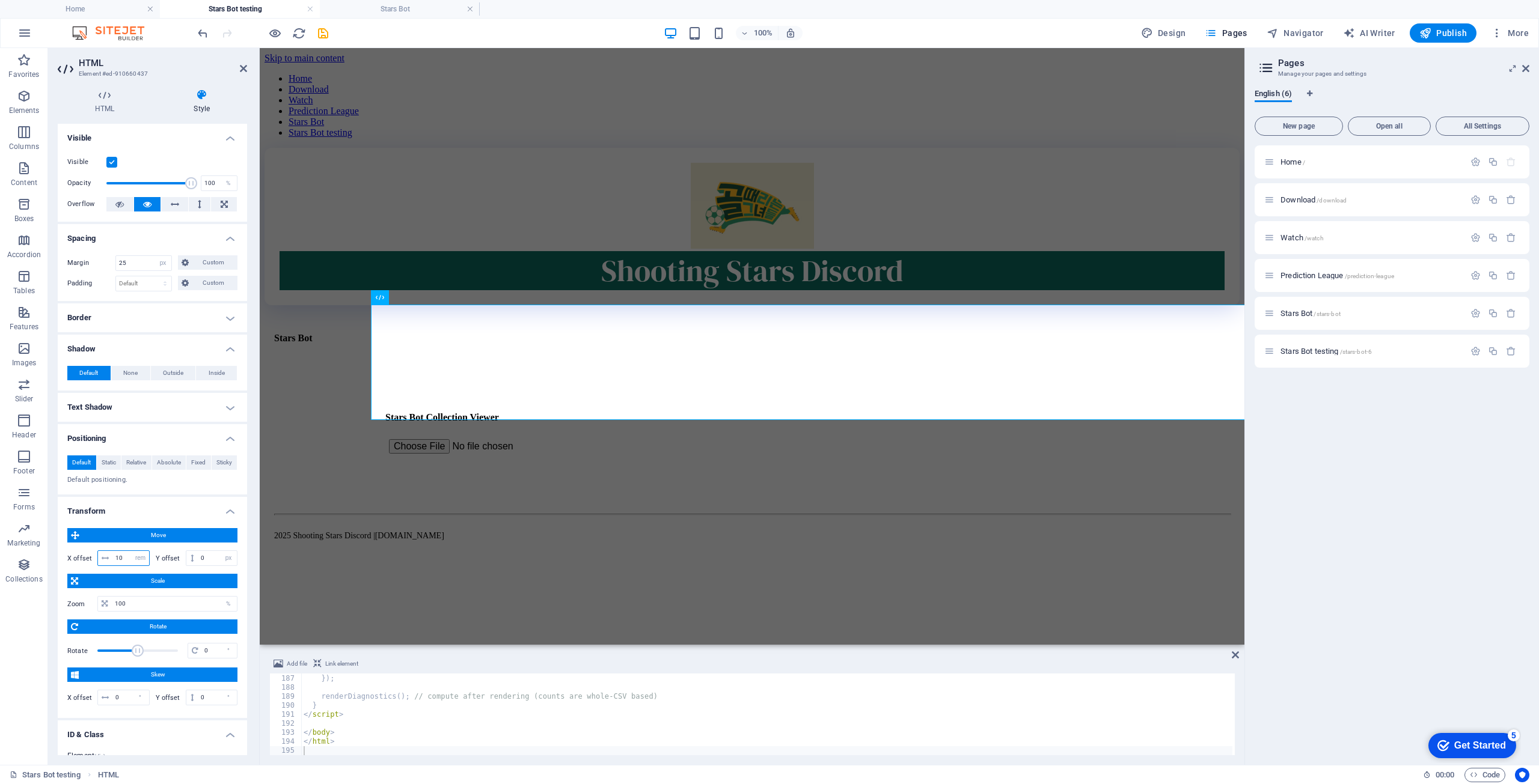
drag, startPoint x: 128, startPoint y: 556, endPoint x: 62, endPoint y: 521, distance: 74.7
click at [80, 537] on div "Move X offset 10 px rem % em vh vw Y offset 0 px rem % em vh vw Scale Zoom 100 …" at bounding box center [152, 618] width 170 height 180
drag, startPoint x: 124, startPoint y: 561, endPoint x: 38, endPoint y: 544, distance: 87.7
click at [42, 547] on section "Favorites Elements Columns Content Boxes Accordion Tables Features Images Slide…" at bounding box center [622, 406] width 1244 height 717
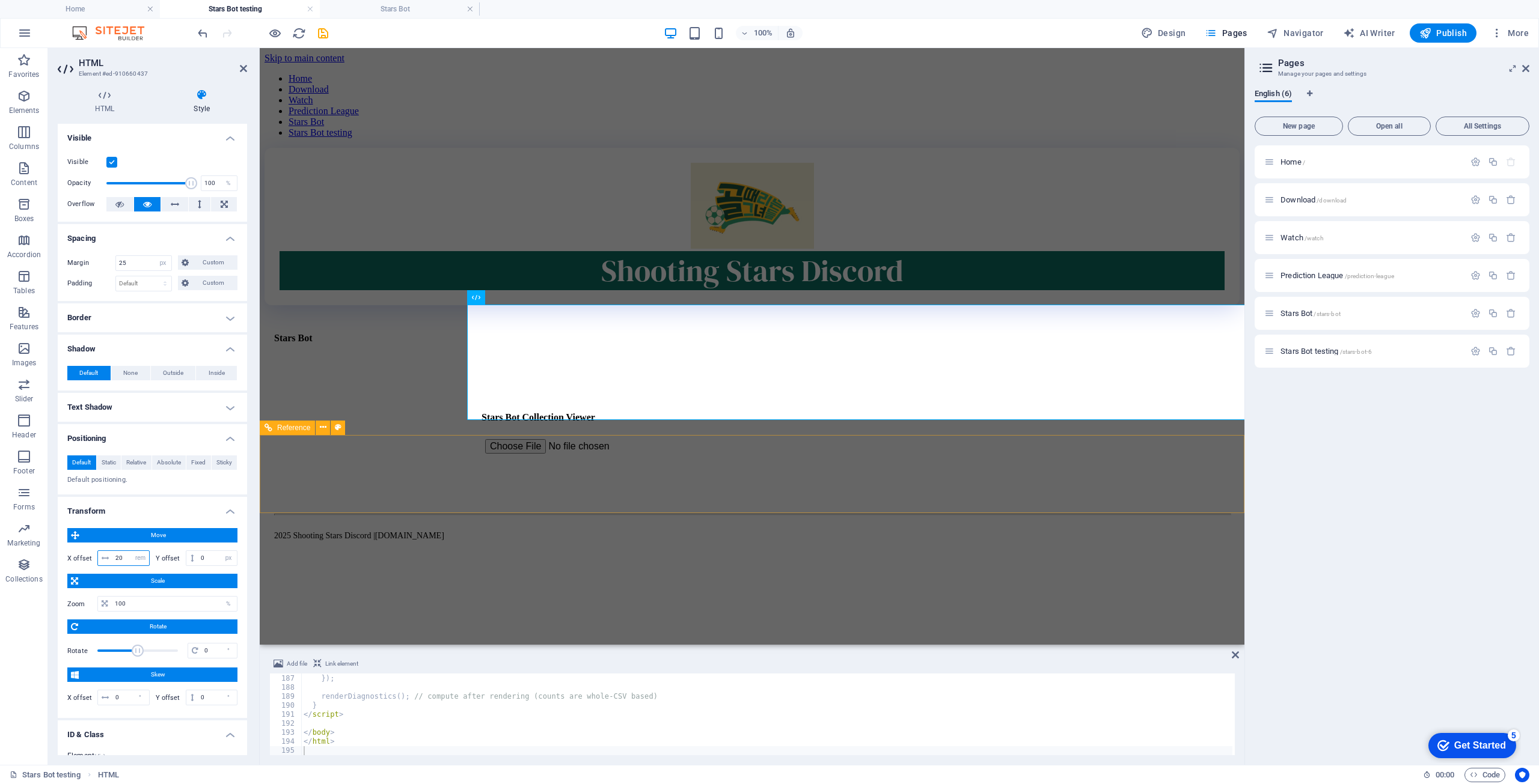
type input "20"
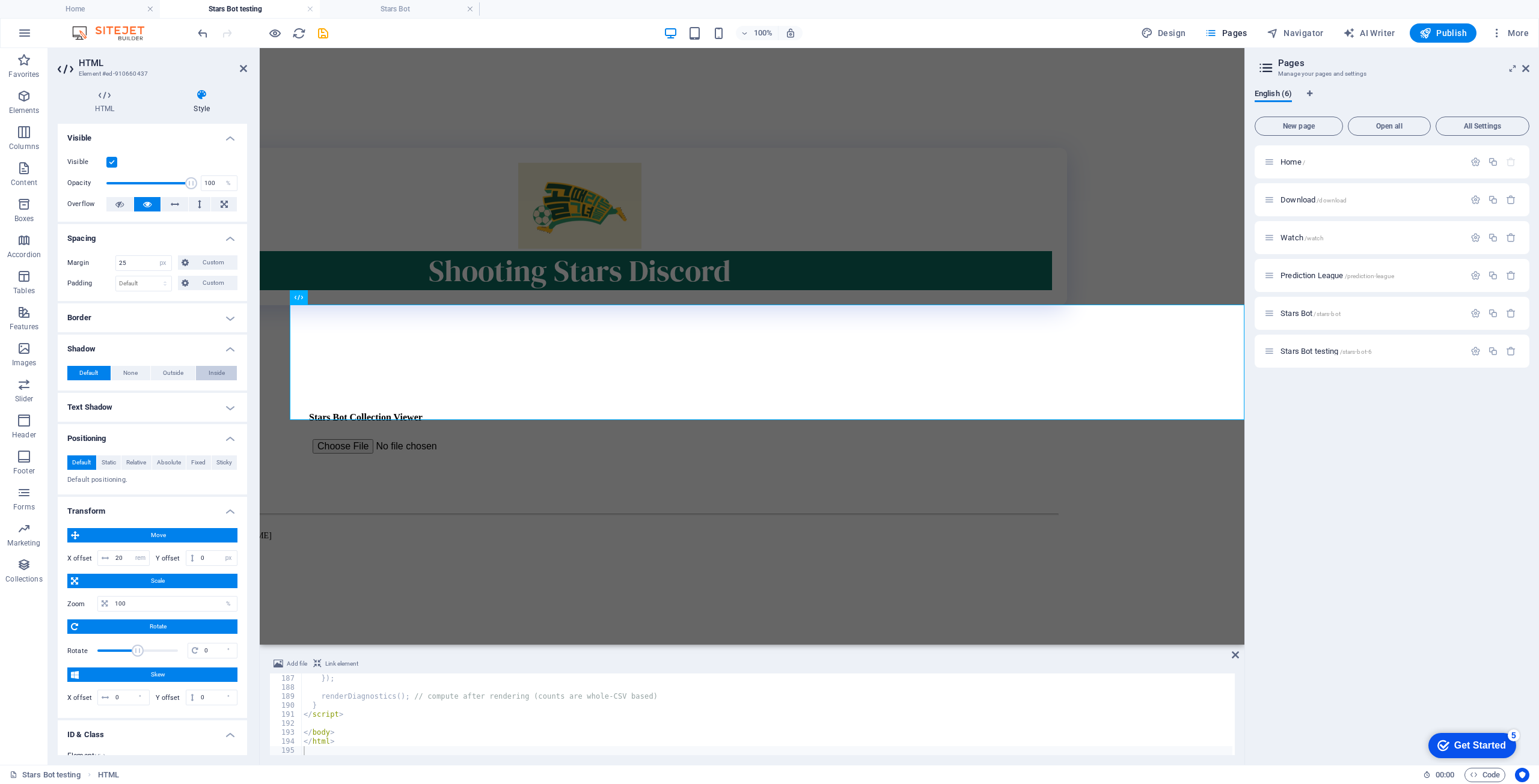
click at [212, 369] on span "Inside" at bounding box center [216, 373] width 16 height 14
type input "2"
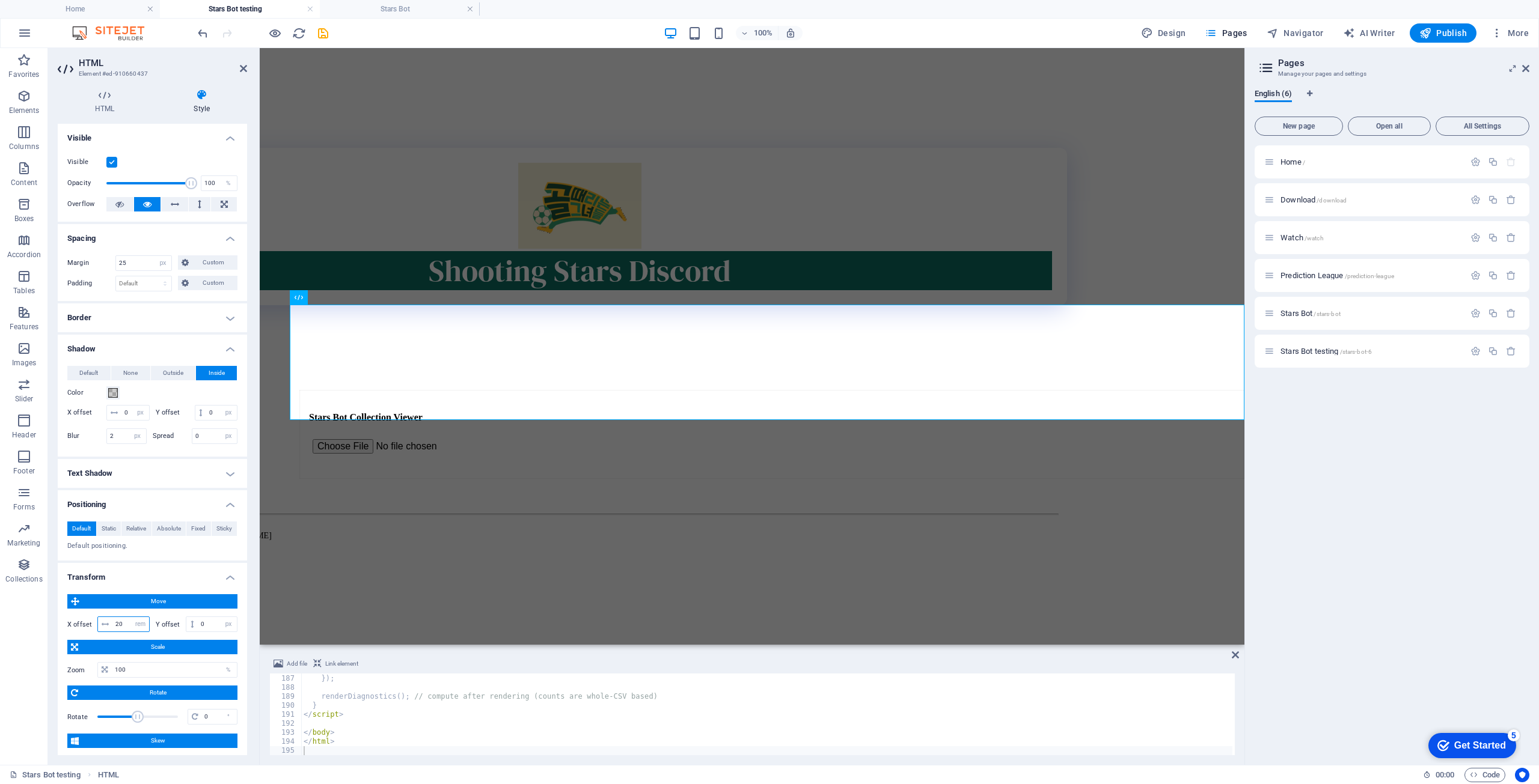
drag, startPoint x: 120, startPoint y: 637, endPoint x: 110, endPoint y: 641, distance: 10.8
click at [110, 632] on div "20 px rem % em vh vw" at bounding box center [124, 624] width 53 height 16
drag, startPoint x: 126, startPoint y: 640, endPoint x: 125, endPoint y: 633, distance: 7.1
click at [126, 632] on input "20" at bounding box center [131, 624] width 37 height 14
drag, startPoint x: 126, startPoint y: 635, endPoint x: 86, endPoint y: 639, distance: 40.2
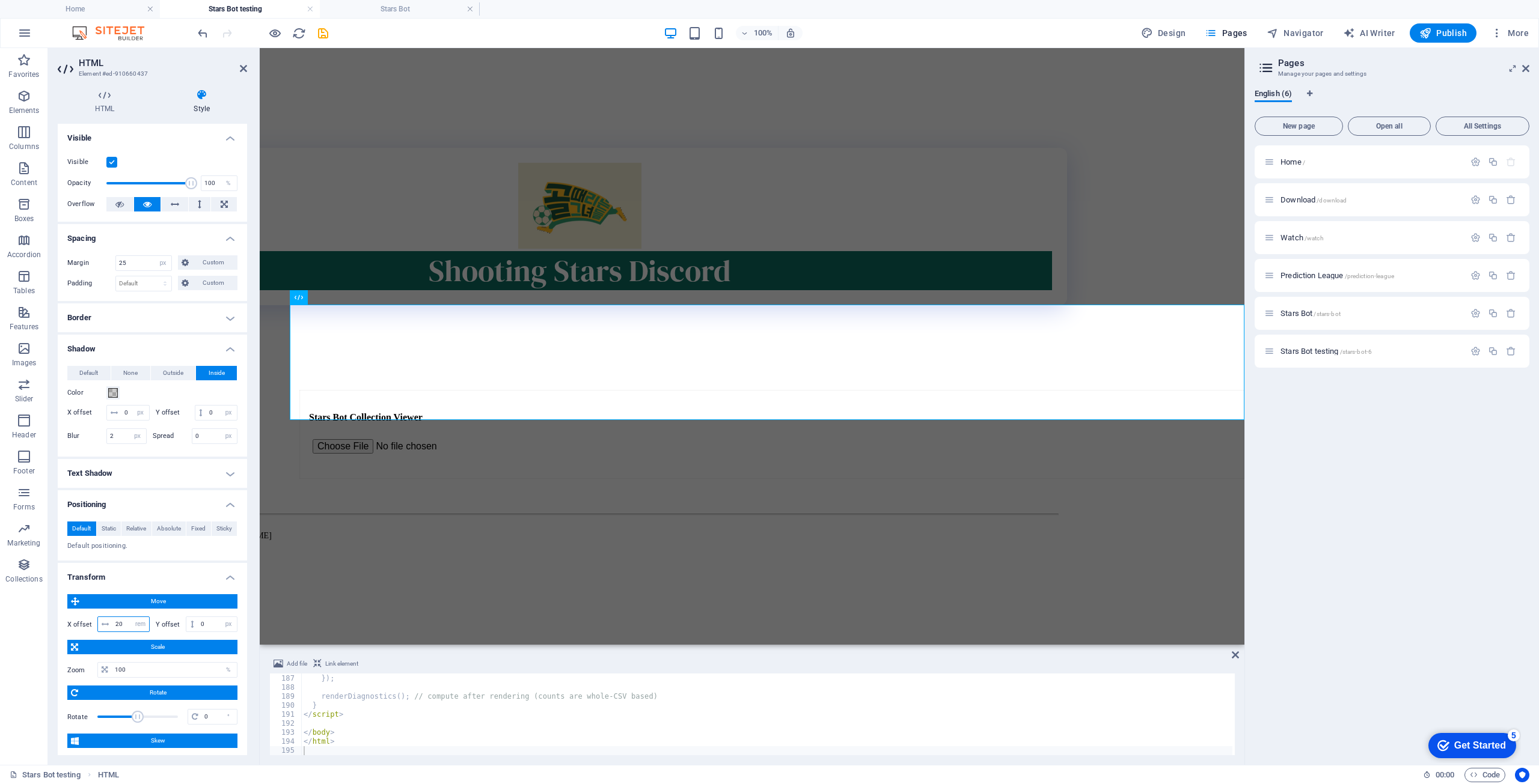
click at [86, 632] on div "X offset 20 px rem % em vh vw" at bounding box center [108, 624] width 82 height 16
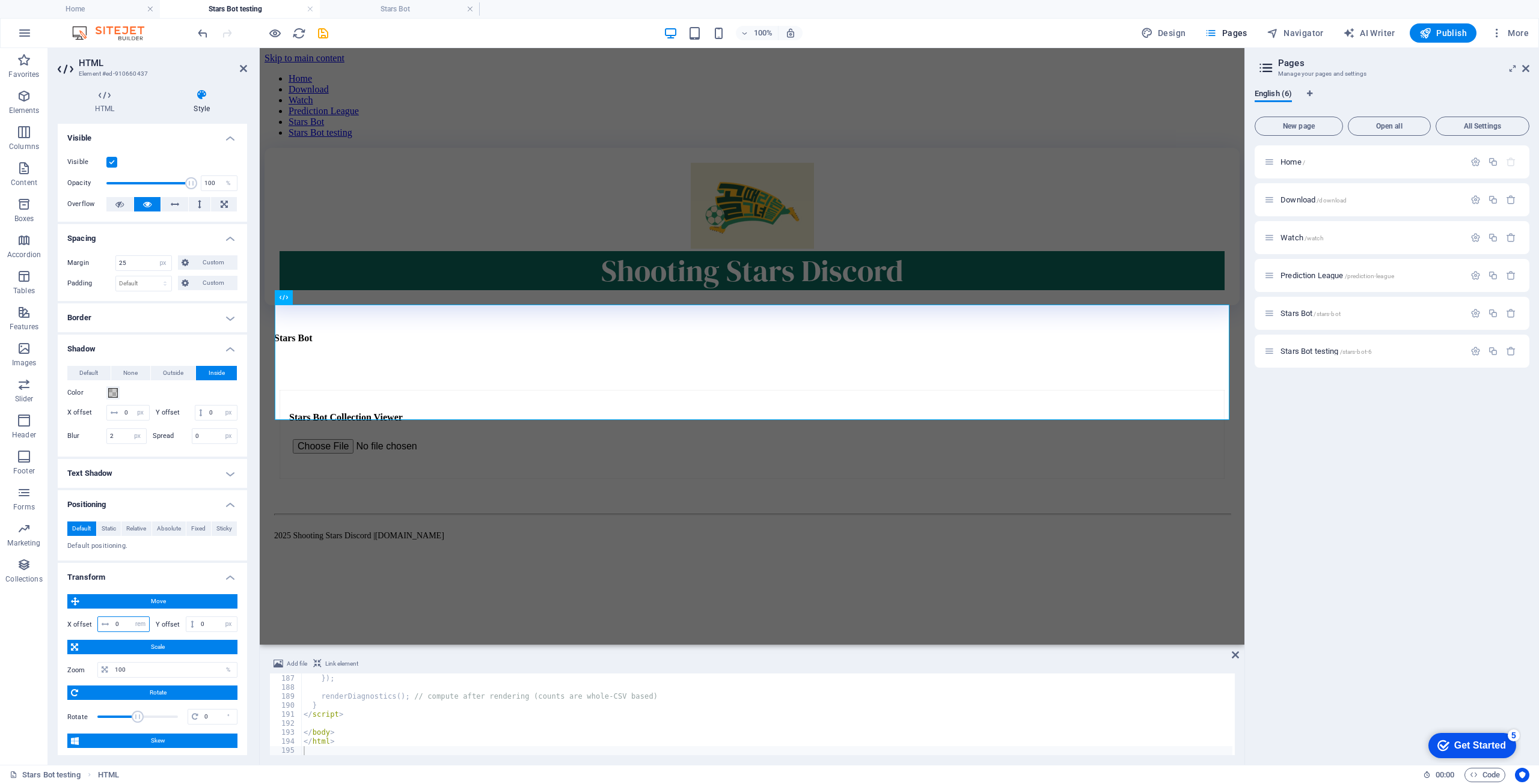
type input "0"
click at [117, 323] on h4 "Border" at bounding box center [153, 318] width 189 height 29
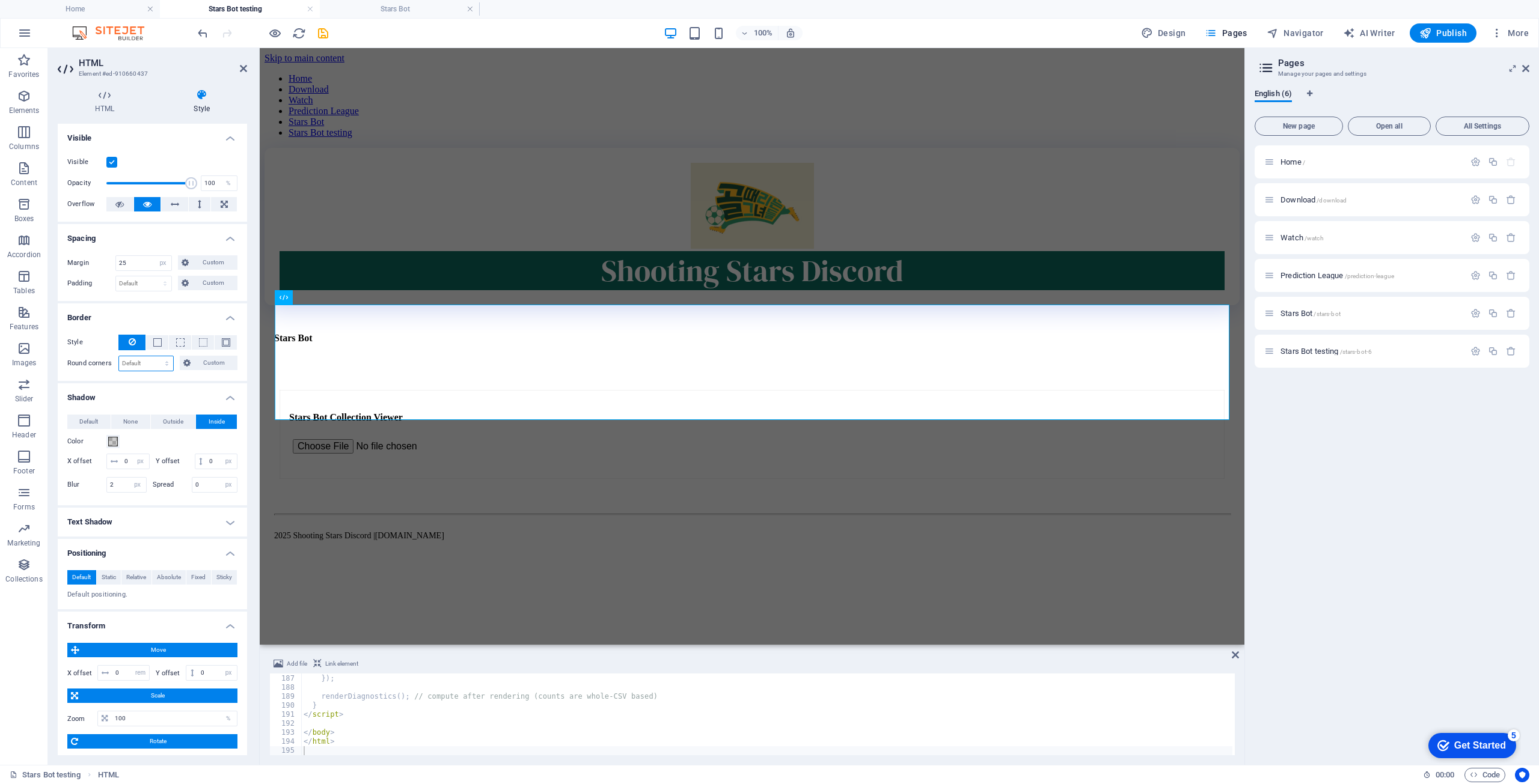
click at [129, 368] on select "Default px rem % vh vw Custom" at bounding box center [146, 363] width 54 height 14
click at [132, 363] on select "Default px rem % vh vw Custom" at bounding box center [146, 363] width 54 height 14
select select "rem"
click at [155, 356] on select "Default px rem % vh vw Custom" at bounding box center [146, 363] width 54 height 14
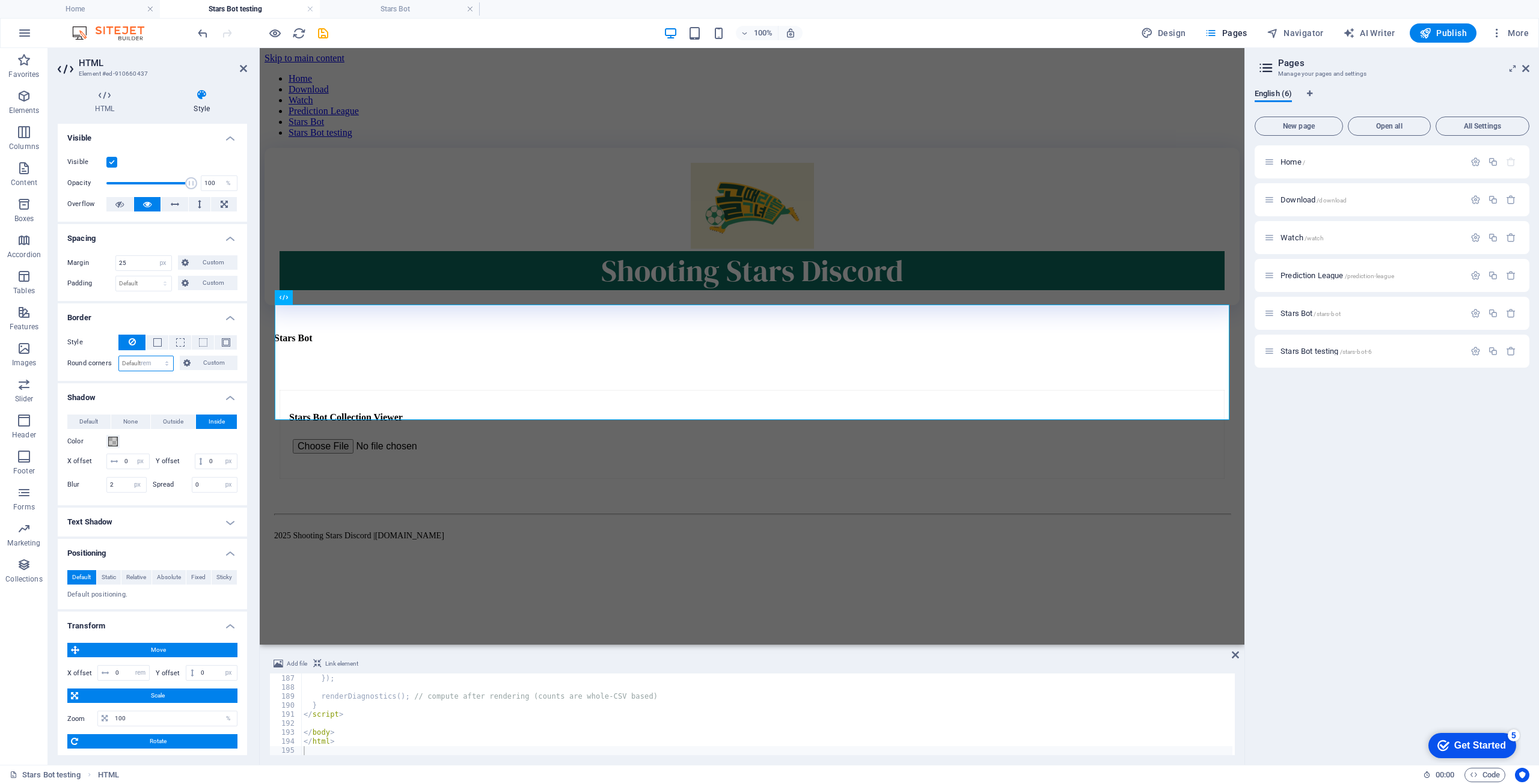
type input "0"
click at [138, 365] on input "0" at bounding box center [146, 363] width 54 height 14
click at [167, 390] on h4 "Shadow" at bounding box center [153, 394] width 189 height 22
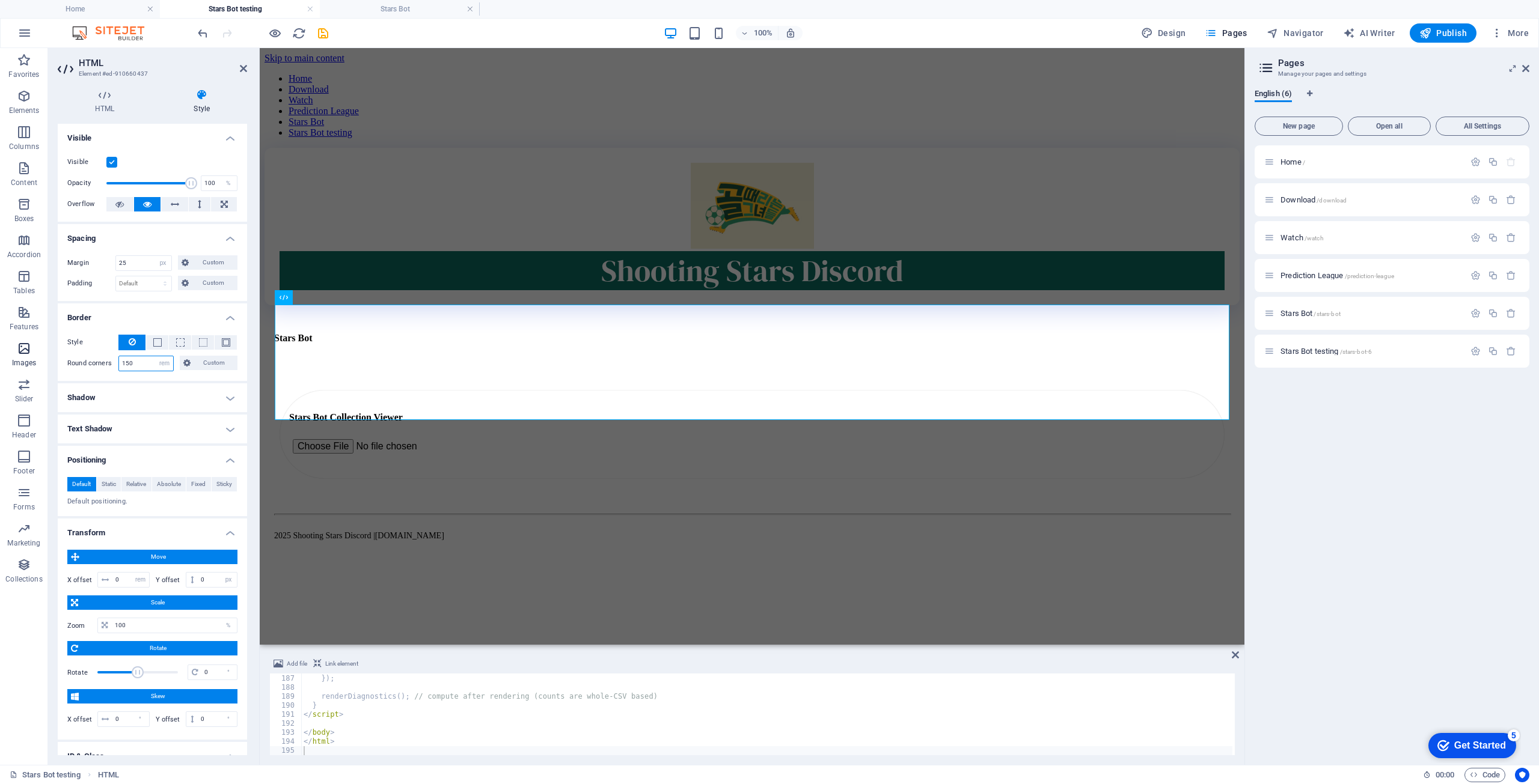
drag, startPoint x: 152, startPoint y: 362, endPoint x: 9, endPoint y: 341, distance: 144.5
click at [9, 341] on section "Favorites Elements Columns Content Boxes Accordion Tables Features Images Slide…" at bounding box center [622, 406] width 1244 height 717
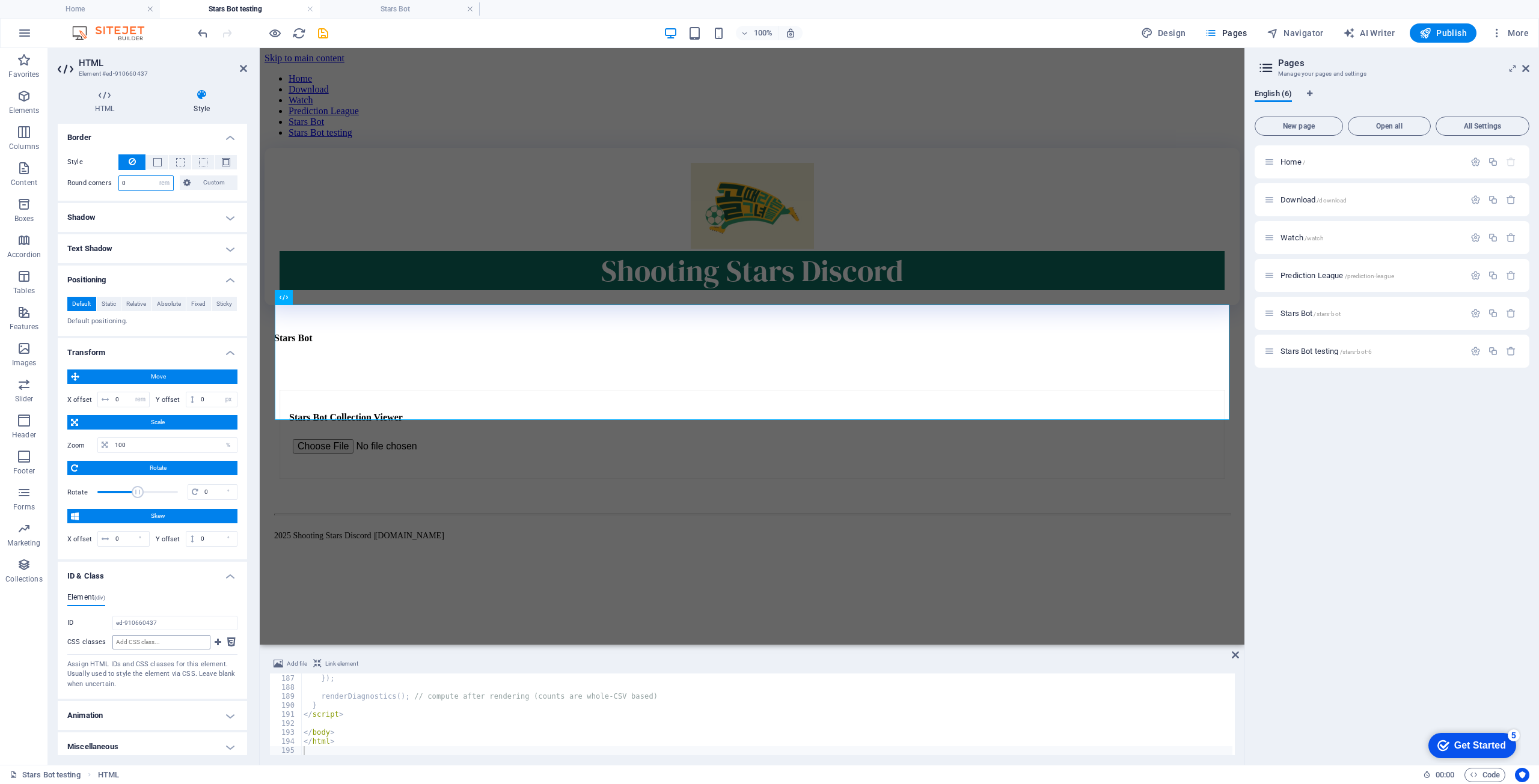
scroll to position [183, 0]
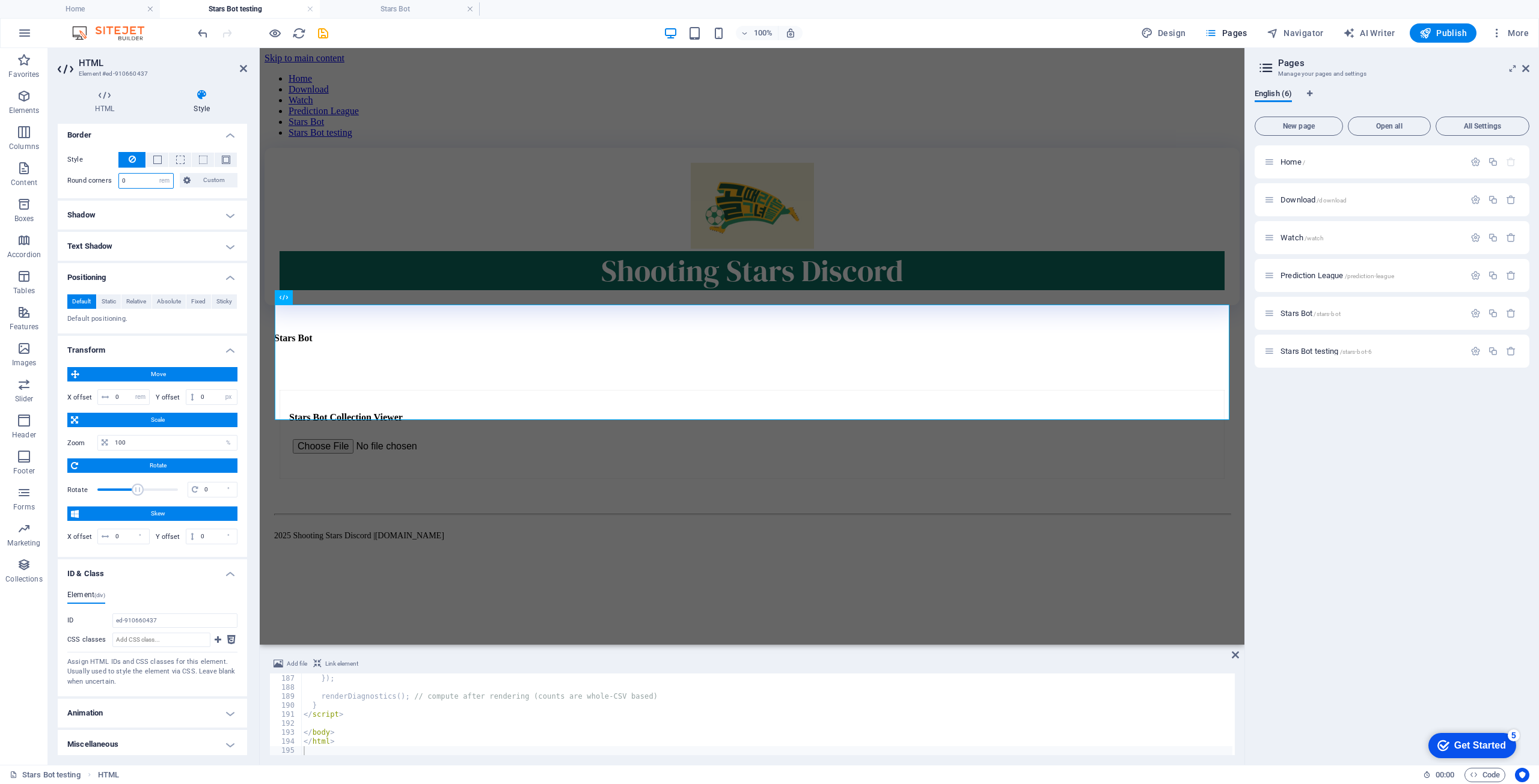
type input "0"
drag, startPoint x: 120, startPoint y: 708, endPoint x: 120, endPoint y: 716, distance: 8.0
click at [120, 664] on h4 "Animation" at bounding box center [153, 714] width 189 height 29
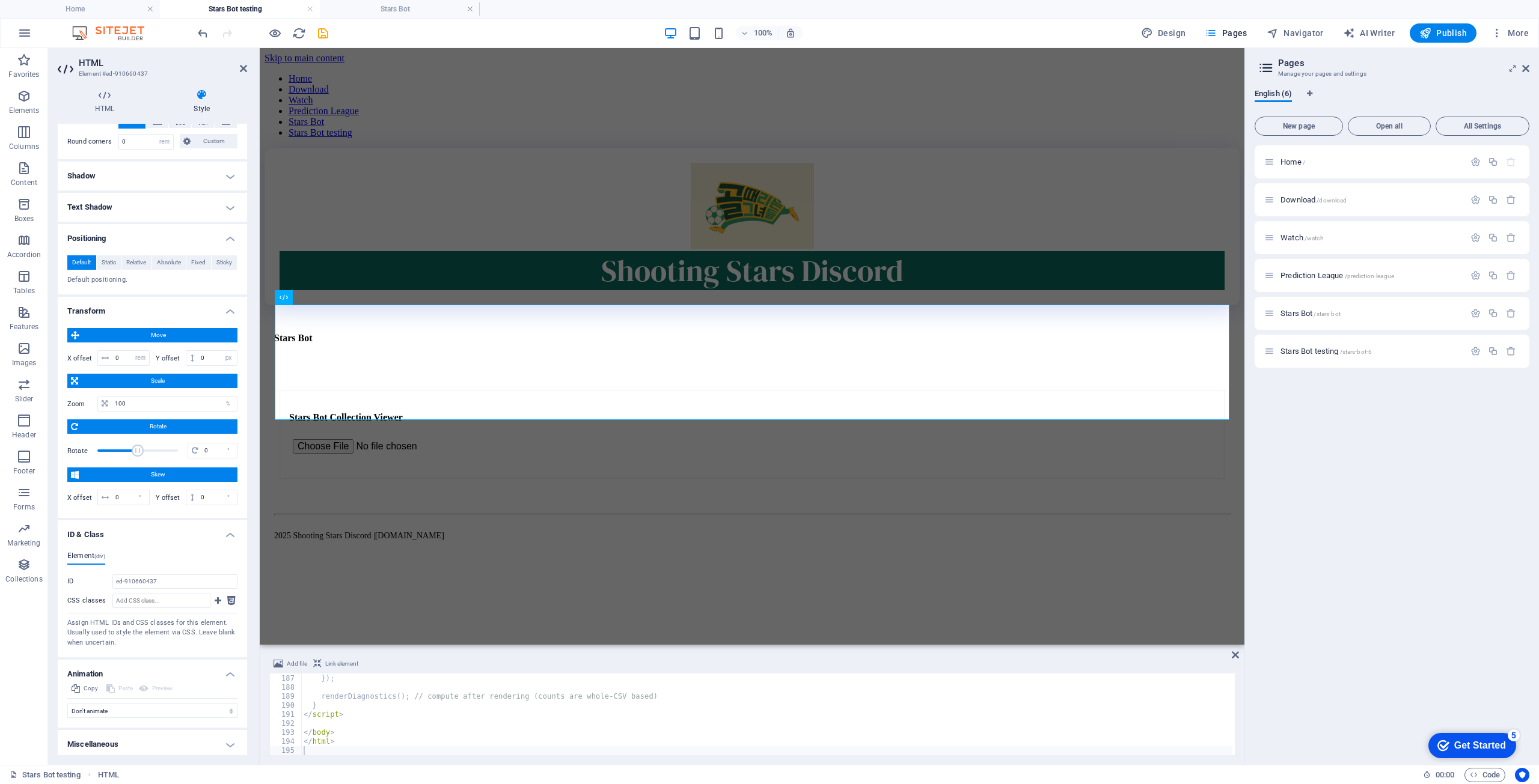
click at [126, 664] on h4 "Miscellaneous" at bounding box center [153, 745] width 189 height 29
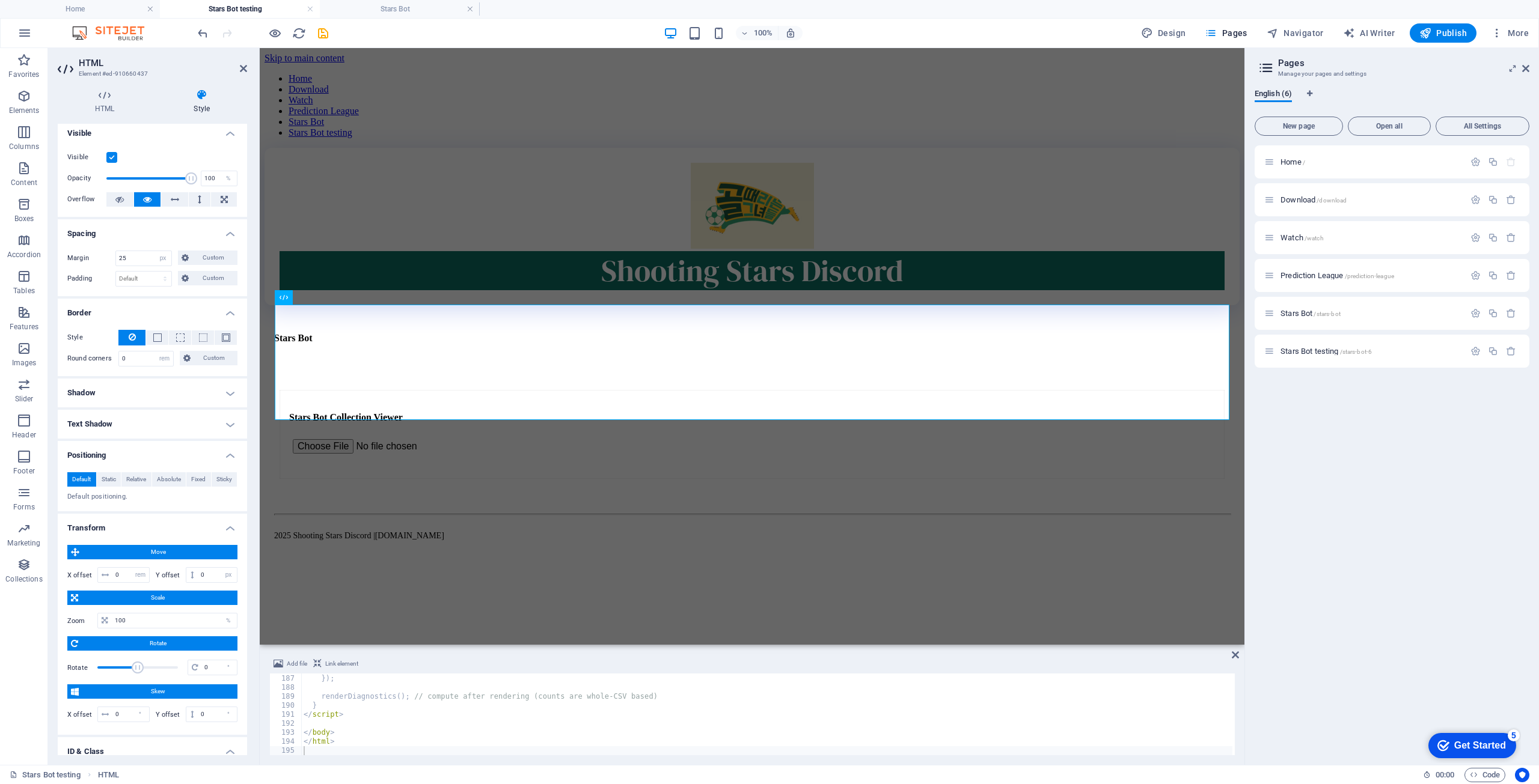
scroll to position [0, 0]
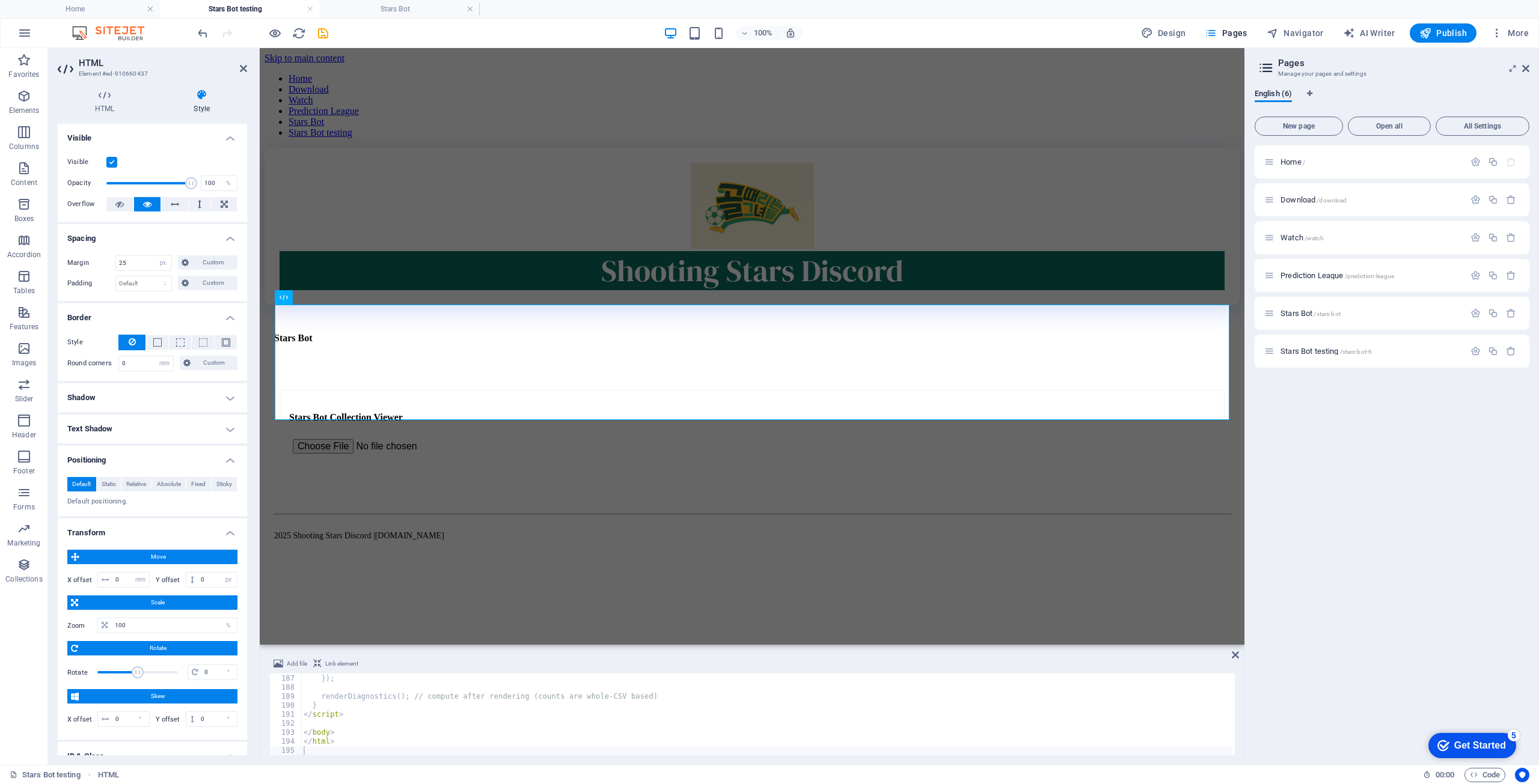
click at [99, 402] on h4 "Shadow" at bounding box center [153, 398] width 189 height 29
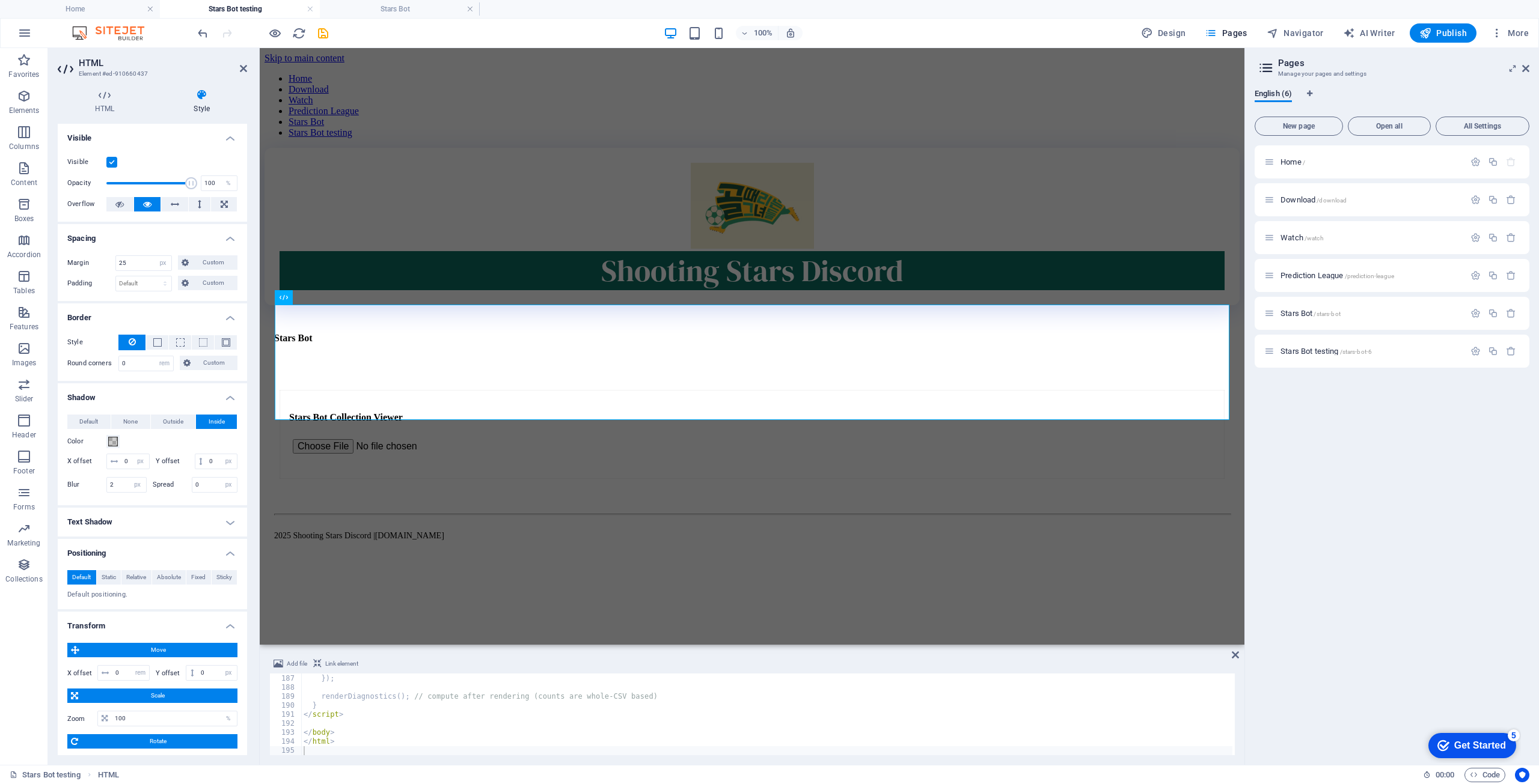
click at [99, 402] on h4 "Shadow" at bounding box center [153, 394] width 189 height 22
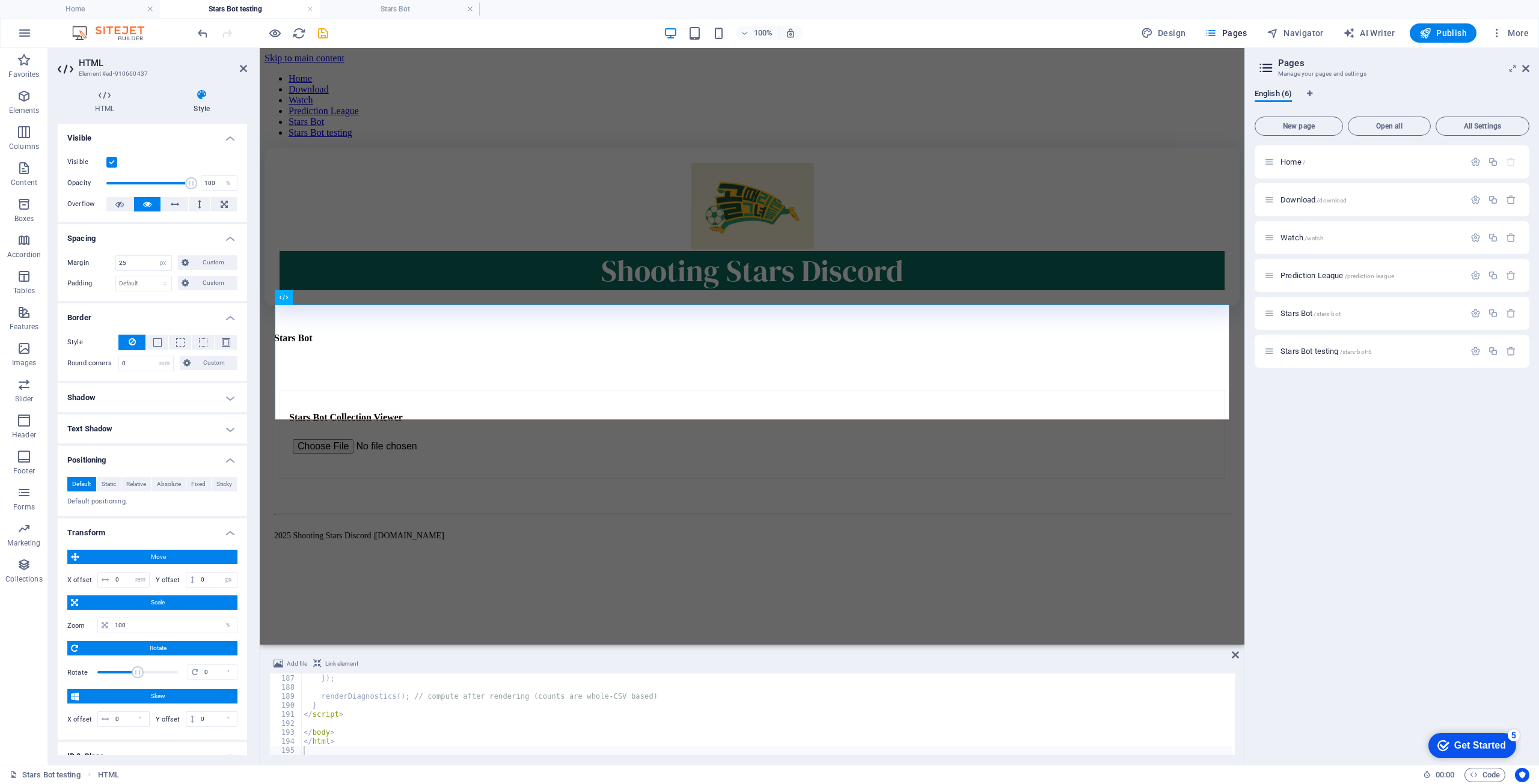
click at [96, 428] on h4 "Text Shadow" at bounding box center [153, 429] width 189 height 29
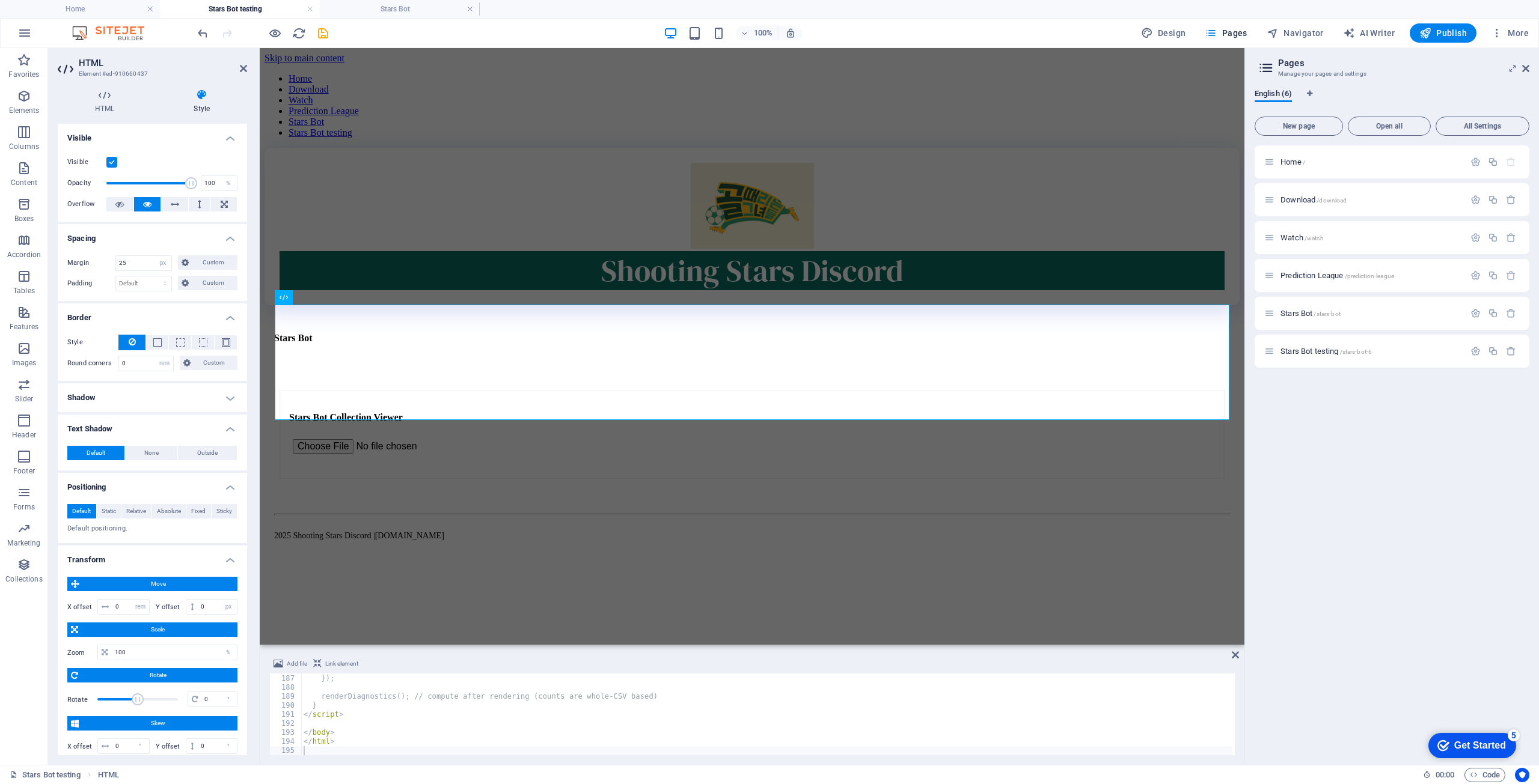
click at [97, 428] on h4 "Text Shadow" at bounding box center [153, 425] width 189 height 22
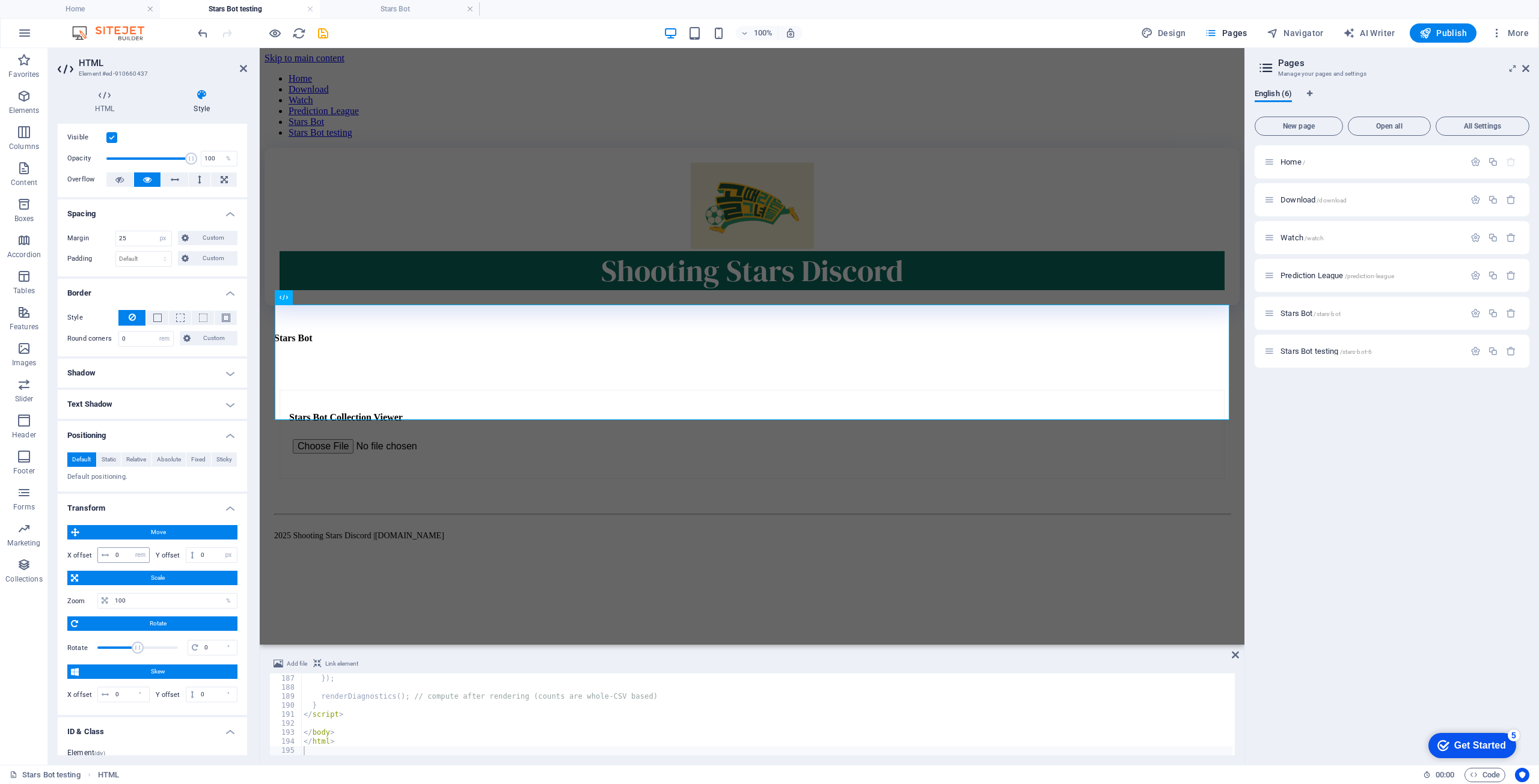
scroll to position [60, 0]
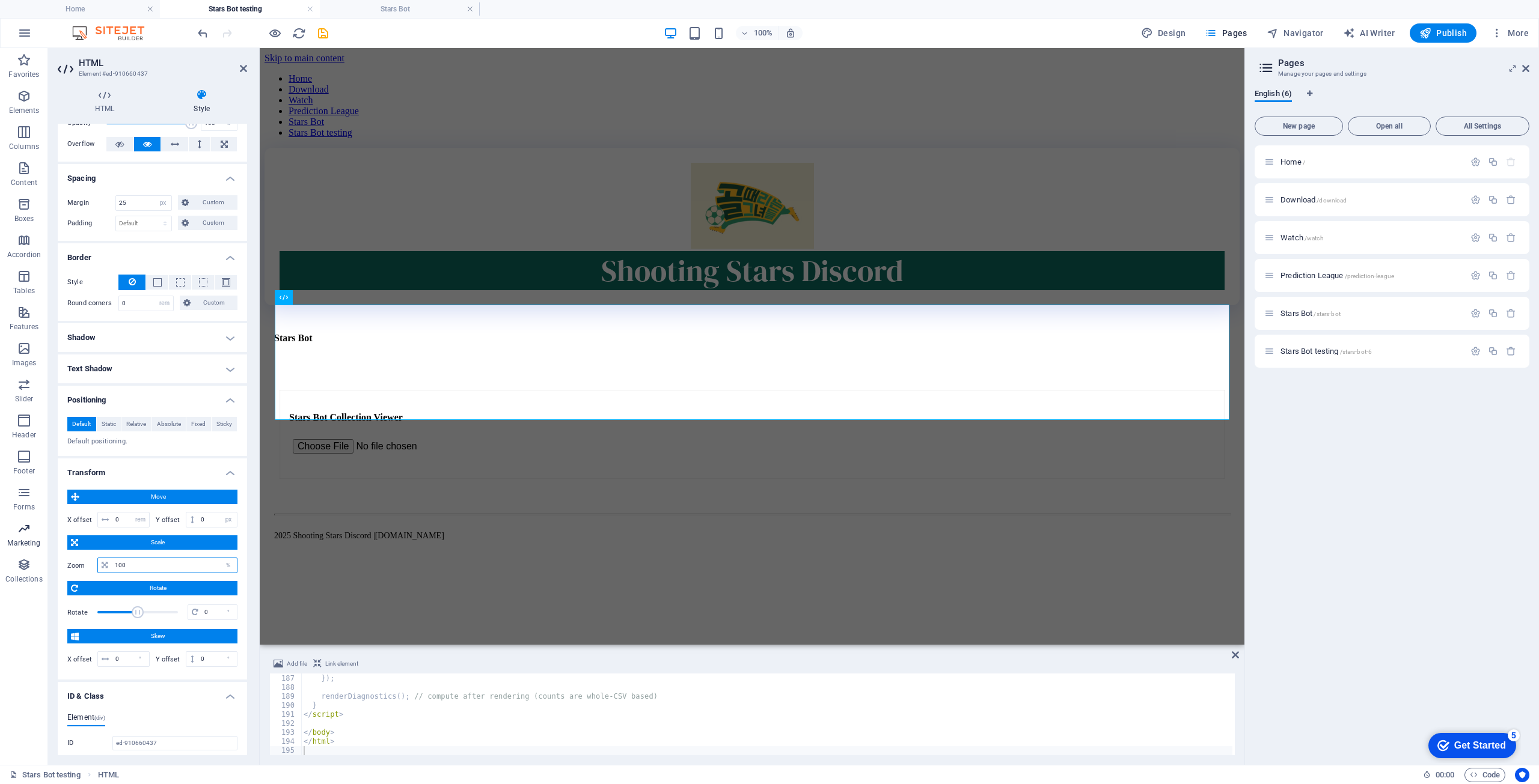
drag, startPoint x: 141, startPoint y: 566, endPoint x: 26, endPoint y: 549, distance: 116.2
click at [26, 549] on section "Favorites Elements Columns Content Boxes Accordion Tables Features Images Slide…" at bounding box center [622, 406] width 1244 height 717
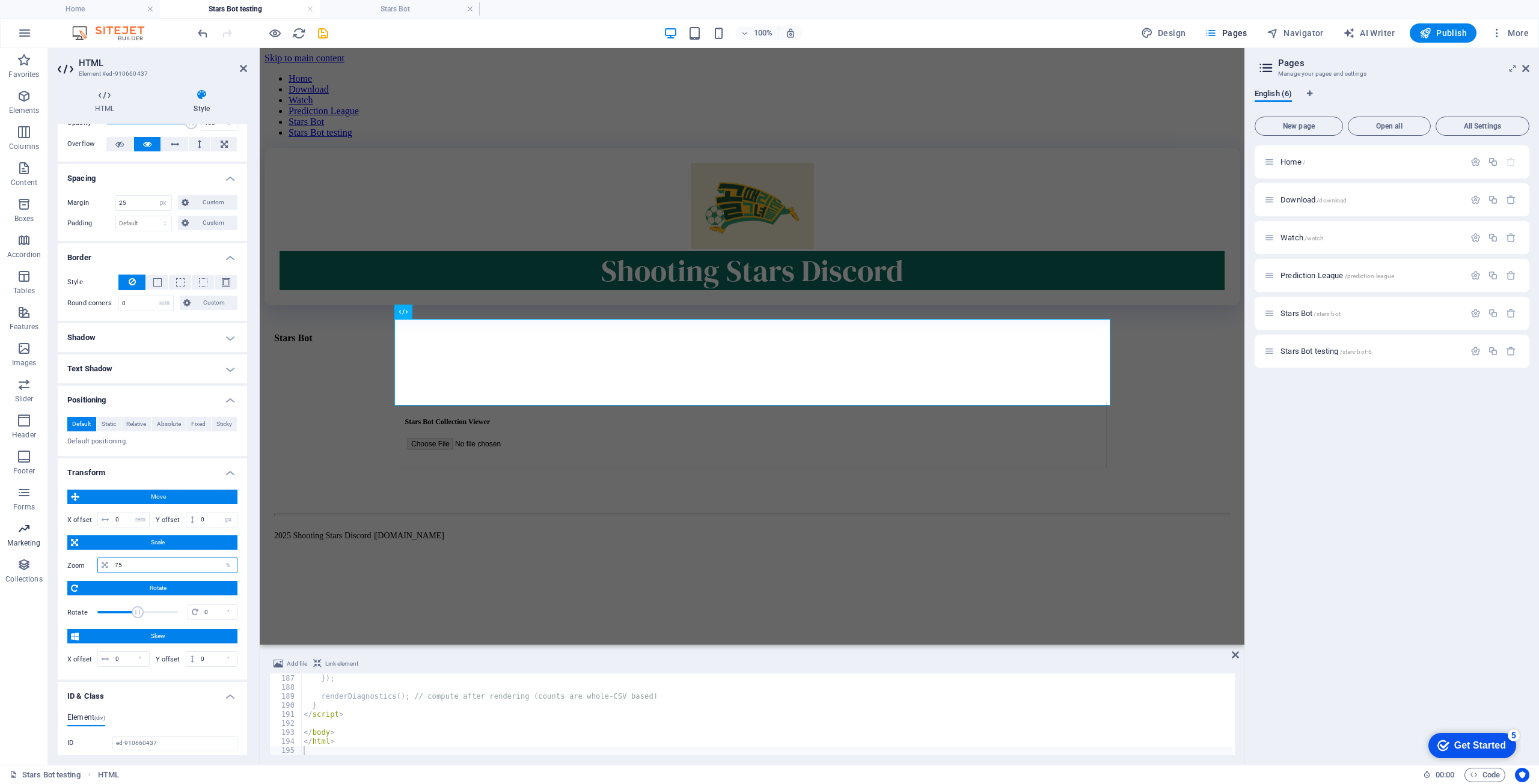
drag, startPoint x: 151, startPoint y: 568, endPoint x: 45, endPoint y: 547, distance: 108.1
click at [47, 547] on section "Favorites Elements Columns Content Boxes Accordion Tables Features Images Slide…" at bounding box center [622, 406] width 1244 height 717
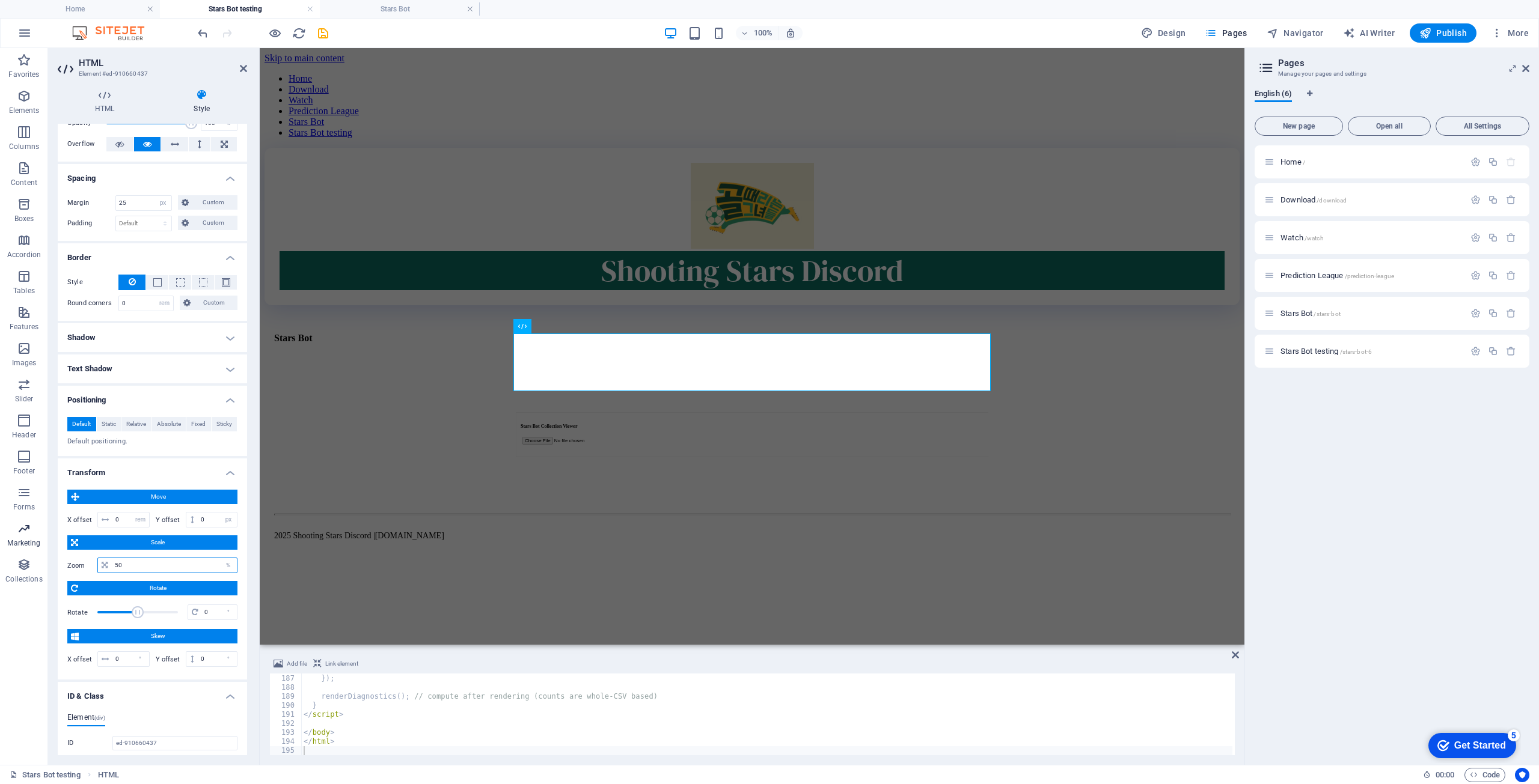
type input "5"
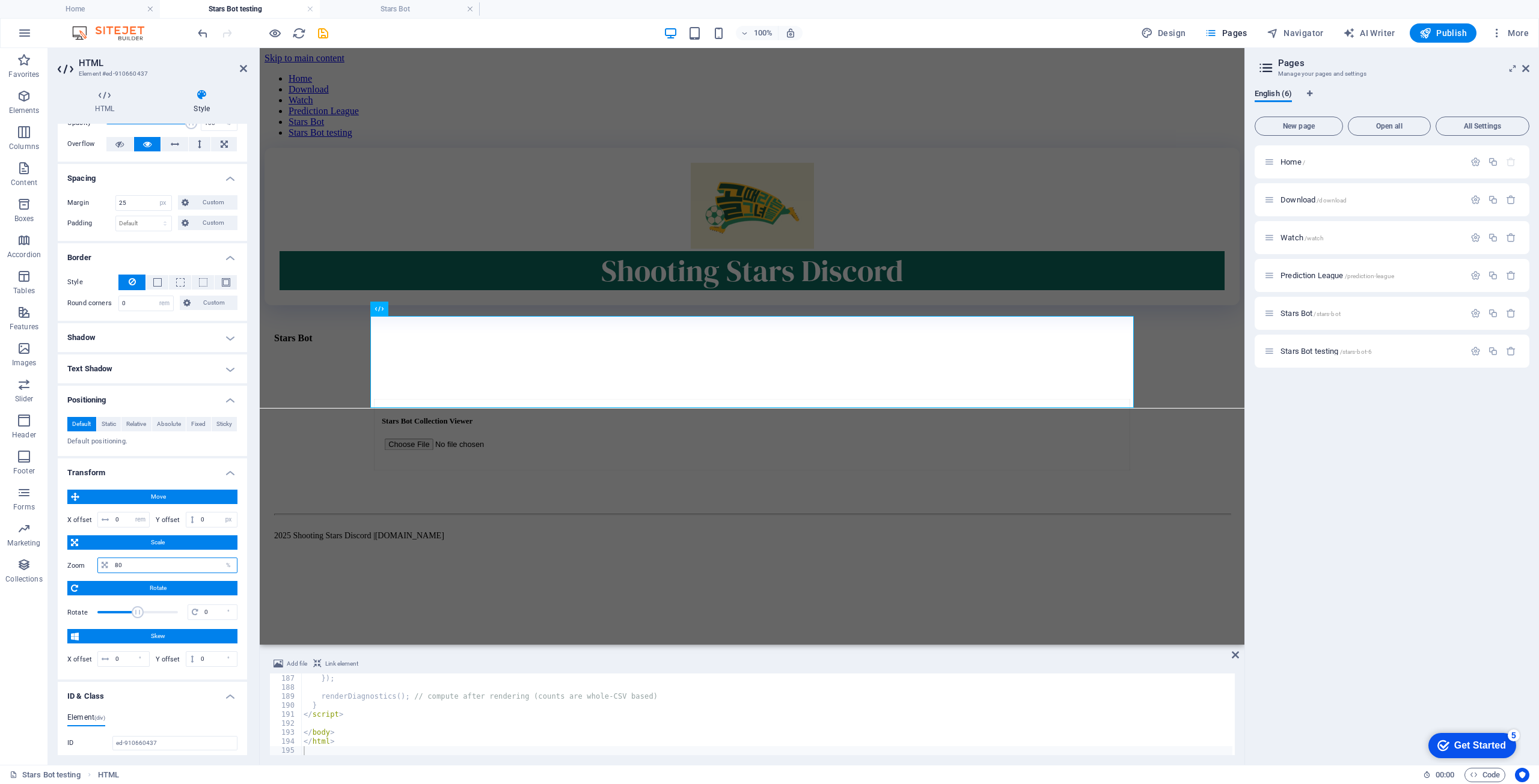
drag, startPoint x: 178, startPoint y: 557, endPoint x: -48, endPoint y: 527, distance: 228.0
click at [0, 527] on html "shootingstars.cc Home Stars Bot testing Stars Bot Favorites Elements Columns Co…" at bounding box center [769, 392] width 1539 height 784
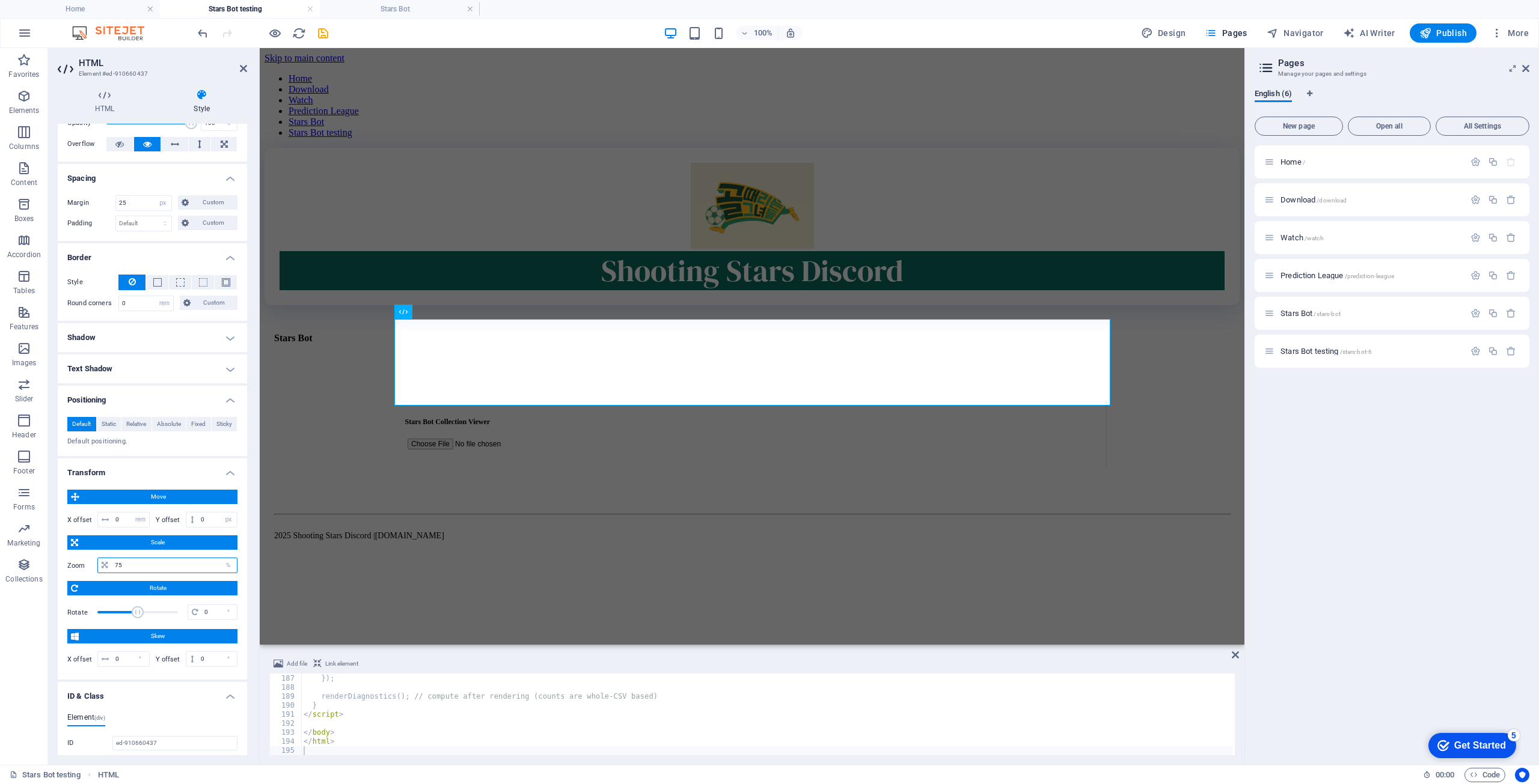
drag, startPoint x: 164, startPoint y: 568, endPoint x: -49, endPoint y: 532, distance: 216.0
click at [0, 532] on html "shootingstars.cc Home Stars Bot testing Stars Bot Favorites Elements Columns Co…" at bounding box center [769, 392] width 1539 height 784
type input "100"
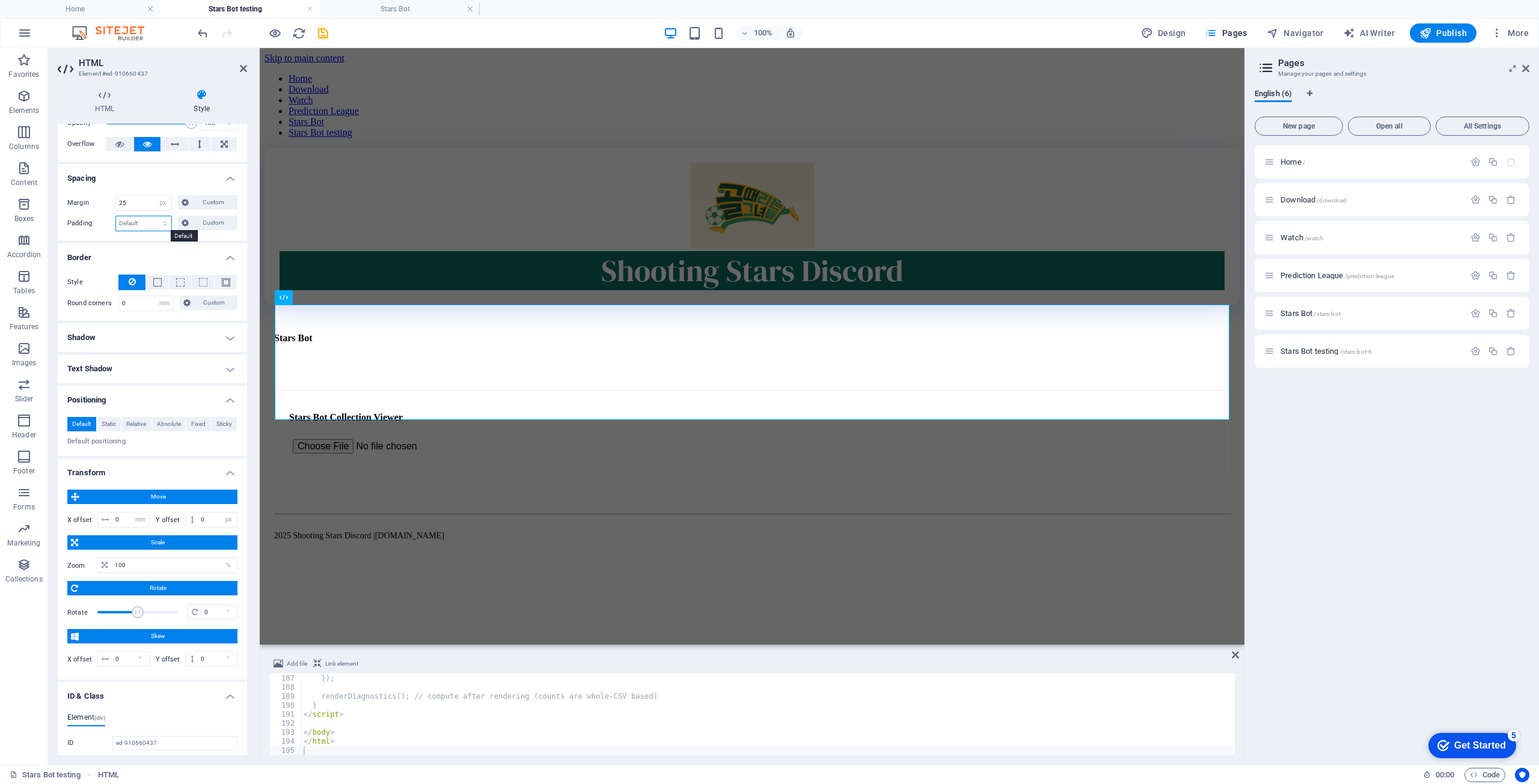
click at [132, 221] on select "Default px rem % vh vw Custom" at bounding box center [144, 223] width 55 height 14
select select "rem"
click at [154, 216] on select "Default px rem % vh vw Custom" at bounding box center [144, 223] width 55 height 14
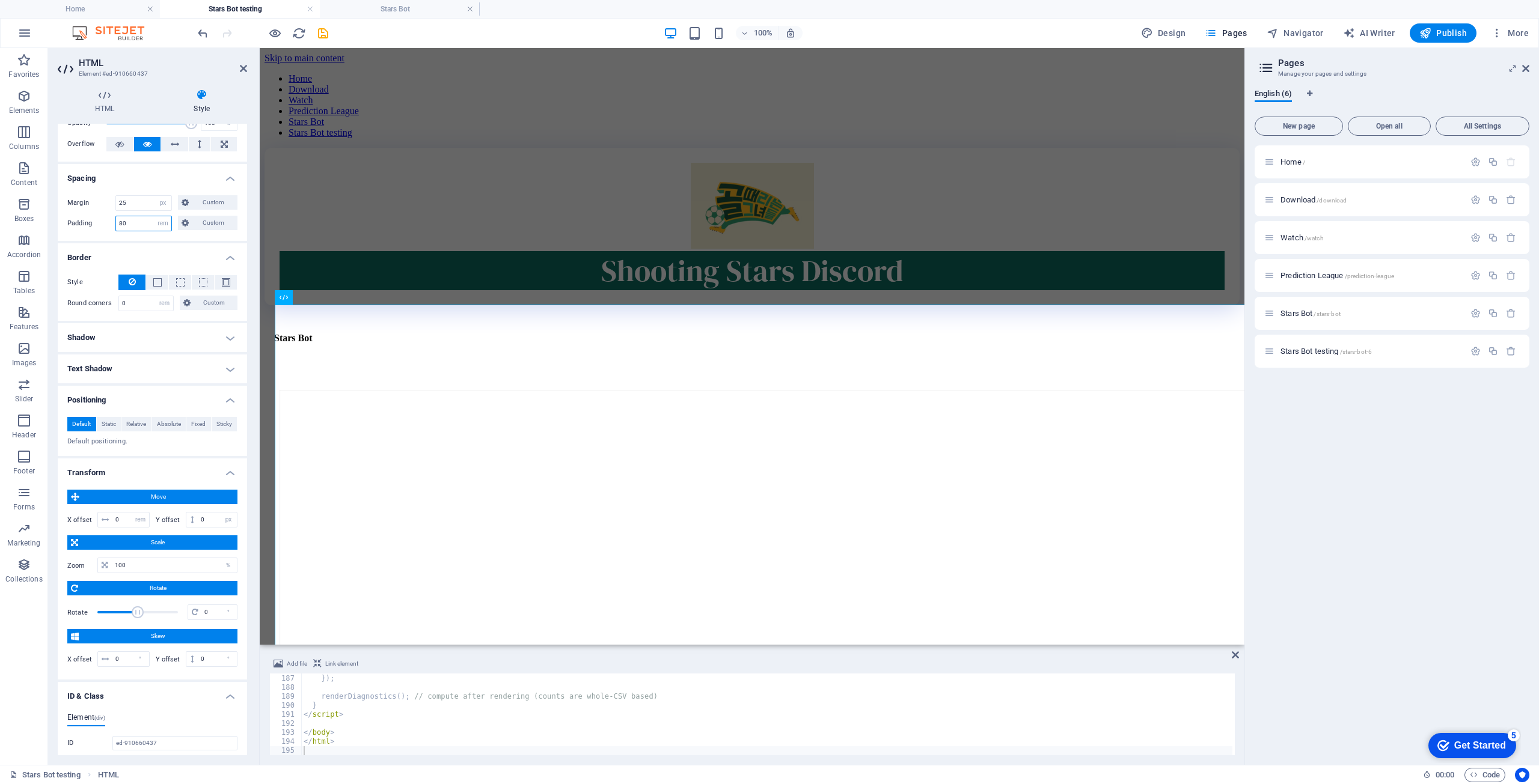
drag, startPoint x: 151, startPoint y: 223, endPoint x: -27, endPoint y: 186, distance: 181.8
click at [0, 186] on html "shootingstars.cc Home Stars Bot testing Stars Bot Favorites Elements Columns Co…" at bounding box center [769, 392] width 1539 height 784
drag, startPoint x: 128, startPoint y: 219, endPoint x: 78, endPoint y: 219, distance: 50.0
click at [78, 218] on div "Padding 25 Default px rem % vh vw Custom Custom" at bounding box center [152, 223] width 170 height 16
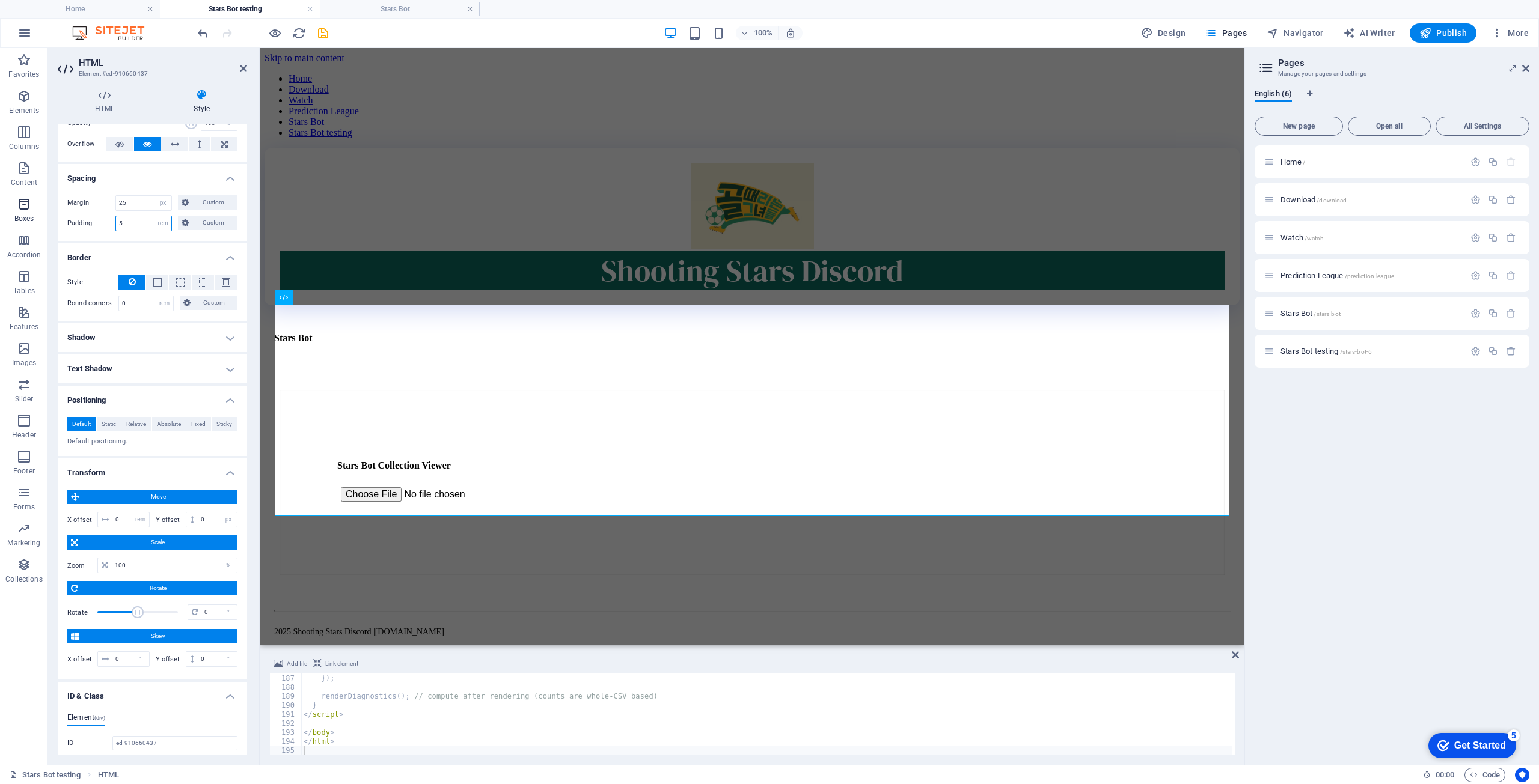
drag, startPoint x: 96, startPoint y: 227, endPoint x: 30, endPoint y: 222, distance: 66.2
click at [36, 225] on section "Favorites Elements Columns Content Boxes Accordion Tables Features Images Slide…" at bounding box center [622, 406] width 1244 height 717
type input "0"
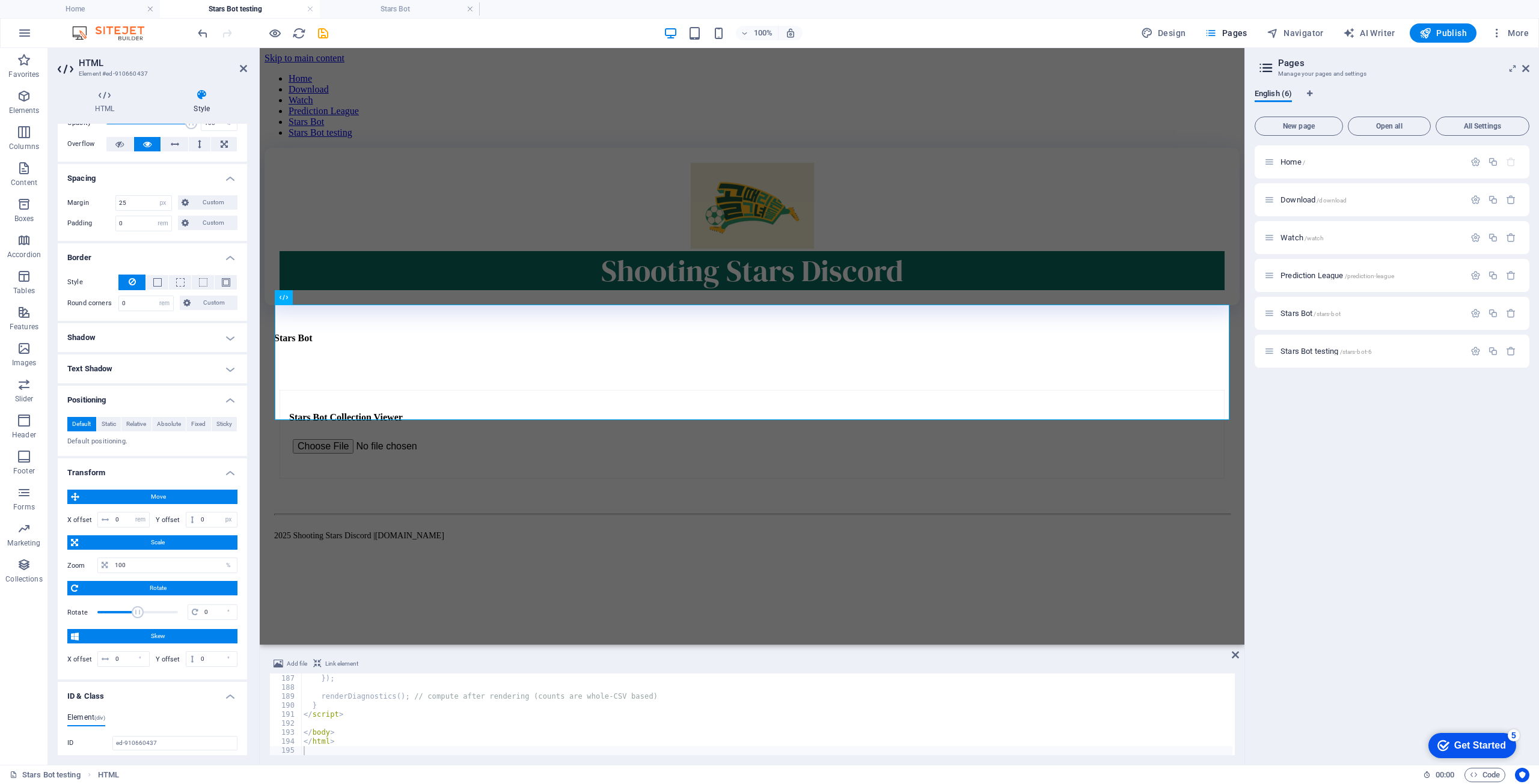
click at [93, 332] on h4 "Shadow" at bounding box center [153, 338] width 189 height 29
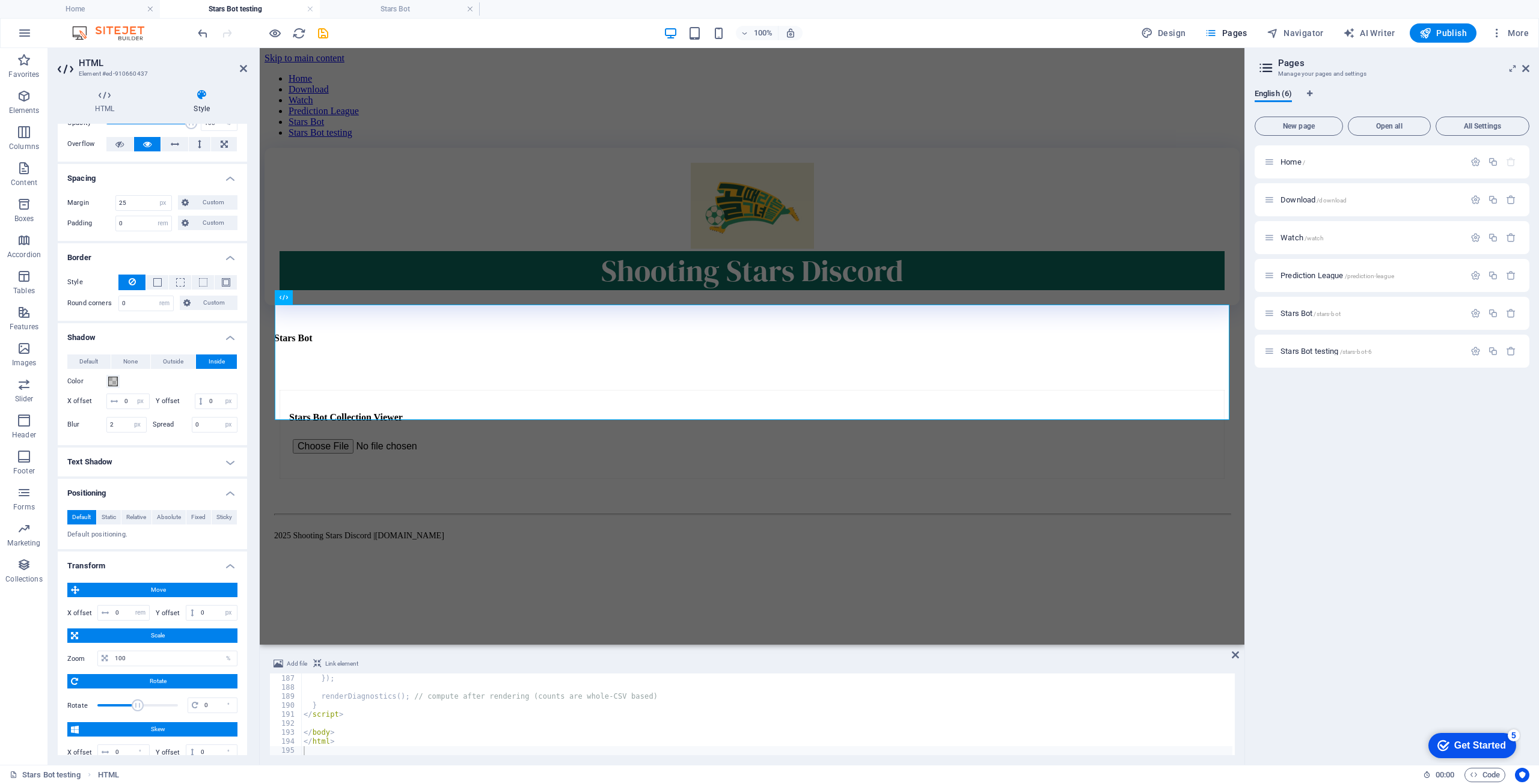
click at [103, 341] on h4 "Shadow" at bounding box center [153, 334] width 189 height 22
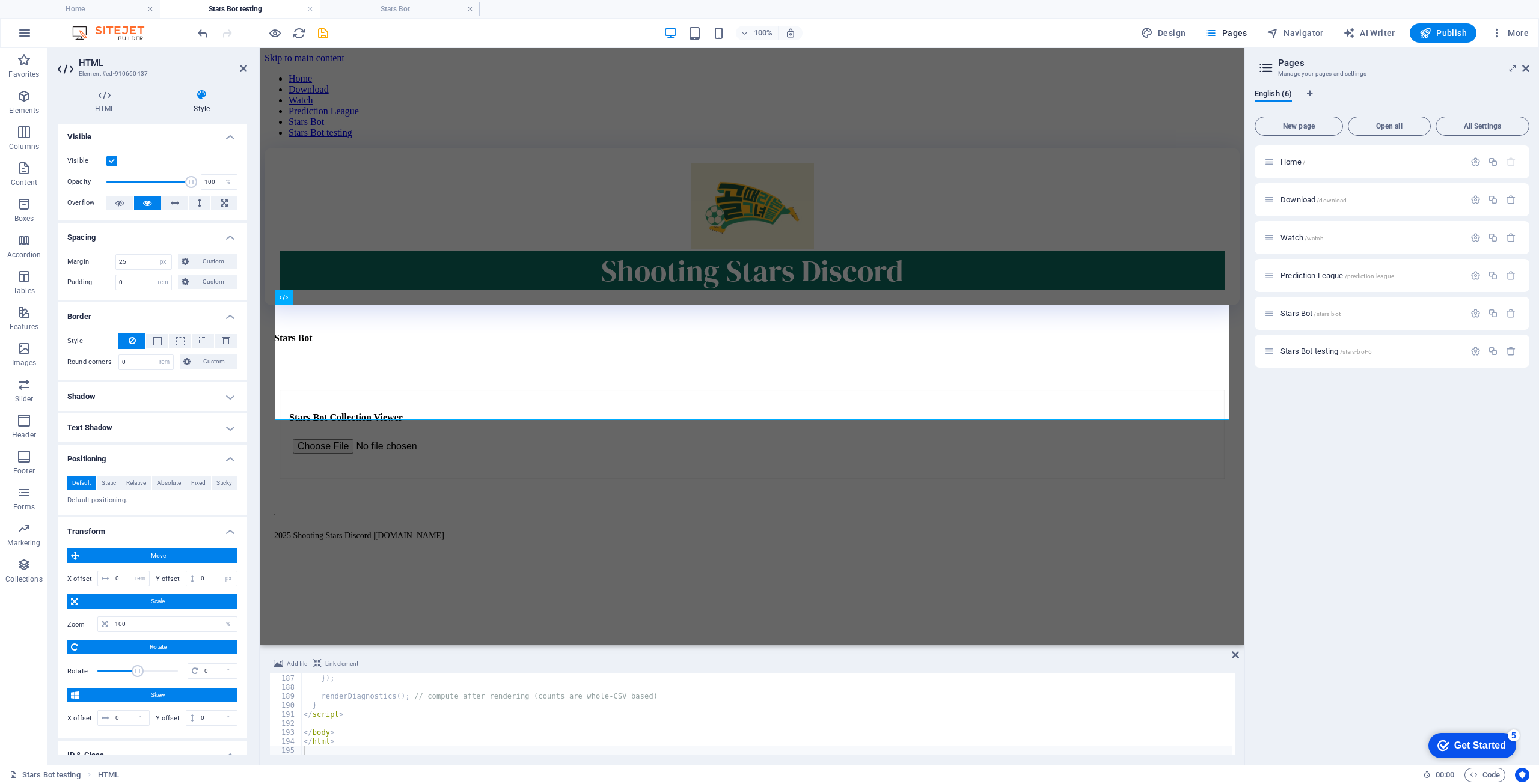
scroll to position [0, 0]
click at [158, 260] on select "Default auto px % rem vw vh Custom" at bounding box center [163, 264] width 17 height 14
select select "%"
click at [154, 256] on select "Default auto px % rem vw vh Custom" at bounding box center [163, 264] width 17 height 14
type input "100"
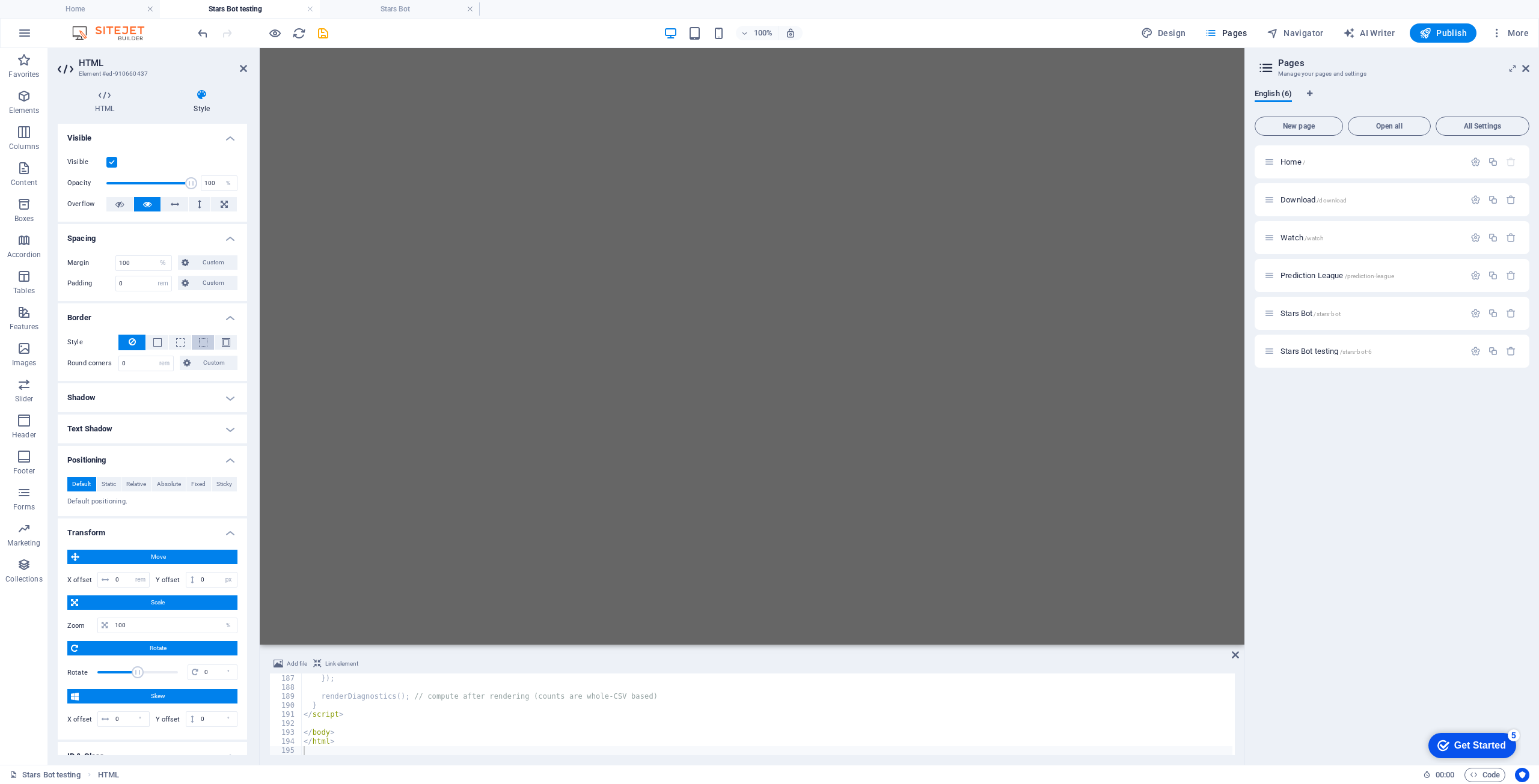
scroll to position [1697, 0]
click at [144, 267] on input "100" at bounding box center [144, 264] width 55 height 14
click at [160, 263] on select "Default auto px % rem vw vh Custom" at bounding box center [163, 264] width 17 height 14
select select "auto"
click at [154, 256] on select "Default auto px % rem vw vh Custom" at bounding box center [163, 264] width 17 height 14
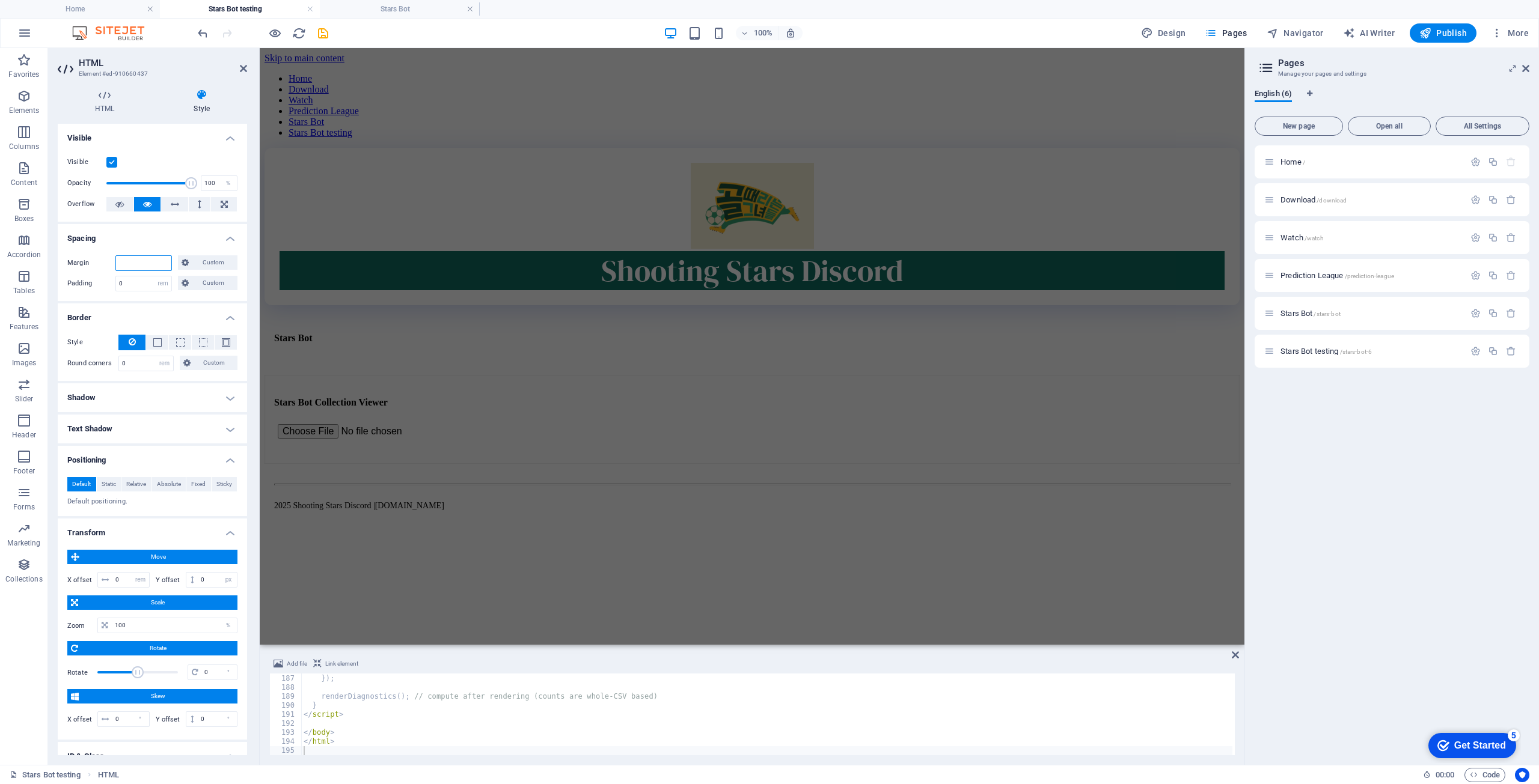
scroll to position [0, 0]
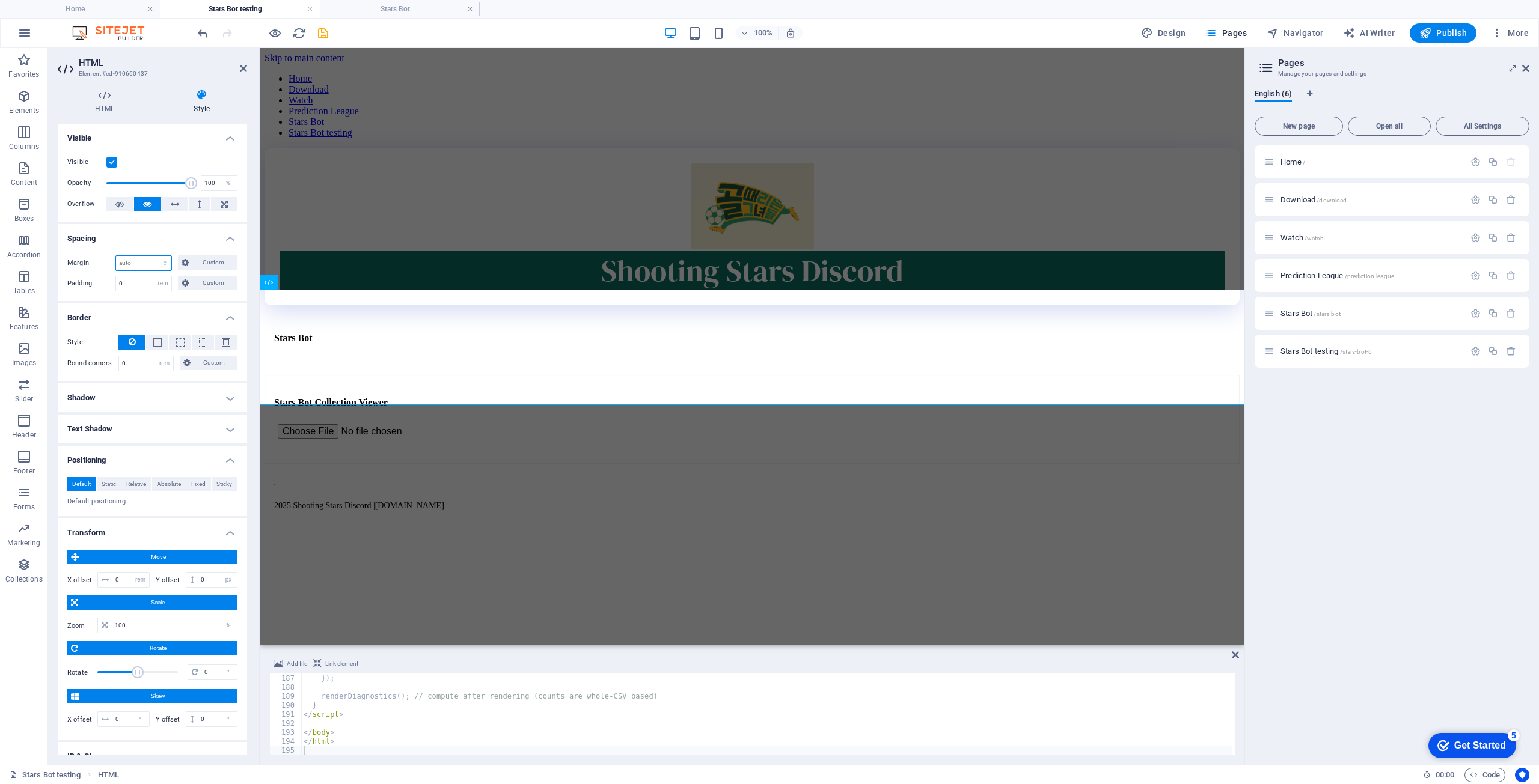
click at [162, 263] on select "Default auto px % rem vw vh Custom" at bounding box center [144, 264] width 55 height 14
select select "vw"
click at [154, 256] on select "Default auto px % rem vw vh Custom" at bounding box center [144, 264] width 55 height 14
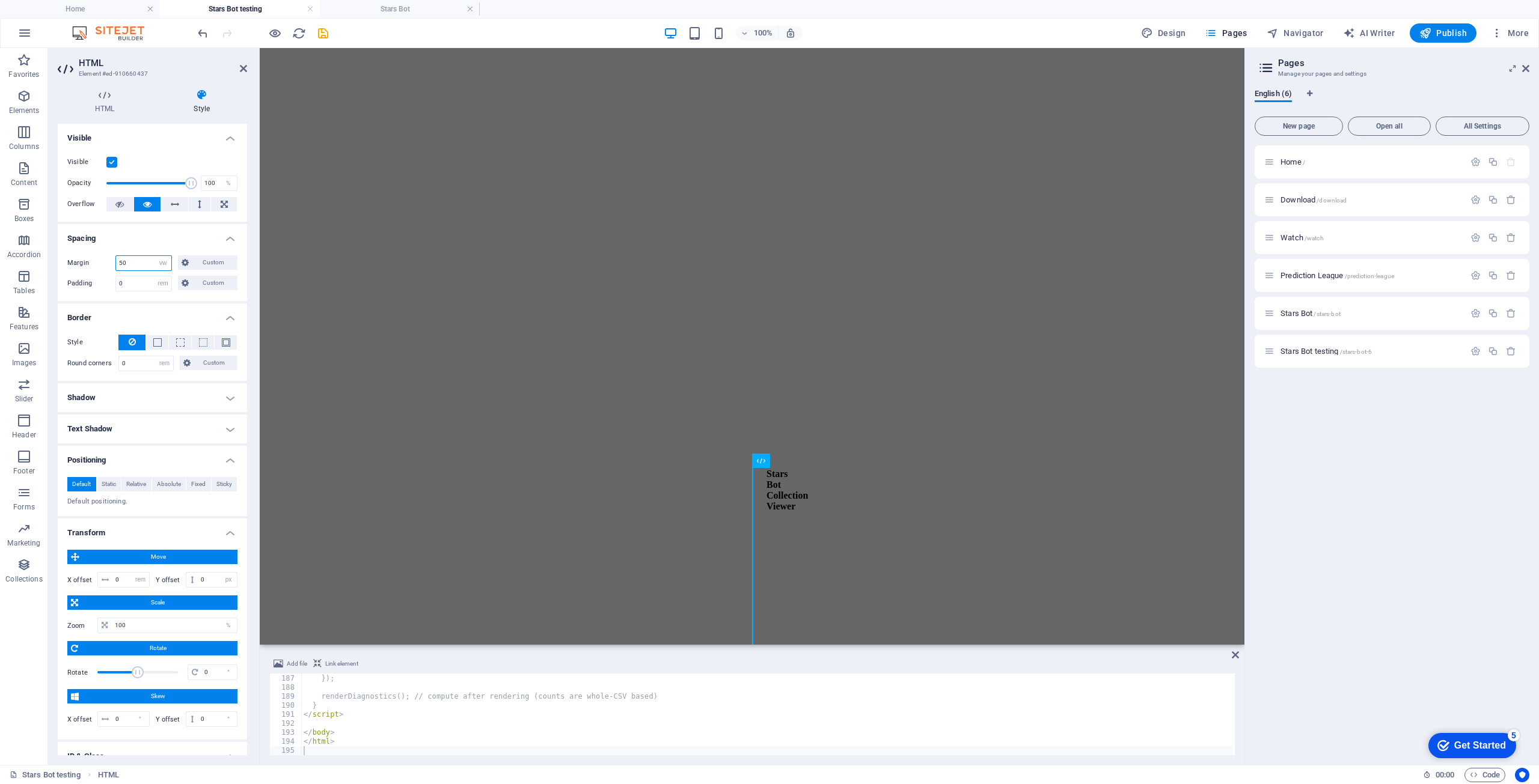
scroll to position [532, 0]
drag, startPoint x: 143, startPoint y: 260, endPoint x: 0, endPoint y: 222, distance: 148.0
click at [2, 222] on section "Favorites Elements Columns Content Boxes Accordion Tables Features Images Slide…" at bounding box center [622, 406] width 1244 height 717
type input "150"
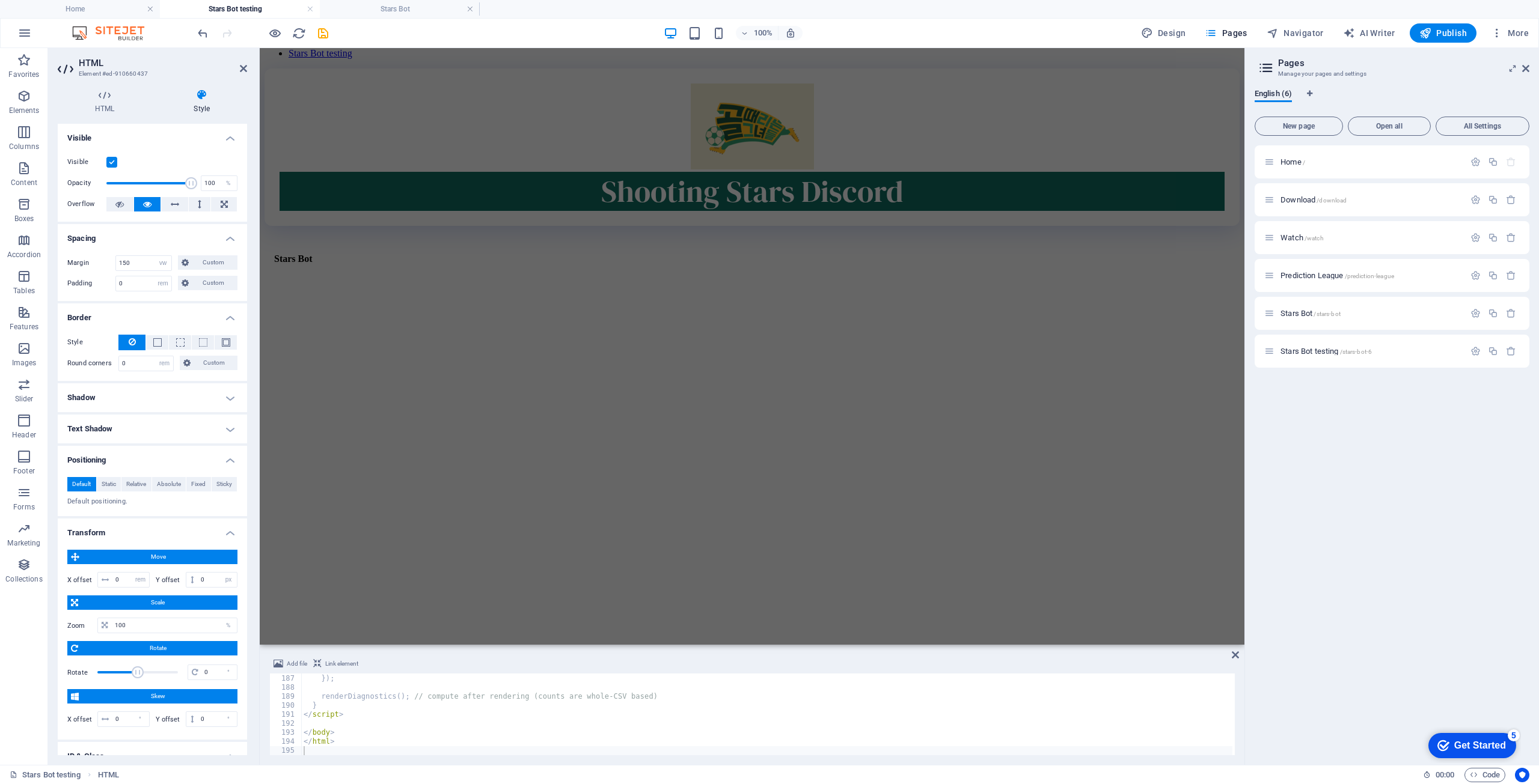
scroll to position [0, 0]
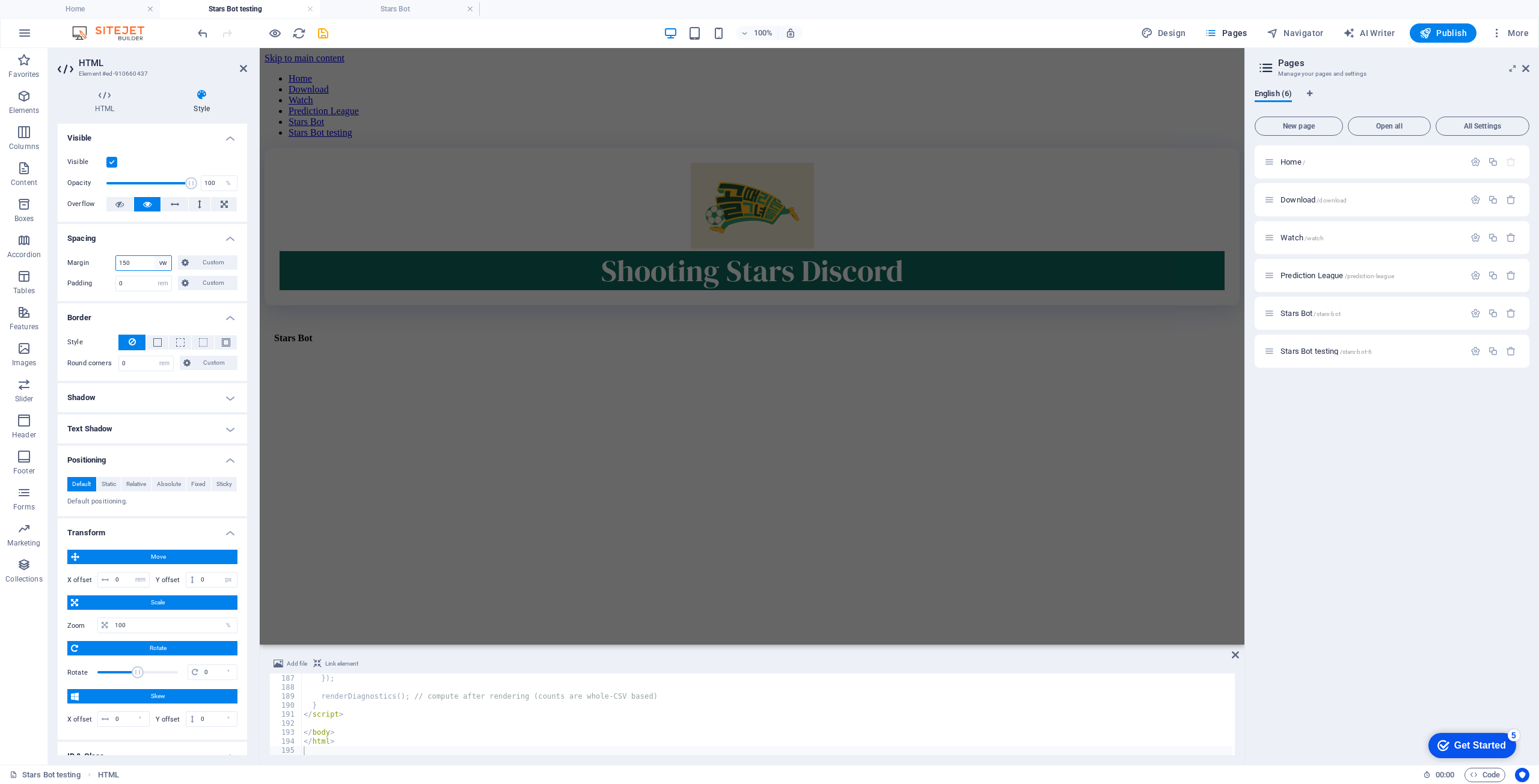
click at [165, 258] on select "Default auto px % rem vw vh Custom" at bounding box center [163, 264] width 17 height 14
select select "default"
click at [154, 256] on select "Default auto px % rem vw vh Custom" at bounding box center [163, 264] width 17 height 14
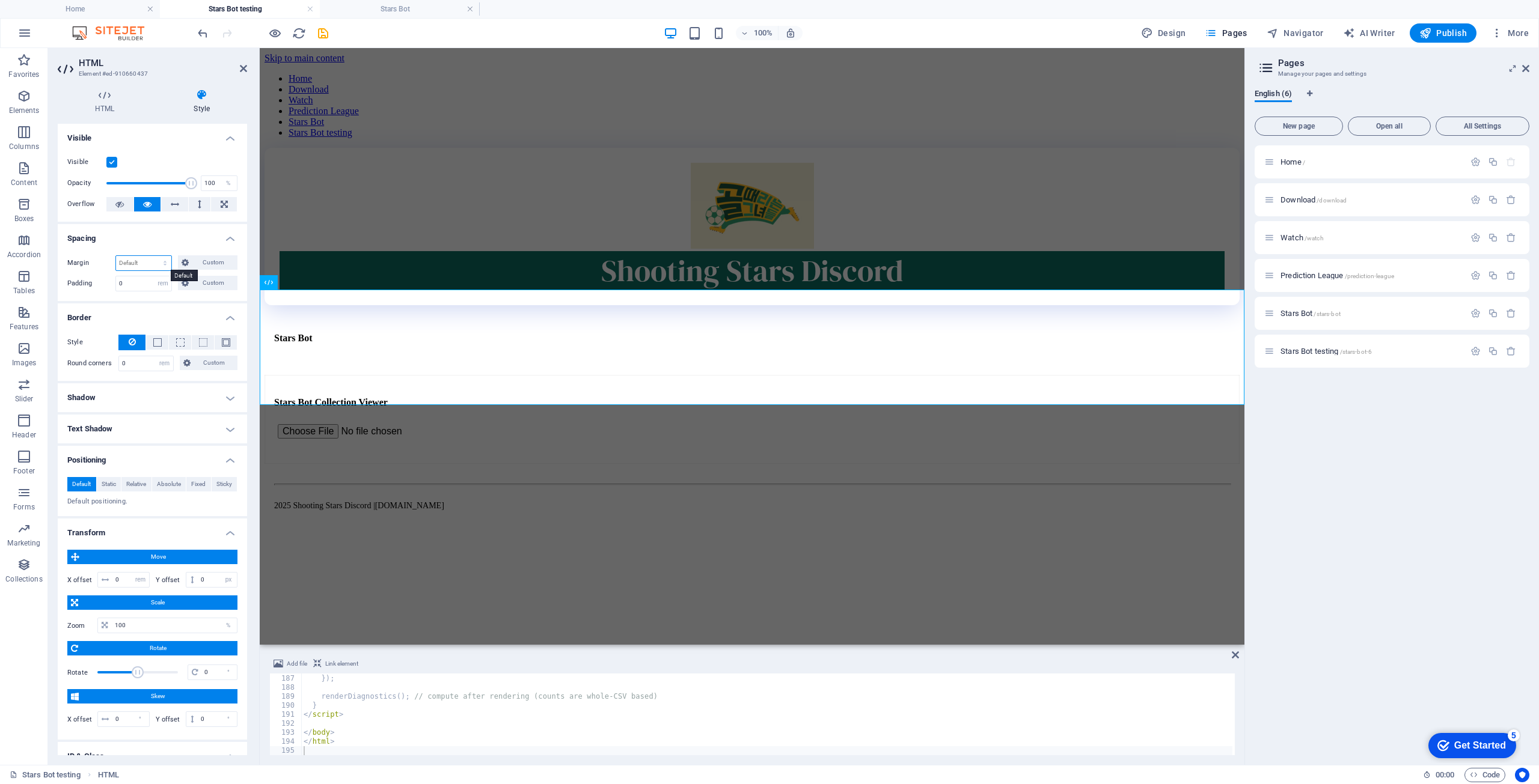
click at [162, 267] on select "Default auto px % rem vw vh Custom" at bounding box center [144, 264] width 55 height 14
click at [116, 256] on select "Default auto px % rem vw vh Custom" at bounding box center [144, 264] width 55 height 14
select select "DISABLED_OPTION_VALUE"
drag, startPoint x: 135, startPoint y: 281, endPoint x: 6, endPoint y: 264, distance: 130.1
click at [11, 267] on section "Favorites Elements Columns Content Boxes Accordion Tables Features Images Slide…" at bounding box center [622, 406] width 1244 height 717
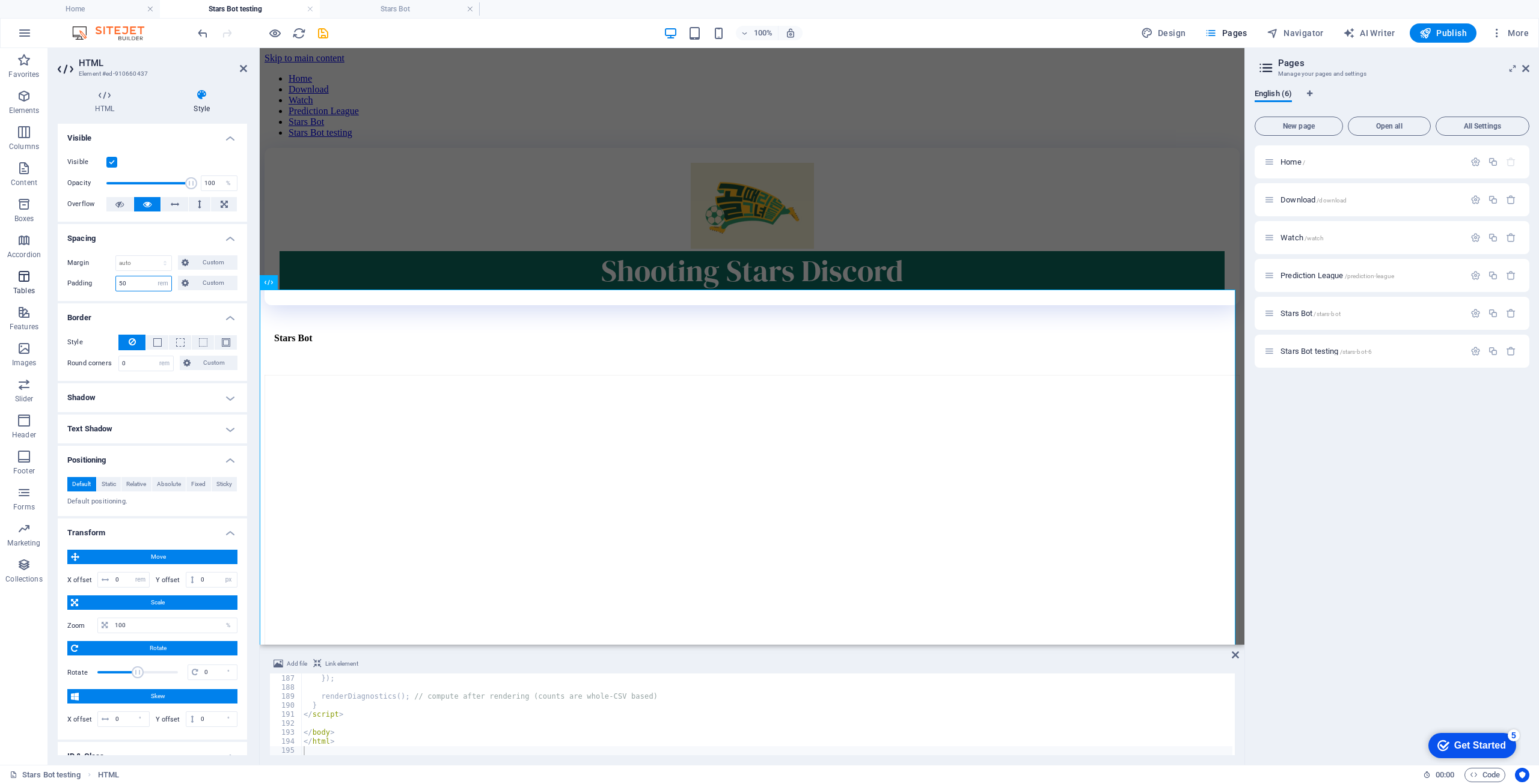
drag, startPoint x: 12, startPoint y: 267, endPoint x: 0, endPoint y: 269, distance: 12.2
click at [2, 267] on section "Favorites Elements Columns Content Boxes Accordion Tables Features Images Slide…" at bounding box center [622, 406] width 1244 height 717
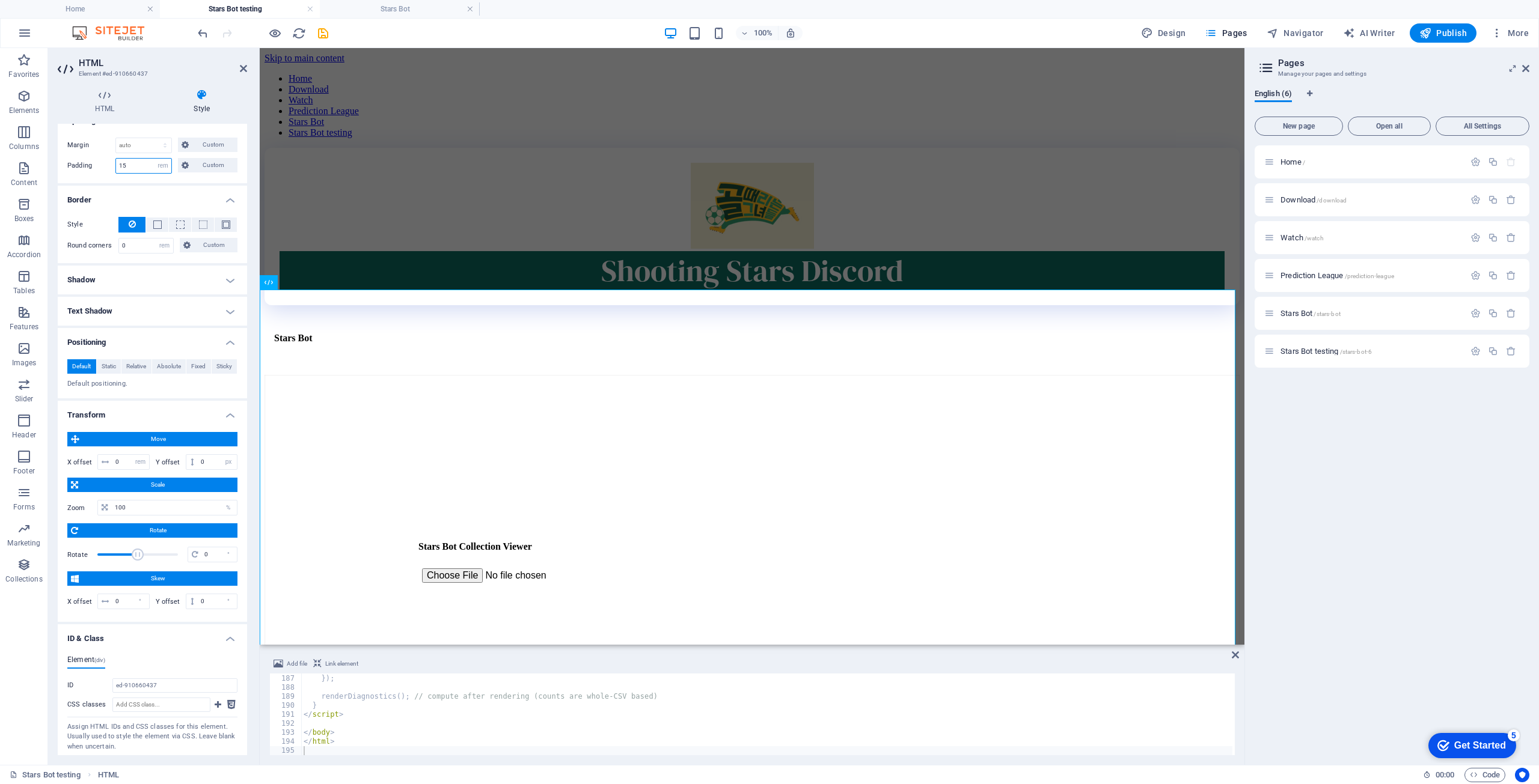
scroll to position [120, 0]
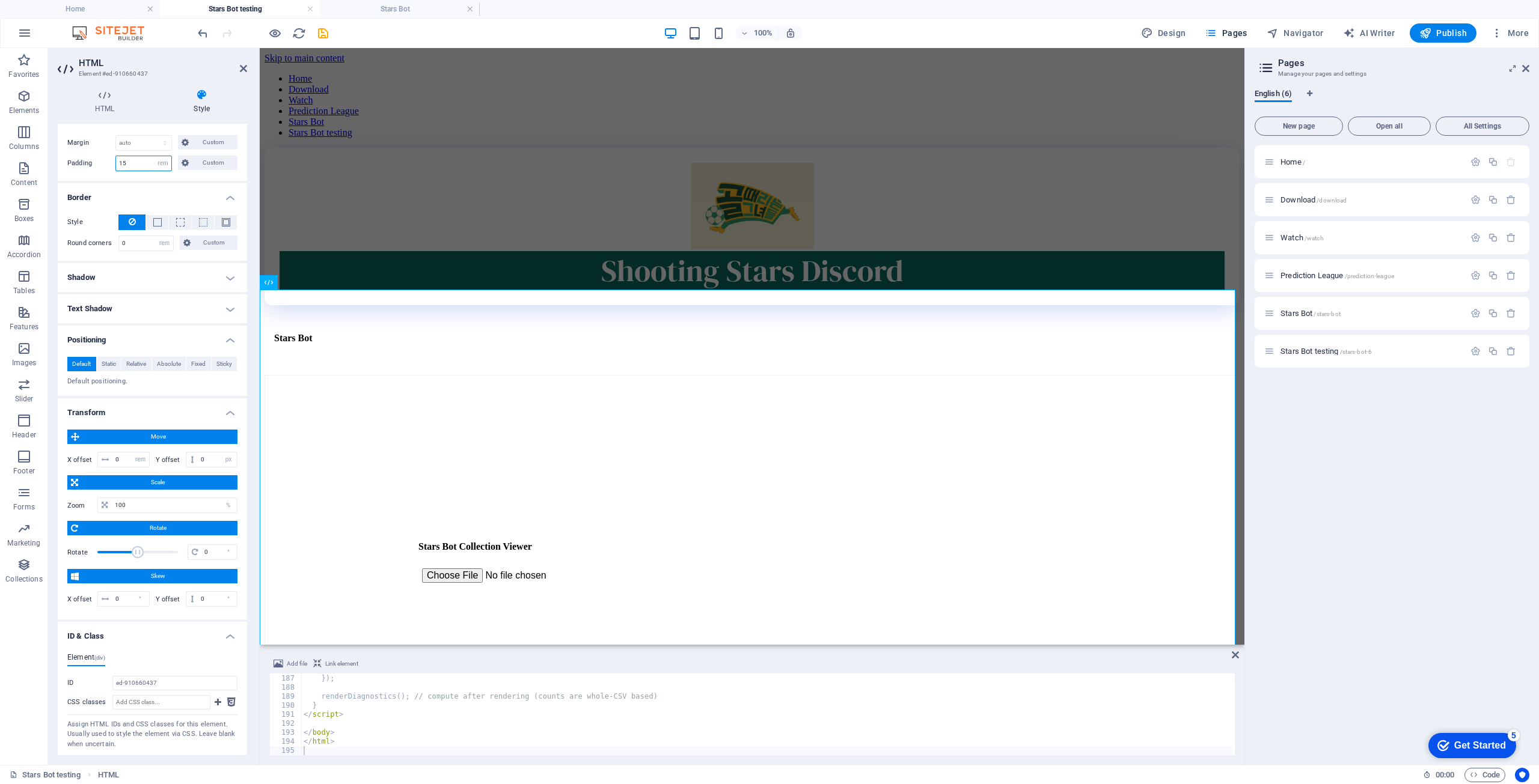
drag, startPoint x: 138, startPoint y: 162, endPoint x: 62, endPoint y: 144, distance: 78.1
click at [62, 144] on div "Margin Default auto px % rem vw vh Custom Custom auto px % rem vw vh auto px % …" at bounding box center [153, 153] width 189 height 55
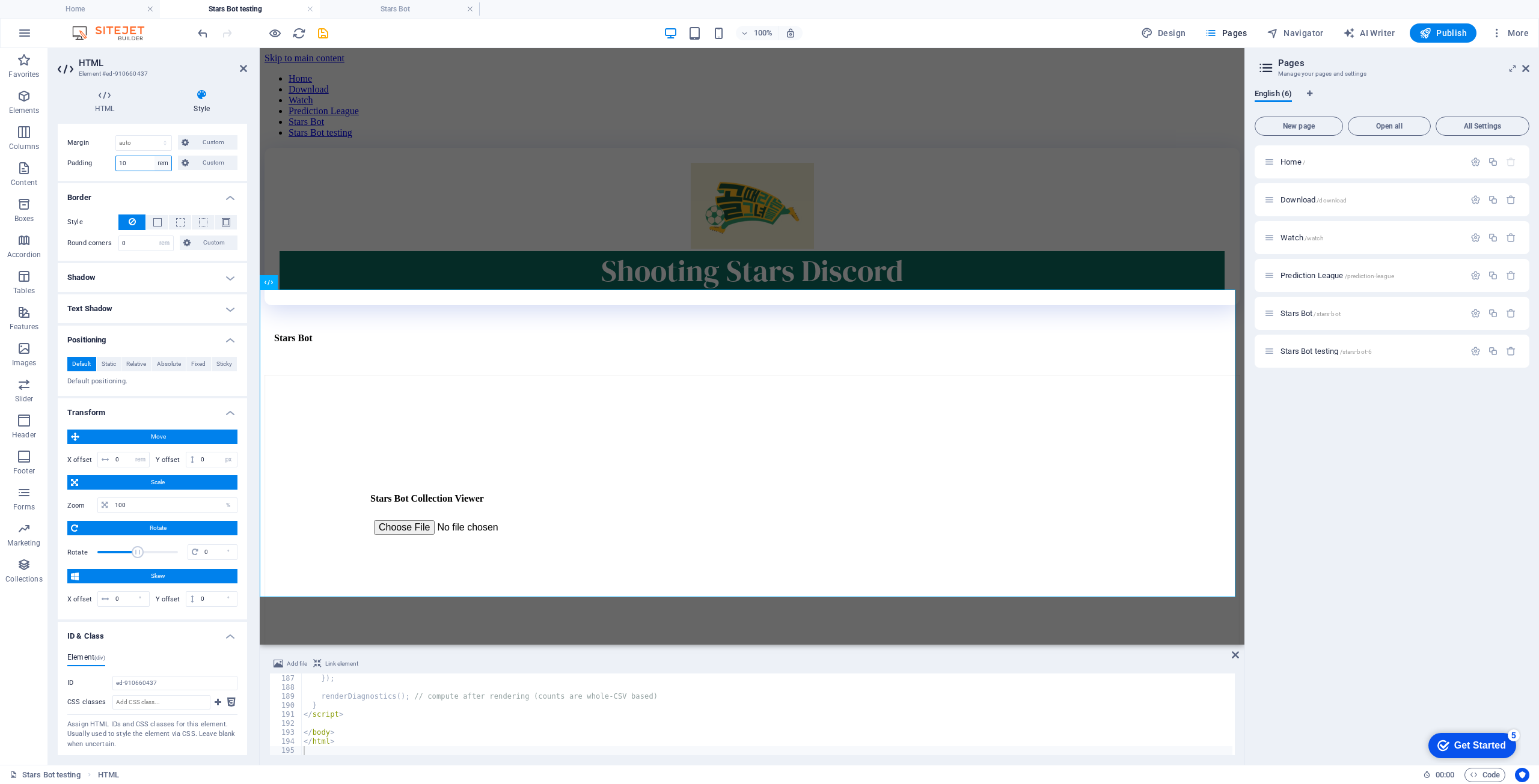
type input "10"
click at [162, 159] on select "Default px rem % vh vw Custom" at bounding box center [163, 164] width 17 height 14
select select "default"
click at [154, 156] on select "Default px rem % vh vw Custom" at bounding box center [163, 164] width 17 height 14
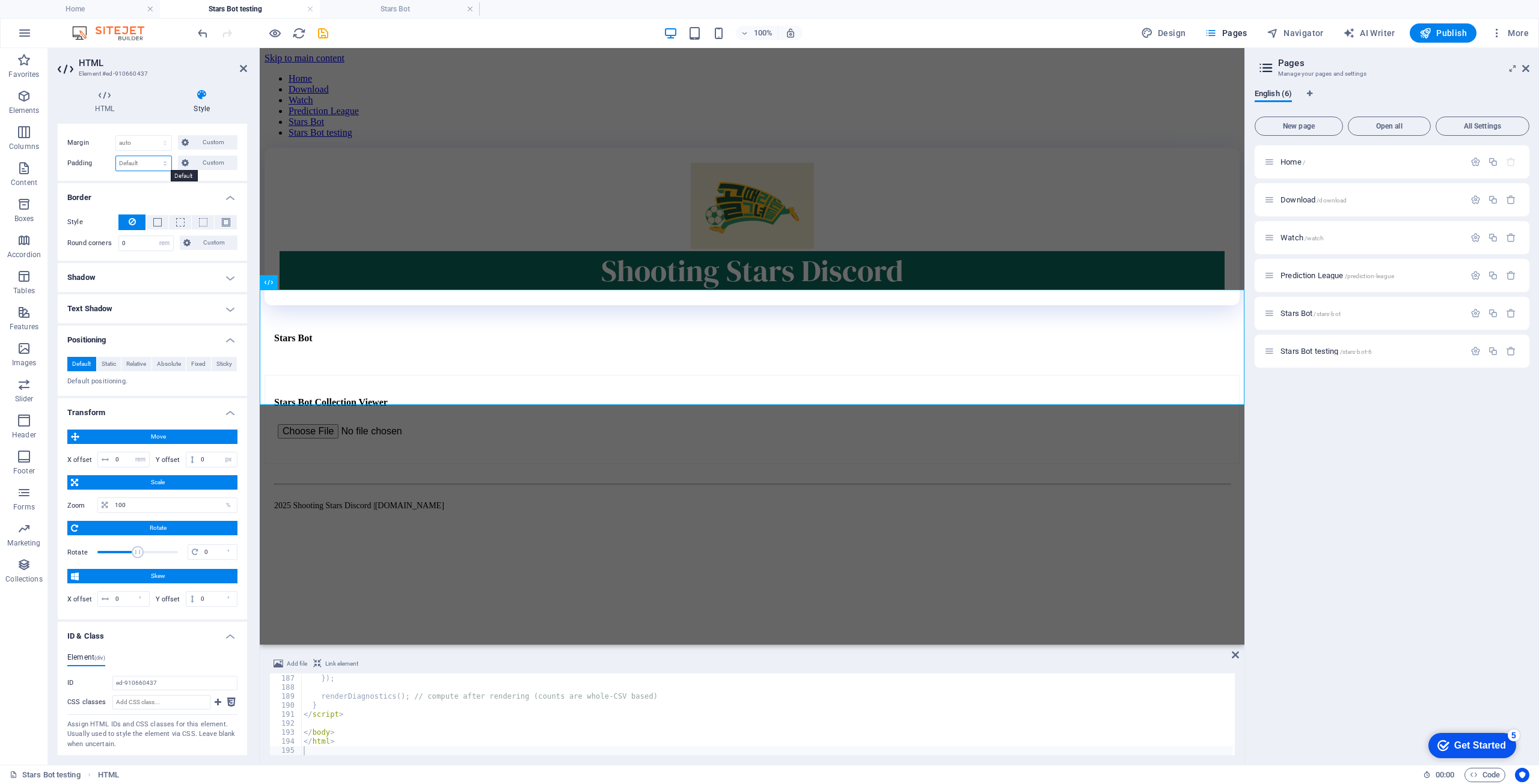
click at [146, 164] on select "Default px rem % vh vw Custom" at bounding box center [144, 164] width 55 height 14
click at [116, 156] on select "Default px rem % vh vw Custom" at bounding box center [144, 164] width 55 height 14
select select "DISABLED_OPTION_VALUE"
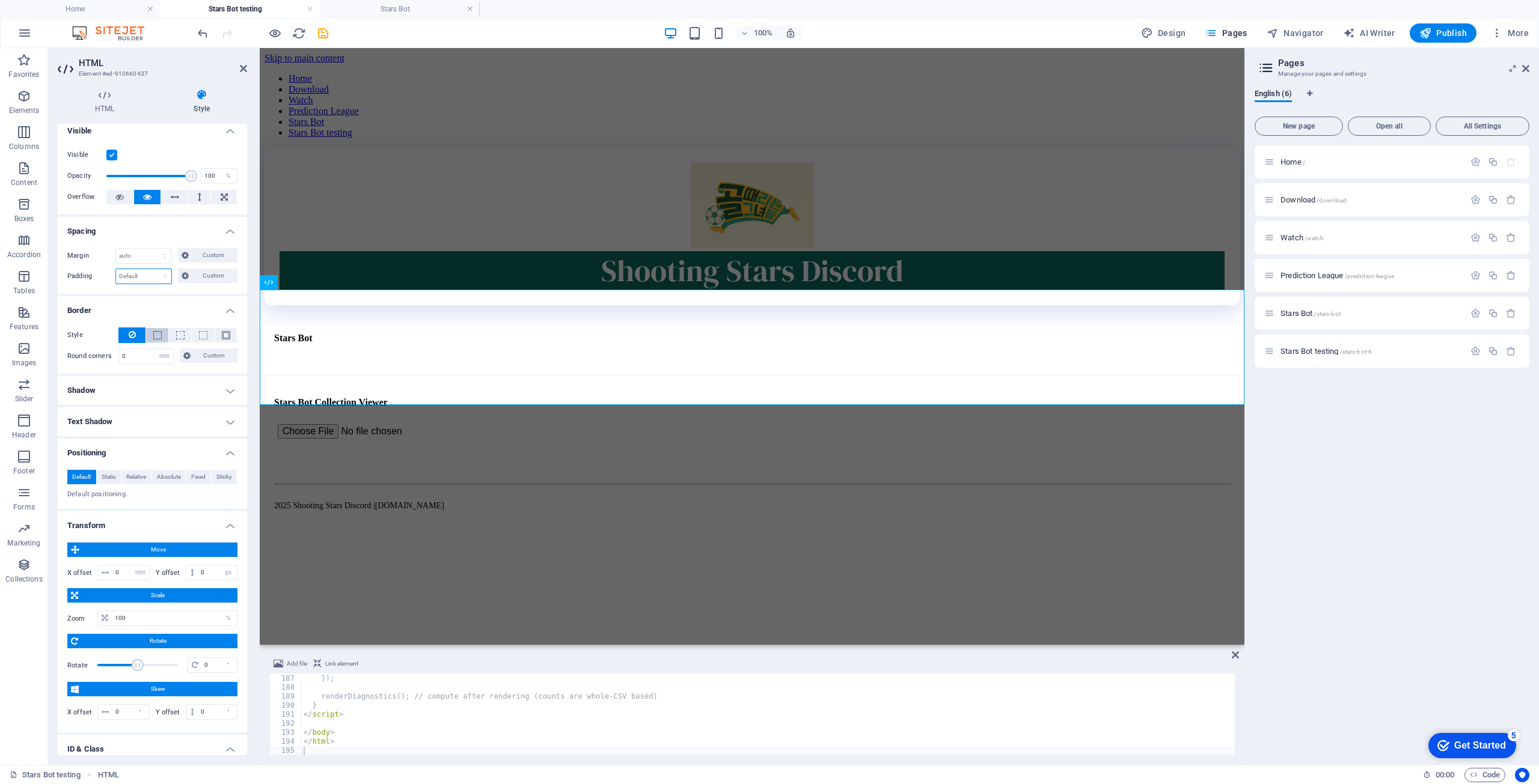
scroll to position [0, 0]
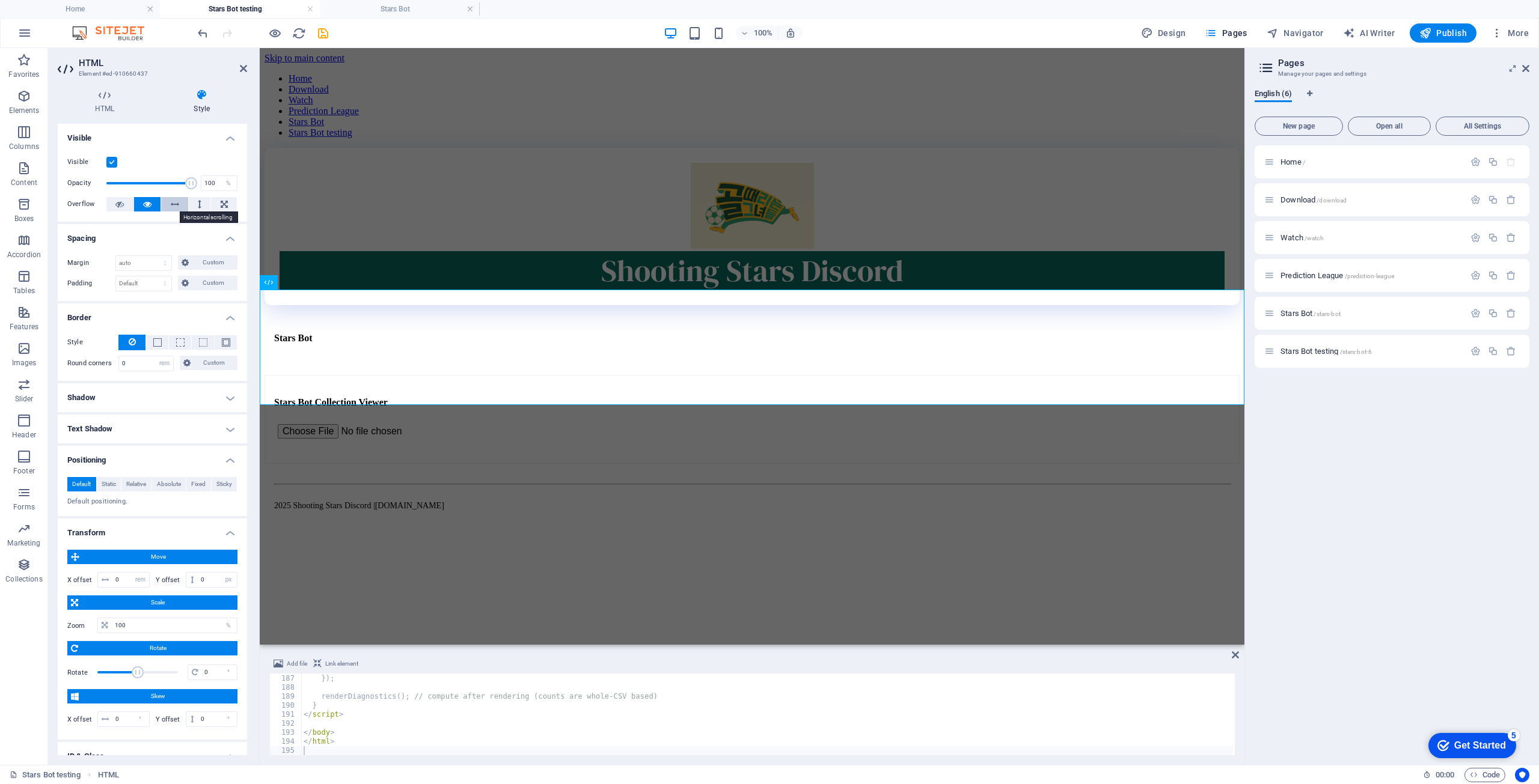
click at [181, 202] on button at bounding box center [174, 204] width 27 height 14
click at [151, 201] on icon at bounding box center [147, 204] width 9 height 14
click at [128, 208] on button at bounding box center [120, 204] width 27 height 14
click at [145, 201] on icon at bounding box center [147, 204] width 9 height 14
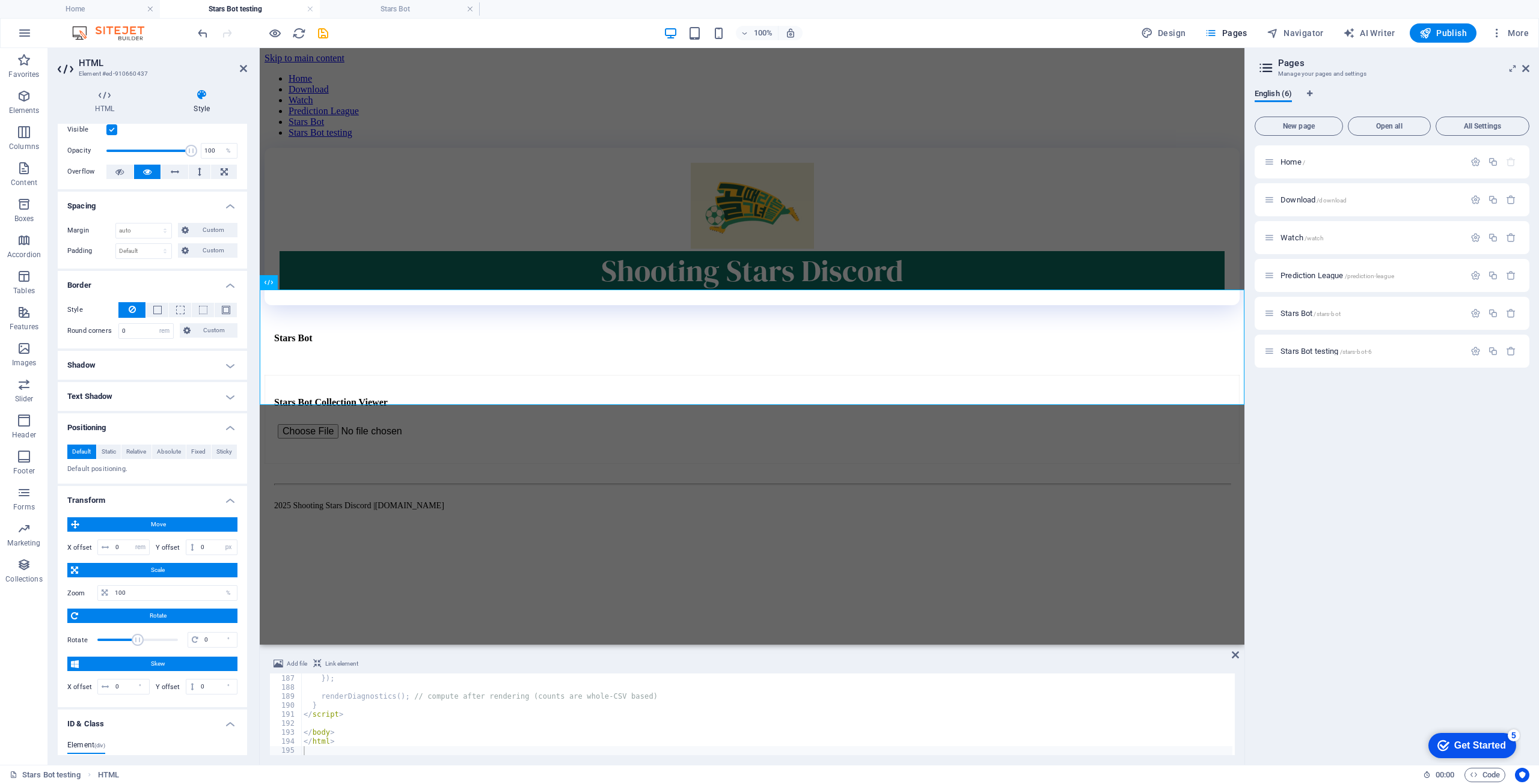
scroll to position [29, 0]
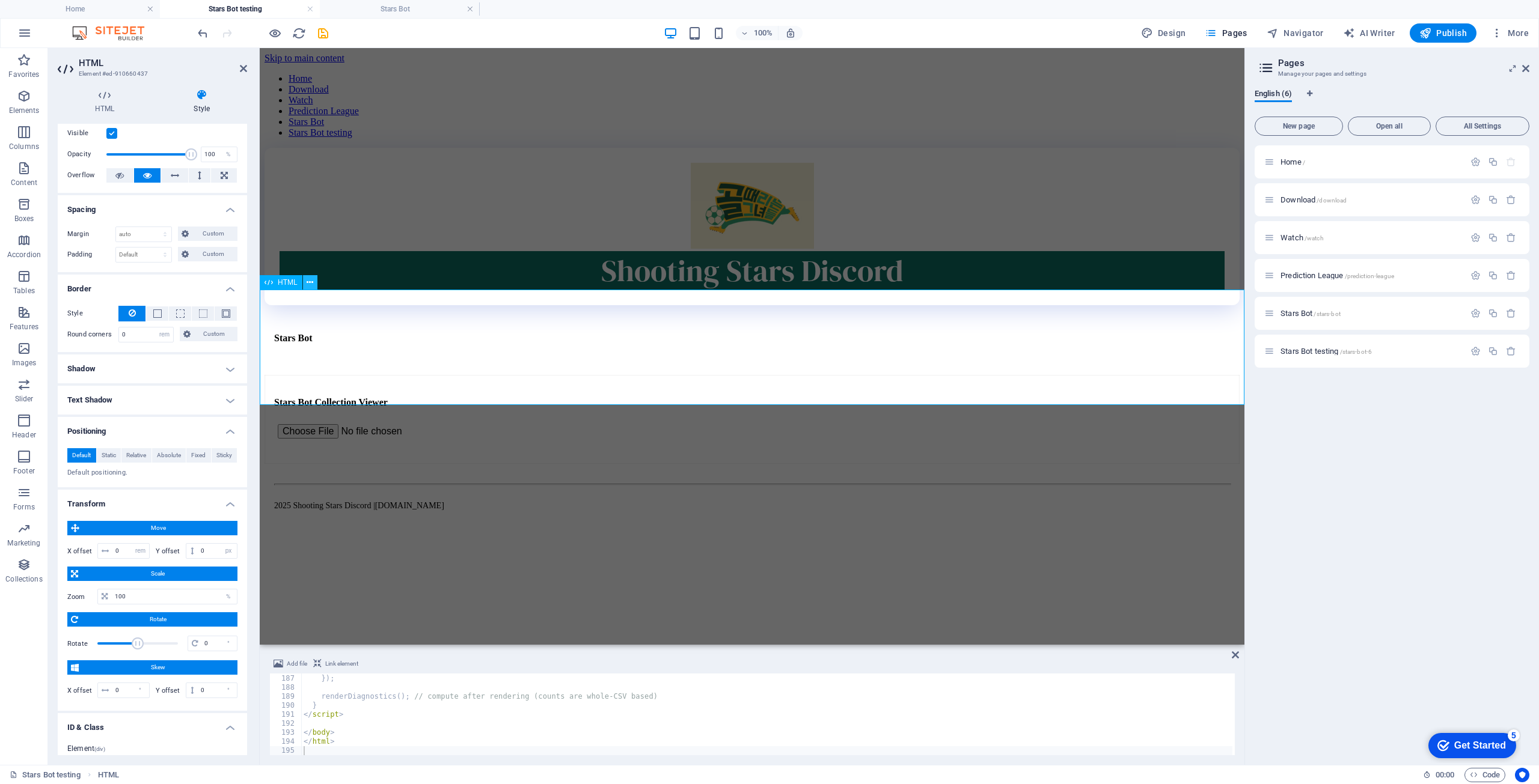
click at [309, 283] on icon at bounding box center [310, 283] width 7 height 12
click at [417, 532] on html "Skip to main content Home Download Watch Prediction League Stars Bot Stars Bot …" at bounding box center [752, 294] width 985 height 494
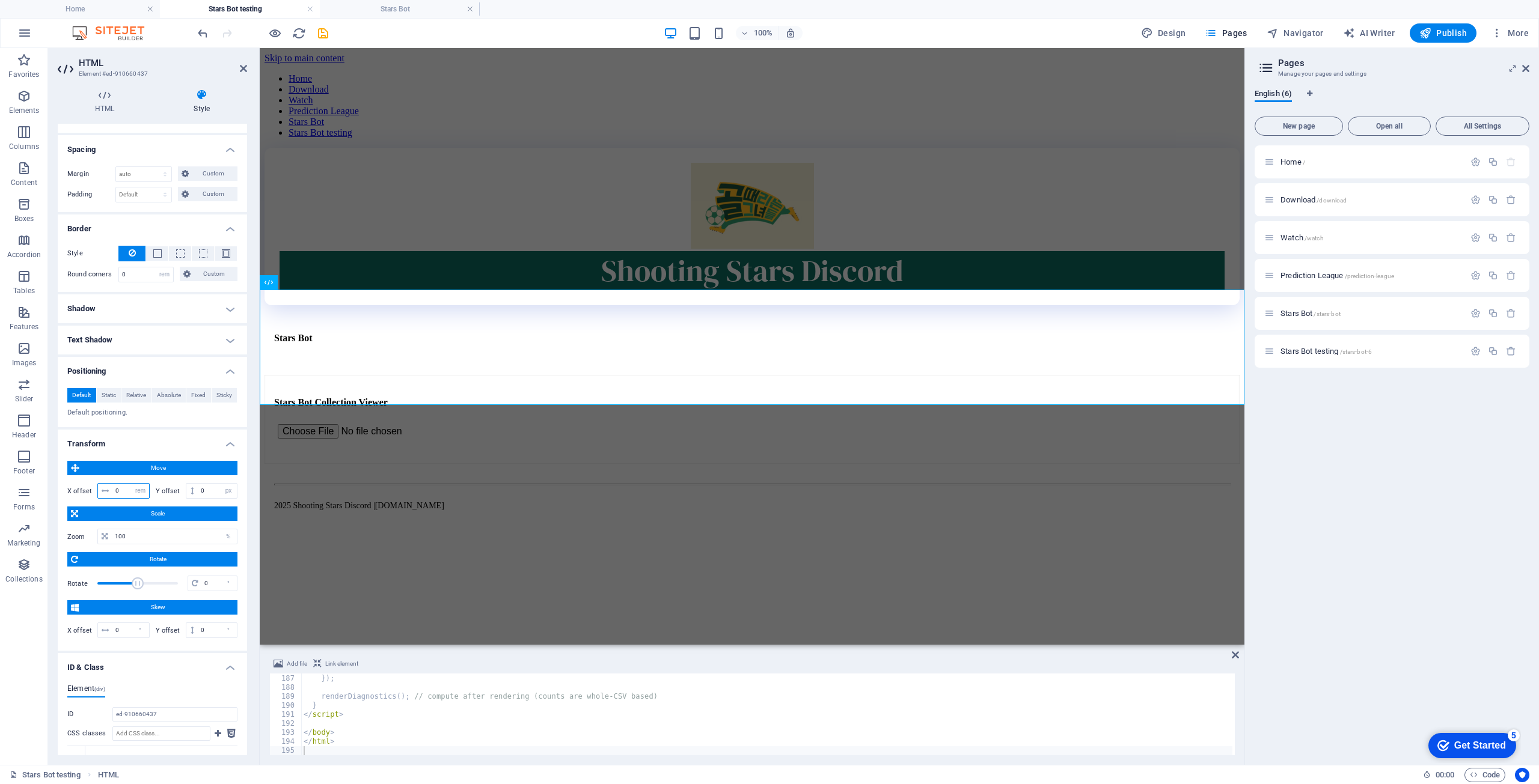
drag, startPoint x: 123, startPoint y: 489, endPoint x: 56, endPoint y: 479, distance: 67.7
click at [57, 479] on div "HTML Style HTML Add, edit, and format HTML directly on the website. Preset Elem…" at bounding box center [152, 422] width 208 height 685
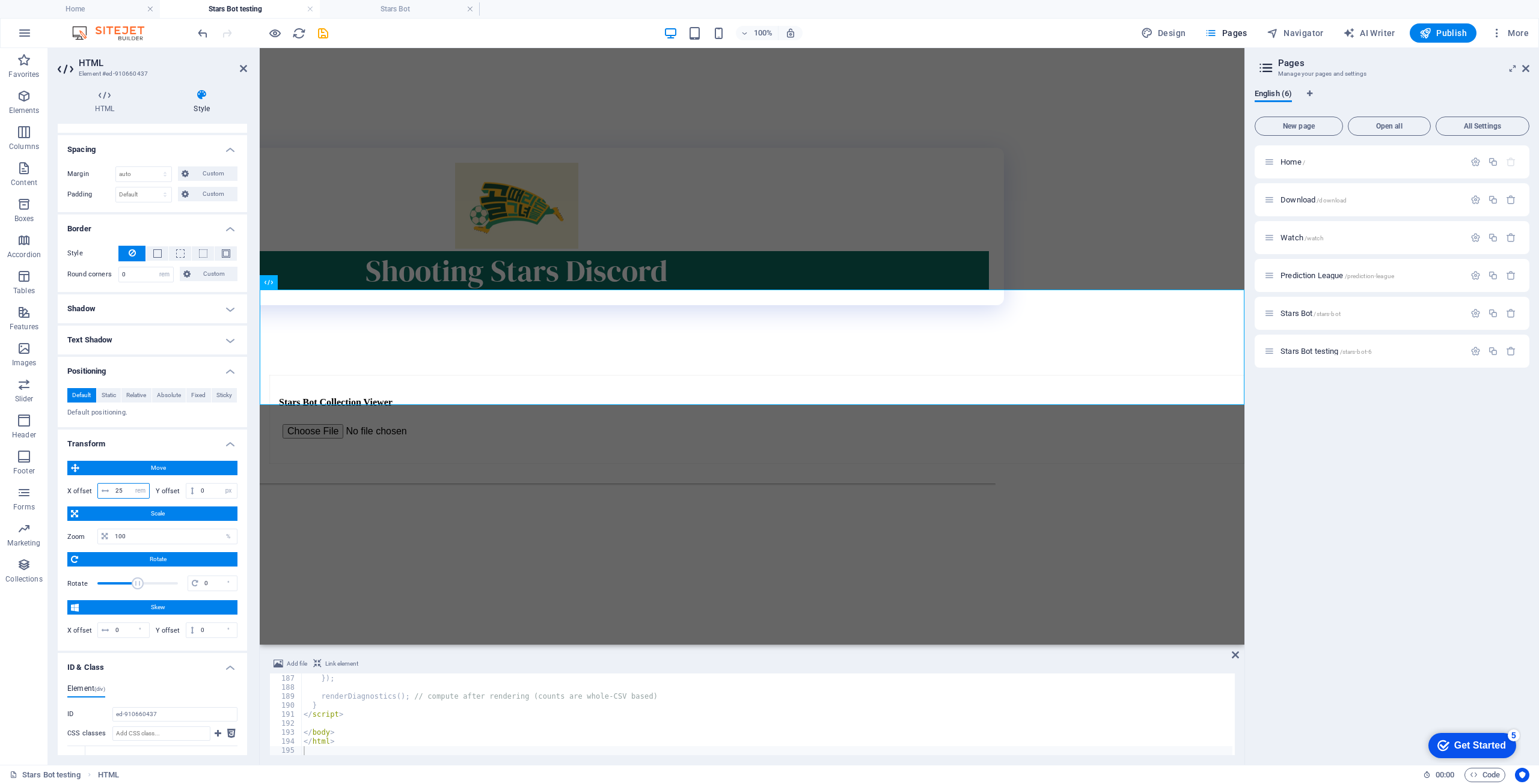
scroll to position [0, 0]
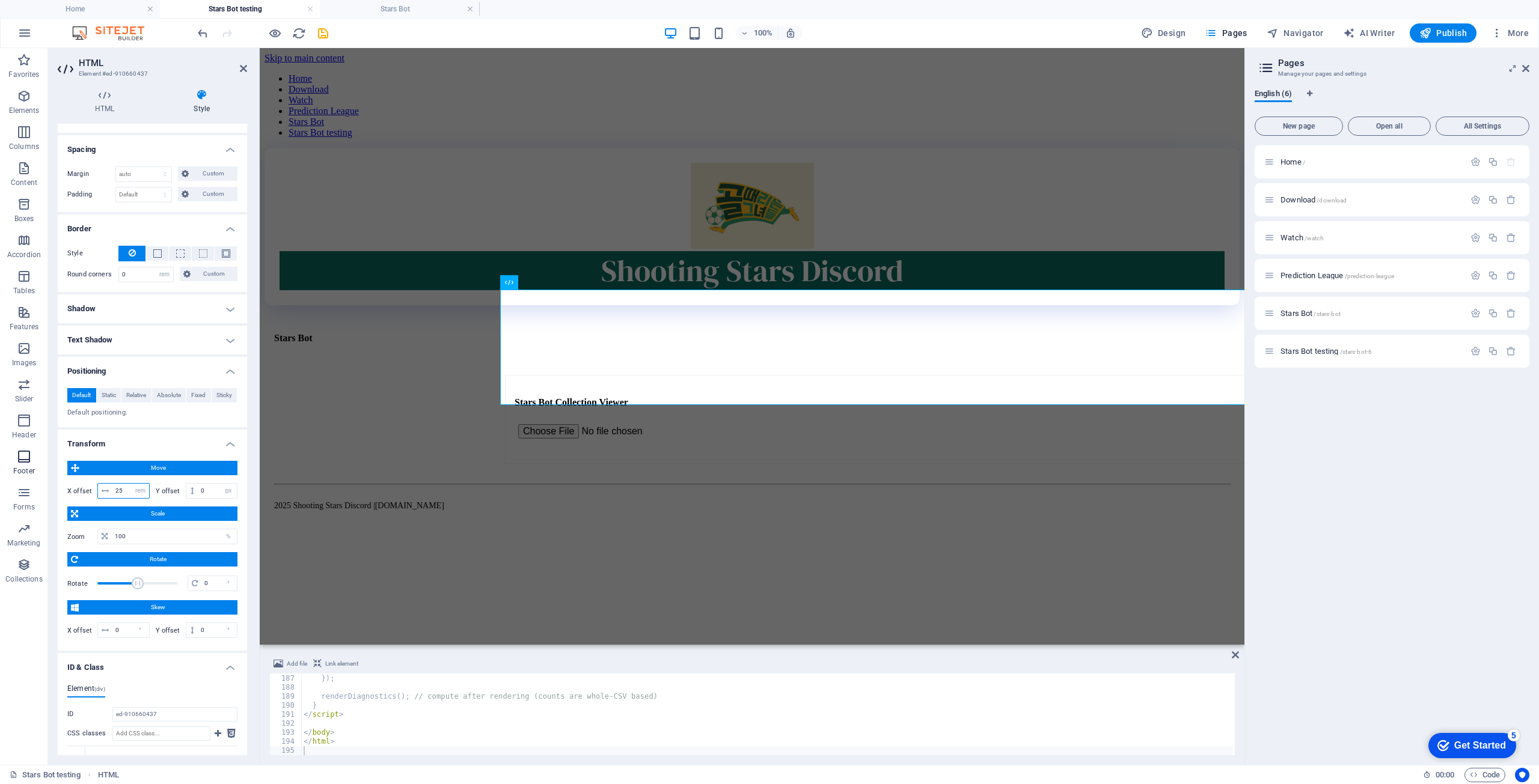
drag, startPoint x: 126, startPoint y: 491, endPoint x: 44, endPoint y: 474, distance: 83.7
click at [44, 474] on section "Favorites Elements Columns Content Boxes Accordion Tables Features Images Slide…" at bounding box center [622, 406] width 1244 height 717
type input "0"
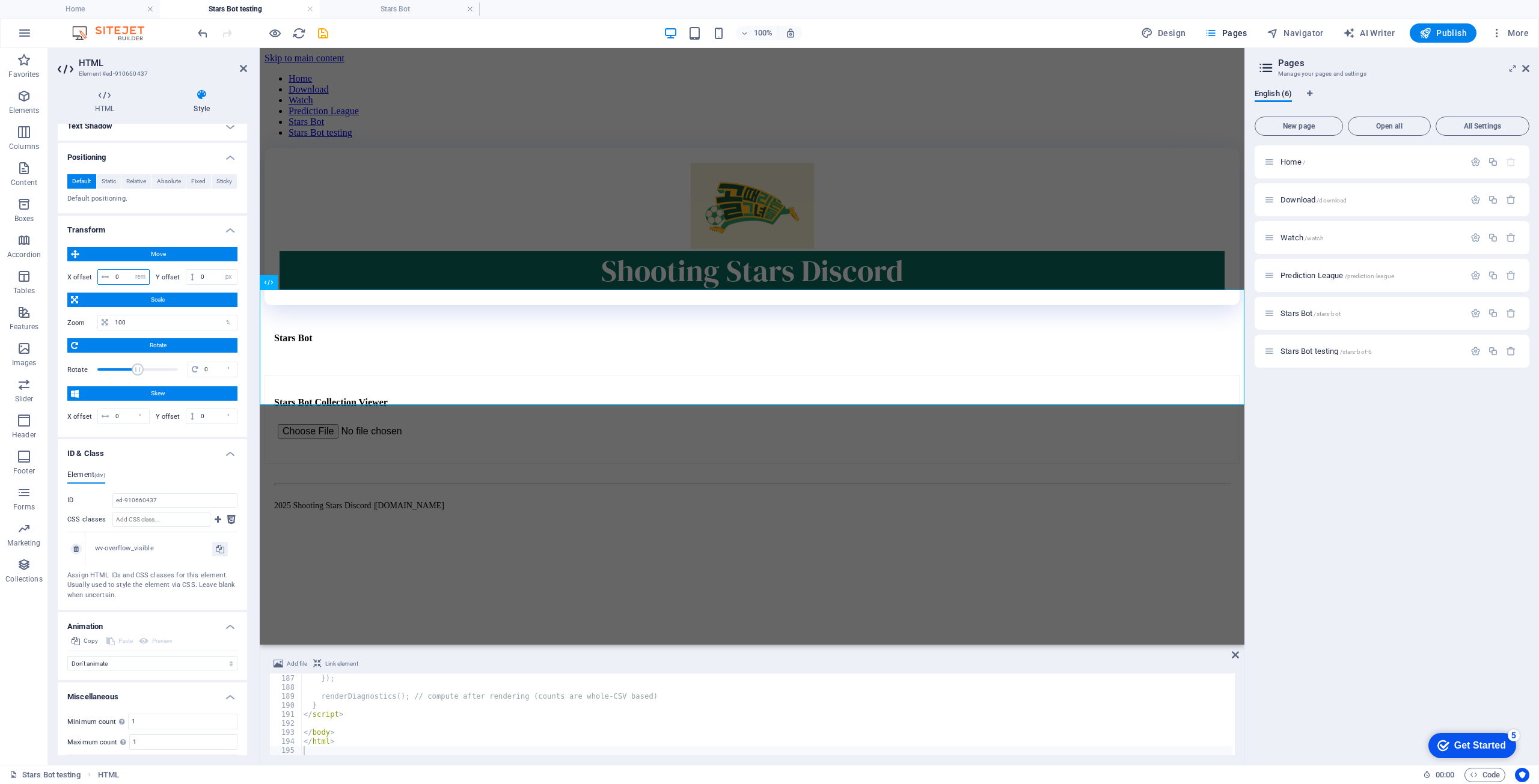
scroll to position [329, 0]
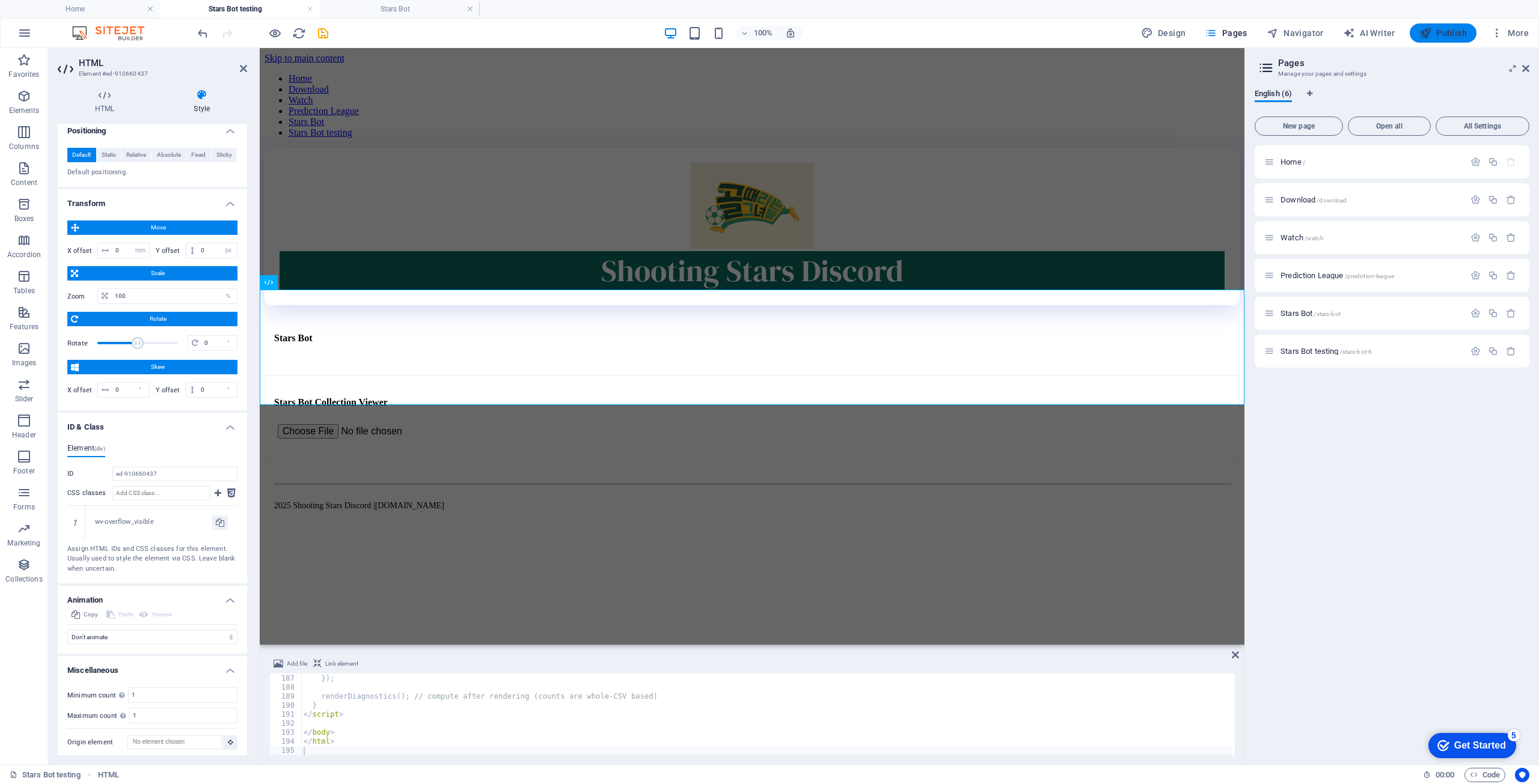
click at [904, 32] on span "Publish" at bounding box center [1443, 33] width 47 height 12
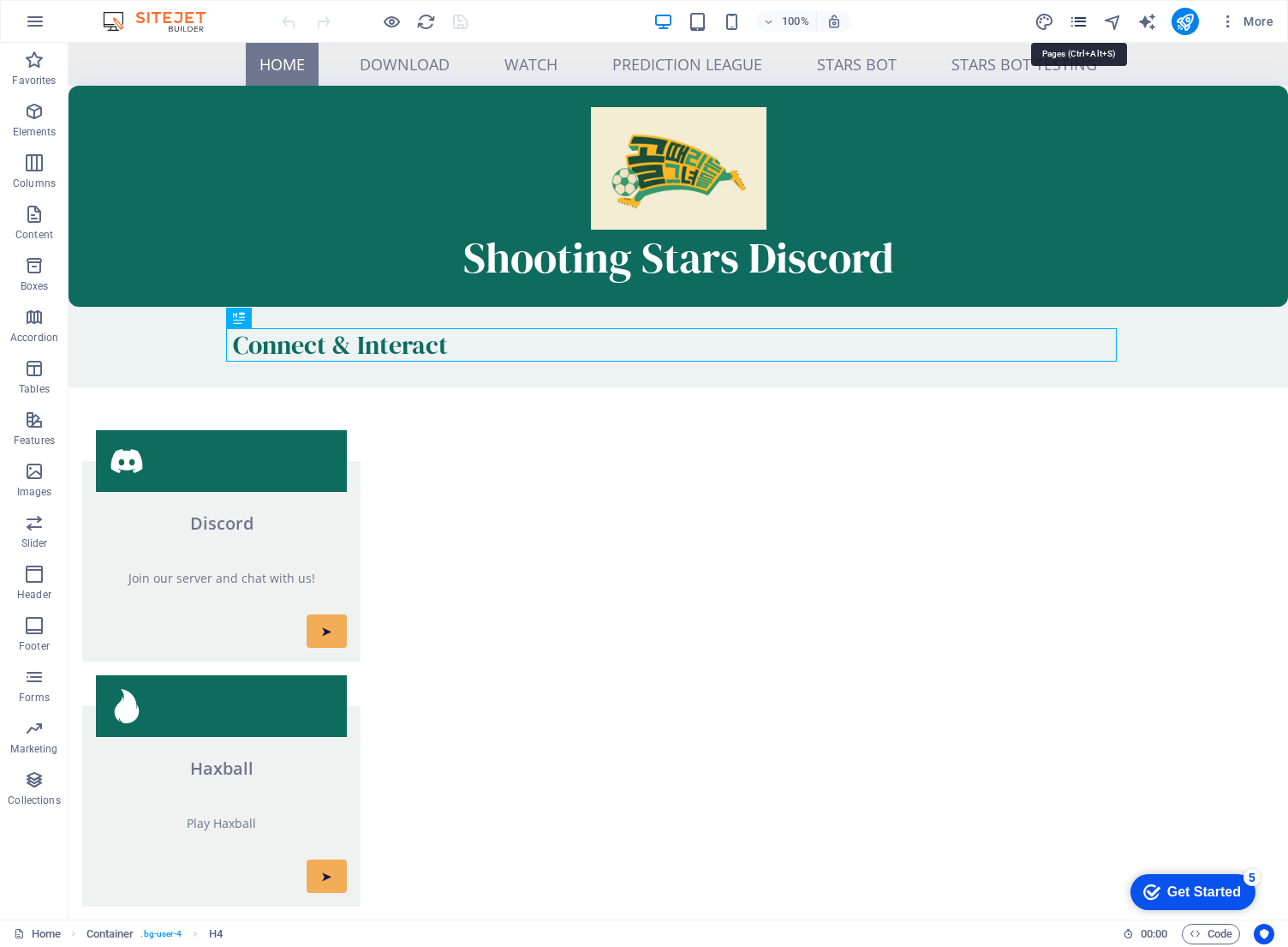
click at [1084, 27] on icon "pages" at bounding box center [1078, 22] width 20 height 20
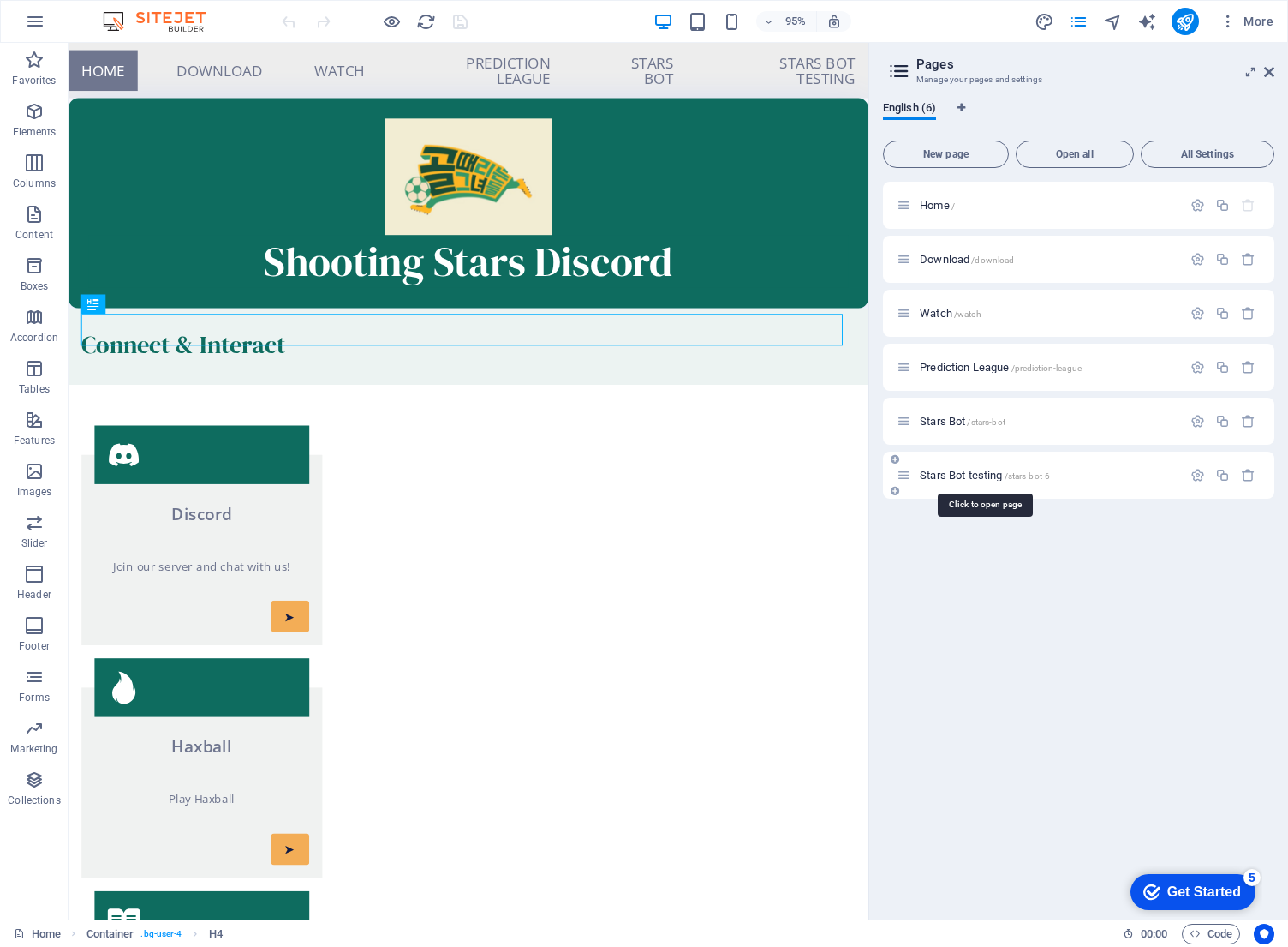
click at [992, 471] on span "Stars Bot testing /stars-bot-6" at bounding box center [985, 475] width 130 height 13
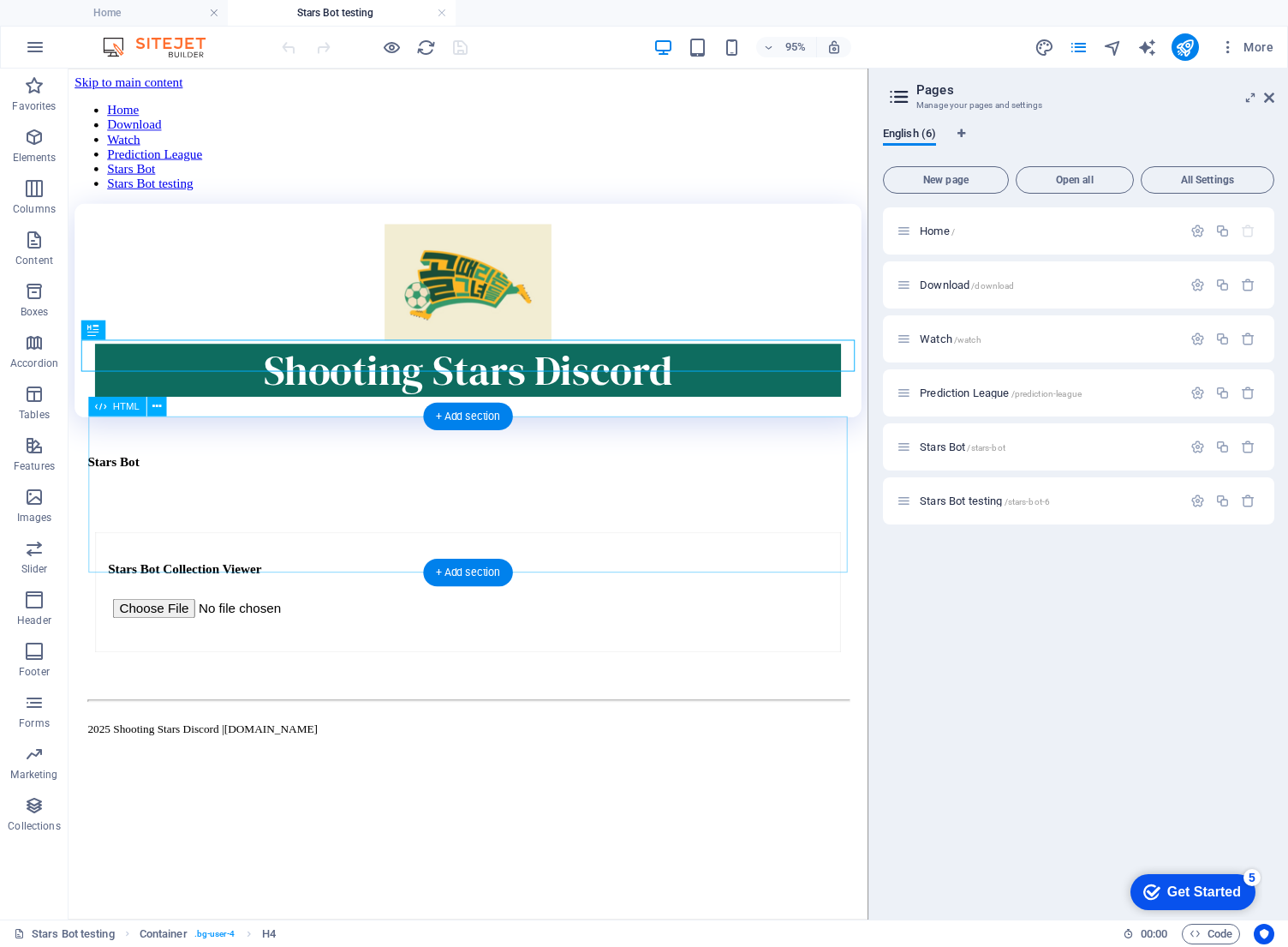
click at [464, 556] on div "Stars Bot Stars Bot Collection Viewer Filter: All Only Owned Not Owned" at bounding box center [489, 620] width 786 height 127
click at [398, 556] on div "Stars Bot Stars Bot Collection Viewer Filter: All Only Owned Not Owned" at bounding box center [489, 620] width 786 height 127
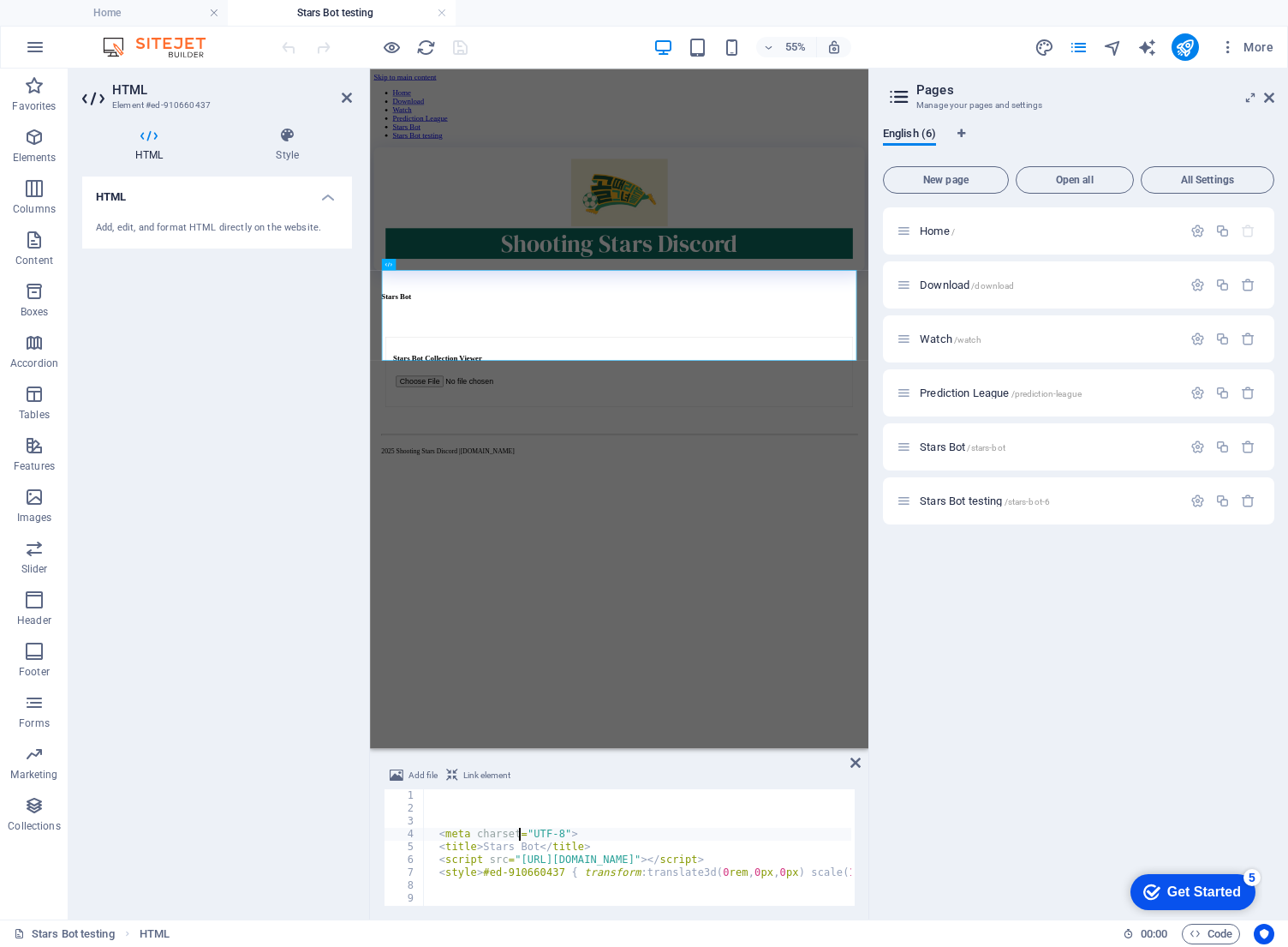
type textarea "<meta charset="UTF-8">"
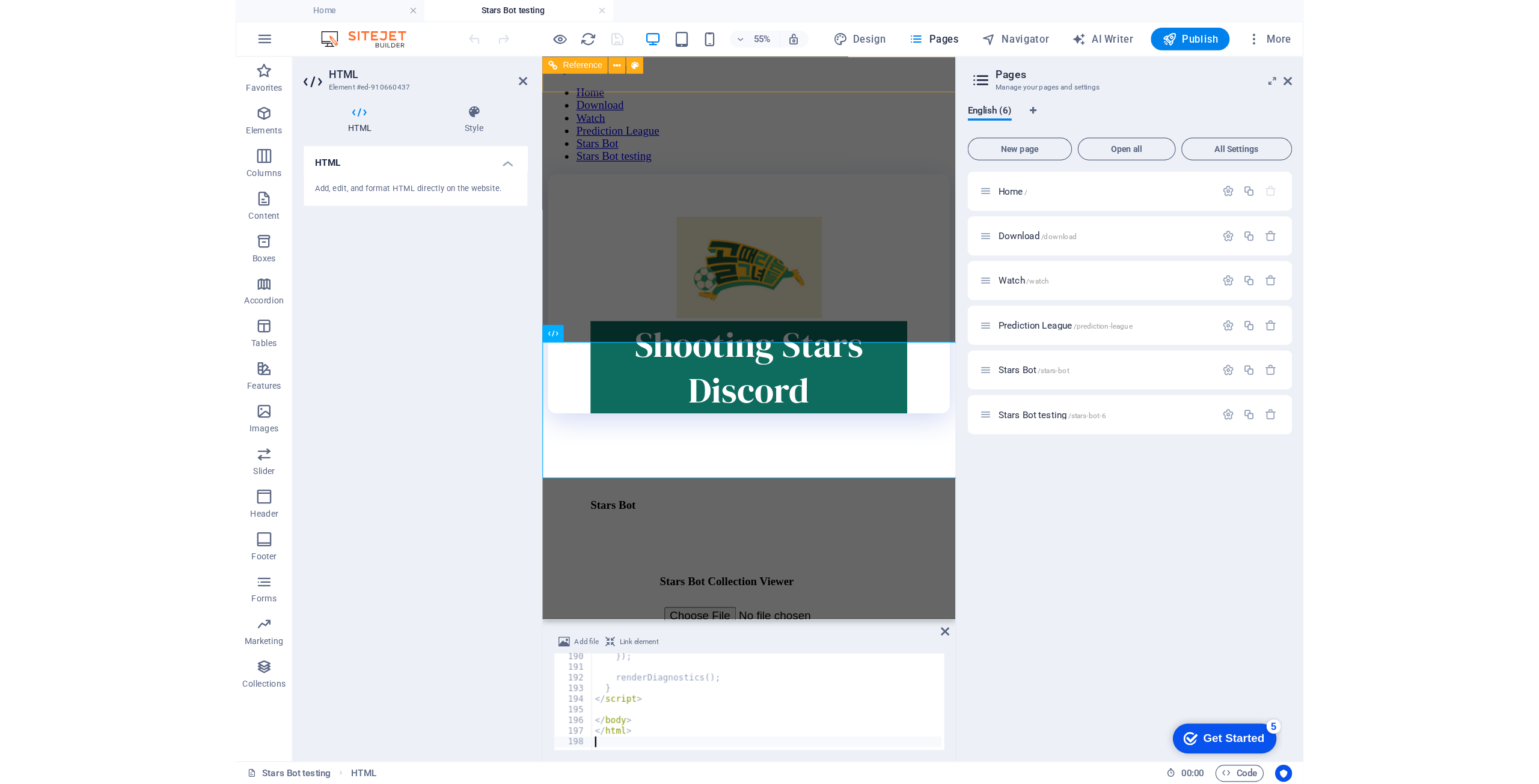
scroll to position [1703, 0]
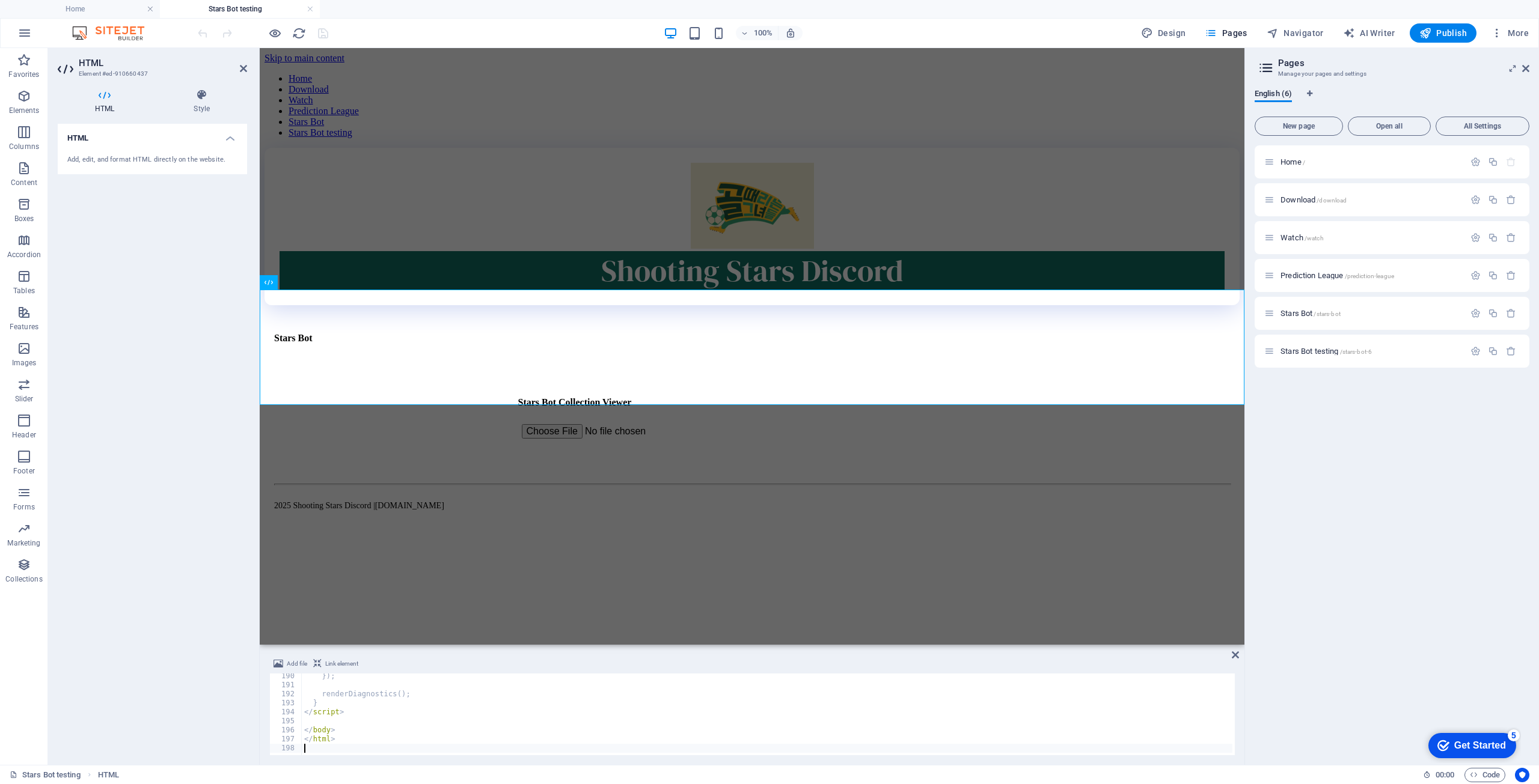
click at [523, 542] on html "Skip to main content Home Download Watch Prediction League Stars Bot Stars Bot …" at bounding box center [752, 294] width 985 height 494
click at [904, 30] on span "Publish" at bounding box center [1443, 33] width 47 height 12
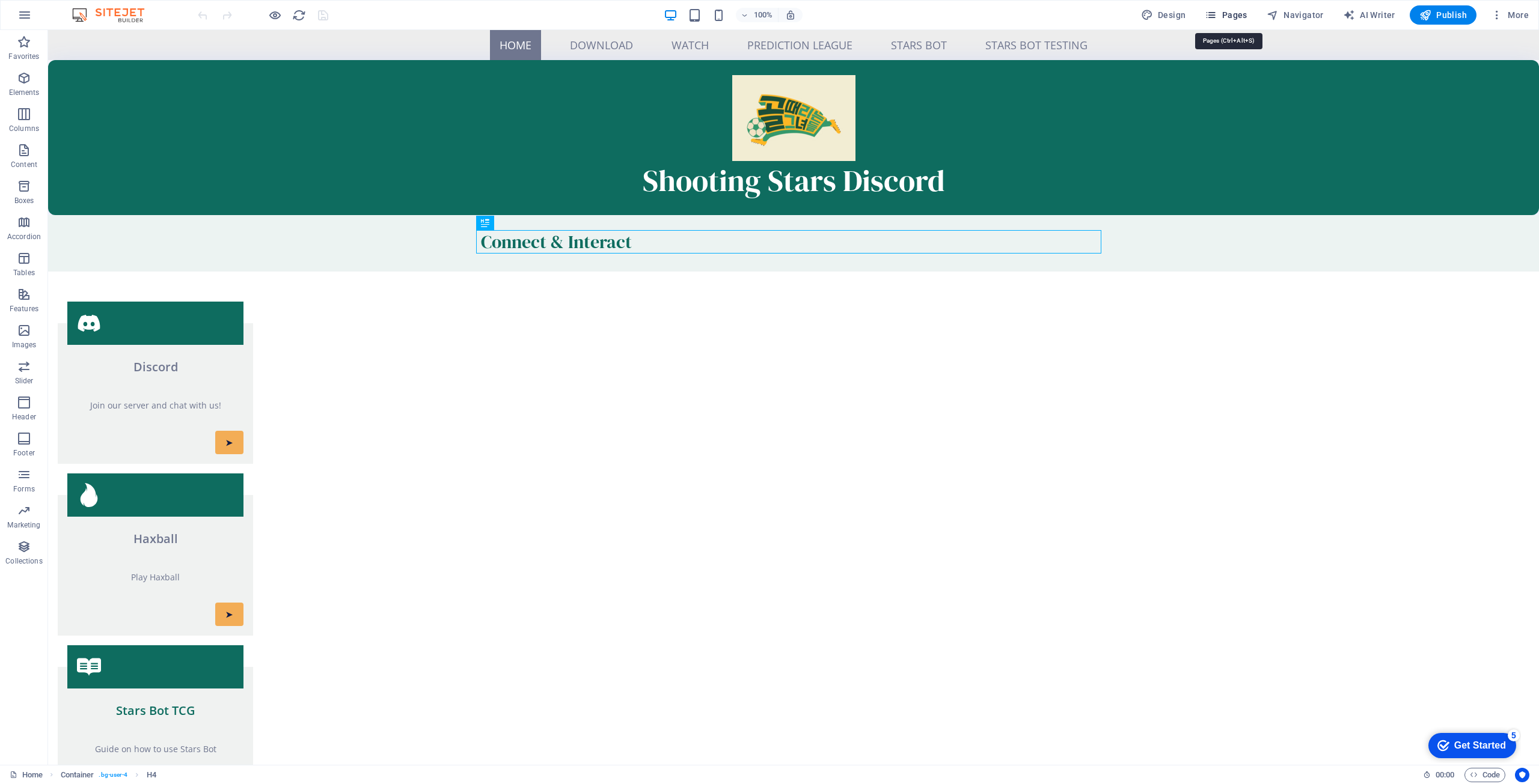
click at [1226, 8] on button "Pages" at bounding box center [1225, 14] width 52 height 19
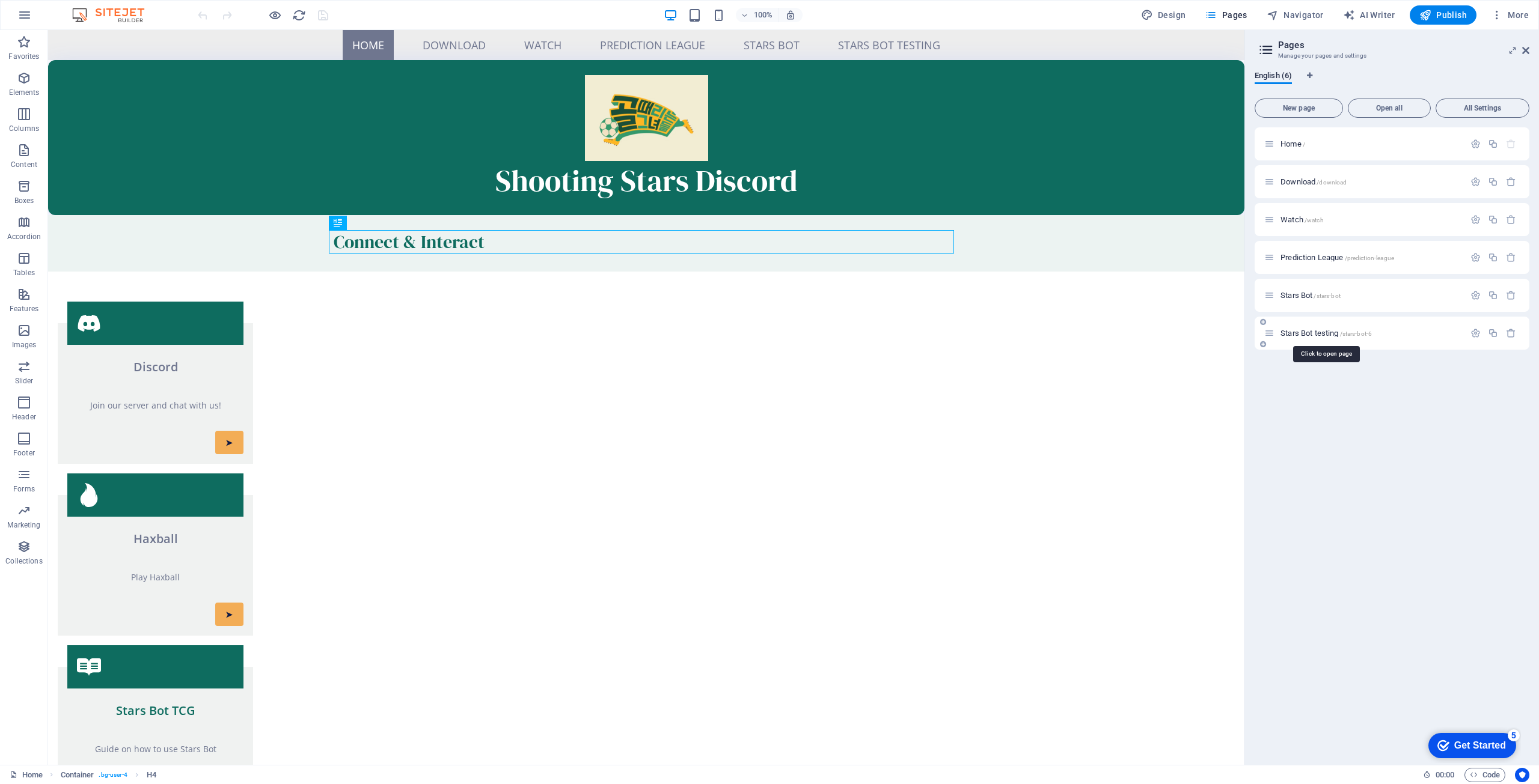
click at [1313, 333] on span "Stars Bot testing /stars-bot-6" at bounding box center [1326, 333] width 91 height 9
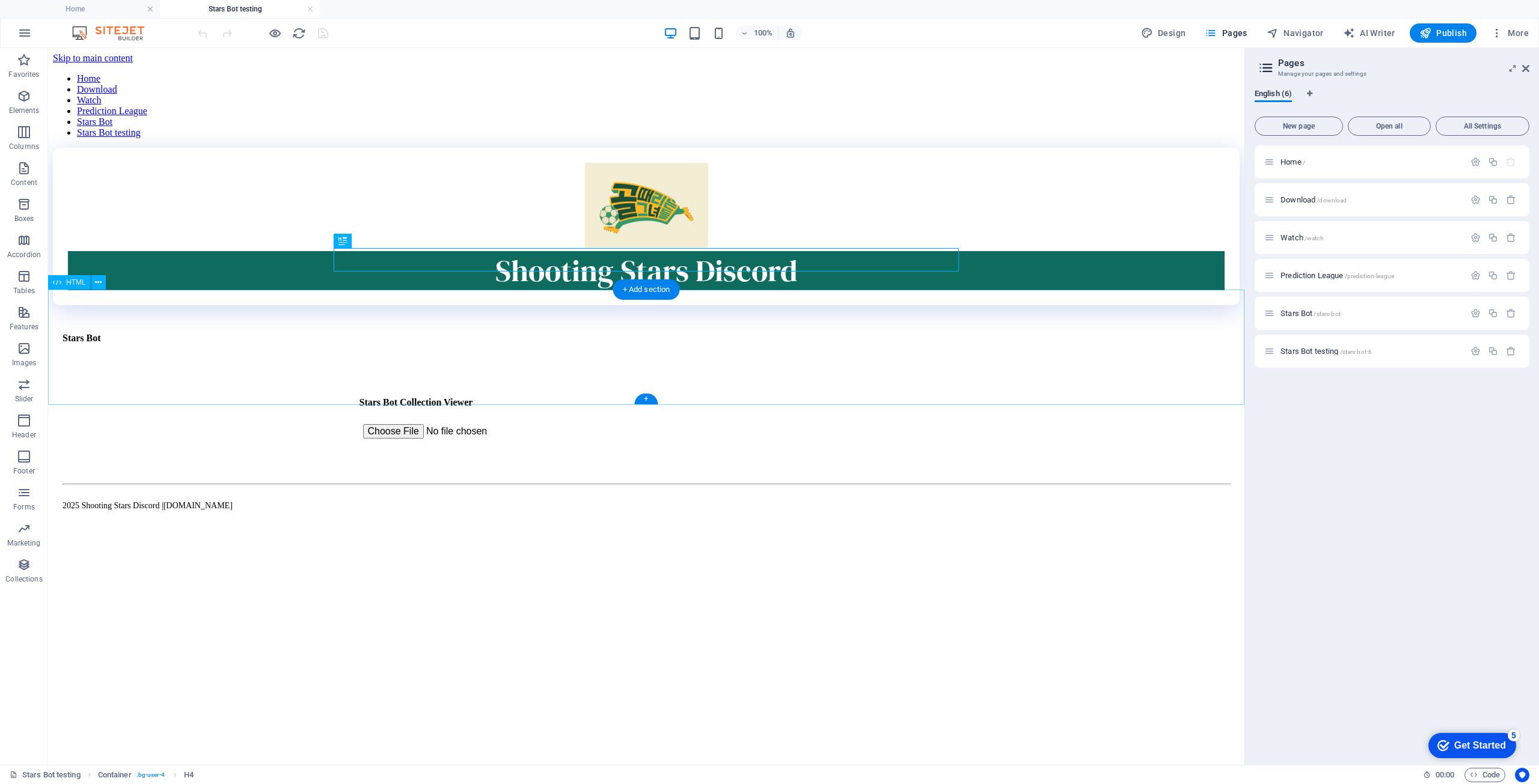
click at [485, 375] on div "Stars Bot Stars Bot Collection Viewer Filter: All Only Owned Not Owned" at bounding box center [646, 420] width 1187 height 89
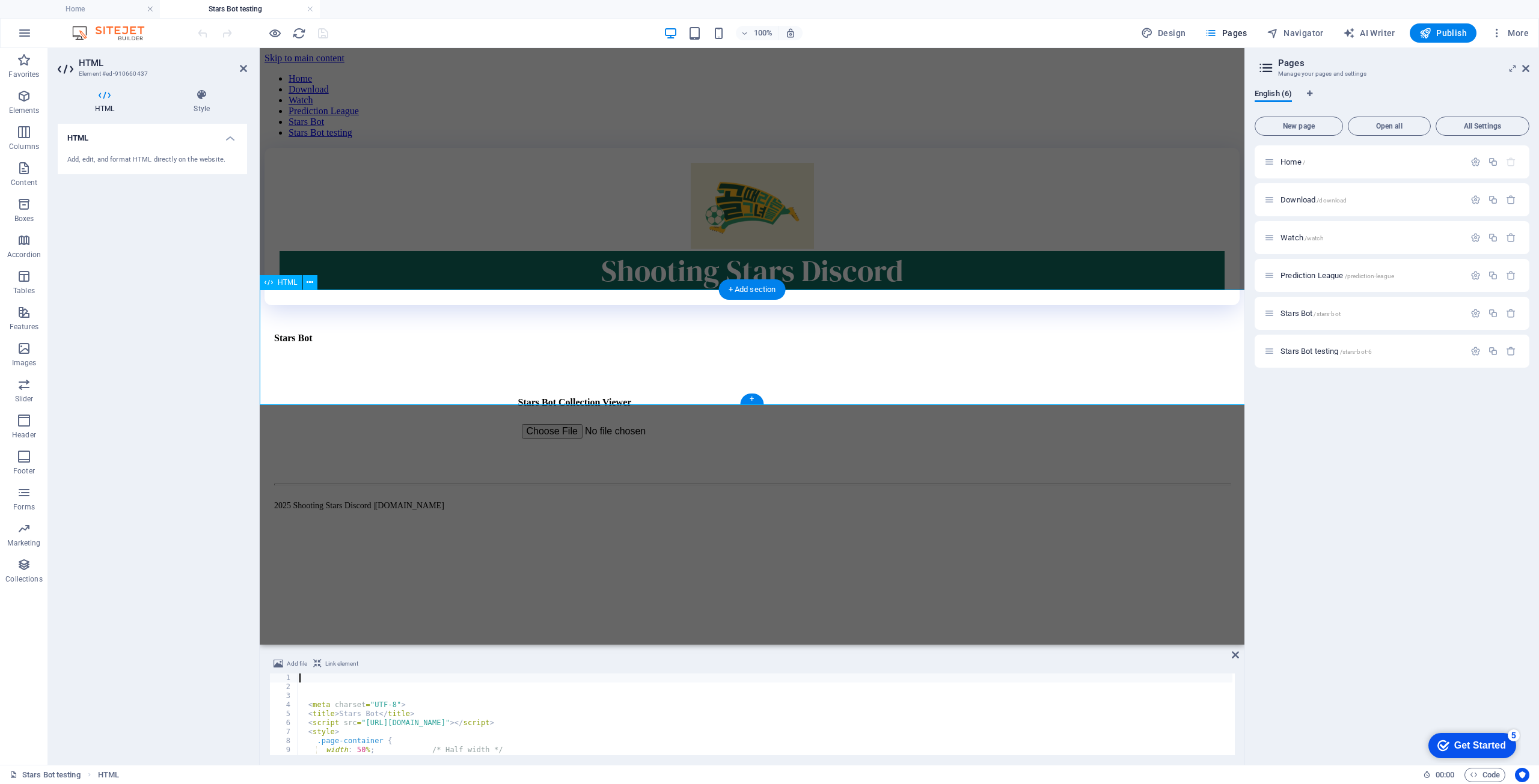
click at [485, 375] on div "Stars Bot Stars Bot Collection Viewer Filter: All Only Owned Not Owned" at bounding box center [751, 420] width 975 height 89
click at [476, 680] on div "< meta charset = "UTF-8" > < title > Stars Bot </ title > < script src = "[URL]…" at bounding box center [765, 724] width 935 height 100
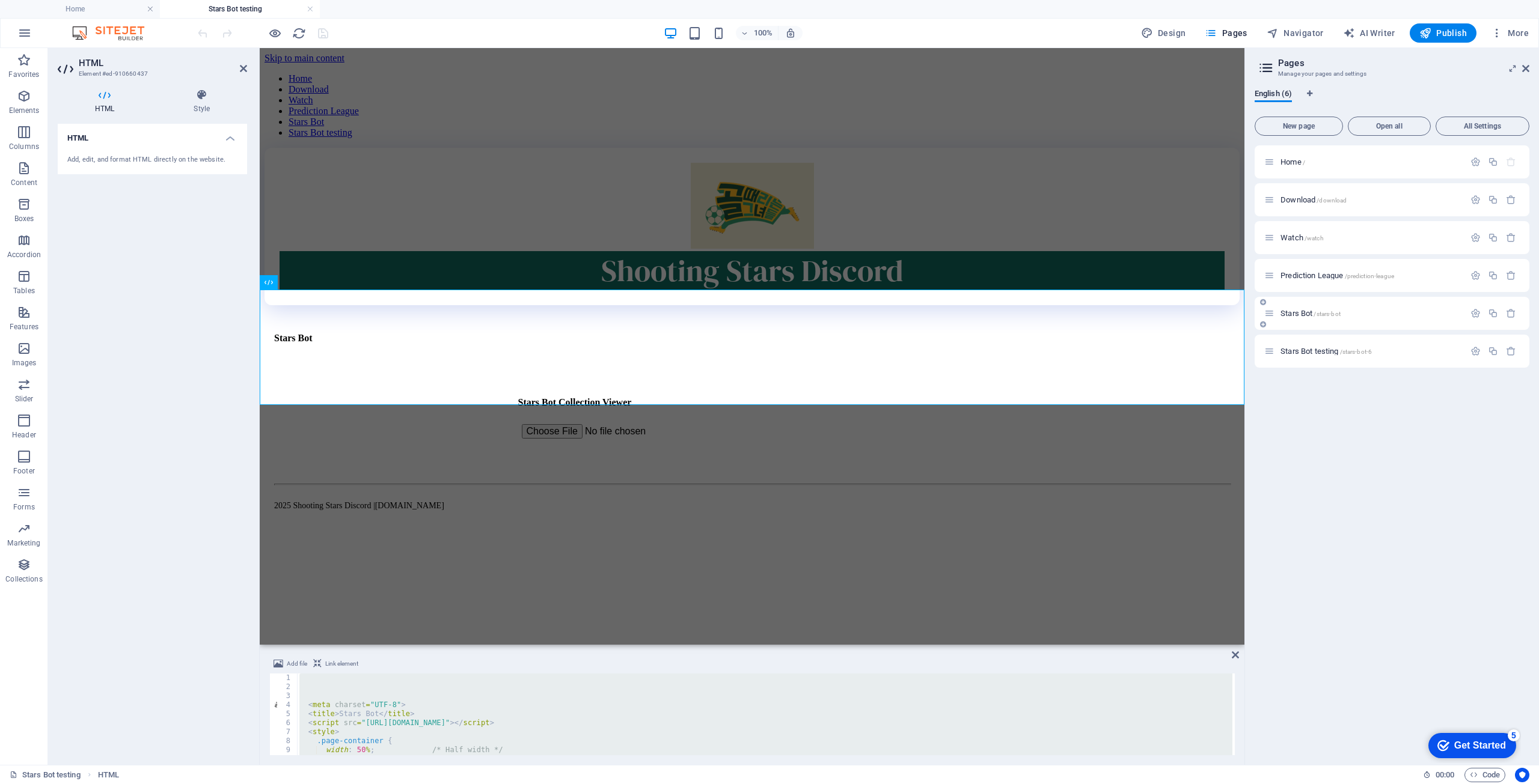
click at [1302, 317] on span "Stars Bot /stars-bot" at bounding box center [1310, 313] width 60 height 9
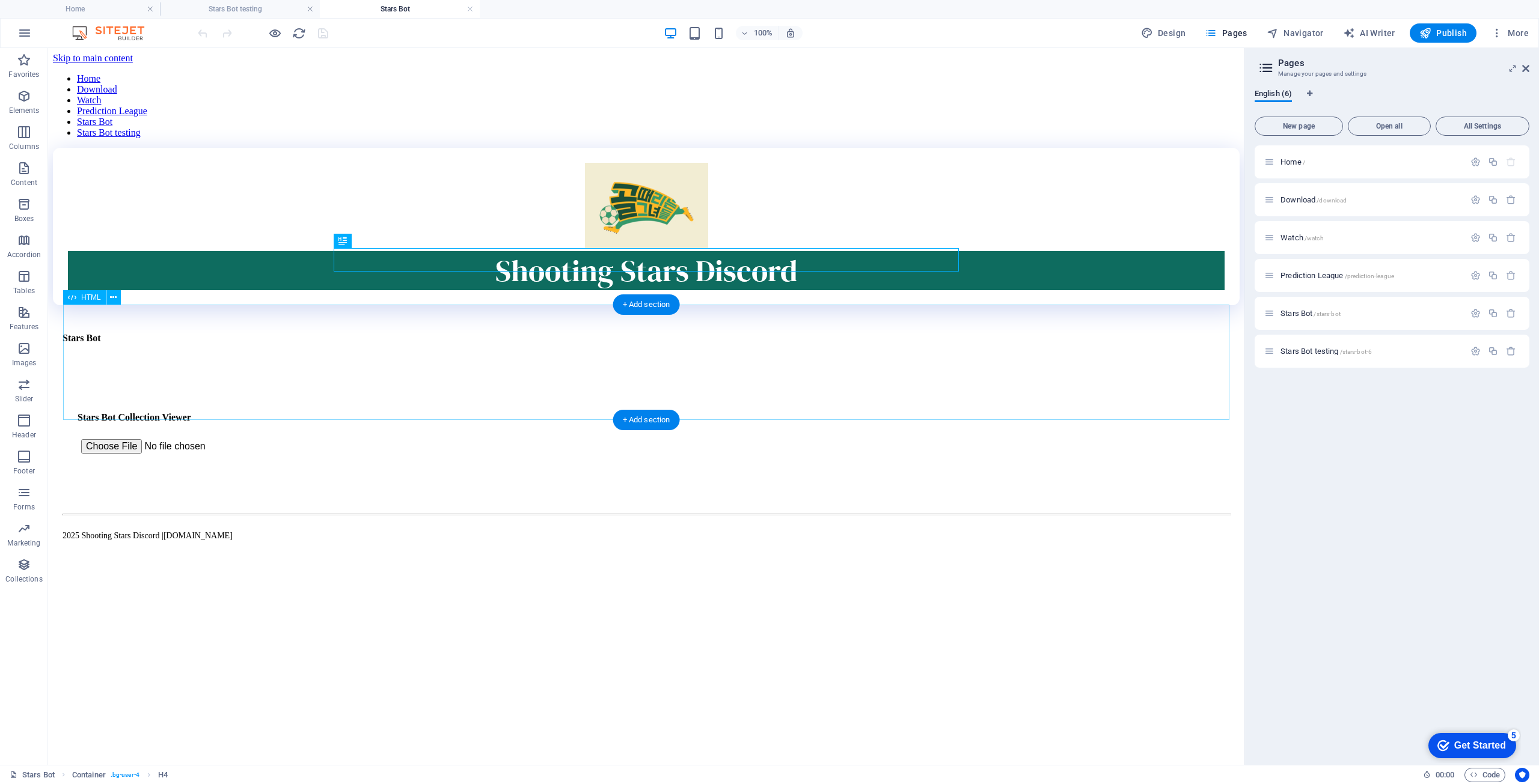
click at [378, 395] on div "Stars Bot Stars Bot Collection Viewer Filter: All Only Owned Not Owned" at bounding box center [646, 435] width 1157 height 89
click at [166, 395] on div "Stars Bot Stars Bot Collection Viewer Filter: All Only Owned Not Owned" at bounding box center [646, 435] width 1157 height 89
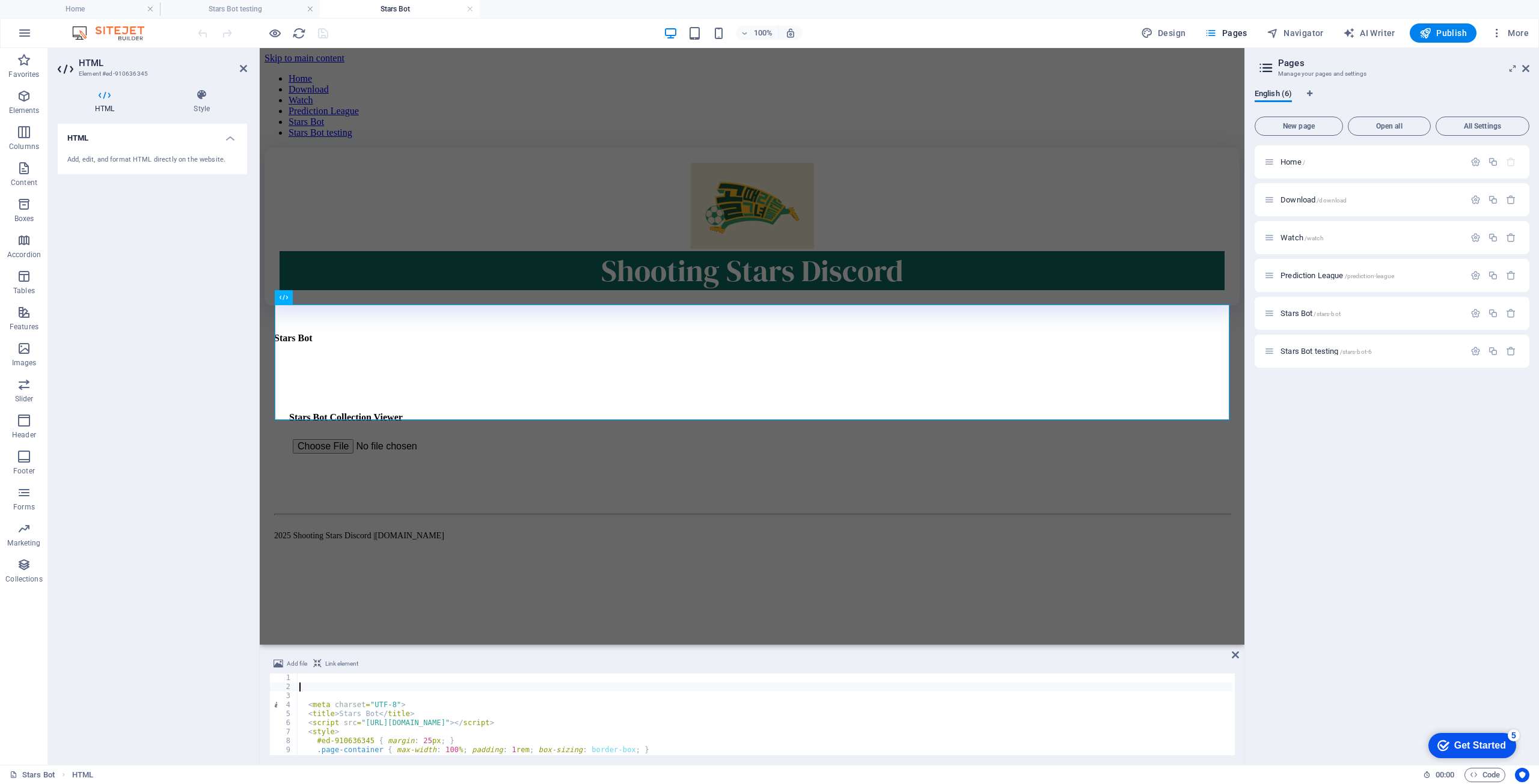
click at [425, 686] on div "< meta charset = "UTF-8" > < title > Stars Bot </ title > < script src = "[URL]…" at bounding box center [765, 724] width 935 height 100
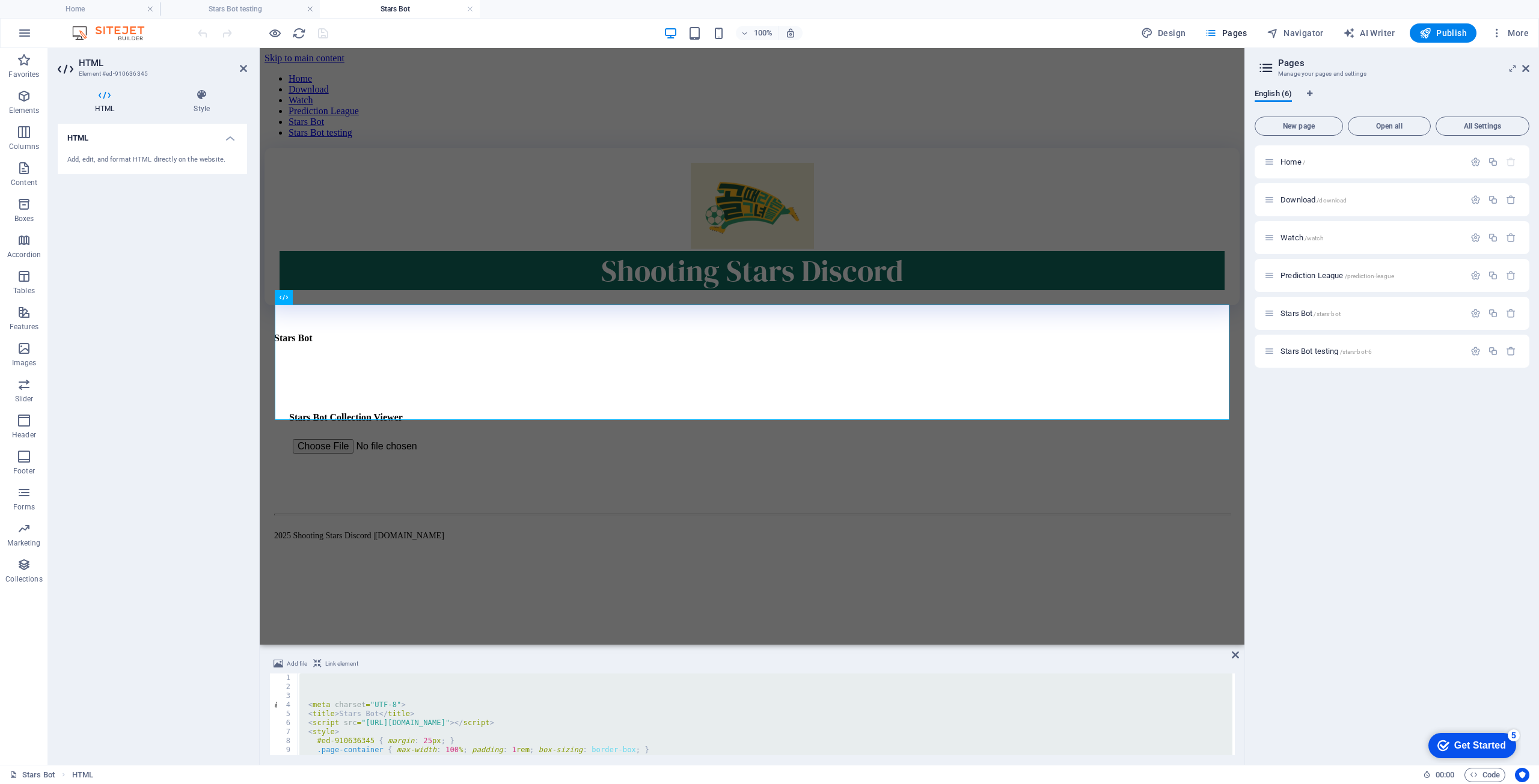
paste textarea
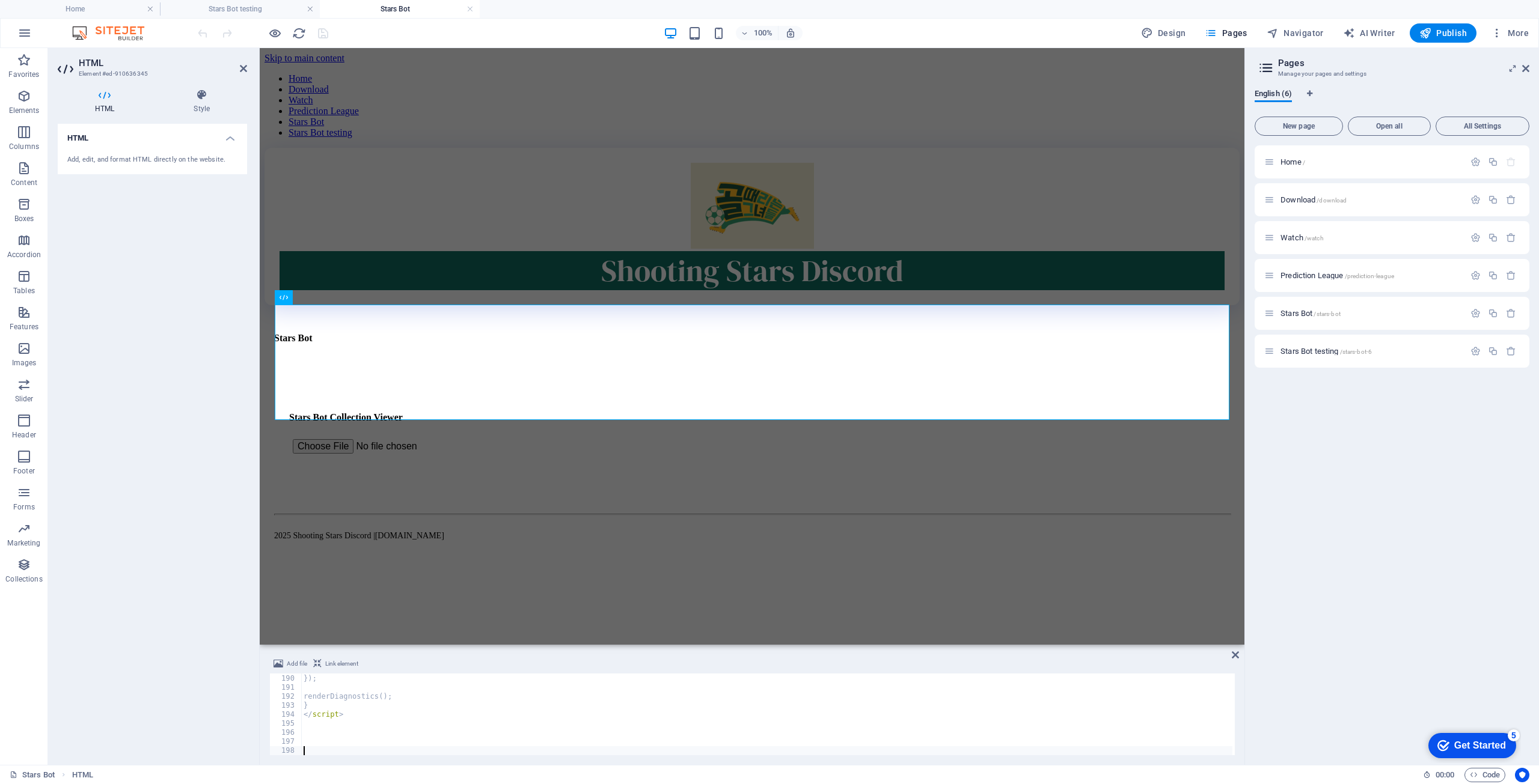
scroll to position [1703, 0]
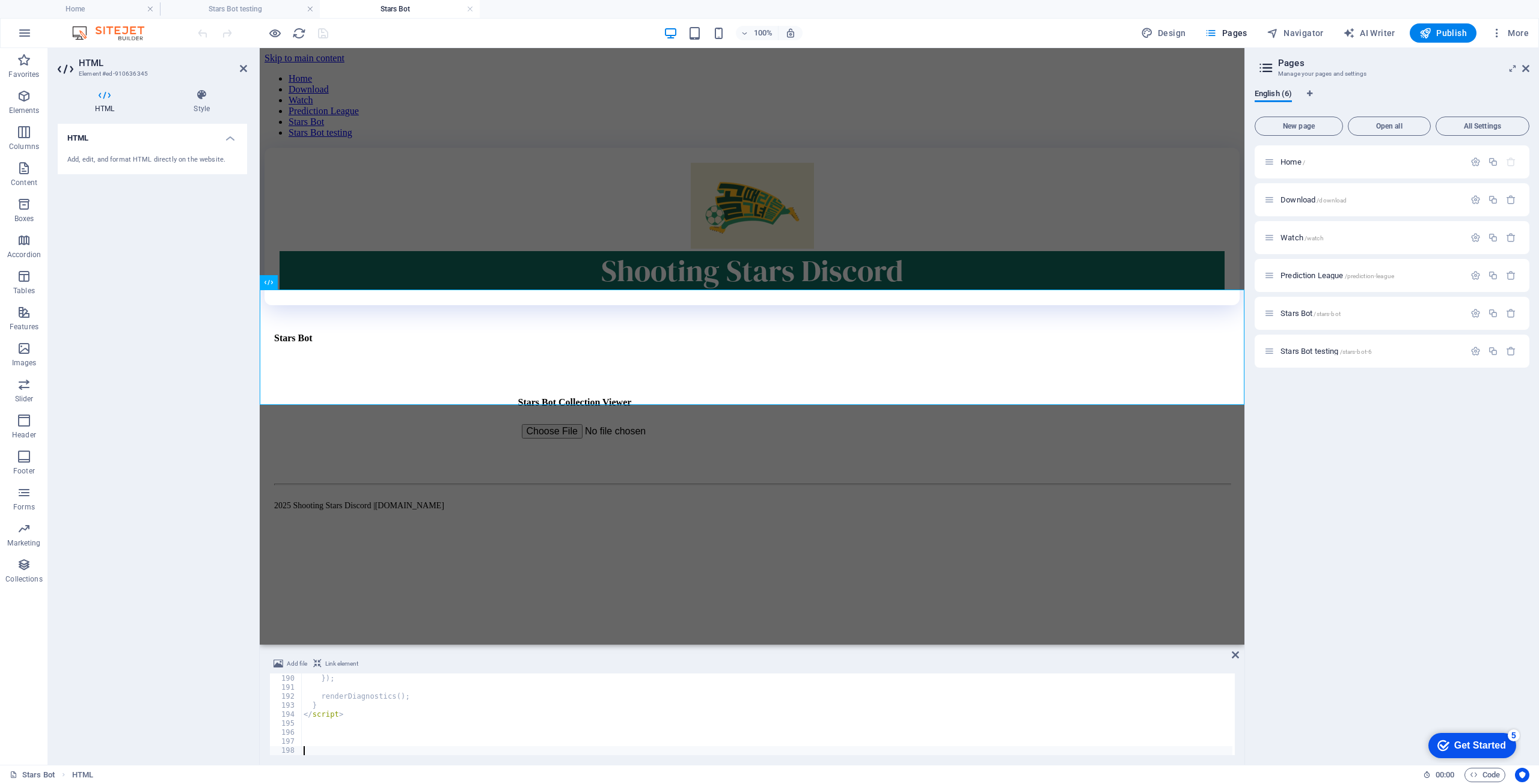
click at [1392, 519] on div "Home / Download /download Watch /watch Prediction League /prediction-league Sta…" at bounding box center [1392, 450] width 275 height 610
click at [312, 281] on icon at bounding box center [310, 283] width 7 height 12
click at [1311, 350] on span "Stars Bot testing /stars-bot-6" at bounding box center [1326, 352] width 91 height 9
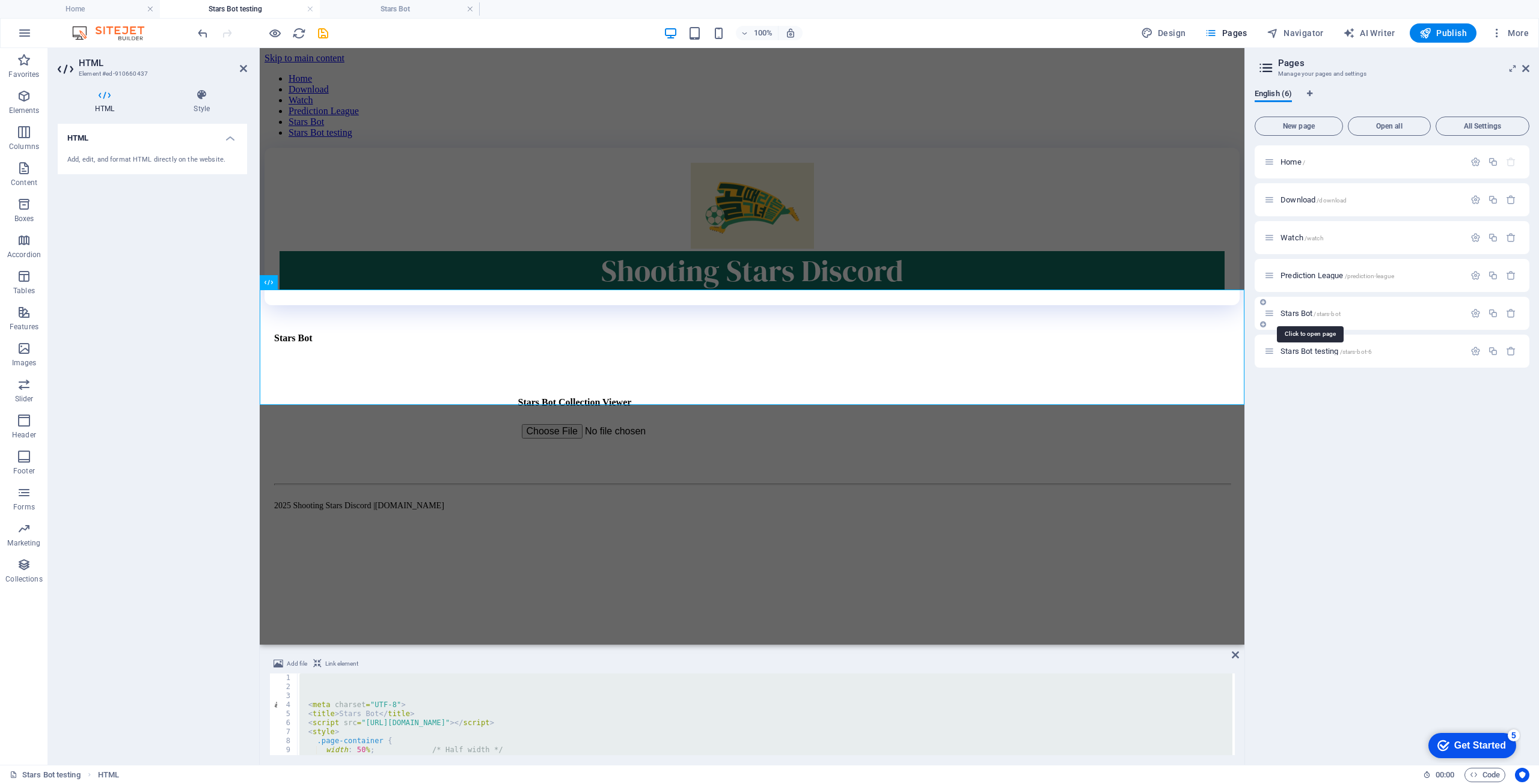
click at [1312, 315] on span "Stars Bot /stars-bot" at bounding box center [1310, 313] width 60 height 9
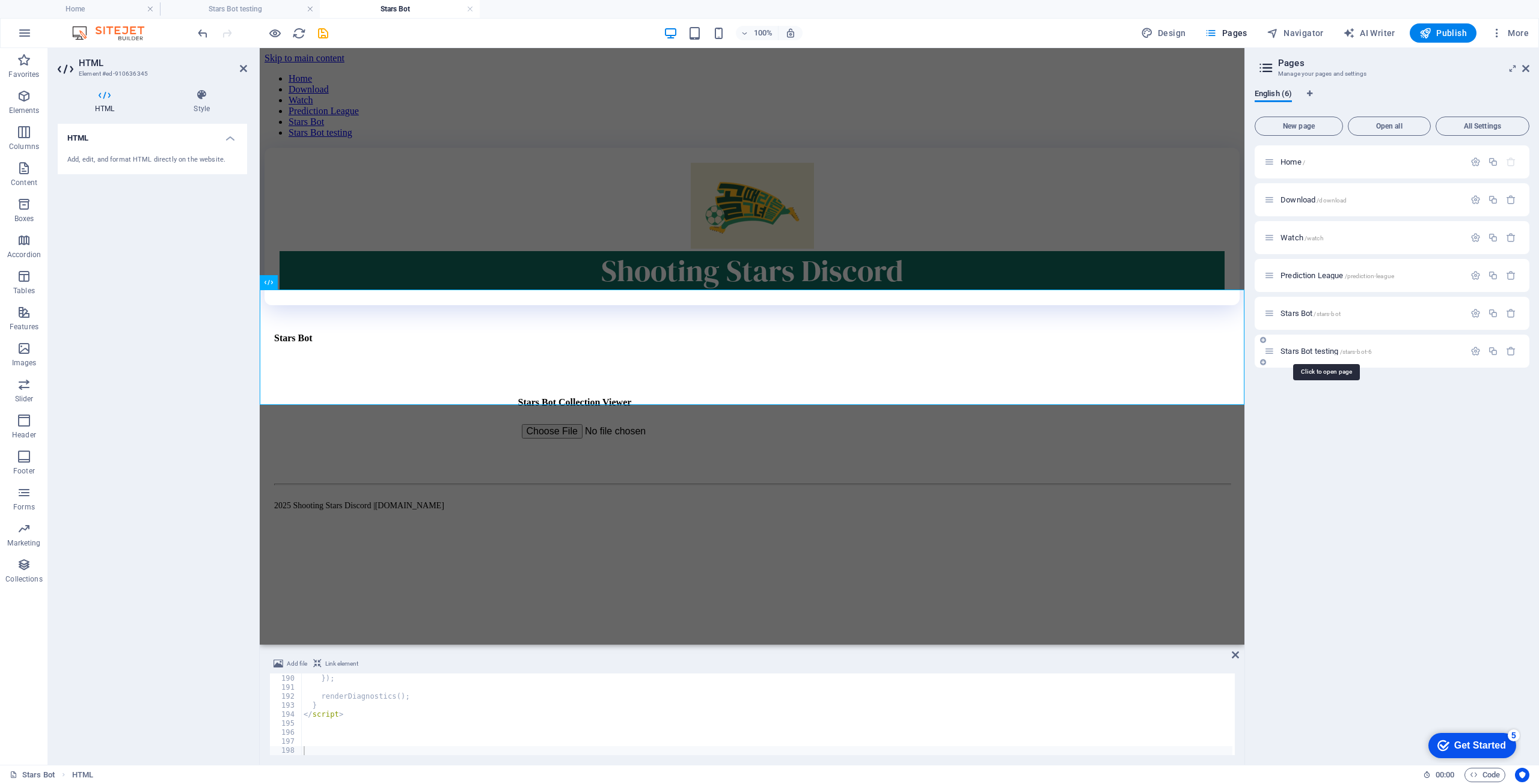
click at [1317, 350] on span "Stars Bot testing /stars-bot-6" at bounding box center [1326, 352] width 91 height 9
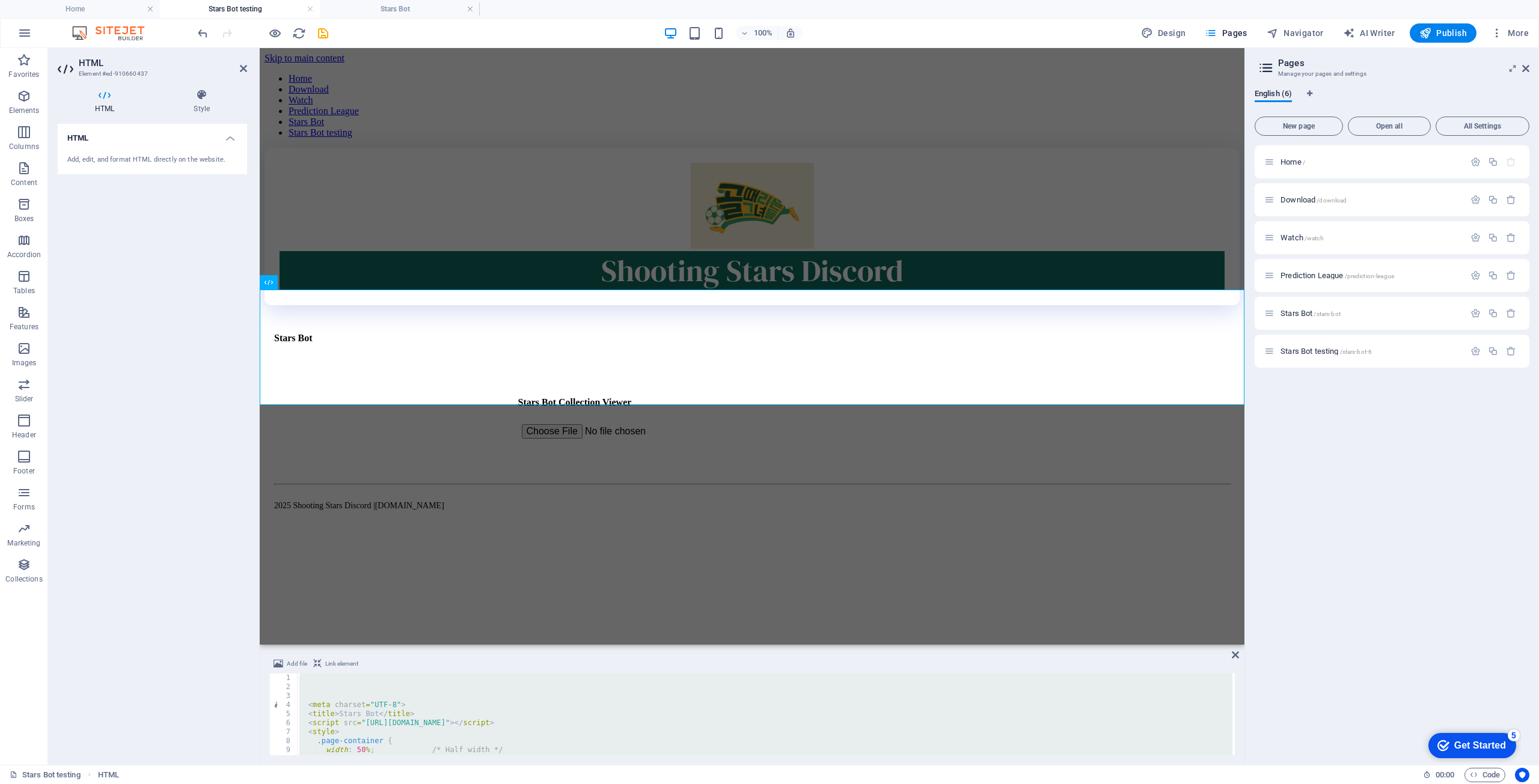
click at [1356, 470] on div "Home / Download /download Watch /watch Prediction League /prediction-league Sta…" at bounding box center [1392, 450] width 275 height 610
click at [1511, 354] on icon "button" at bounding box center [1511, 352] width 11 height 11
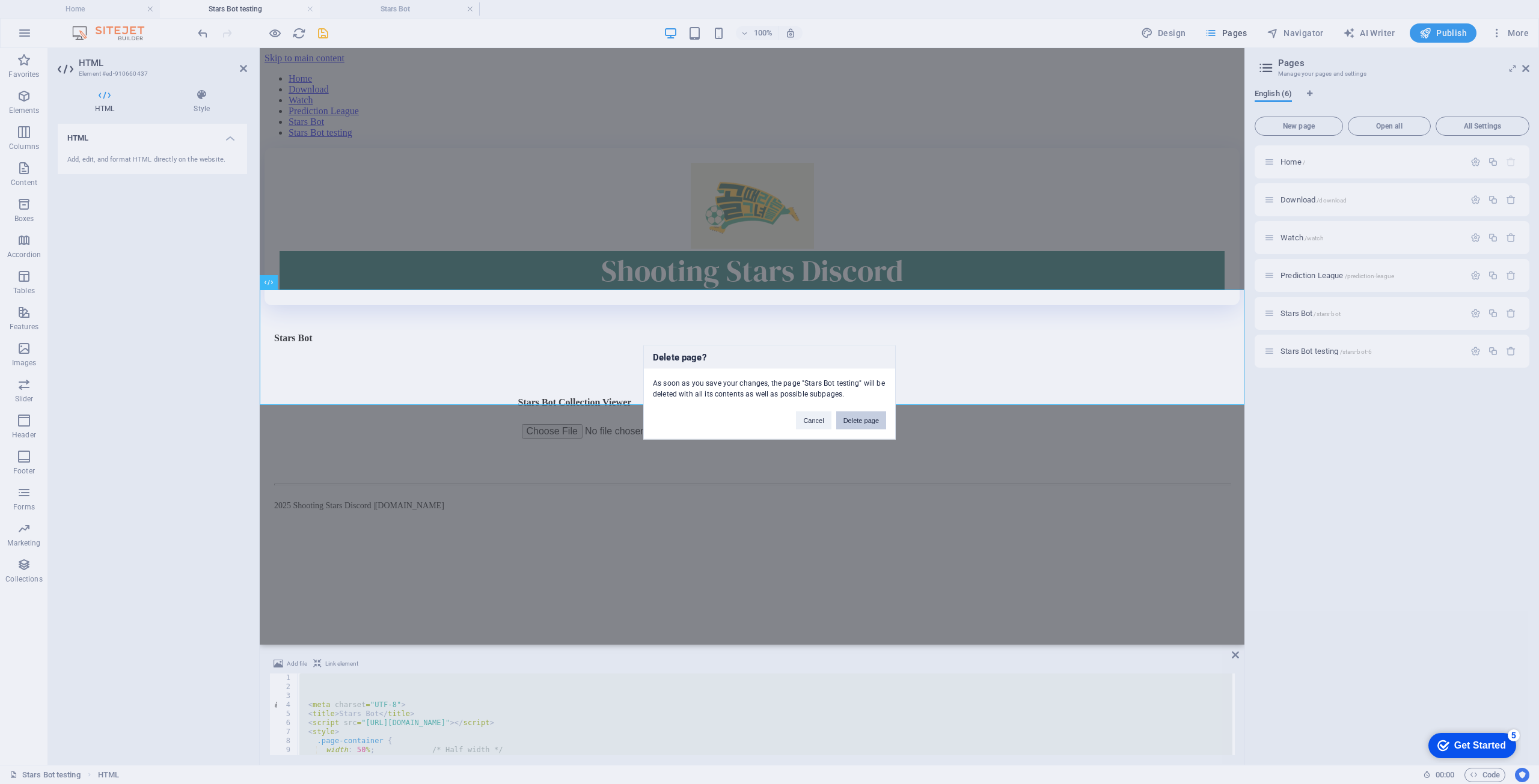
click at [870, 424] on button "Delete page" at bounding box center [861, 420] width 50 height 18
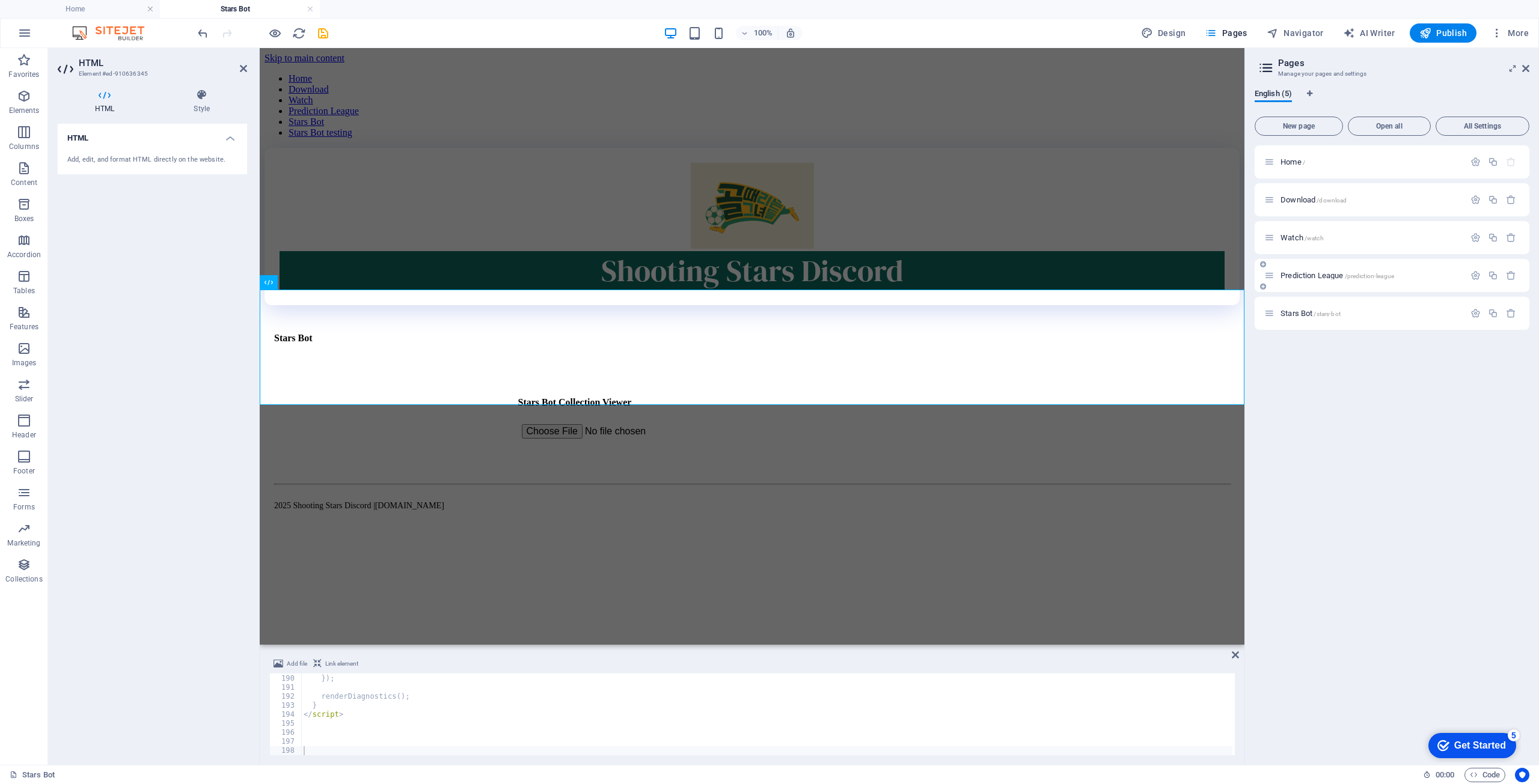
click at [1292, 270] on div "Prediction League /prediction-league" at bounding box center [1364, 275] width 201 height 14
click at [1294, 271] on span "Prediction League /prediction-league" at bounding box center [1337, 275] width 114 height 9
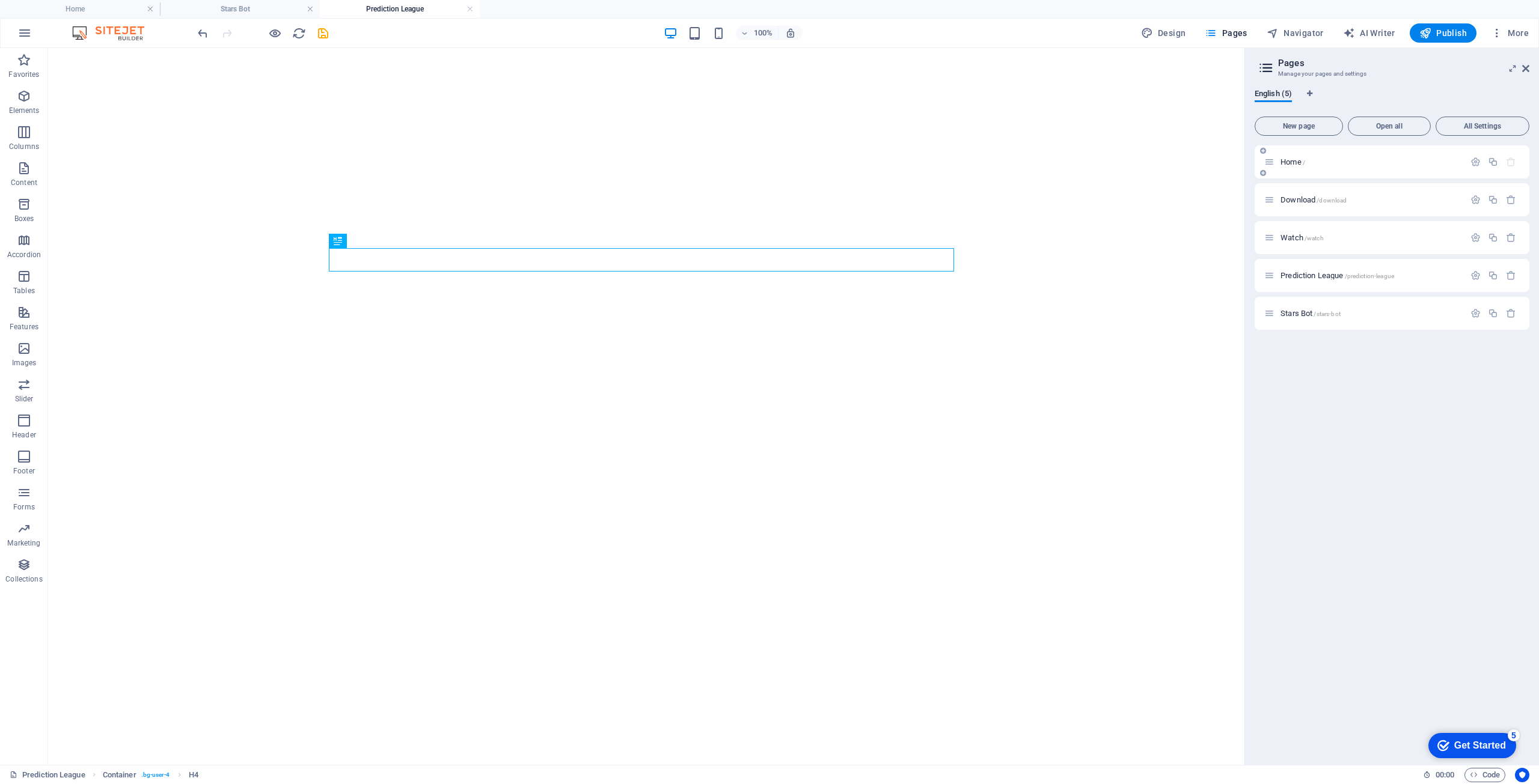
click at [1300, 170] on div "Home /" at bounding box center [1392, 162] width 275 height 33
click at [1298, 204] on div "Download /download" at bounding box center [1364, 200] width 201 height 14
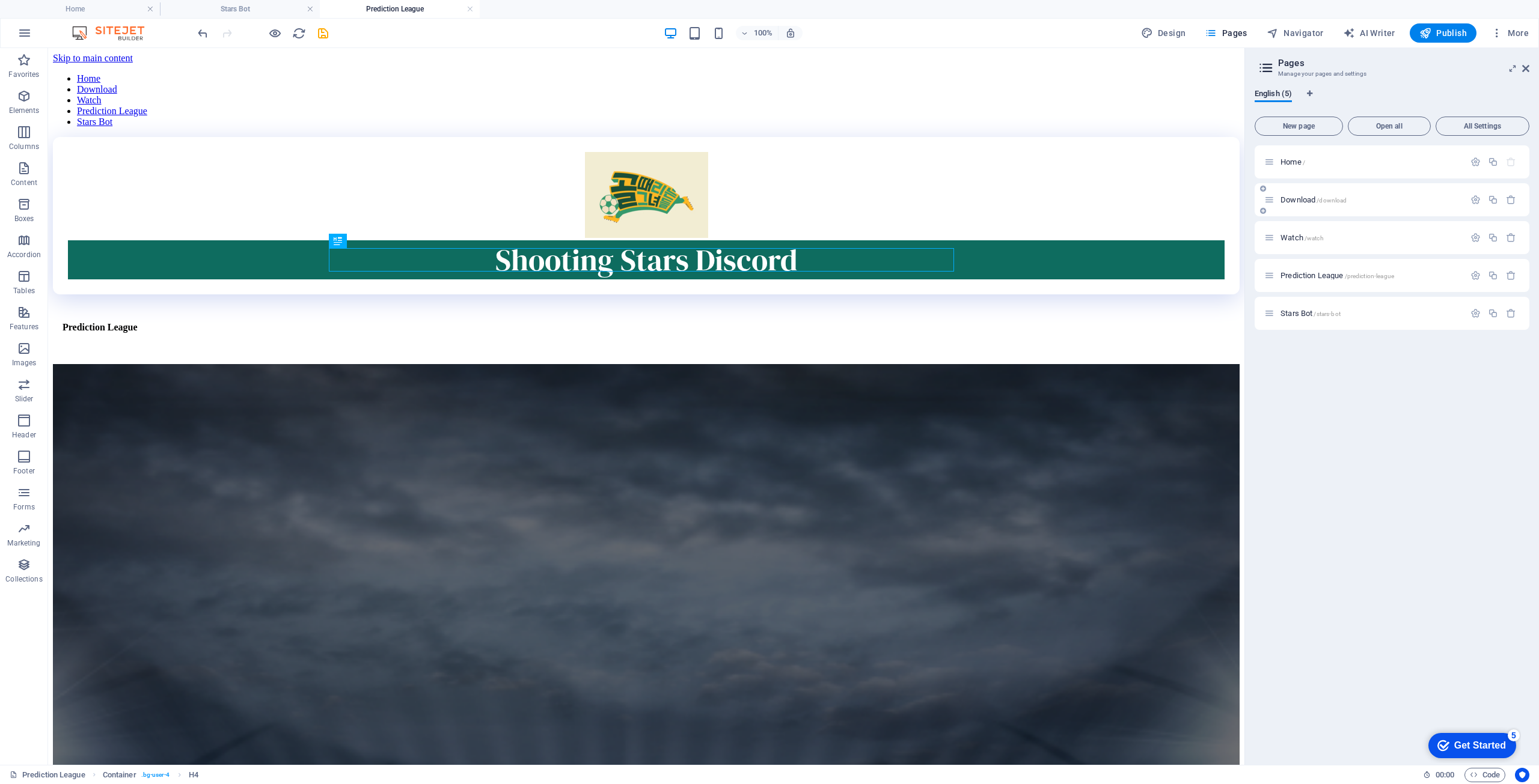
scroll to position [0, 0]
click at [1302, 198] on span "Download /download" at bounding box center [1314, 200] width 66 height 9
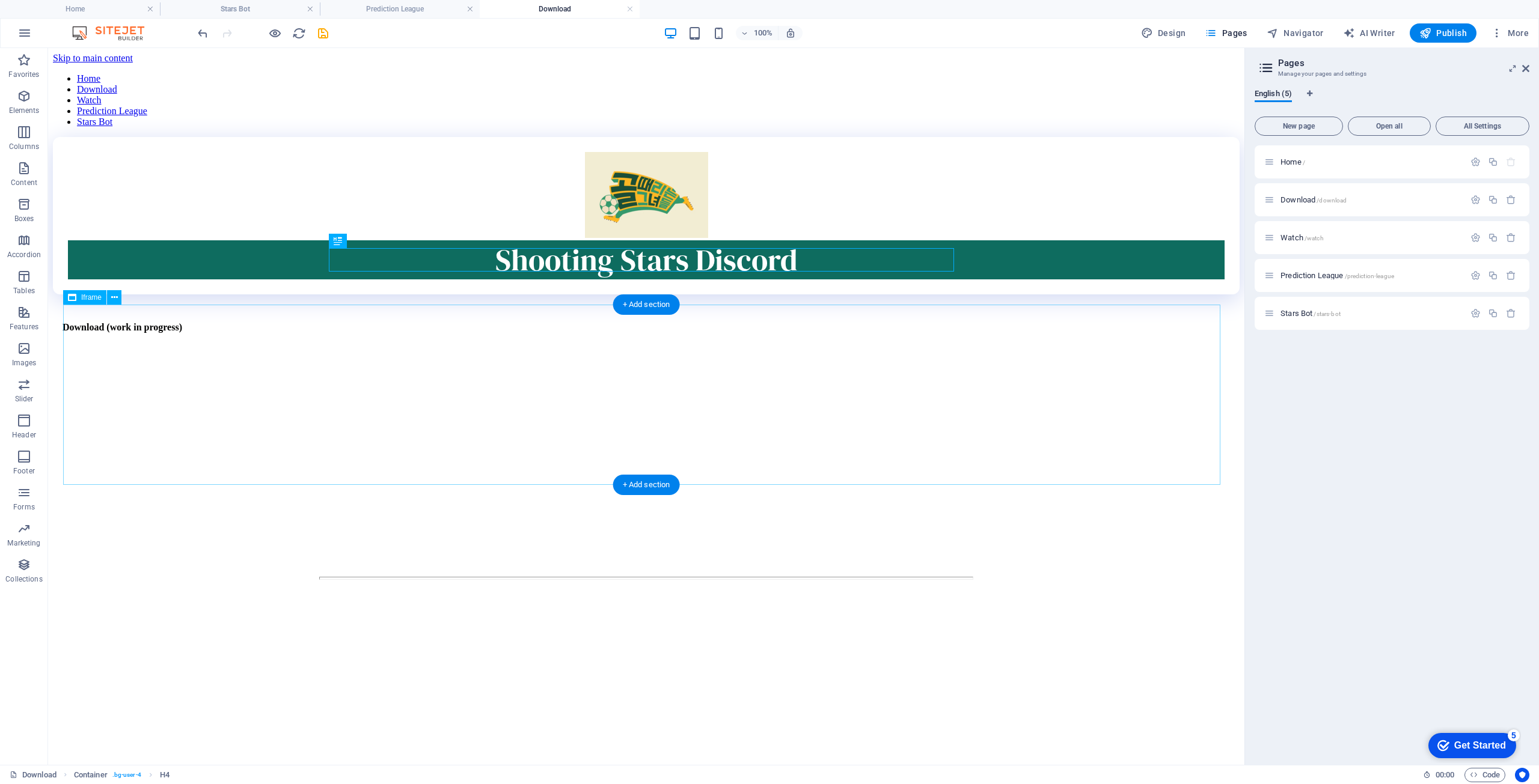
click at [482, 424] on div "</div>" at bounding box center [646, 471] width 1157 height 183
click at [116, 298] on icon at bounding box center [114, 298] width 7 height 12
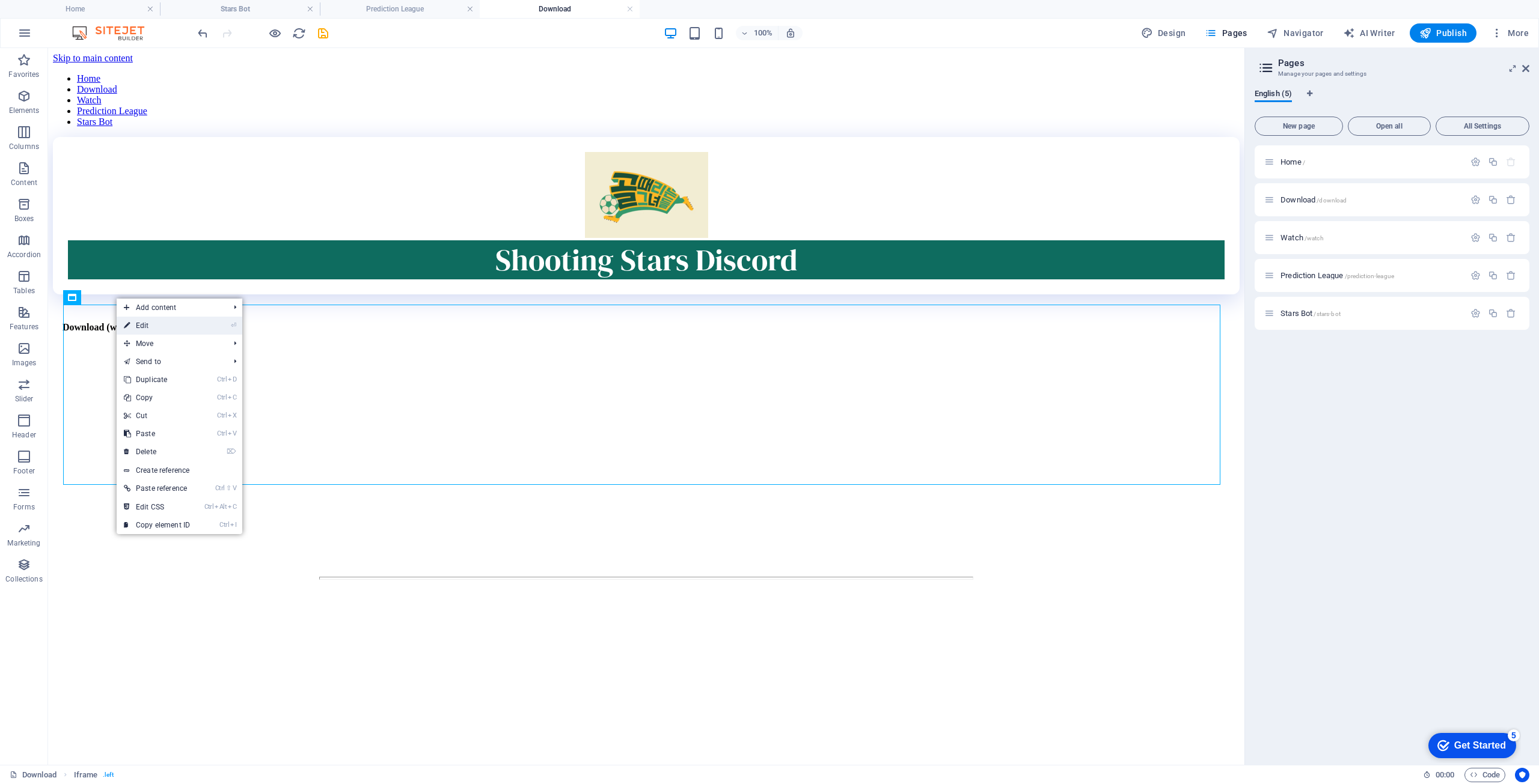
click at [151, 323] on link "⏎ Edit" at bounding box center [156, 325] width 81 height 18
select select "%"
select select "px"
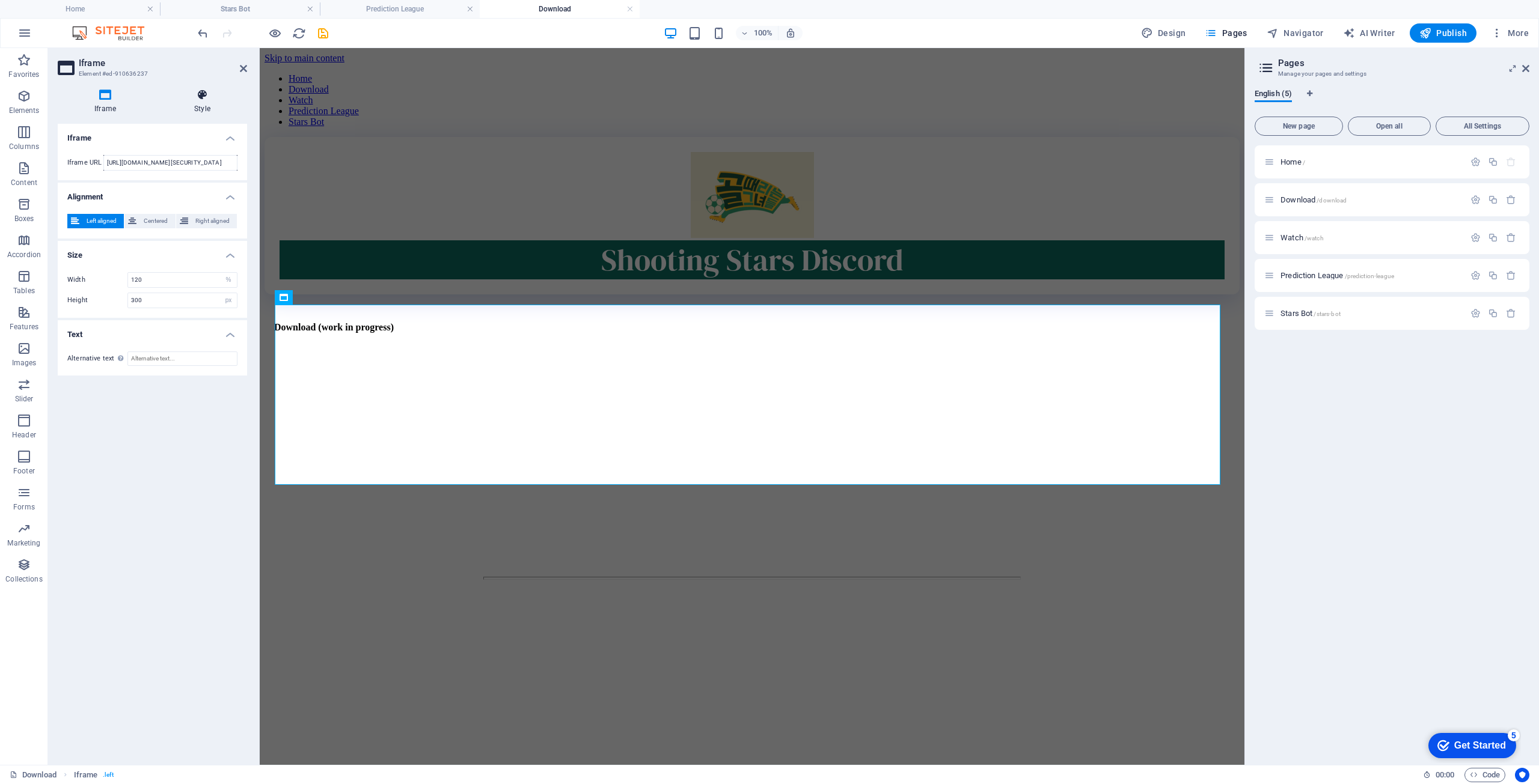
click at [198, 111] on h4 "Style" at bounding box center [202, 101] width 89 height 25
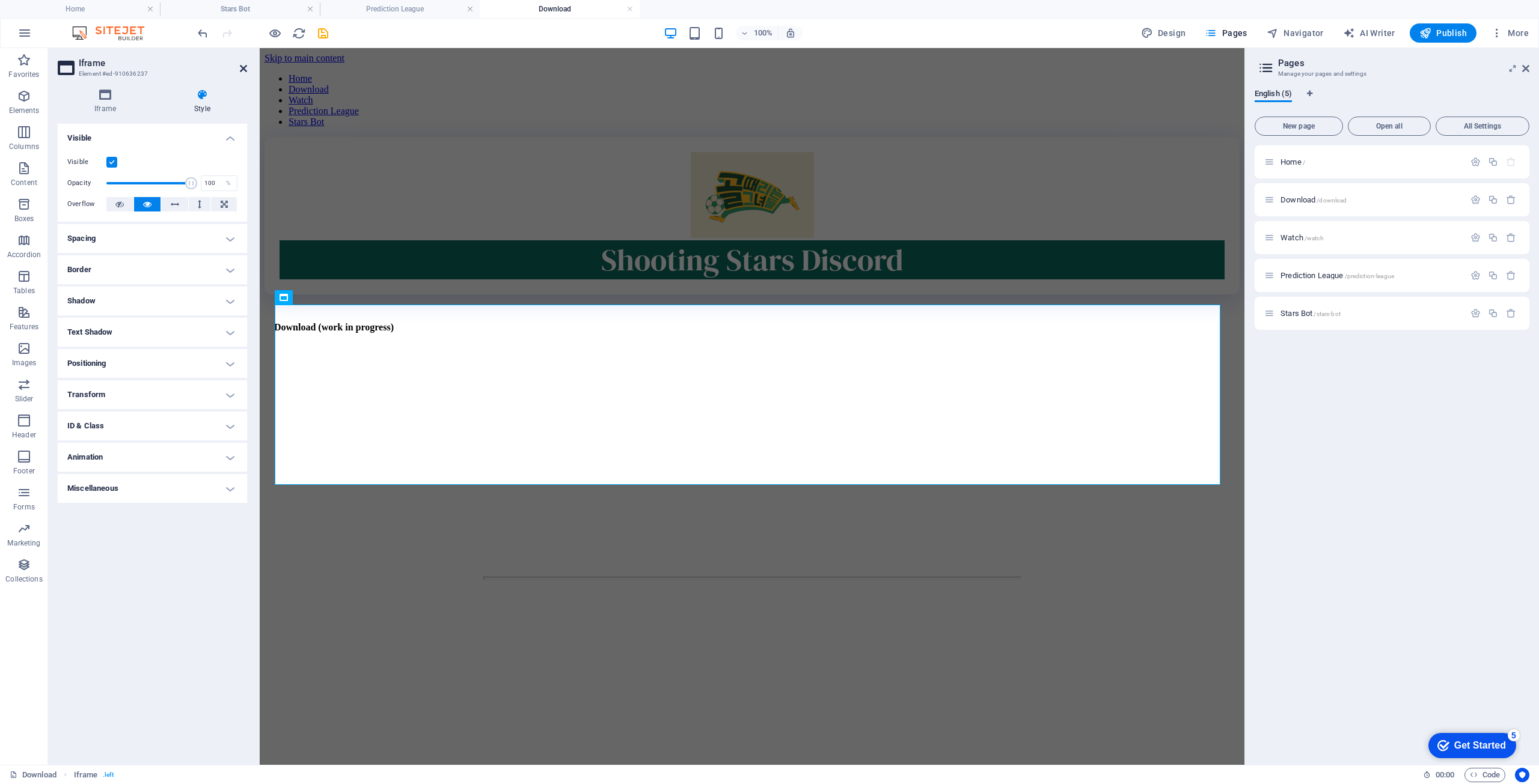
click at [245, 70] on icon at bounding box center [243, 68] width 7 height 10
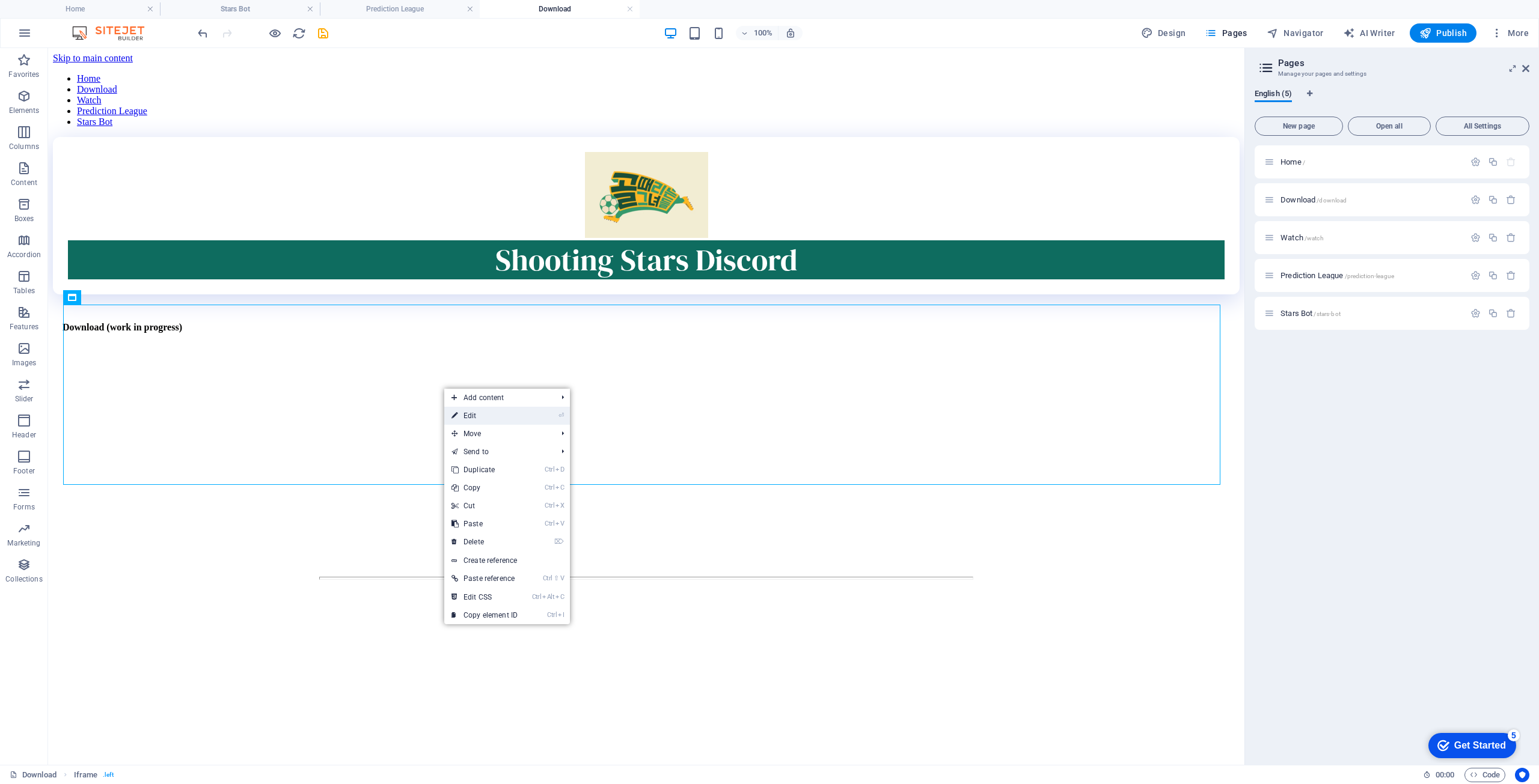
click at [460, 413] on link "⏎ Edit" at bounding box center [485, 415] width 81 height 18
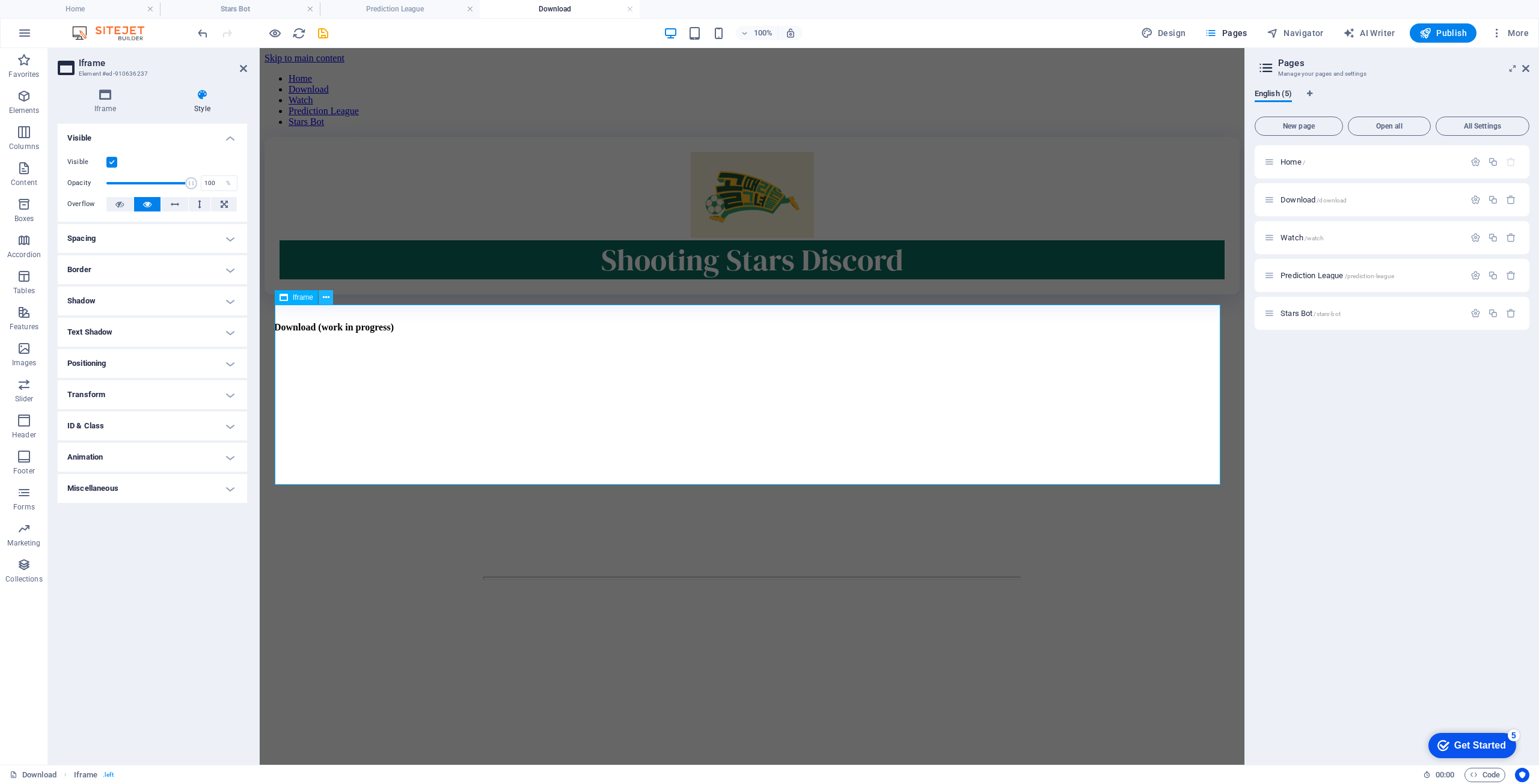
click at [327, 292] on icon at bounding box center [326, 298] width 7 height 12
click at [587, 646] on div "</div>" at bounding box center [752, 686] width 945 height 183
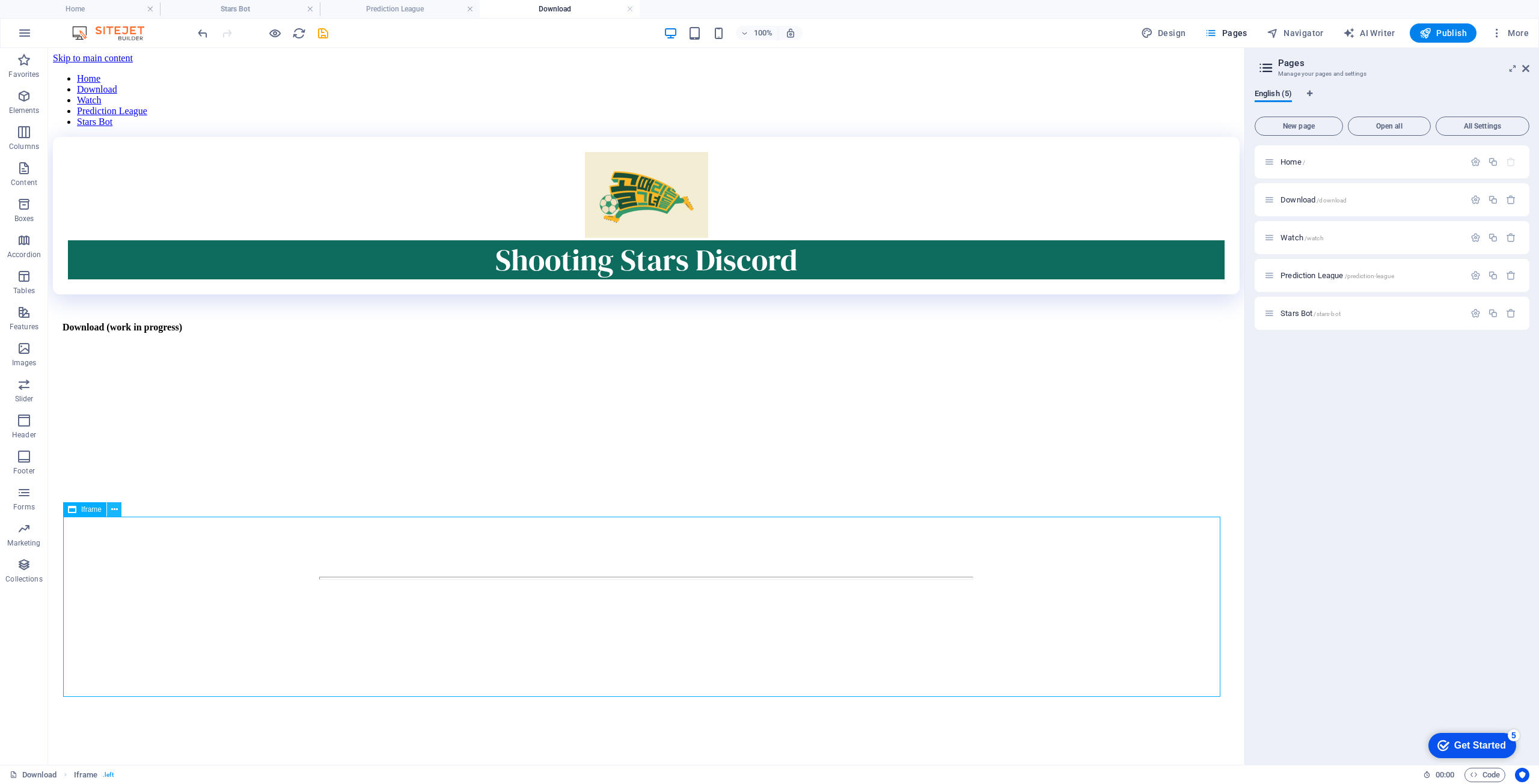
click at [112, 509] on icon at bounding box center [114, 509] width 7 height 12
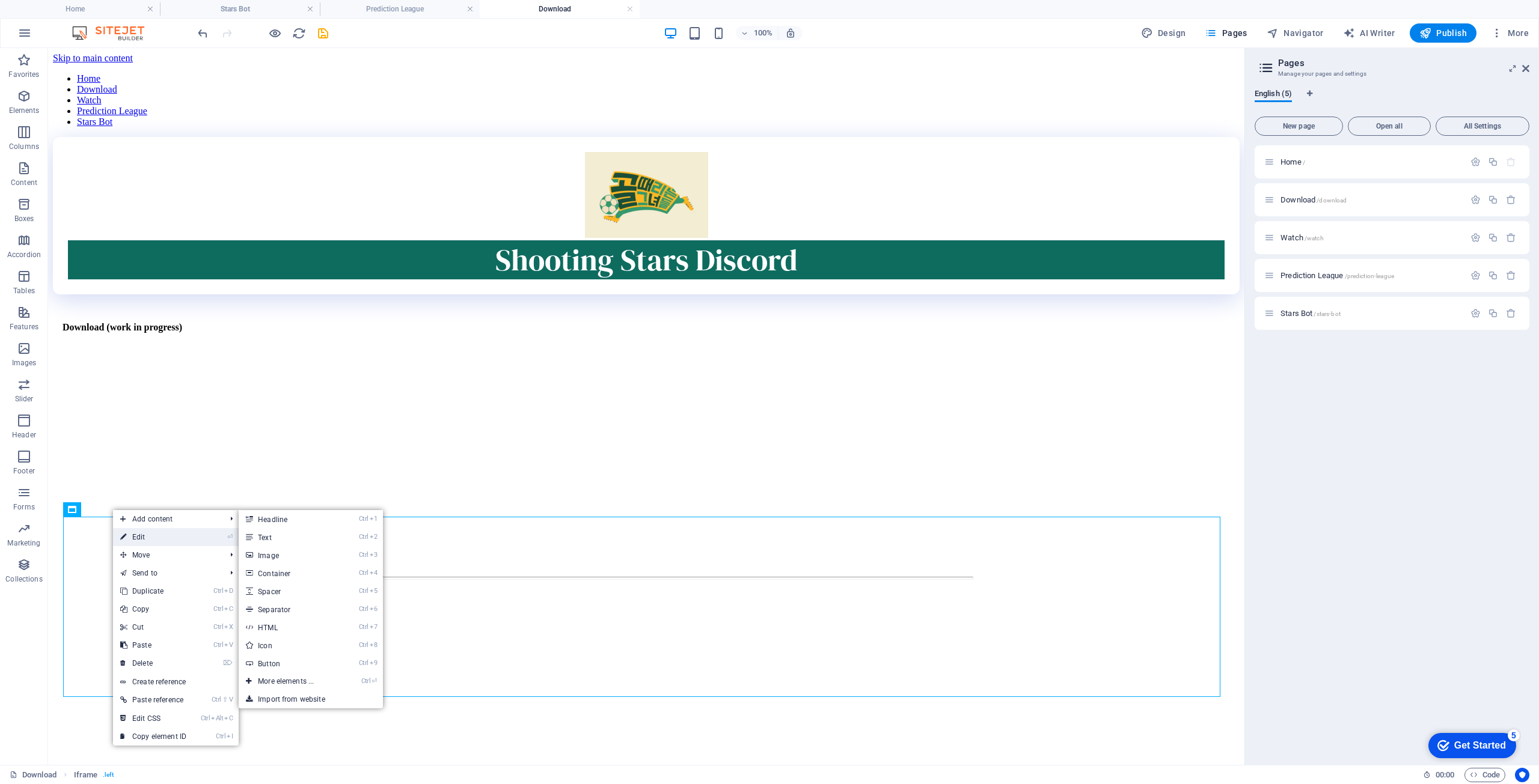
click at [135, 539] on link "⏎ Edit" at bounding box center [153, 537] width 81 height 18
select select "%"
select select "px"
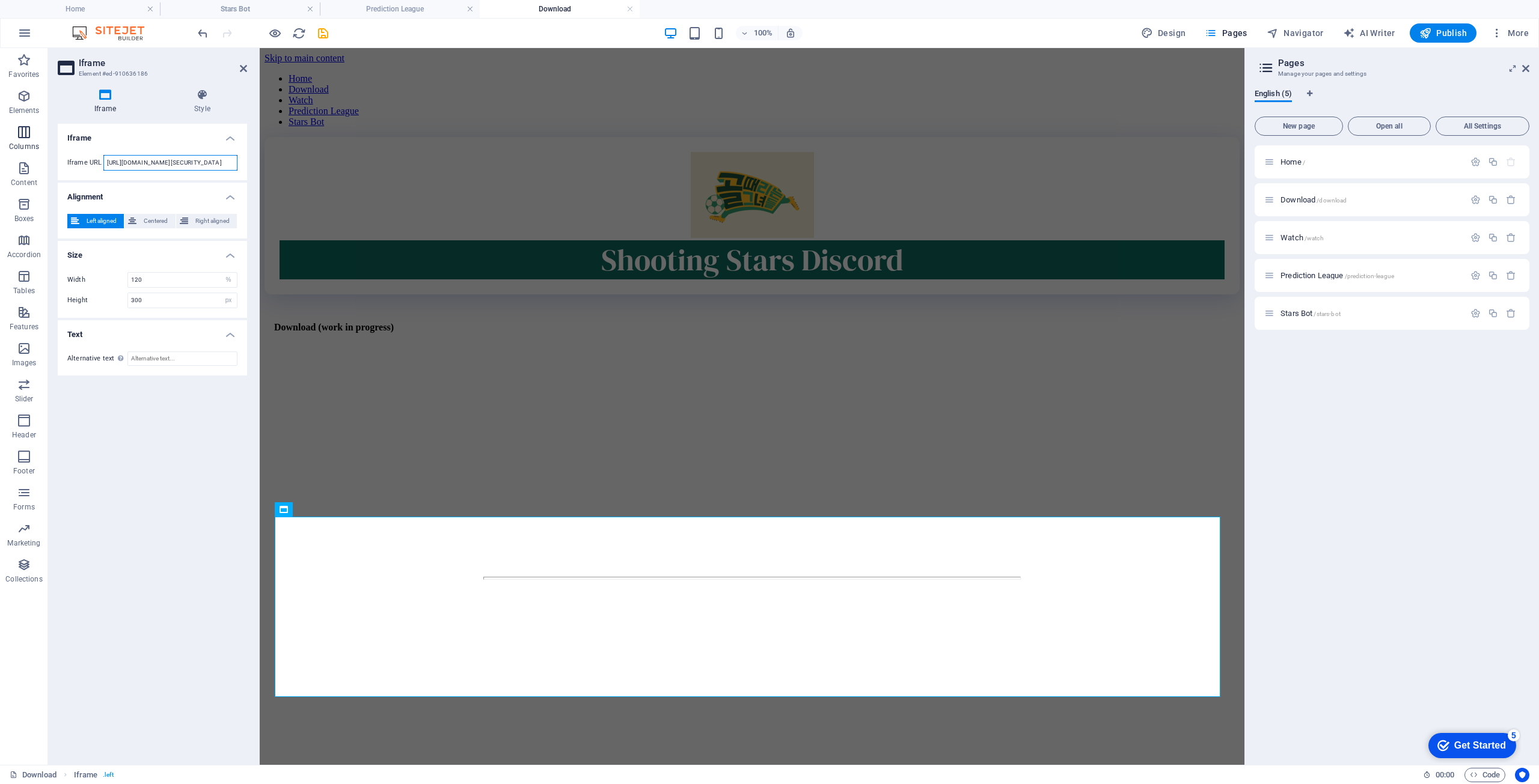
drag, startPoint x: 162, startPoint y: 164, endPoint x: 0, endPoint y: 132, distance: 165.1
click at [0, 132] on section "Favorites Elements Columns Content Boxes Accordion Tables Features Images Slide…" at bounding box center [622, 406] width 1244 height 717
click at [179, 155] on input "[URL][DOMAIN_NAME][SECURITY_DATA]" at bounding box center [170, 163] width 134 height 16
drag, startPoint x: 170, startPoint y: 299, endPoint x: 48, endPoint y: 288, distance: 122.5
click at [48, 288] on div "Iframe Style Iframe Iframe URL [URL][DOMAIN_NAME][SECURITY_DATA] Alignment Left…" at bounding box center [152, 422] width 208 height 685
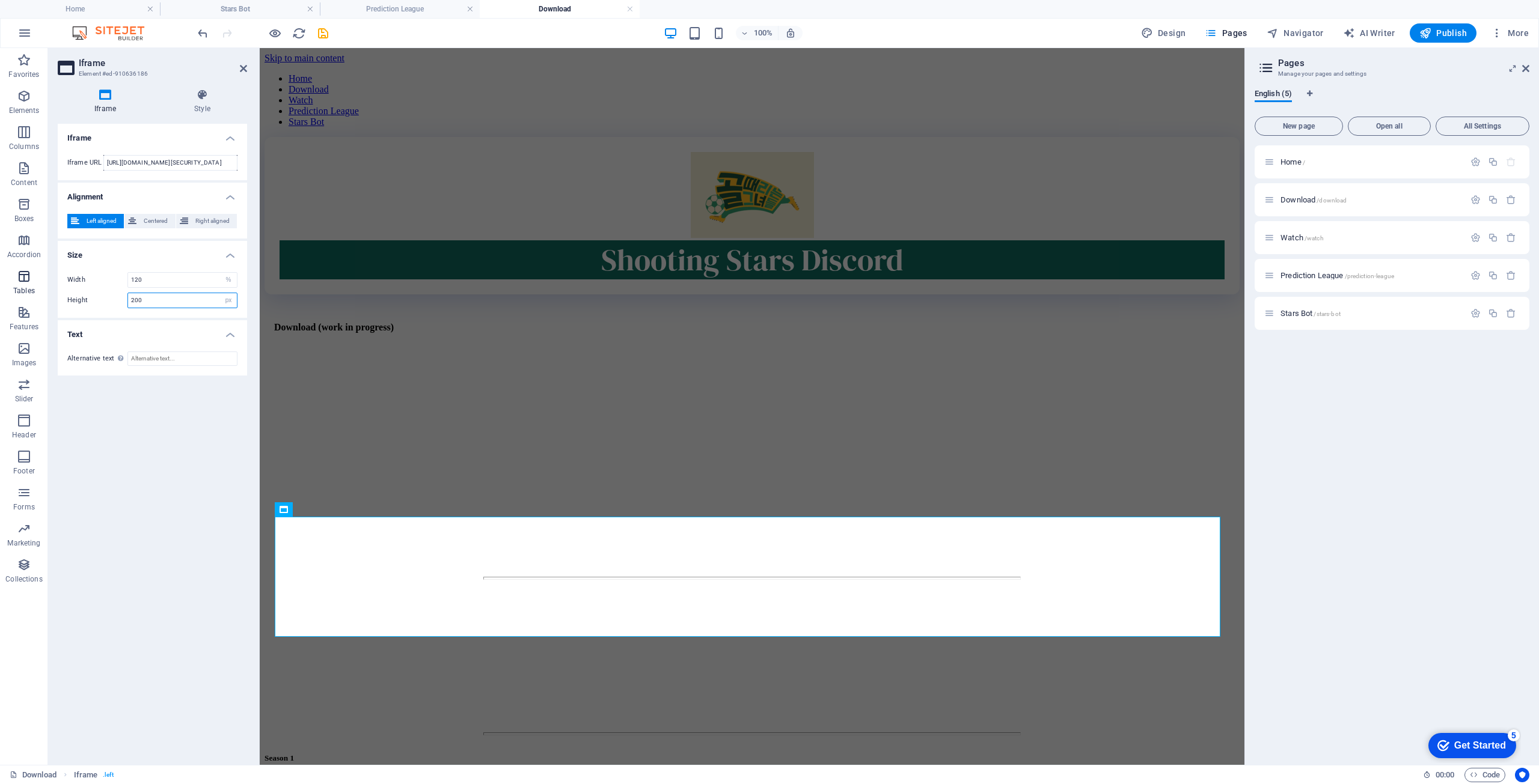
drag, startPoint x: 170, startPoint y: 302, endPoint x: 37, endPoint y: 287, distance: 133.8
click at [42, 288] on section "Favorites Elements Columns Content Boxes Accordion Tables Features Images Slide…" at bounding box center [622, 406] width 1244 height 717
type input "300"
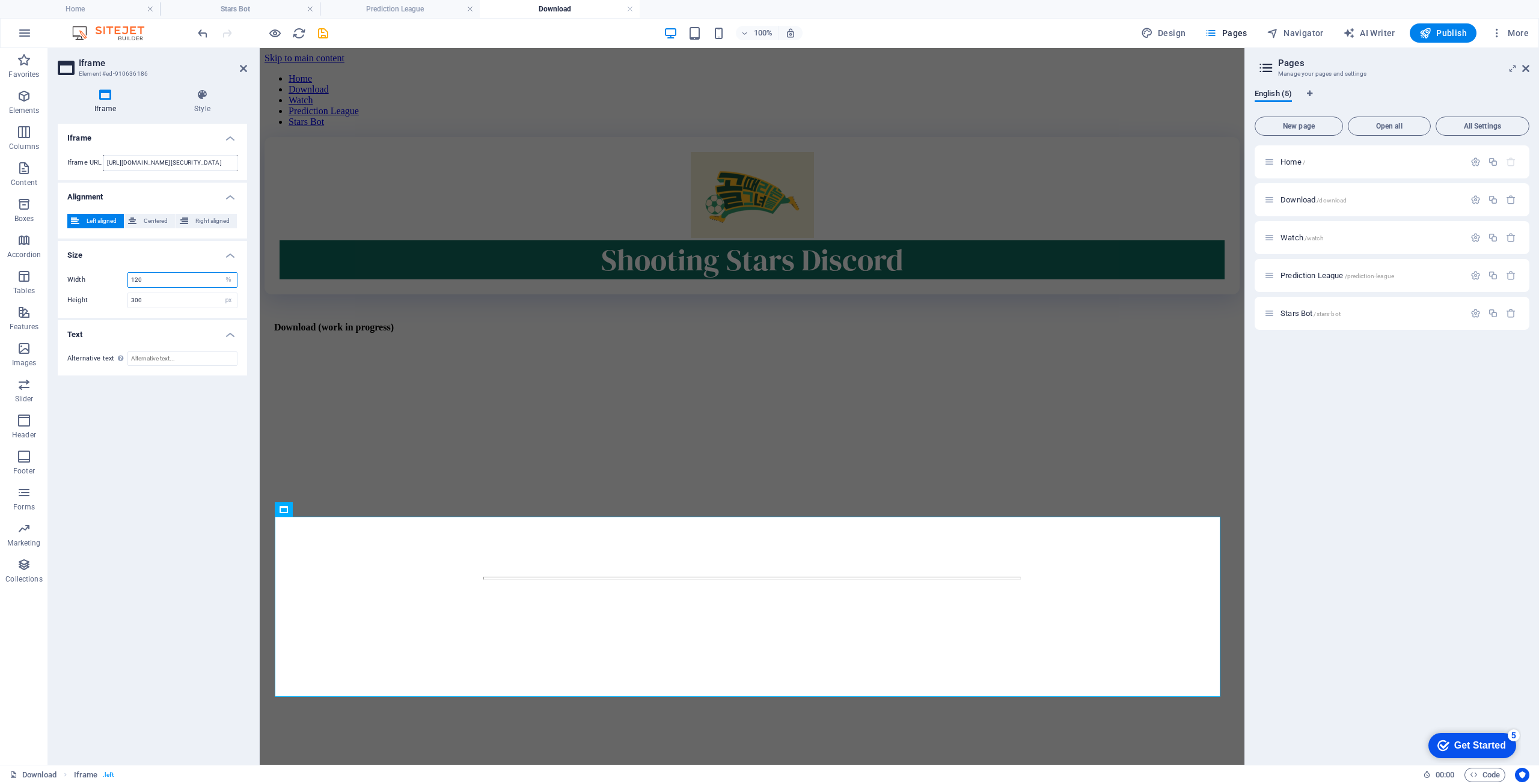
drag, startPoint x: 158, startPoint y: 278, endPoint x: 53, endPoint y: 252, distance: 108.2
click at [57, 272] on div "Iframe Style Iframe Iframe URL [URL][DOMAIN_NAME][SECURITY_DATA] Alignment Left…" at bounding box center [152, 422] width 208 height 685
drag, startPoint x: 190, startPoint y: 278, endPoint x: 67, endPoint y: 272, distance: 123.1
click at [67, 272] on div "Width 80 px %" at bounding box center [152, 280] width 170 height 16
type input "50"
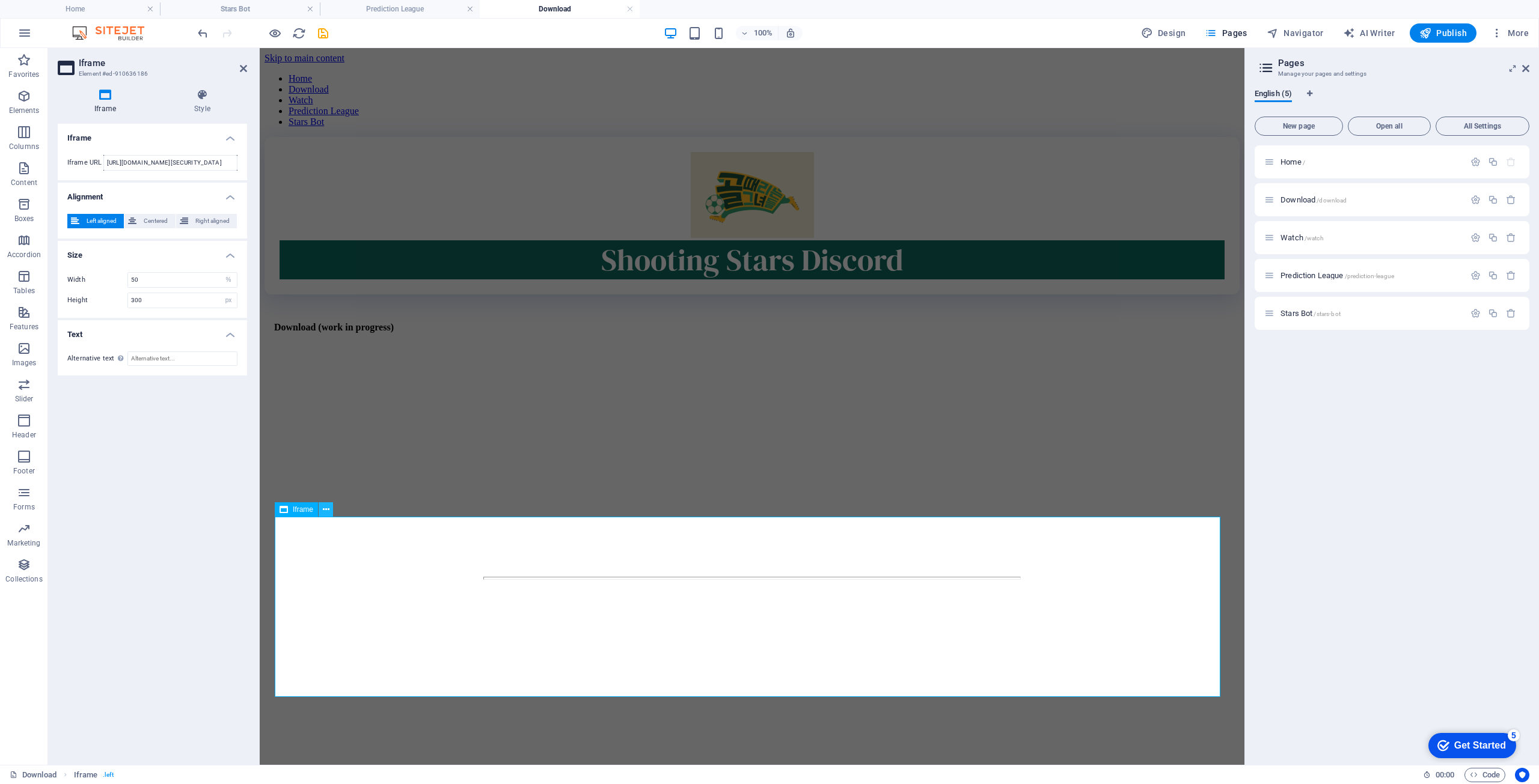
click at [328, 510] on icon at bounding box center [326, 509] width 7 height 12
click at [381, 294] on div "Download (work in progress)" at bounding box center [751, 329] width 975 height 70
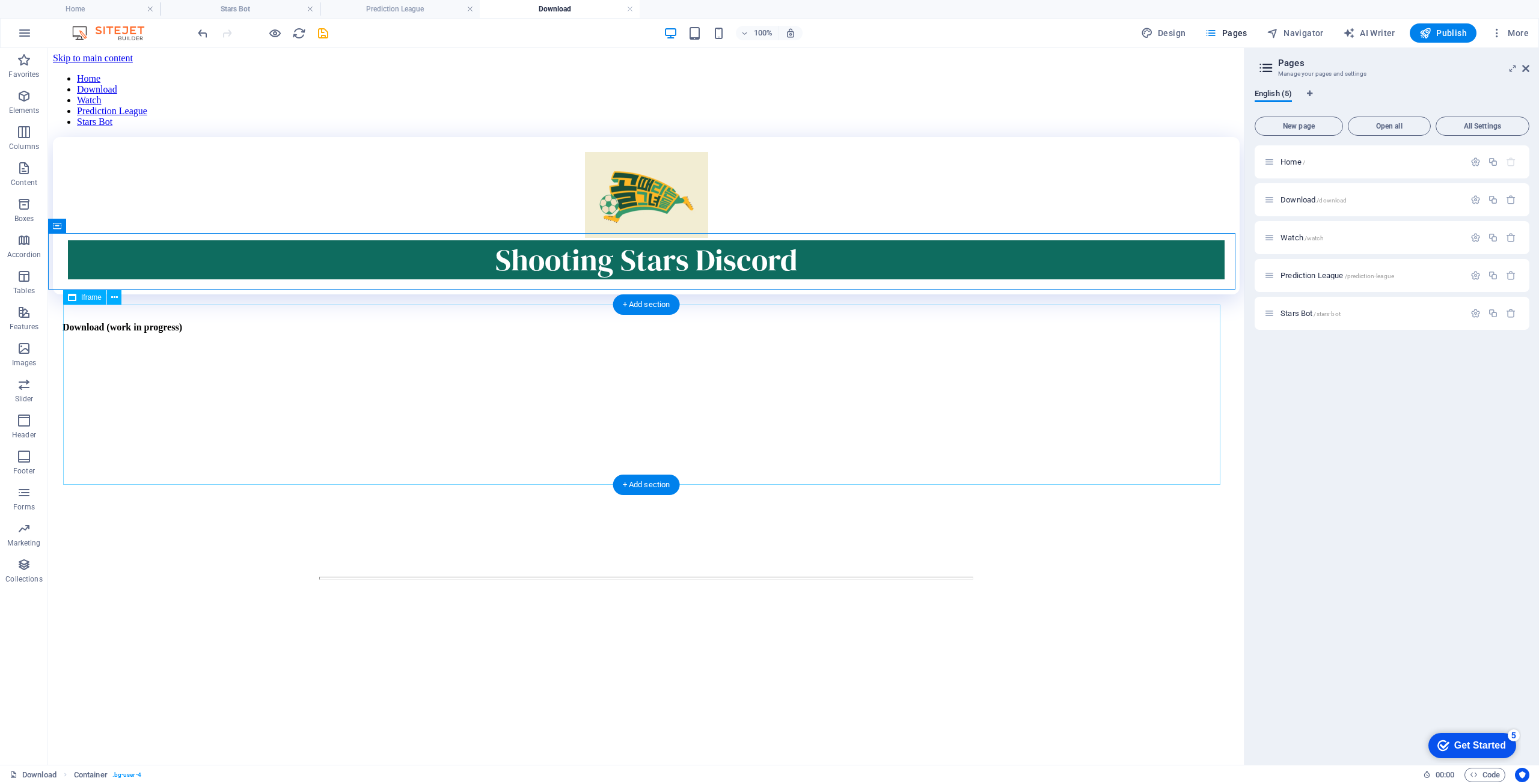
click at [431, 384] on div "</div>" at bounding box center [646, 471] width 1157 height 183
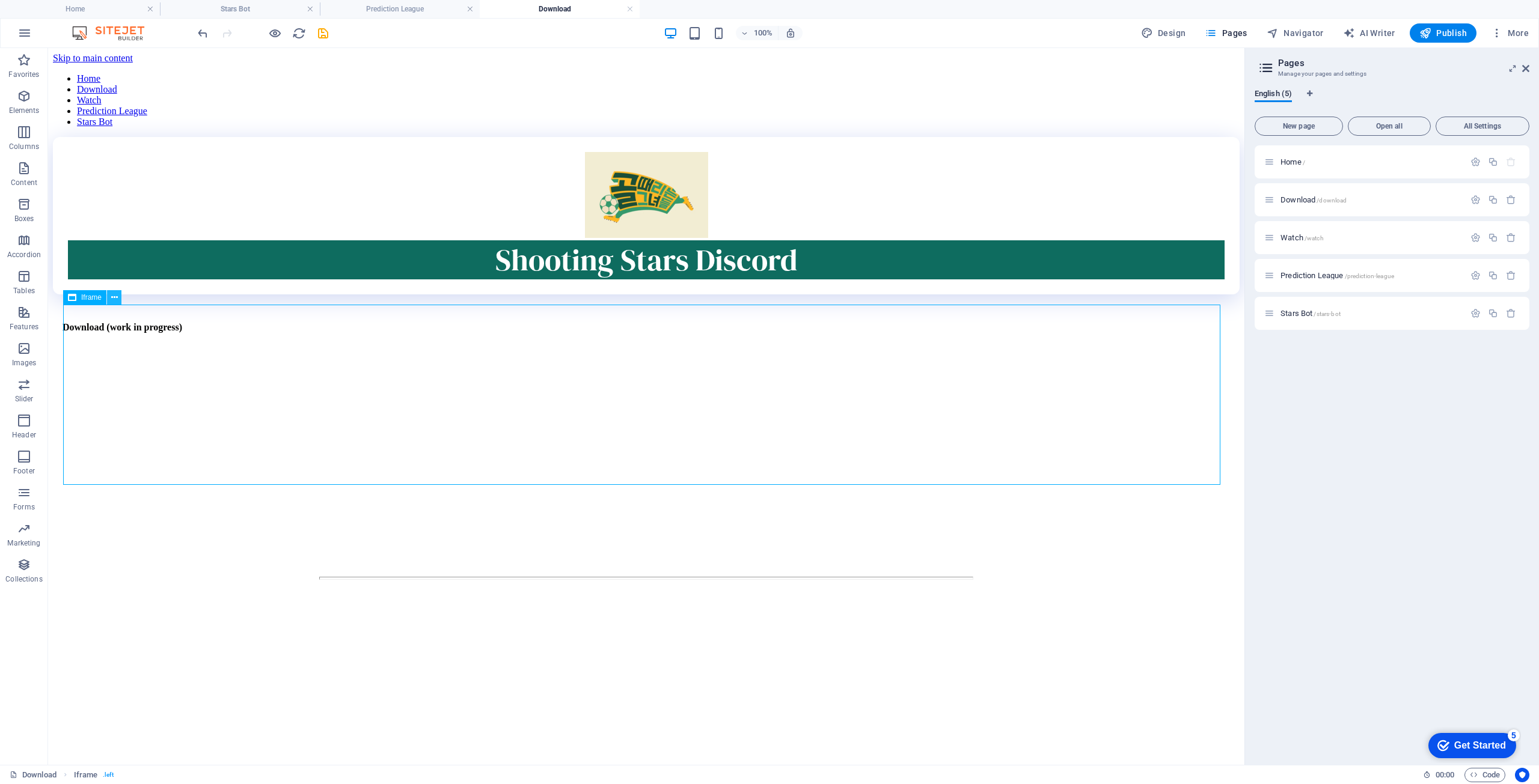
click at [118, 294] on button at bounding box center [114, 298] width 14 height 14
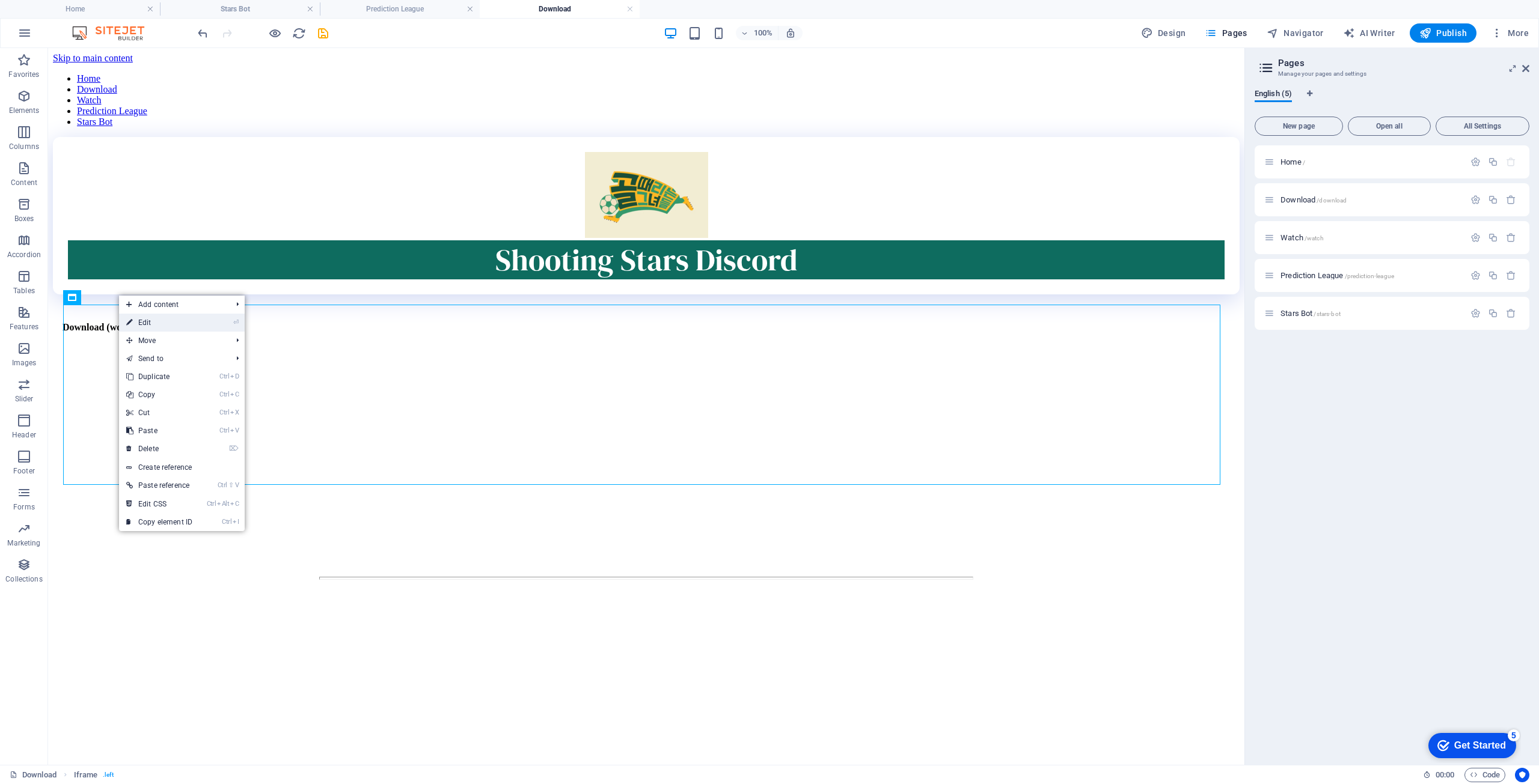
click at [130, 326] on icon at bounding box center [129, 322] width 6 height 18
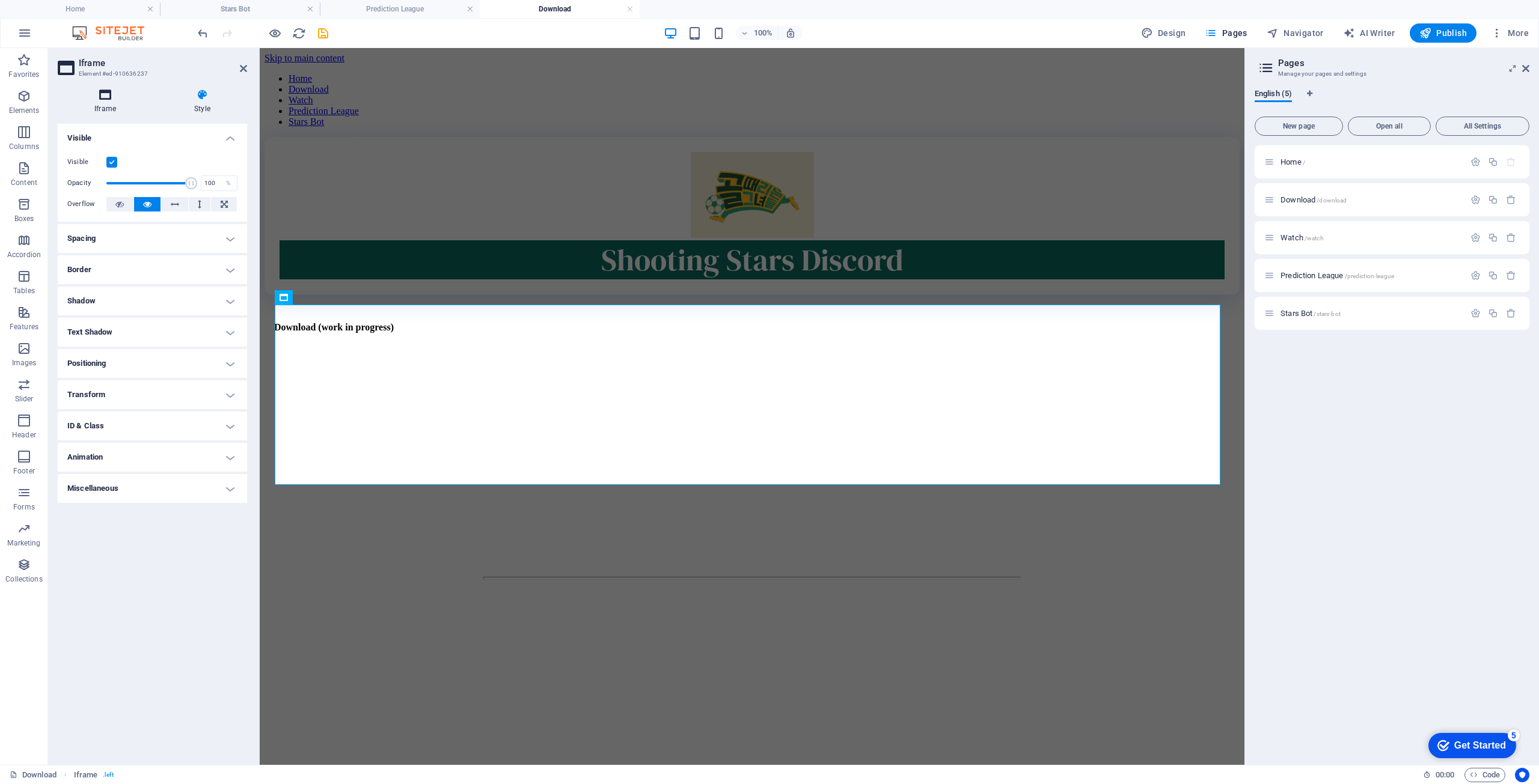
click at [112, 105] on h4 "Iframe" at bounding box center [108, 101] width 100 height 25
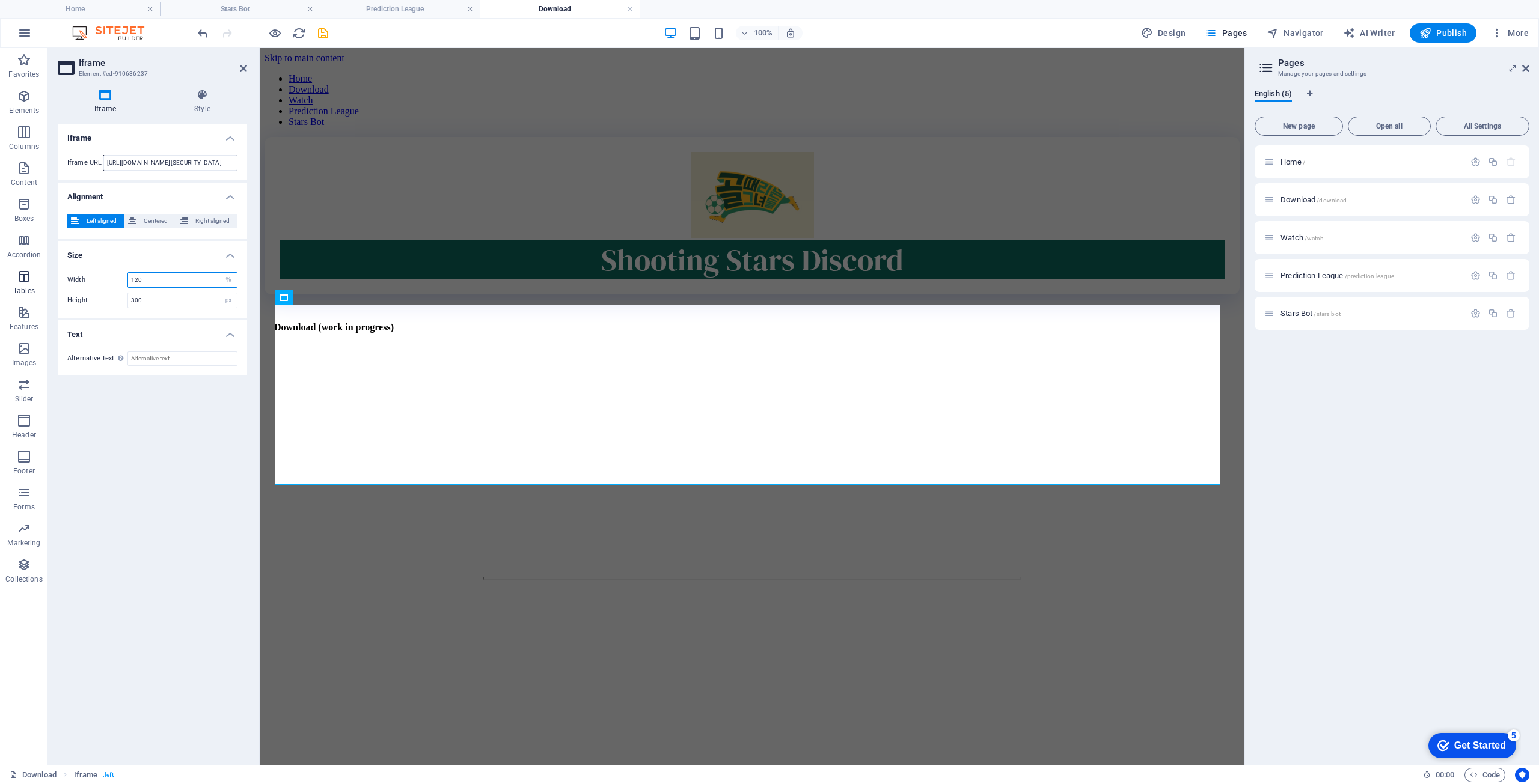
drag, startPoint x: 151, startPoint y: 276, endPoint x: 45, endPoint y: 275, distance: 106.0
click at [45, 275] on section "Favorites Elements Columns Content Boxes Accordion Tables Features Images Slide…" at bounding box center [622, 406] width 1244 height 717
drag, startPoint x: 158, startPoint y: 279, endPoint x: 59, endPoint y: 272, distance: 99.2
click at [59, 272] on div "Width 50 px % Height 300 px %" at bounding box center [153, 290] width 189 height 55
drag, startPoint x: 171, startPoint y: 279, endPoint x: 87, endPoint y: 272, distance: 84.3
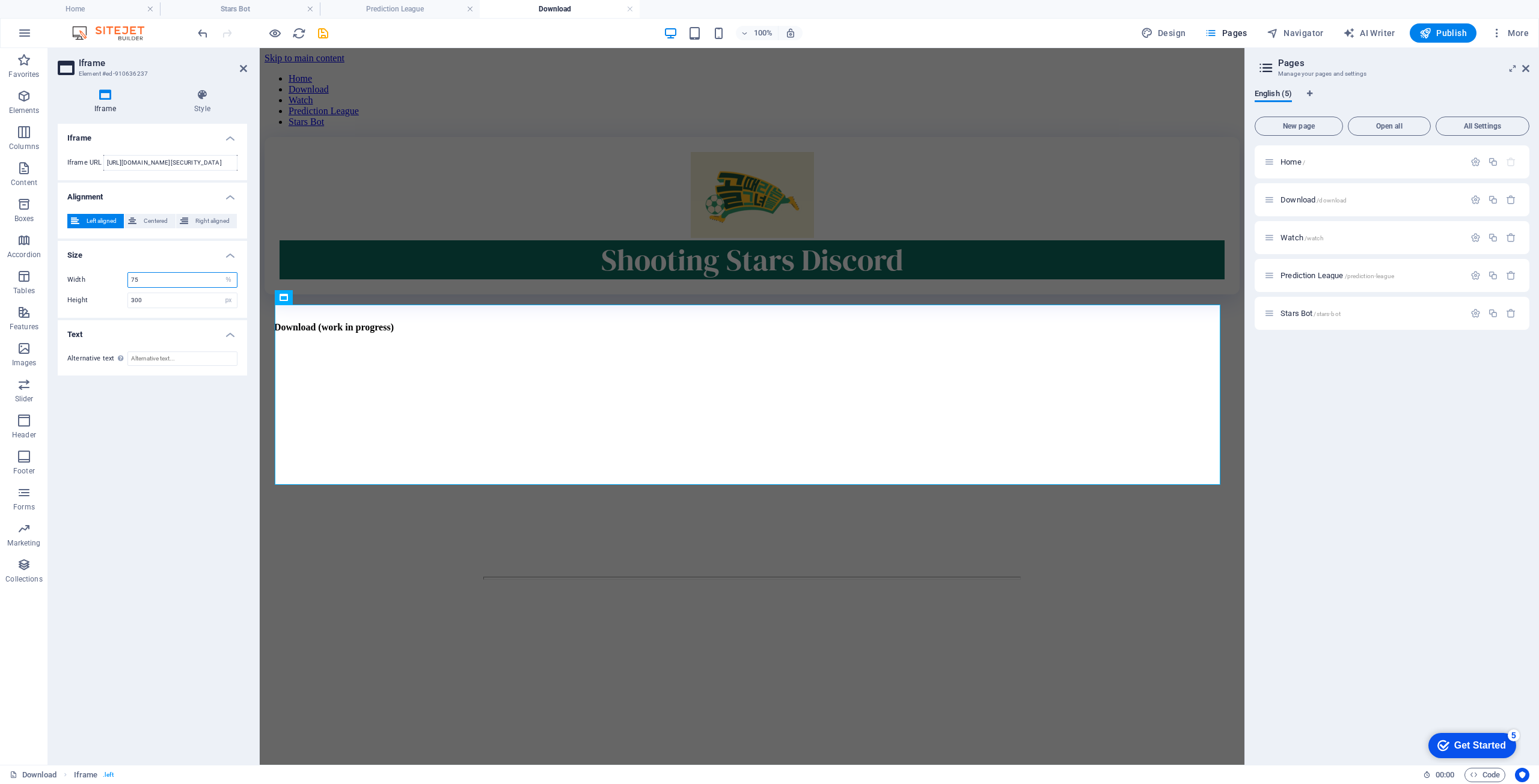
click at [87, 272] on div "Width 75 px %" at bounding box center [152, 280] width 170 height 16
type input "50"
click at [153, 222] on span "Centered" at bounding box center [156, 221] width 32 height 14
click at [452, 595] on div "</div>" at bounding box center [752, 686] width 945 height 183
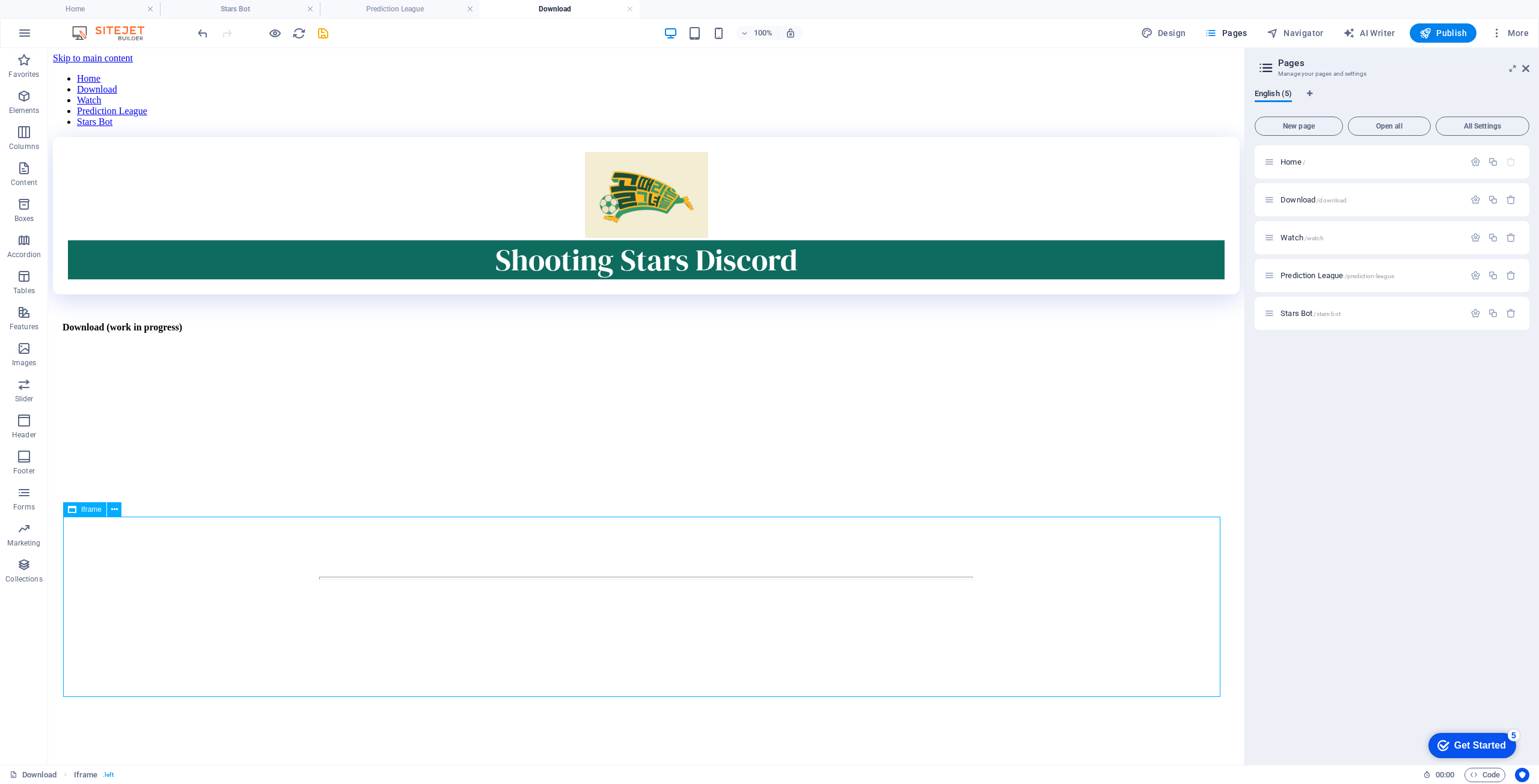
click at [456, 595] on div "</div>" at bounding box center [646, 686] width 1157 height 183
click at [380, 595] on div "</div>" at bounding box center [646, 686] width 1157 height 183
select select "%"
select select "px"
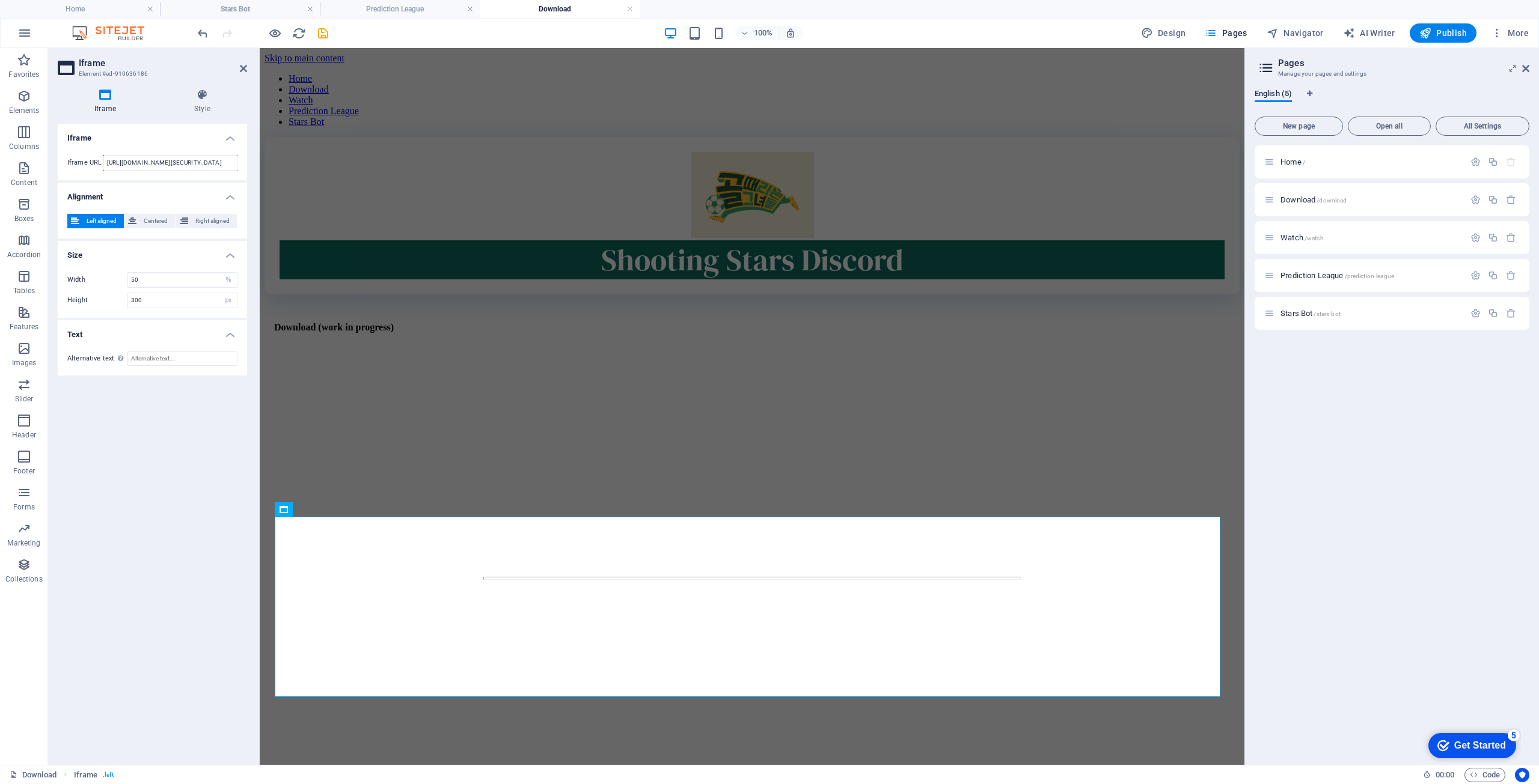
click at [160, 212] on div "Left aligned Centered Right aligned" at bounding box center [153, 221] width 189 height 34
click at [160, 221] on span "Centered" at bounding box center [156, 221] width 32 height 14
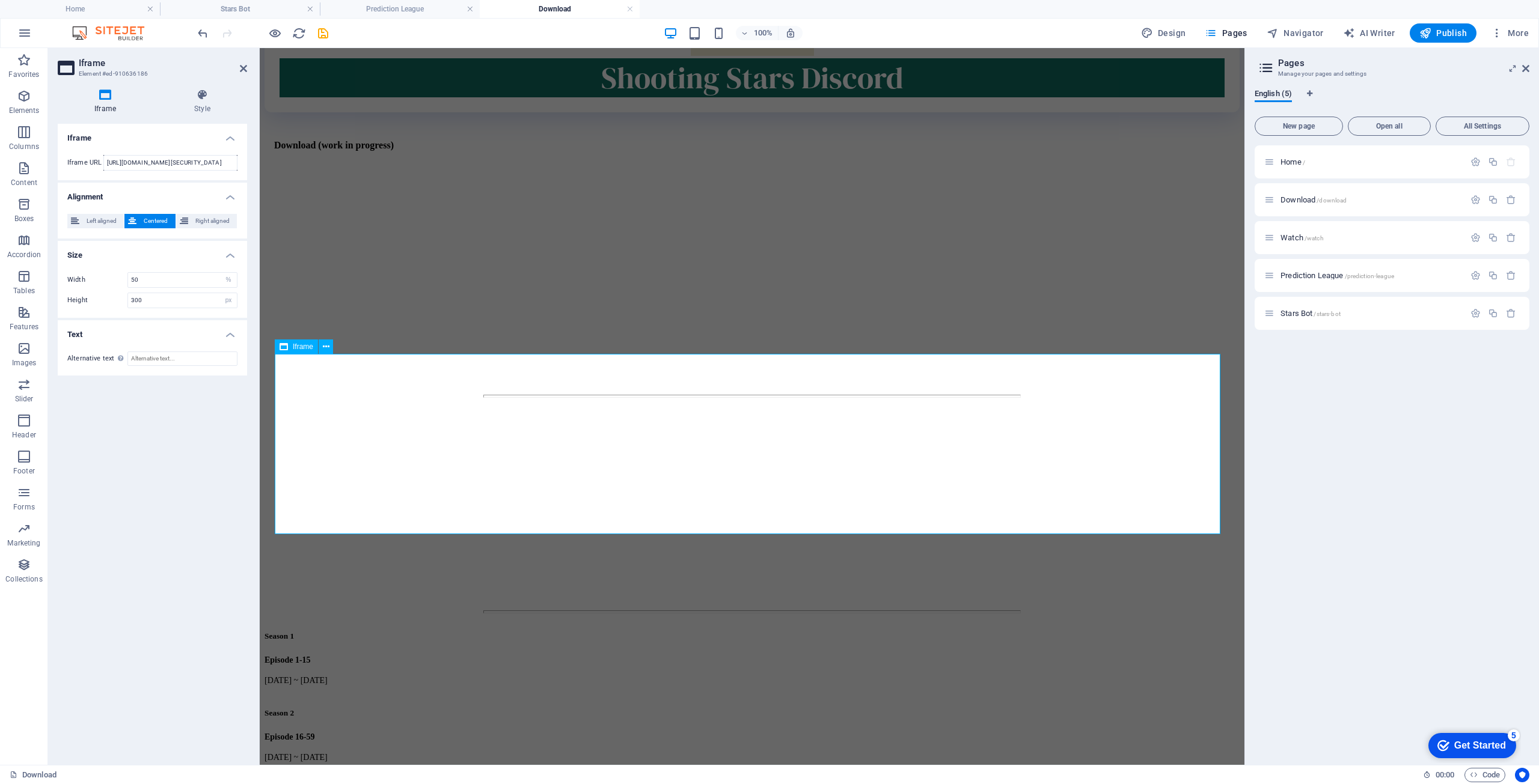
scroll to position [300, 0]
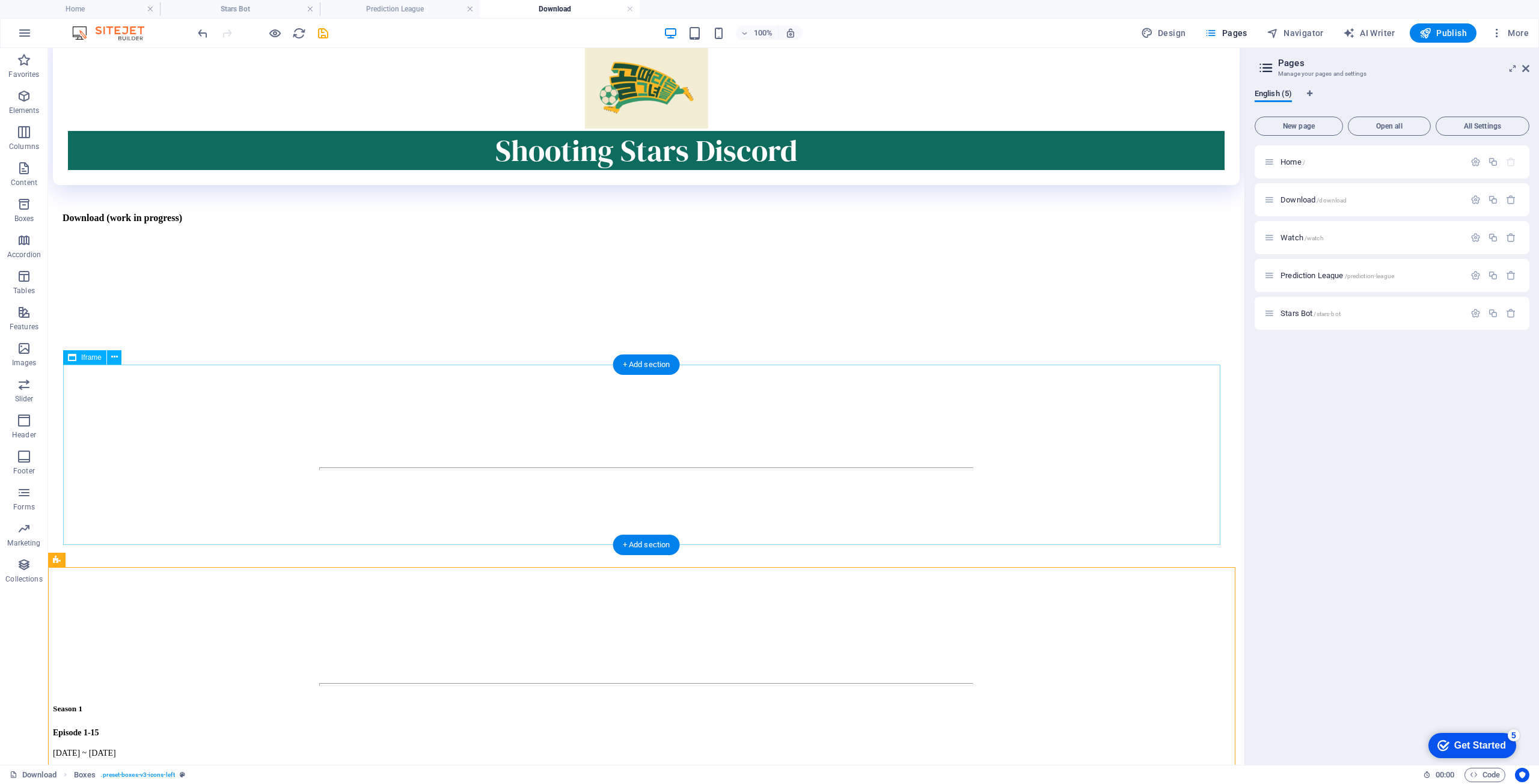
scroll to position [60, 0]
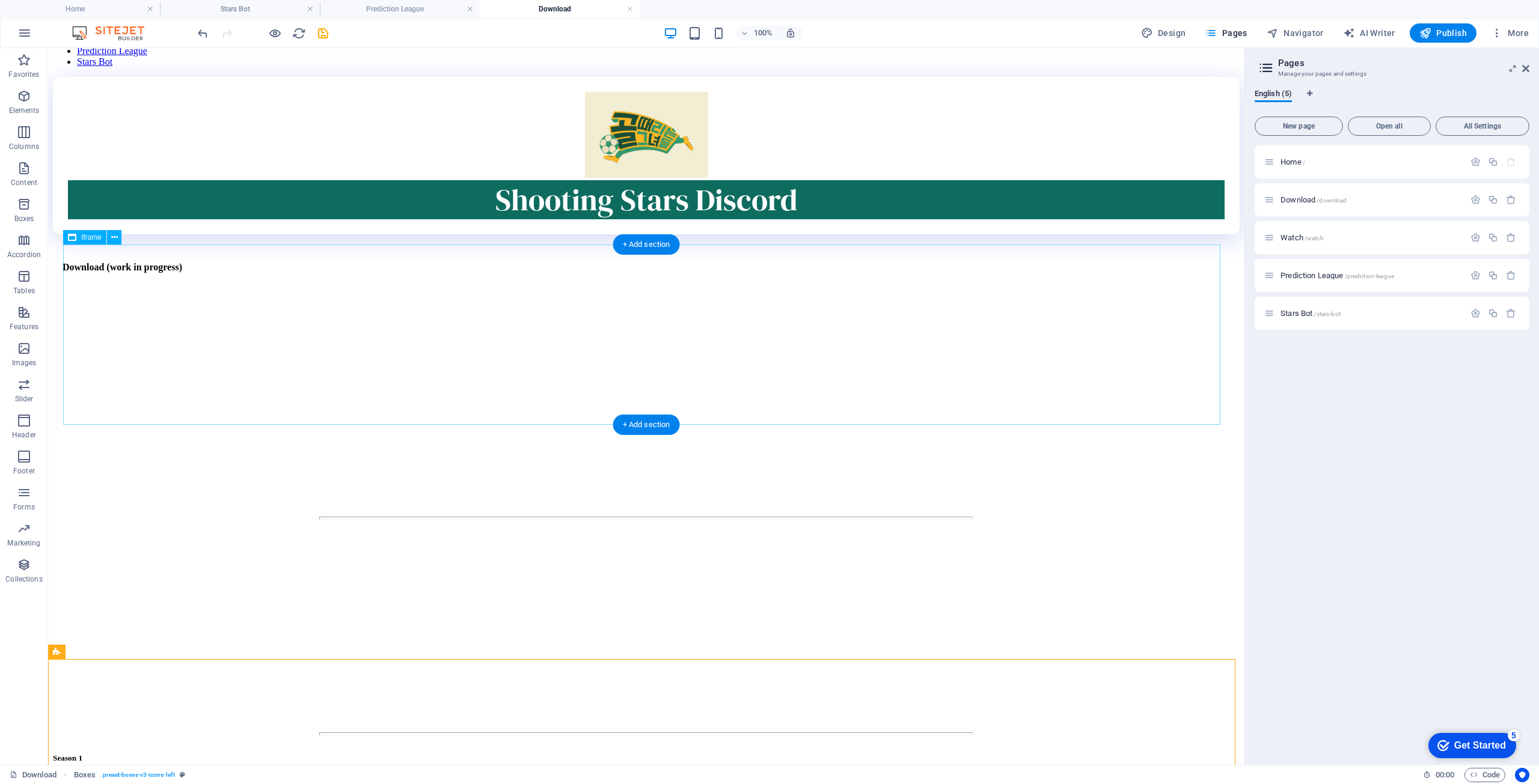
click at [455, 319] on div "</div>" at bounding box center [646, 411] width 1157 height 183
select select "%"
select select "px"
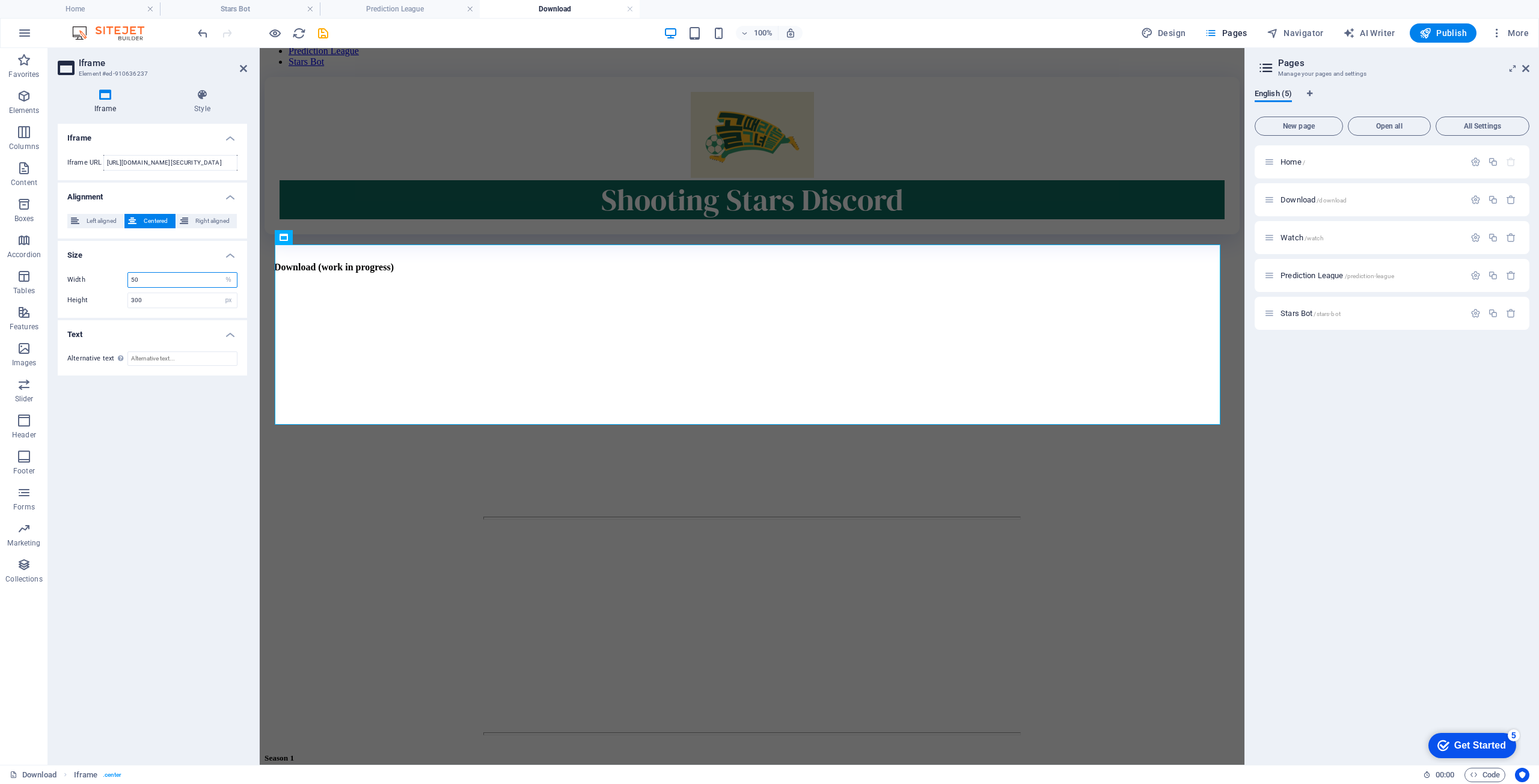
drag, startPoint x: 158, startPoint y: 279, endPoint x: 91, endPoint y: 288, distance: 67.6
click at [91, 288] on div "Width 50 px % Height 300 px %" at bounding box center [153, 290] width 189 height 55
drag, startPoint x: 150, startPoint y: 278, endPoint x: 32, endPoint y: 285, distance: 118.2
click at [51, 292] on div "Iframe Style Iframe Iframe URL [URL][DOMAIN_NAME][SECURITY_DATA] Alignment Left…" at bounding box center [152, 422] width 208 height 685
type input "60"
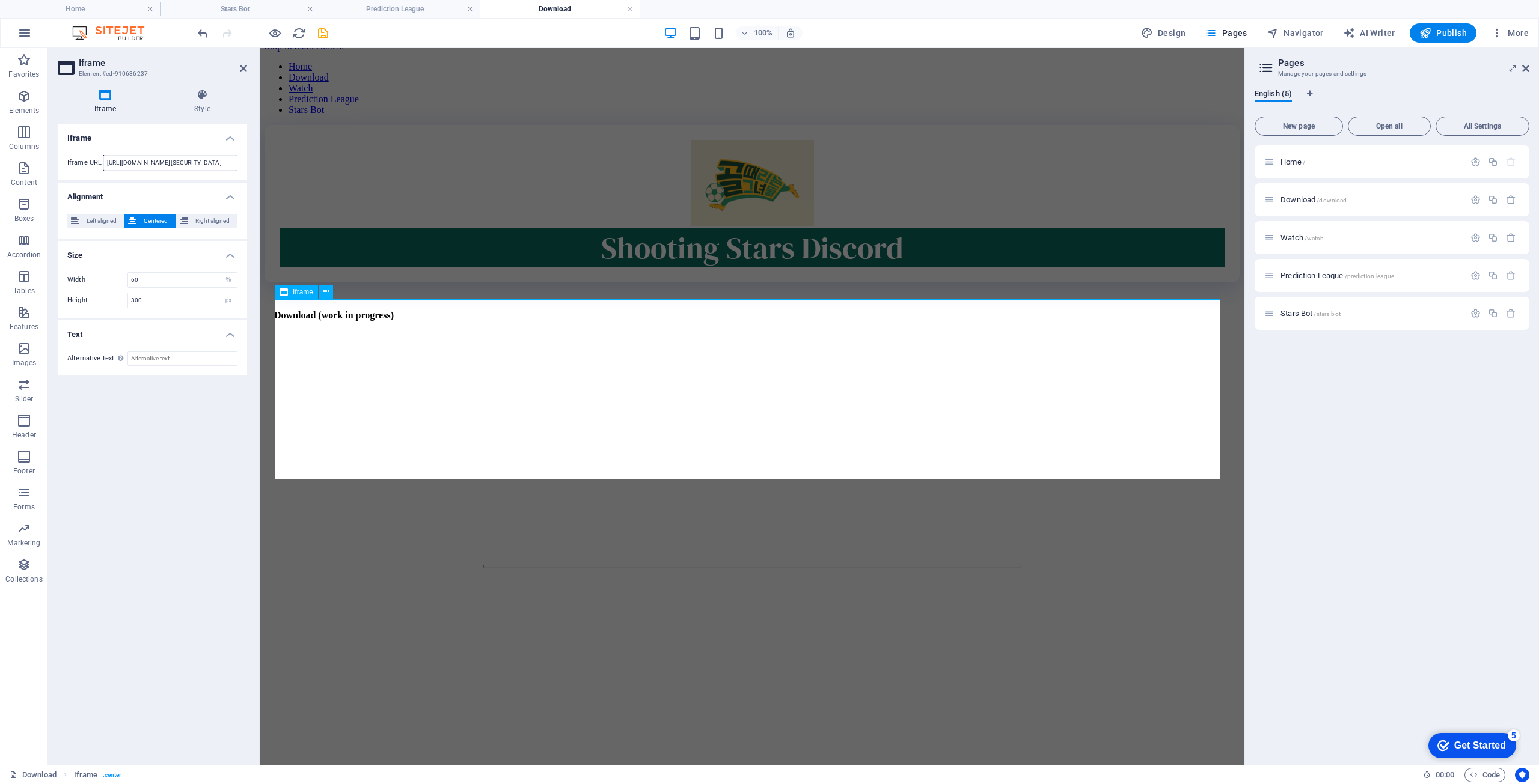
scroll to position [0, 0]
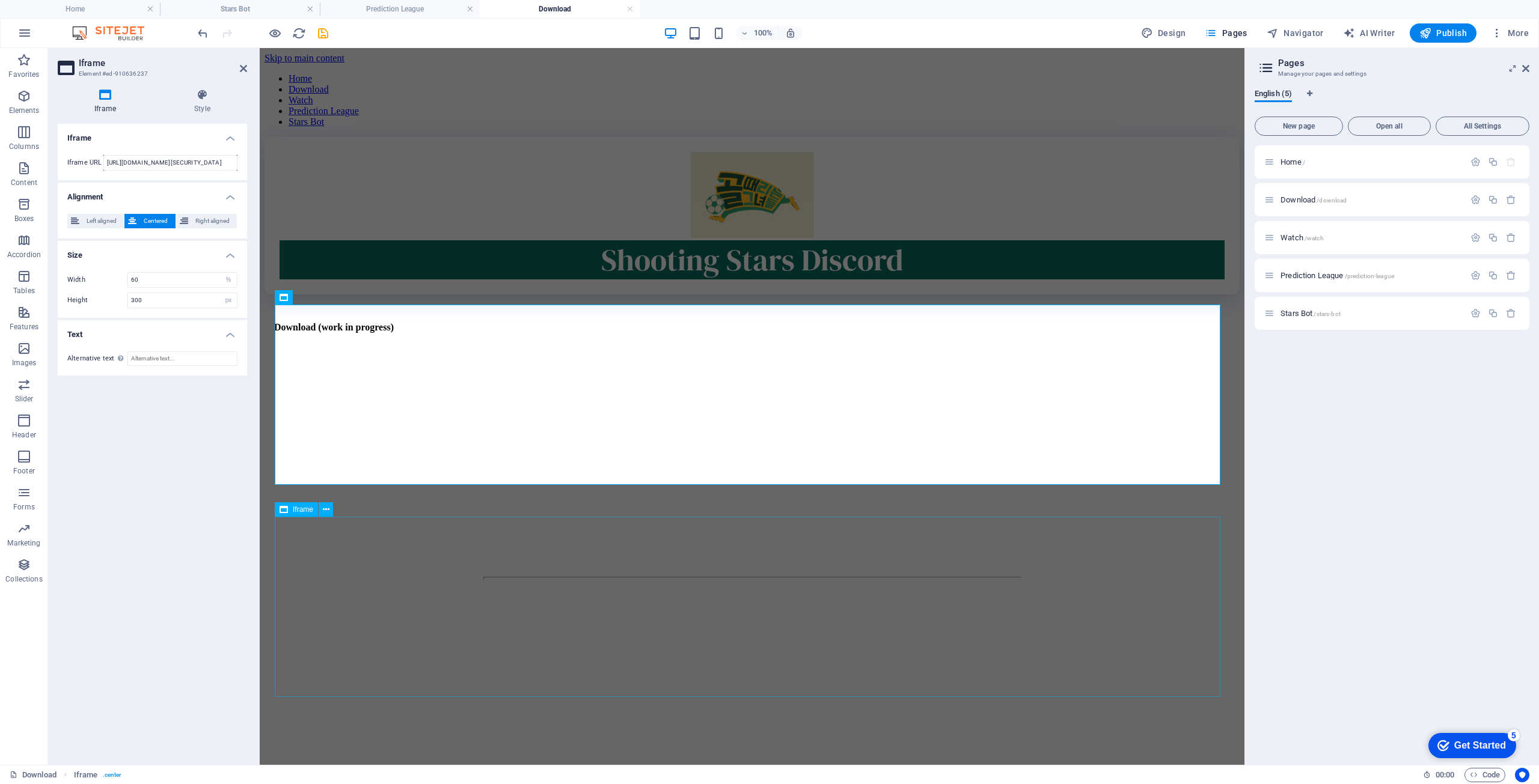
click at [362, 595] on div "</div>" at bounding box center [752, 686] width 945 height 183
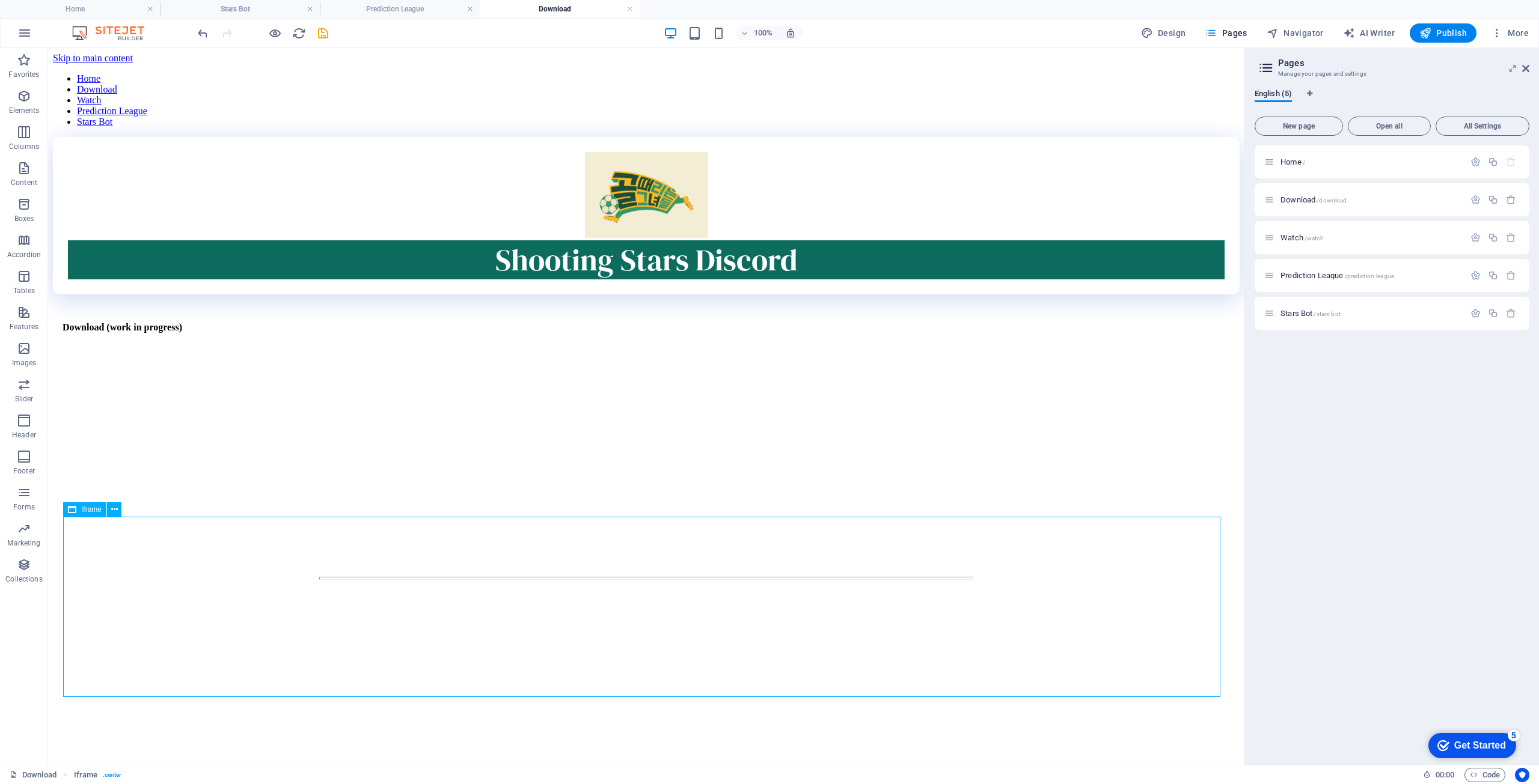
click at [669, 595] on div "</div>" at bounding box center [646, 686] width 1157 height 183
click at [627, 411] on div "</div>" at bounding box center [646, 471] width 1157 height 183
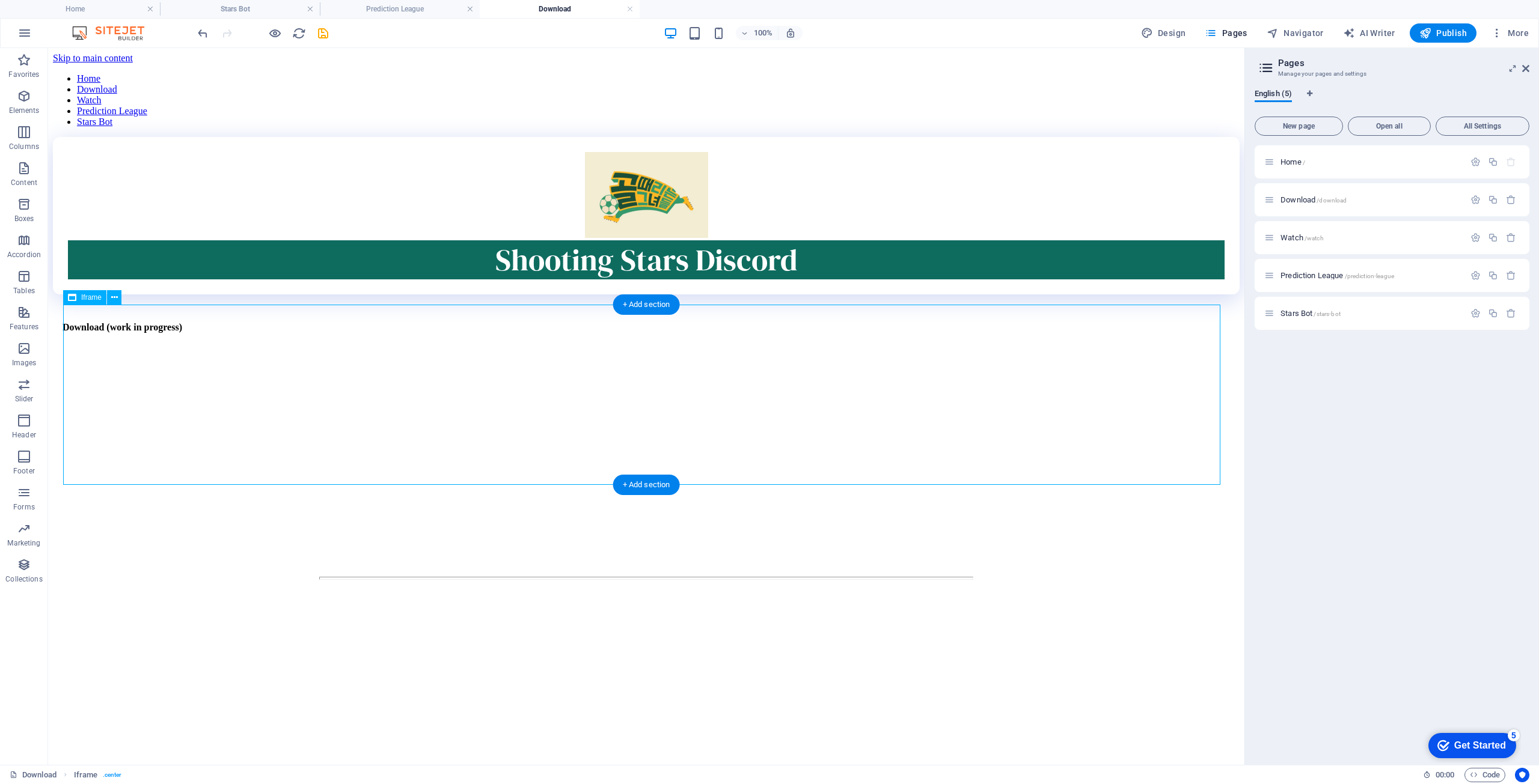
click at [627, 411] on div "</div>" at bounding box center [646, 471] width 1157 height 183
select select "%"
select select "px"
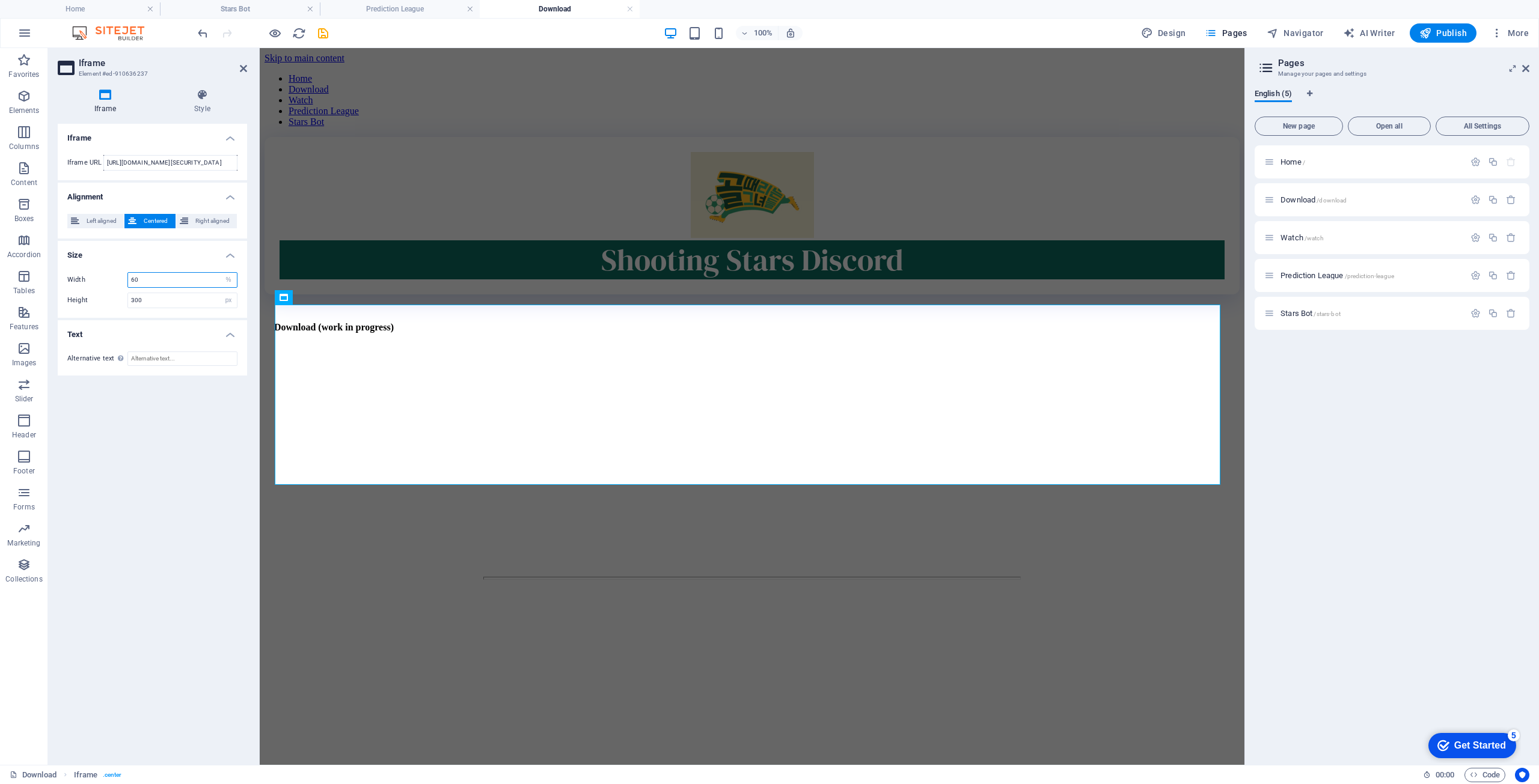
drag, startPoint x: 172, startPoint y: 273, endPoint x: 49, endPoint y: 273, distance: 123.0
click at [97, 282] on div "Width 60 px %" at bounding box center [152, 280] width 170 height 16
type input "50"
click at [364, 627] on div "</div>" at bounding box center [752, 686] width 945 height 183
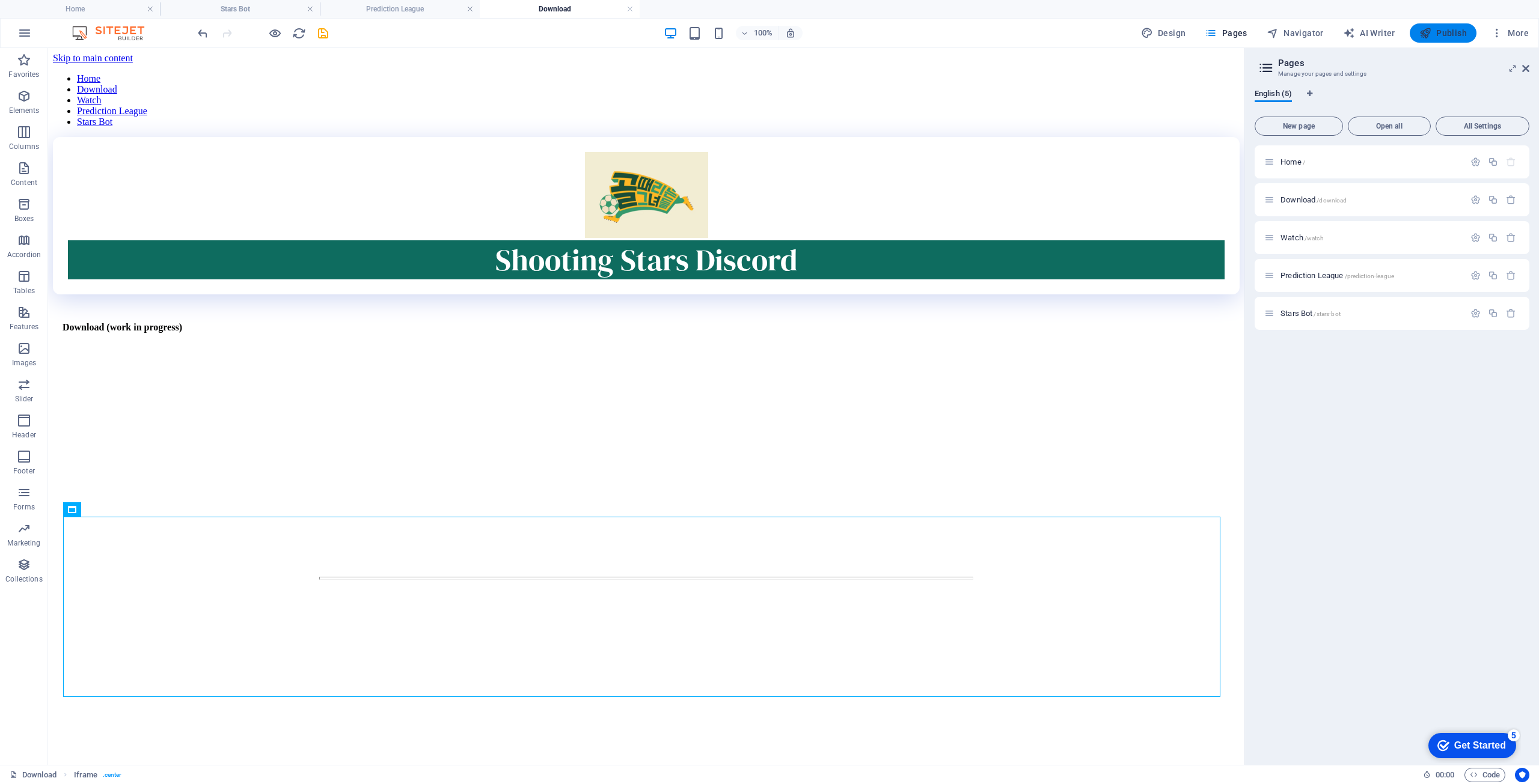
click at [1446, 30] on span "Publish" at bounding box center [1443, 33] width 47 height 12
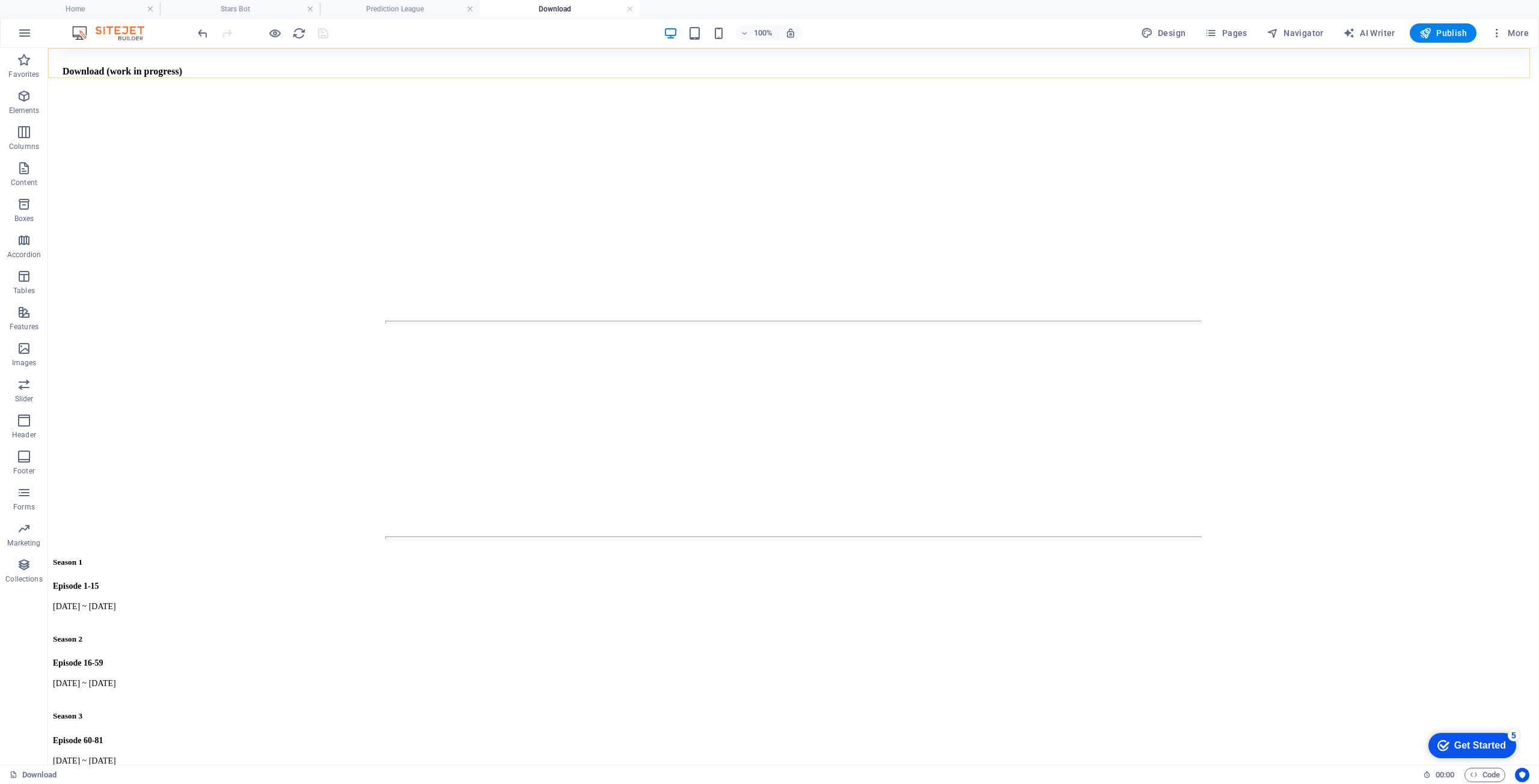
scroll to position [334, 0]
click at [1436, 24] on button "Publish" at bounding box center [1444, 33] width 67 height 19
